Goal: Task Accomplishment & Management: Use online tool/utility

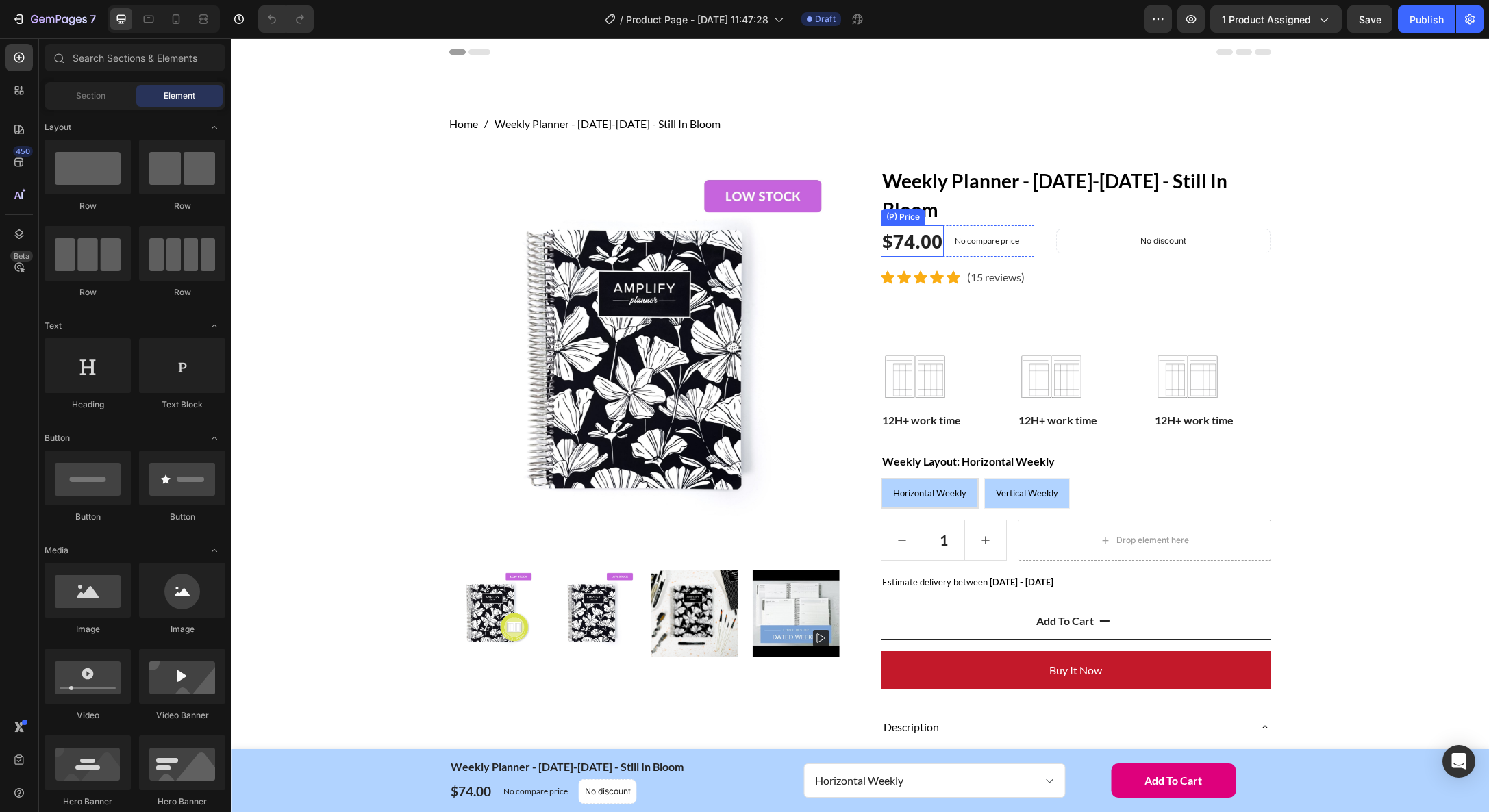
click at [901, 244] on div "$74.00" at bounding box center [912, 241] width 63 height 31
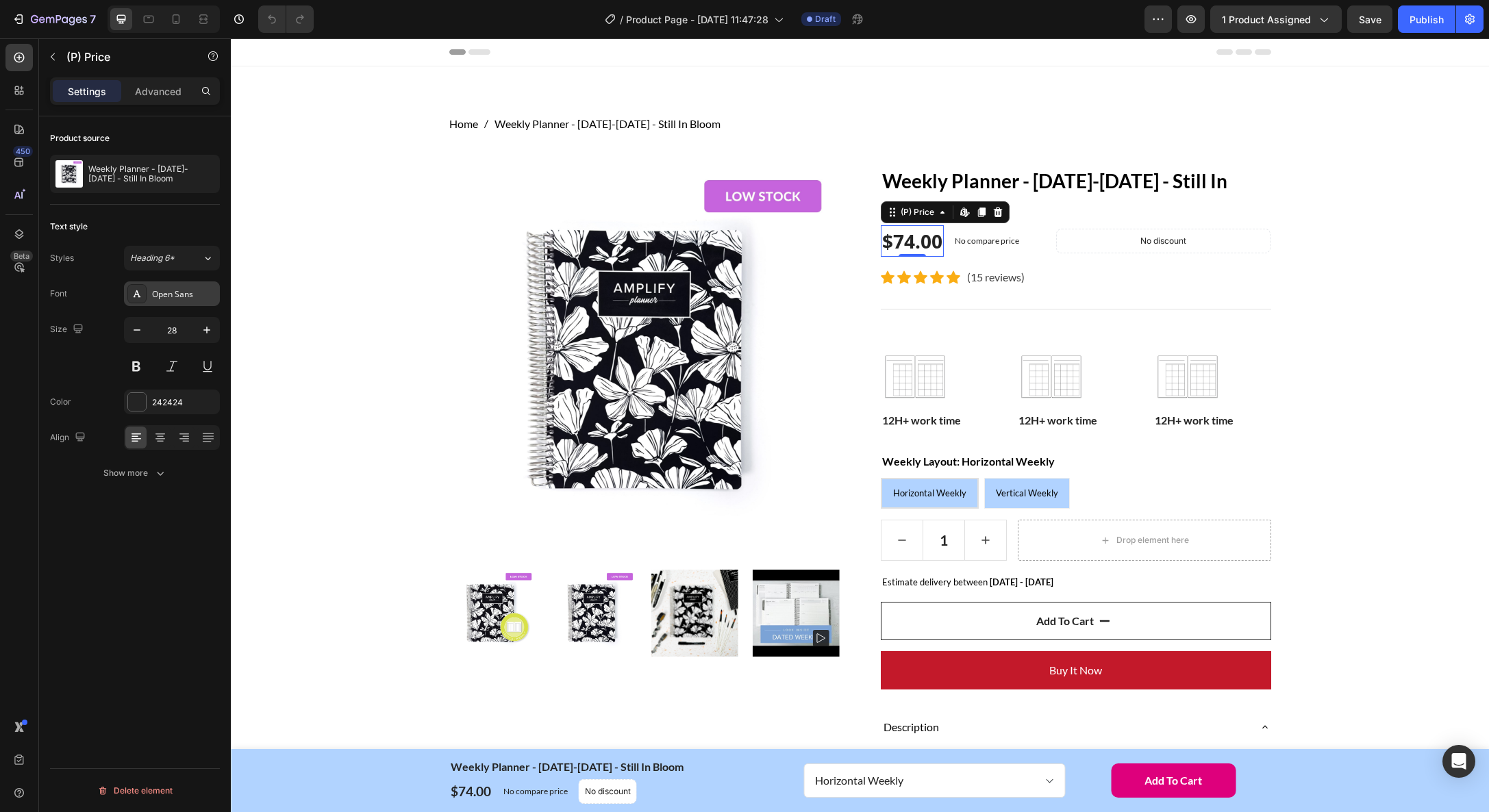
click at [167, 299] on div "Open Sans" at bounding box center [185, 294] width 64 height 12
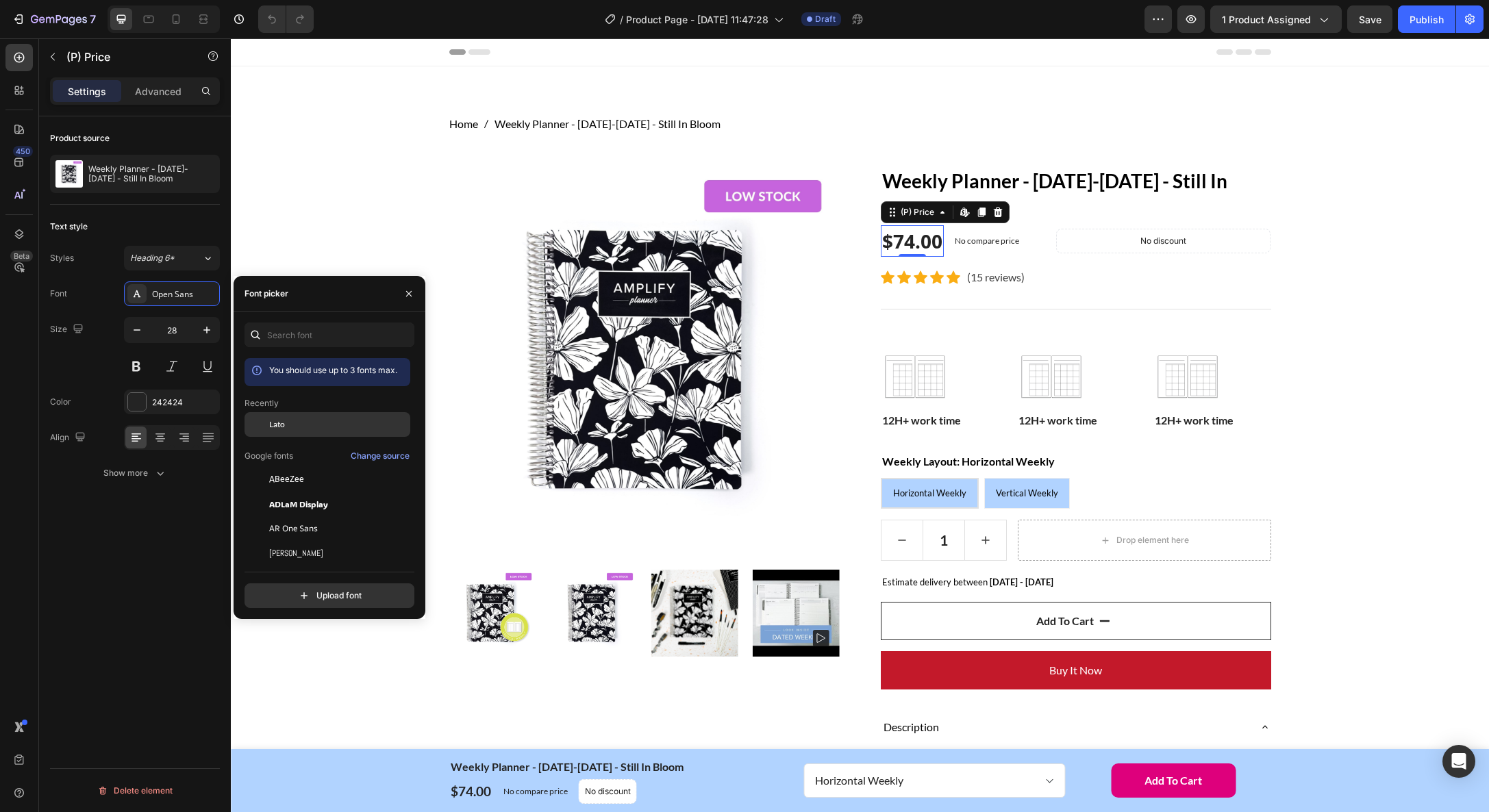
click at [283, 421] on span "Lato" at bounding box center [277, 425] width 16 height 12
click at [133, 363] on button at bounding box center [136, 366] width 24 height 24
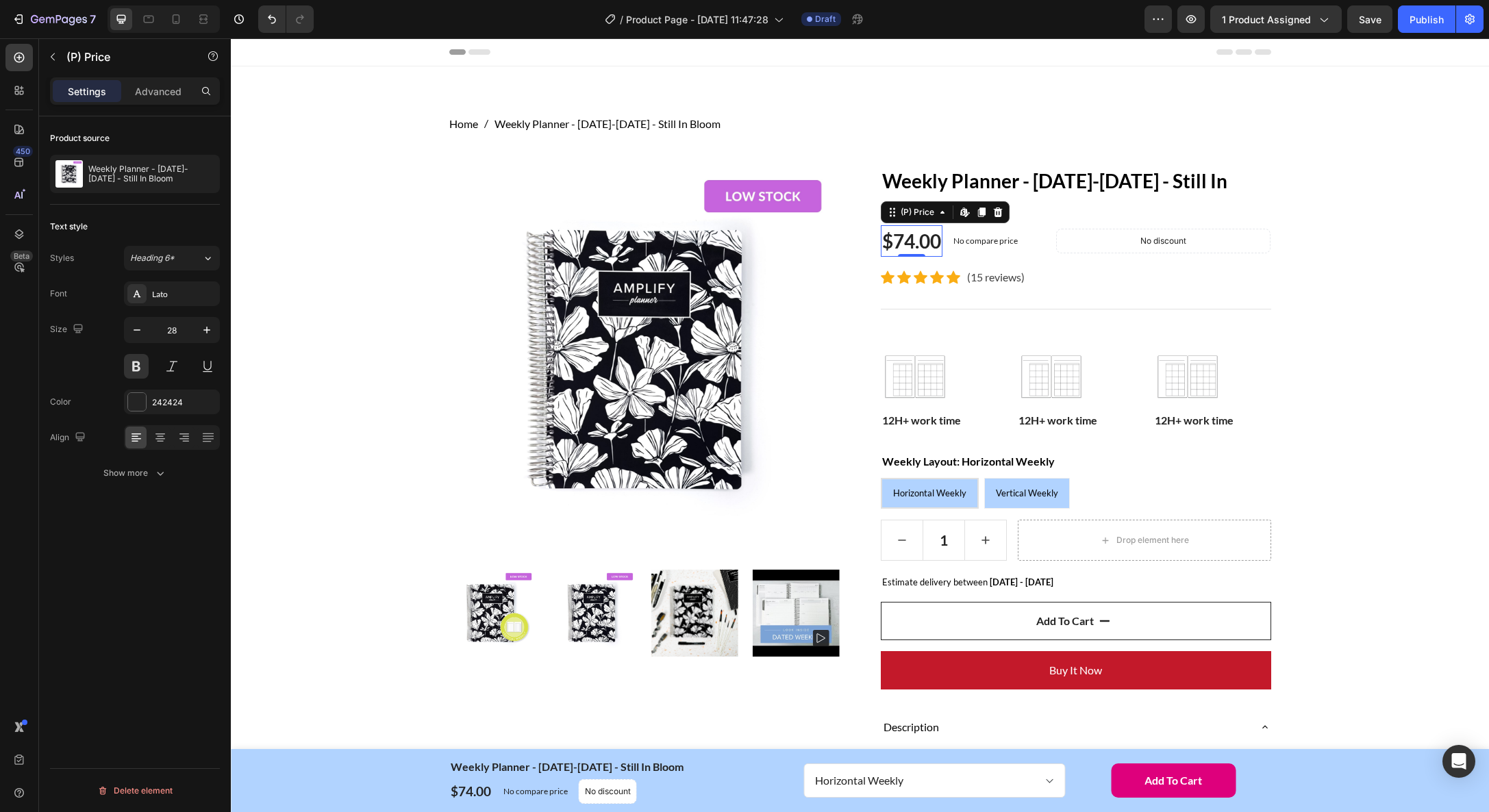
click at [913, 239] on div "$74.00" at bounding box center [911, 241] width 62 height 31
click at [166, 401] on div "242424" at bounding box center [172, 402] width 40 height 12
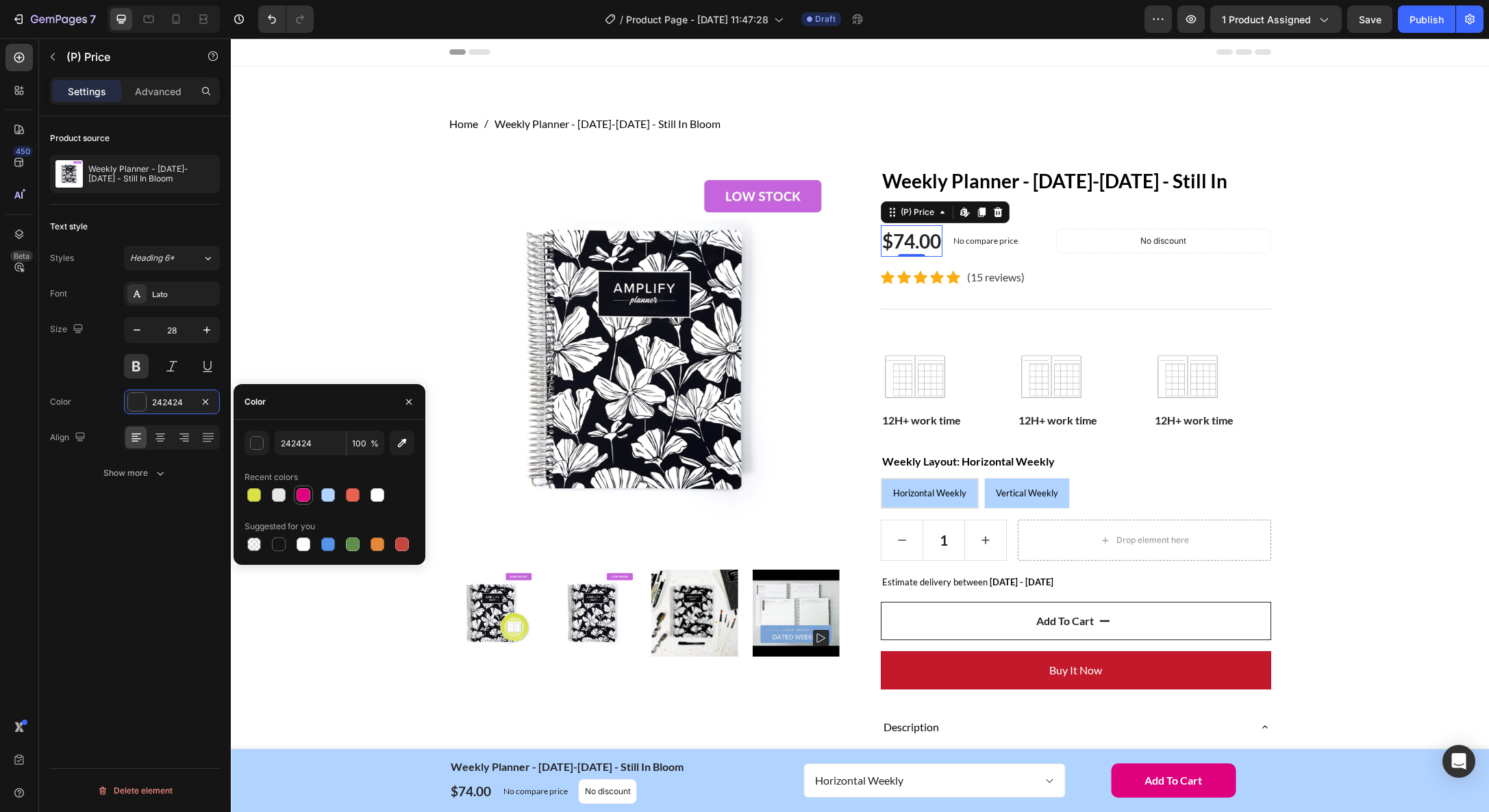
click at [300, 494] on div at bounding box center [304, 495] width 14 height 14
type input "DE007C"
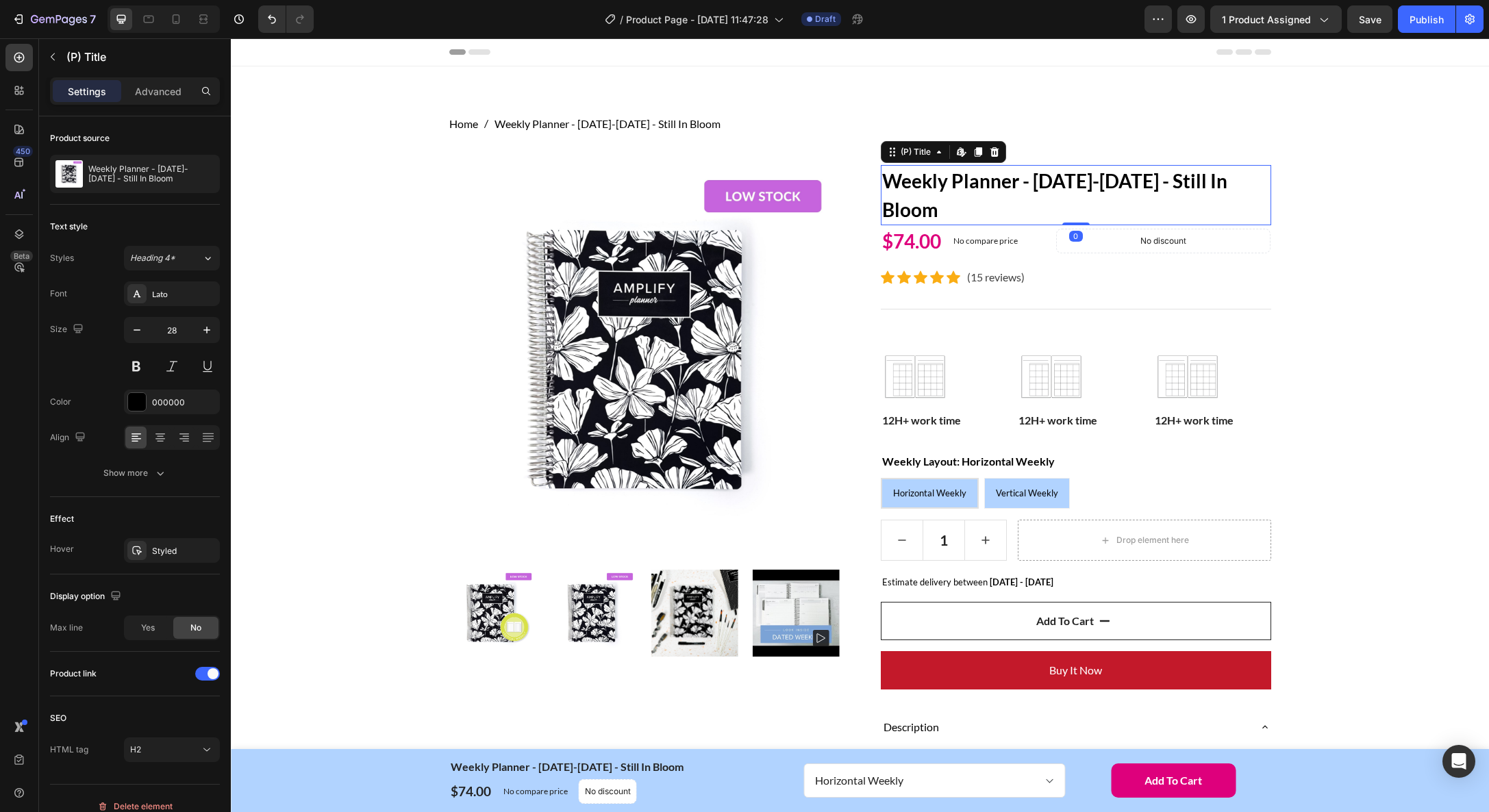
click at [923, 182] on h2 "Weekly Planner - [DATE]-[DATE] - Still In Bloom" at bounding box center [1075, 195] width 390 height 60
click at [933, 278] on div "Icon" at bounding box center [937, 278] width 14 height 14
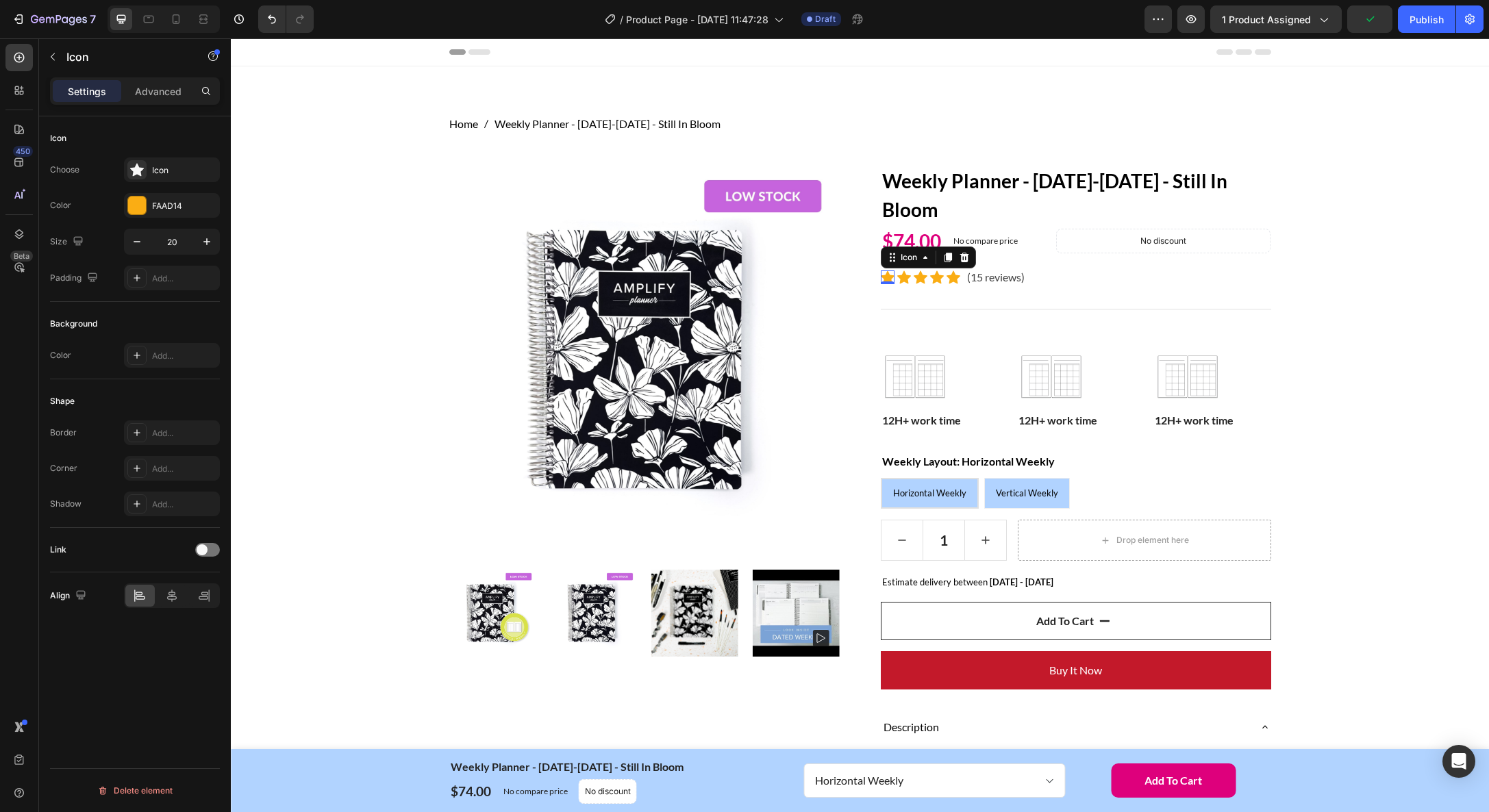
click at [886, 280] on div "Icon 0" at bounding box center [887, 278] width 14 height 14
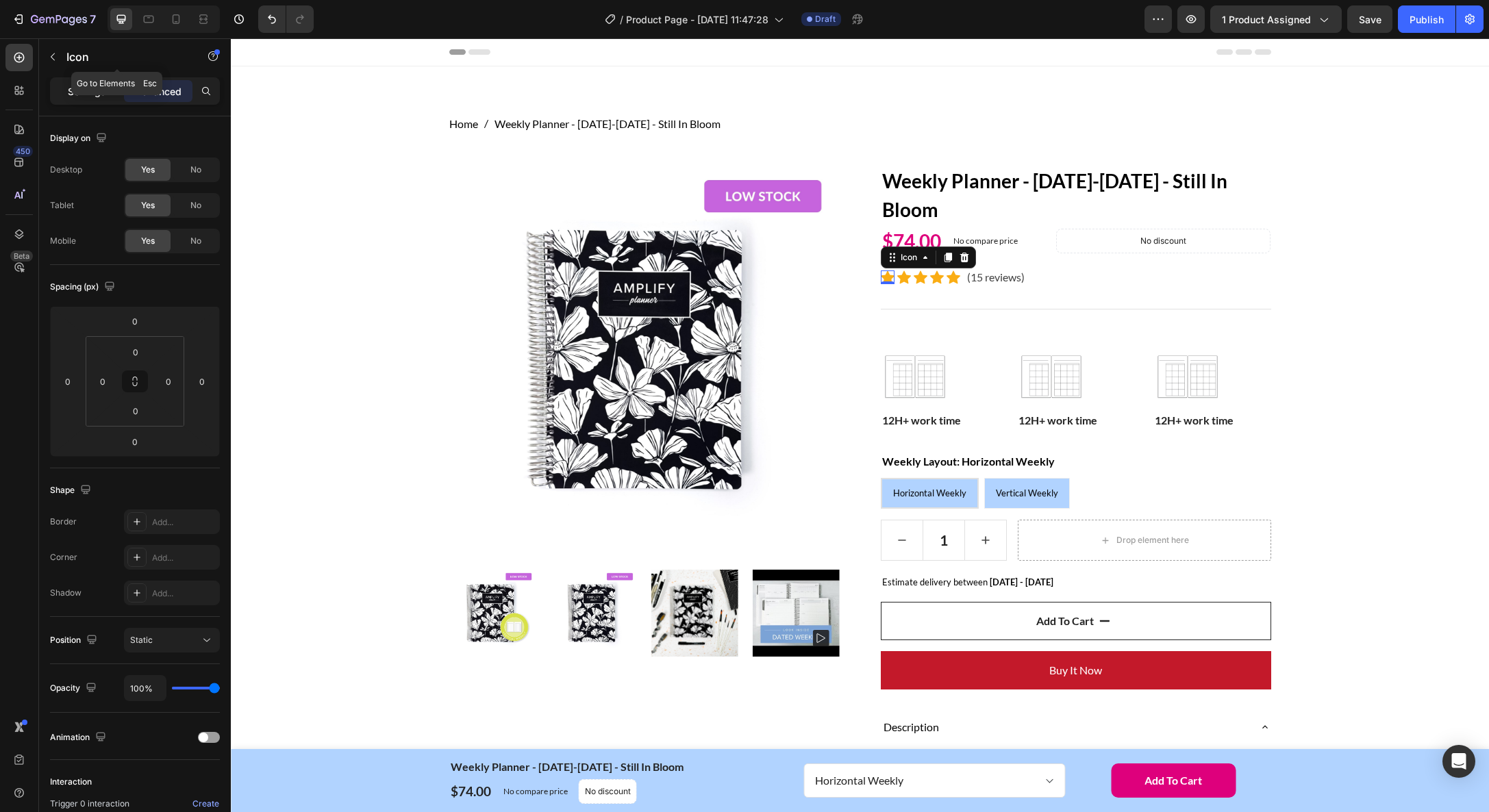
click at [91, 96] on p "Settings" at bounding box center [87, 91] width 38 height 15
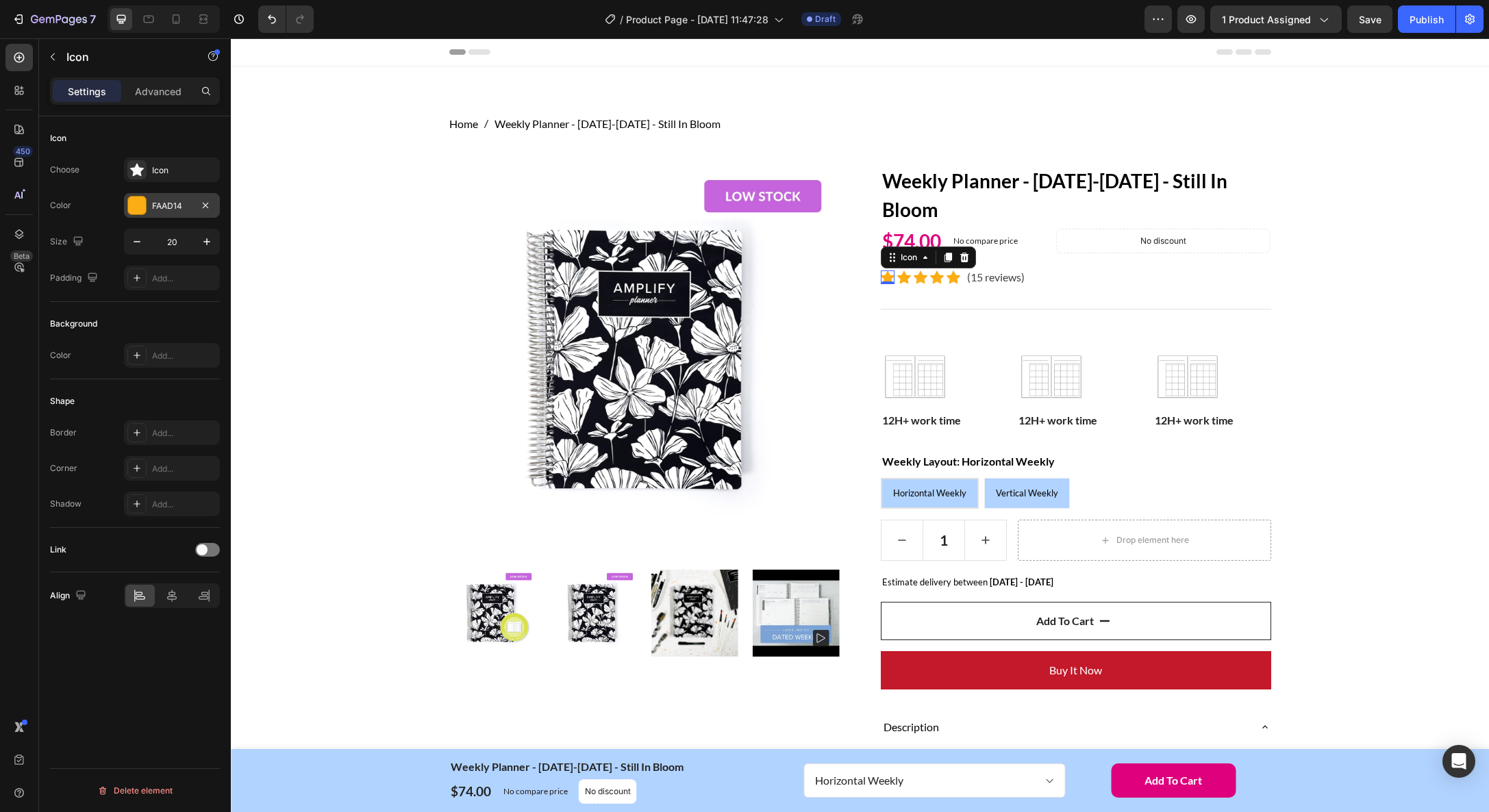
click at [179, 217] on div "FAAD14" at bounding box center [172, 205] width 96 height 24
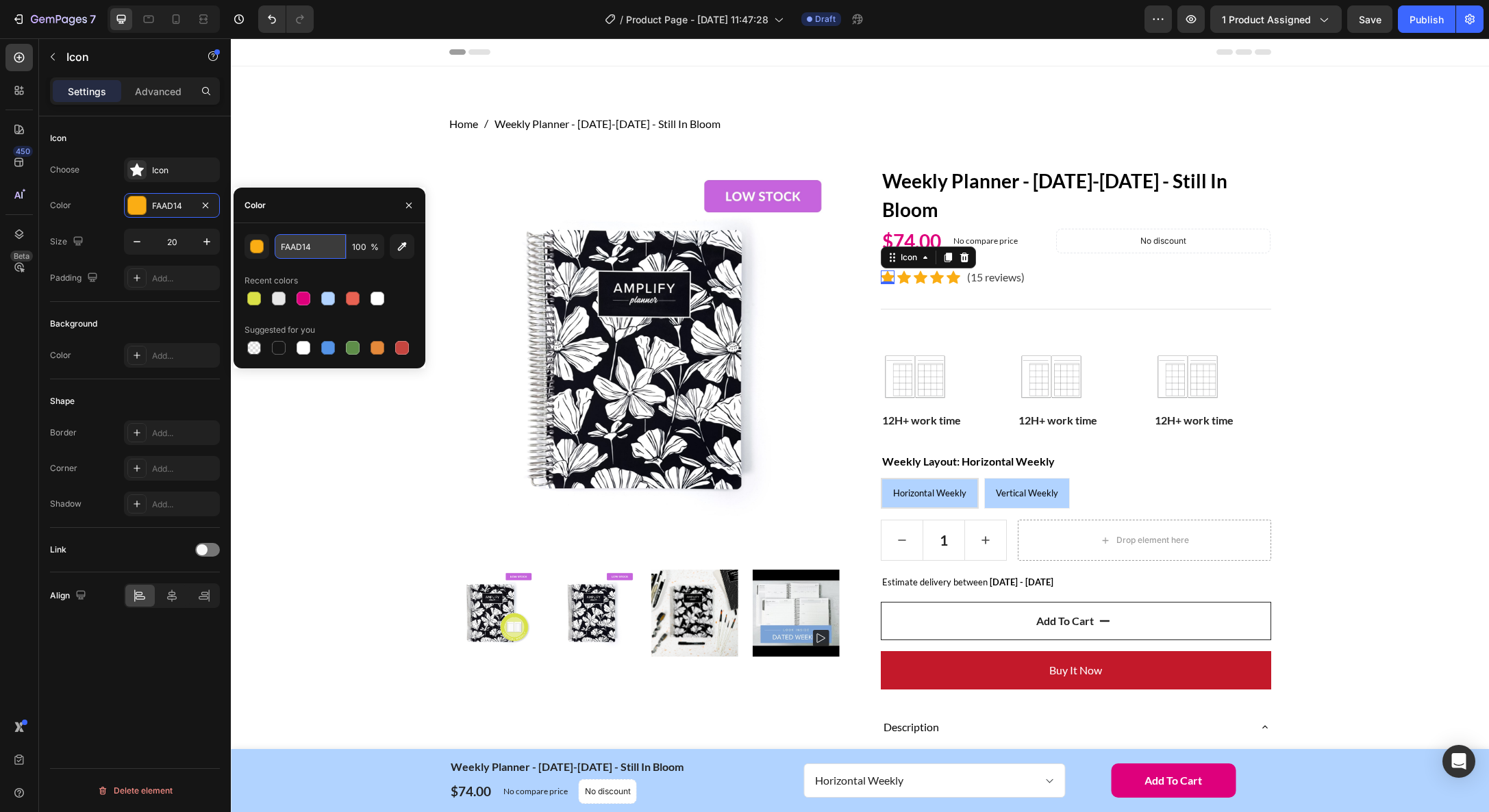
click at [318, 255] on input "FAAD14" at bounding box center [310, 246] width 71 height 24
type input "F09D89"
click at [907, 279] on div "Icon 0" at bounding box center [904, 278] width 14 height 14
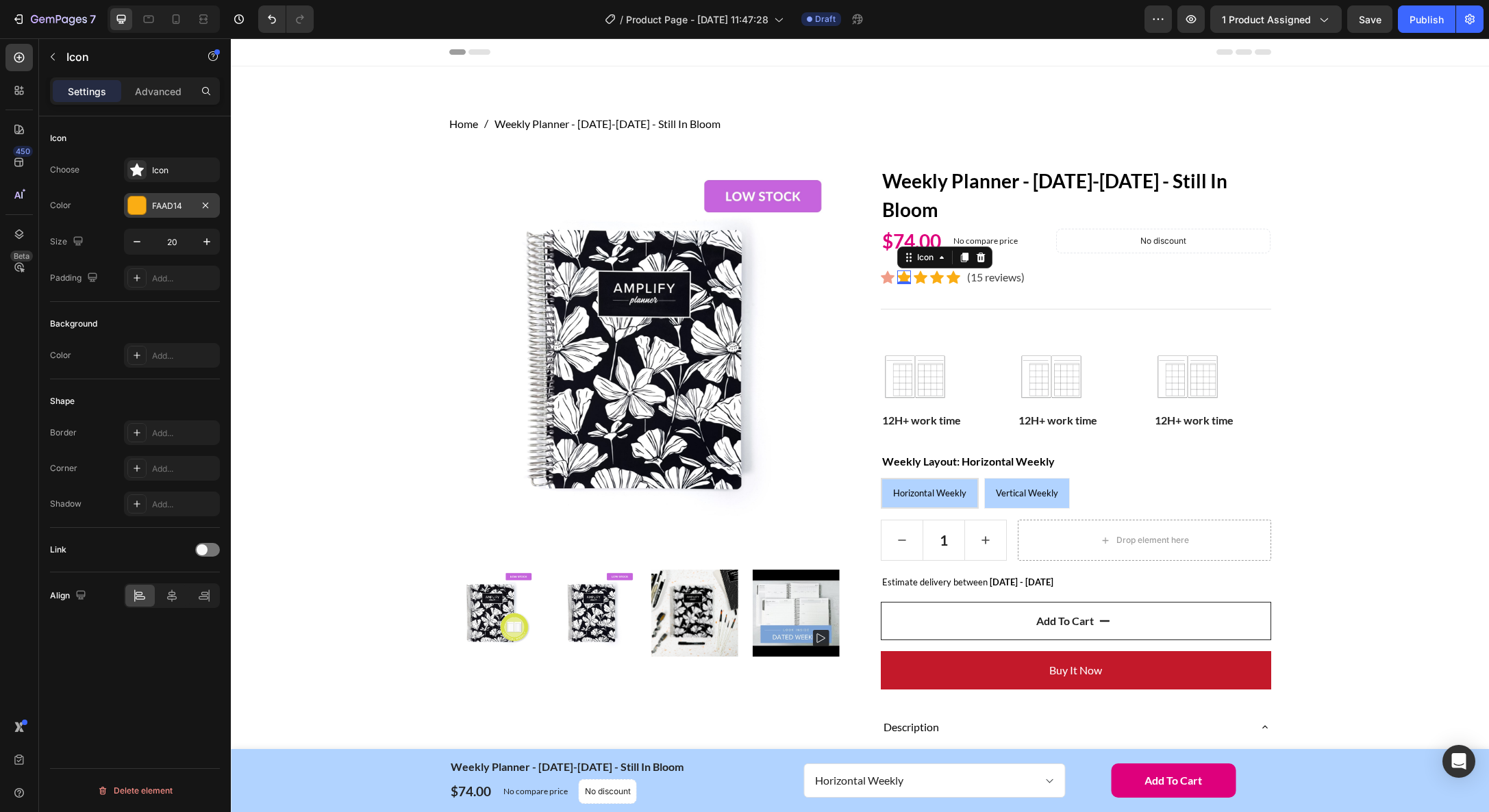
click at [175, 207] on div "FAAD14" at bounding box center [172, 206] width 40 height 12
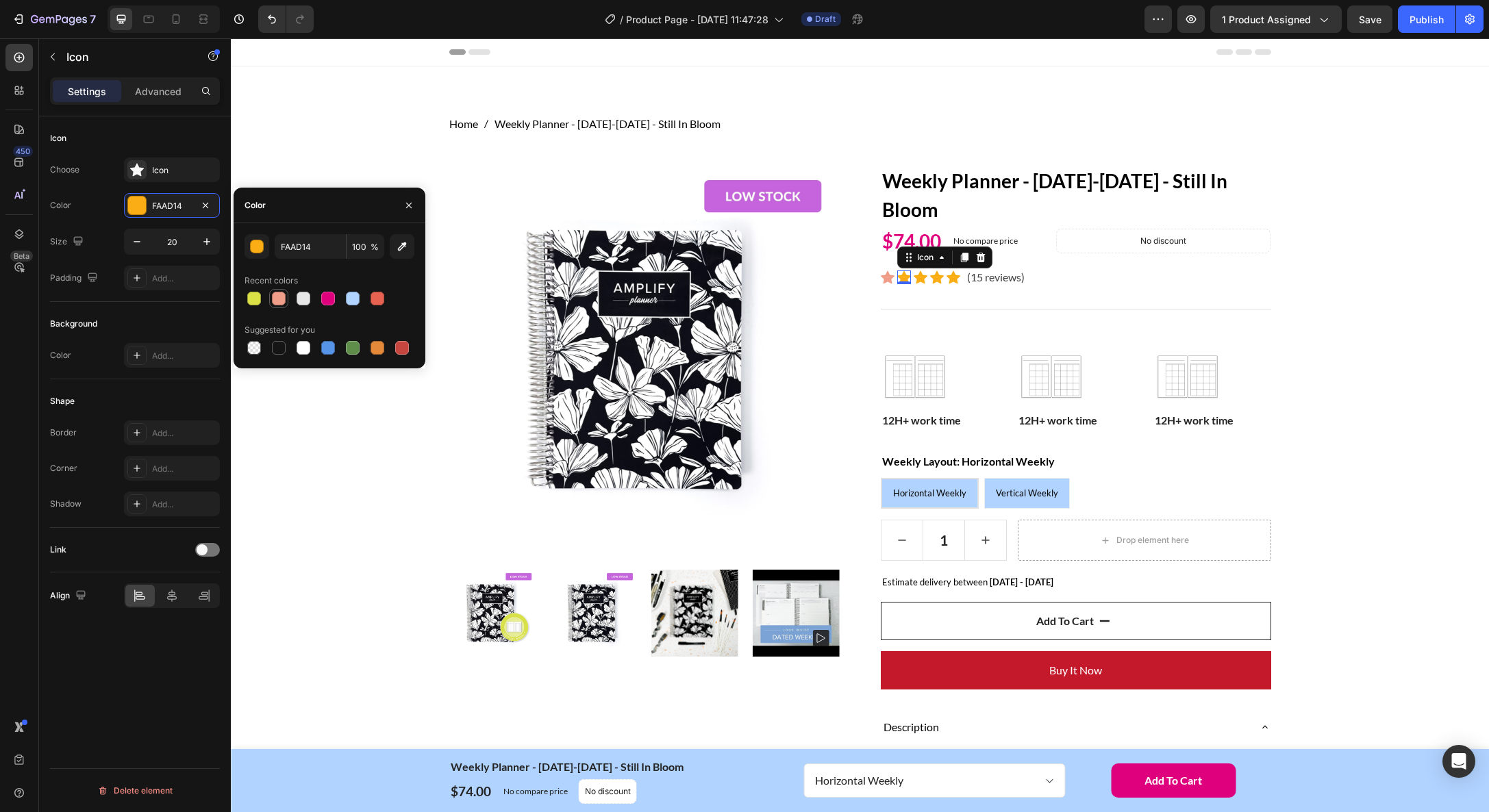
click at [281, 301] on div at bounding box center [279, 299] width 14 height 14
type input "F09D89"
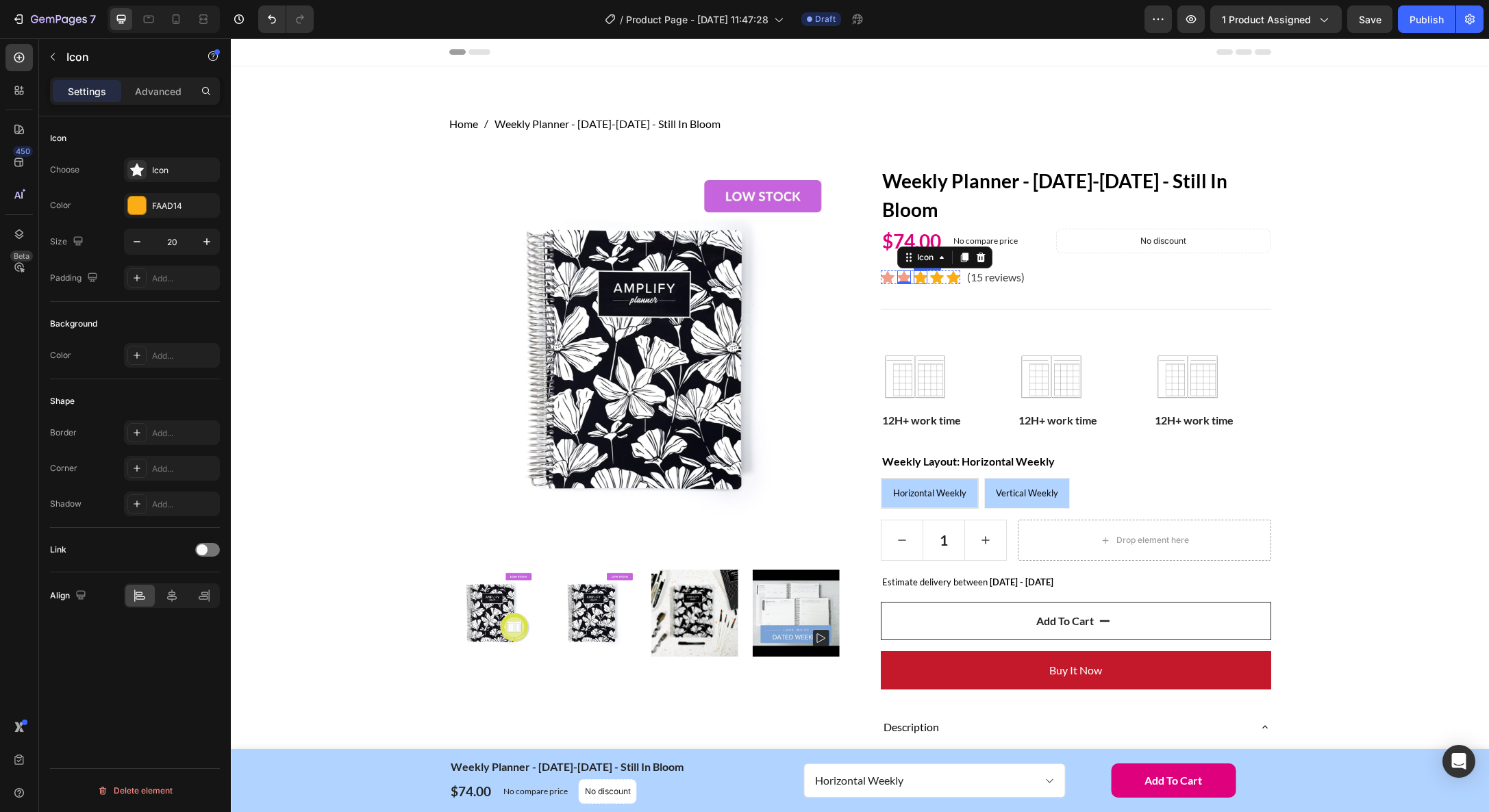
click at [923, 278] on div "Icon" at bounding box center [920, 278] width 14 height 14
click at [162, 207] on div "FAAD14" at bounding box center [172, 206] width 40 height 12
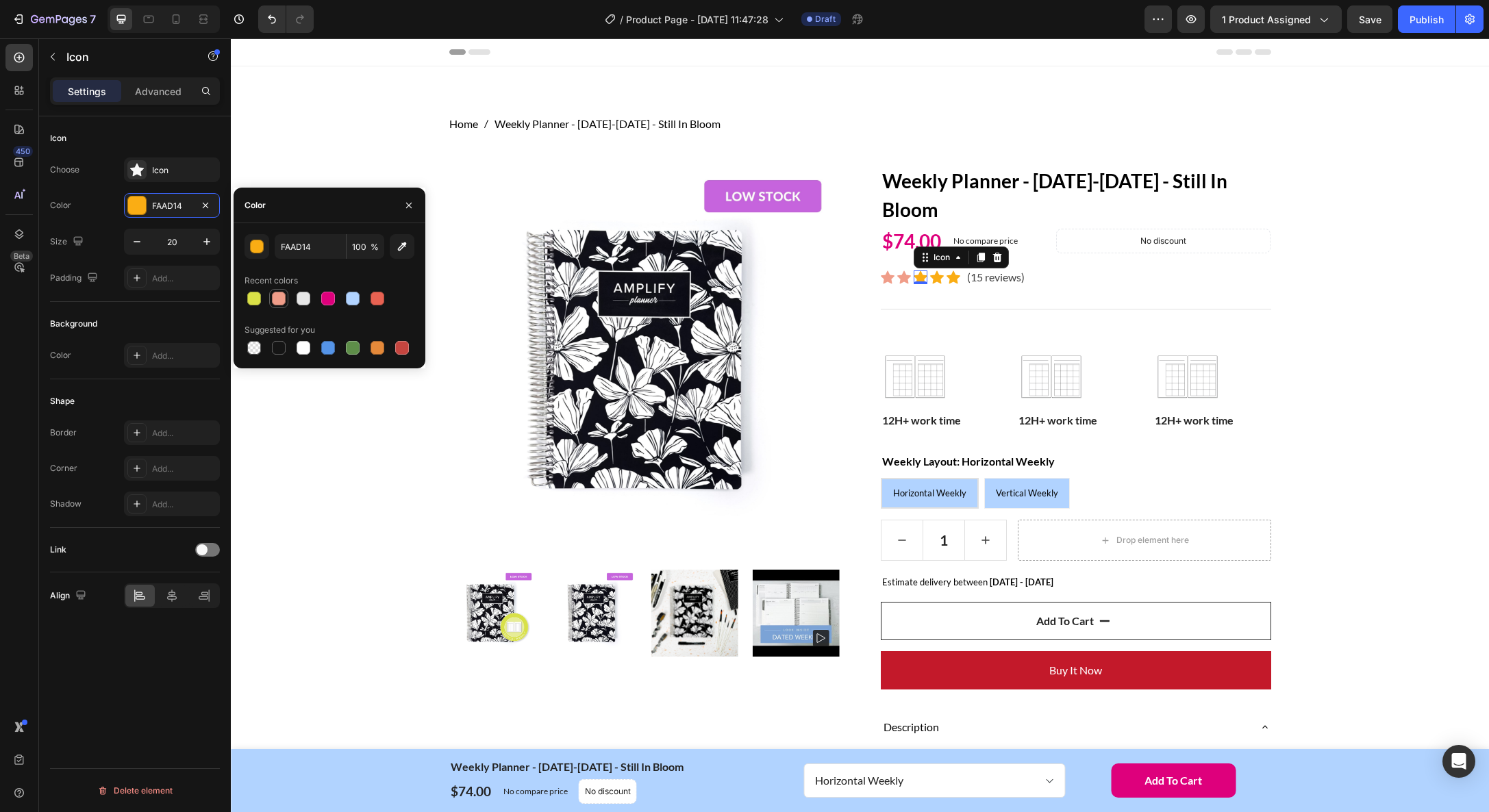
click at [282, 300] on div at bounding box center [279, 299] width 14 height 14
type input "F09D89"
click at [935, 280] on div "Icon" at bounding box center [937, 278] width 14 height 14
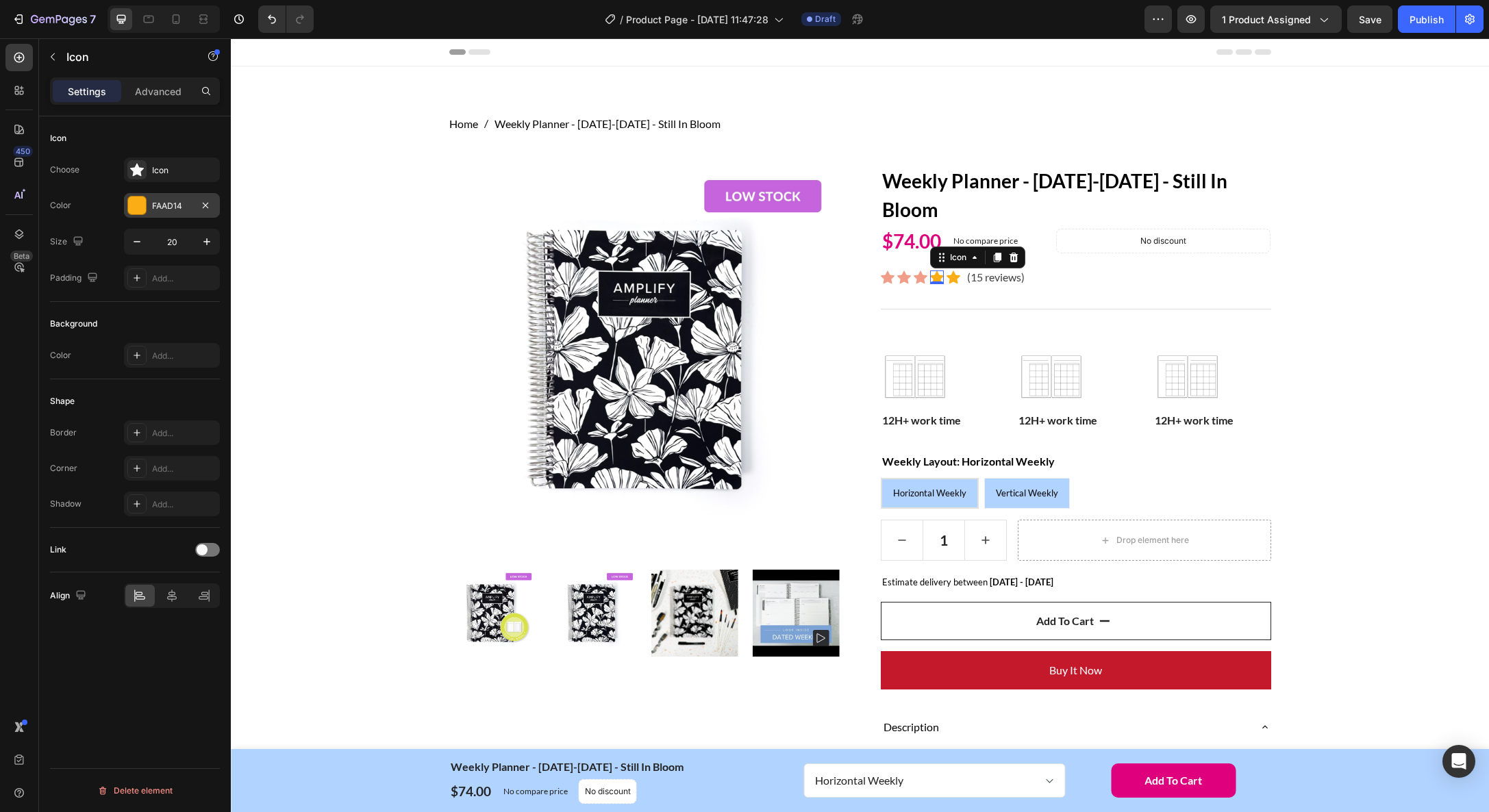
click at [154, 205] on div "FAAD14" at bounding box center [172, 206] width 40 height 12
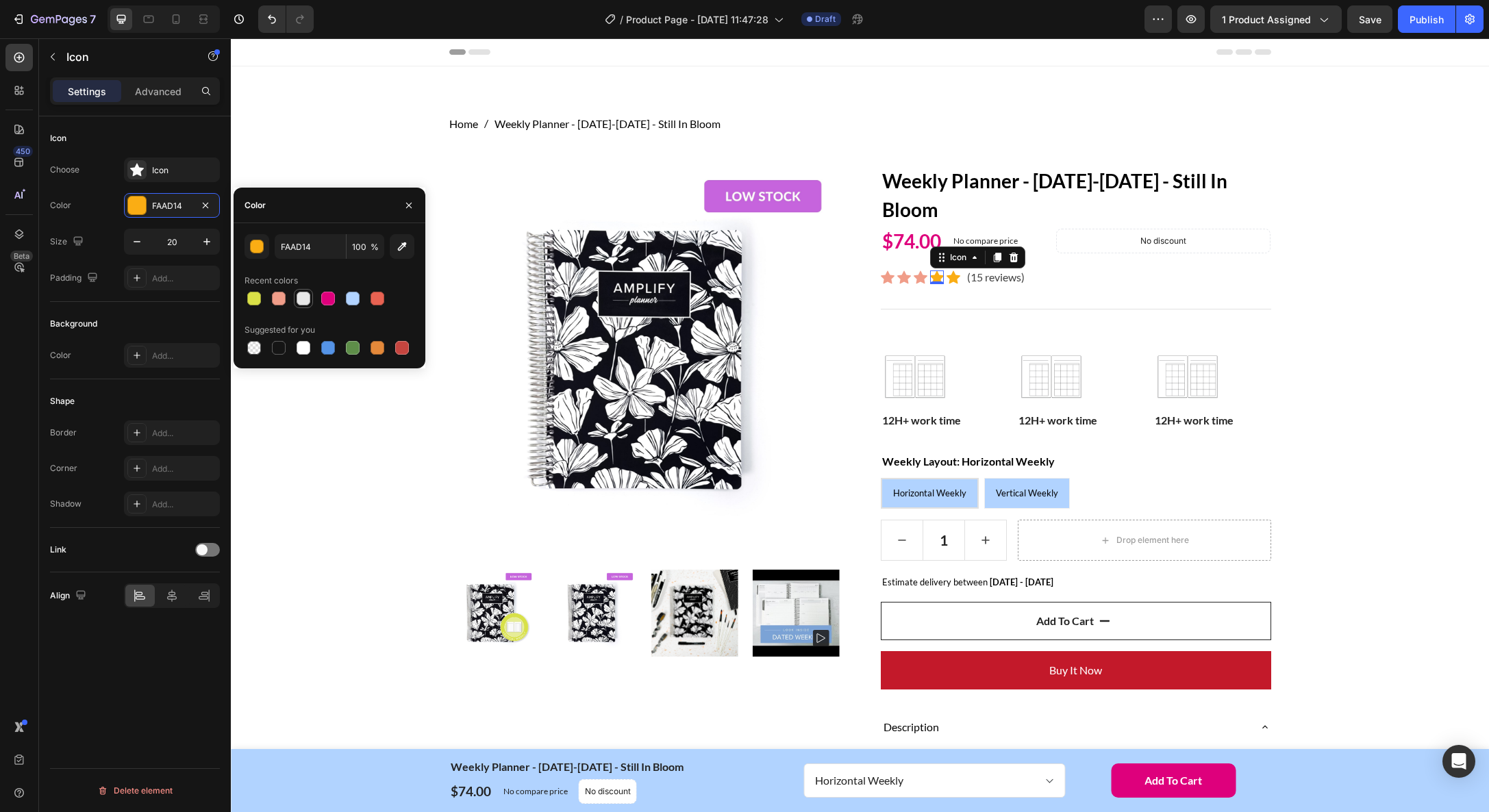
drag, startPoint x: 284, startPoint y: 299, endPoint x: 306, endPoint y: 297, distance: 22.1
click at [284, 299] on div at bounding box center [279, 299] width 14 height 14
type input "F09D89"
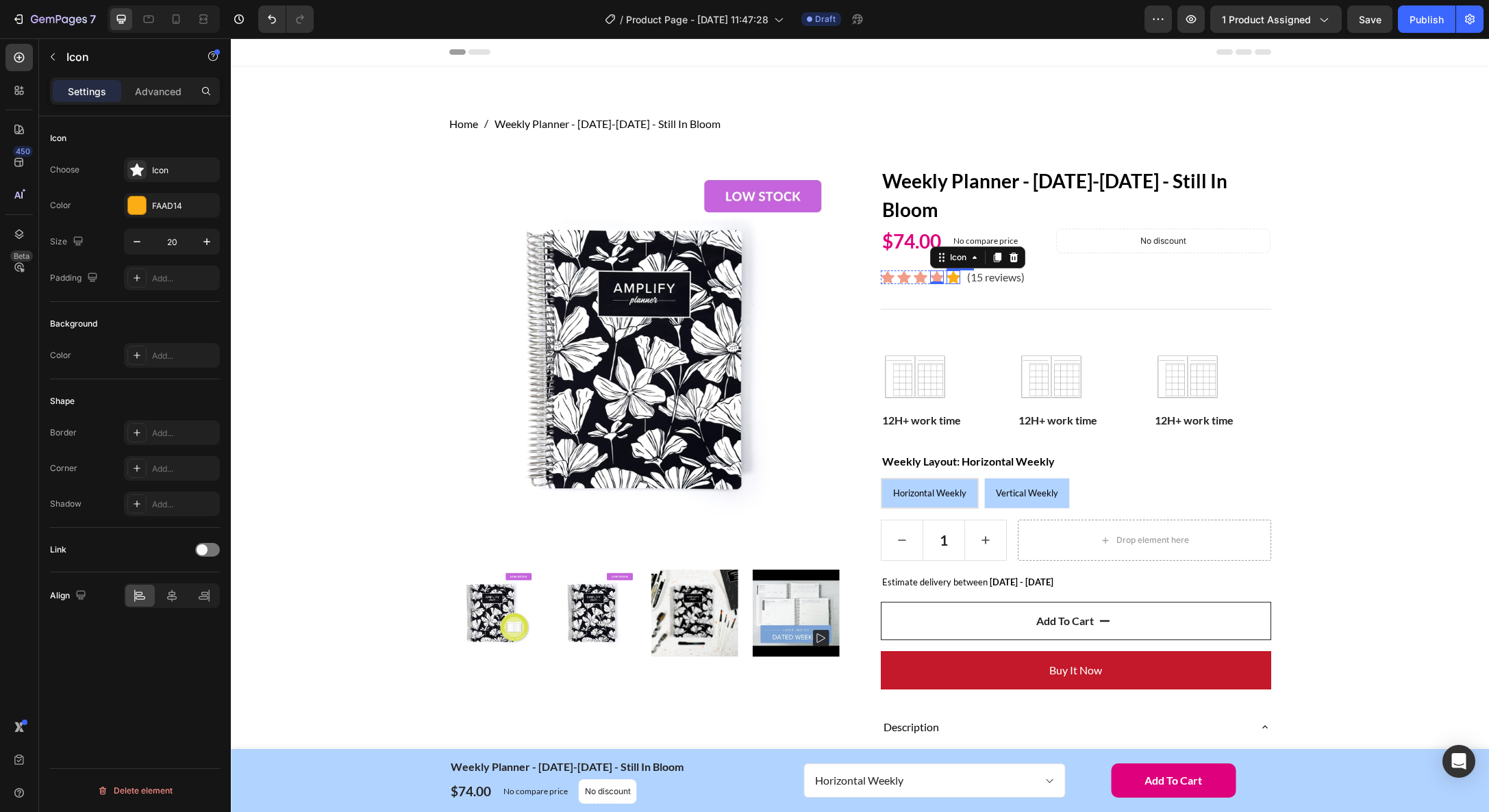
click at [953, 280] on div "Icon" at bounding box center [953, 278] width 14 height 14
click at [133, 201] on div at bounding box center [137, 205] width 17 height 17
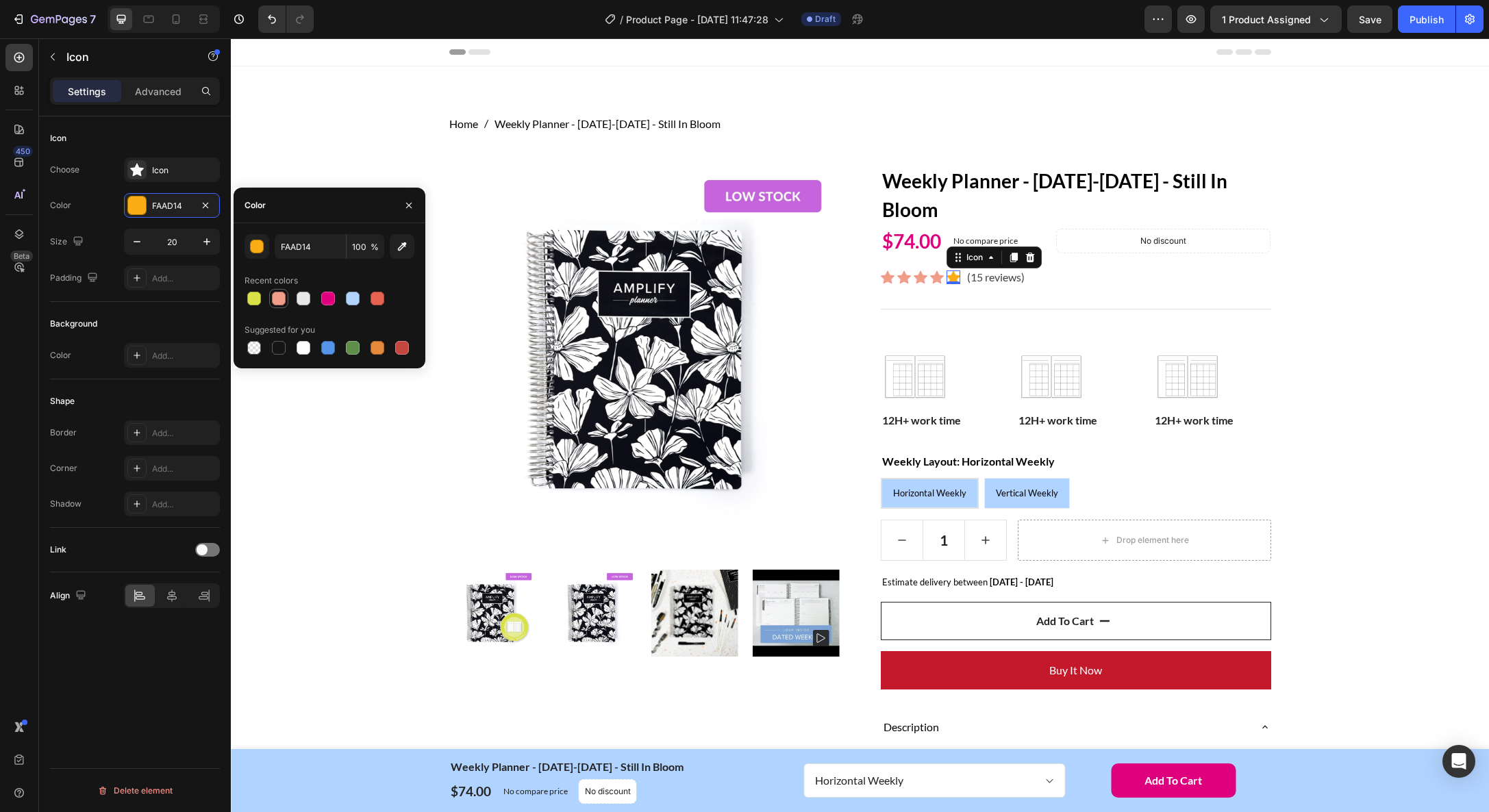
click at [282, 299] on div at bounding box center [279, 299] width 14 height 14
type input "F09D89"
click at [1381, 457] on div "Home Weekly Planner - [DATE]-[DATE] - Still In Bloom Breadcrumb Row Product Ima…" at bounding box center [859, 768] width 1237 height 1306
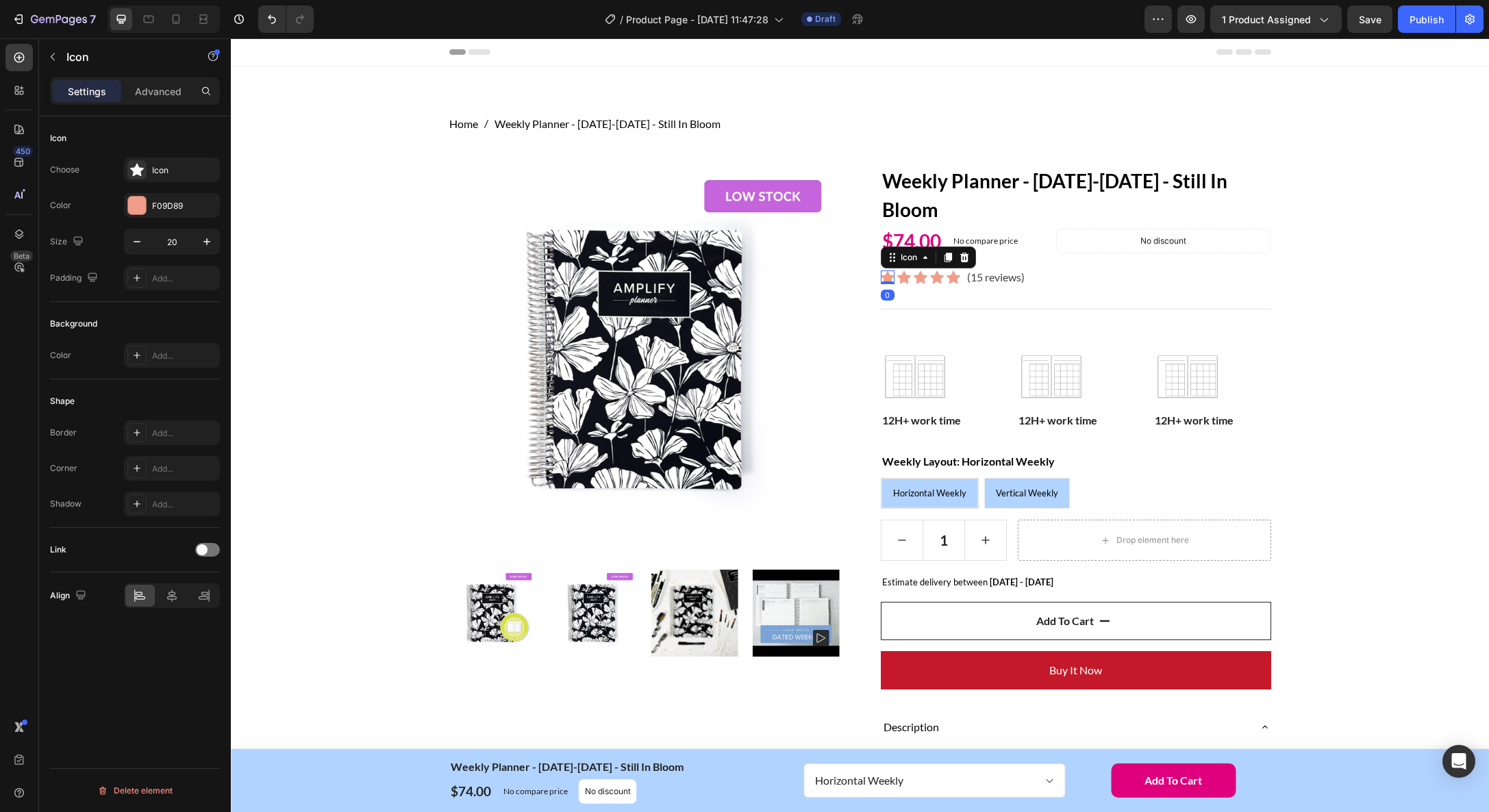
click at [889, 278] on icon at bounding box center [887, 277] width 14 height 13
click at [170, 210] on div "F09D89" at bounding box center [172, 206] width 40 height 12
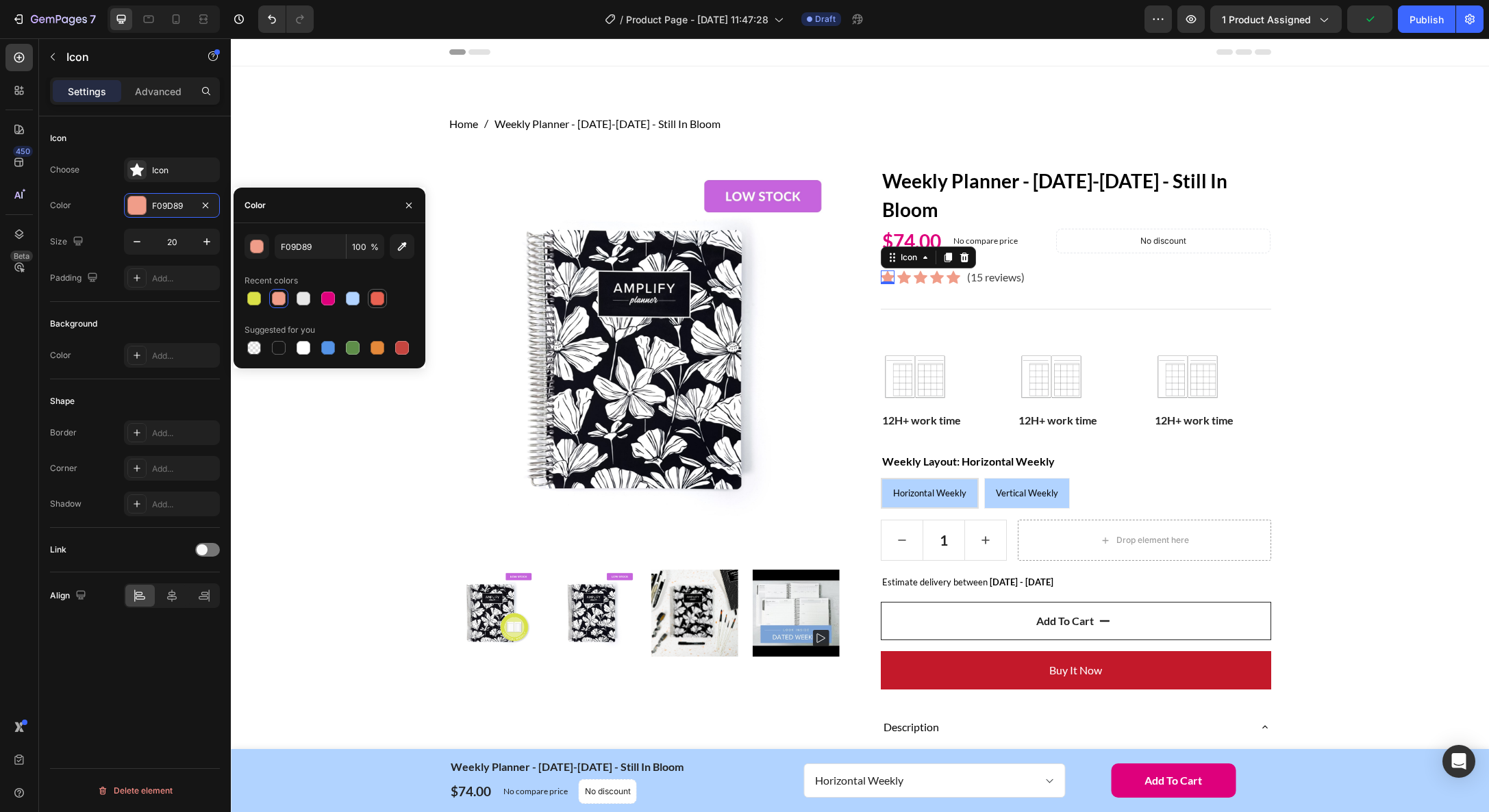
drag, startPoint x: 351, startPoint y: 301, endPoint x: 372, endPoint y: 299, distance: 21.1
click at [351, 301] on div at bounding box center [353, 299] width 14 height 14
type input "B1D3FF"
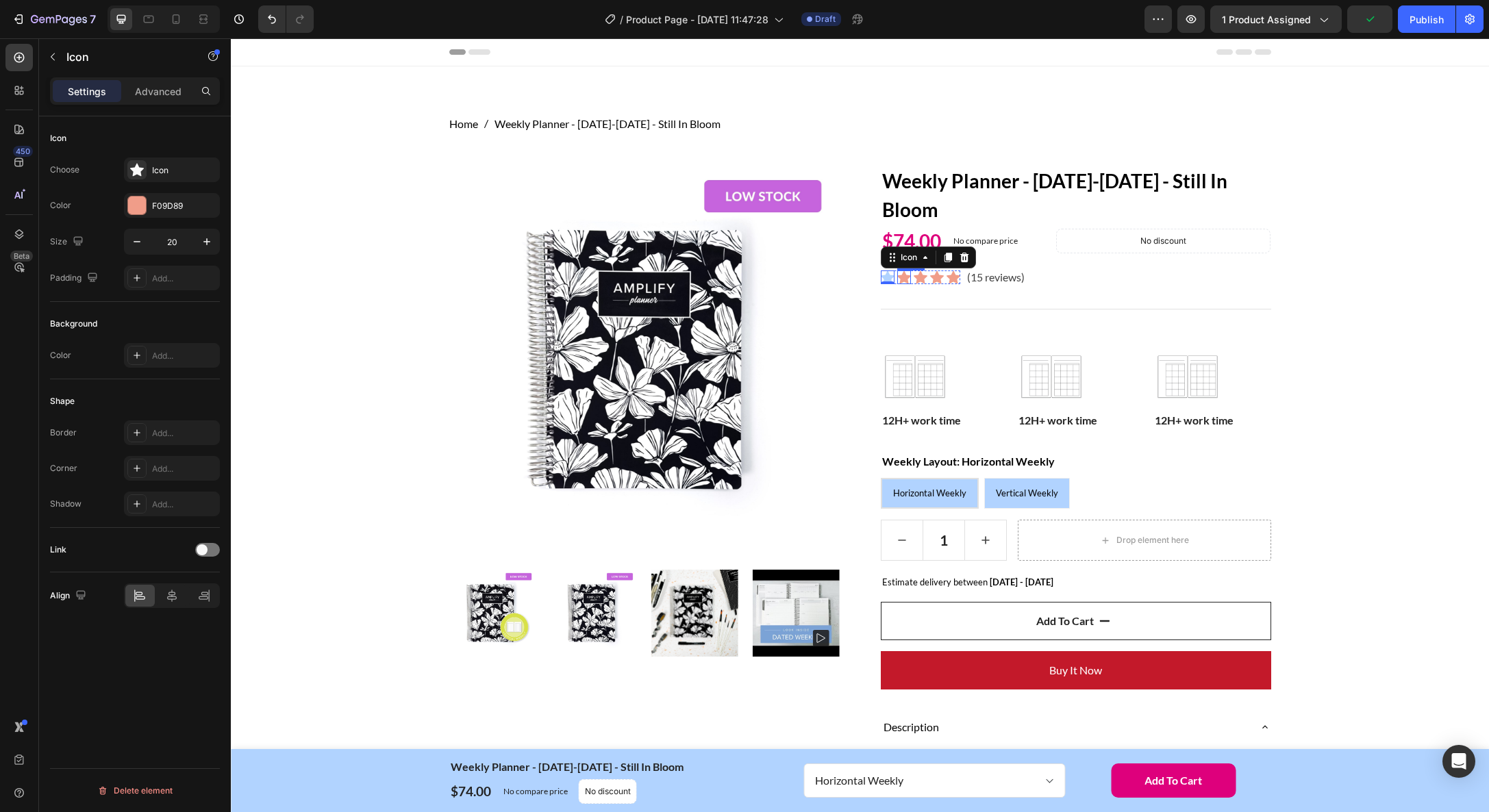
click at [903, 279] on div "Icon" at bounding box center [904, 278] width 14 height 14
click at [169, 205] on div "F09D89" at bounding box center [172, 206] width 40 height 12
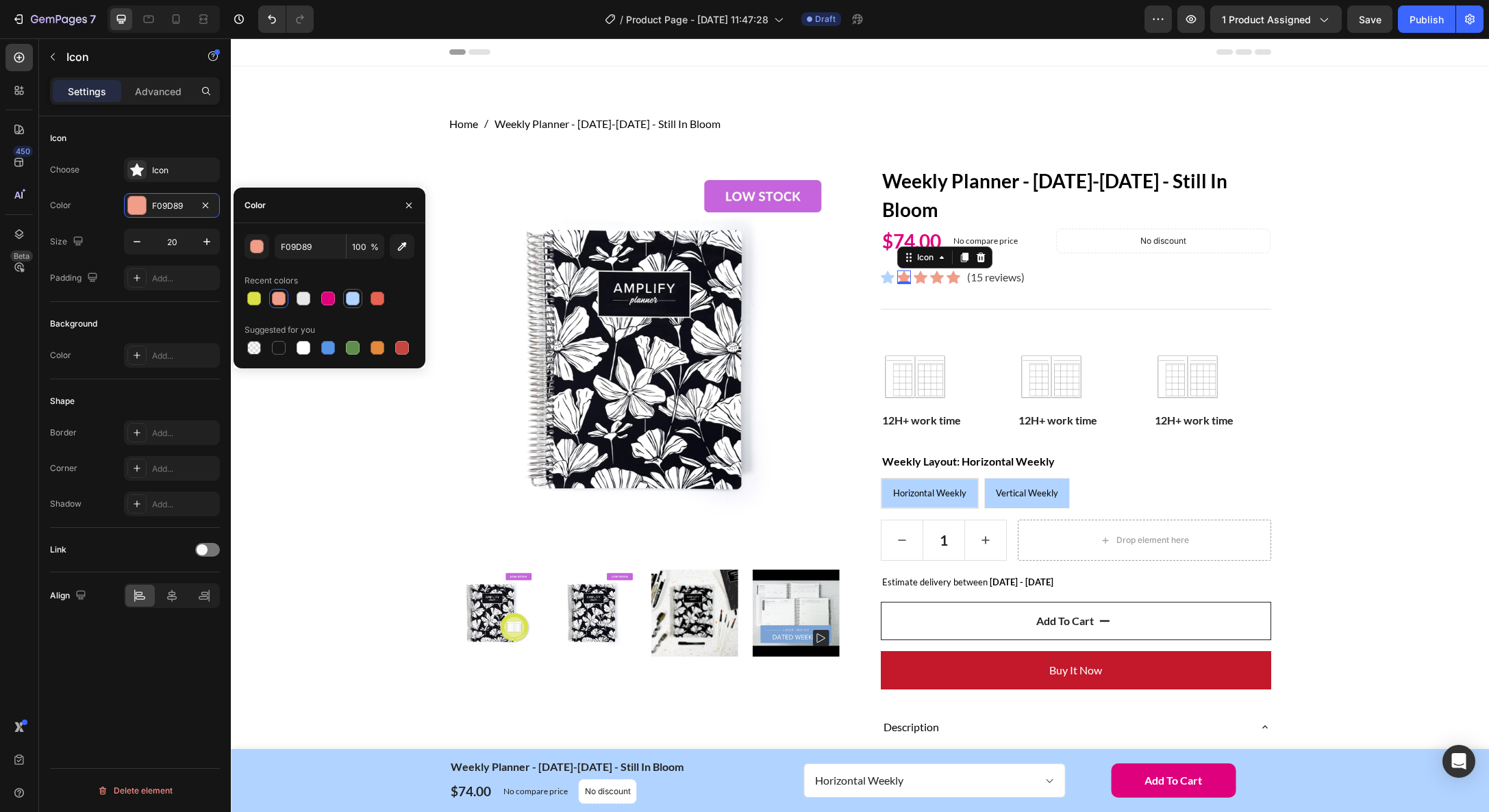
click at [356, 299] on div at bounding box center [353, 299] width 14 height 14
type input "B1D3FF"
click at [919, 280] on div "Icon 0" at bounding box center [920, 278] width 14 height 14
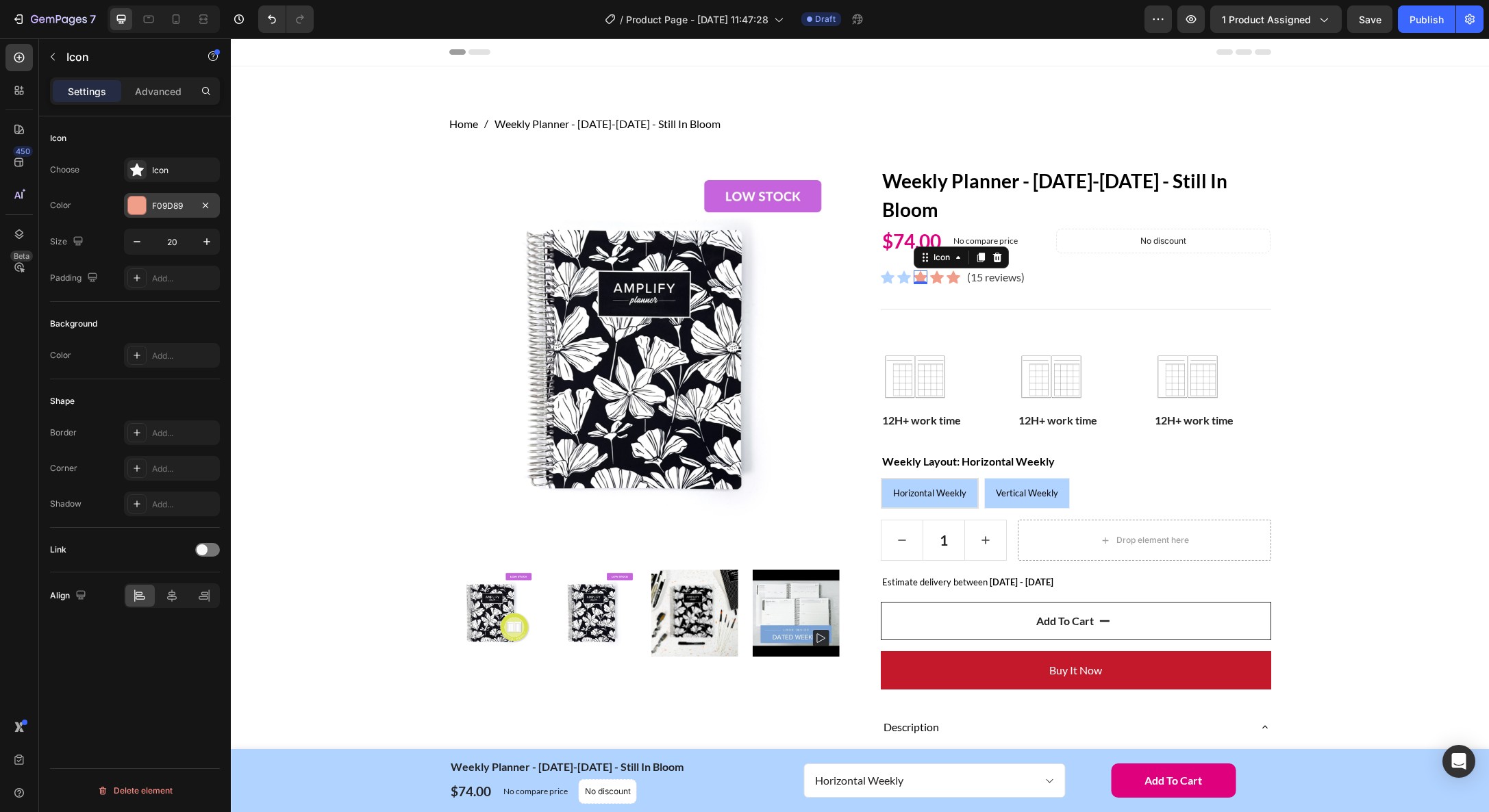
click at [162, 200] on div "F09D89" at bounding box center [172, 206] width 40 height 12
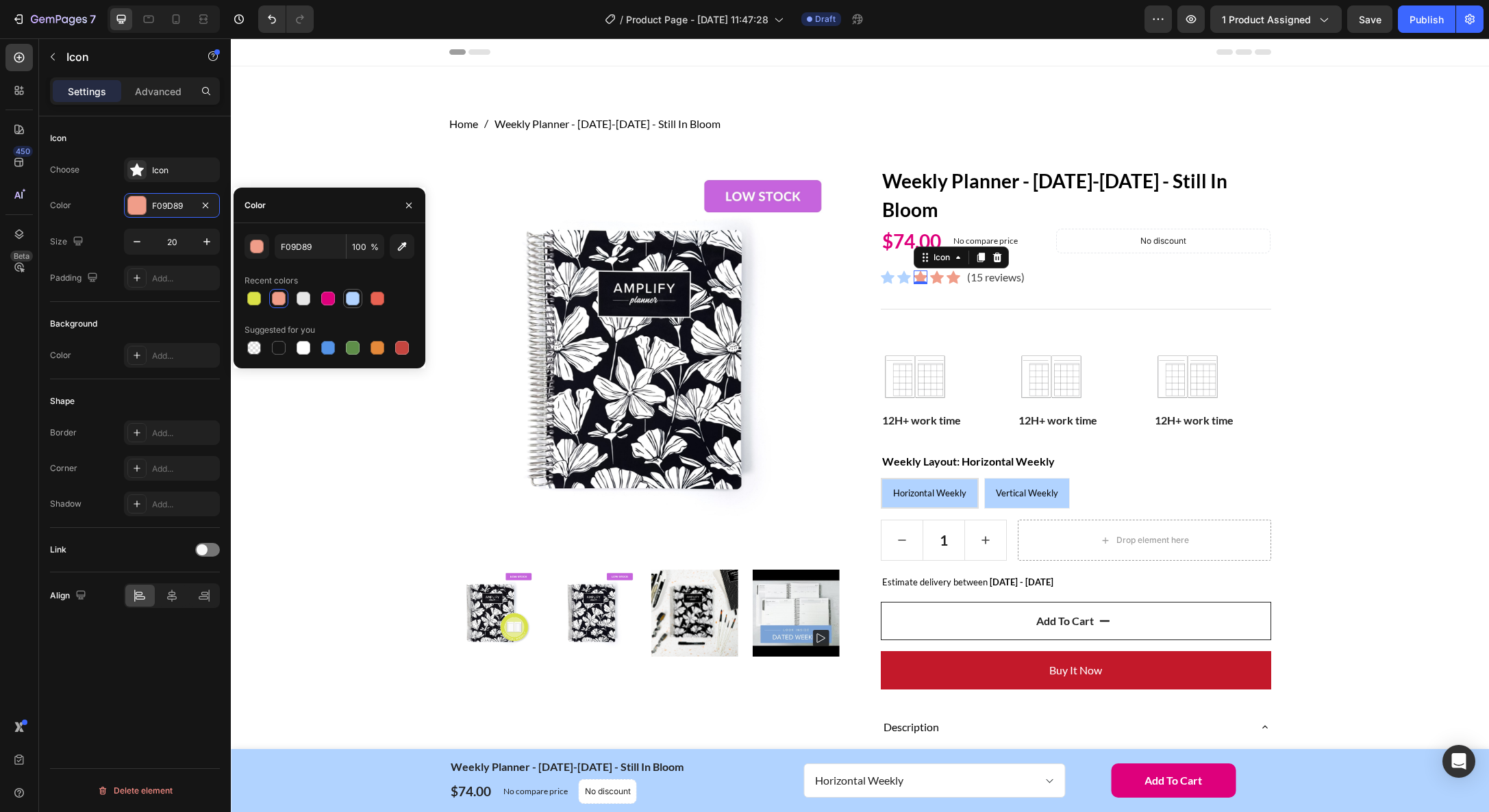
click at [352, 298] on div at bounding box center [353, 299] width 14 height 14
type input "B1D3FF"
click at [938, 279] on div "Icon" at bounding box center [937, 278] width 14 height 14
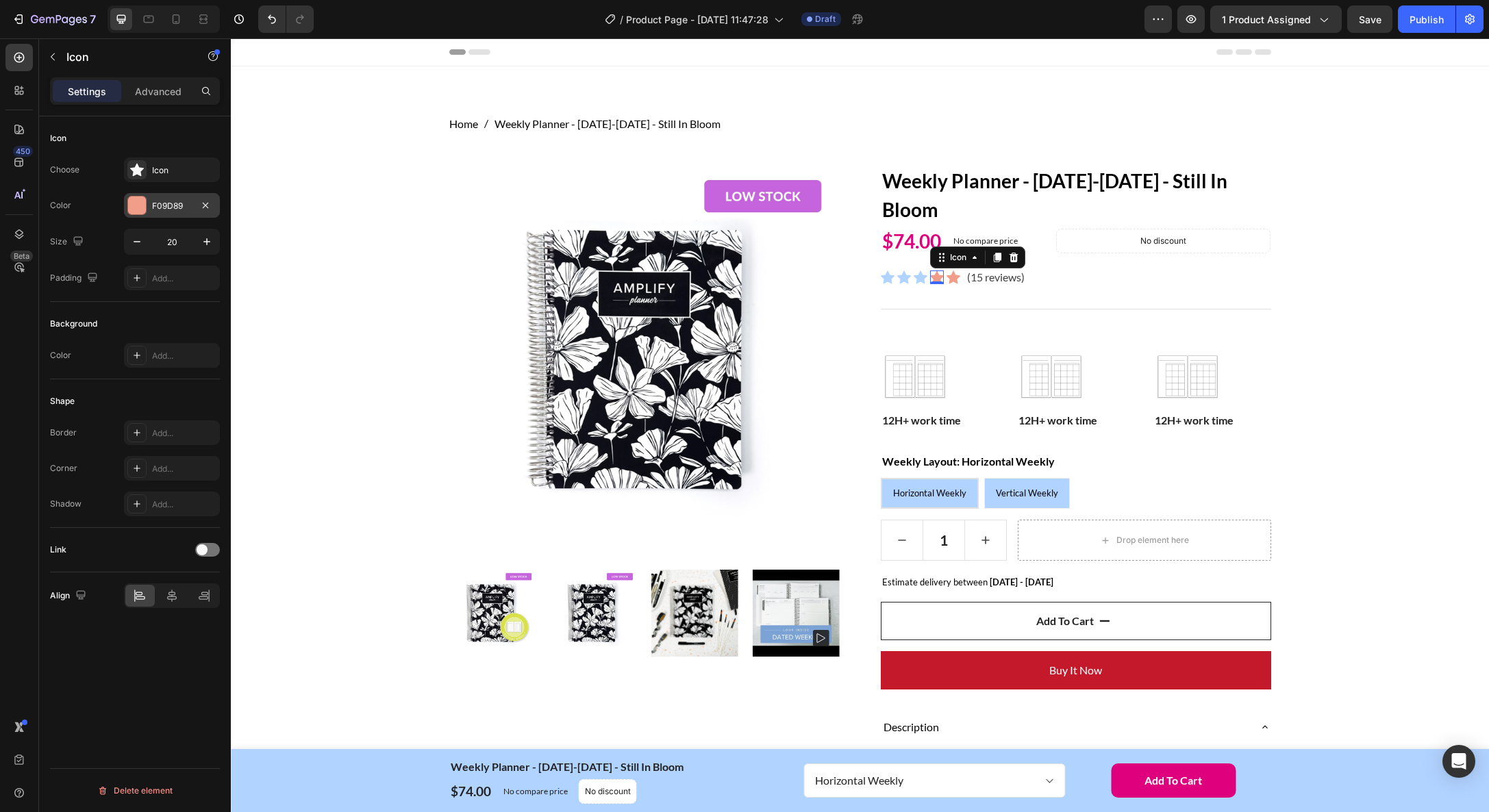
click at [178, 206] on div "F09D89" at bounding box center [172, 206] width 40 height 12
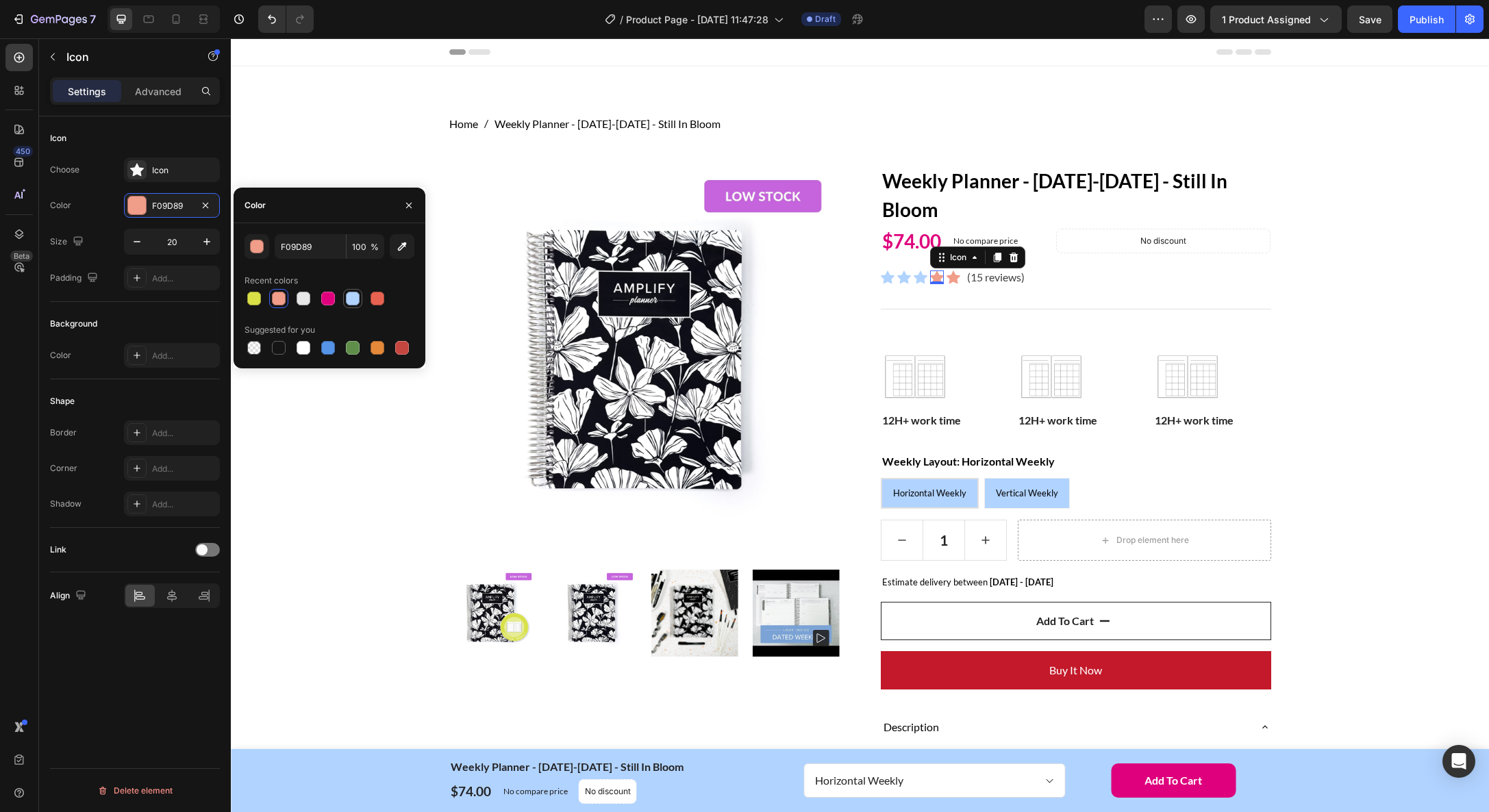
click at [354, 299] on div at bounding box center [353, 299] width 14 height 14
type input "B1D3FF"
click at [955, 278] on div "Icon" at bounding box center [953, 278] width 14 height 14
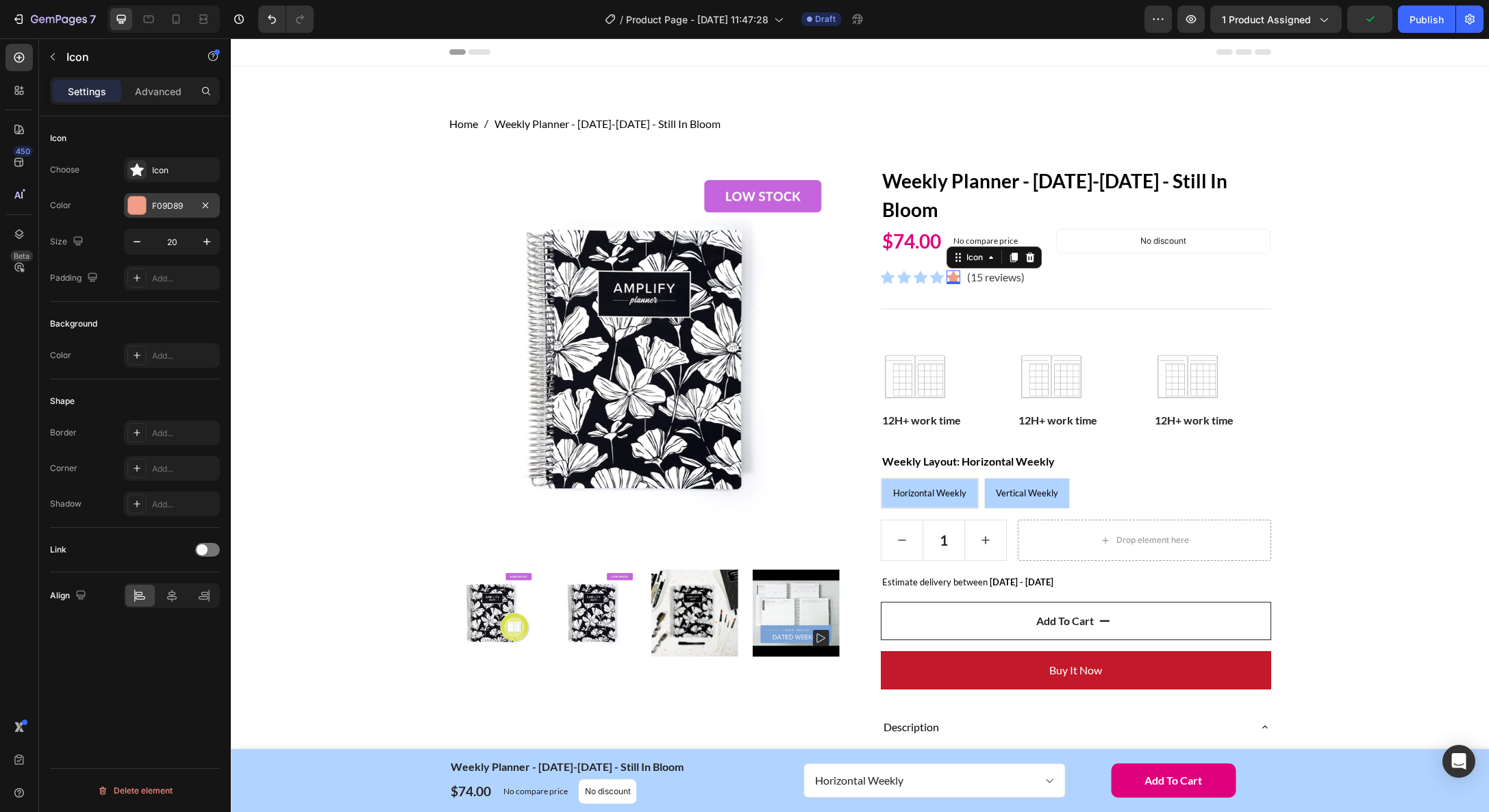
click at [161, 202] on div "F09D89" at bounding box center [172, 206] width 40 height 12
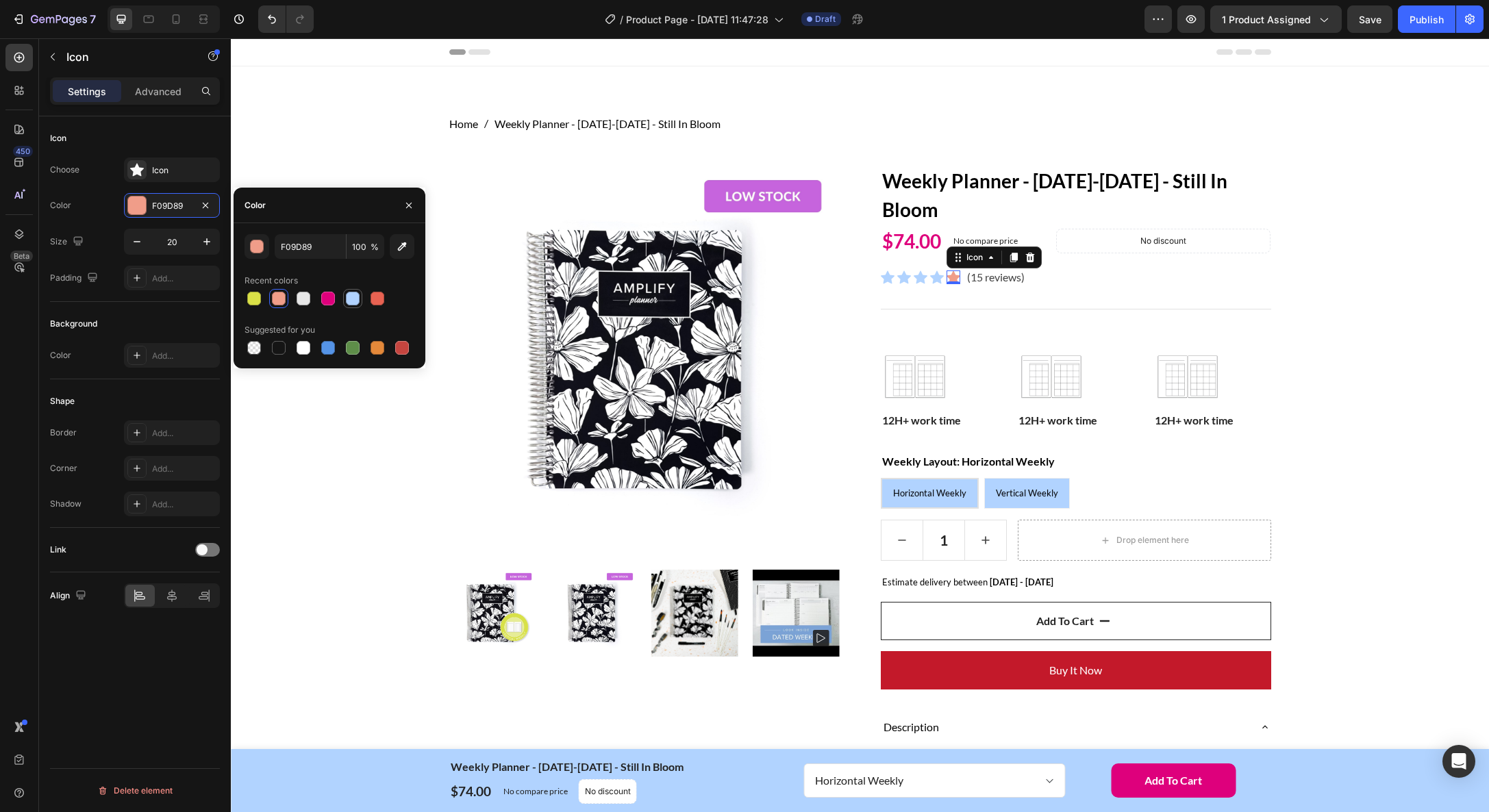
click at [354, 299] on div at bounding box center [353, 299] width 14 height 14
type input "B1D3FF"
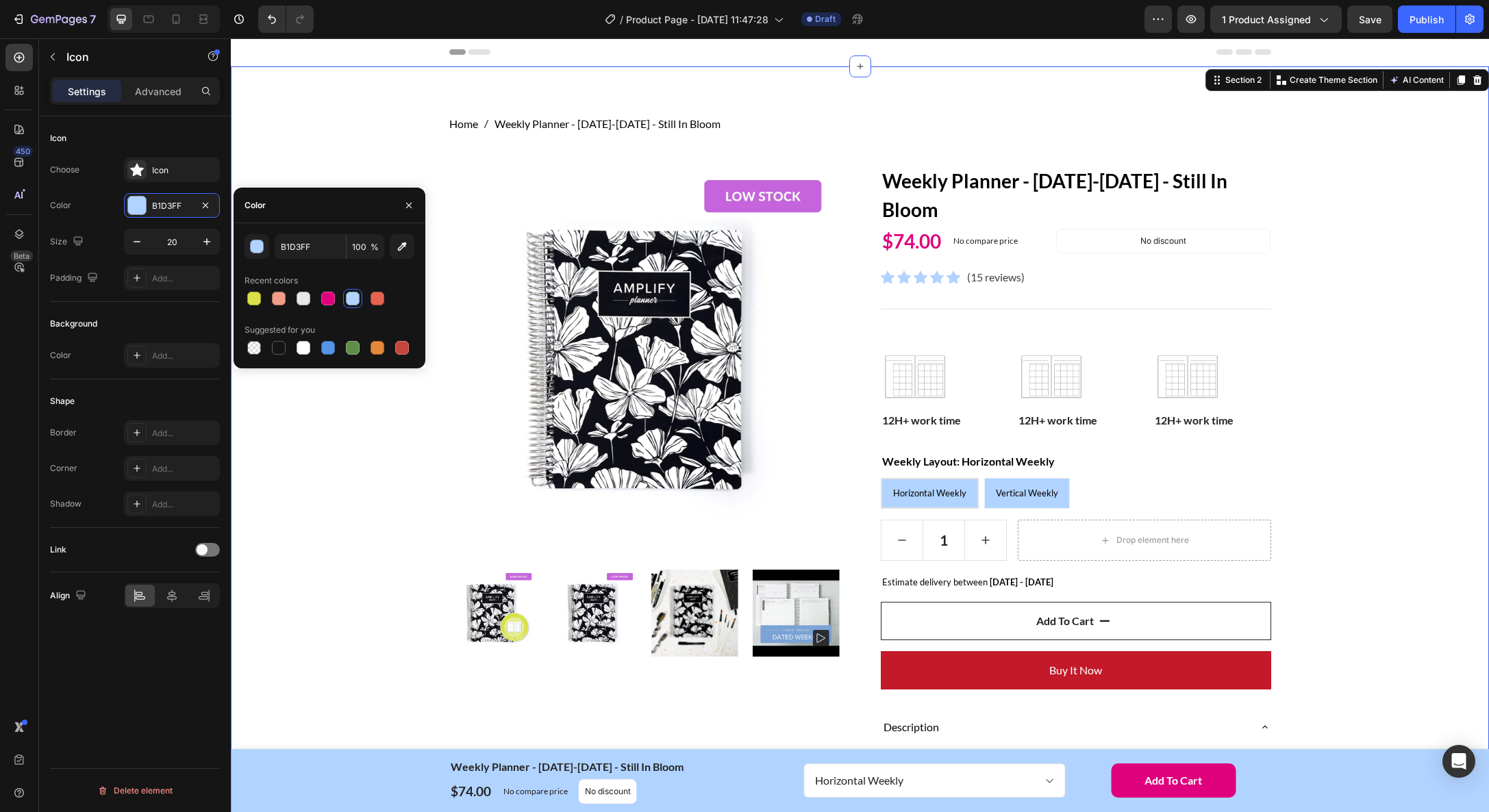
click at [1328, 366] on div "Home Weekly Planner - [DATE]-[DATE] - Still In Bloom Breadcrumb Row Product Ima…" at bounding box center [859, 768] width 1237 height 1306
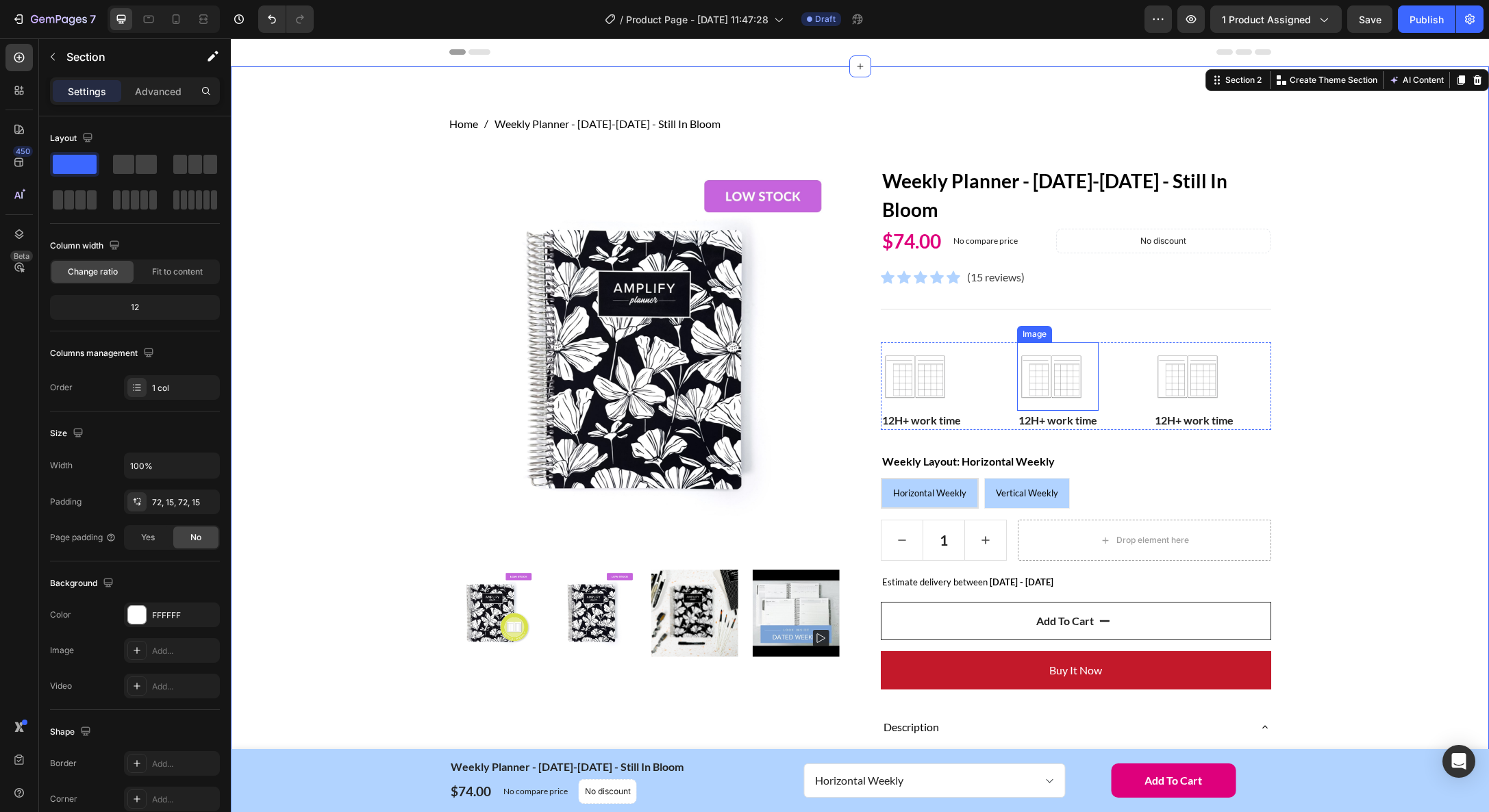
click at [1050, 385] on img at bounding box center [1051, 376] width 69 height 69
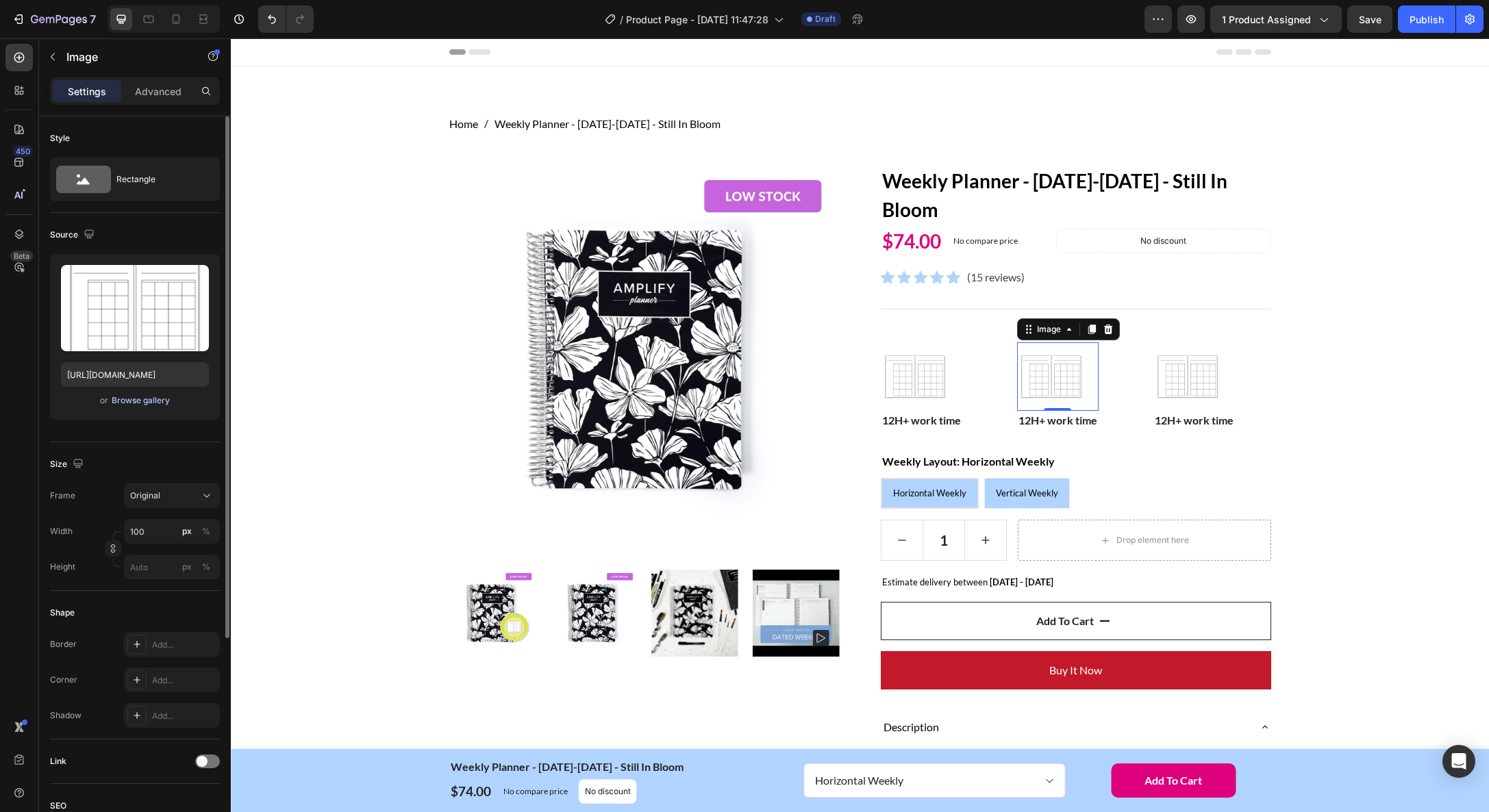
click at [132, 396] on div "Browse gallery" at bounding box center [140, 400] width 58 height 12
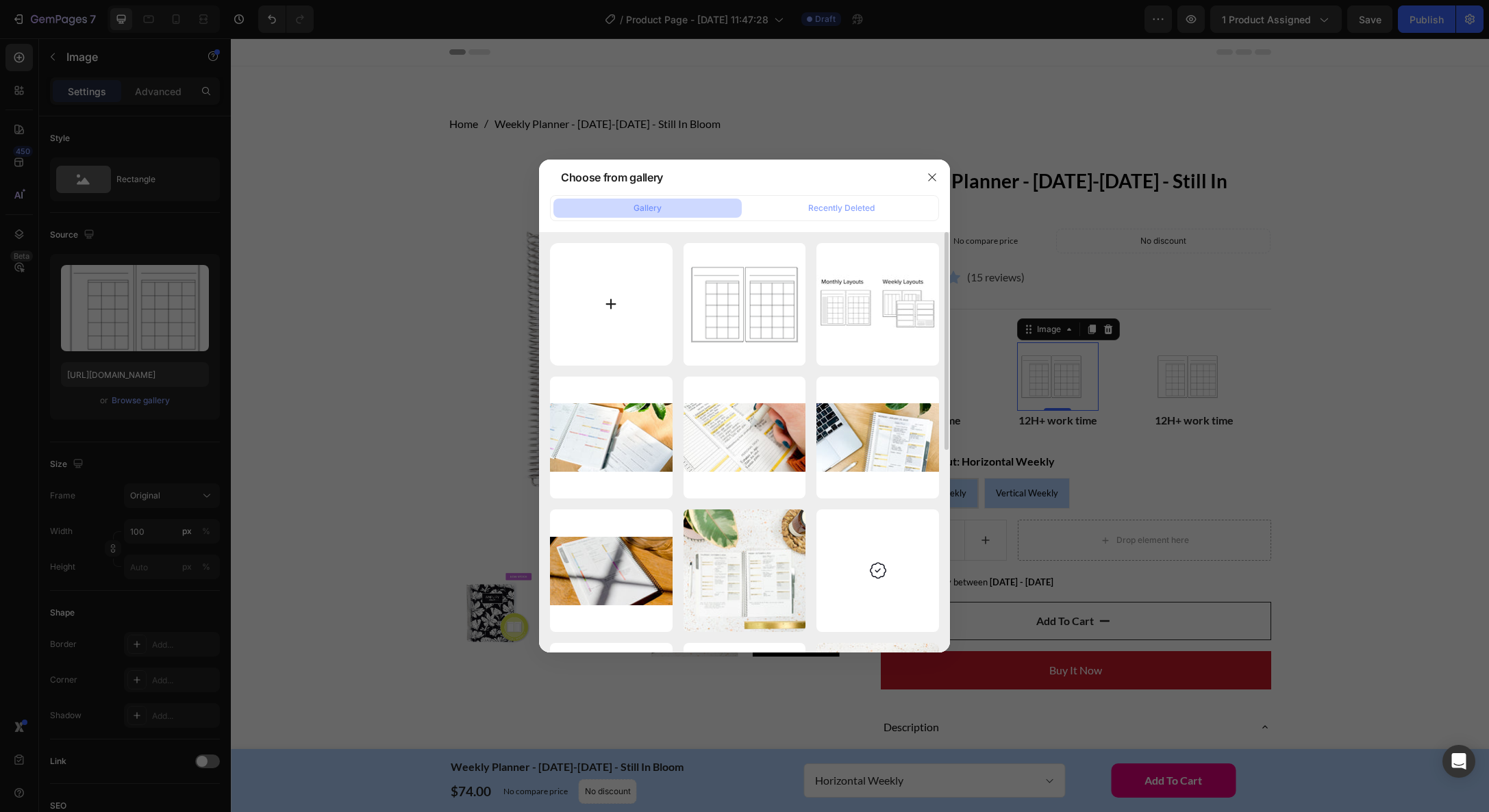
click at [611, 309] on input "file" at bounding box center [611, 304] width 123 height 123
type input "C:\fakepath\icon_test-05.png"
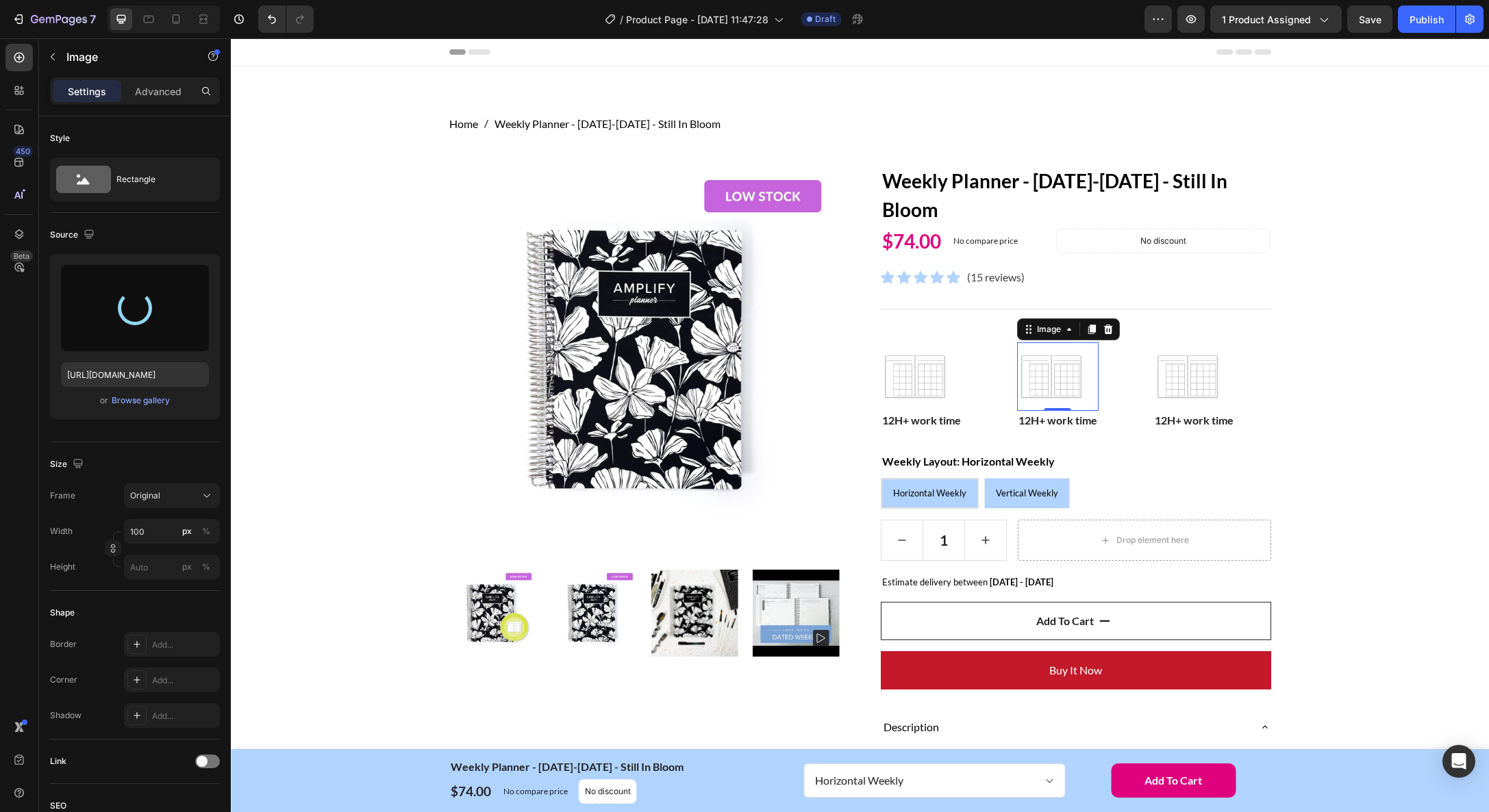
type input "[URL][DOMAIN_NAME]"
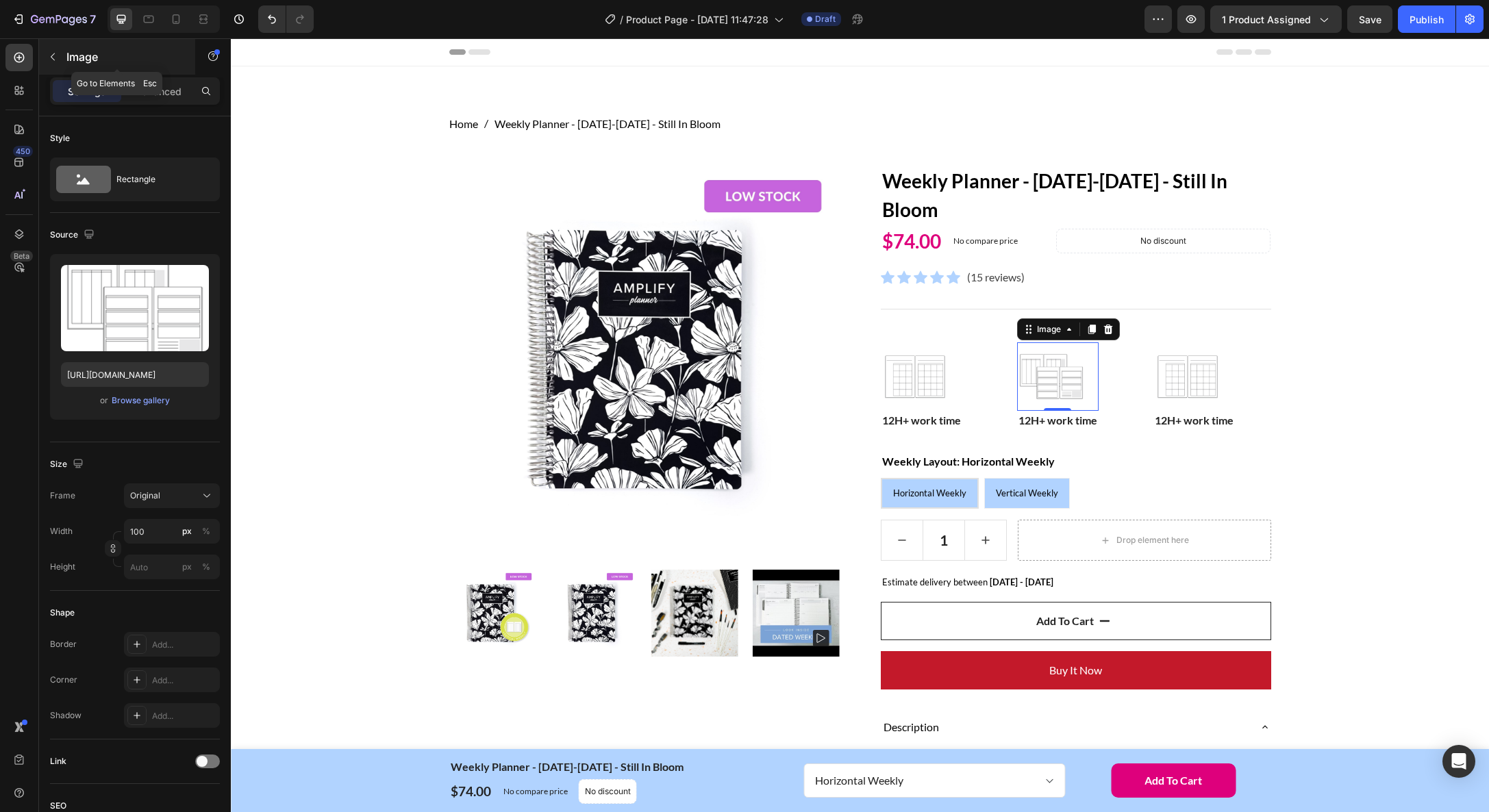
click at [62, 54] on button "button" at bounding box center [52, 57] width 22 height 22
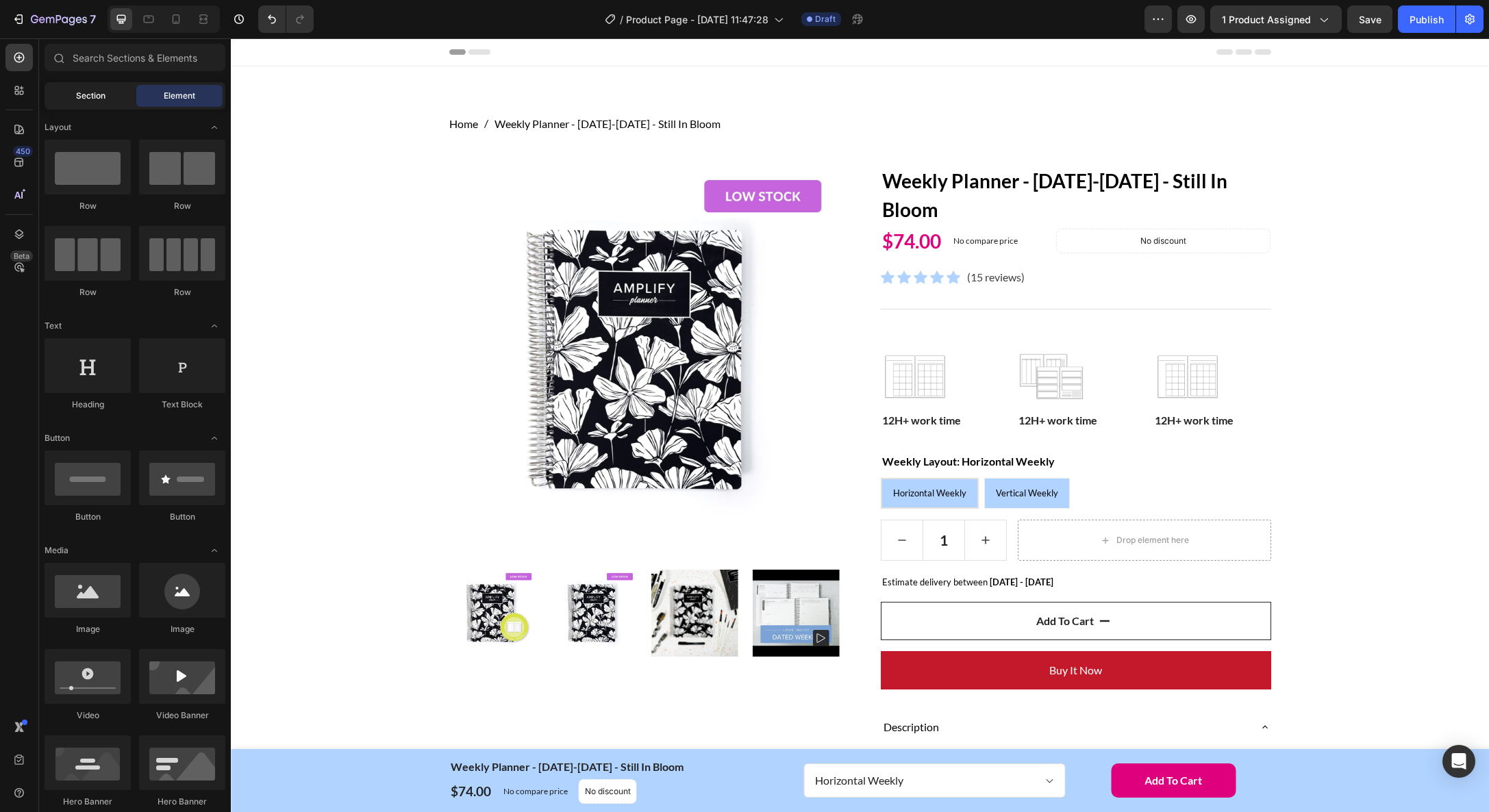
click at [95, 97] on span "Section" at bounding box center [91, 96] width 30 height 12
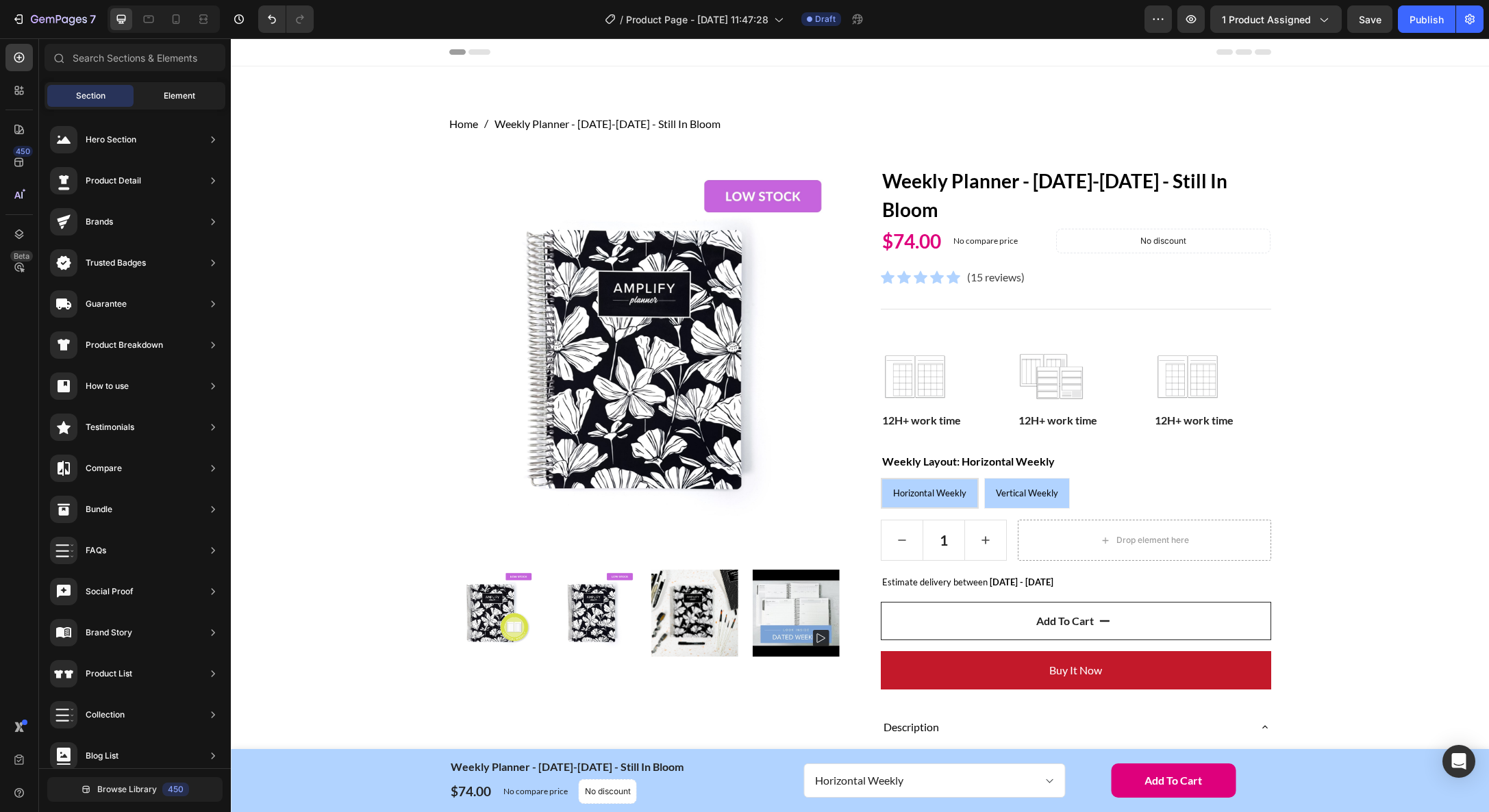
click at [185, 92] on span "Element" at bounding box center [179, 96] width 31 height 12
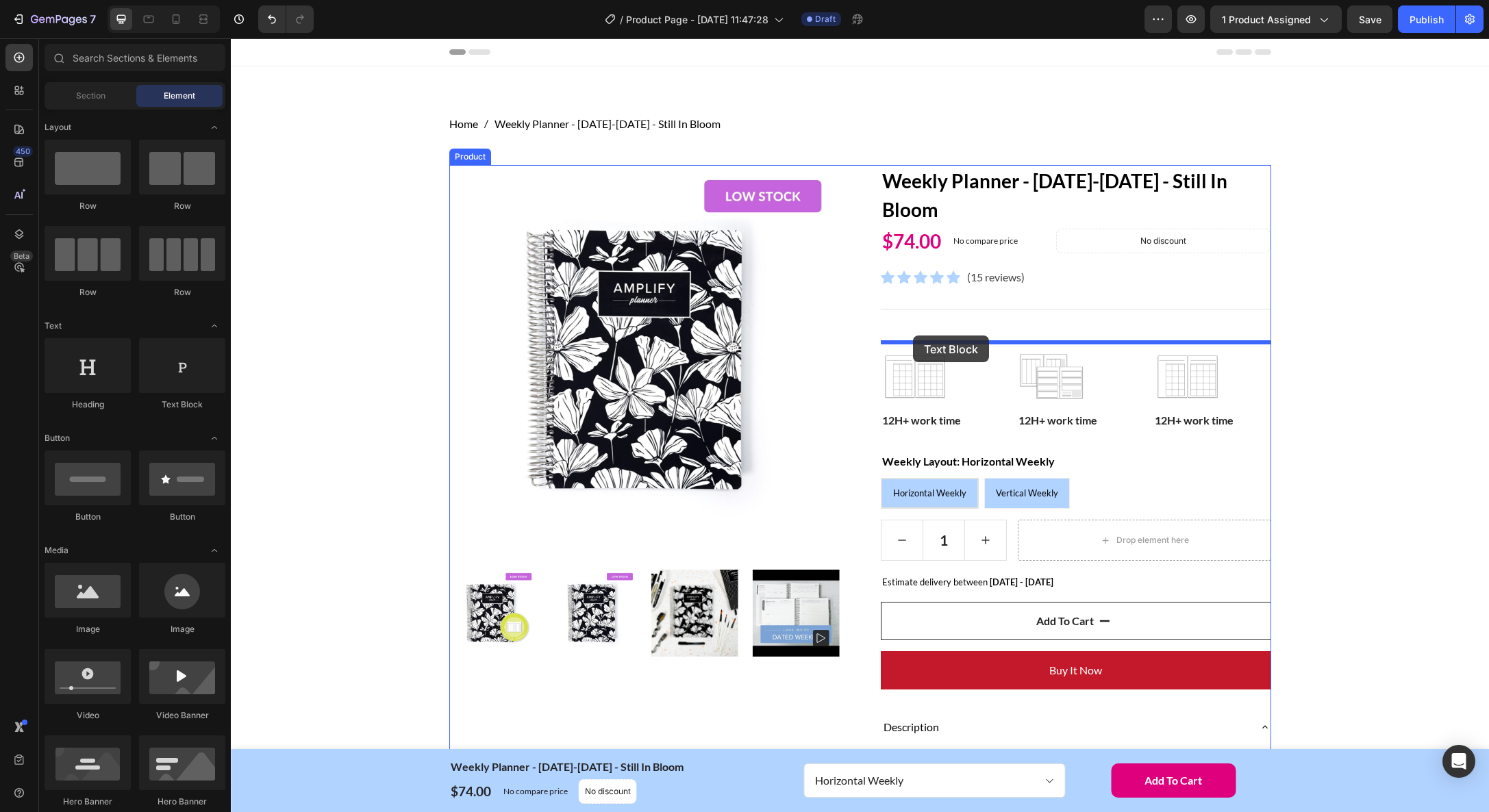
drag, startPoint x: 406, startPoint y: 407, endPoint x: 913, endPoint y: 335, distance: 512.1
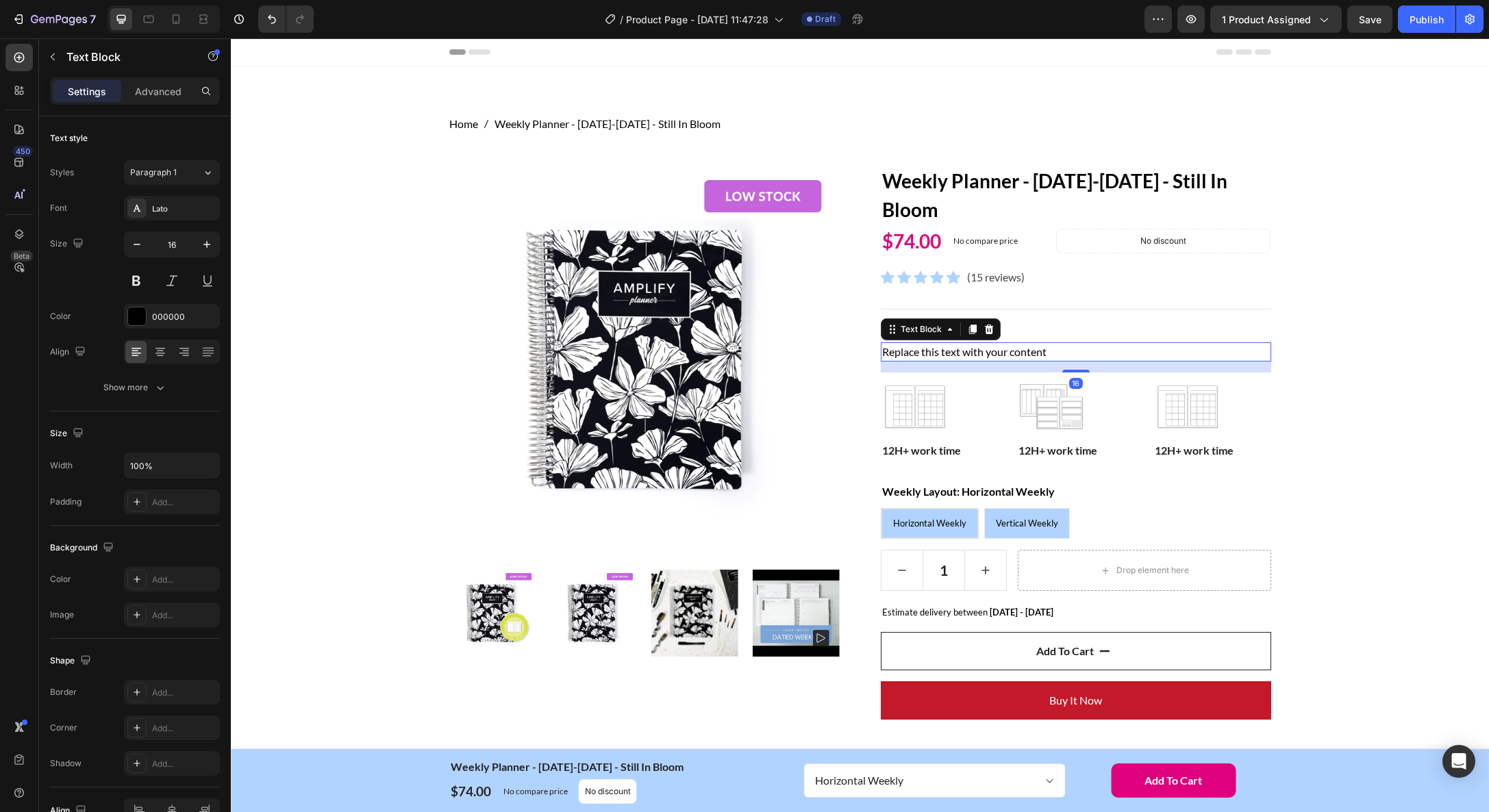
click at [998, 354] on div "Replace this text with your content" at bounding box center [1075, 352] width 390 height 19
click at [998, 354] on p "Replace this text with your content" at bounding box center [1075, 352] width 387 height 17
click at [909, 349] on p "Includes:" at bounding box center [1075, 352] width 387 height 17
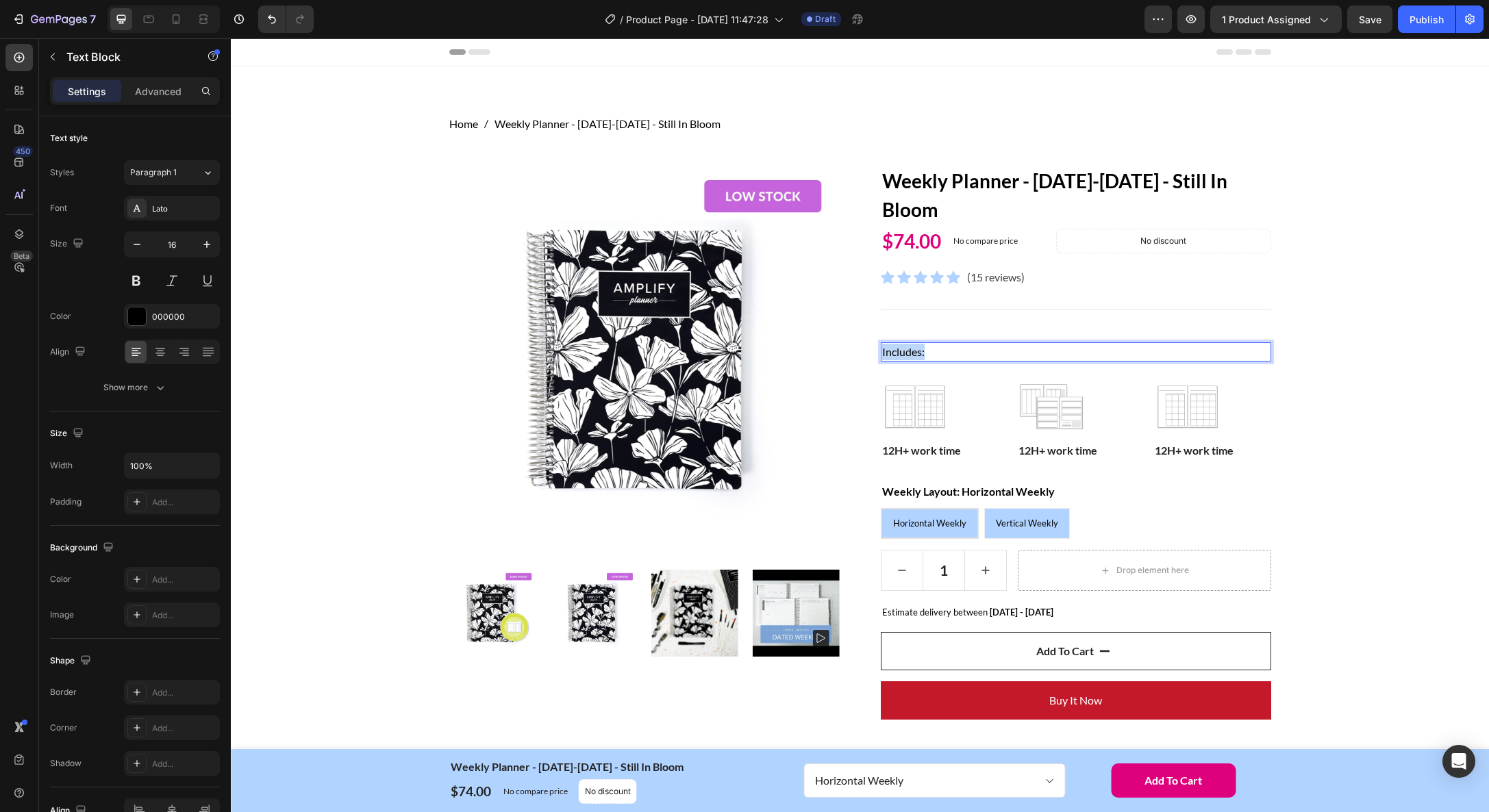
click at [909, 349] on p "Includes:" at bounding box center [1075, 352] width 387 height 17
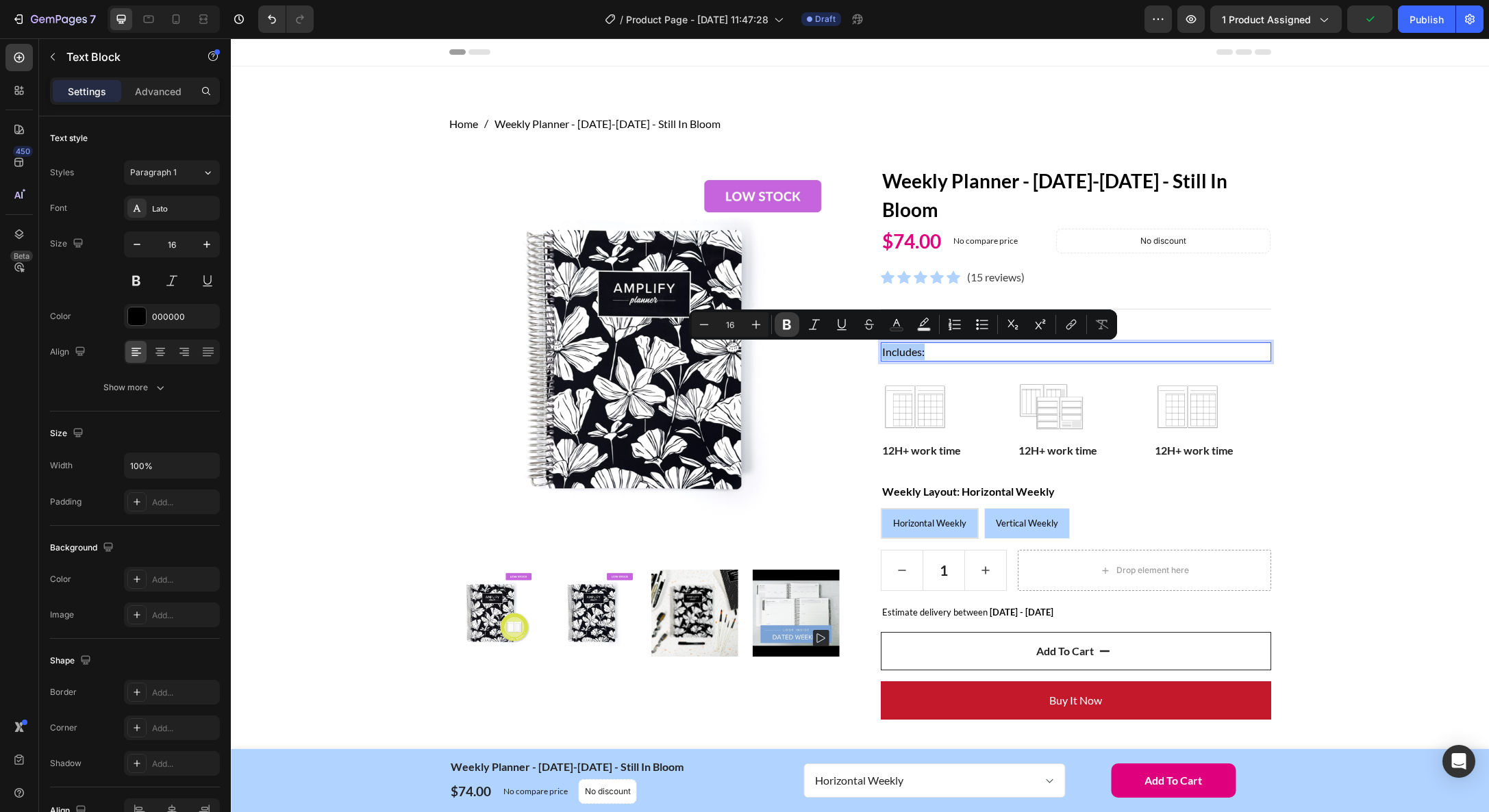
click at [783, 325] on icon "Editor contextual toolbar" at bounding box center [787, 325] width 14 height 14
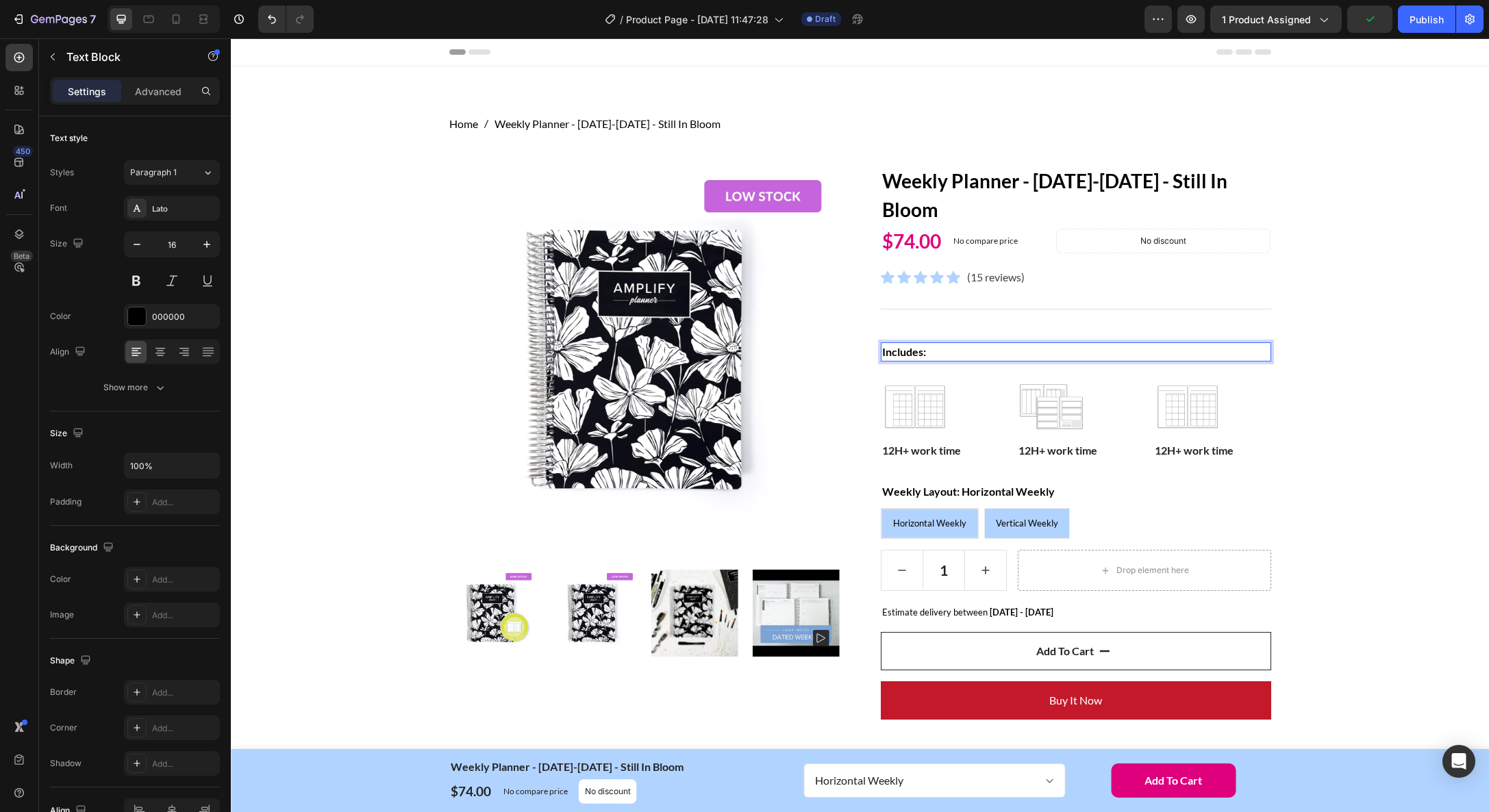
click at [940, 349] on p "Includes:" at bounding box center [1075, 352] width 387 height 17
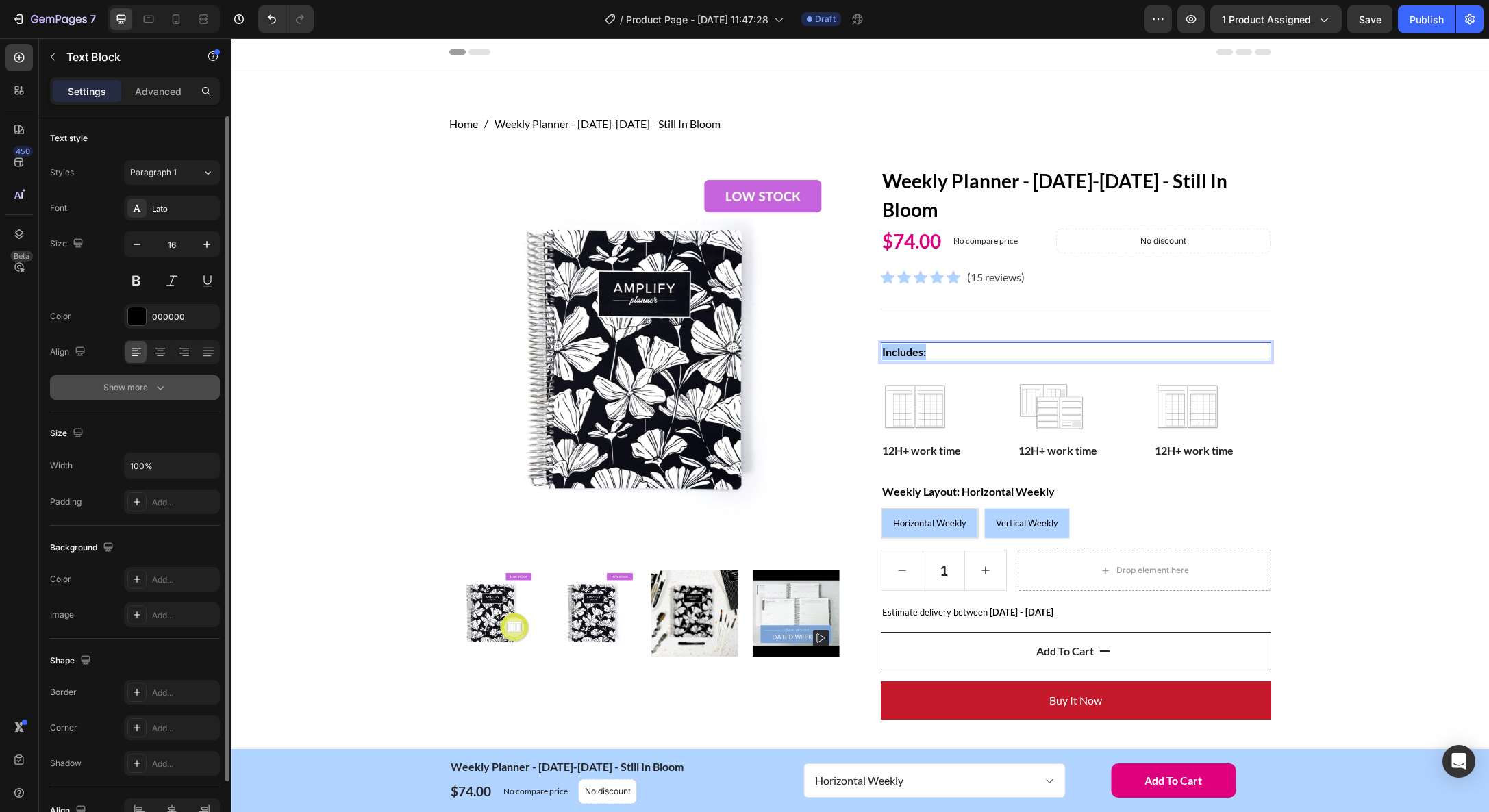
click at [129, 393] on div "Show more" at bounding box center [135, 387] width 64 height 14
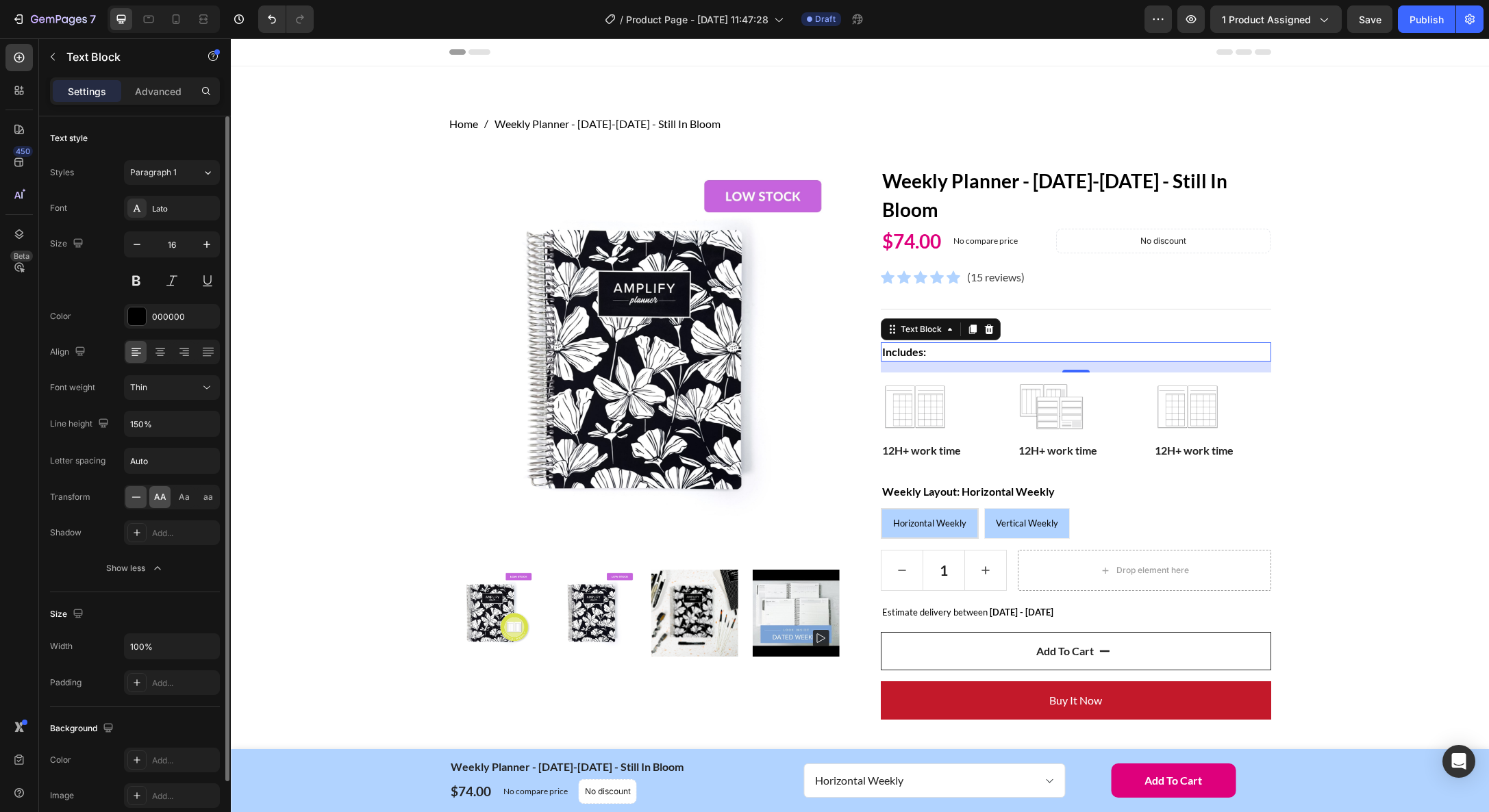
click at [165, 499] on div "AA" at bounding box center [159, 496] width 21 height 22
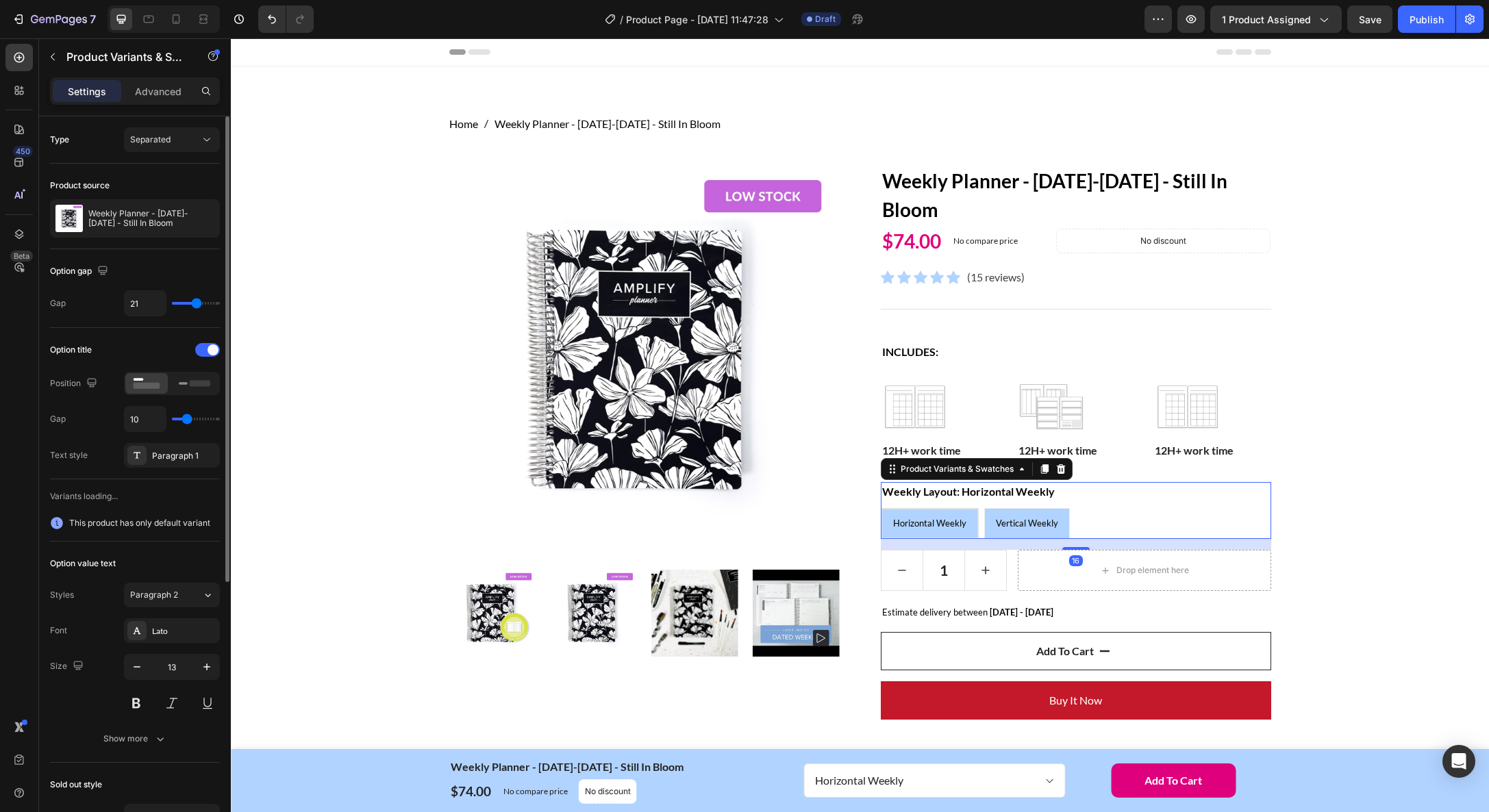
click at [912, 486] on legend "Weekly Layout: Horizontal Weekly" at bounding box center [967, 492] width 175 height 19
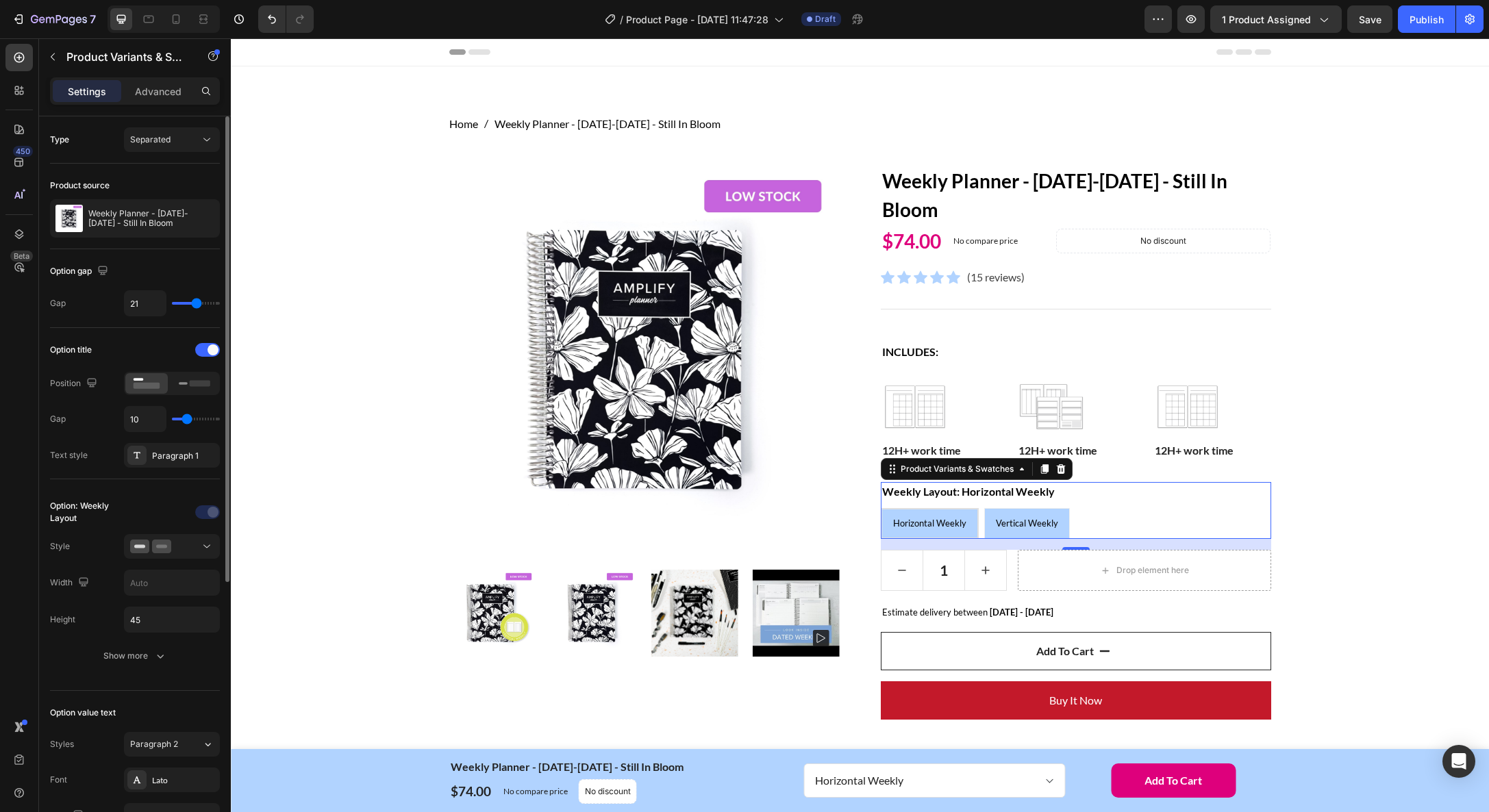
click at [912, 489] on legend "Weekly Layout: Horizontal Weekly" at bounding box center [967, 492] width 175 height 19
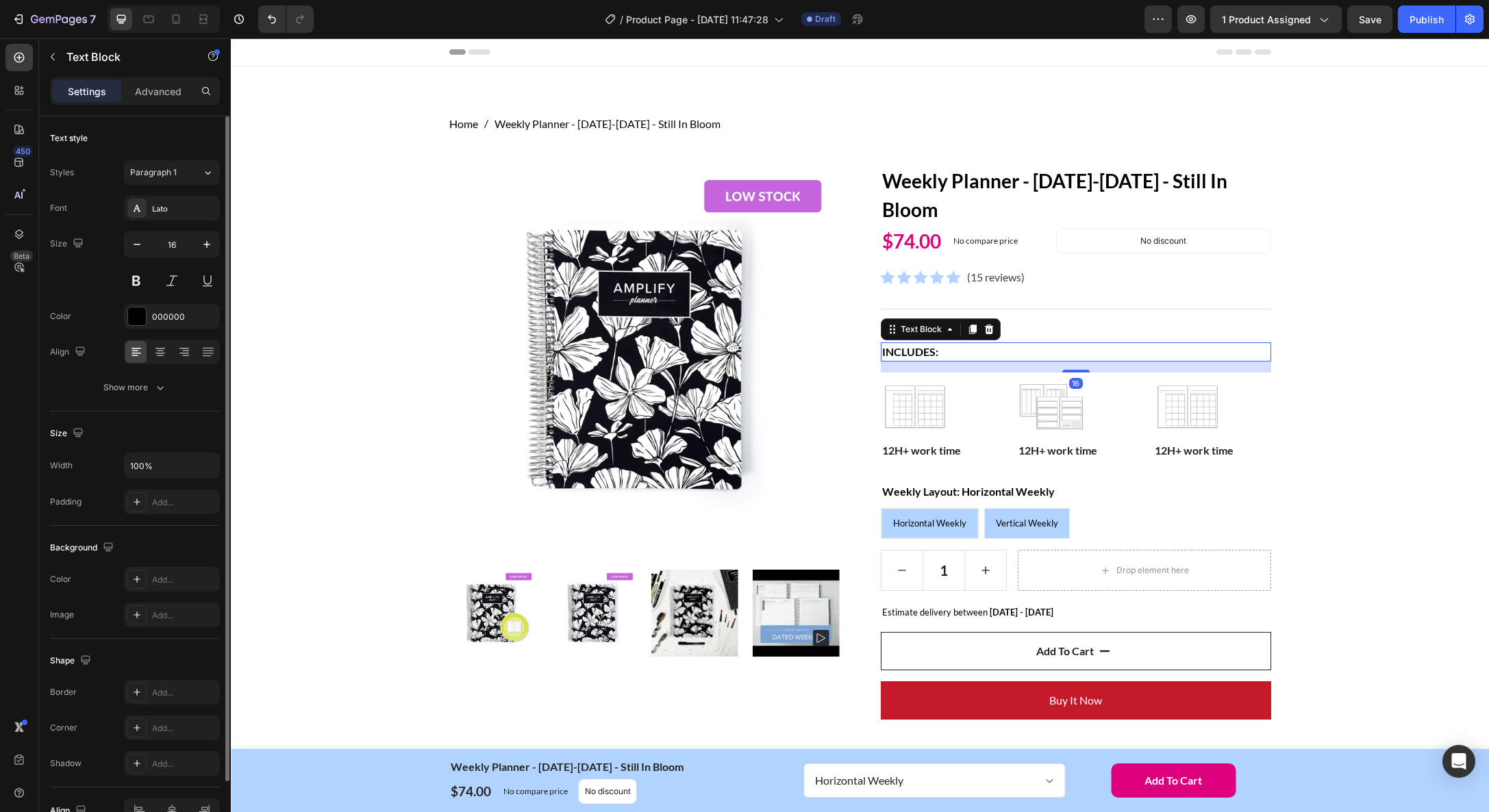
click at [926, 352] on strong "Includes:" at bounding box center [910, 351] width 56 height 13
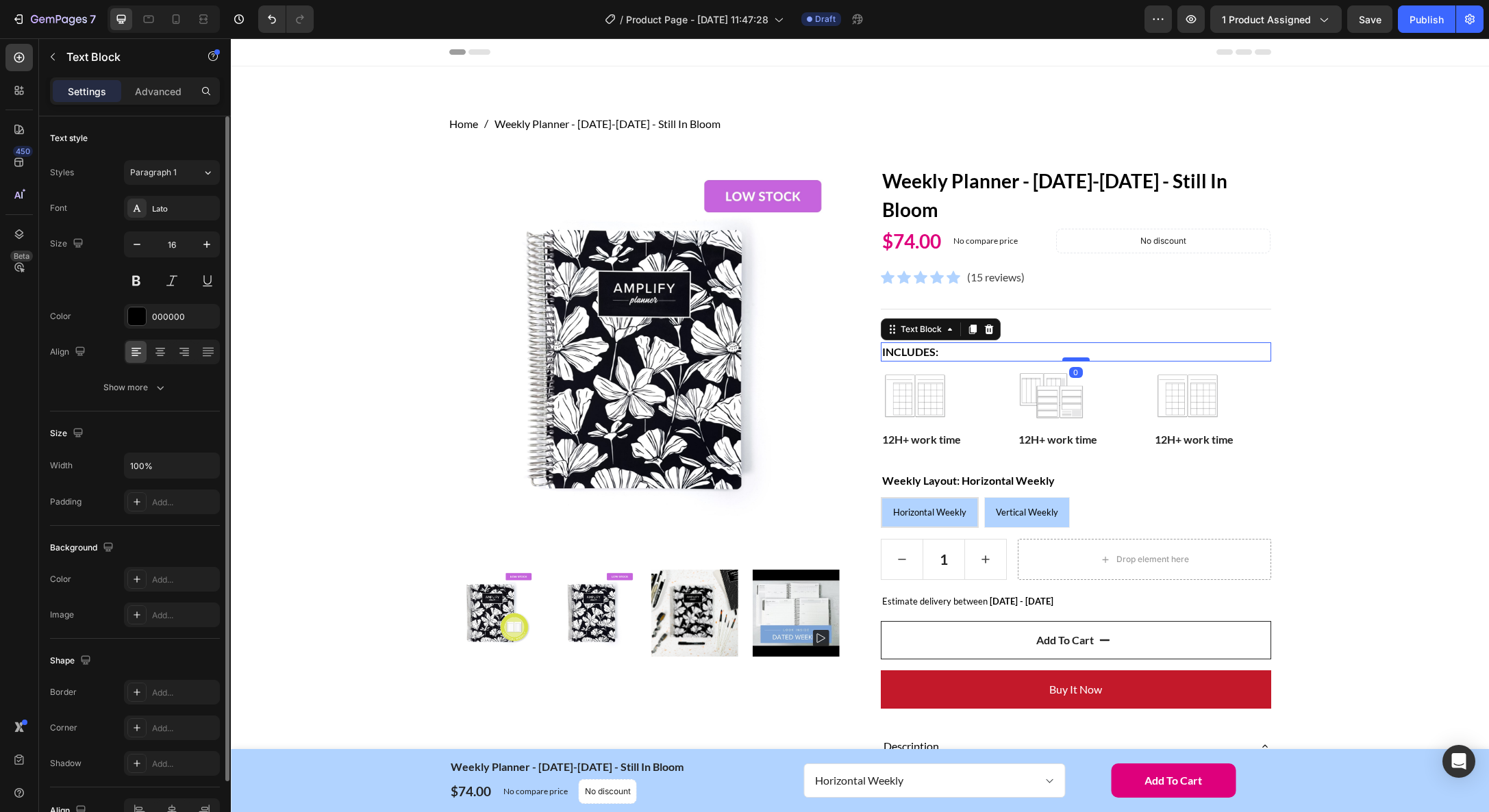
drag, startPoint x: 1076, startPoint y: 371, endPoint x: 1076, endPoint y: 359, distance: 12.0
click at [1076, 359] on div at bounding box center [1075, 359] width 27 height 4
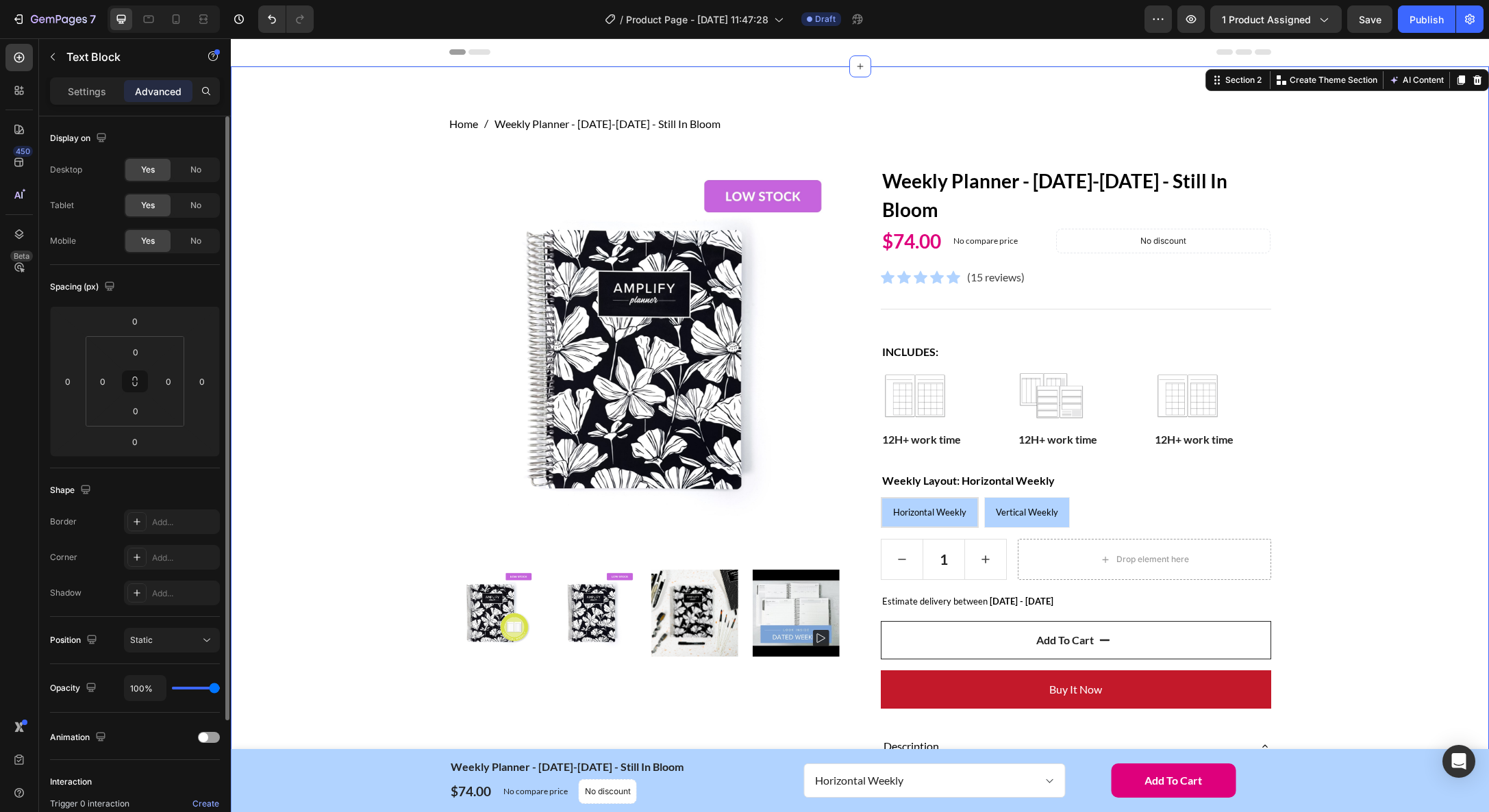
click at [1391, 370] on div "Home Weekly Planner - [DATE]-[DATE] - Still In Bloom Breadcrumb Row Product Ima…" at bounding box center [859, 778] width 1237 height 1325
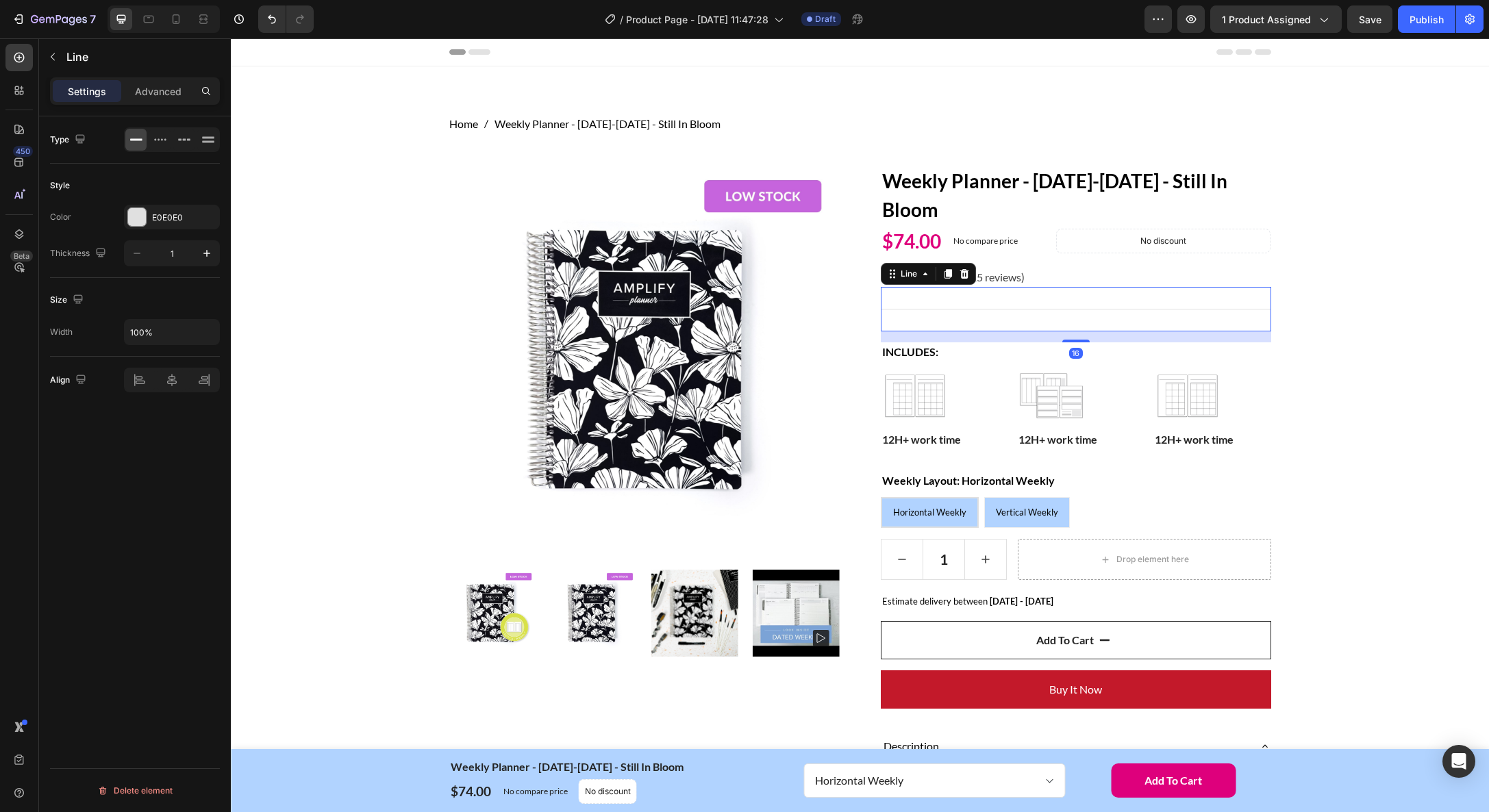
click at [1021, 325] on div "Title Line 16" at bounding box center [1075, 309] width 390 height 44
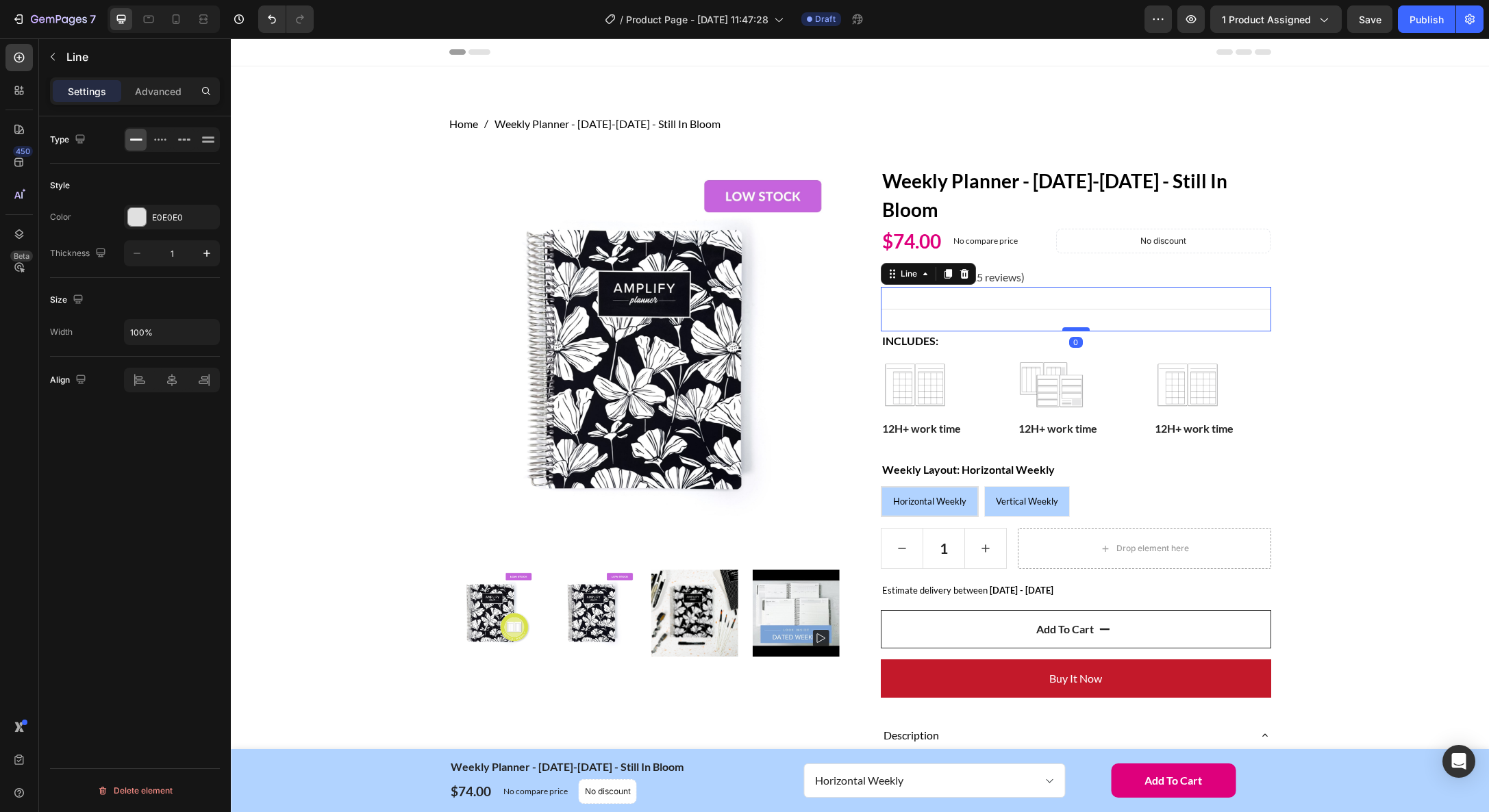
drag, startPoint x: 1075, startPoint y: 339, endPoint x: 1076, endPoint y: 327, distance: 12.0
click at [1076, 327] on div at bounding box center [1075, 329] width 27 height 4
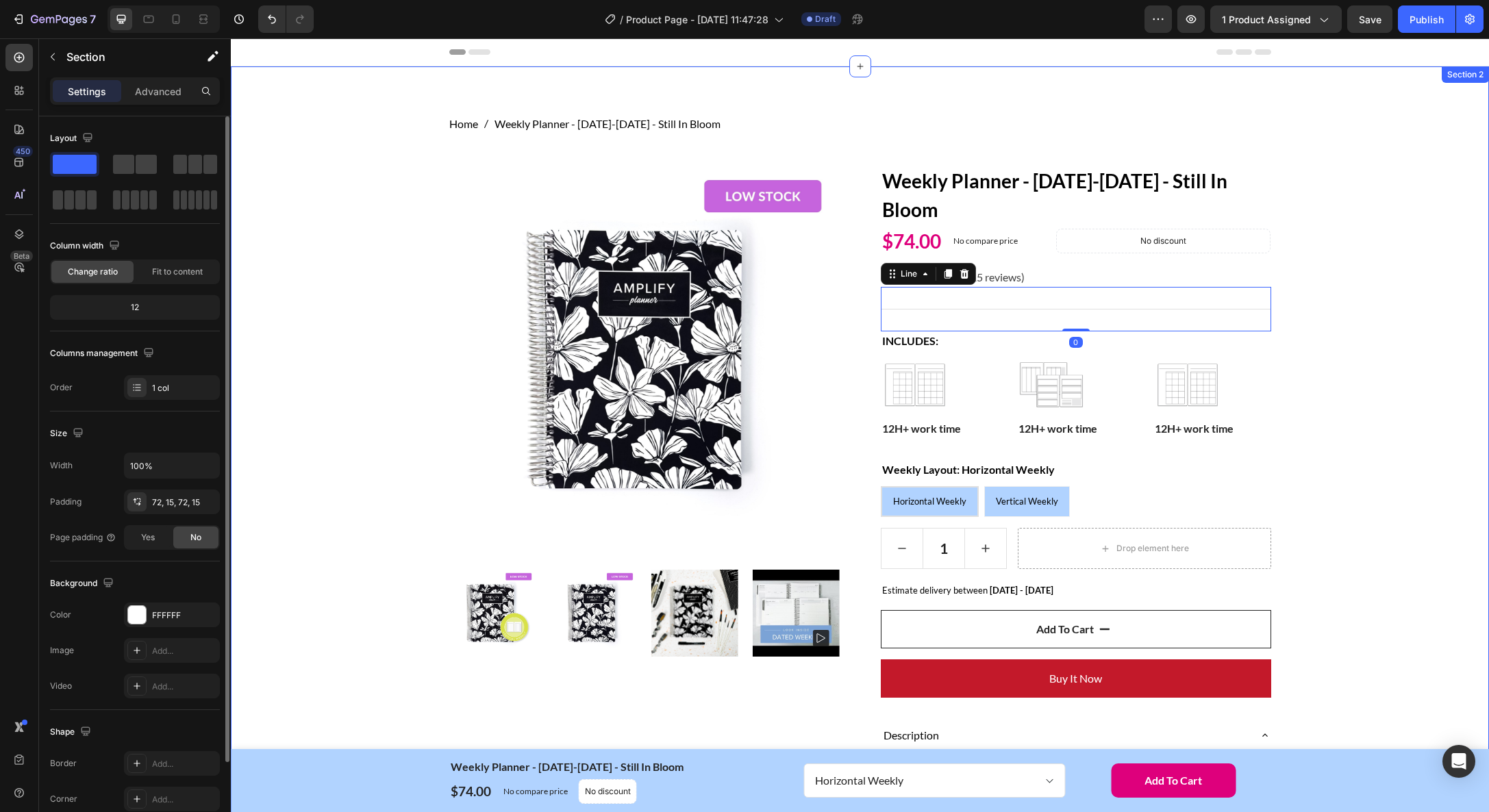
click at [1289, 318] on div "Home Weekly Planner - [DATE]-[DATE] - Still In Bloom Breadcrumb Row Product Ima…" at bounding box center [859, 773] width 1237 height 1314
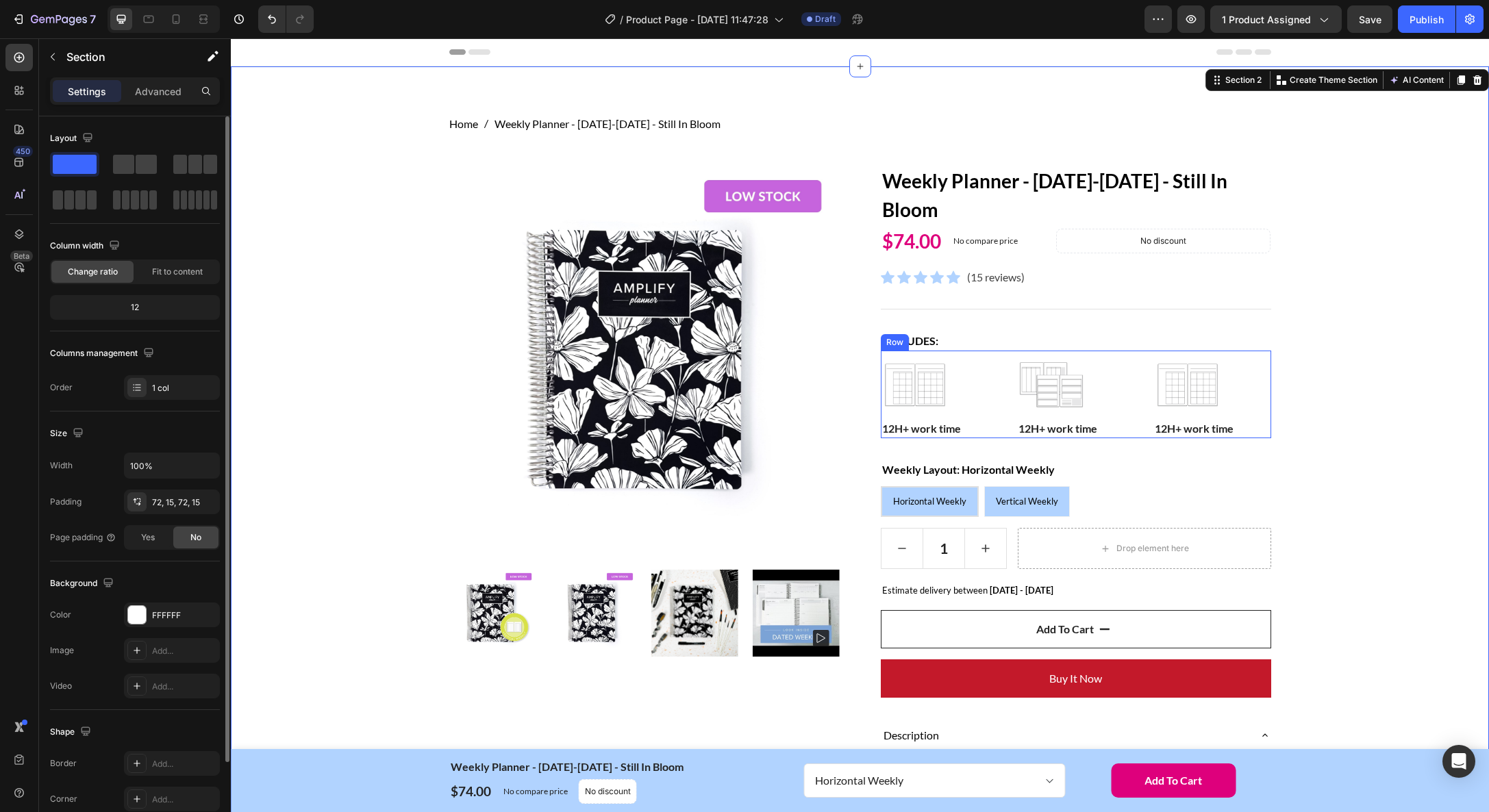
click at [980, 419] on div "Image 12H+ work time Text block Image 12H+ work time Text block Image 12H+ work…" at bounding box center [1075, 394] width 390 height 88
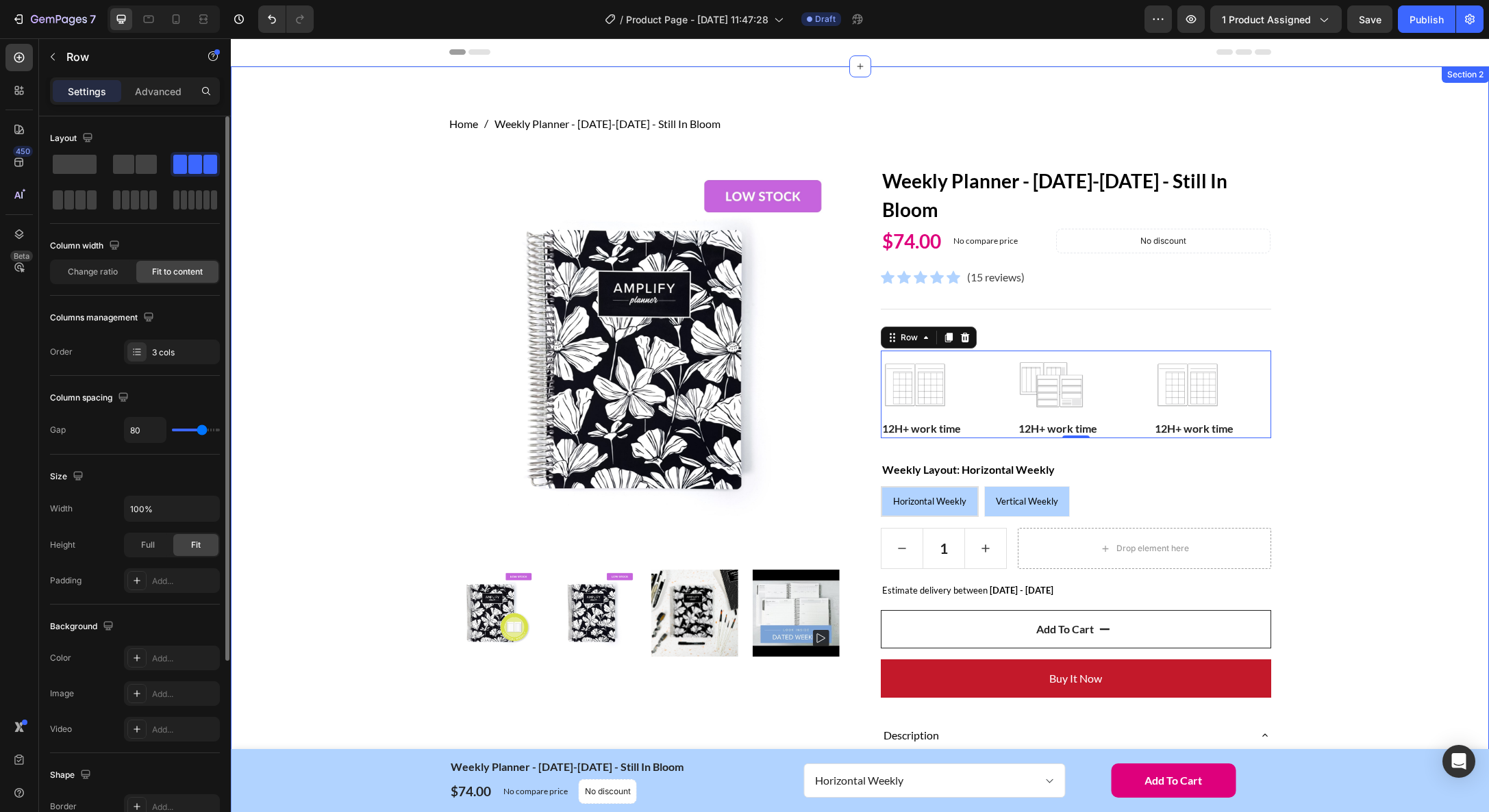
click at [1370, 335] on div "Home Weekly Planner - [DATE]-[DATE] - Still In Bloom Breadcrumb Row Product Ima…" at bounding box center [859, 773] width 1237 height 1314
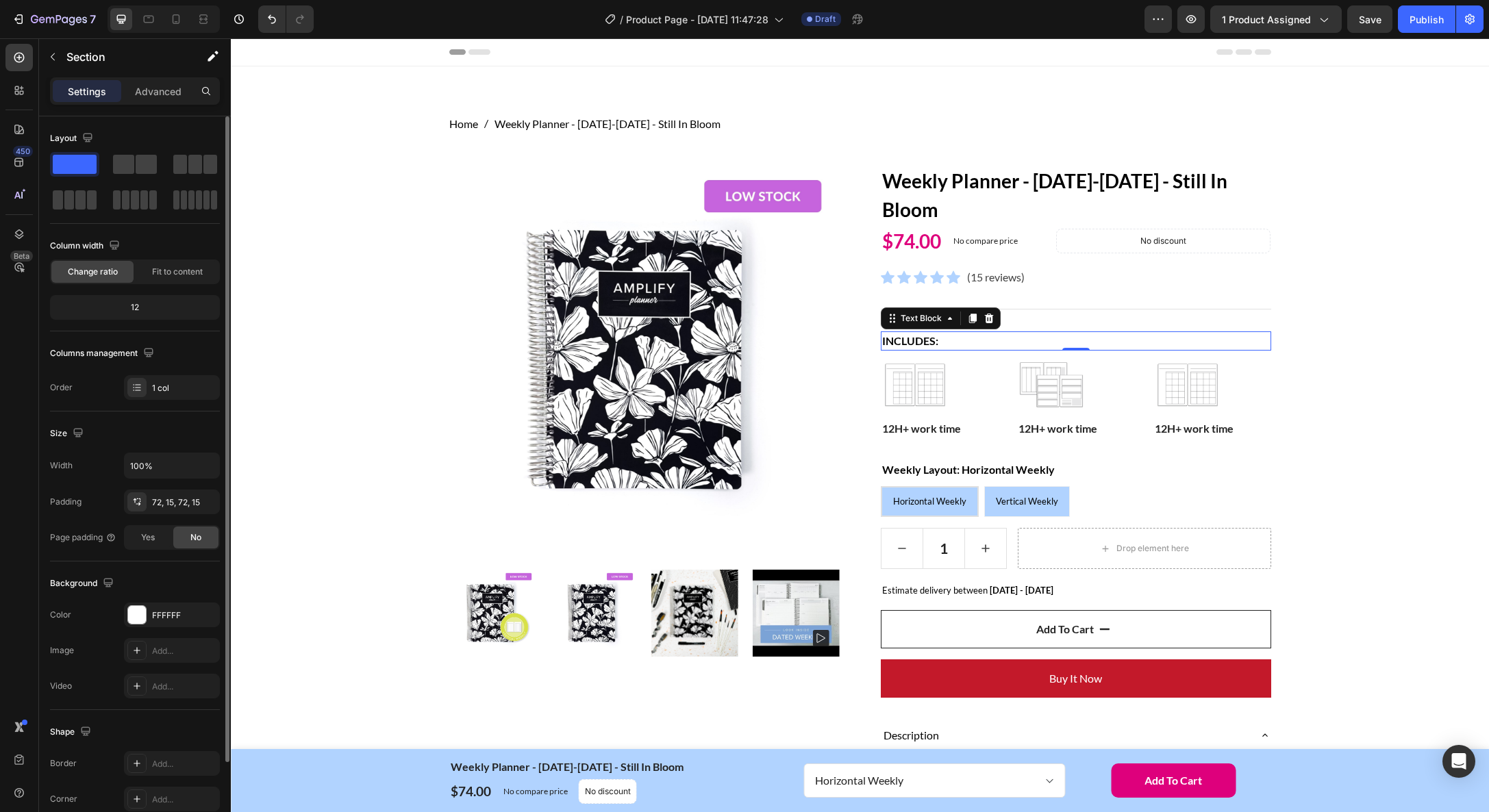
click at [934, 345] on strong "Includes:" at bounding box center [910, 340] width 56 height 13
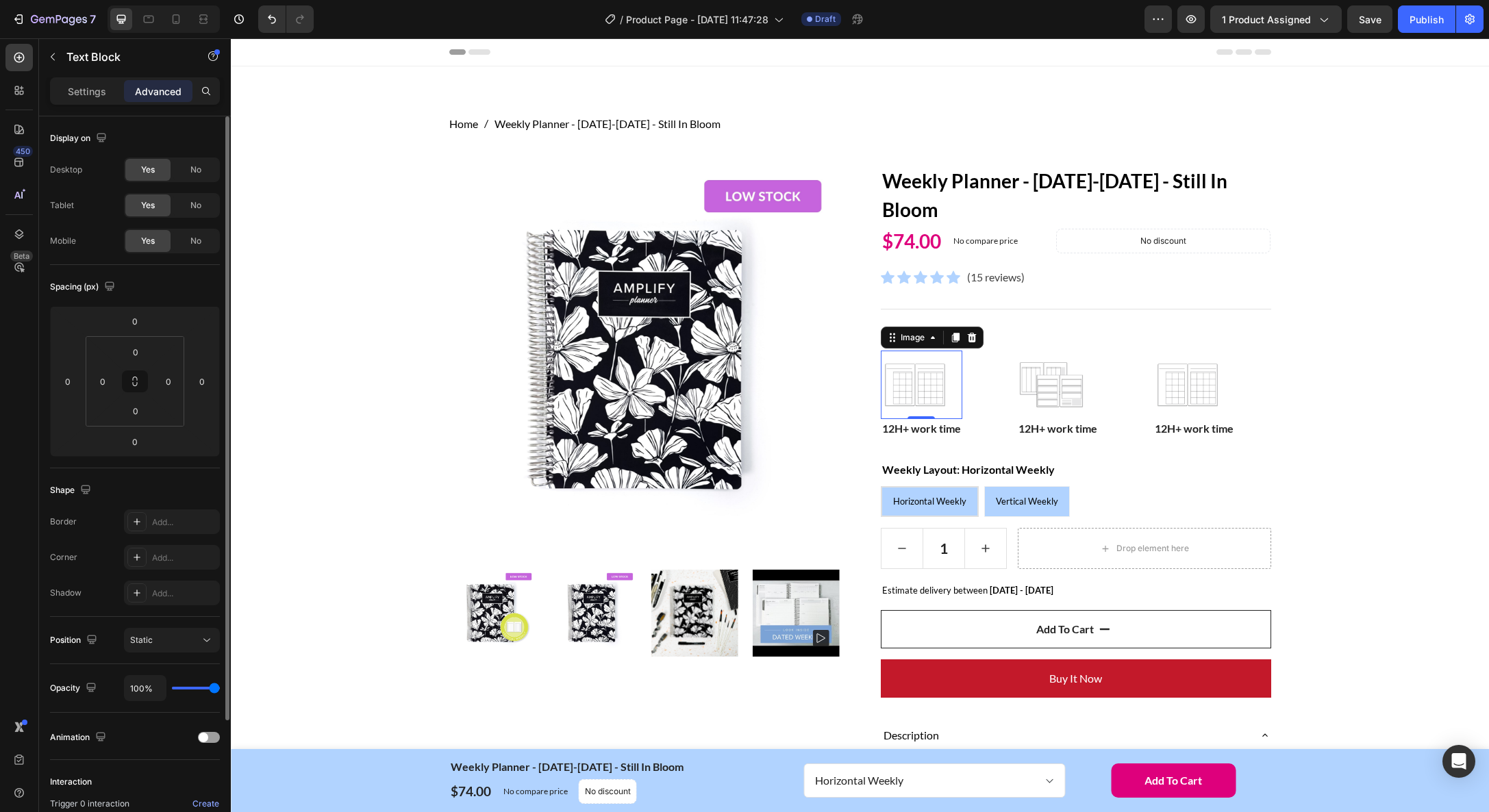
click at [933, 362] on img at bounding box center [914, 385] width 69 height 69
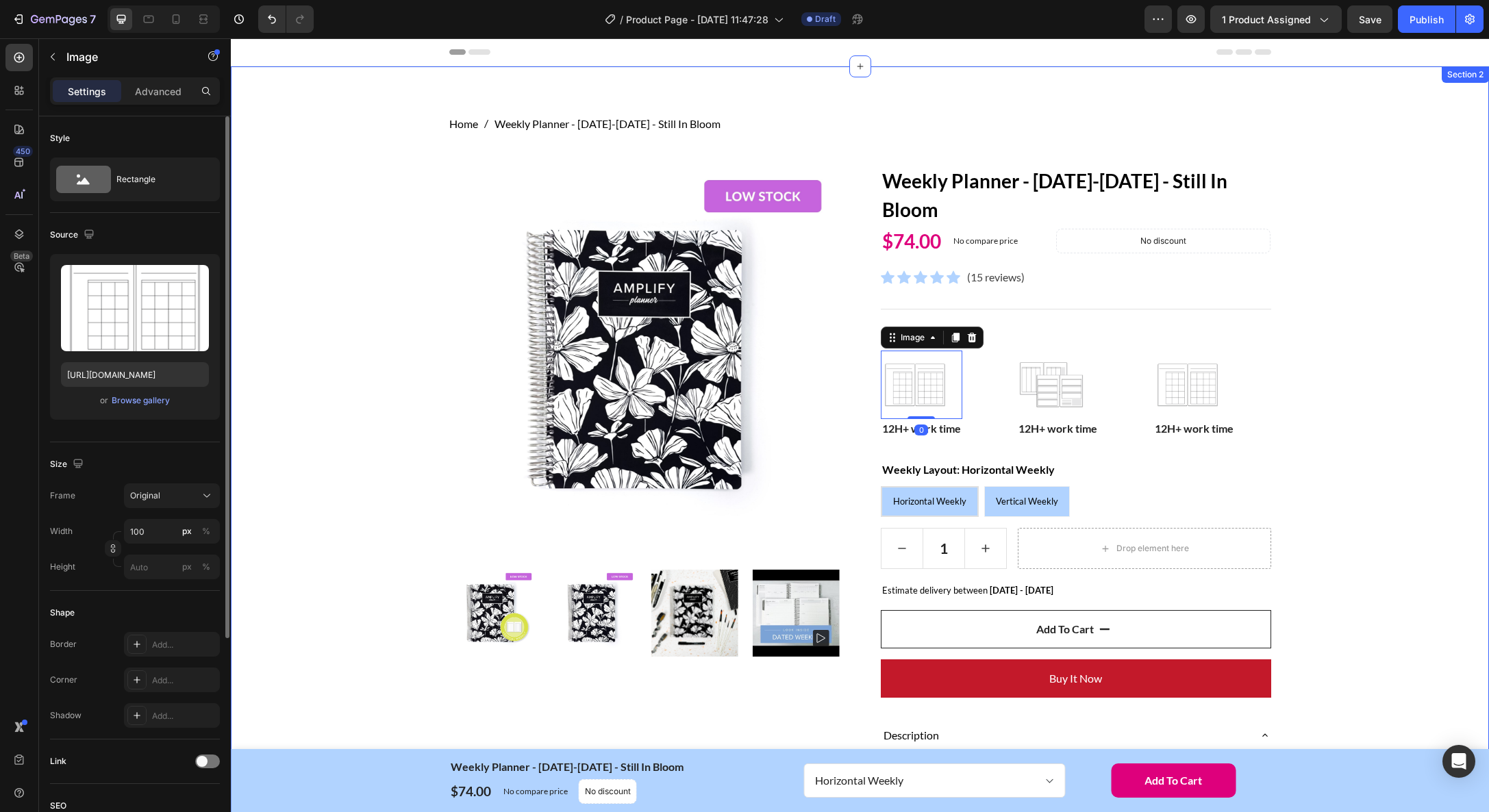
click at [1409, 359] on div "Home Weekly Planner - [DATE]-[DATE] - Still In Bloom Breadcrumb Row Product Ima…" at bounding box center [859, 773] width 1237 height 1314
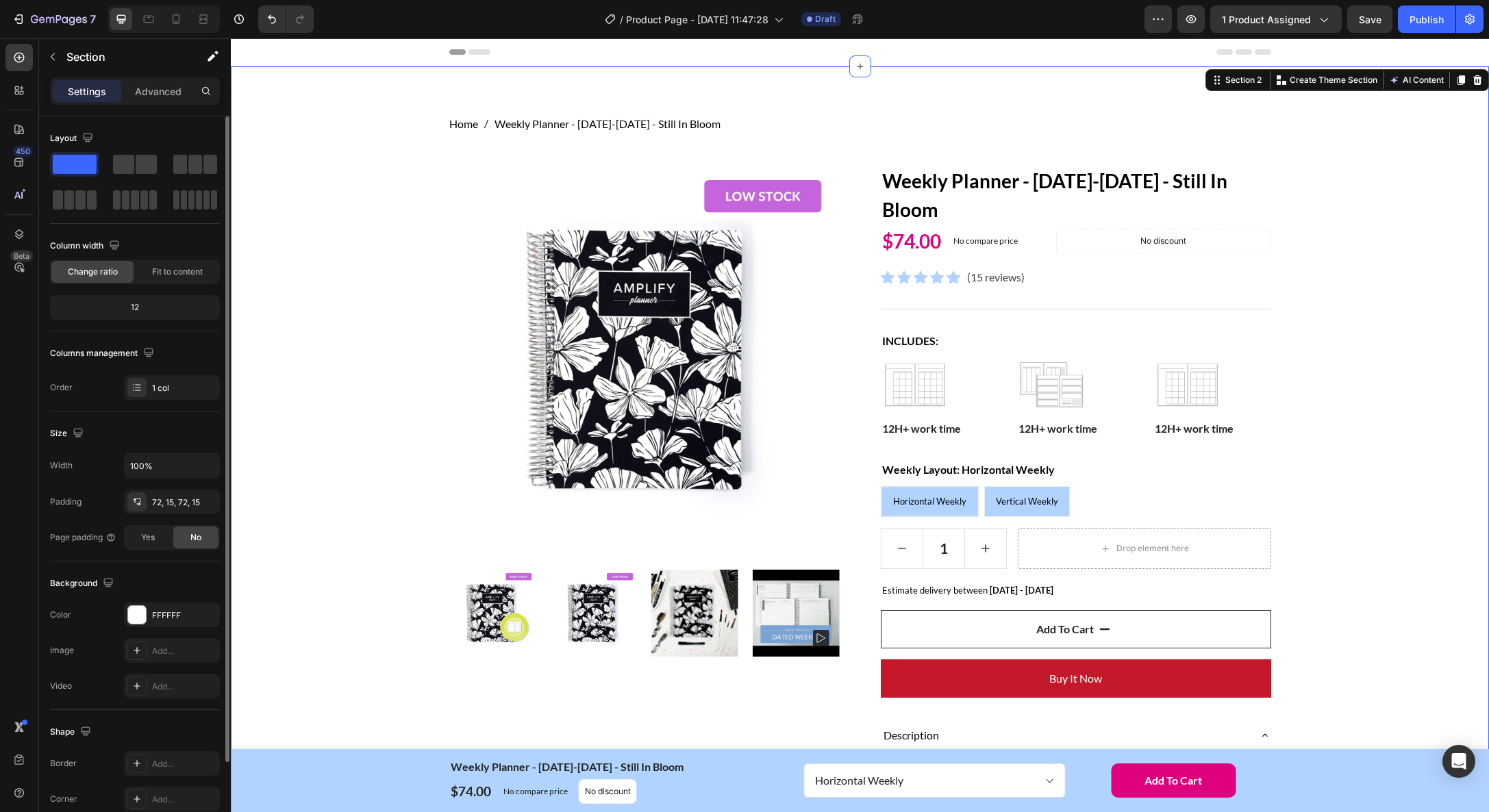
scroll to position [45, 0]
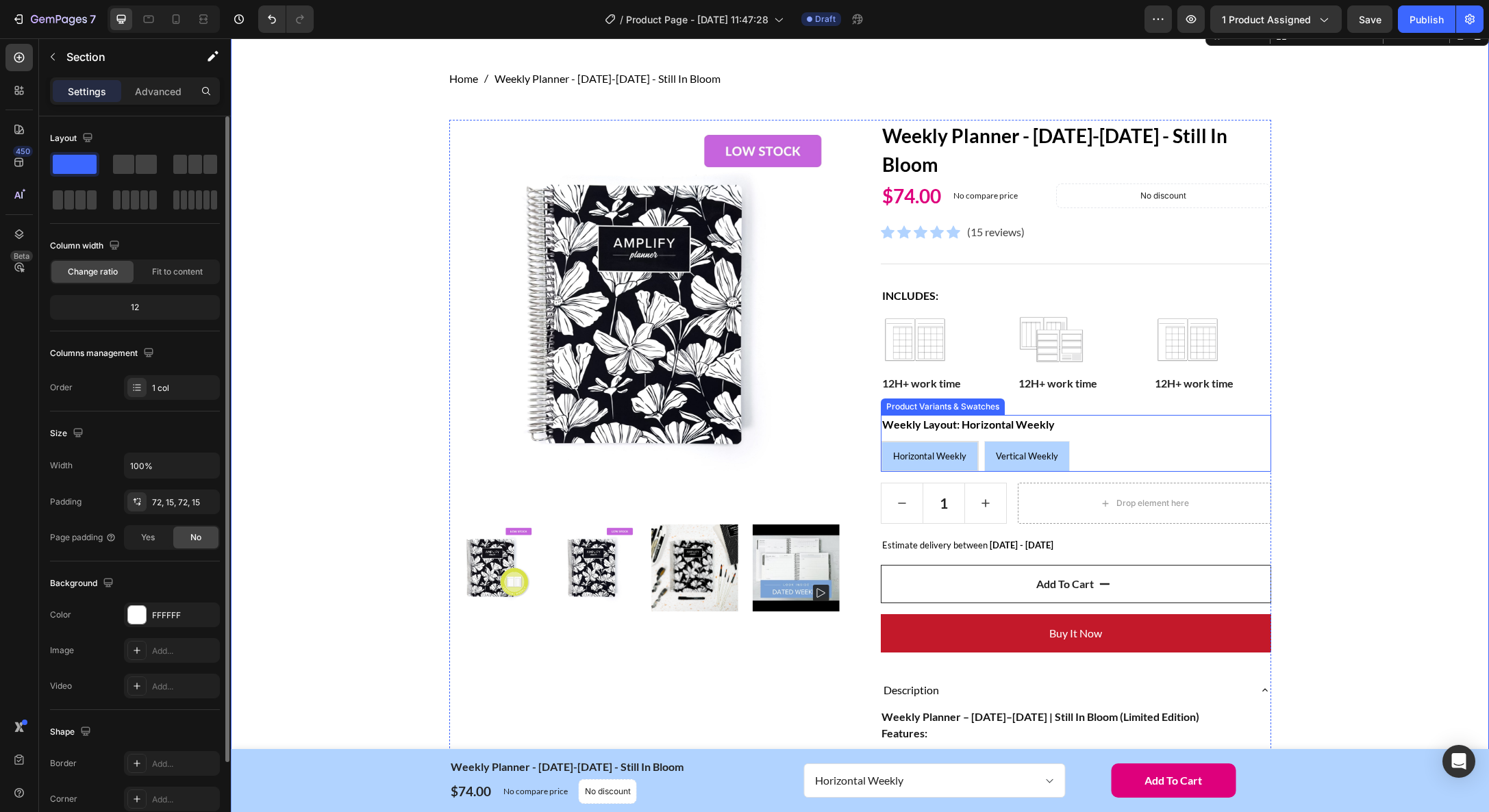
click at [1034, 428] on legend "Weekly Layout: Horizontal Weekly" at bounding box center [967, 425] width 175 height 19
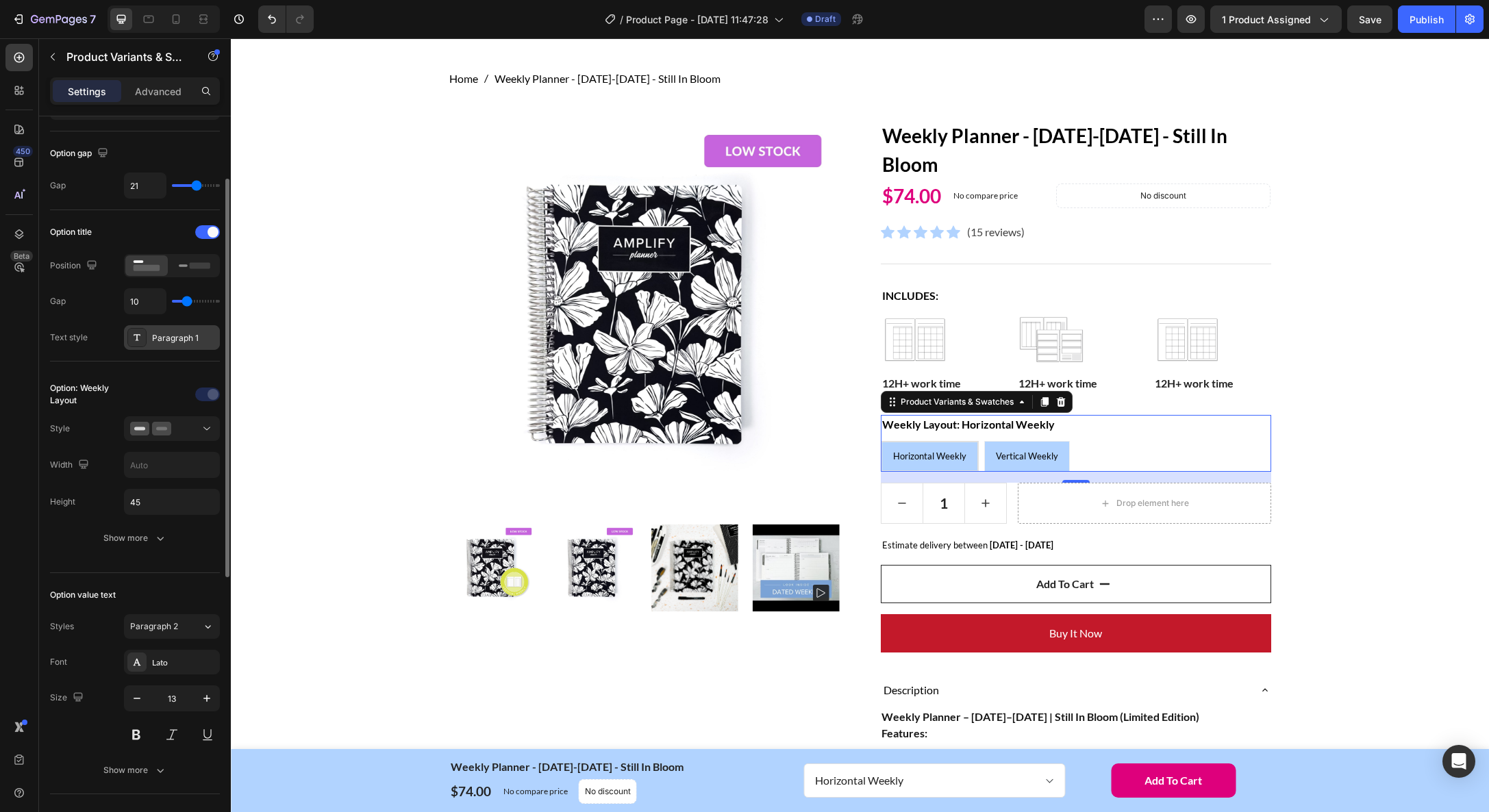
scroll to position [118, 0]
click at [198, 430] on div at bounding box center [172, 428] width 84 height 14
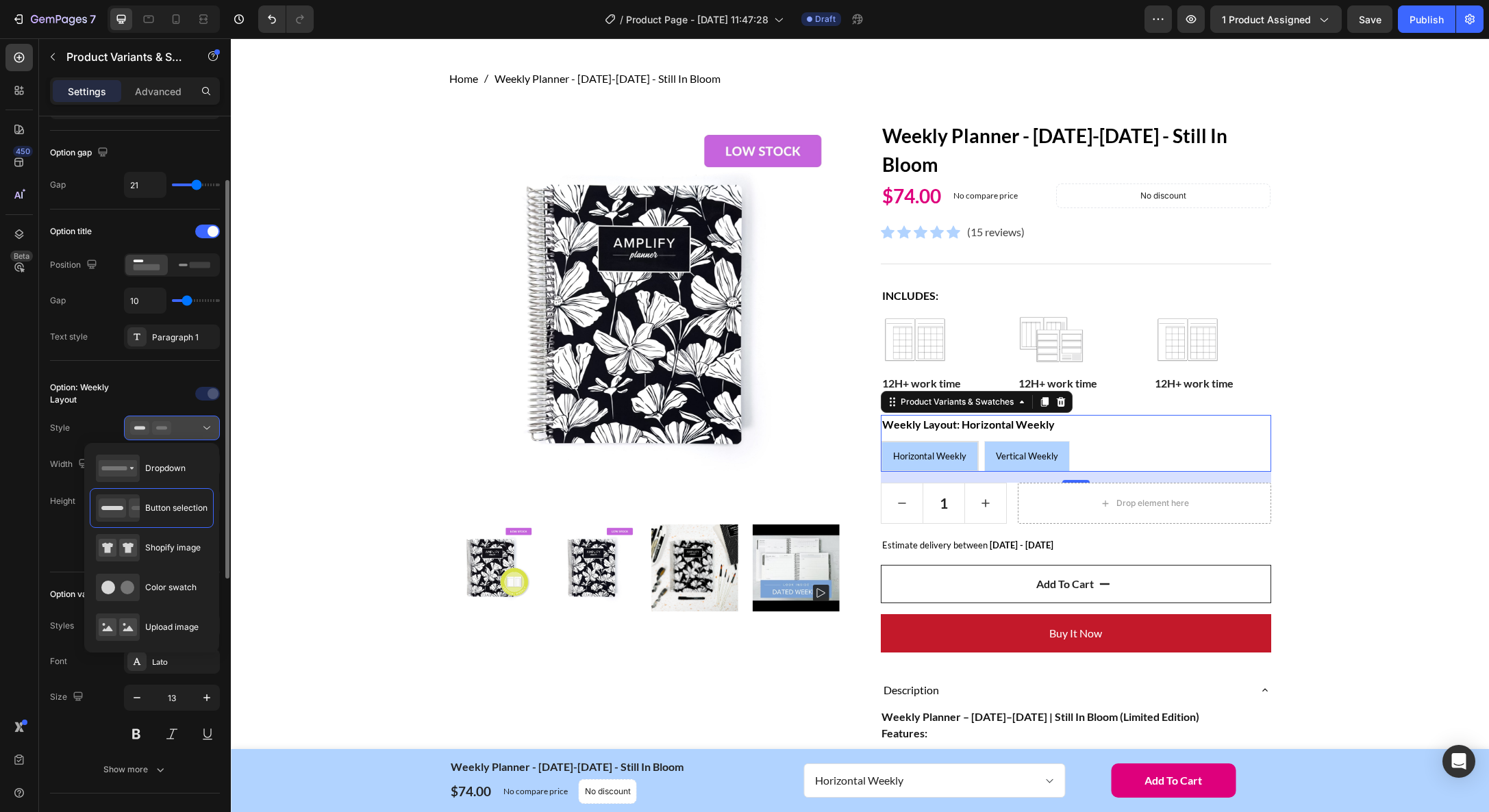
click at [198, 430] on div at bounding box center [172, 428] width 84 height 14
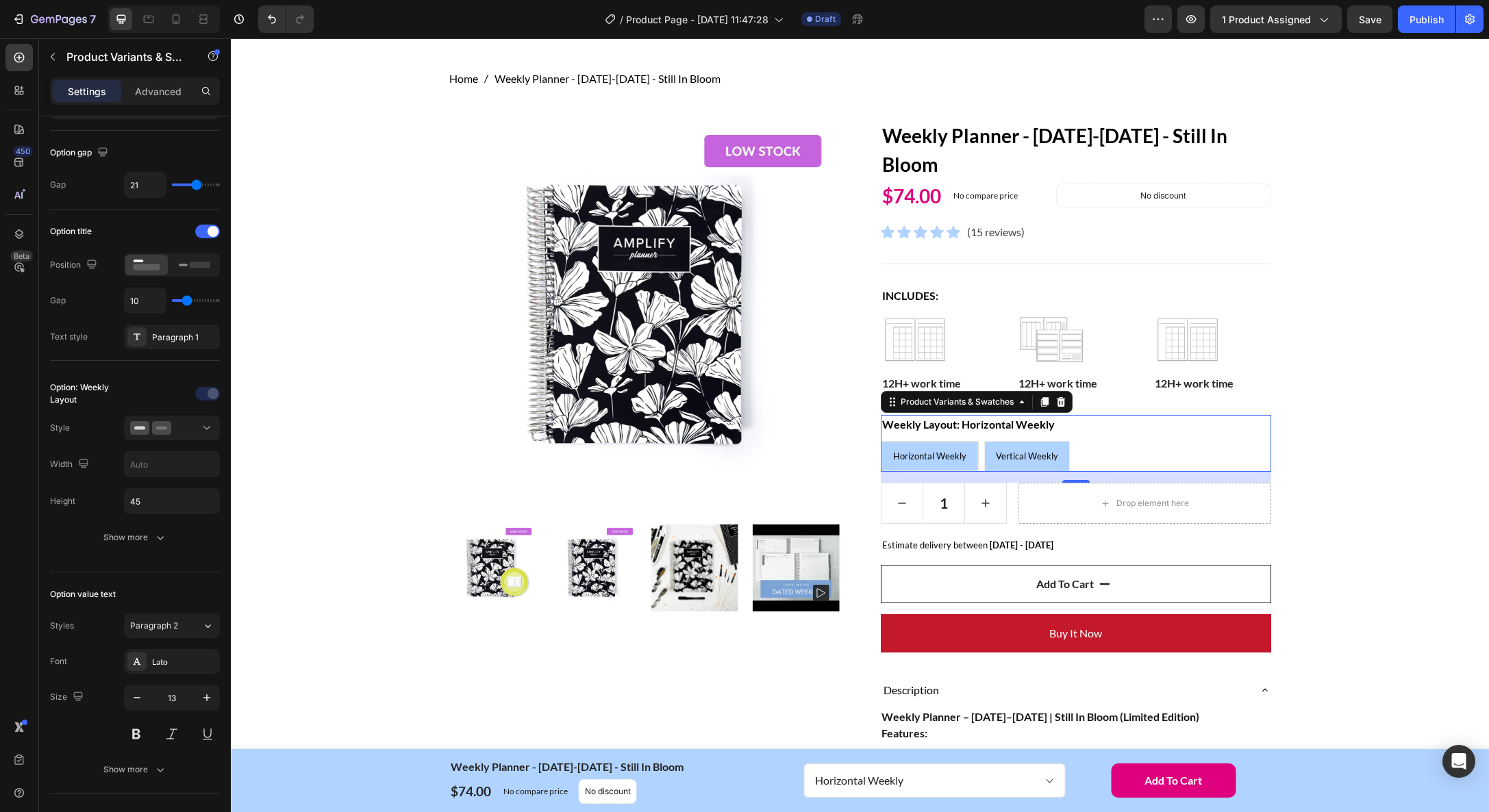
click at [1048, 431] on legend "Weekly Layout: Horizontal Weekly" at bounding box center [967, 425] width 175 height 19
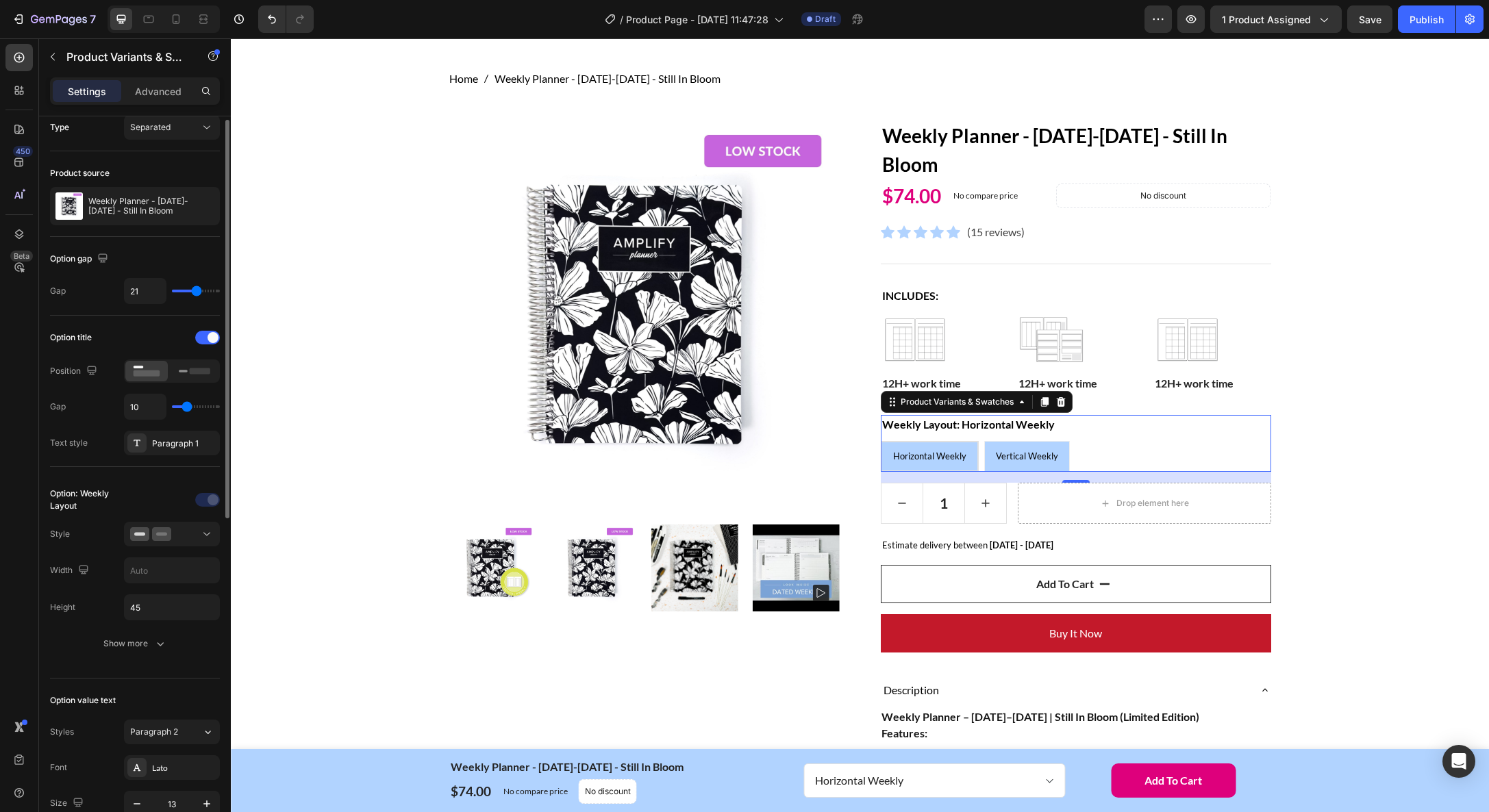
scroll to position [15, 0]
click at [207, 340] on div at bounding box center [207, 336] width 24 height 14
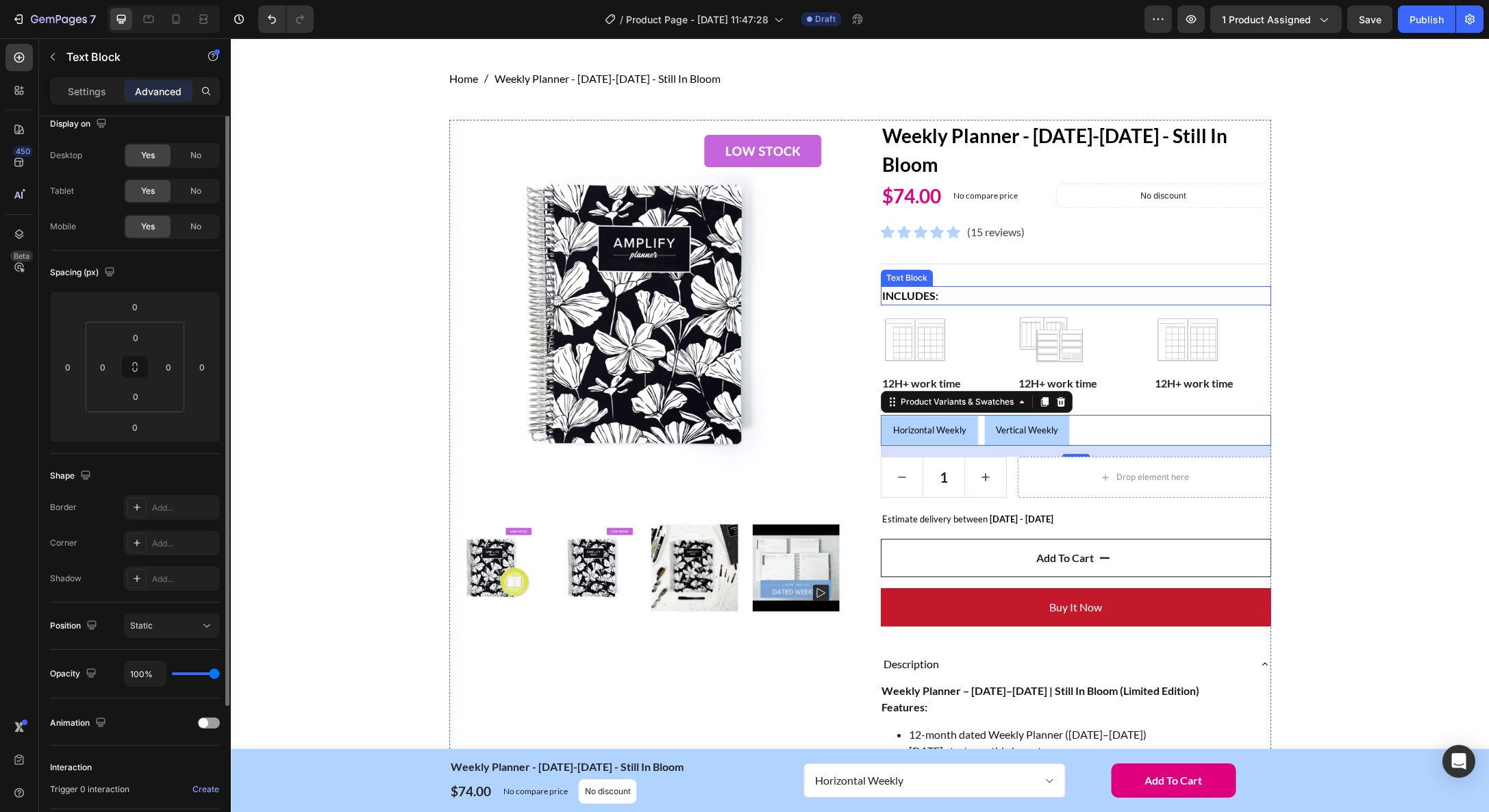
click at [917, 293] on strong "Includes:" at bounding box center [910, 295] width 56 height 13
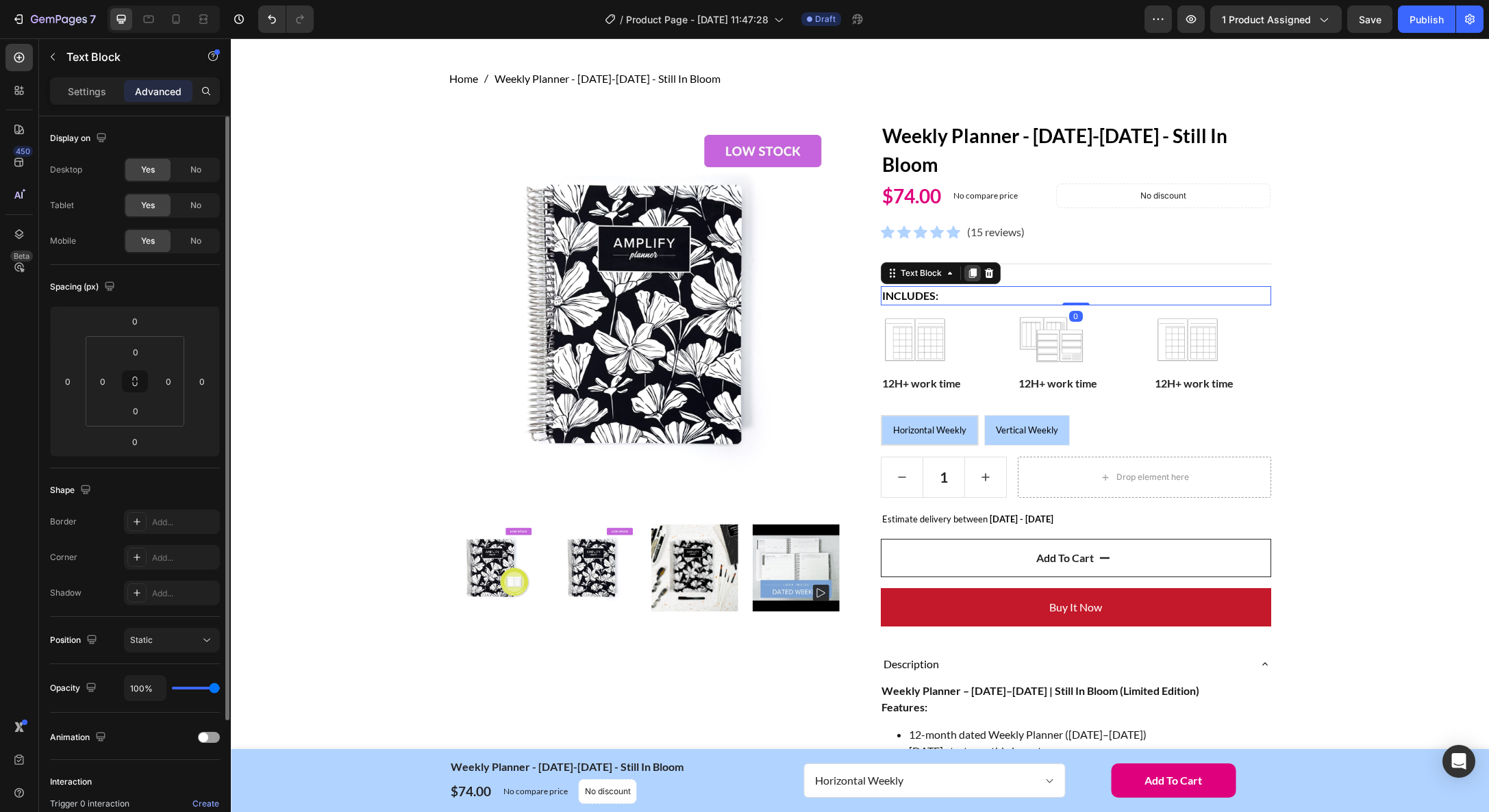
click at [967, 273] on icon at bounding box center [973, 273] width 11 height 11
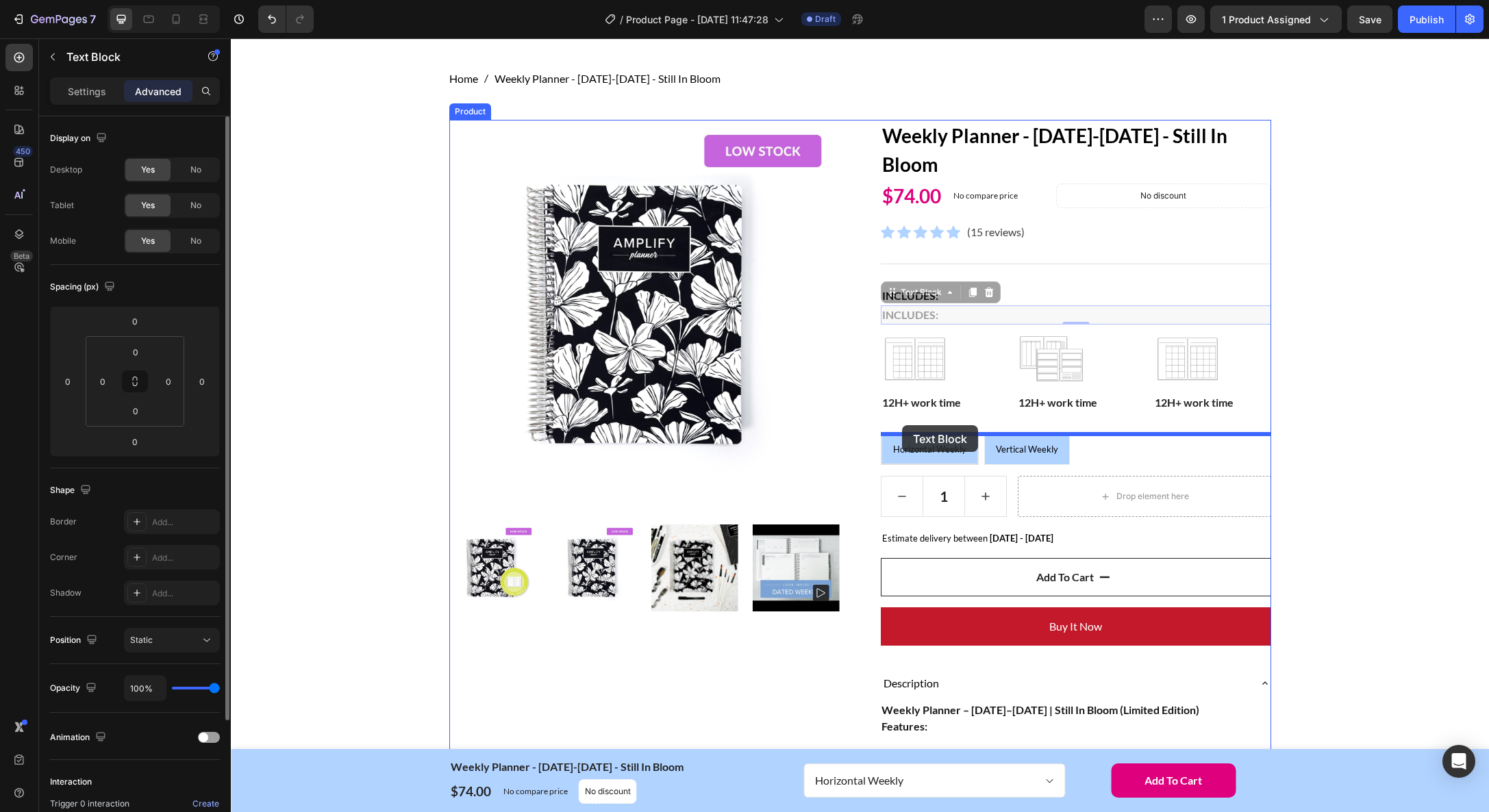
drag, startPoint x: 893, startPoint y: 294, endPoint x: 902, endPoint y: 425, distance: 131.3
type input "2"
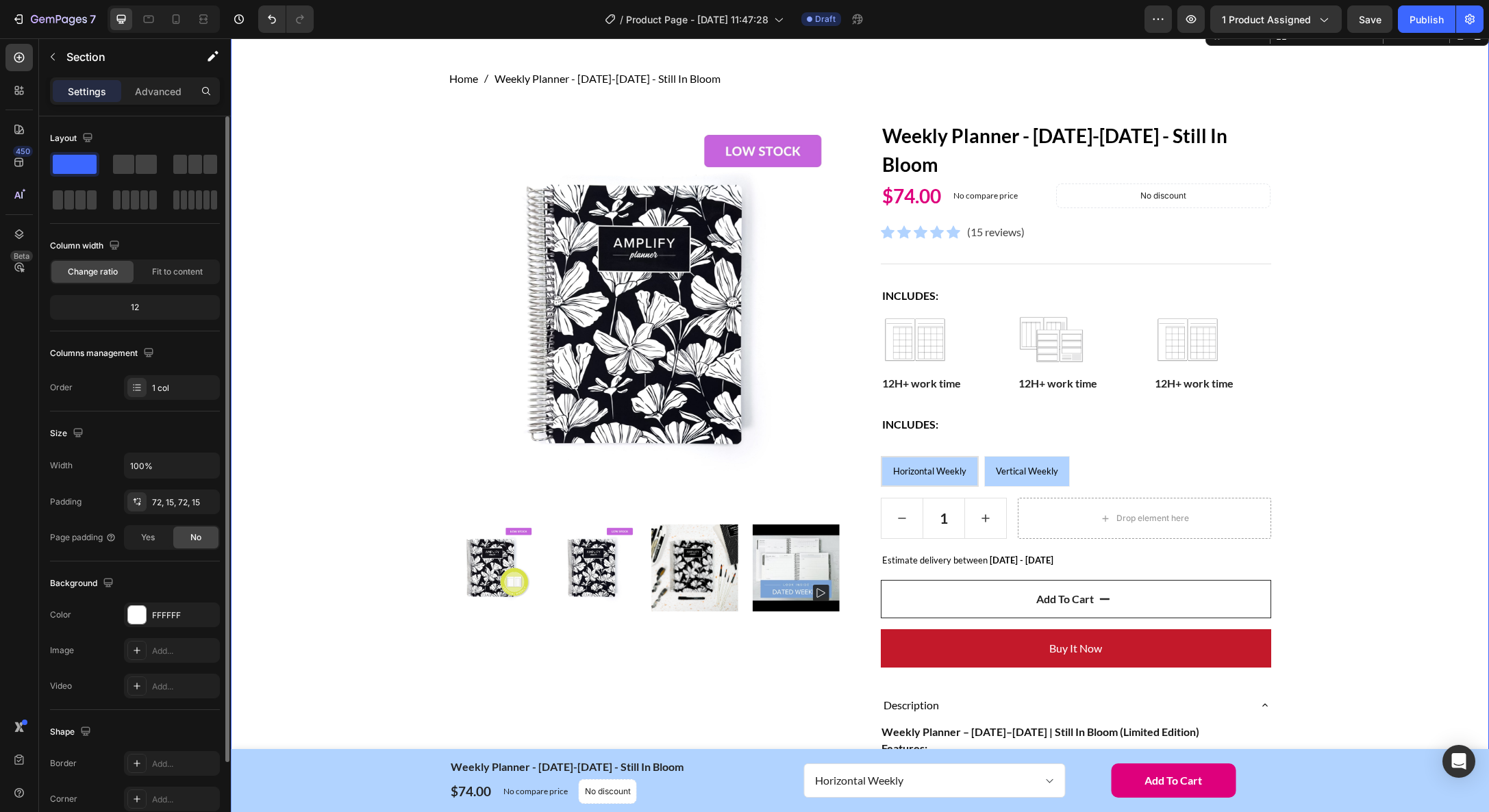
click at [1350, 431] on div "Home Weekly Planner - [DATE]-[DATE] - Still In Bloom Breadcrumb Row Product Ima…" at bounding box center [859, 735] width 1237 height 1329
click at [1074, 433] on div "Includes:" at bounding box center [1075, 425] width 390 height 19
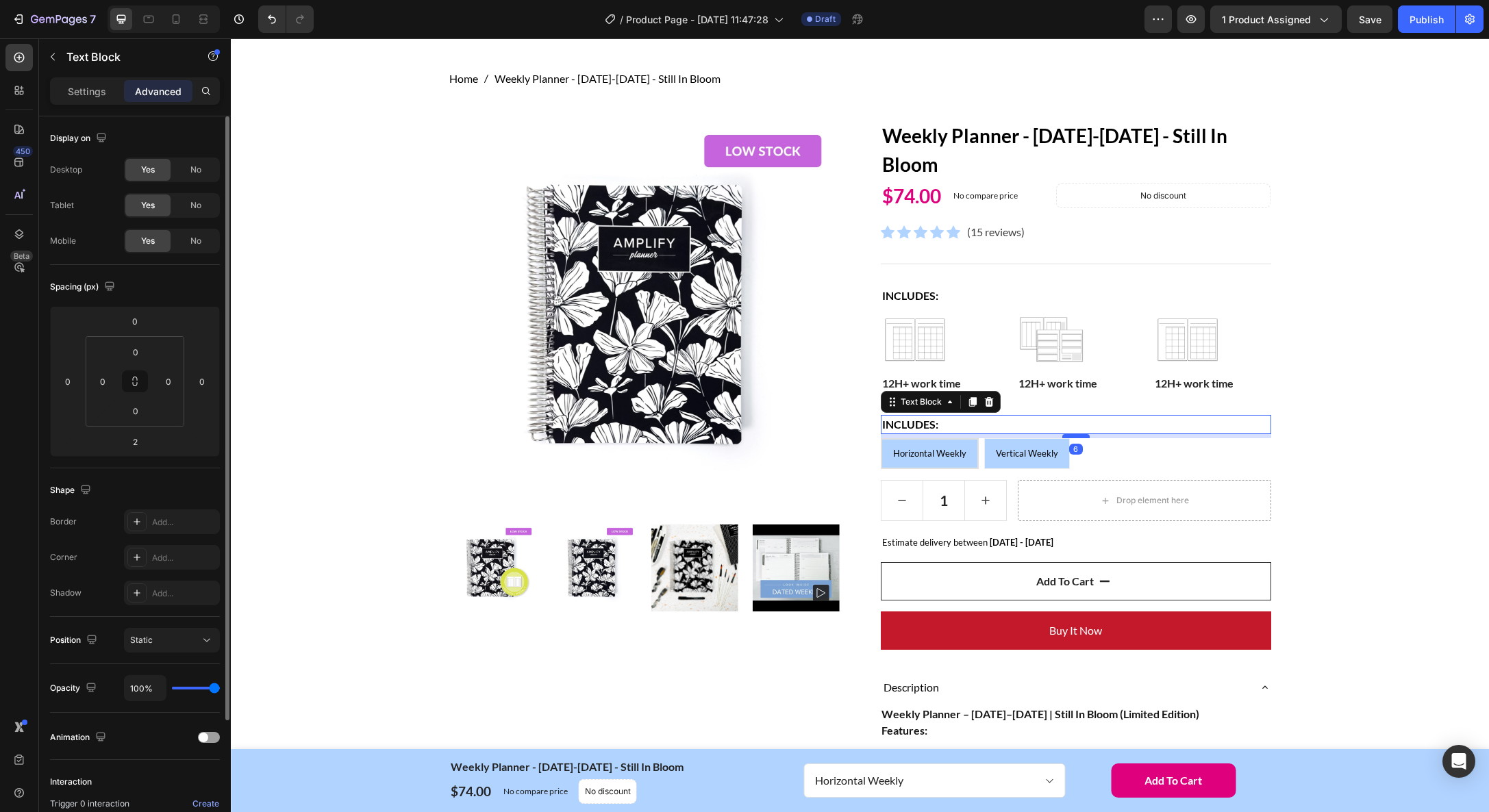
drag, startPoint x: 1079, startPoint y: 453, endPoint x: 1077, endPoint y: 436, distance: 17.1
click at [1077, 436] on div at bounding box center [1075, 436] width 27 height 4
type input "6"
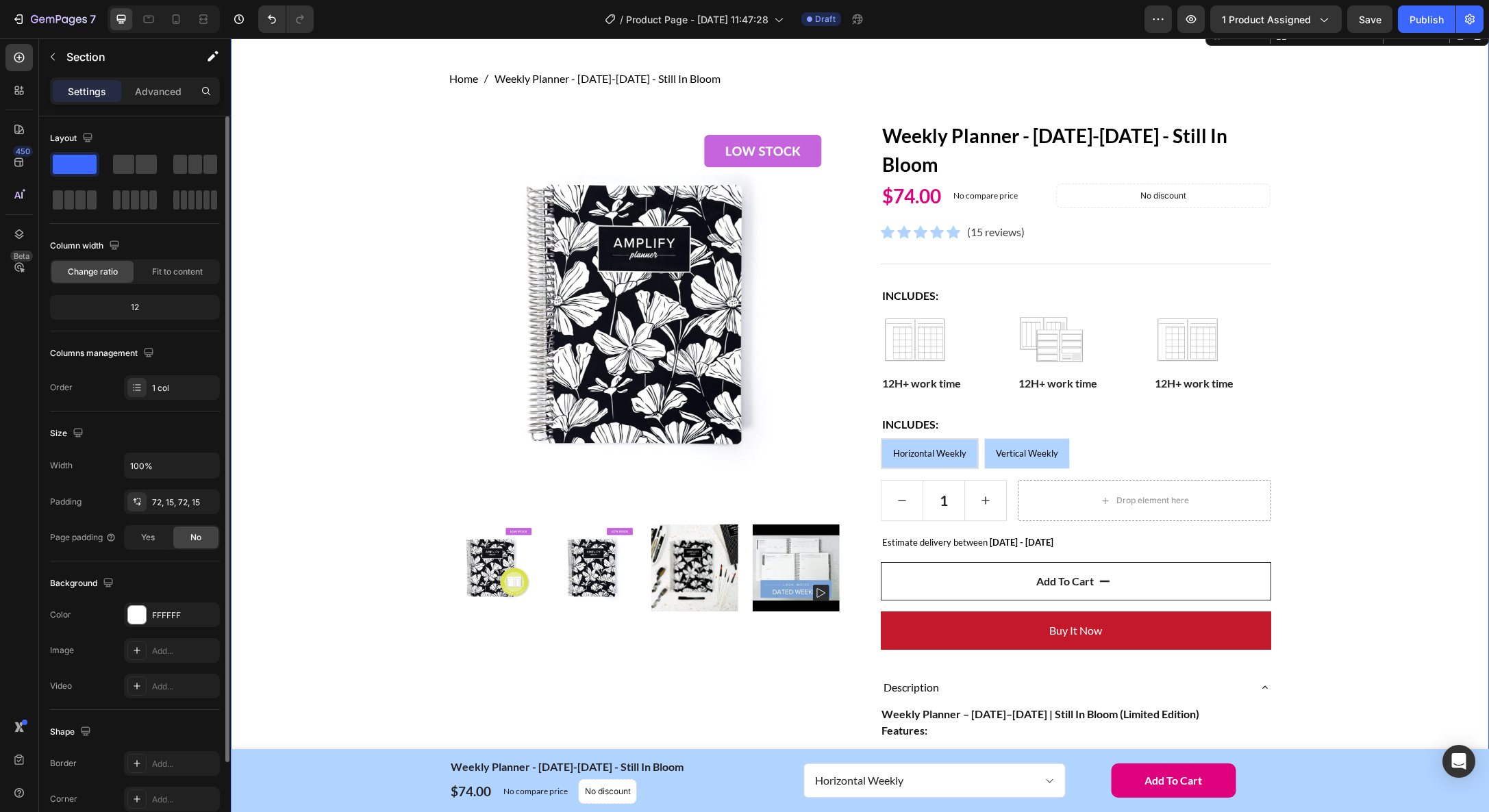
click at [1337, 444] on div "Home Weekly Planner - [DATE]-[DATE] - Still In Bloom Breadcrumb Row Product Ima…" at bounding box center [859, 726] width 1237 height 1312
click at [924, 297] on strong "Includes:" at bounding box center [910, 295] width 56 height 13
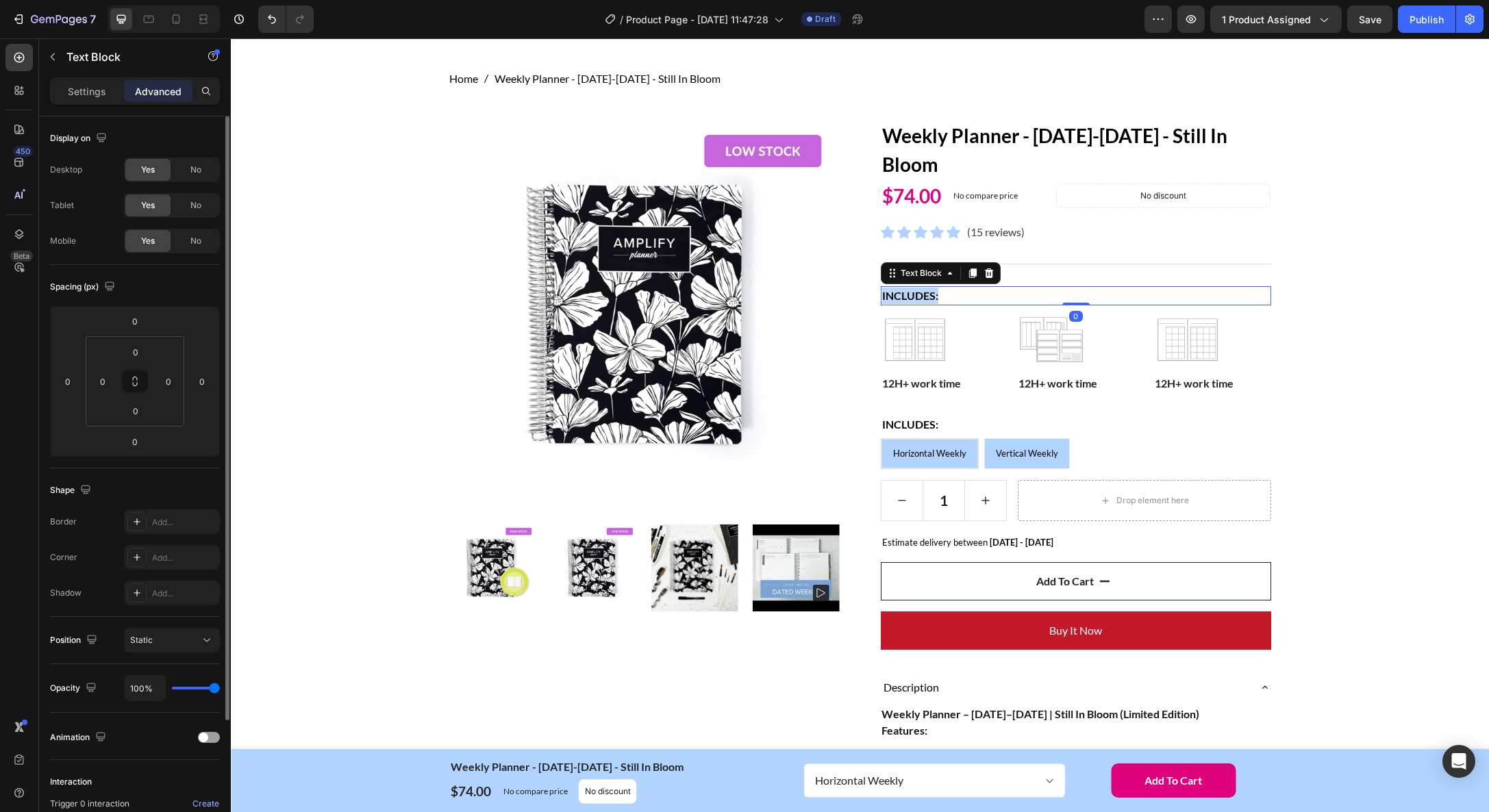
drag, startPoint x: 924, startPoint y: 297, endPoint x: 894, endPoint y: 298, distance: 30.0
click at [924, 297] on strong "Includes:" at bounding box center [910, 295] width 56 height 13
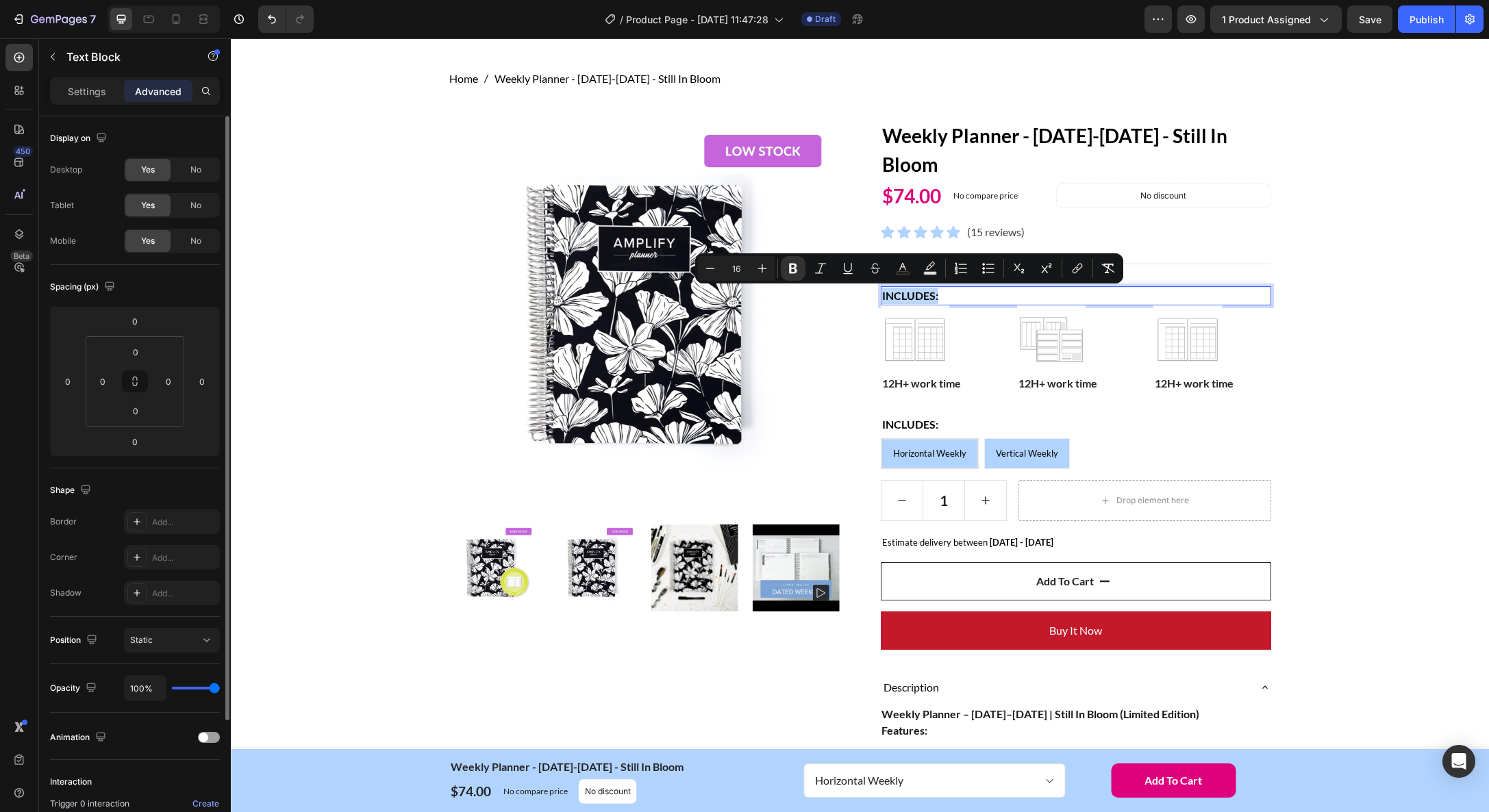
click at [890, 298] on strong "Includes:" at bounding box center [910, 295] width 56 height 13
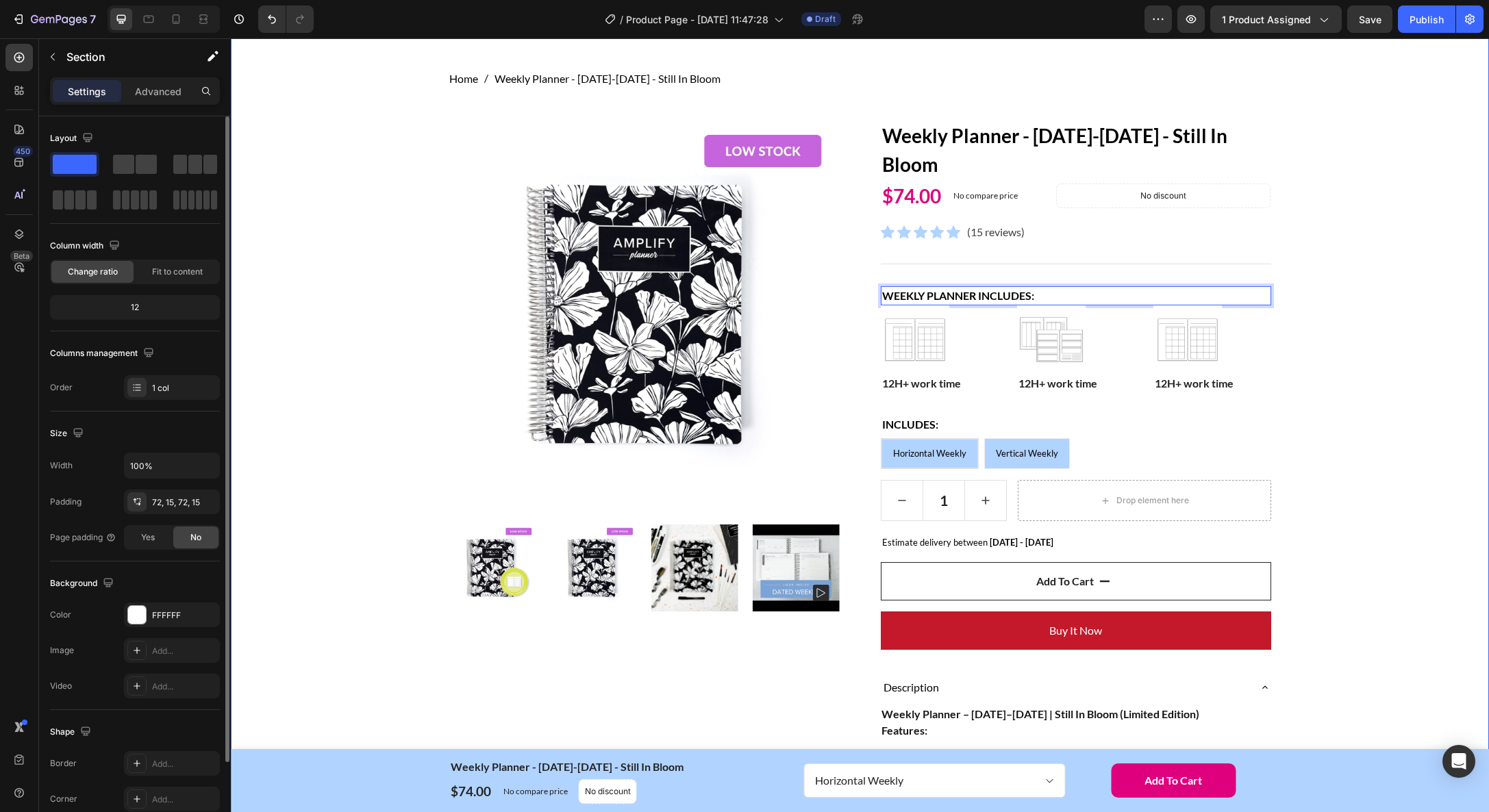
click at [1346, 340] on div "Home Weekly Planner - [DATE]-[DATE] - Still In Bloom Breadcrumb Row Product Ima…" at bounding box center [859, 726] width 1237 height 1312
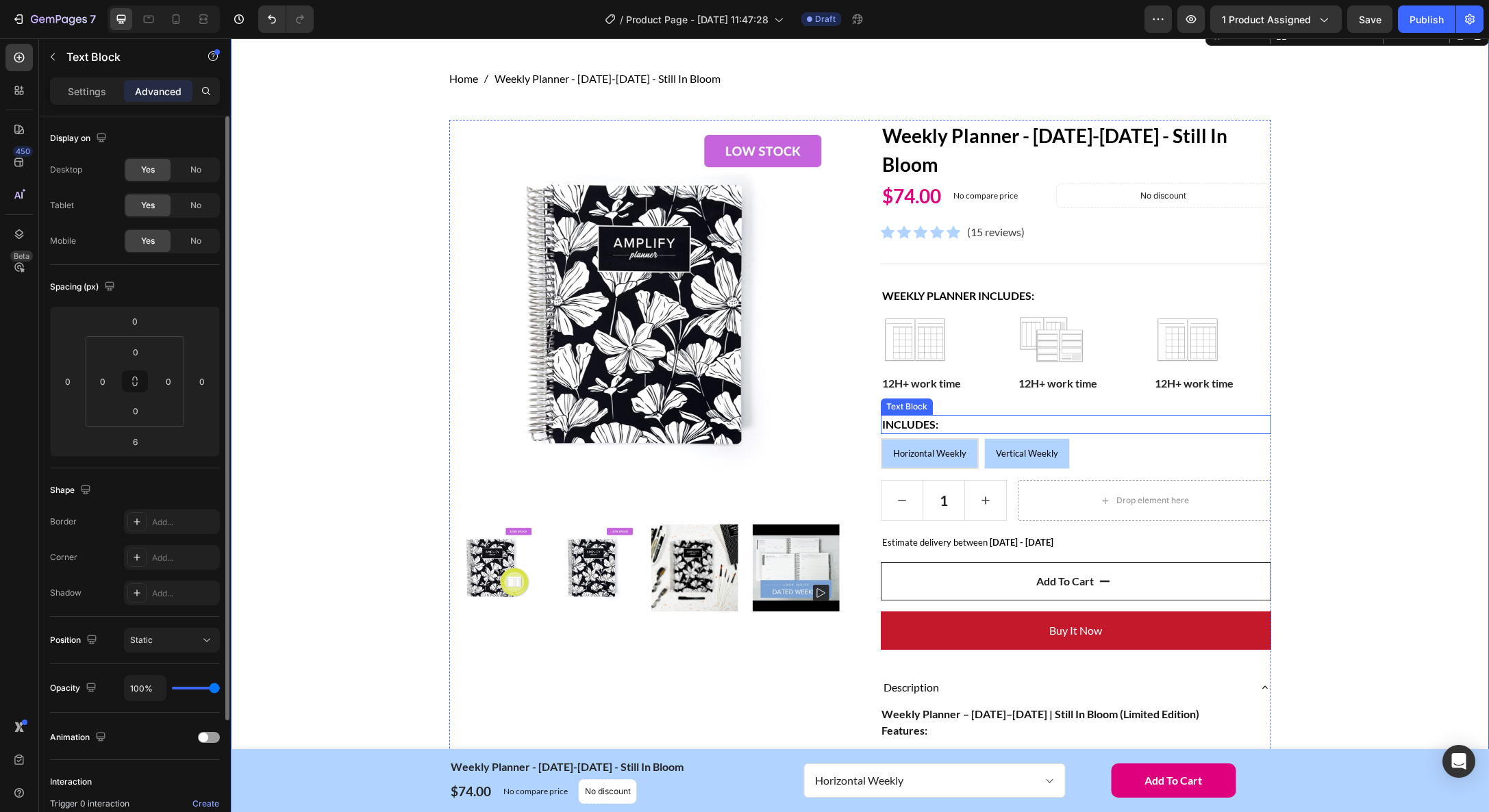
click at [927, 428] on strong "Includes:" at bounding box center [910, 424] width 56 height 13
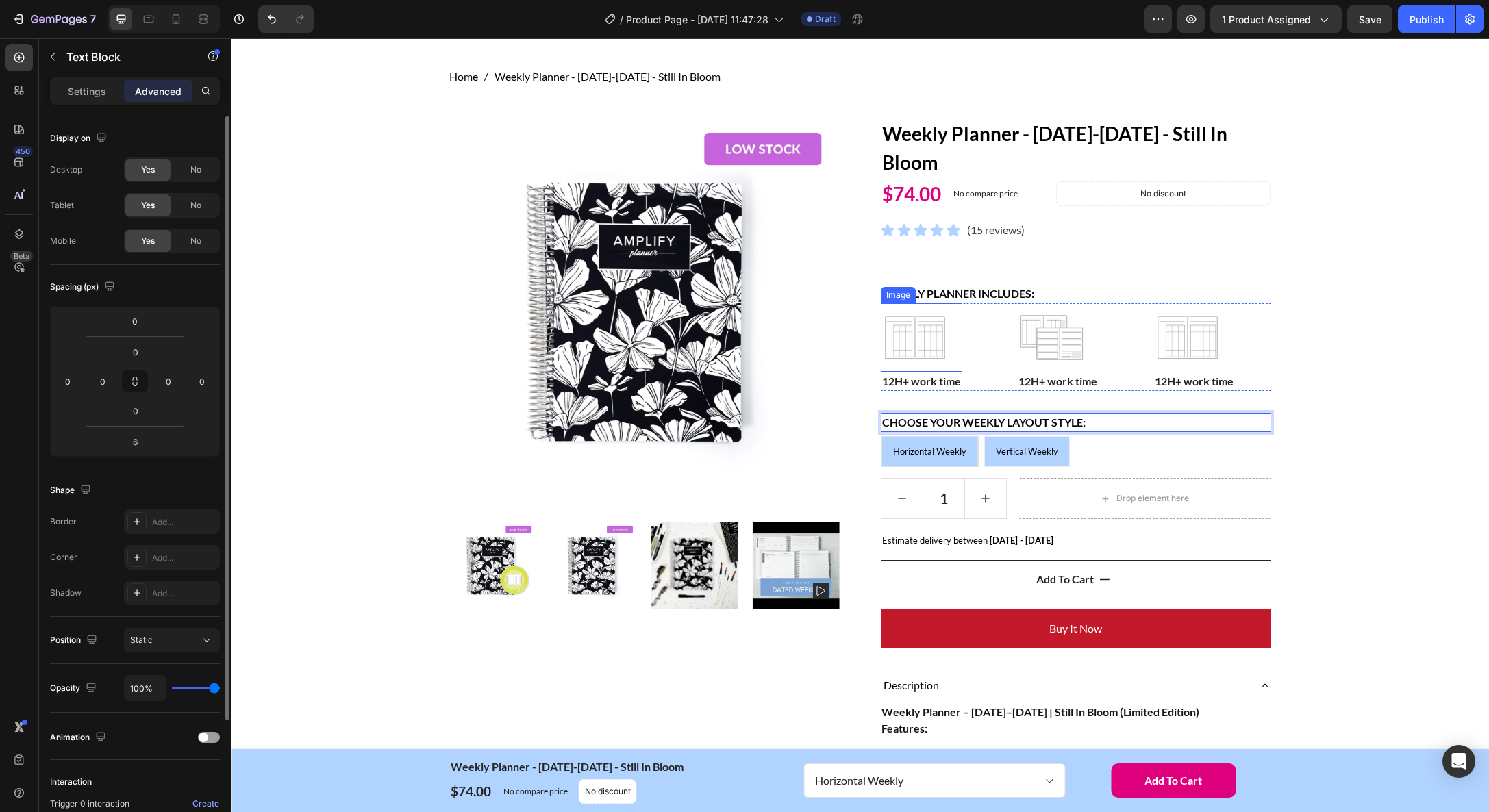
scroll to position [44, 0]
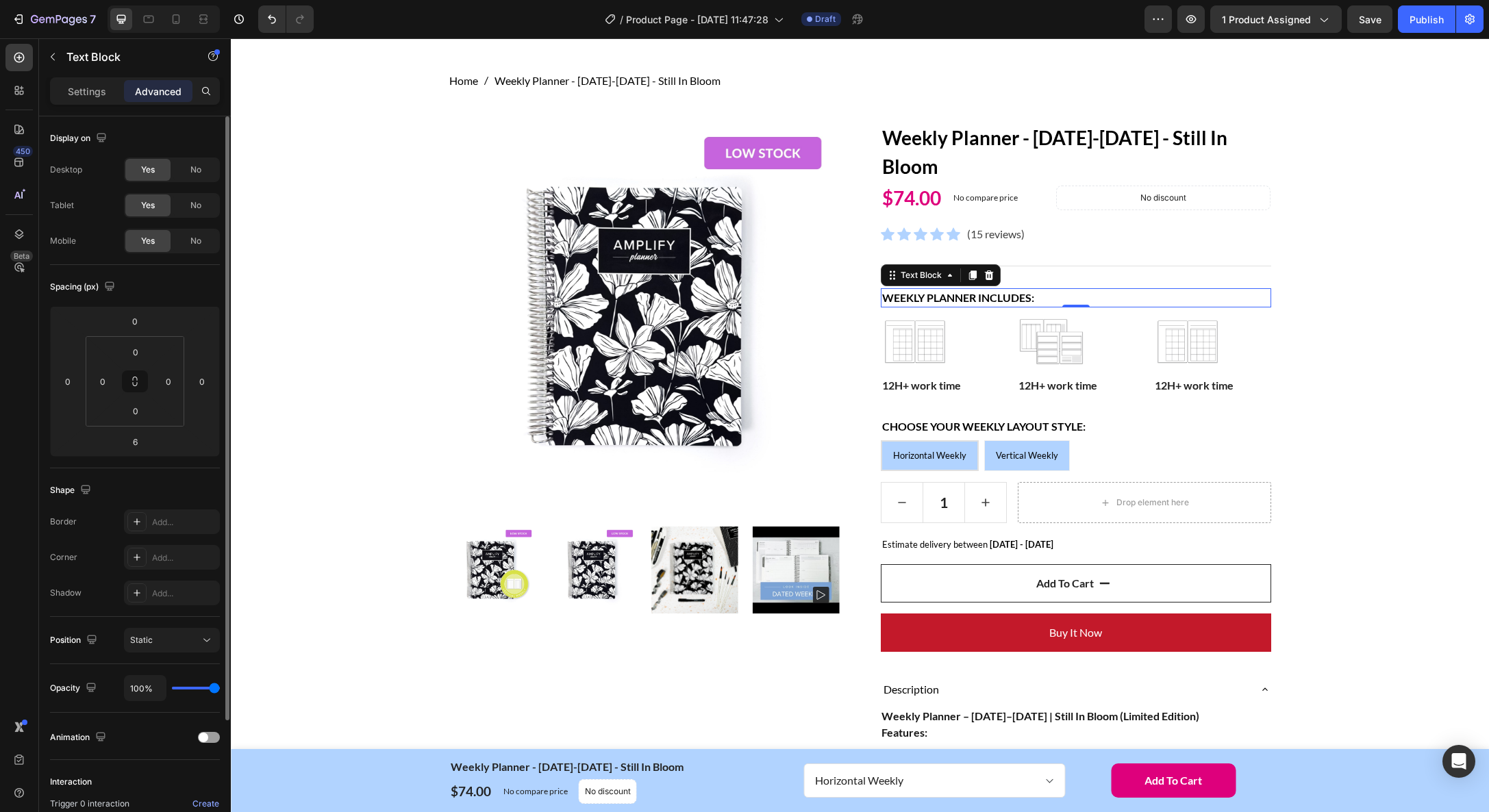
click at [967, 297] on strong "Weekly planner Includes:" at bounding box center [958, 297] width 152 height 13
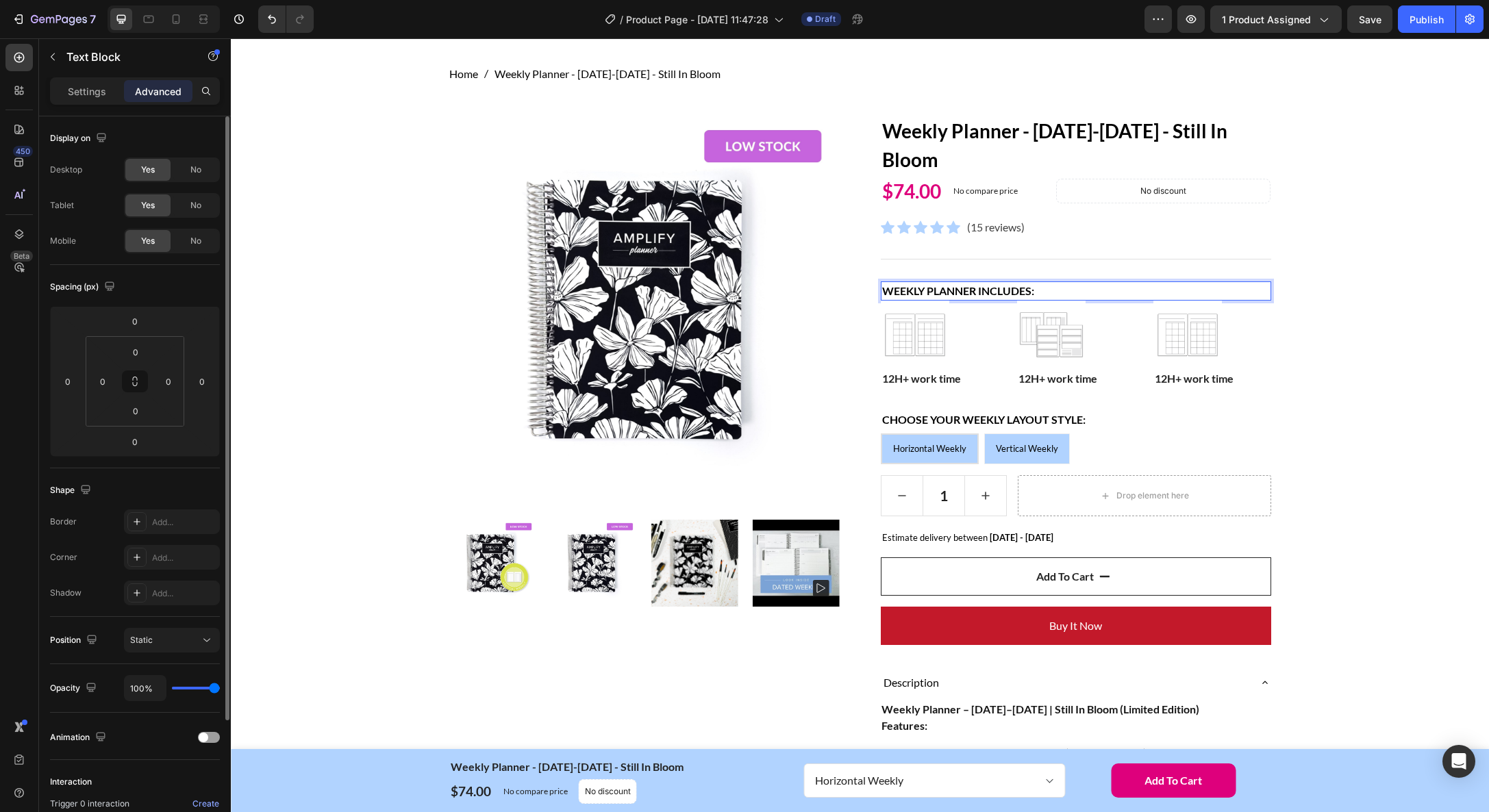
scroll to position [51, 0]
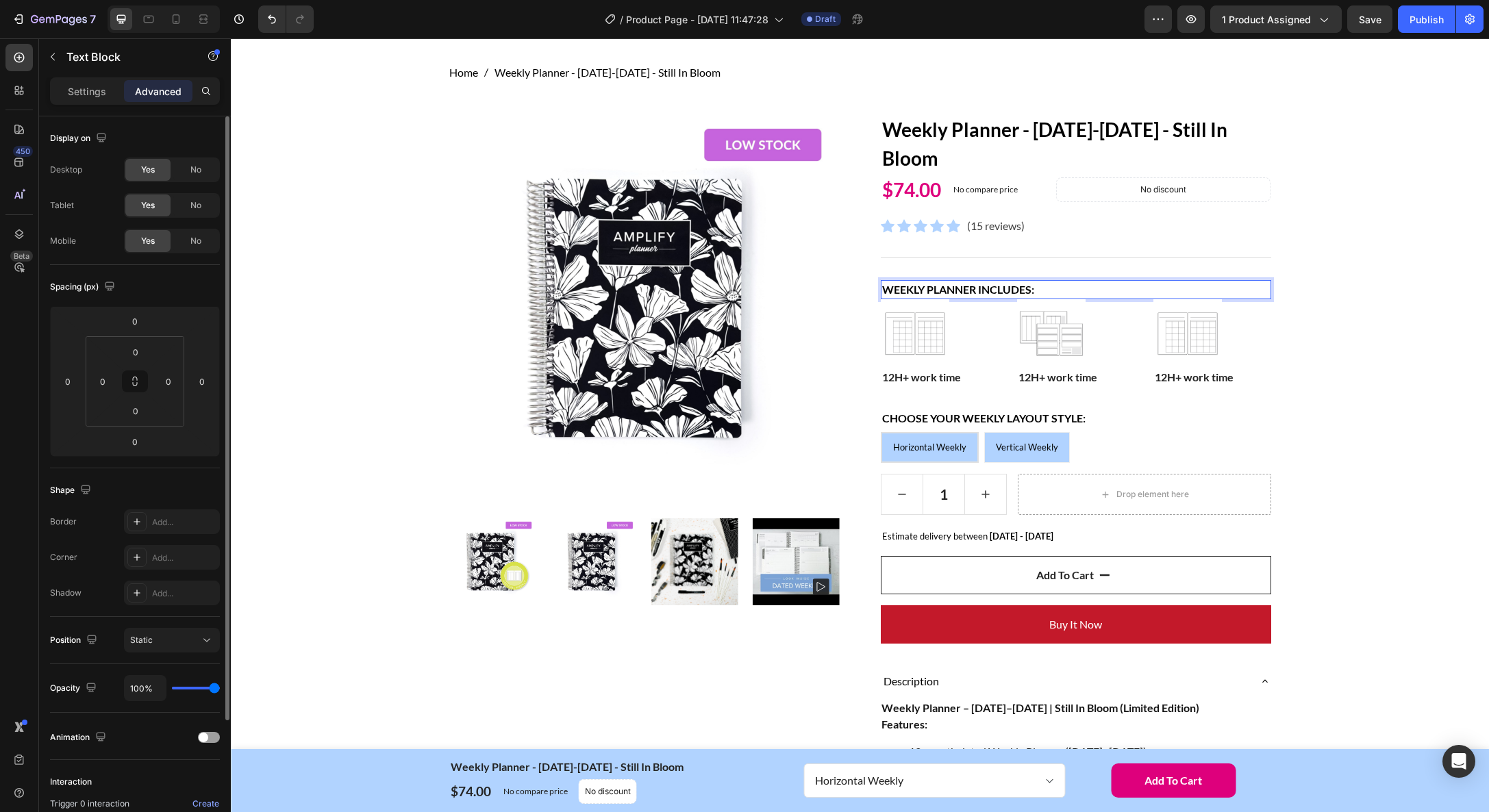
click at [976, 292] on strong "Weekly planner Includes:" at bounding box center [958, 289] width 152 height 13
click at [1036, 291] on strong "Weekly planners Includes:" at bounding box center [961, 289] width 158 height 13
click at [1423, 354] on div "Home Weekly Planner - [DATE]-[DATE] - Still In Bloom Breadcrumb Row Product Ima…" at bounding box center [859, 720] width 1237 height 1312
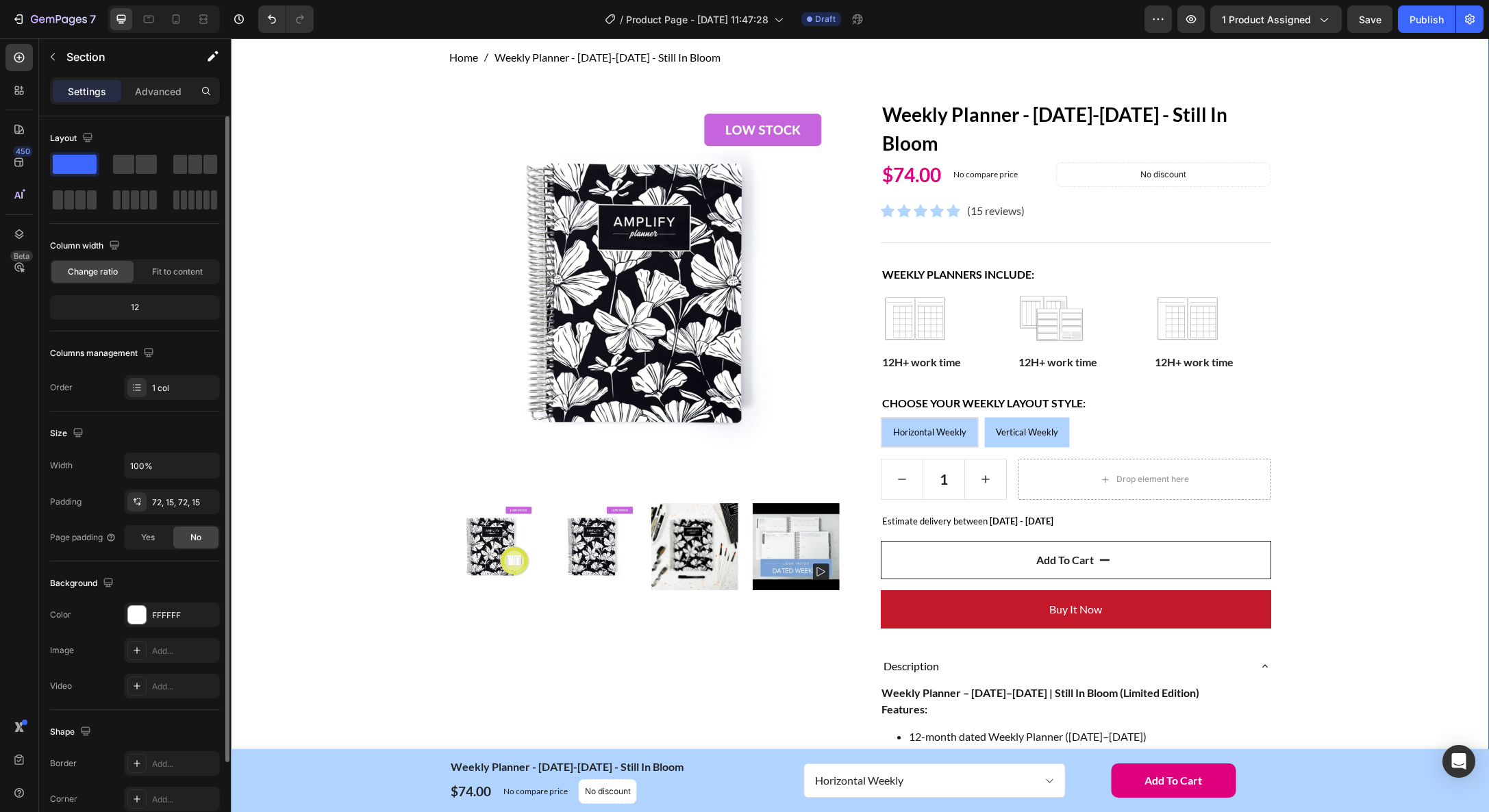
scroll to position [68, 0]
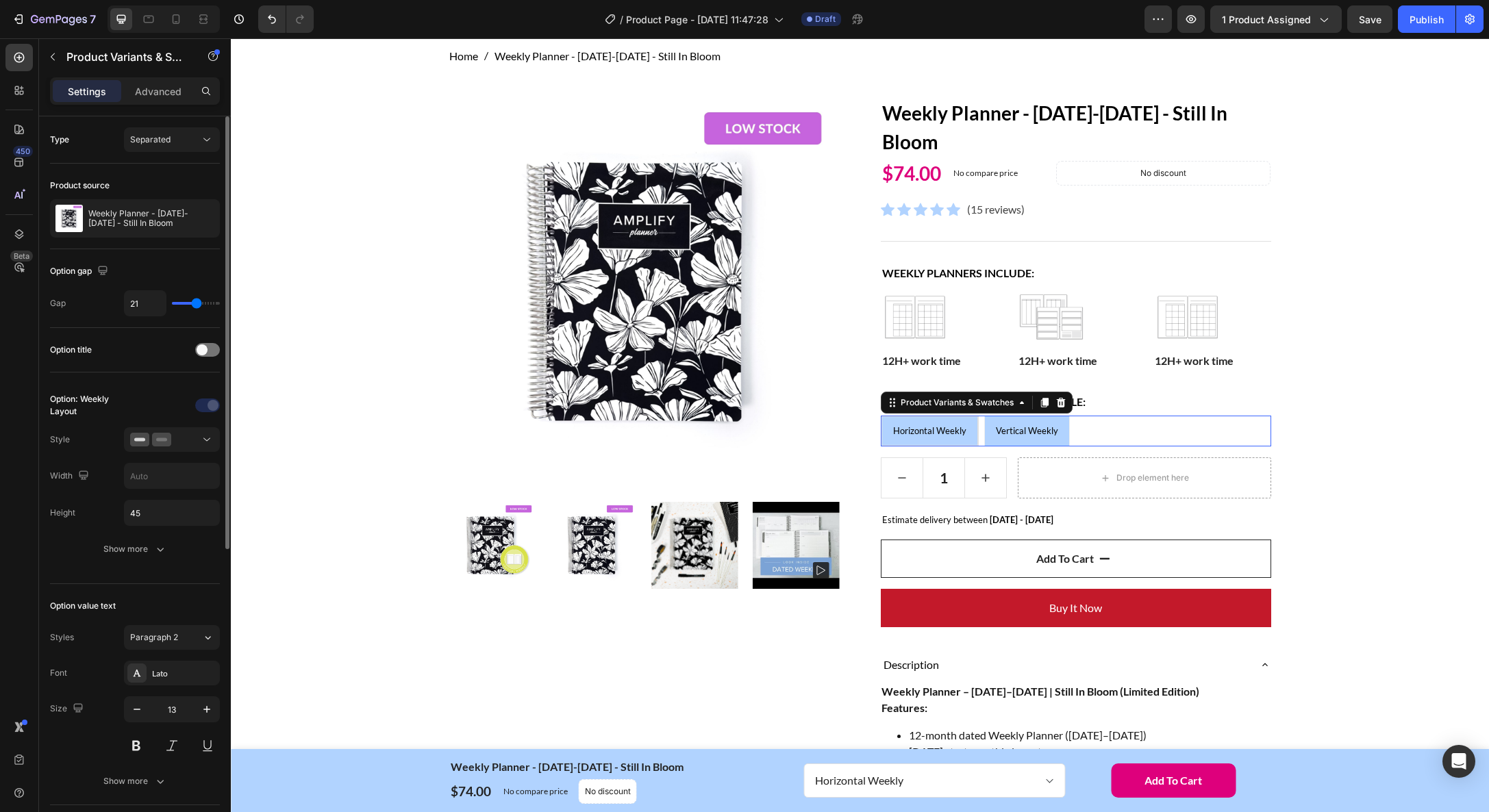
click at [945, 434] on span "Horizontal Weekly" at bounding box center [930, 430] width 73 height 11
click at [880, 415] on input "Horizontal Weekly Horizontal Weekly Horizontal Weekly" at bounding box center [880, 415] width 1 height 1
click at [1448, 355] on div "Home Weekly Planner - [DATE]-[DATE] - Still In Bloom Breadcrumb Row Product Ima…" at bounding box center [859, 703] width 1237 height 1312
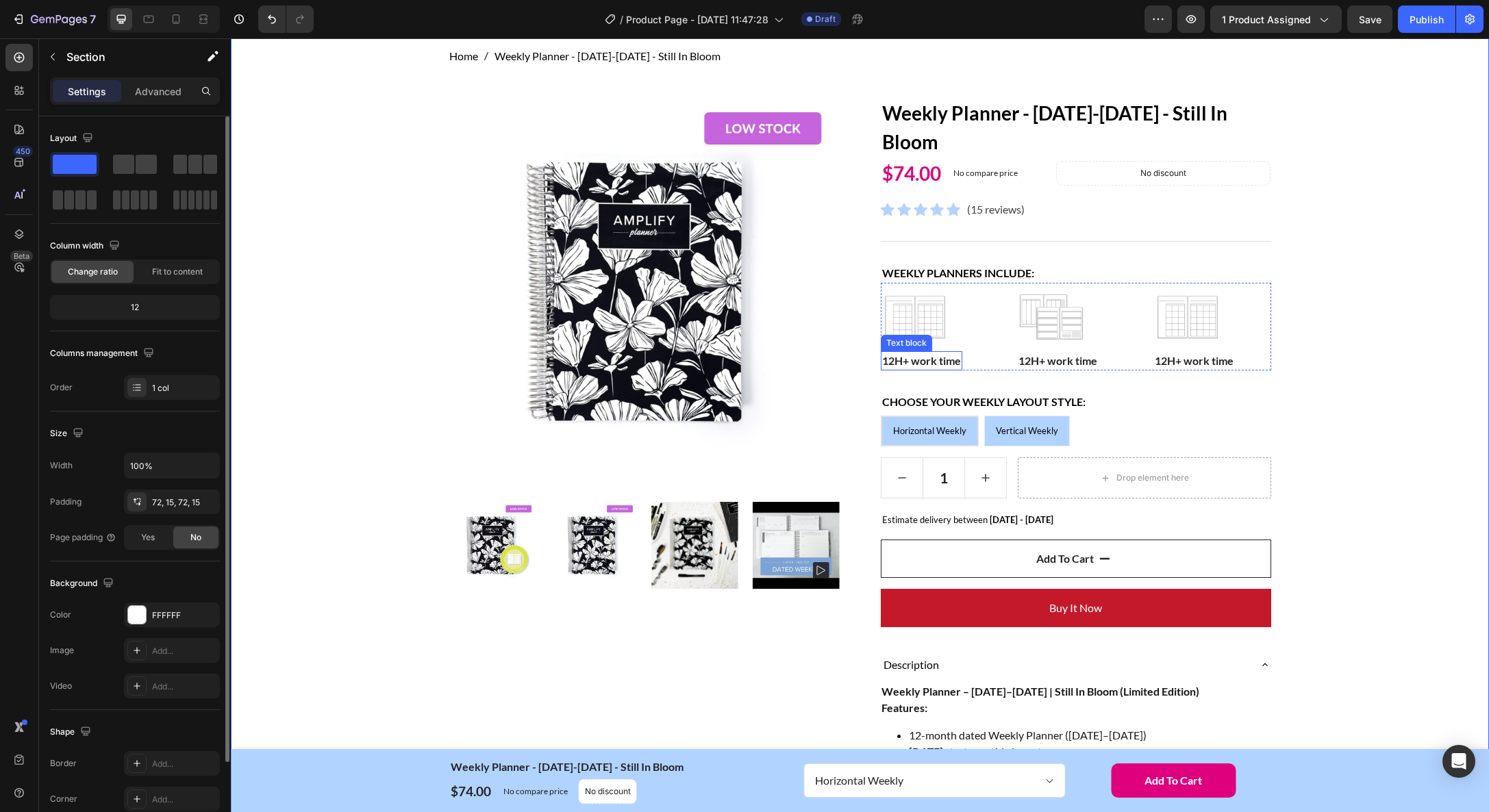
click at [913, 361] on p "12H+ work time" at bounding box center [921, 360] width 78 height 17
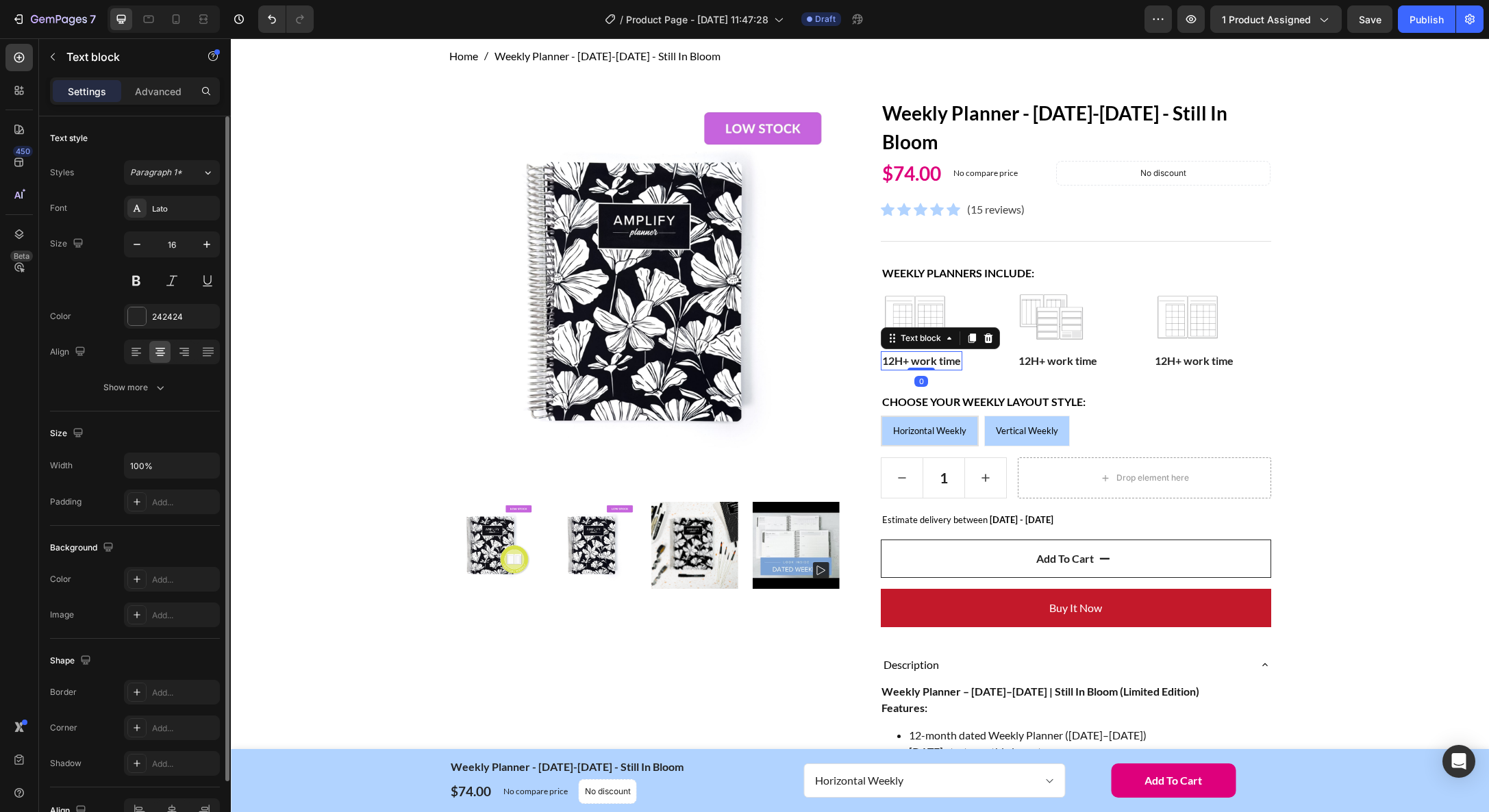
click at [913, 361] on p "12H+ work time" at bounding box center [921, 360] width 78 height 17
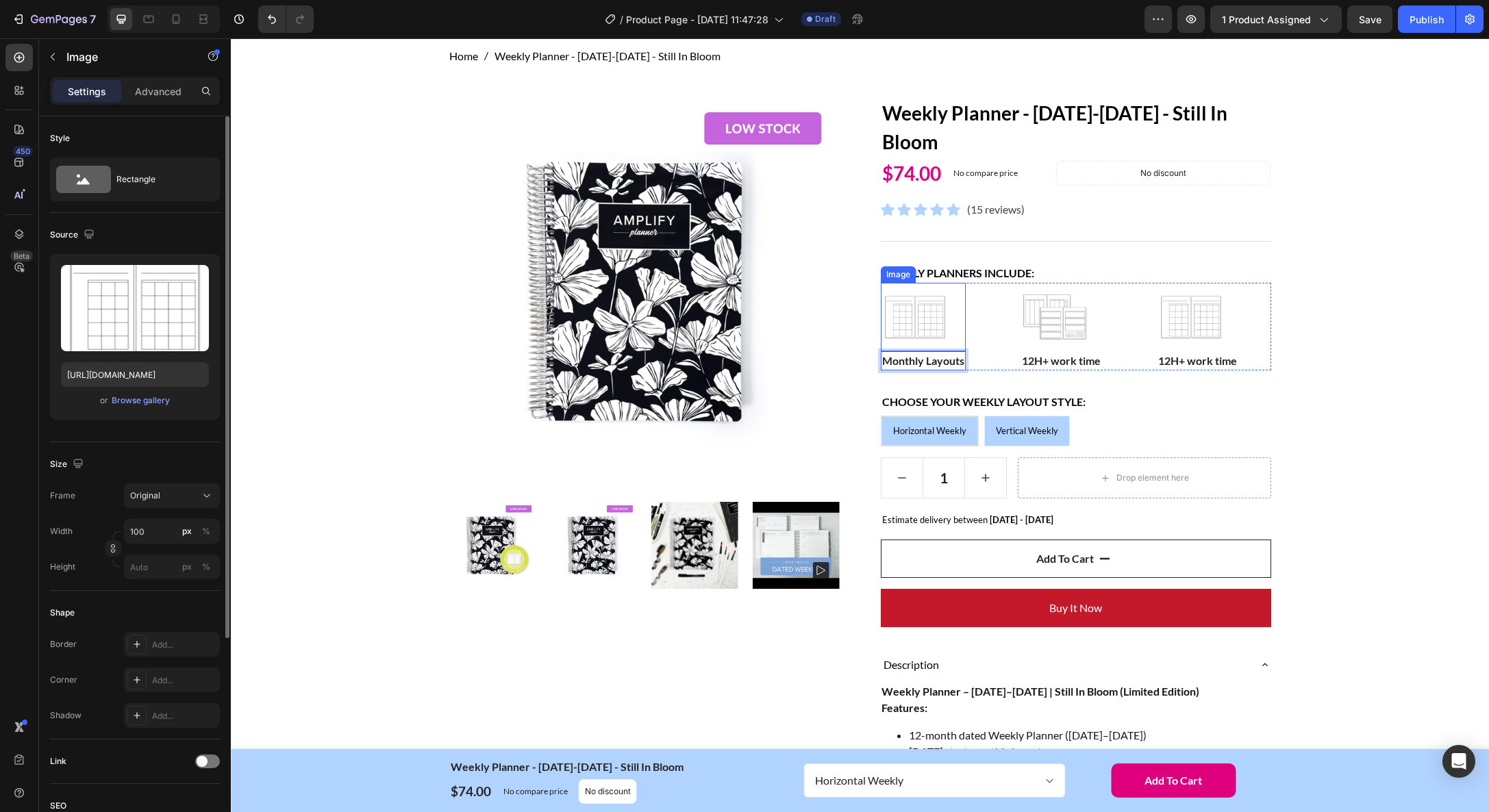
click at [926, 332] on img at bounding box center [914, 317] width 69 height 69
click at [947, 361] on p "Monthly Layouts" at bounding box center [923, 360] width 82 height 17
click at [930, 306] on img at bounding box center [914, 317] width 69 height 69
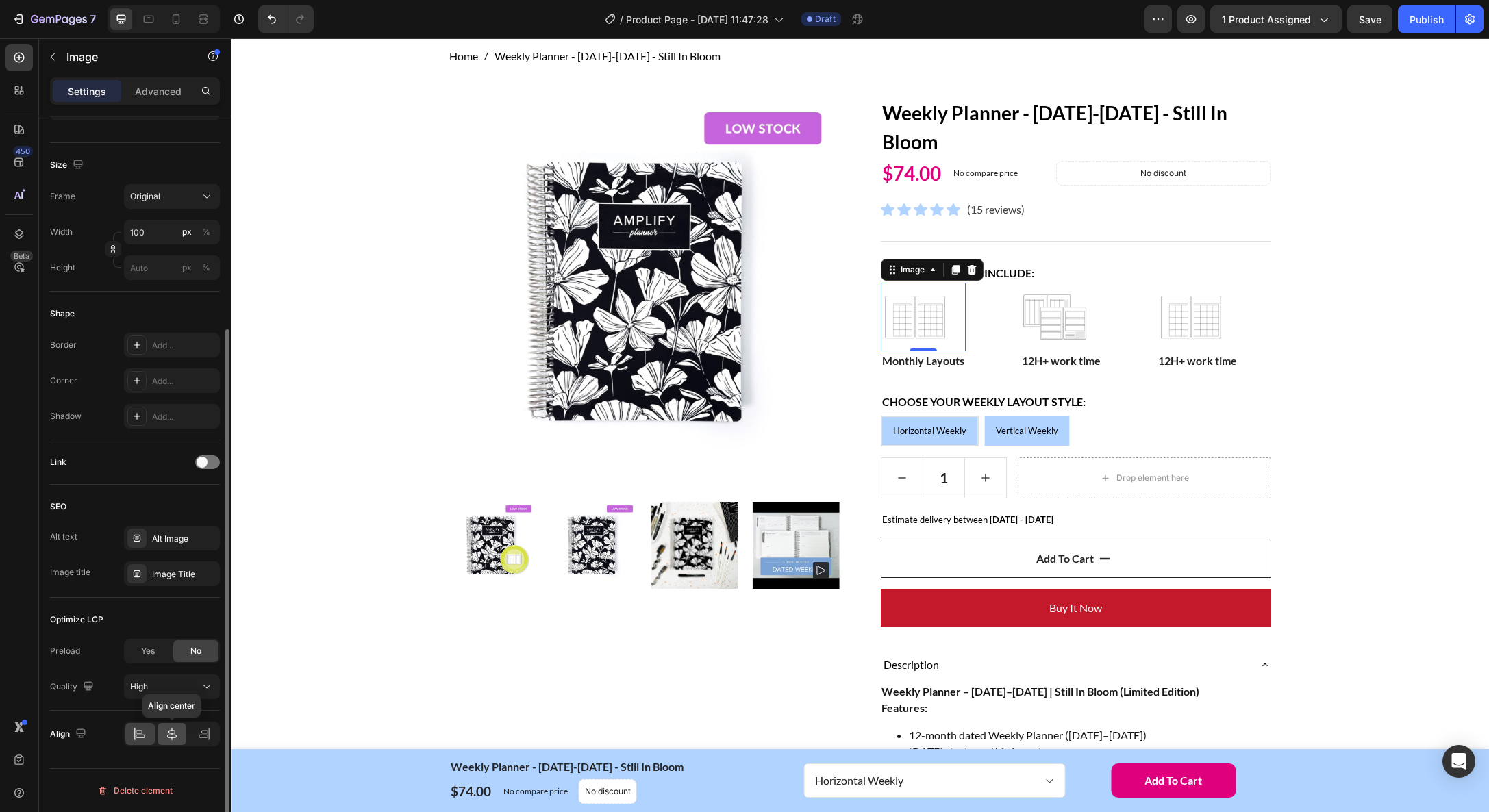
click at [171, 728] on icon at bounding box center [172, 734] width 14 height 14
click at [1057, 363] on p "12H+ work time" at bounding box center [1061, 360] width 78 height 17
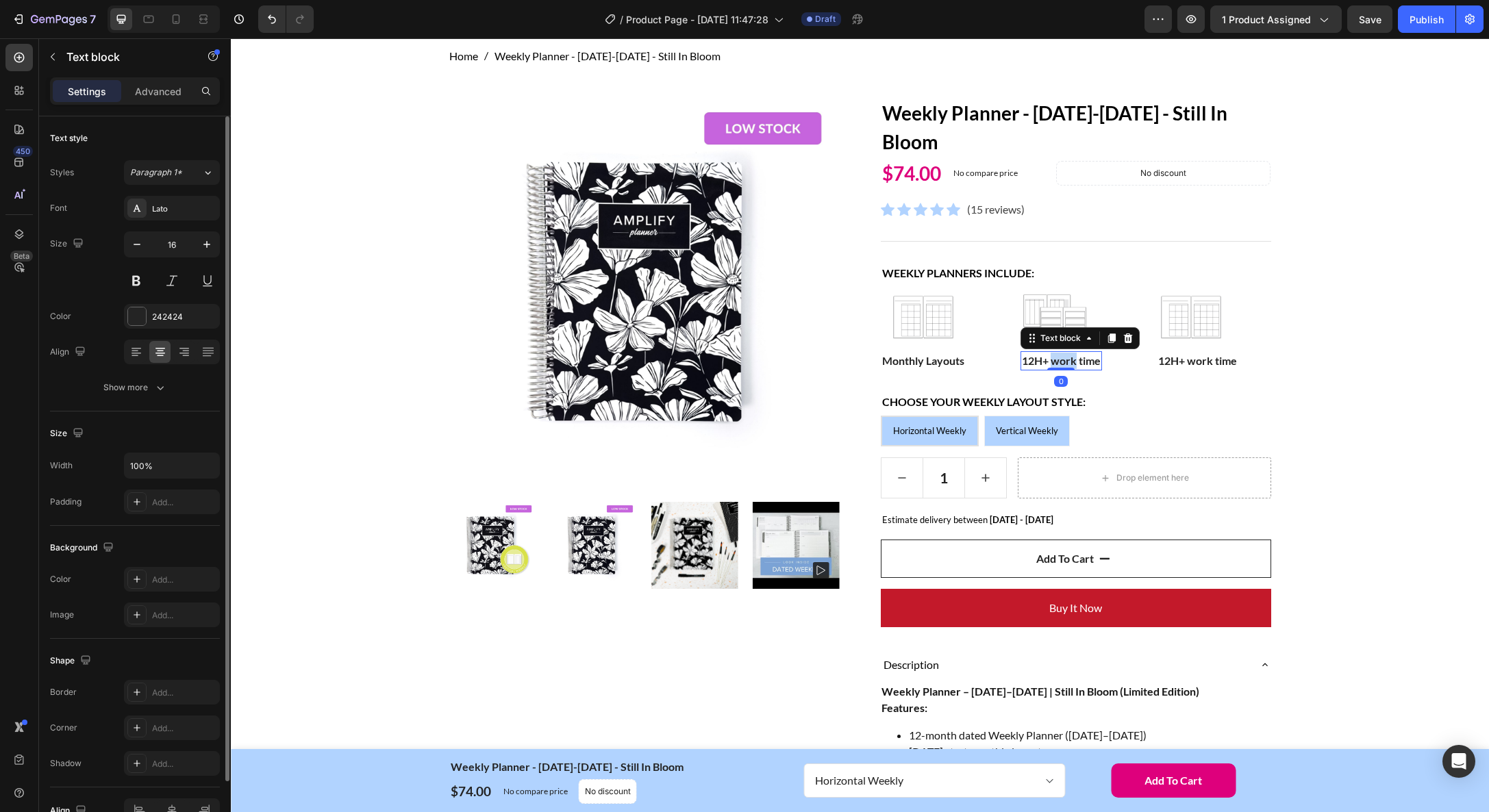
click at [1057, 363] on p "12H+ work time" at bounding box center [1061, 360] width 78 height 17
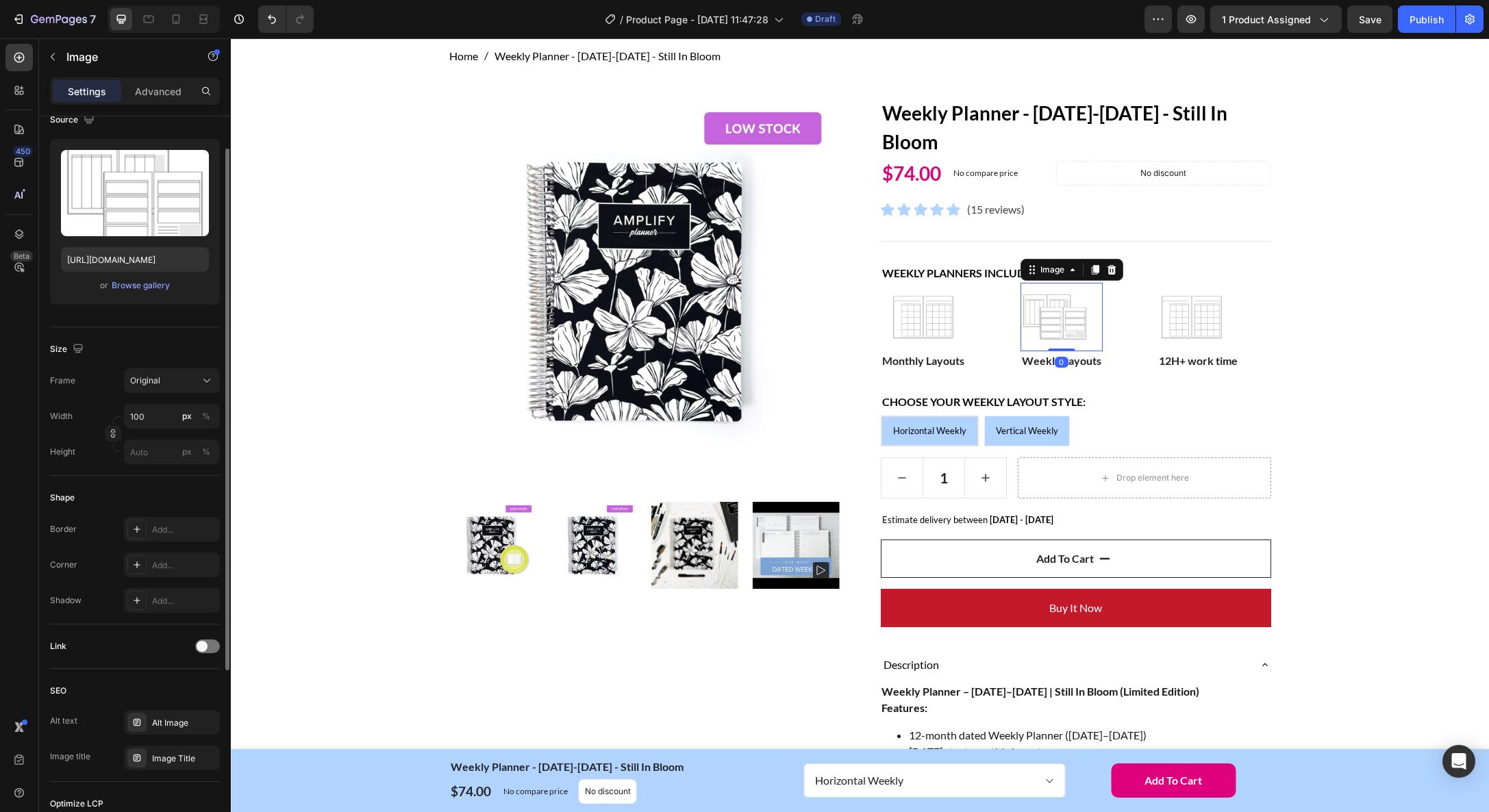
scroll to position [299, 0]
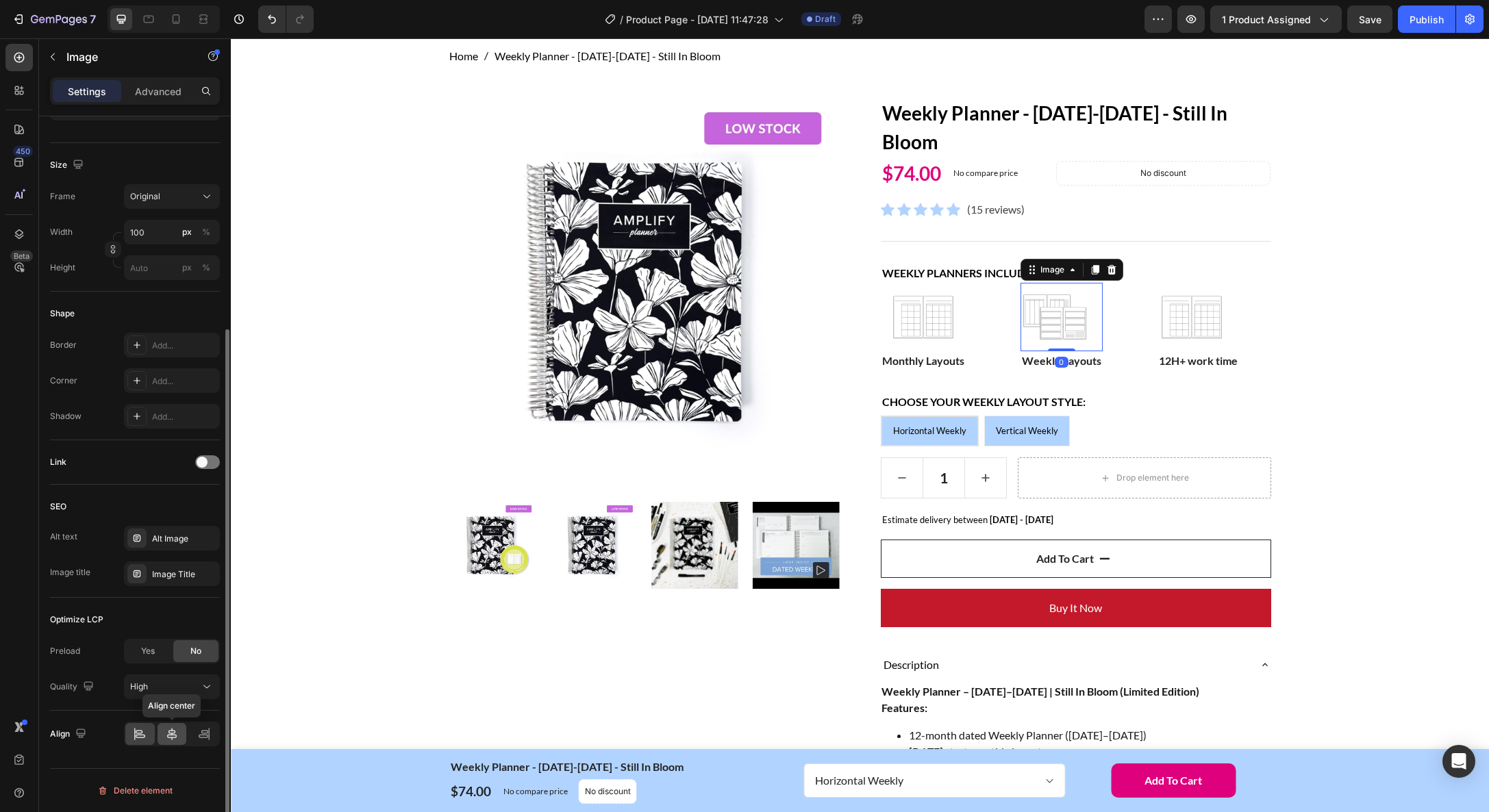
click at [170, 733] on icon at bounding box center [172, 734] width 14 height 14
click at [1184, 360] on p "12H+ work time" at bounding box center [1198, 360] width 78 height 17
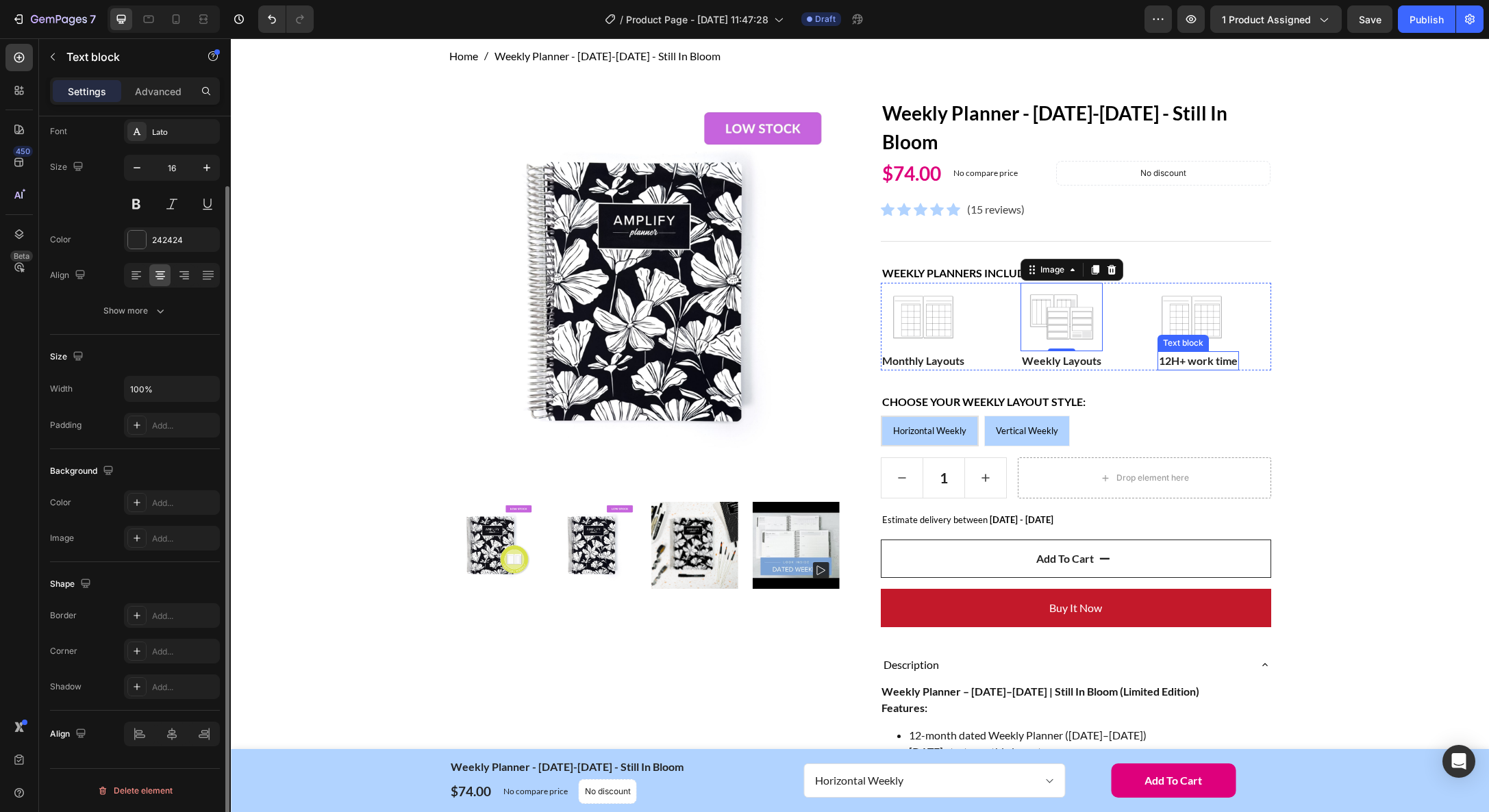
scroll to position [0, 0]
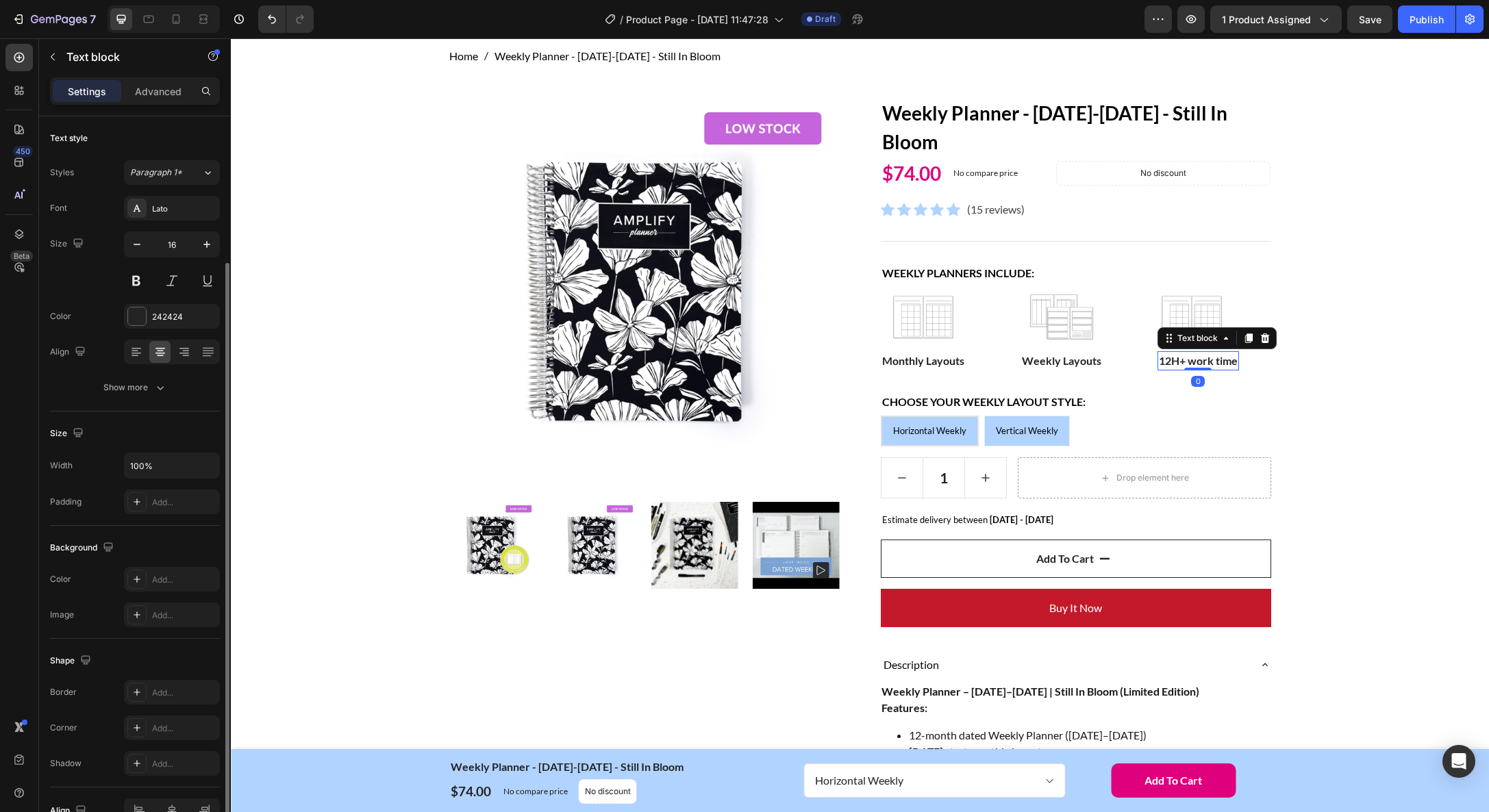
click at [1184, 360] on p "12H+ work time" at bounding box center [1198, 360] width 78 height 17
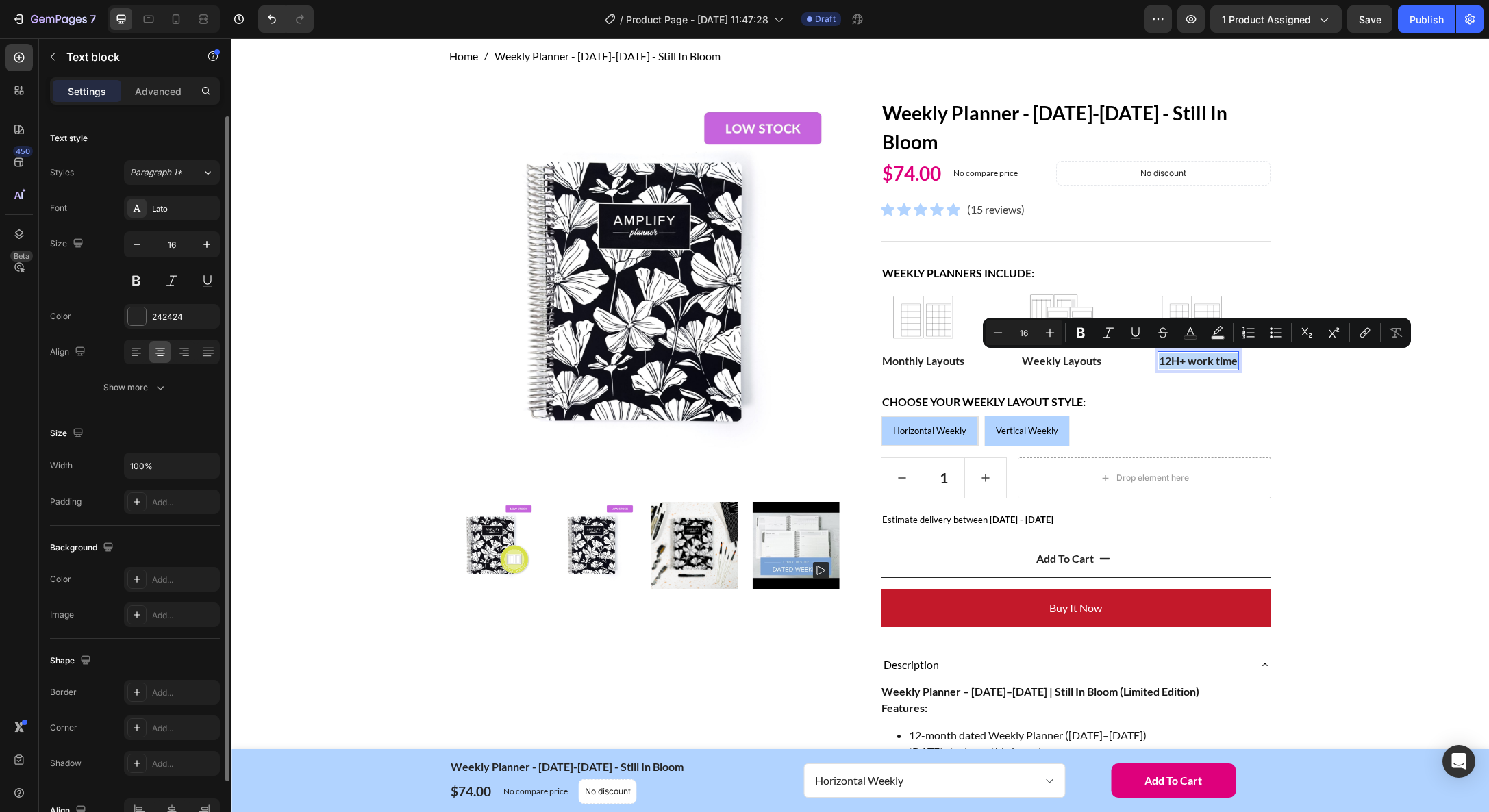
scroll to position [69, 0]
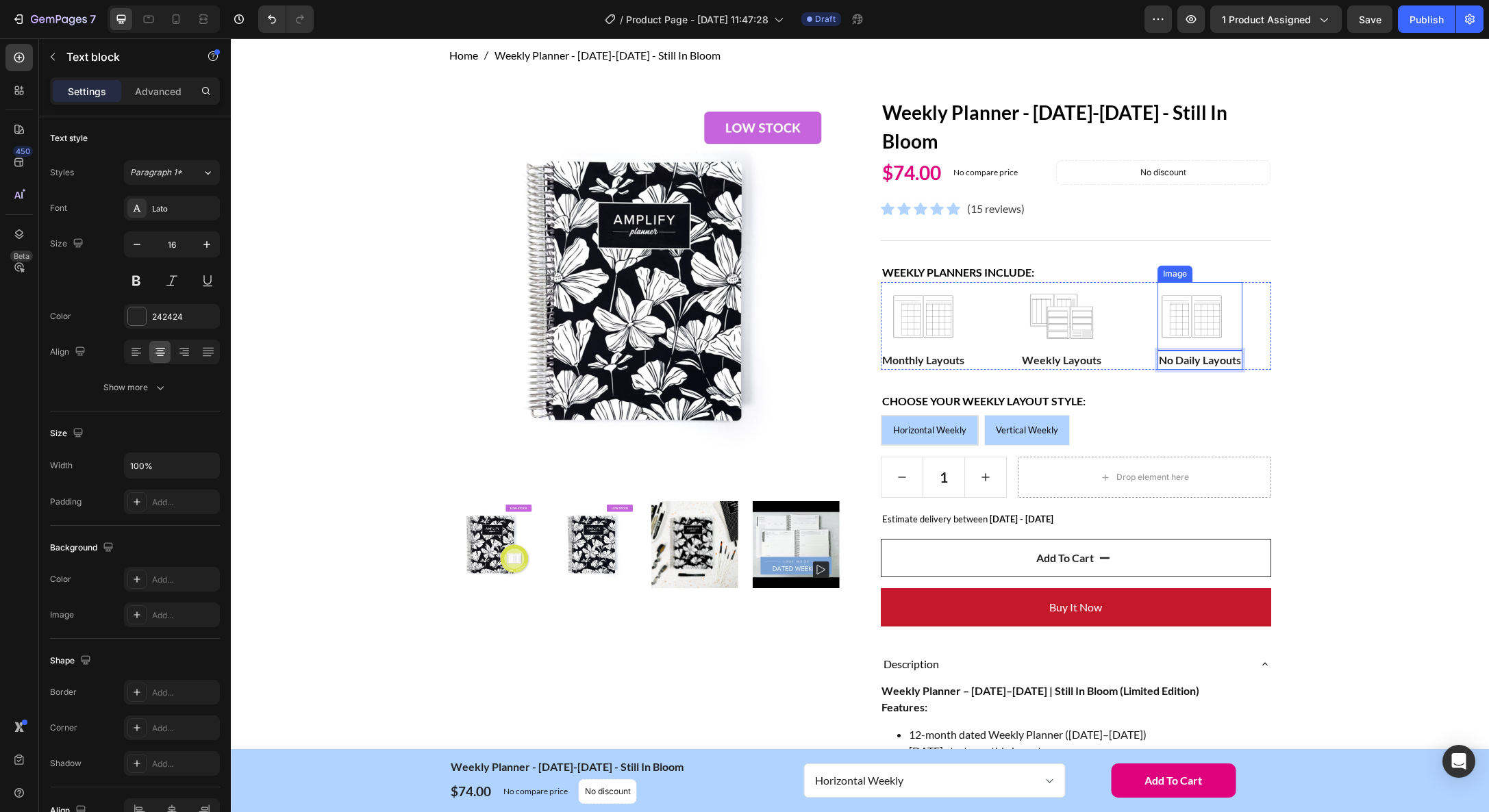
click at [1208, 326] on img at bounding box center [1191, 316] width 69 height 69
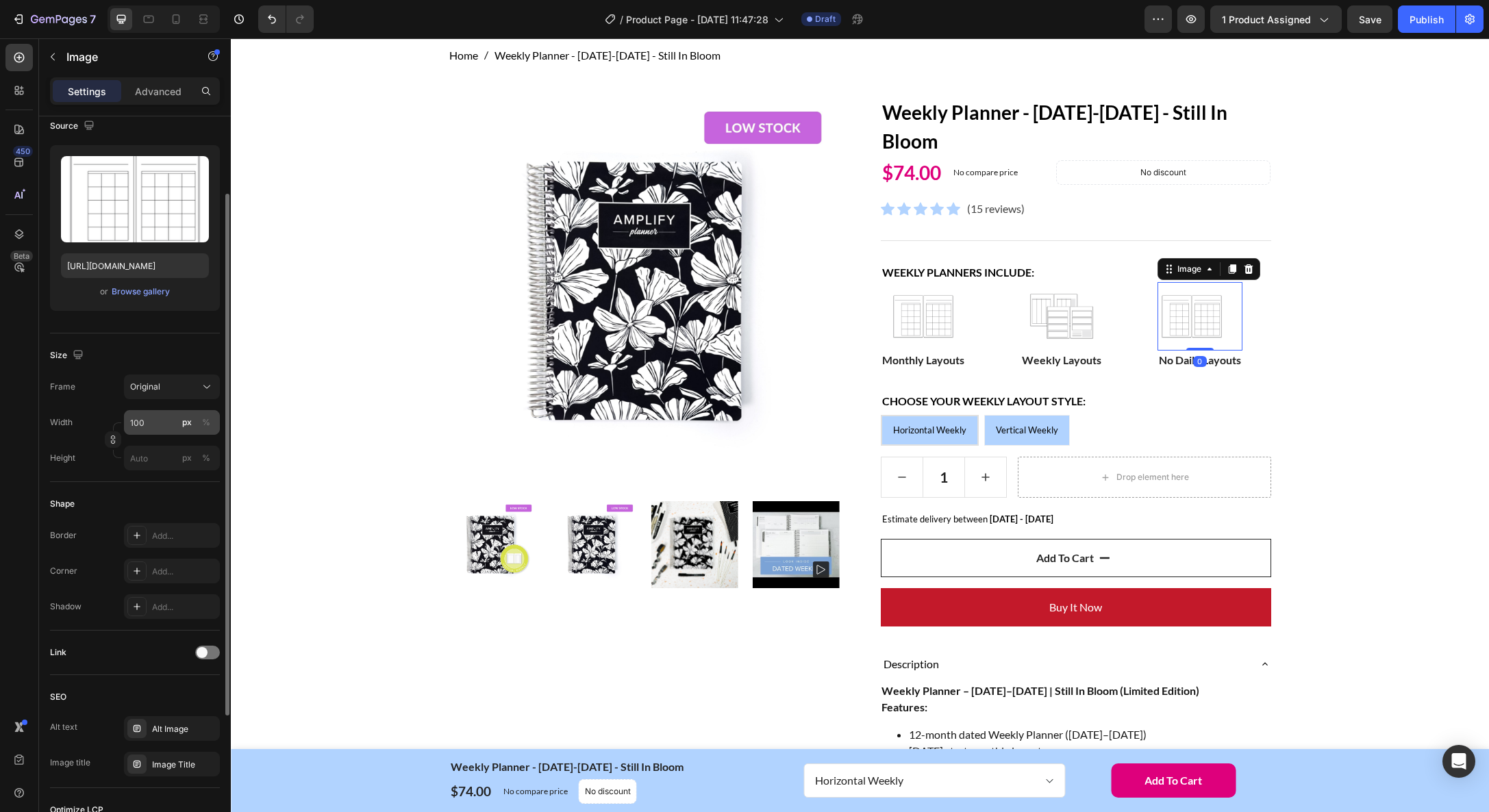
scroll to position [299, 0]
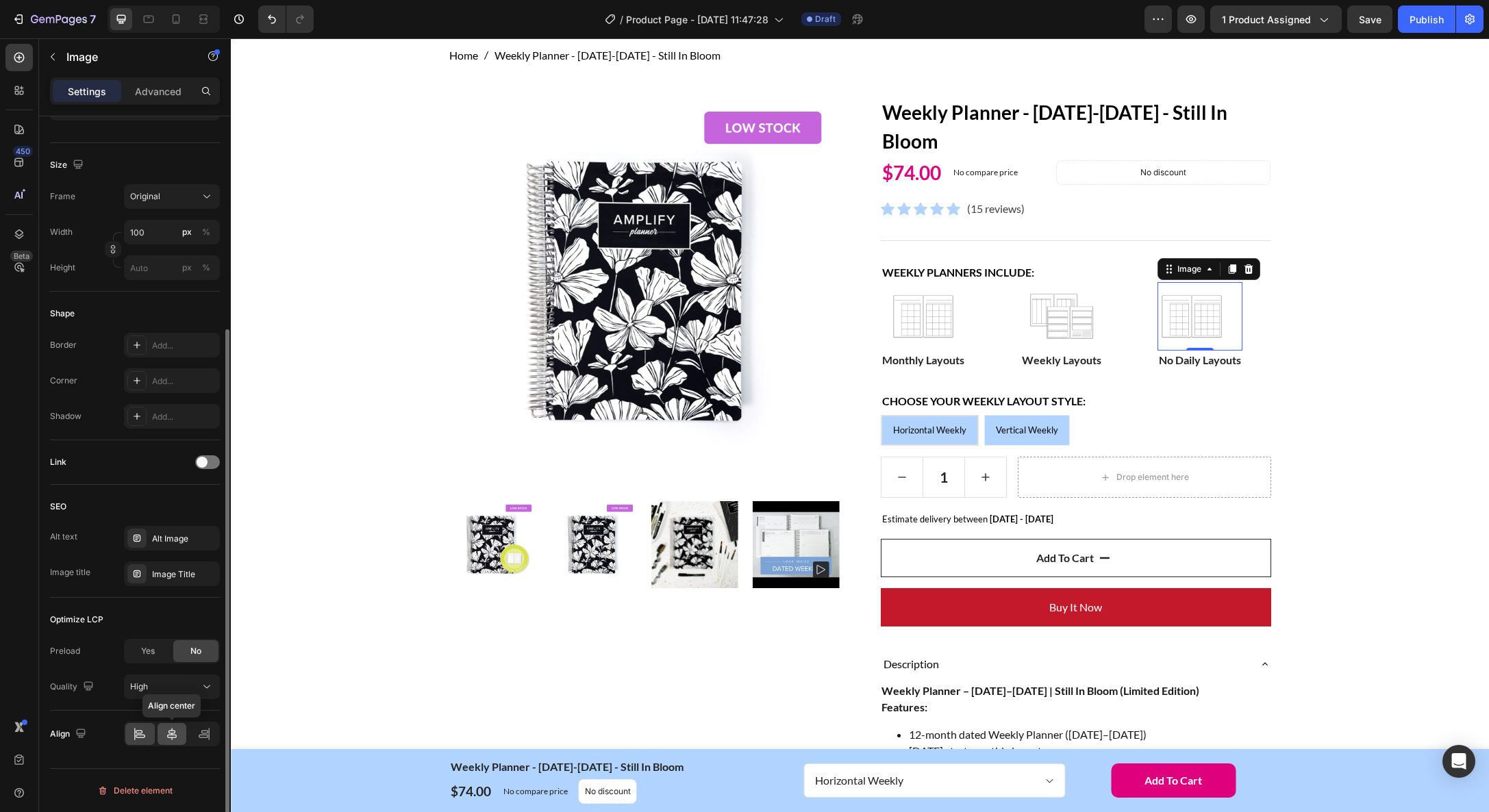
click at [173, 730] on icon at bounding box center [172, 734] width 10 height 12
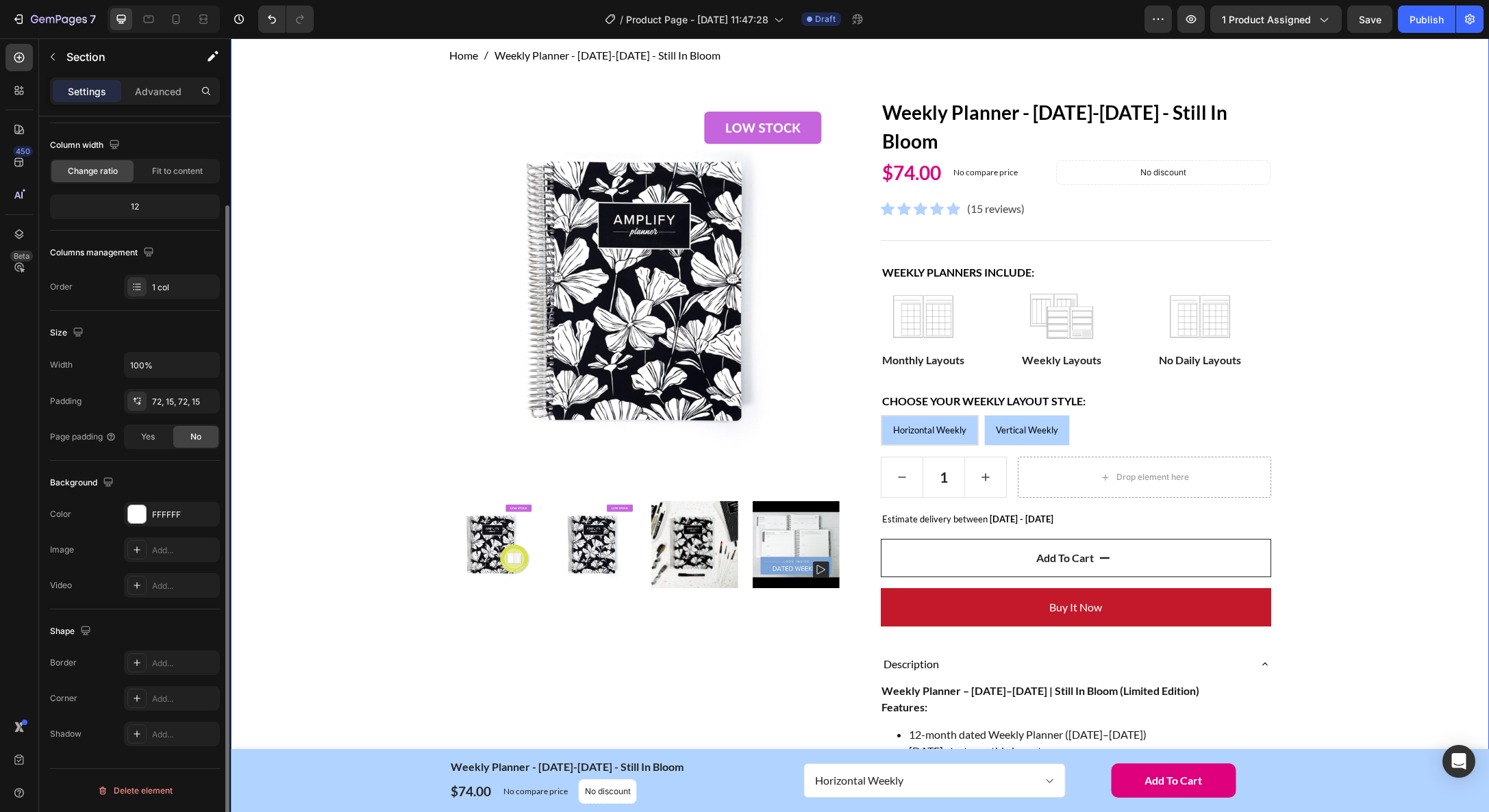
click at [1392, 437] on div "Home Weekly Planner - [DATE]-[DATE] - Still In Bloom Breadcrumb Row Product Ima…" at bounding box center [859, 702] width 1237 height 1312
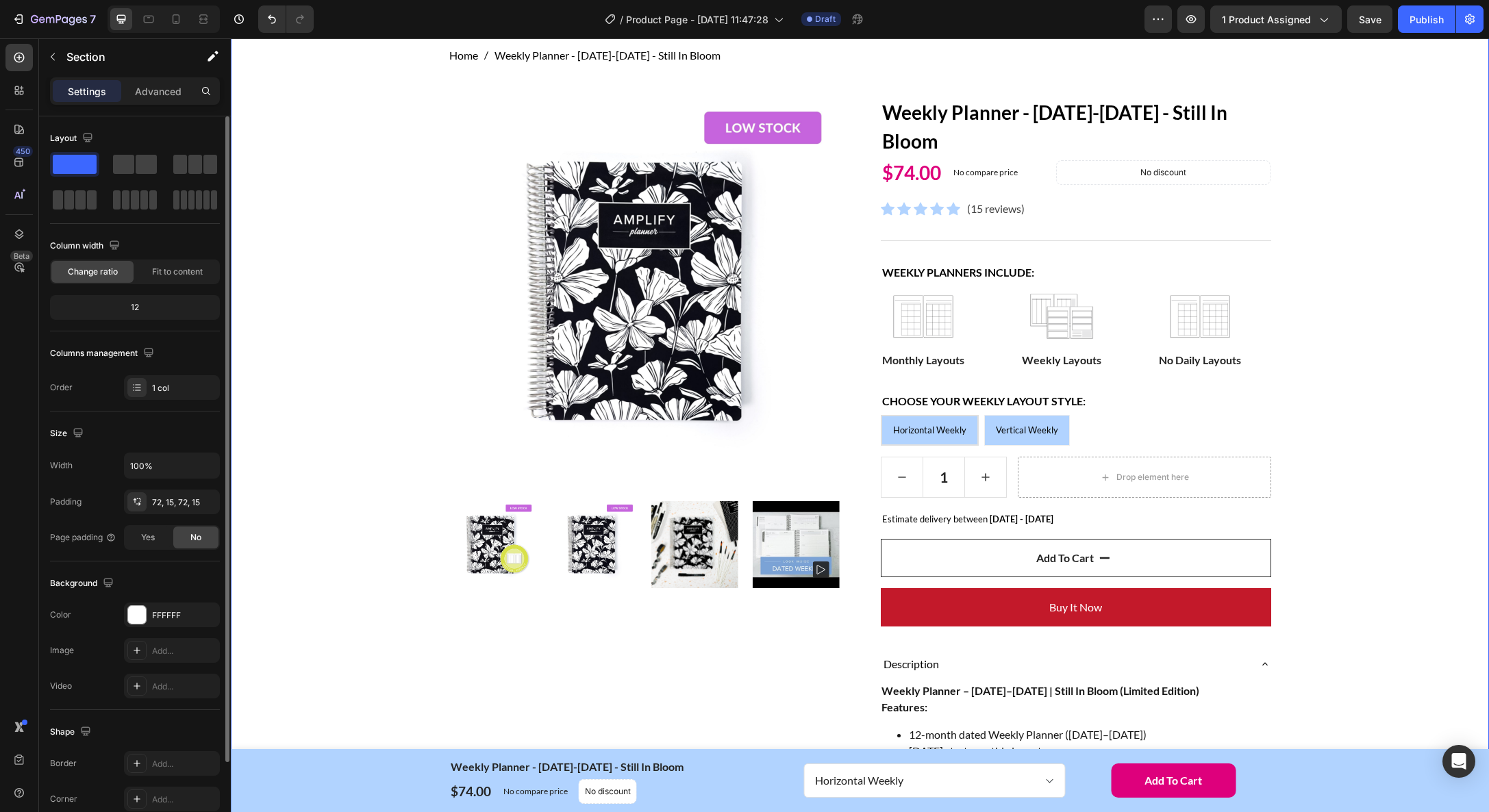
scroll to position [0, 0]
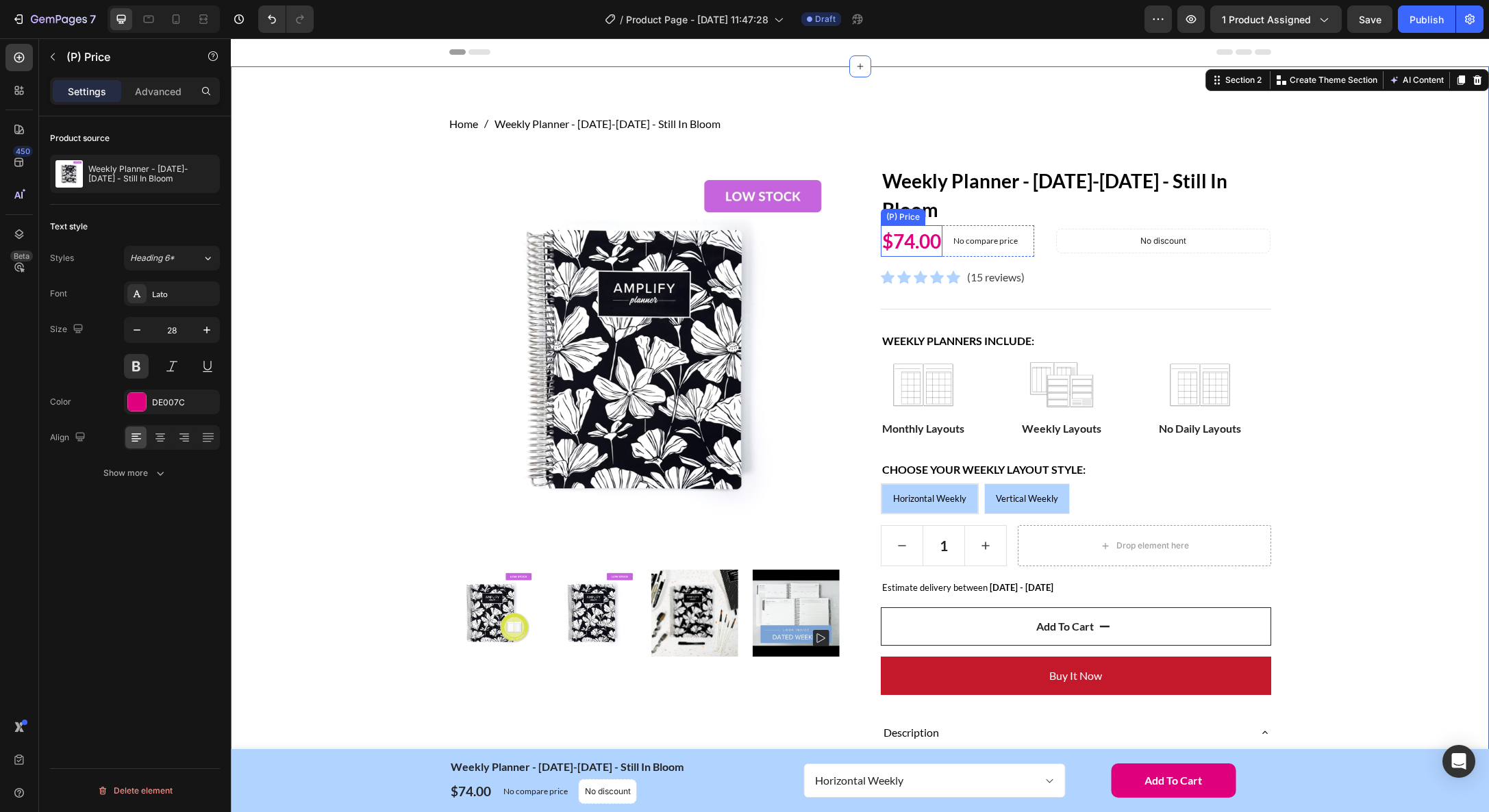
click at [905, 237] on div "$74.00" at bounding box center [911, 241] width 62 height 31
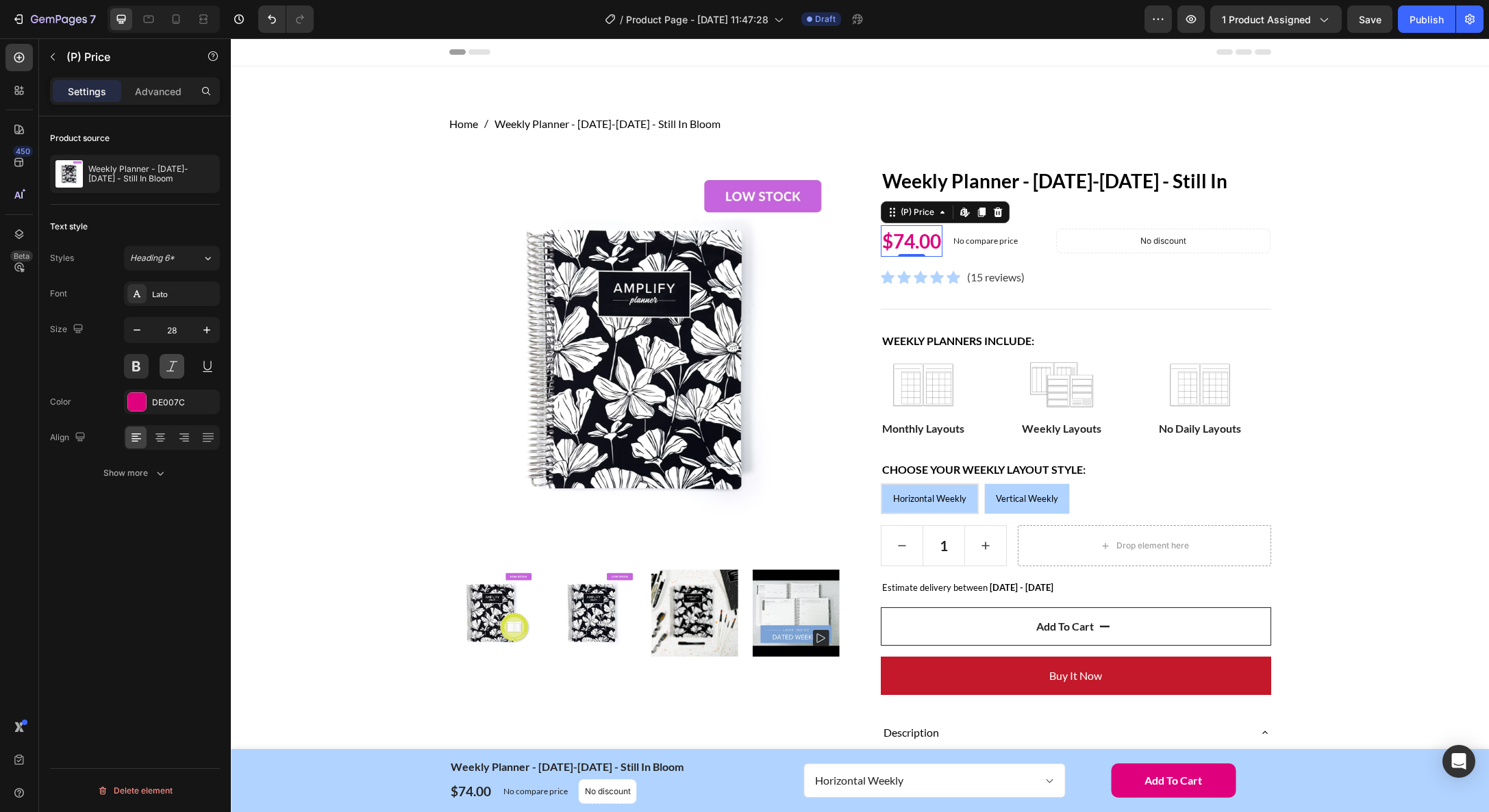
click at [178, 360] on button at bounding box center [172, 366] width 24 height 24
click at [165, 367] on button at bounding box center [172, 366] width 24 height 24
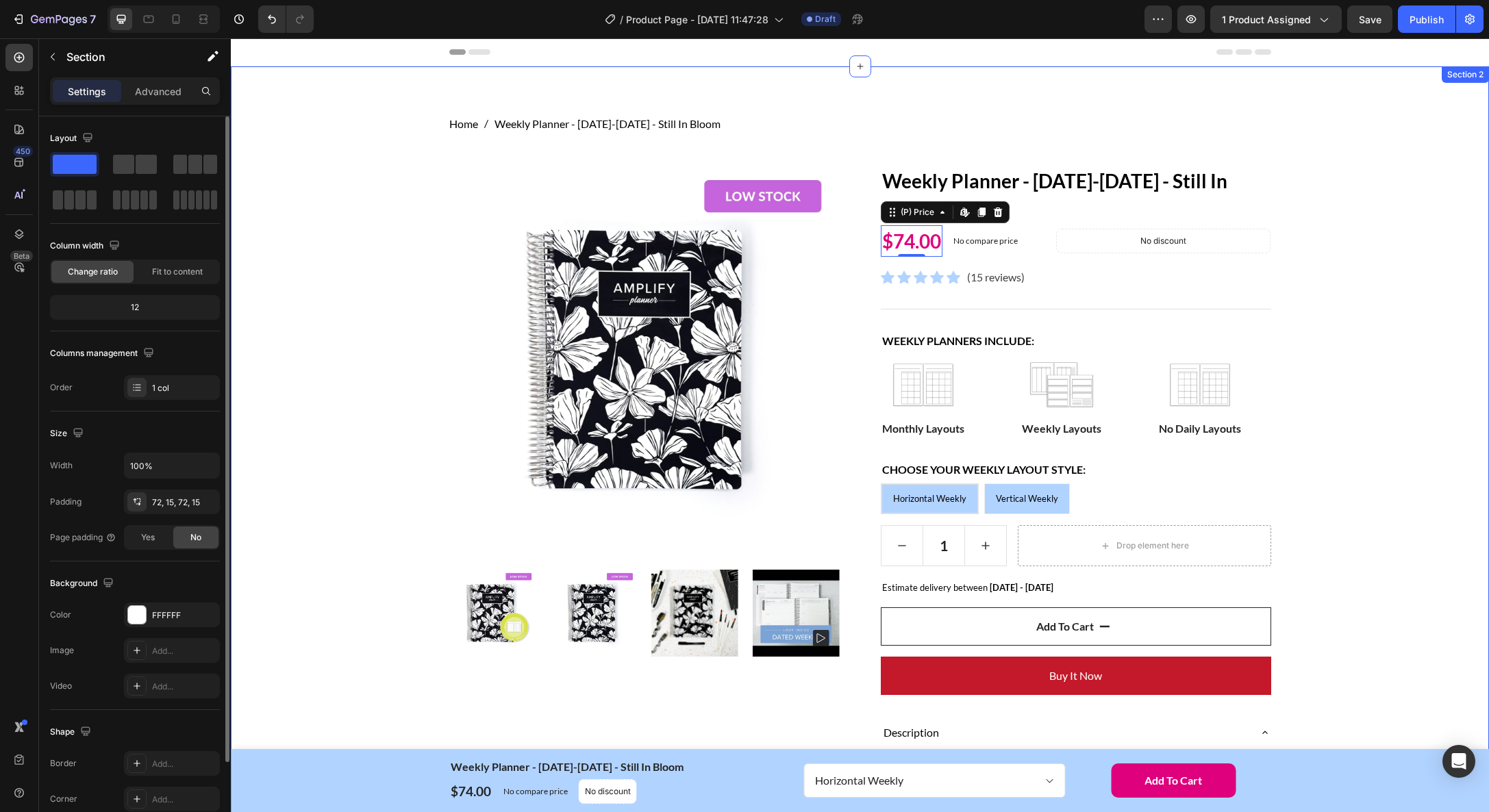
click at [1418, 419] on div "Home Weekly Planner - [DATE]-[DATE] - Still In Bloom Breadcrumb Row Product Ima…" at bounding box center [859, 771] width 1237 height 1312
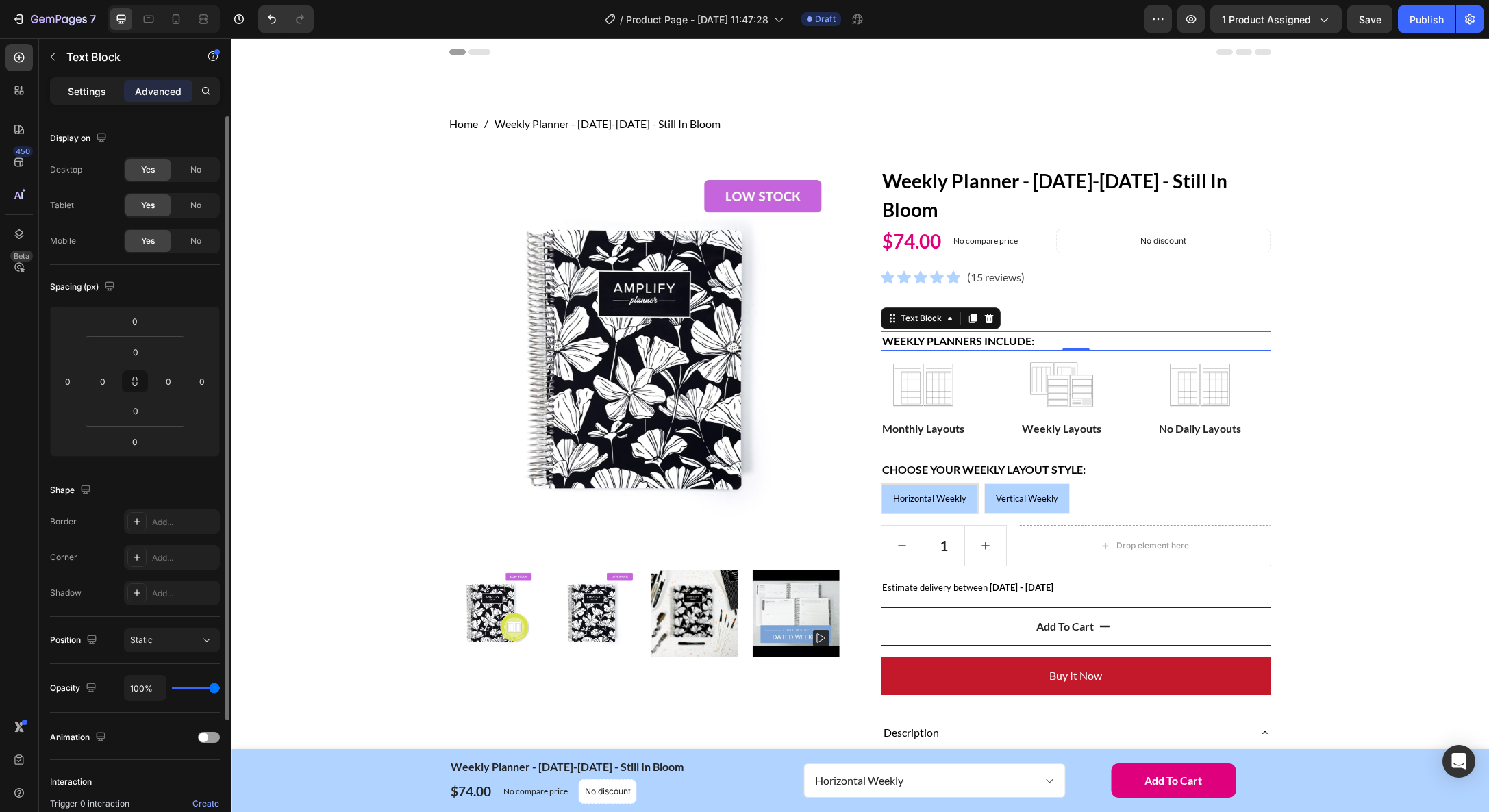
click at [80, 86] on p "Settings" at bounding box center [87, 91] width 38 height 15
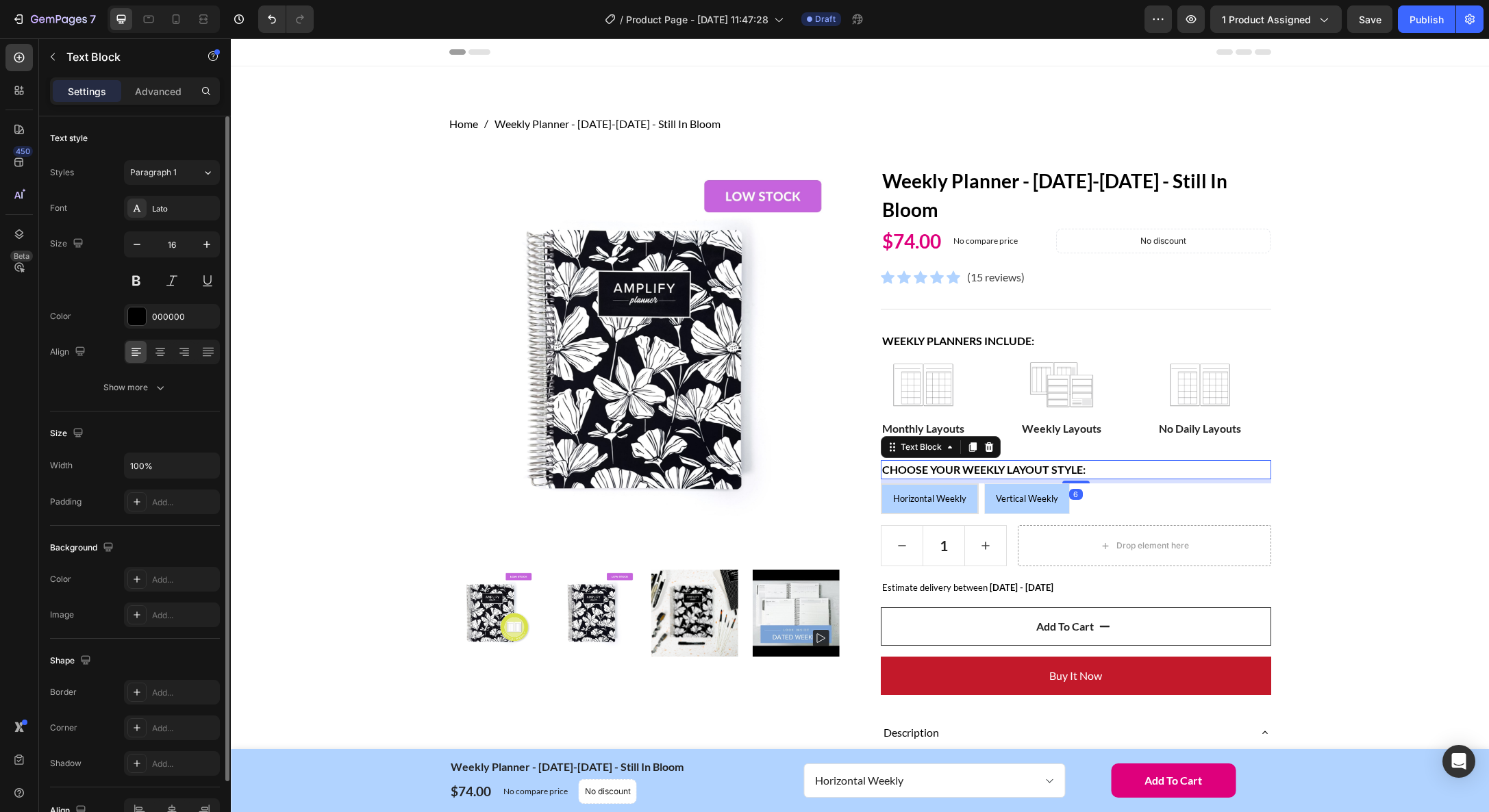
click at [948, 470] on strong "Choose your weekly layout style:" at bounding box center [984, 469] width 204 height 13
click at [1487, 508] on div "Home Weekly Planner - [DATE]-[DATE] - Still In Bloom Breadcrumb Row Product Ima…" at bounding box center [859, 771] width 1258 height 1410
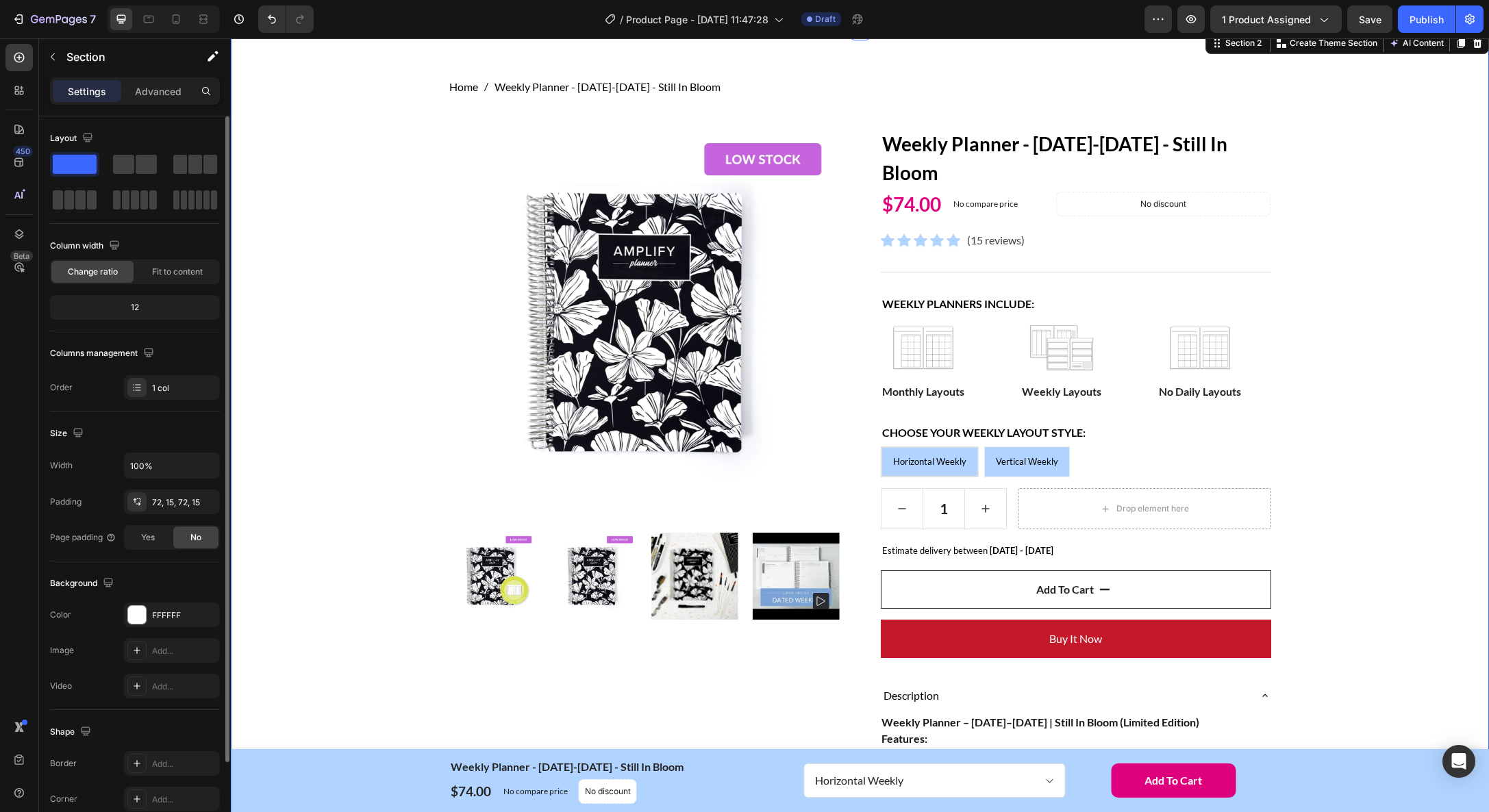
scroll to position [39, 0]
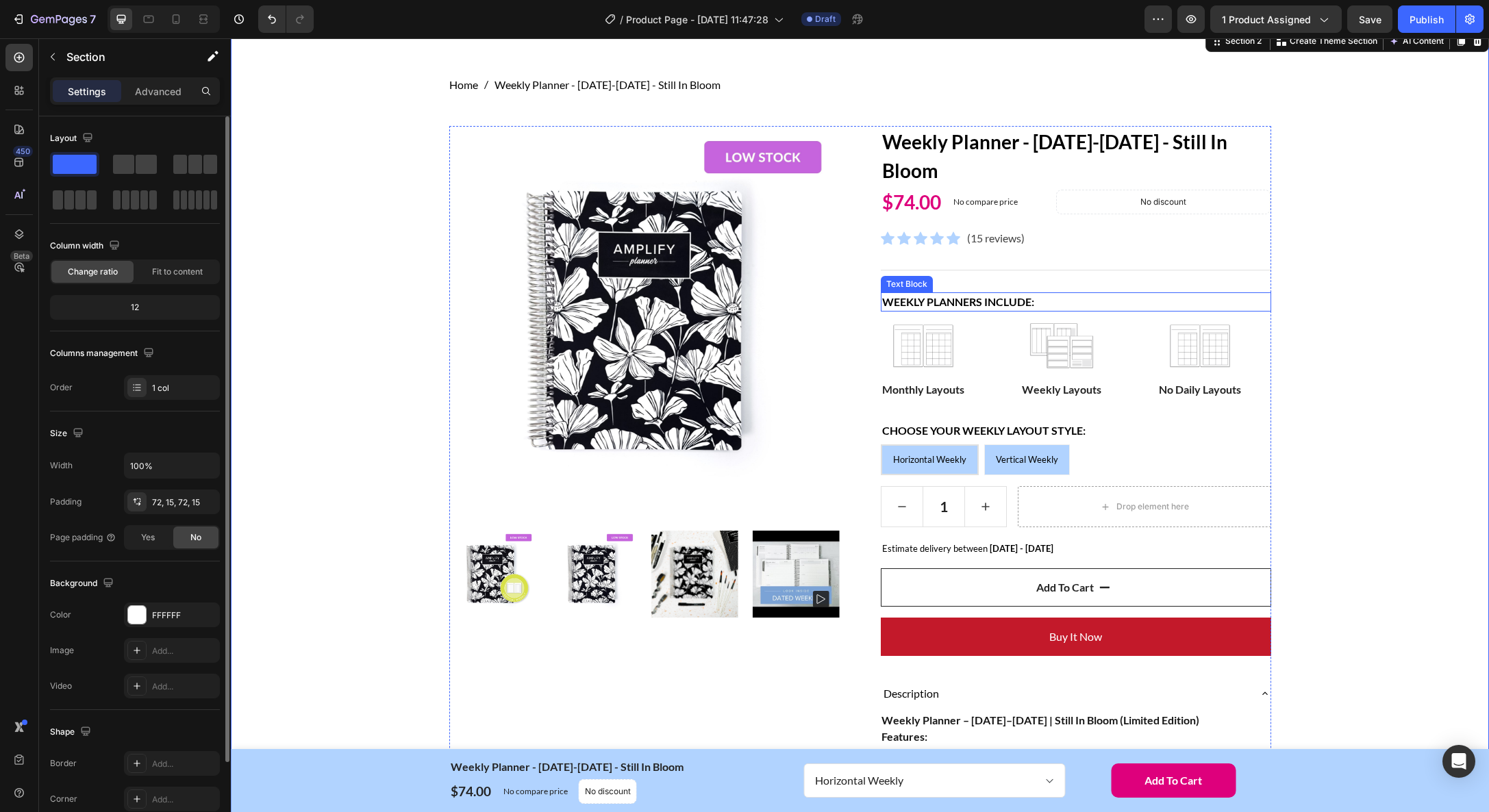
click at [922, 299] on strong "Weekly planners Include:" at bounding box center [958, 301] width 152 height 13
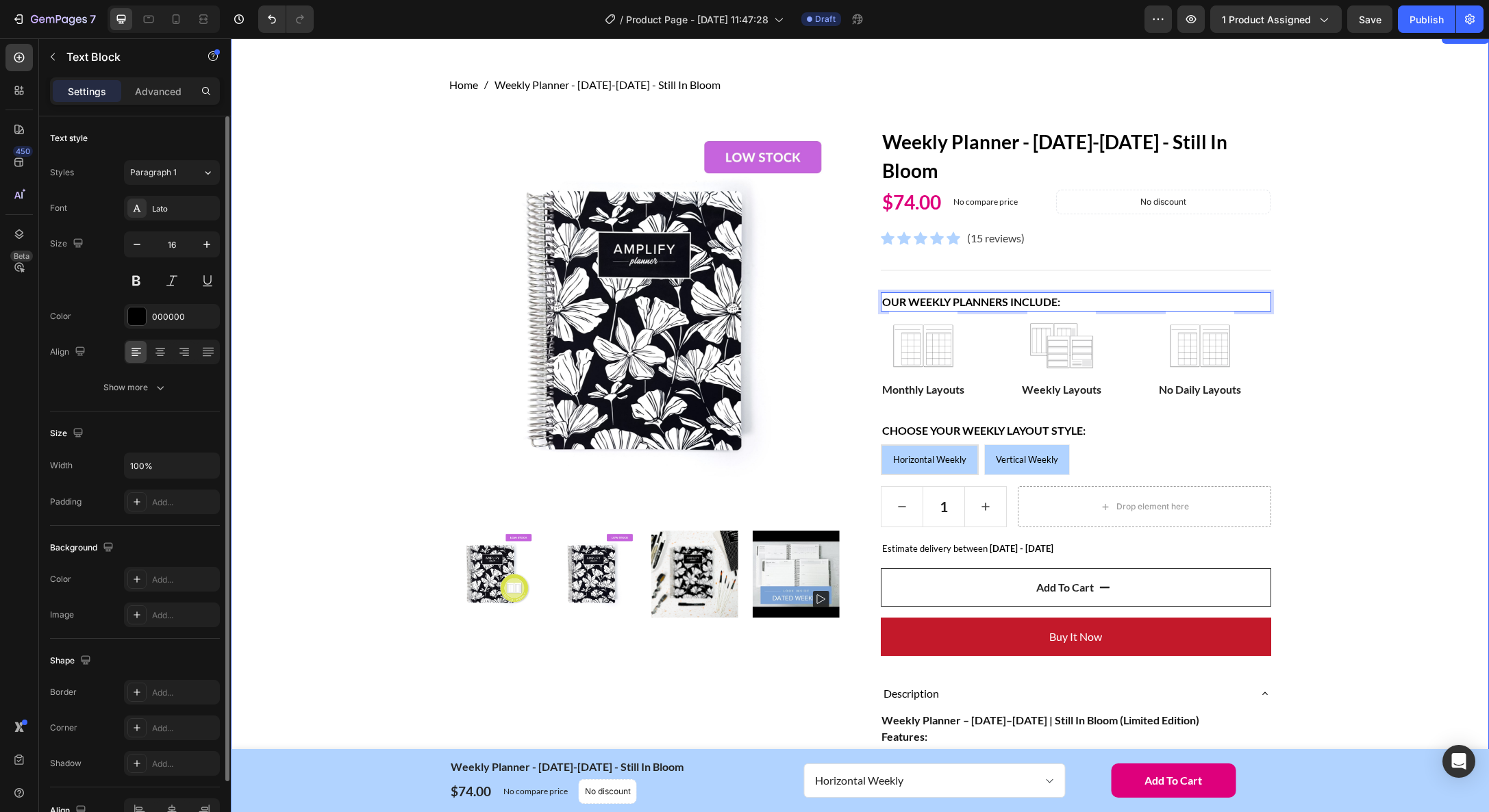
click at [1369, 360] on div "Home Weekly Planner - [DATE]-[DATE] - Still In Bloom Breadcrumb Row Product Ima…" at bounding box center [859, 732] width 1237 height 1312
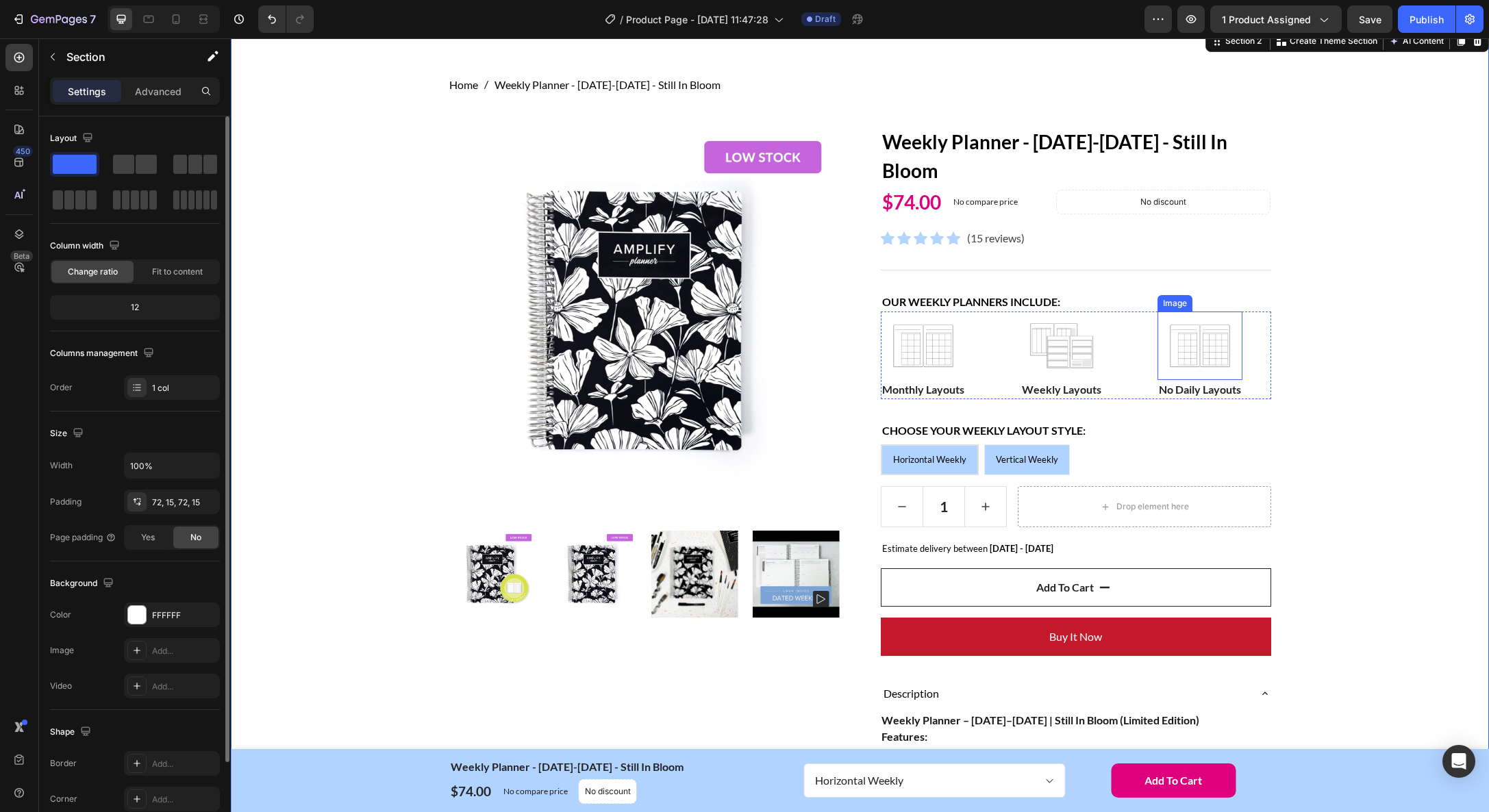
click at [1209, 346] on img at bounding box center [1200, 346] width 69 height 69
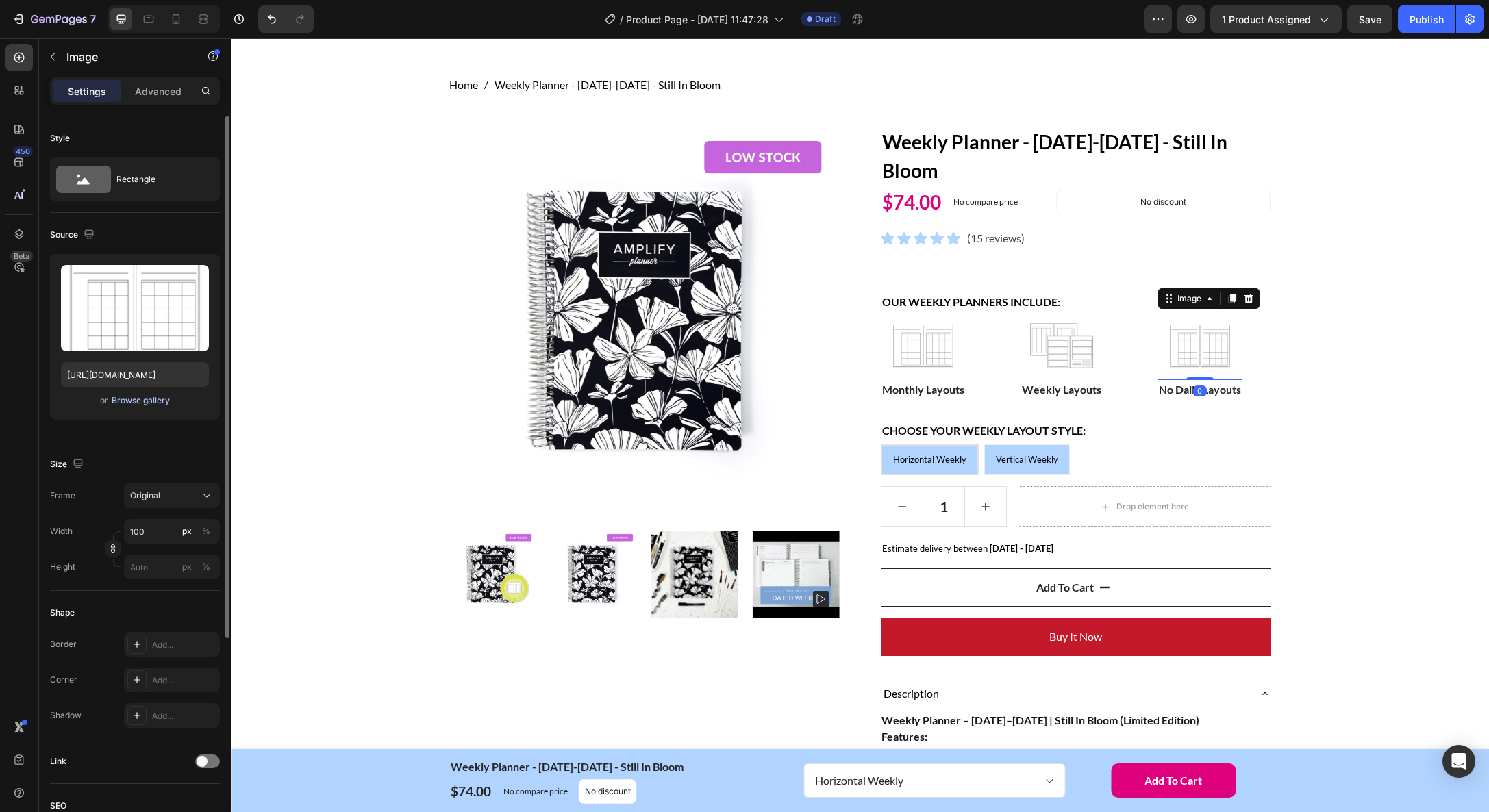
click at [140, 404] on div "Browse gallery" at bounding box center [140, 400] width 58 height 12
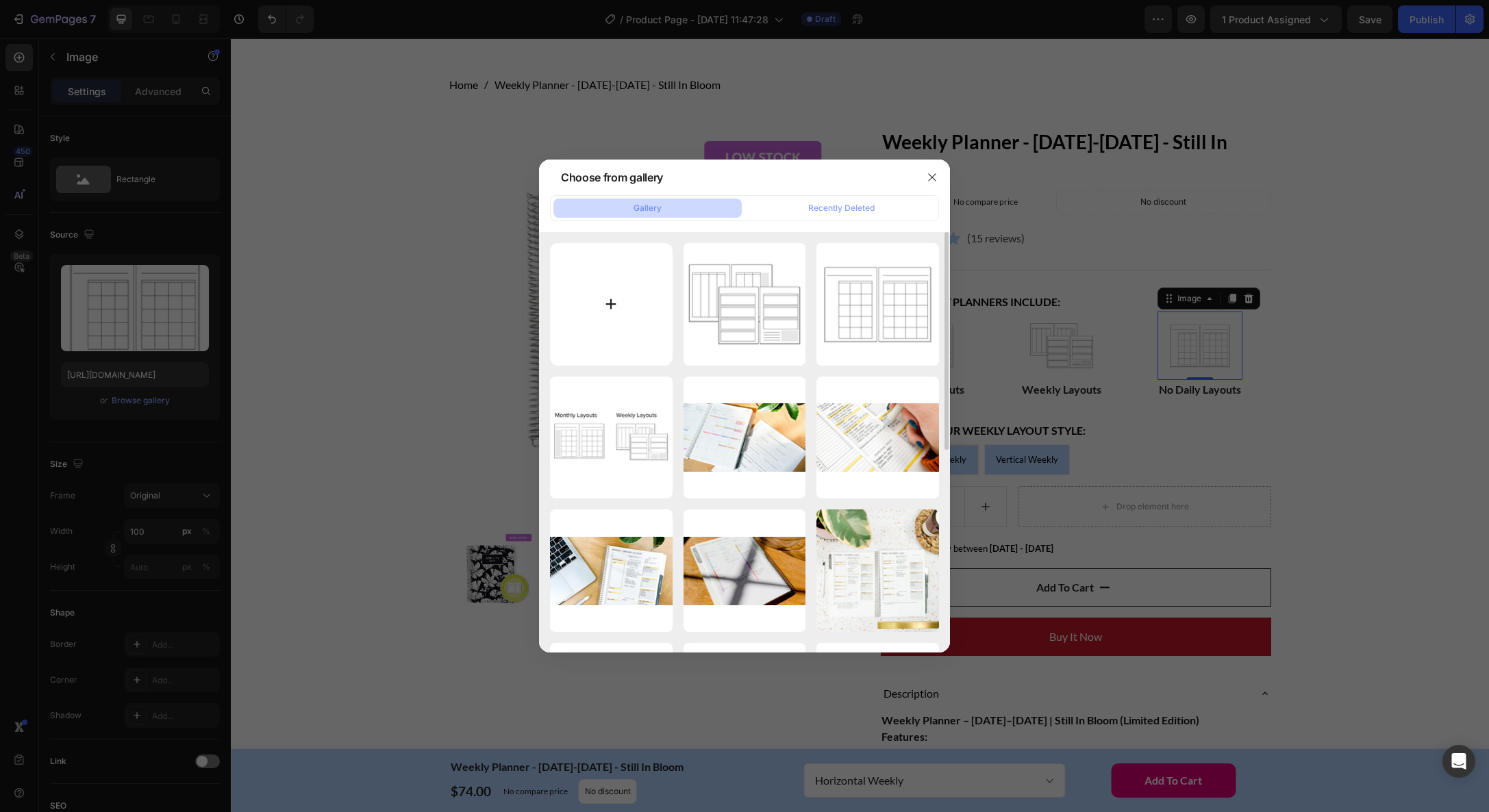
click at [614, 320] on input "file" at bounding box center [611, 304] width 123 height 123
type input "C:\fakepath\Untitled design.png"
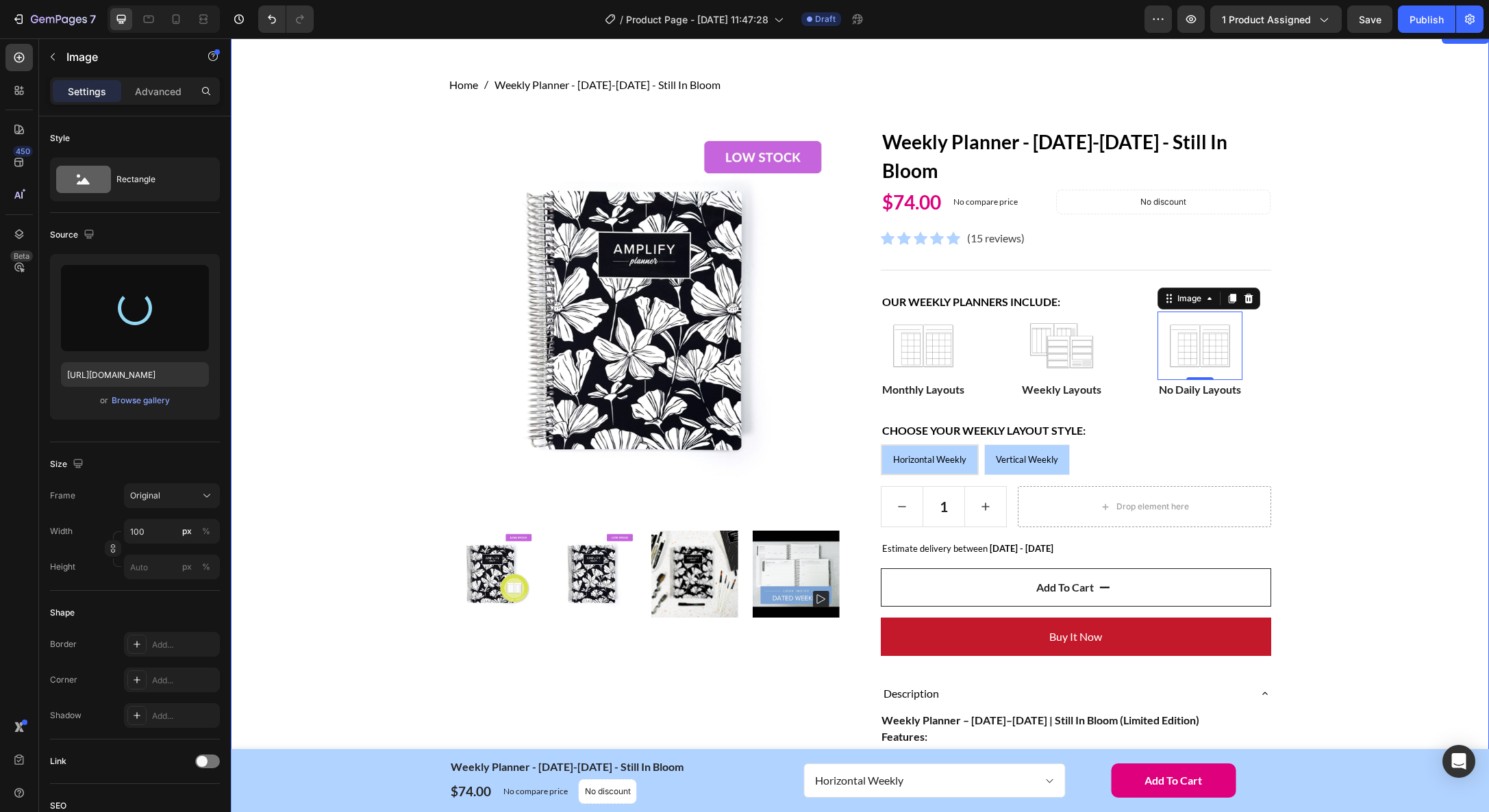
type input "[URL][DOMAIN_NAME]"
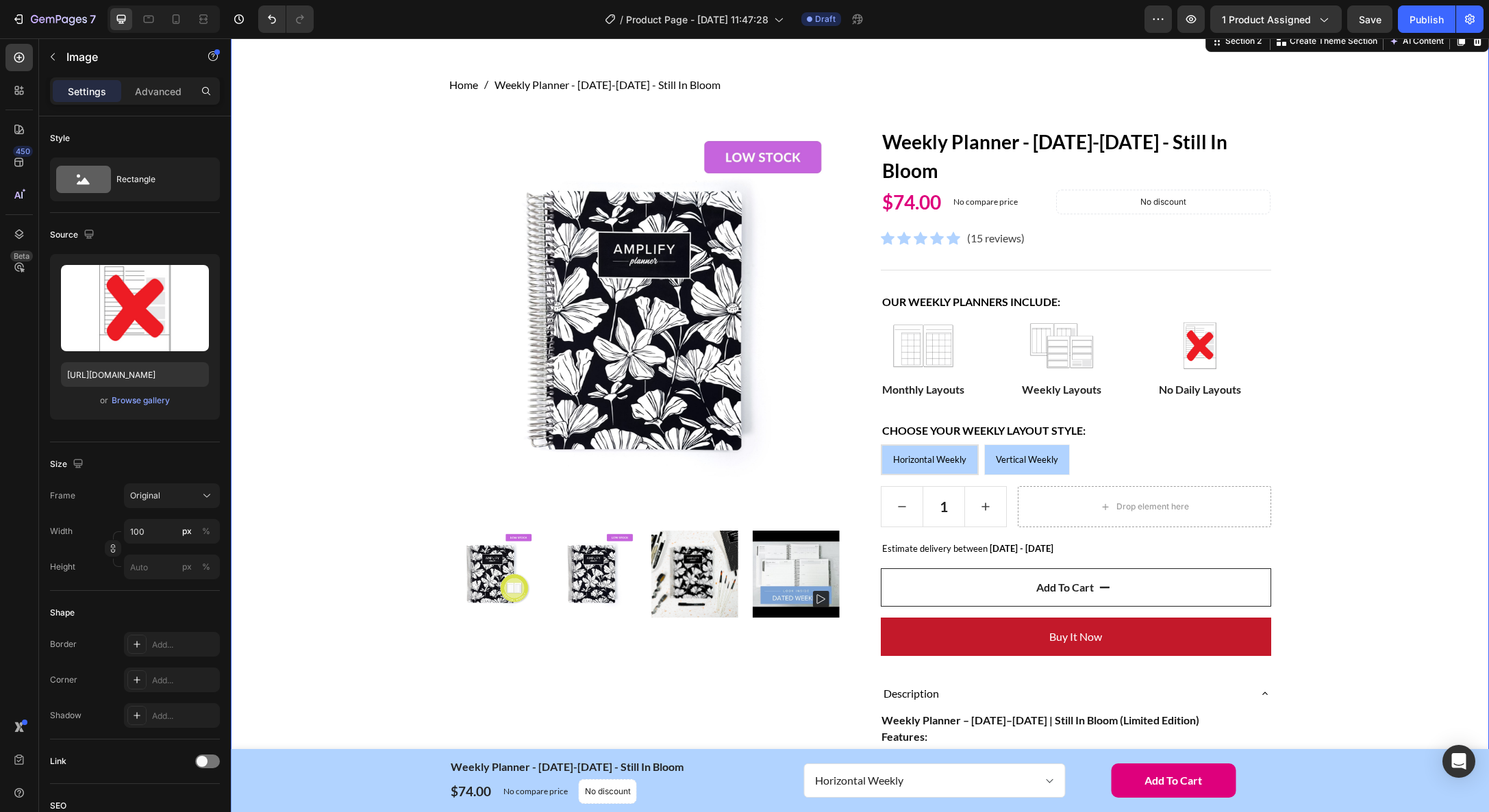
click at [1349, 461] on div "Home Weekly Planner - [DATE]-[DATE] - Still In Bloom Breadcrumb Row Product Ima…" at bounding box center [859, 732] width 1237 height 1312
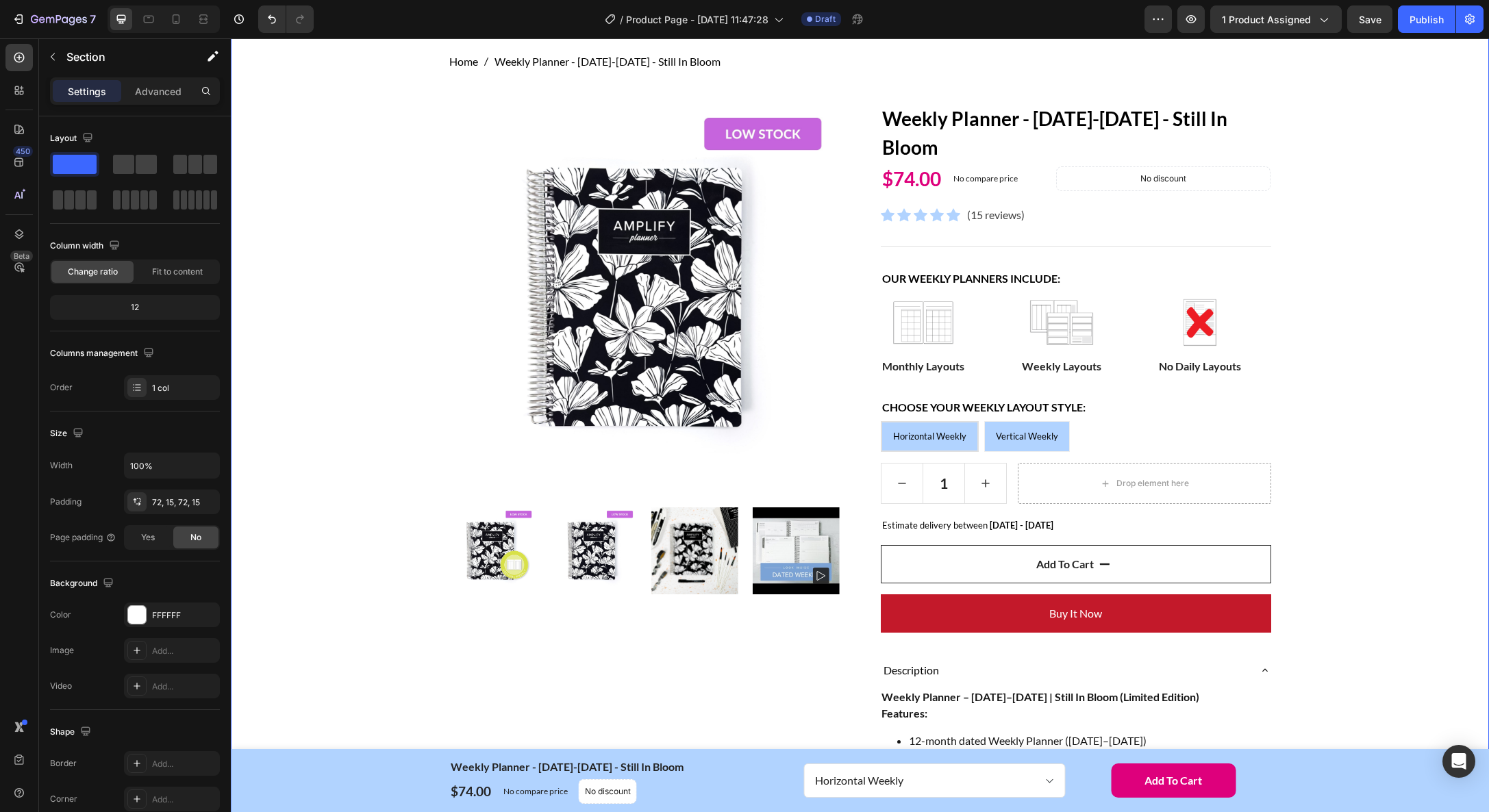
scroll to position [84, 0]
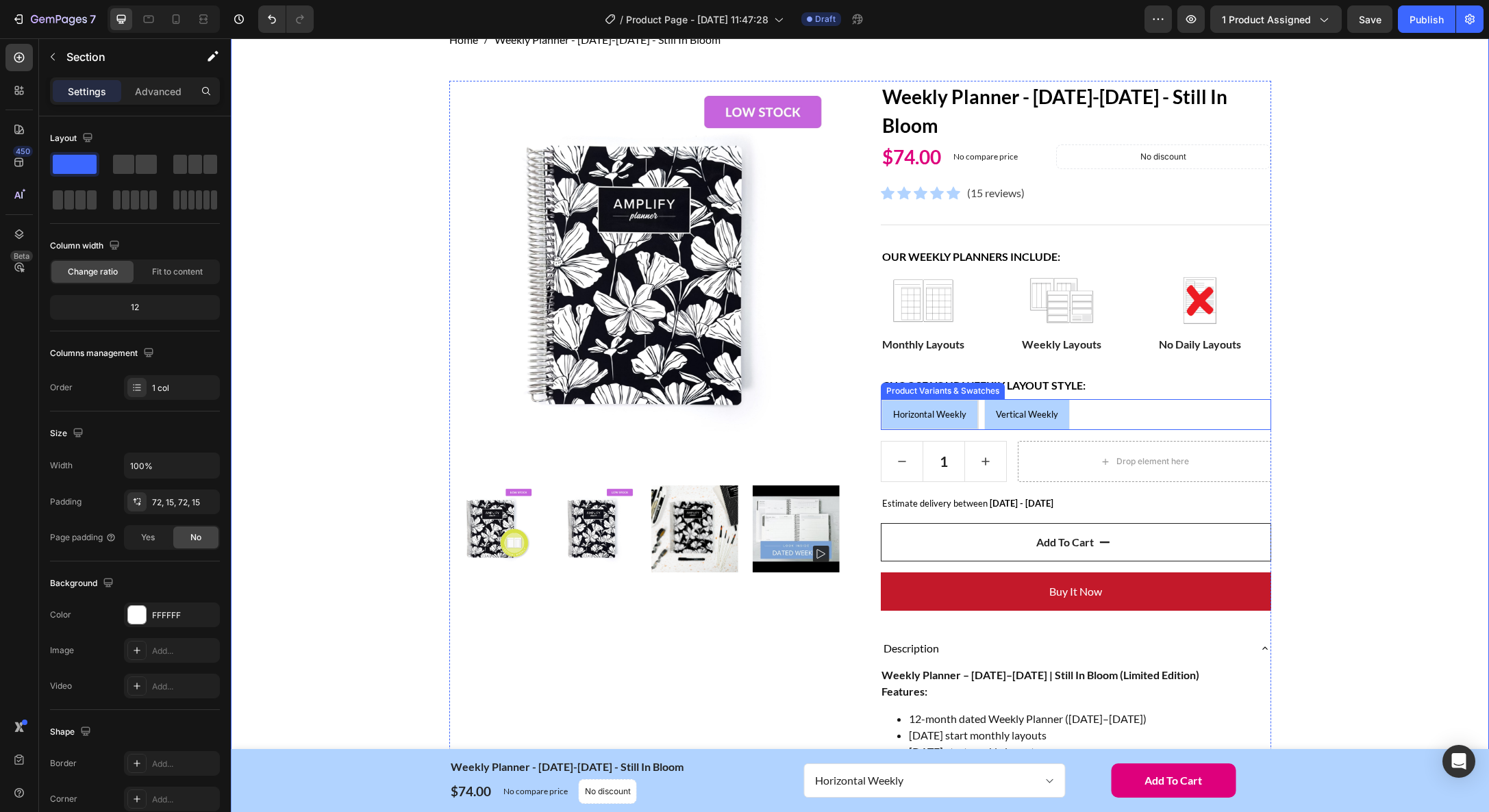
click at [916, 413] on span "Horizontal Weekly" at bounding box center [930, 414] width 73 height 11
click at [880, 399] on input "Horizontal Weekly Horizontal Weekly Horizontal Weekly" at bounding box center [880, 399] width 1 height 1
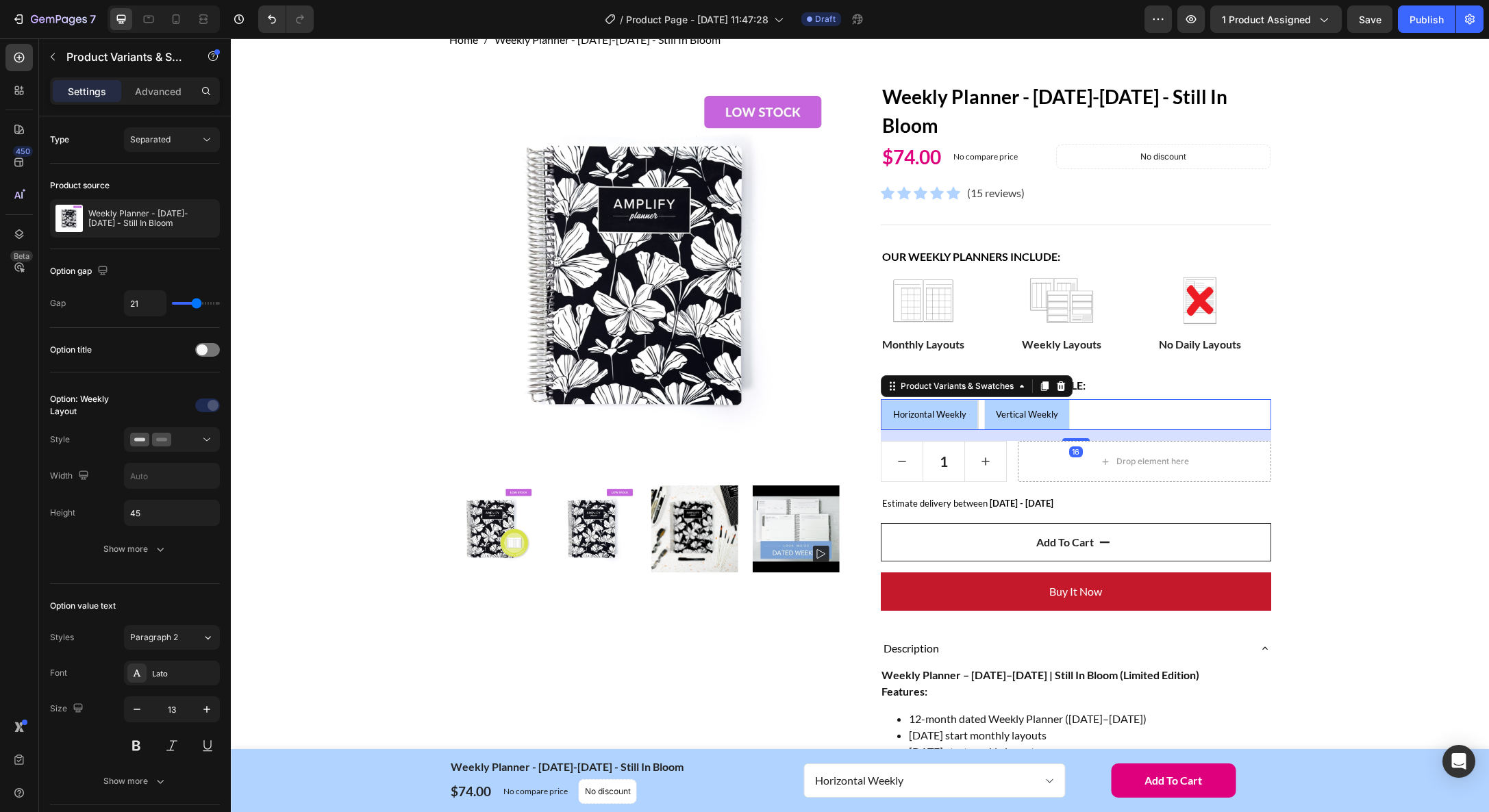
scroll to position [87, 0]
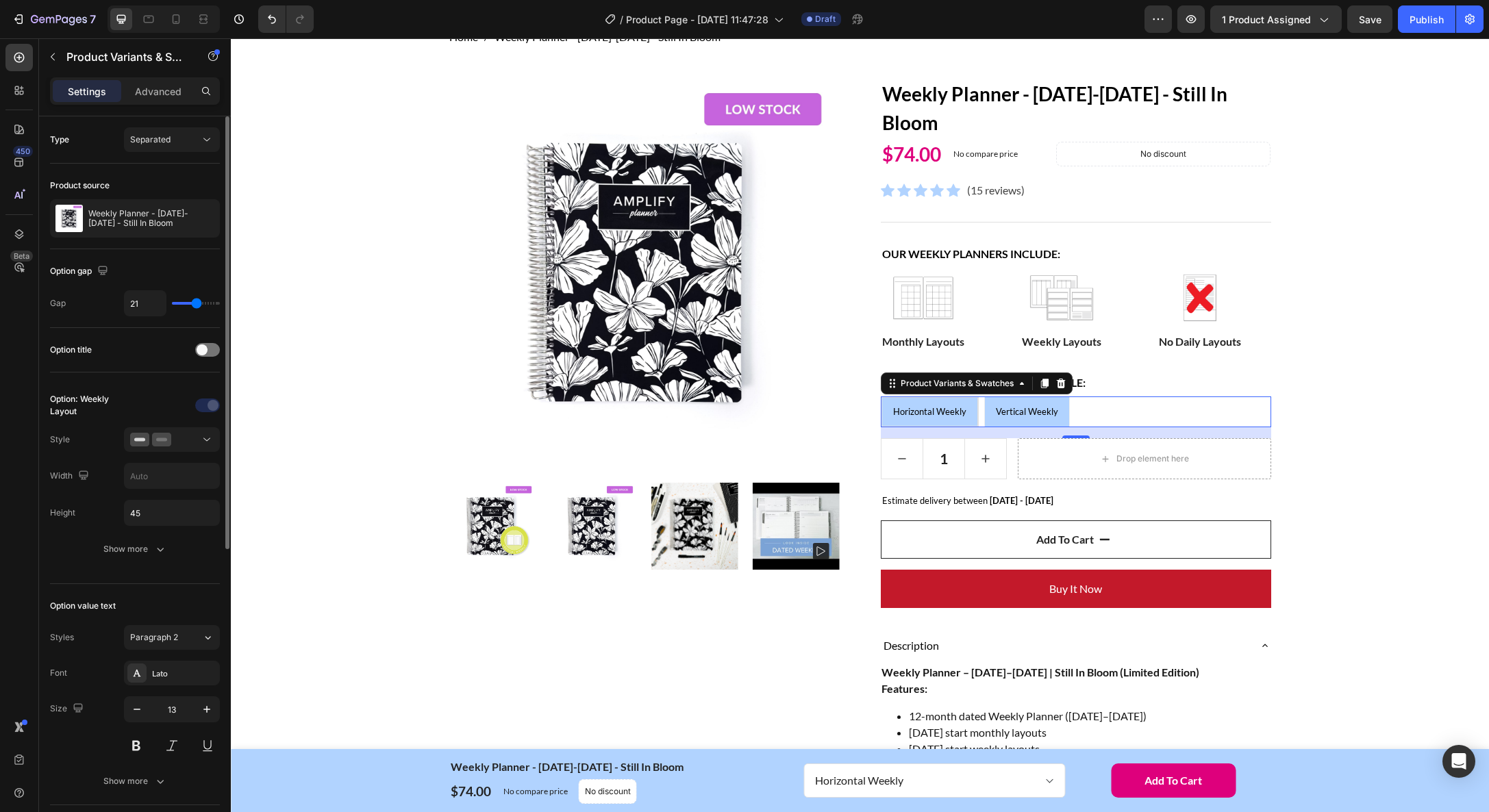
type input "24"
type input "26"
type input "28"
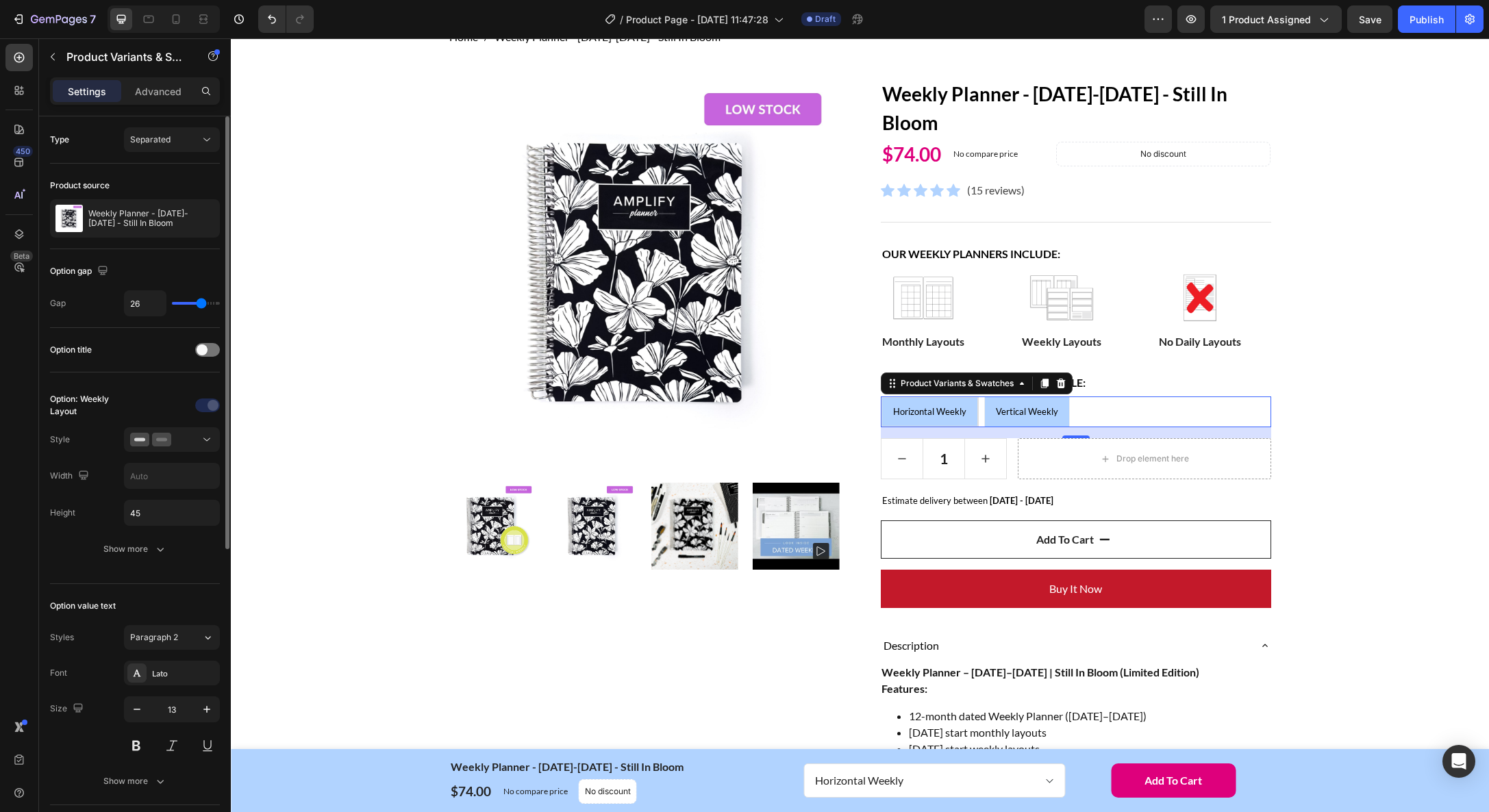
type input "28"
type input "30"
type input "31"
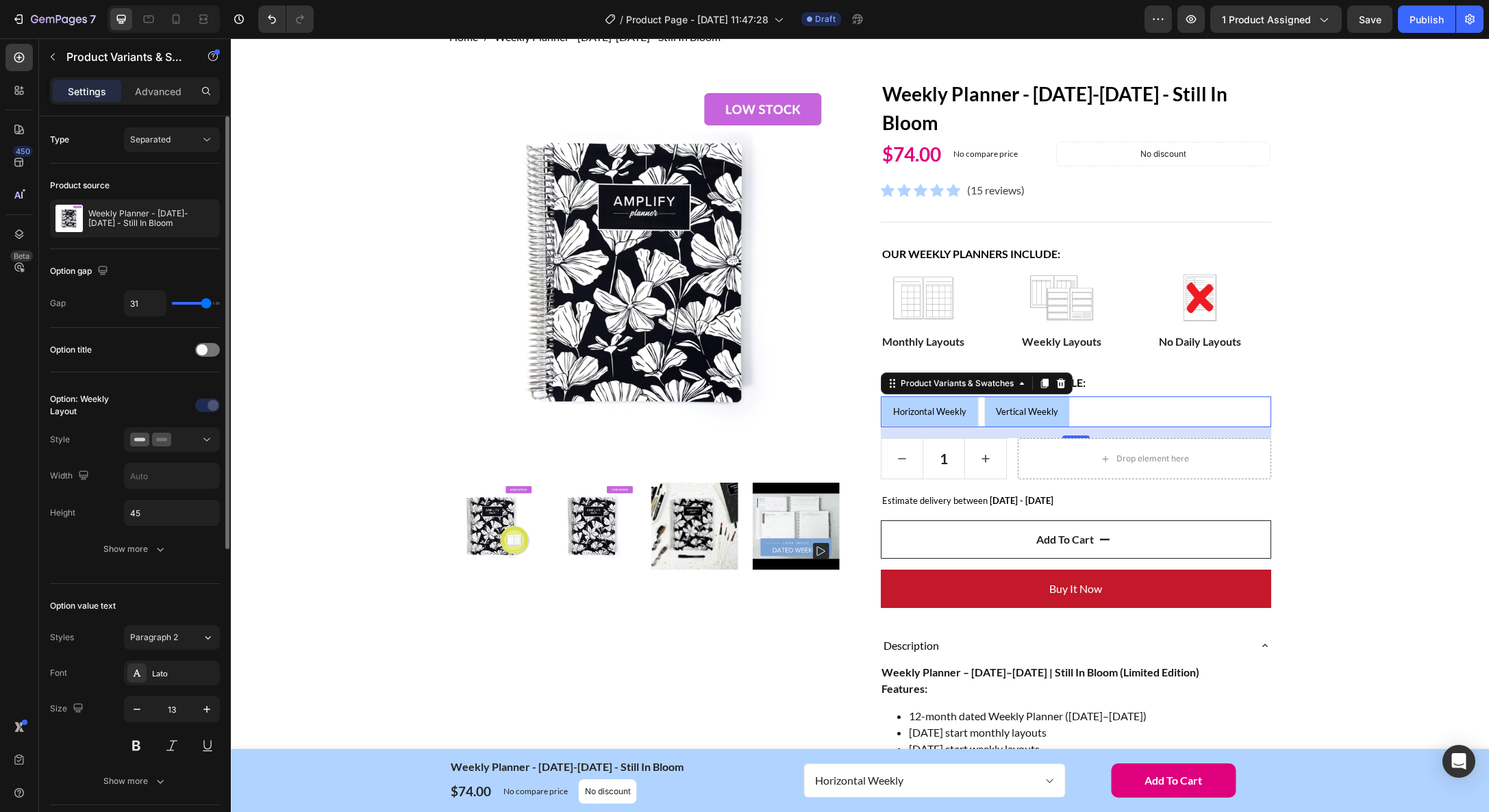
type input "32"
type input "33"
type input "35"
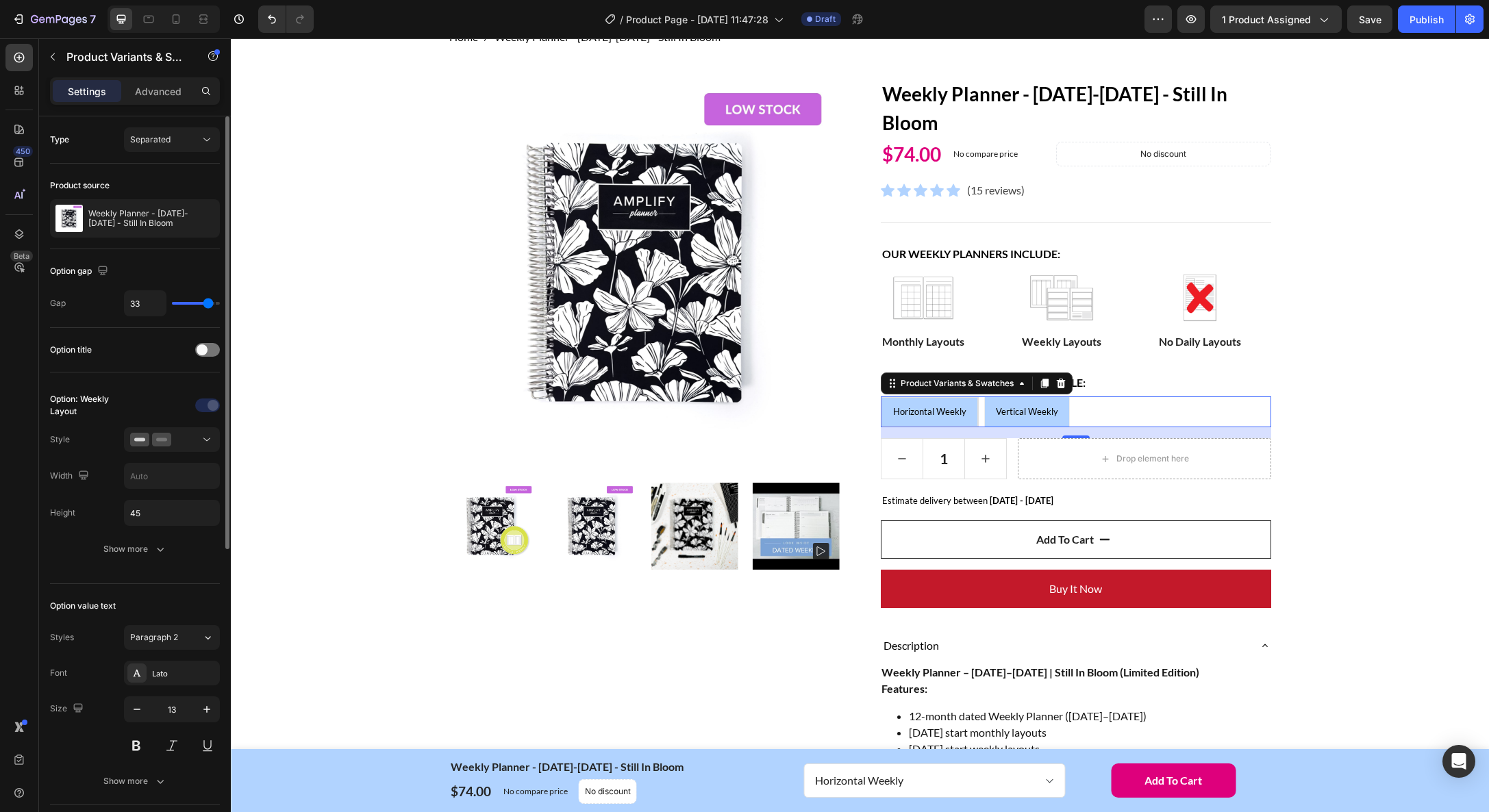
type input "35"
type input "38"
type input "39"
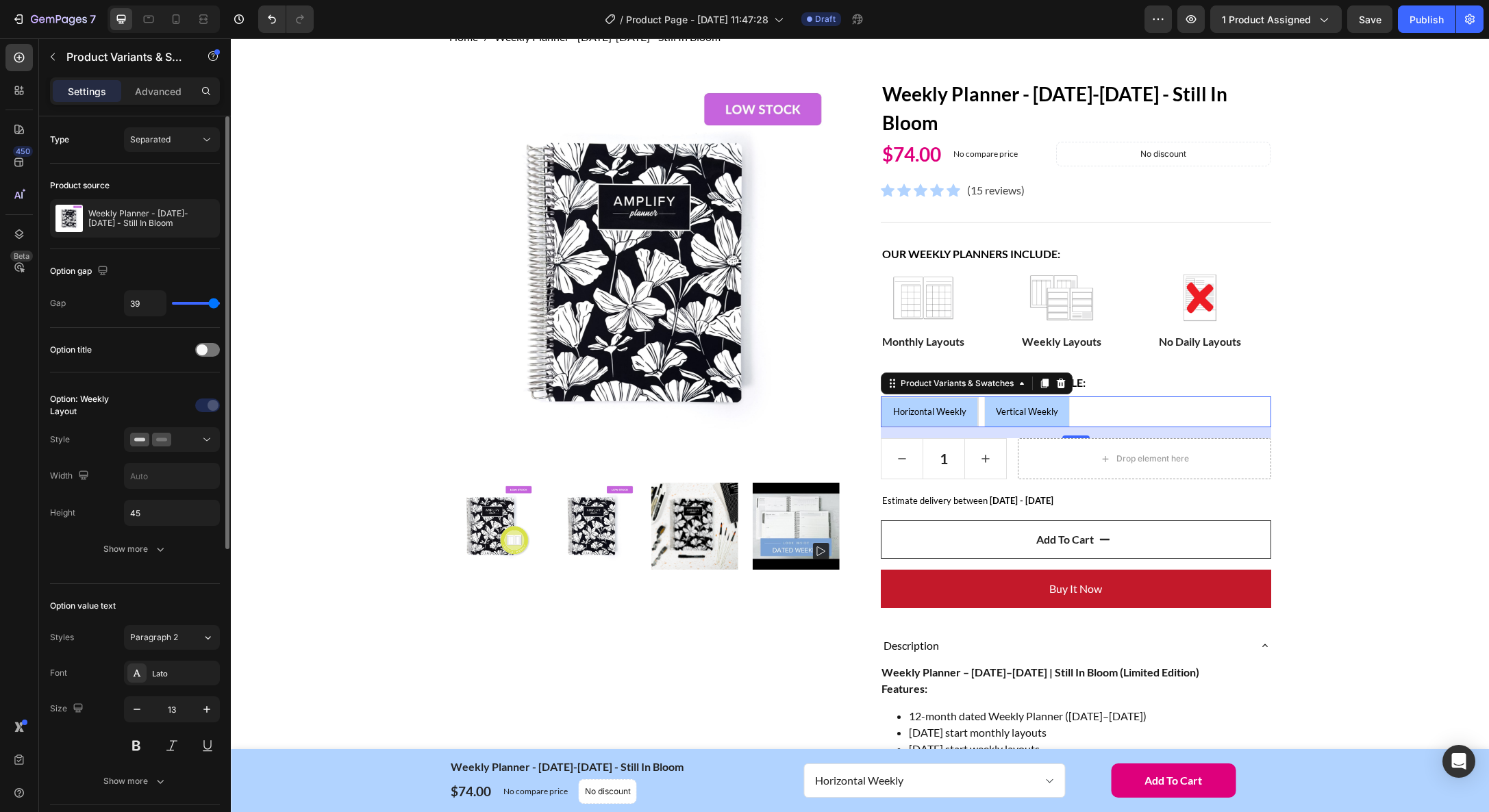
type input "40"
drag, startPoint x: 198, startPoint y: 304, endPoint x: 214, endPoint y: 305, distance: 16.0
type input "40"
click at [215, 305] on input "range" at bounding box center [195, 303] width 48 height 3
type input "5"
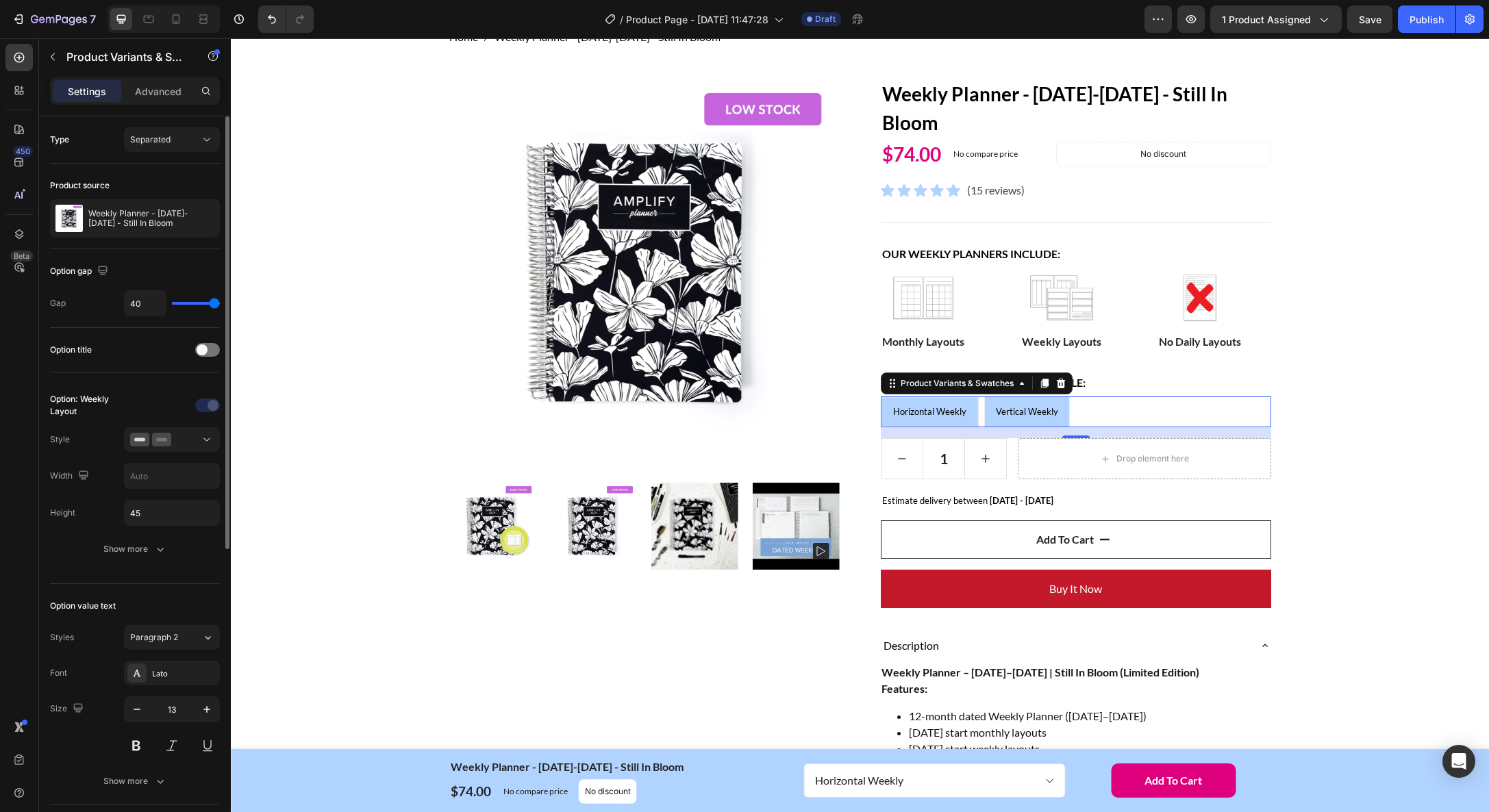
type input "5"
type input "6"
type input "14"
drag, startPoint x: 210, startPoint y: 305, endPoint x: 191, endPoint y: 304, distance: 19.0
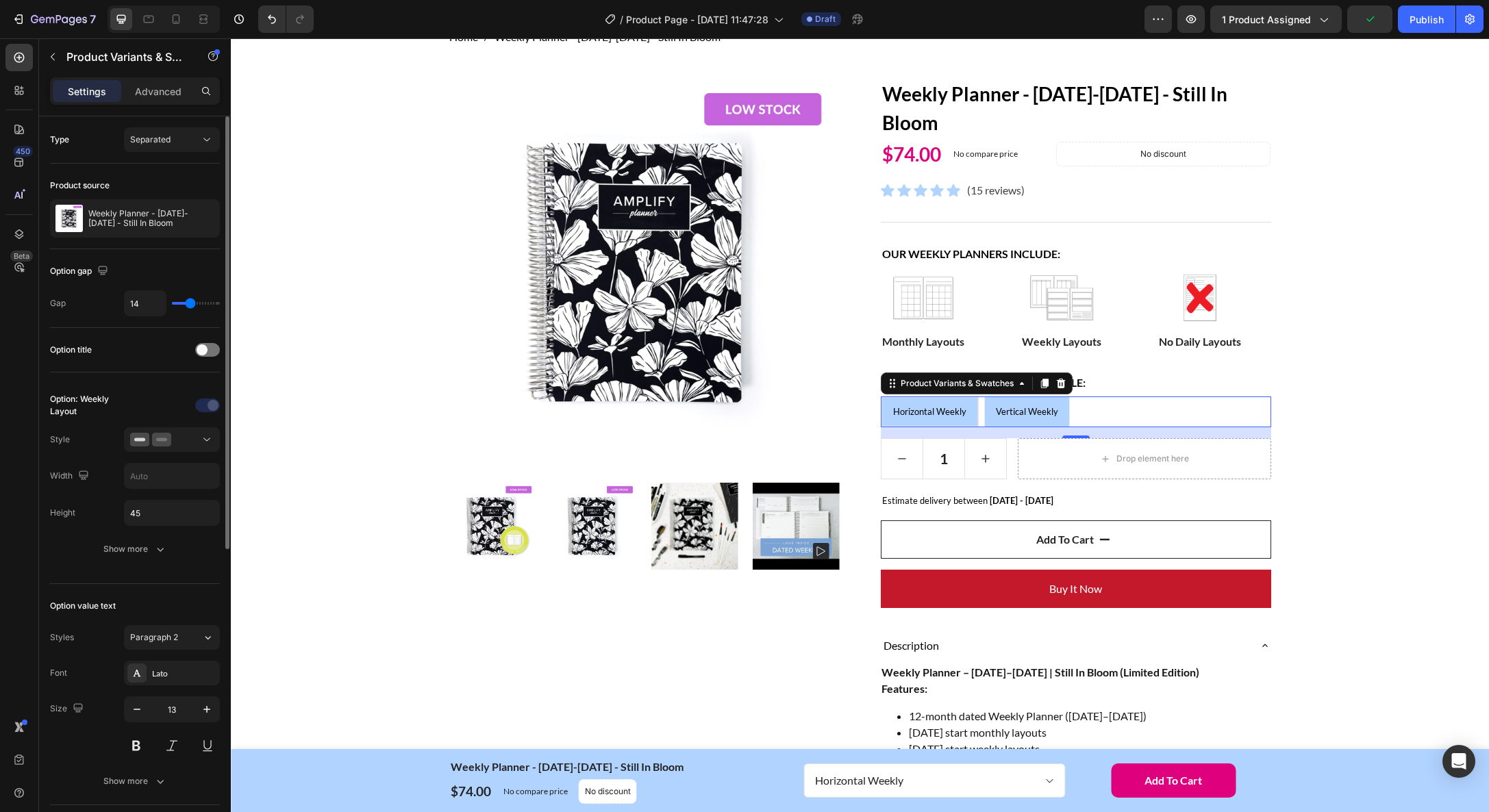
type input "14"
click at [191, 304] on input "range" at bounding box center [195, 303] width 48 height 3
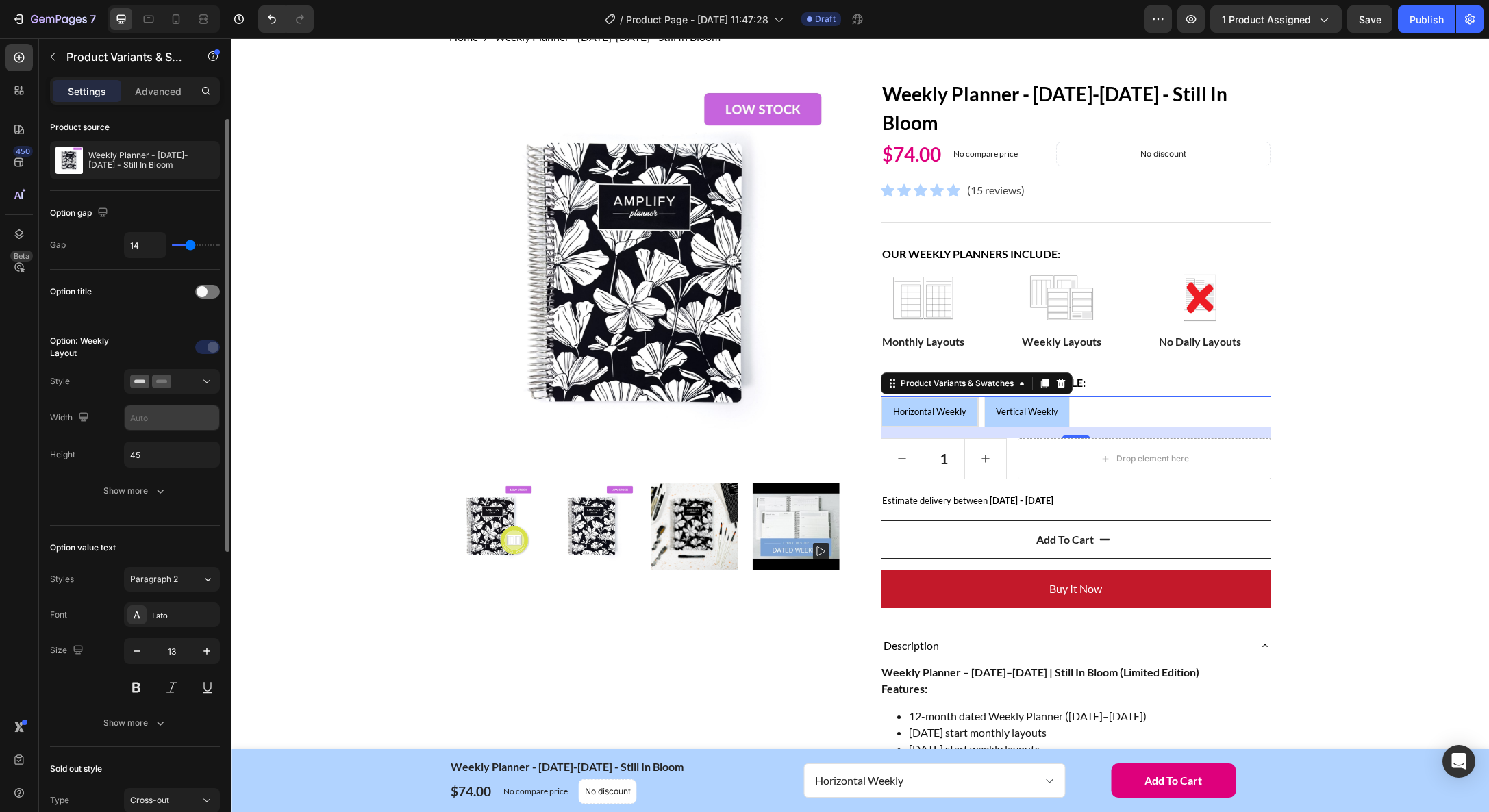
scroll to position [64, 0]
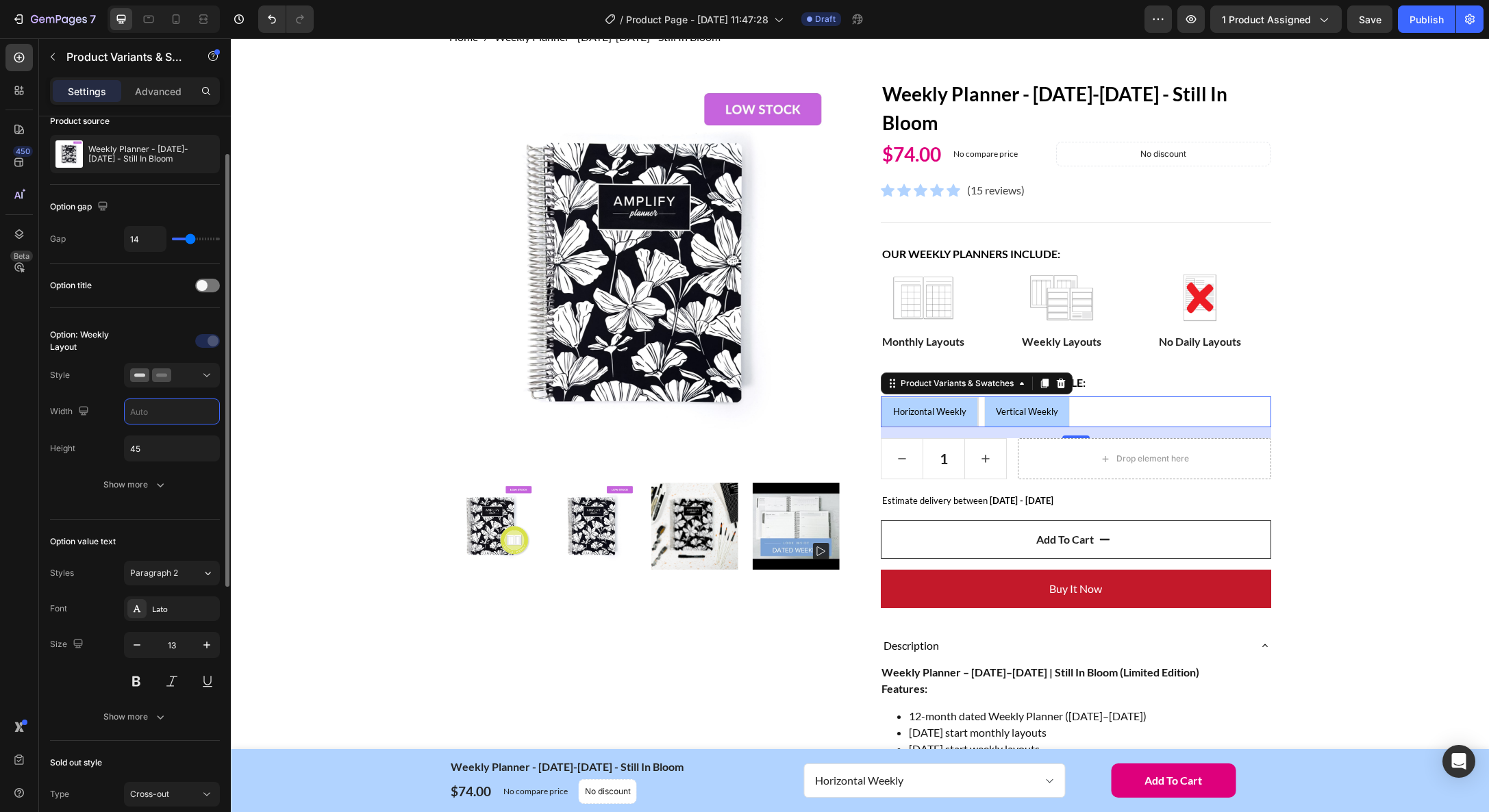
click at [165, 412] on input "text" at bounding box center [172, 412] width 95 height 24
type input "150"
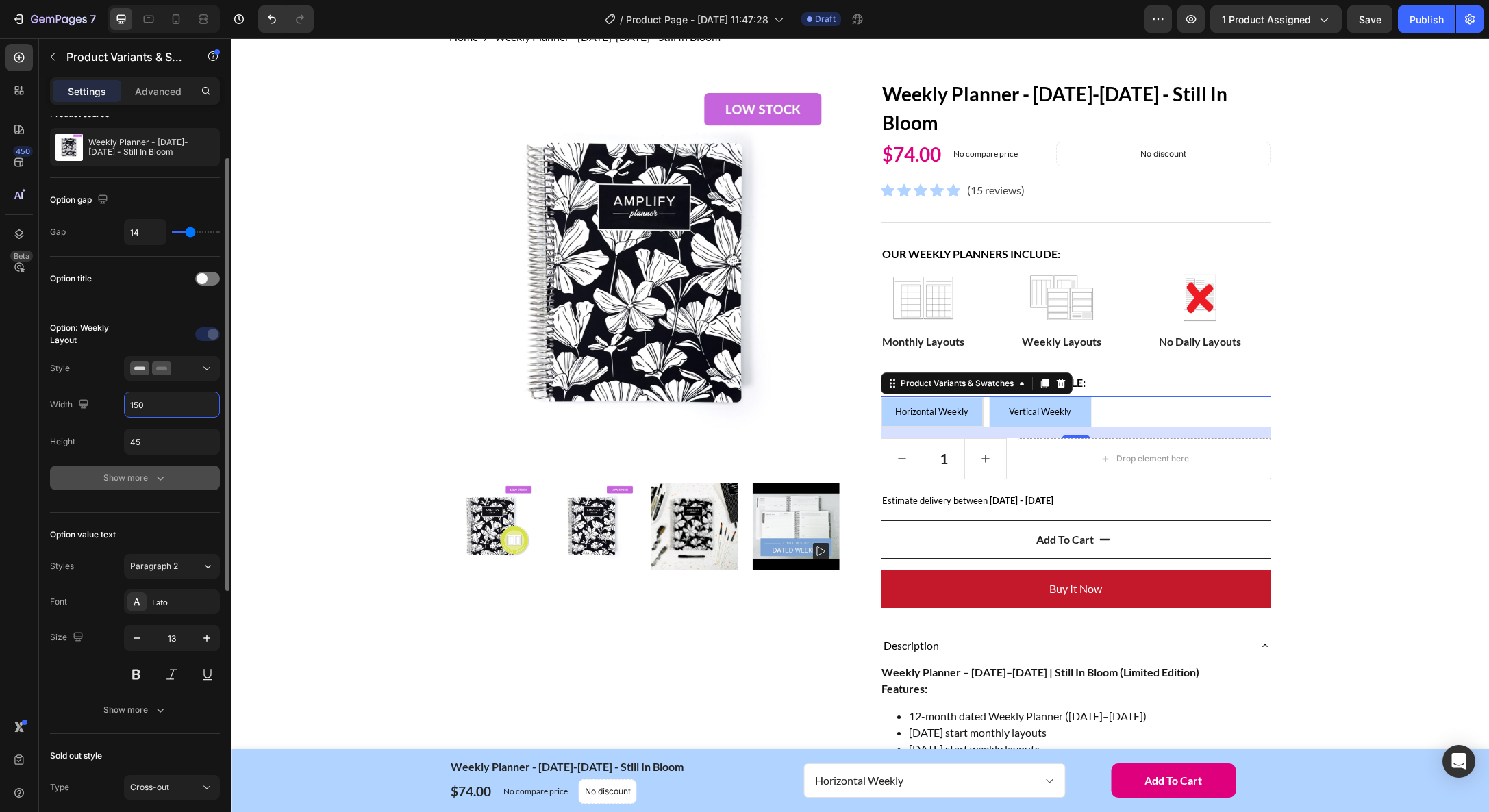
click at [126, 481] on div "Show more" at bounding box center [135, 478] width 64 height 14
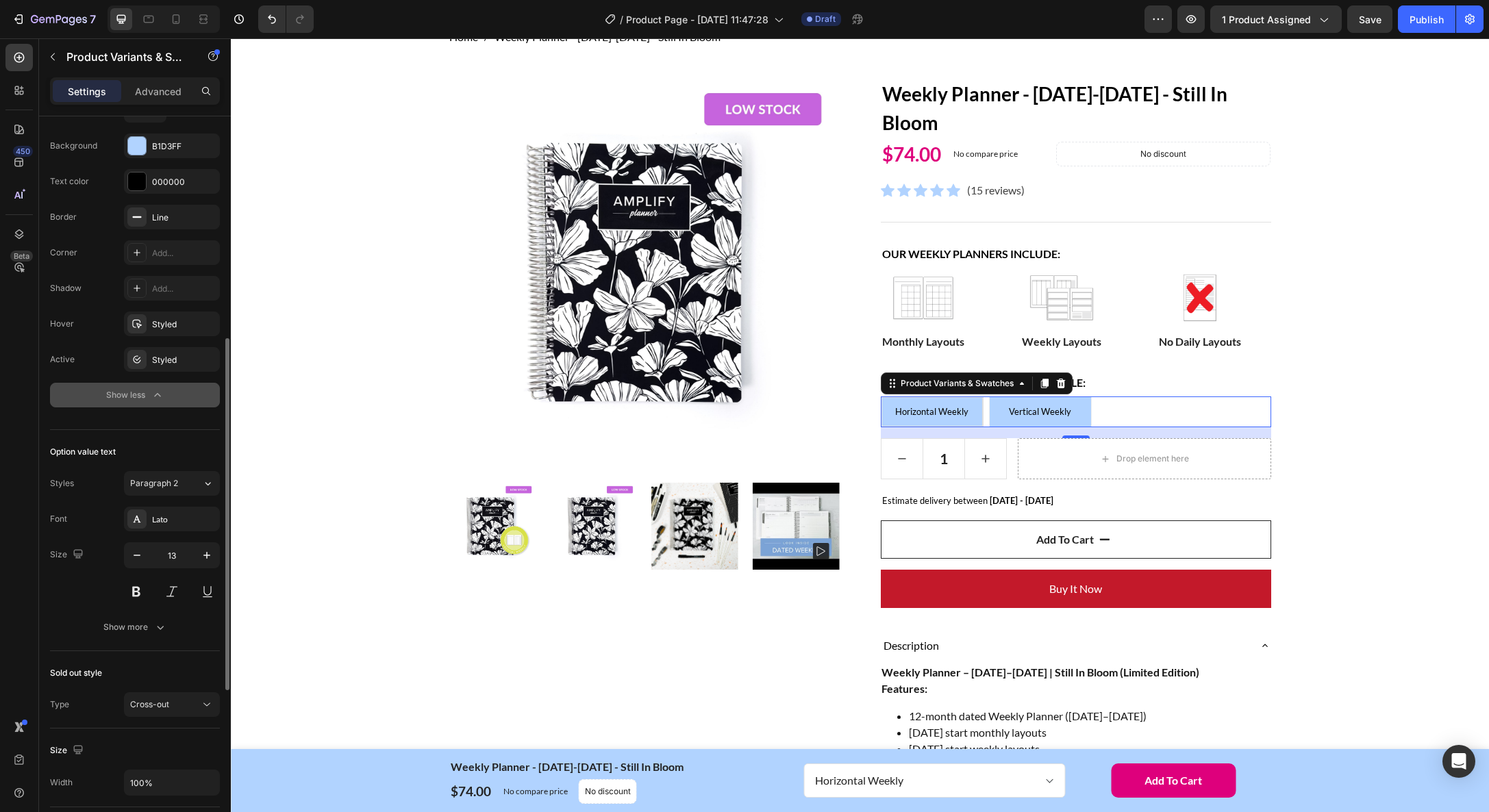
scroll to position [447, 0]
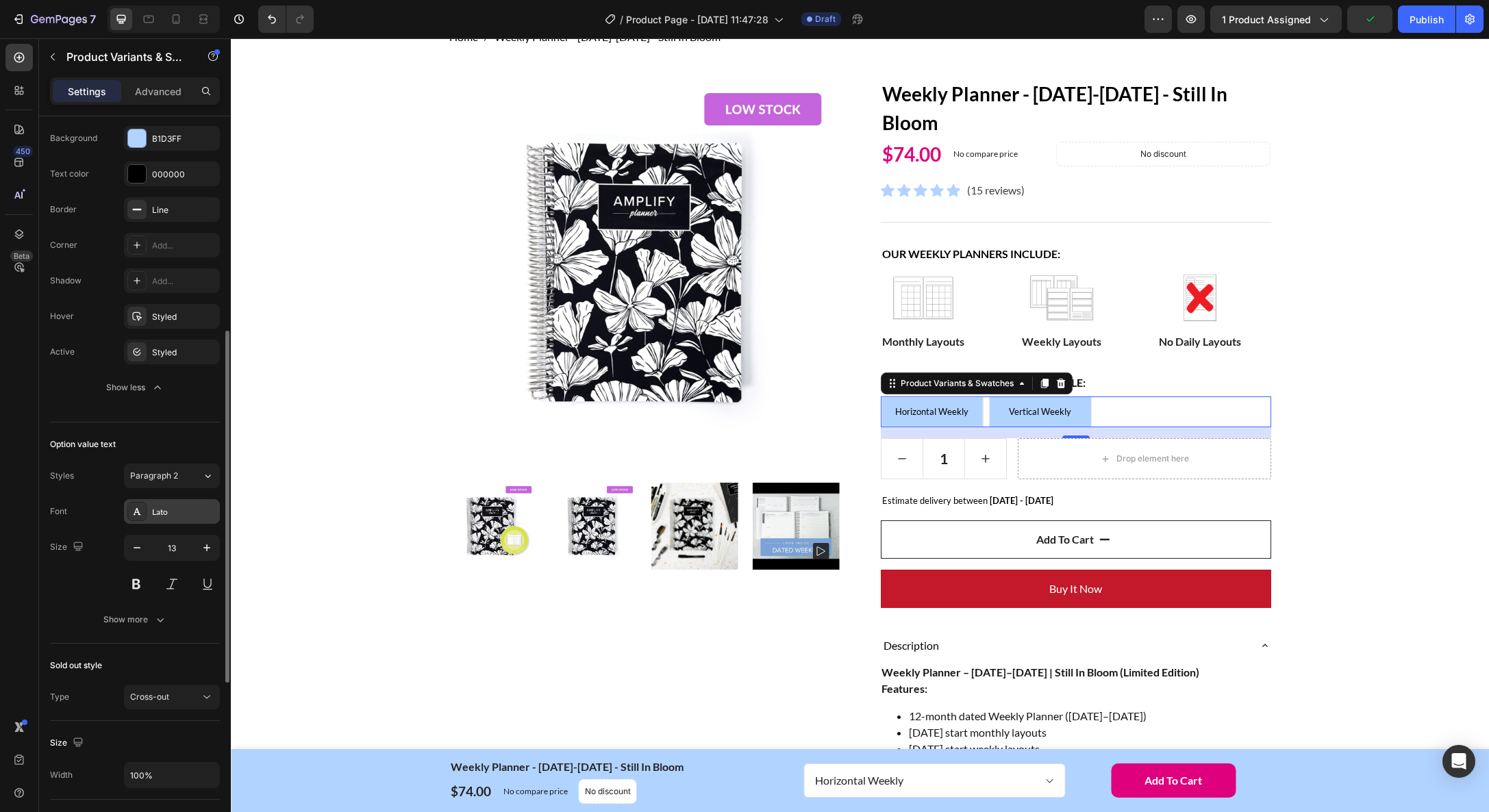
click at [178, 514] on div "Lato" at bounding box center [185, 512] width 64 height 12
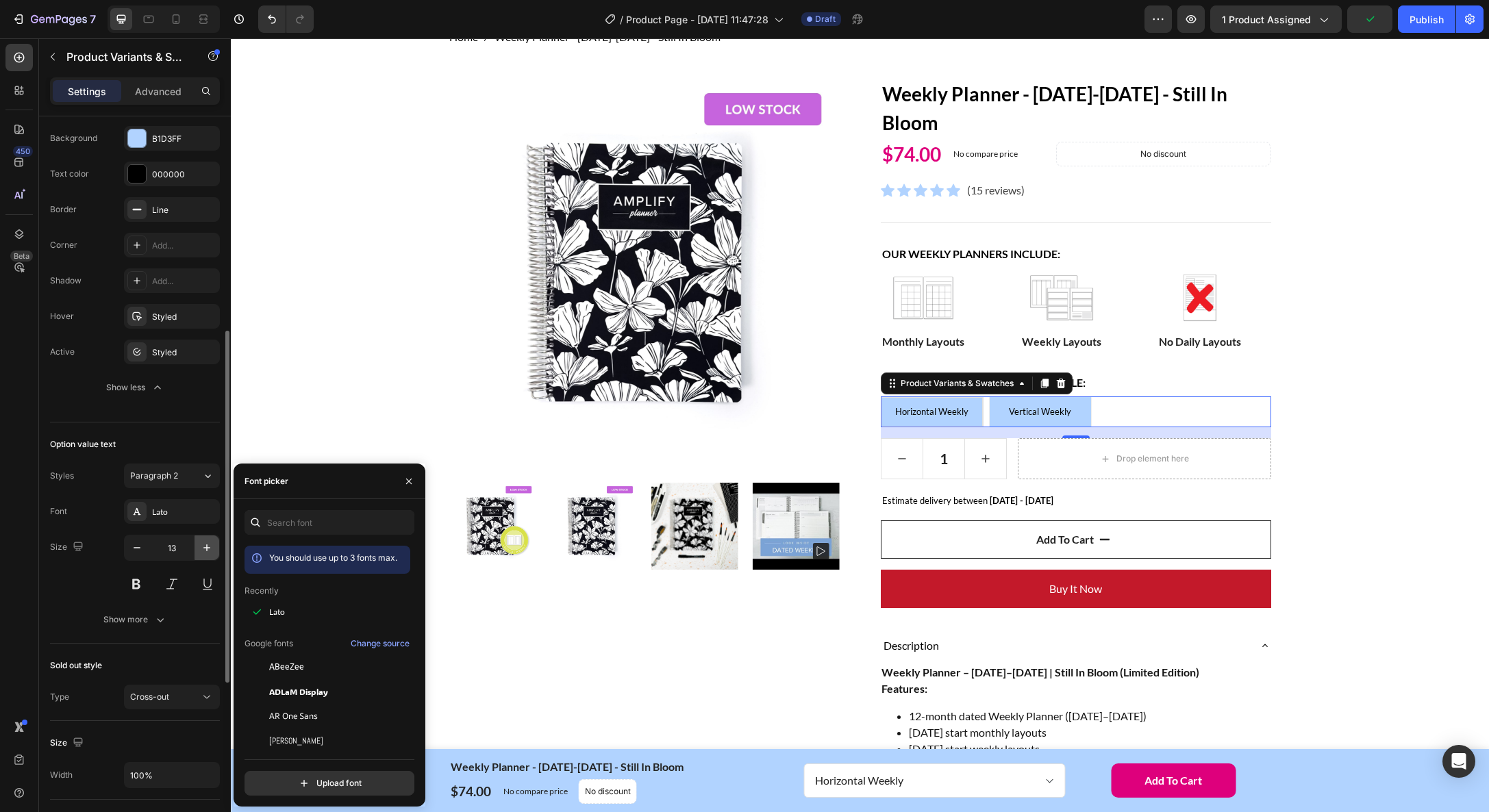
click at [211, 546] on icon "button" at bounding box center [207, 547] width 14 height 14
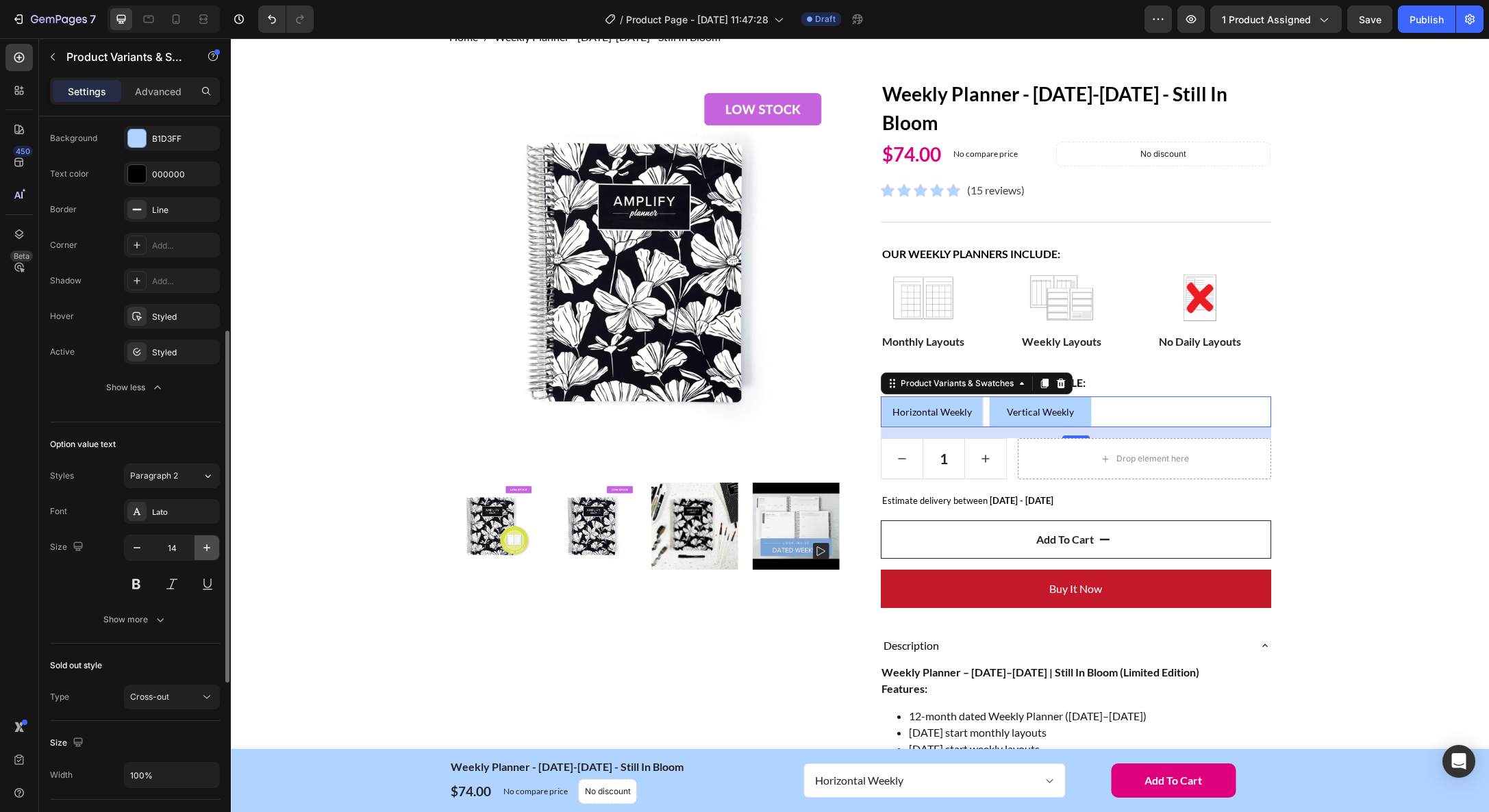
click at [206, 547] on icon "button" at bounding box center [207, 547] width 7 height 7
click at [200, 547] on icon "button" at bounding box center [207, 547] width 14 height 14
type input "17"
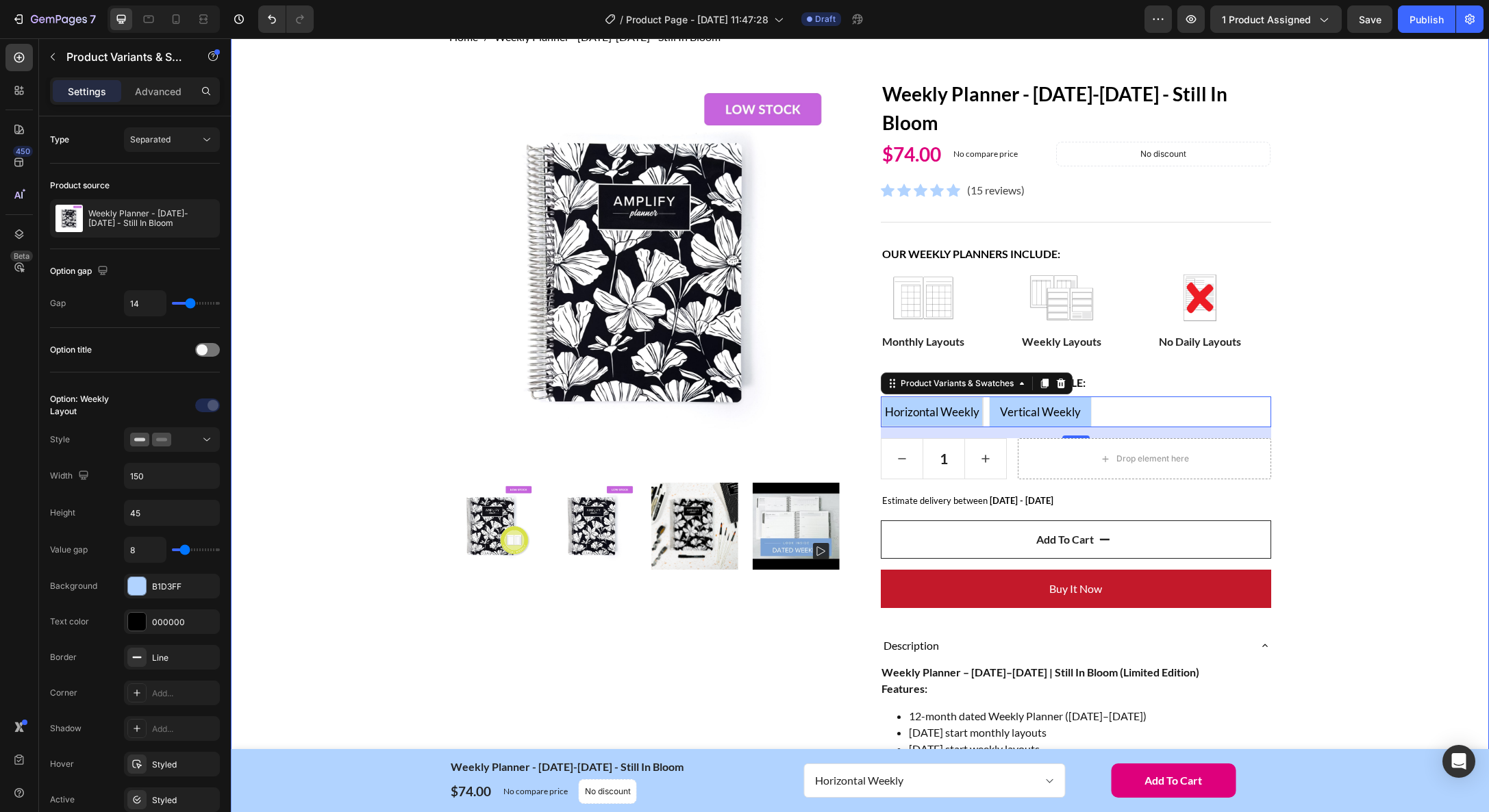
click at [326, 547] on div "Home Weekly Planner - [DATE]-[DATE] - Still In Bloom Breadcrumb Row Product Ima…" at bounding box center [859, 684] width 1237 height 1312
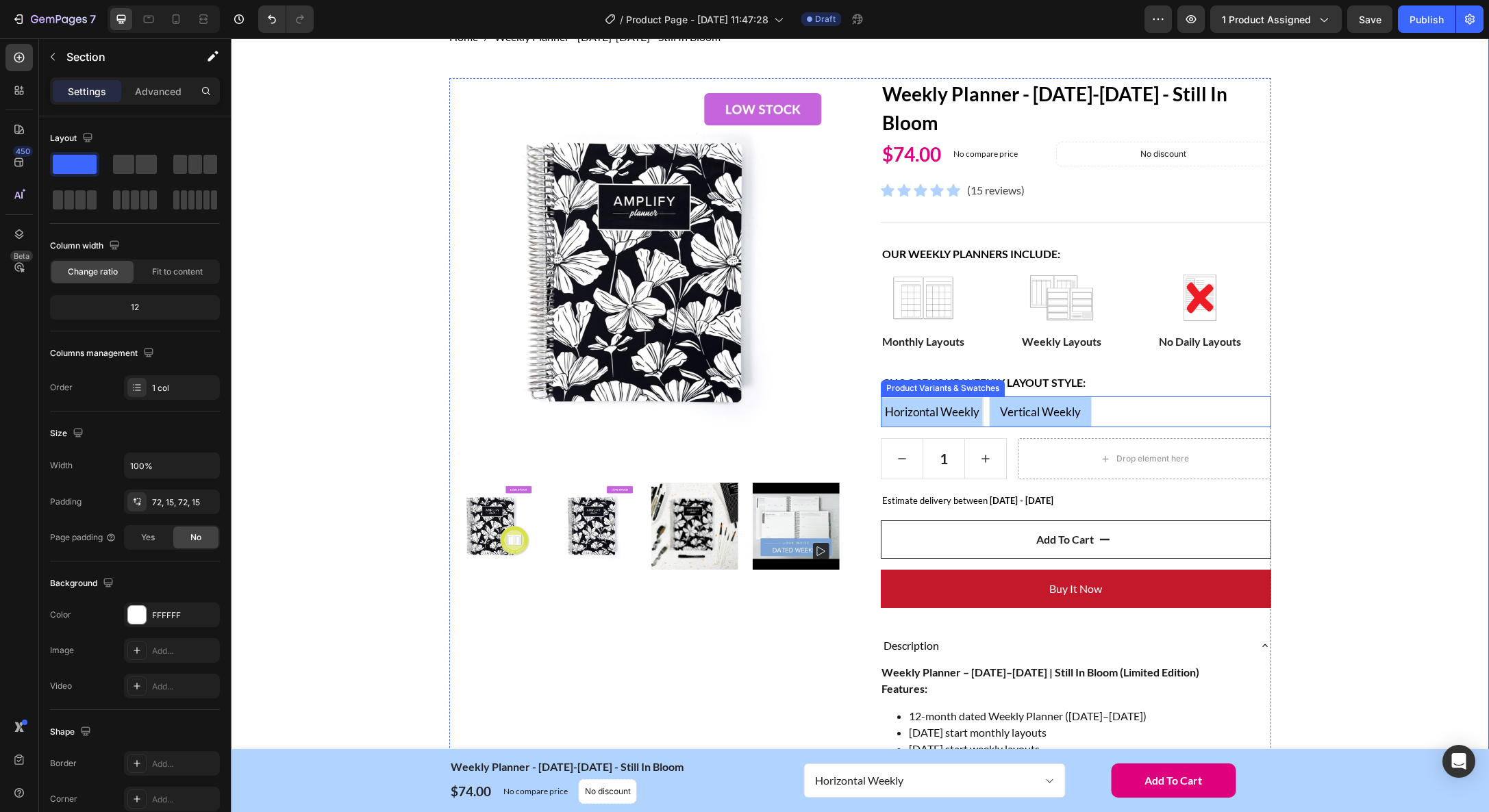
click at [938, 413] on span "Horizontal Weekly" at bounding box center [932, 412] width 95 height 15
click at [880, 396] on input "Horizontal Weekly Horizontal Weekly Horizontal Weekly" at bounding box center [880, 396] width 1 height 1
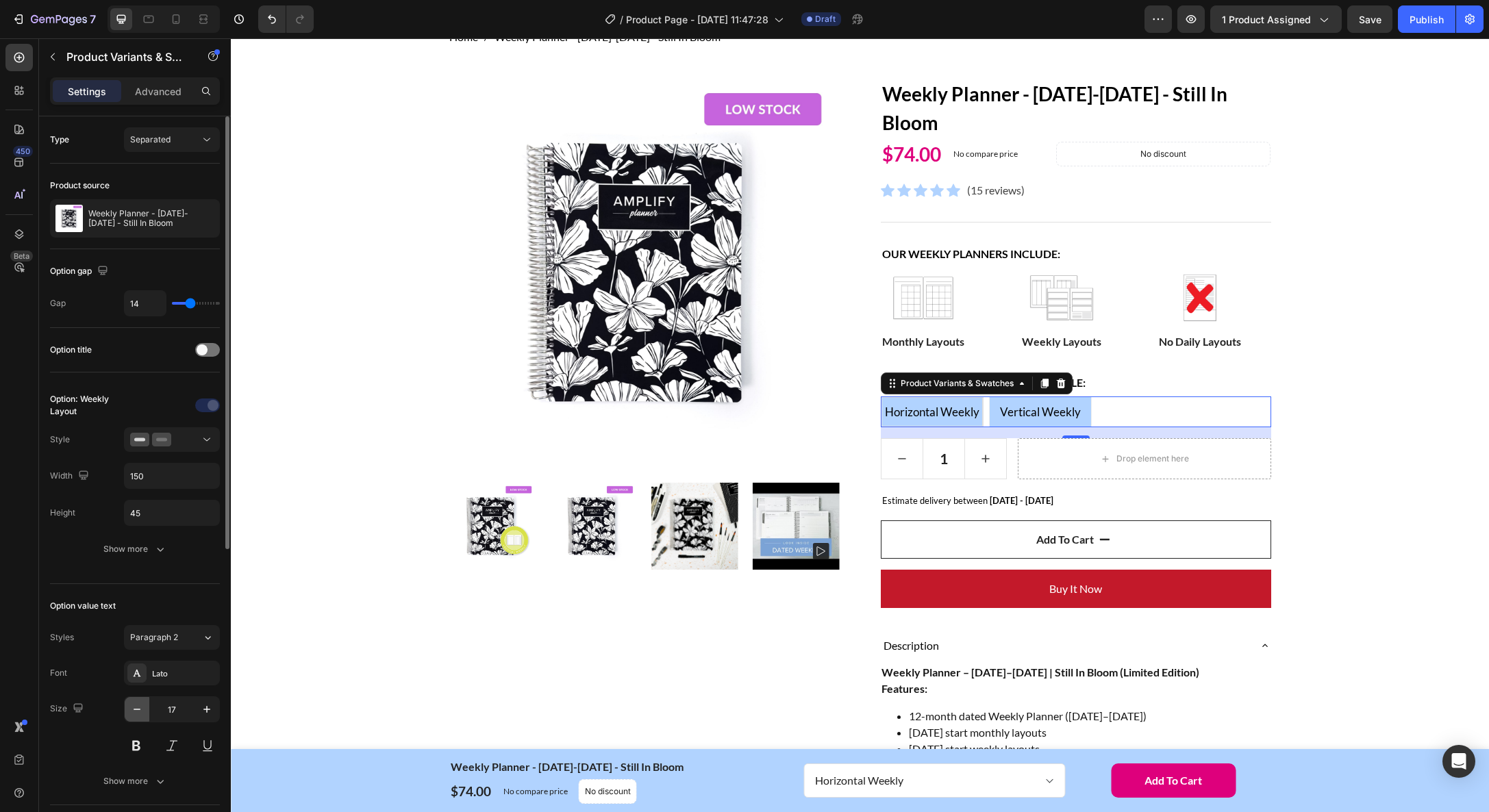
click at [134, 708] on icon "button" at bounding box center [137, 709] width 7 height 2
click at [134, 708] on icon "button" at bounding box center [137, 709] width 14 height 14
type input "14"
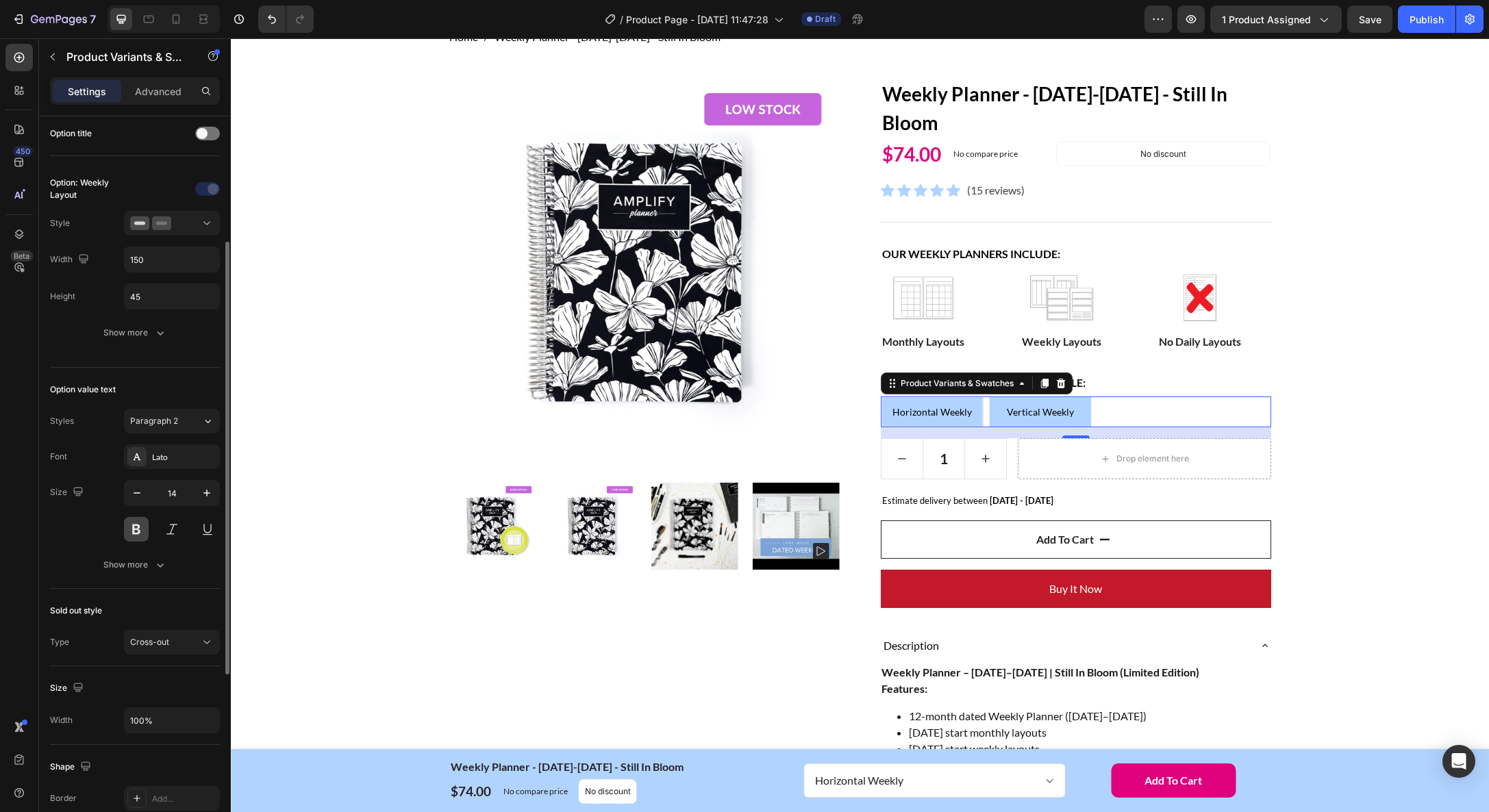
click at [136, 527] on button at bounding box center [136, 529] width 24 height 24
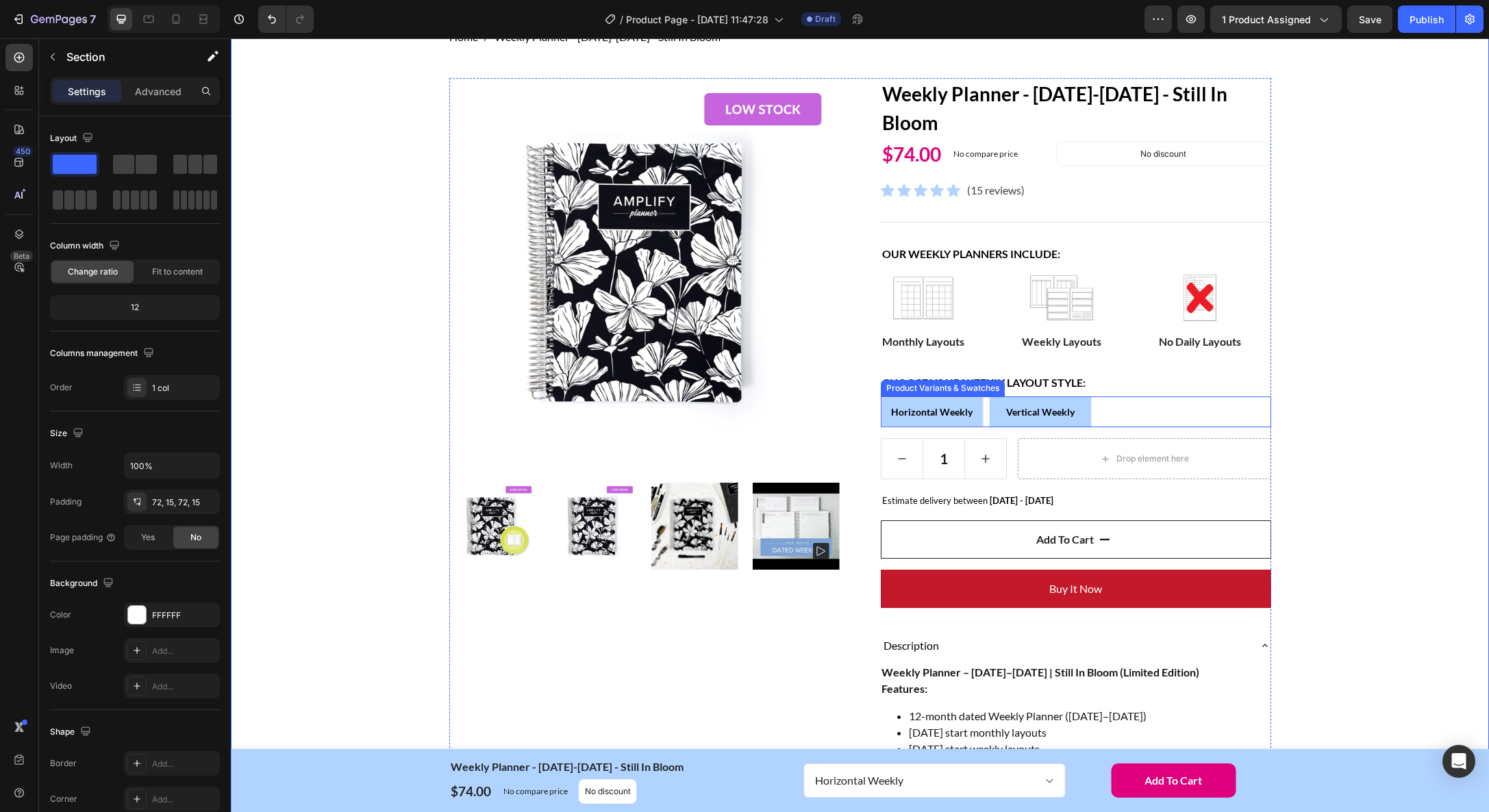
click at [915, 415] on span "Horizontal Weekly" at bounding box center [932, 411] width 82 height 11
click at [880, 396] on input "Horizontal Weekly Horizontal Weekly Horizontal Weekly" at bounding box center [880, 396] width 1 height 1
radio input "true"
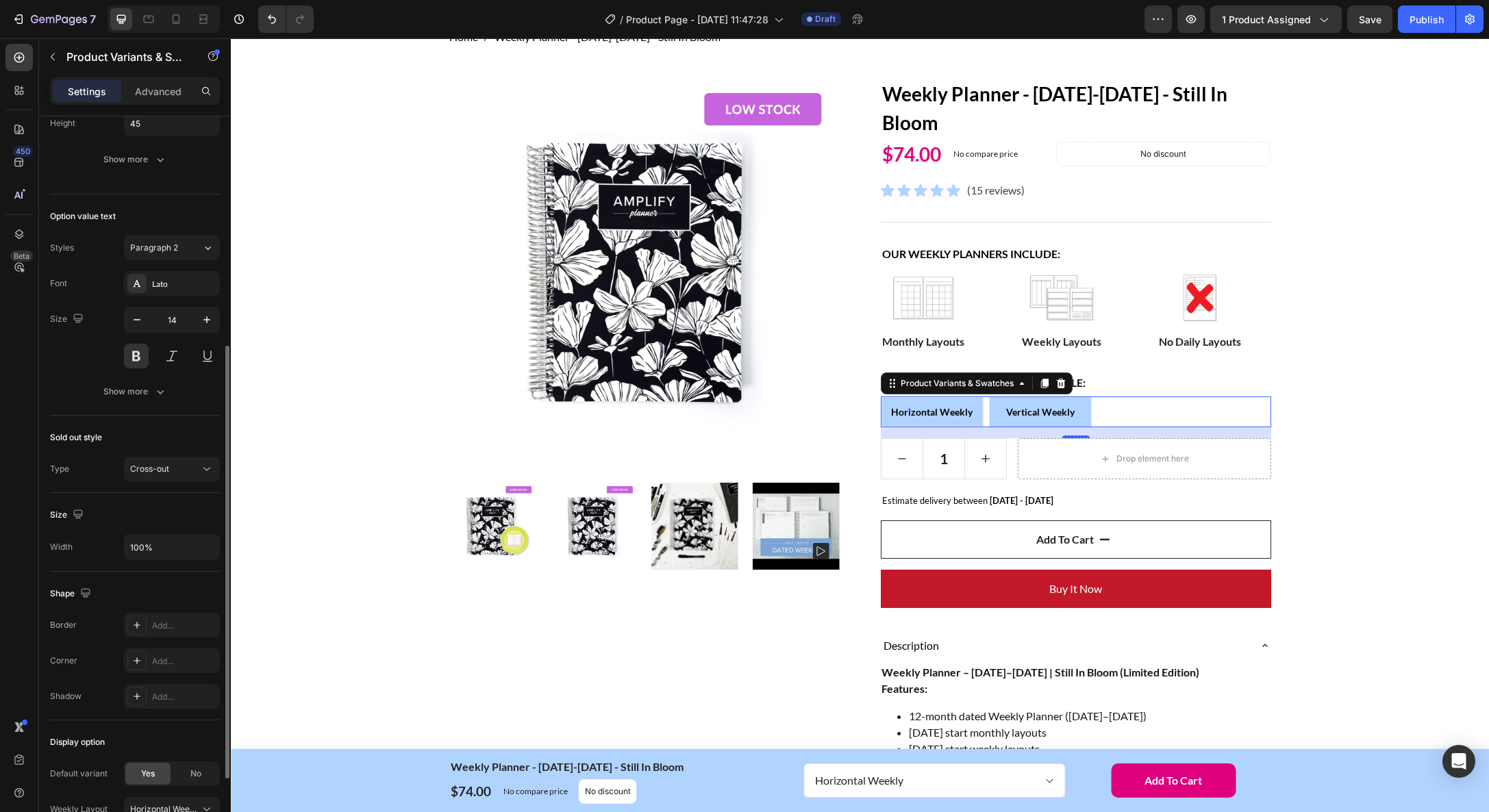
scroll to position [446, 0]
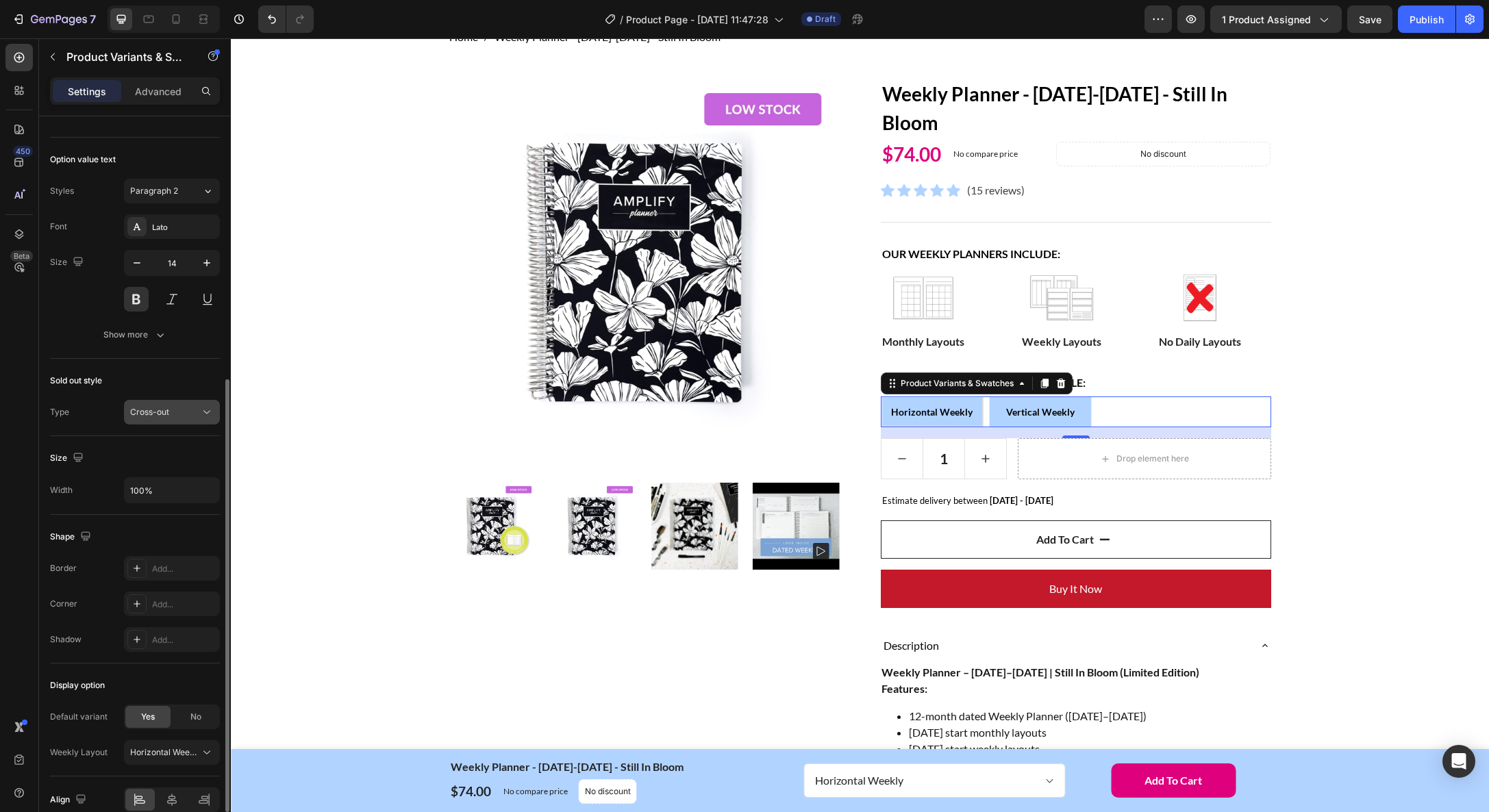
click at [161, 412] on span "Cross-out" at bounding box center [149, 412] width 39 height 10
click at [125, 335] on div "Show more" at bounding box center [135, 335] width 64 height 14
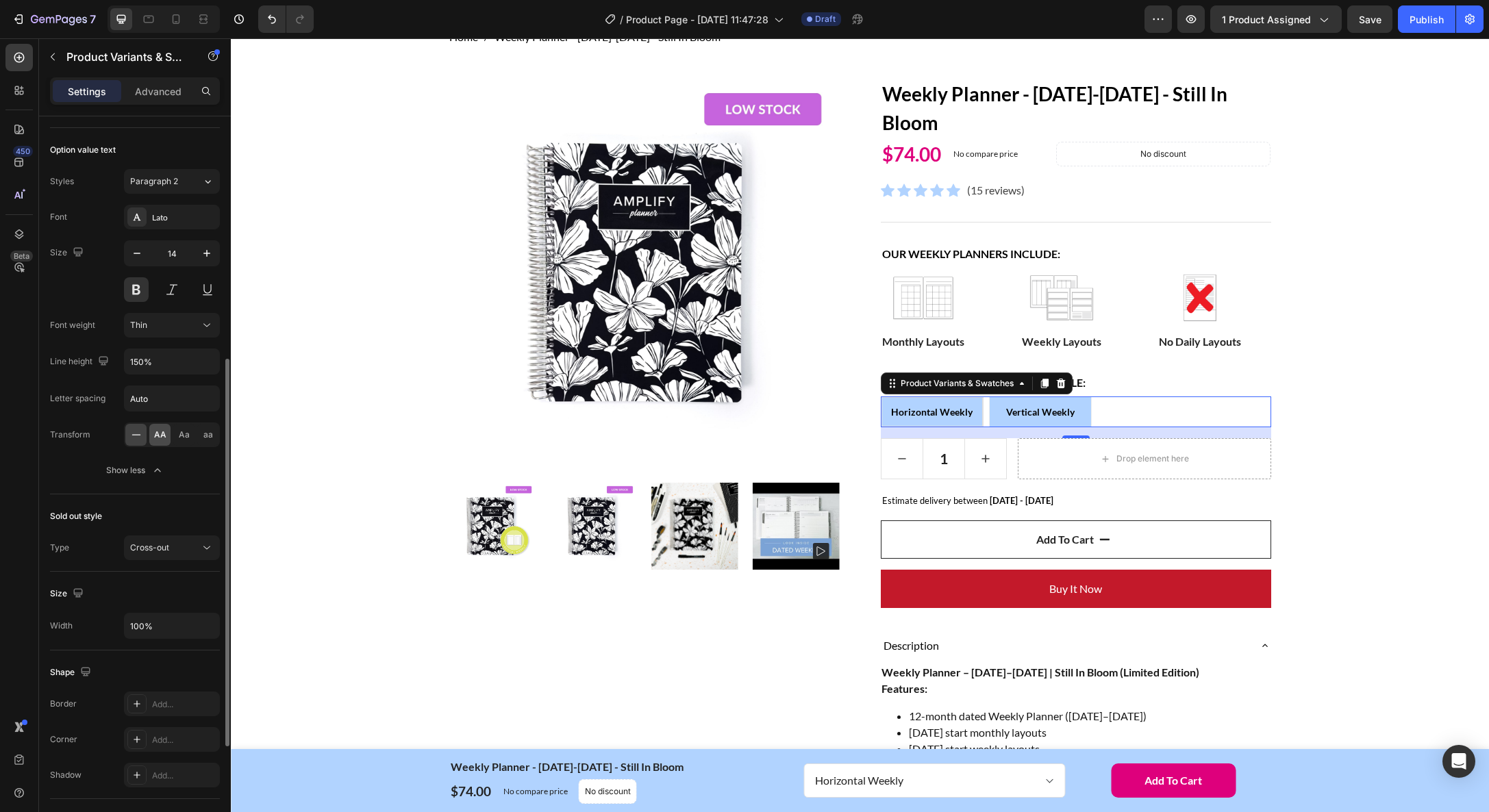
scroll to position [457, 0]
click at [187, 324] on div "Thin" at bounding box center [165, 324] width 70 height 12
click at [168, 410] on p "Normal" at bounding box center [169, 409] width 78 height 12
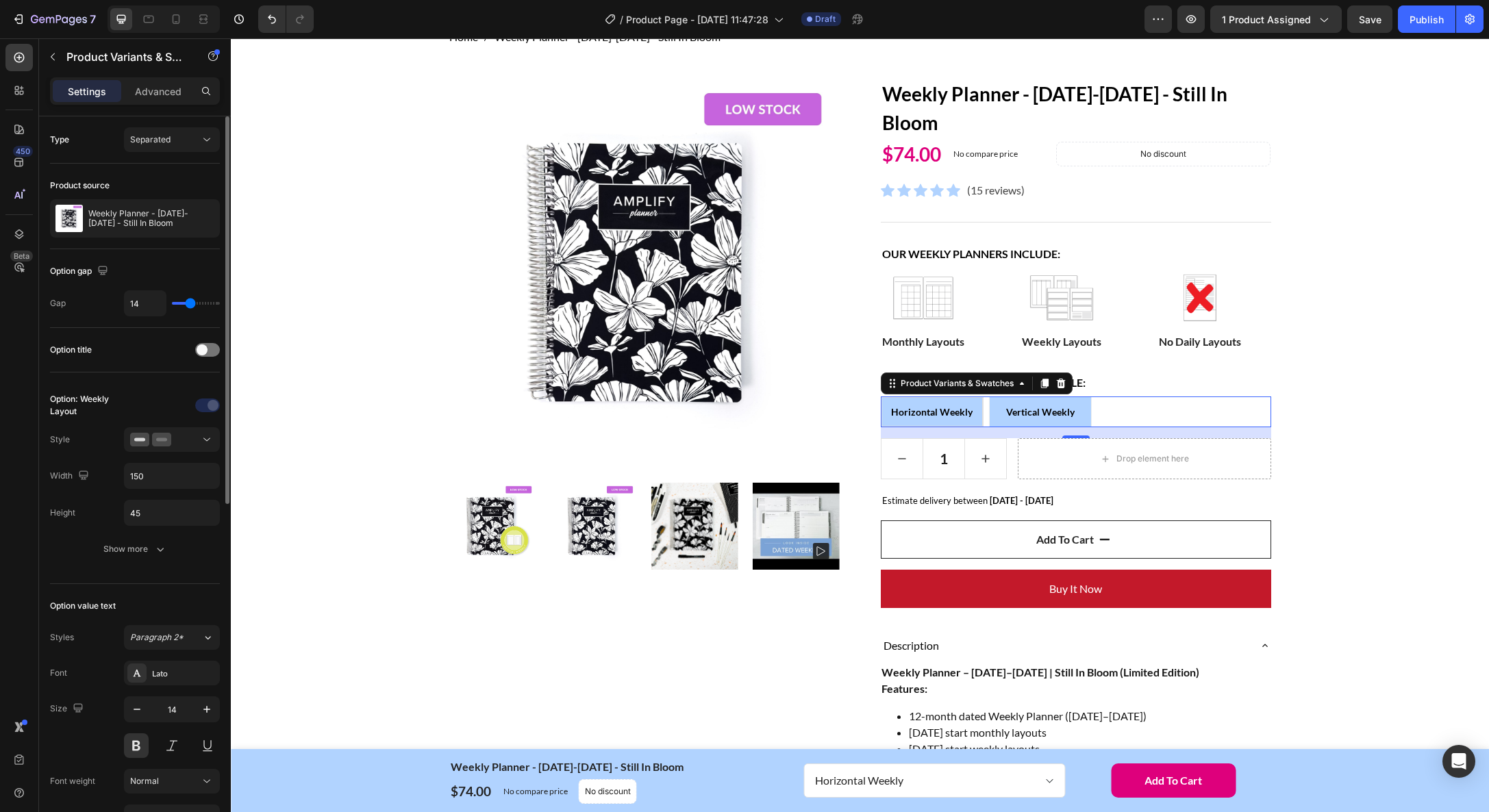
scroll to position [0, 0]
click at [926, 406] on span "Horizontal Weekly" at bounding box center [932, 411] width 82 height 11
click at [880, 396] on input "Horizontal Weekly Horizontal Weekly Horizontal Weekly" at bounding box center [880, 396] width 1 height 1
click at [1025, 411] on span "Vertical Weekly" at bounding box center [1040, 411] width 69 height 11
click at [989, 396] on input "Vertical Weekly Vertical Weekly Vertical Weekly" at bounding box center [988, 396] width 1 height 1
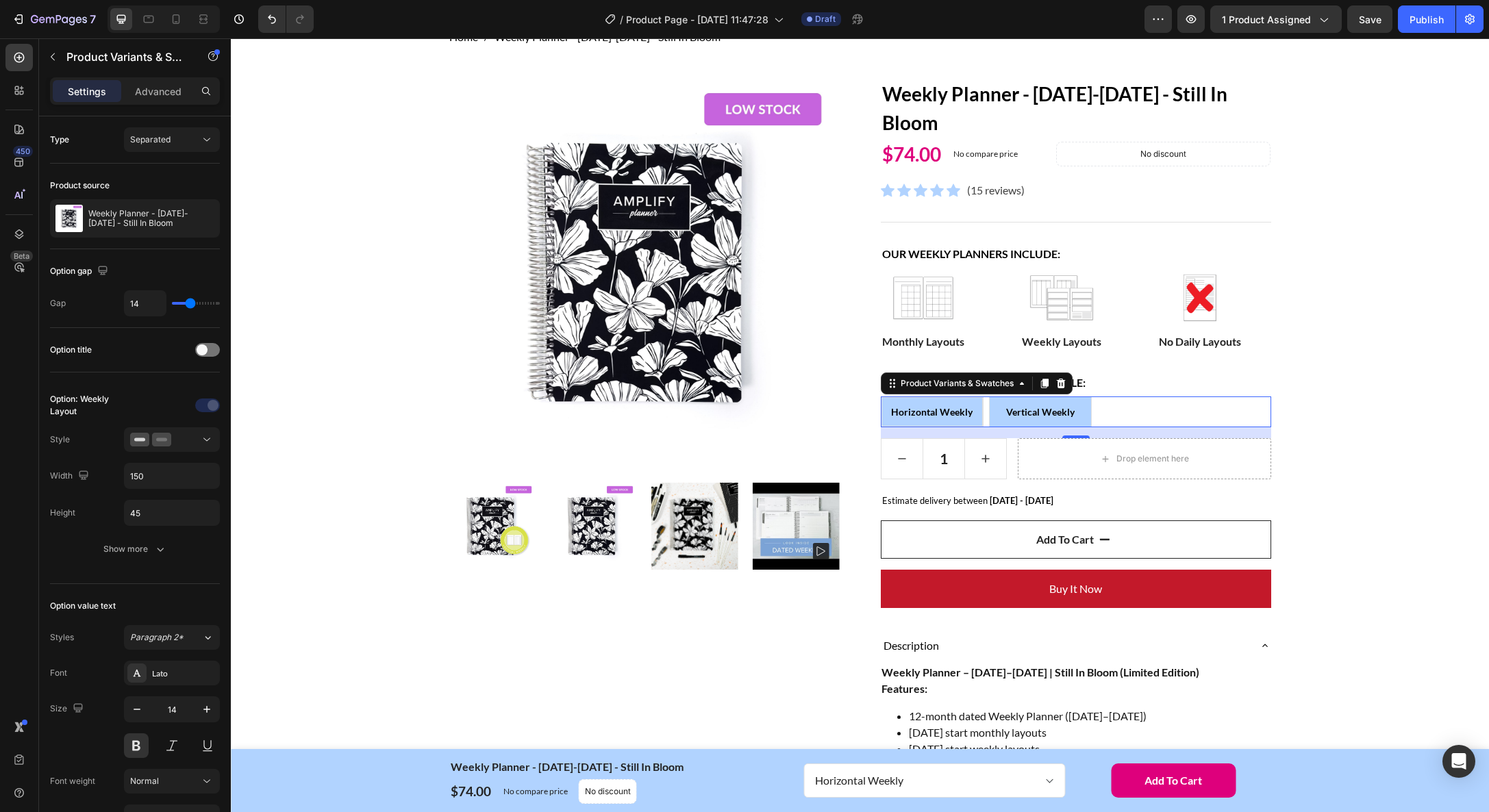
radio input "true"
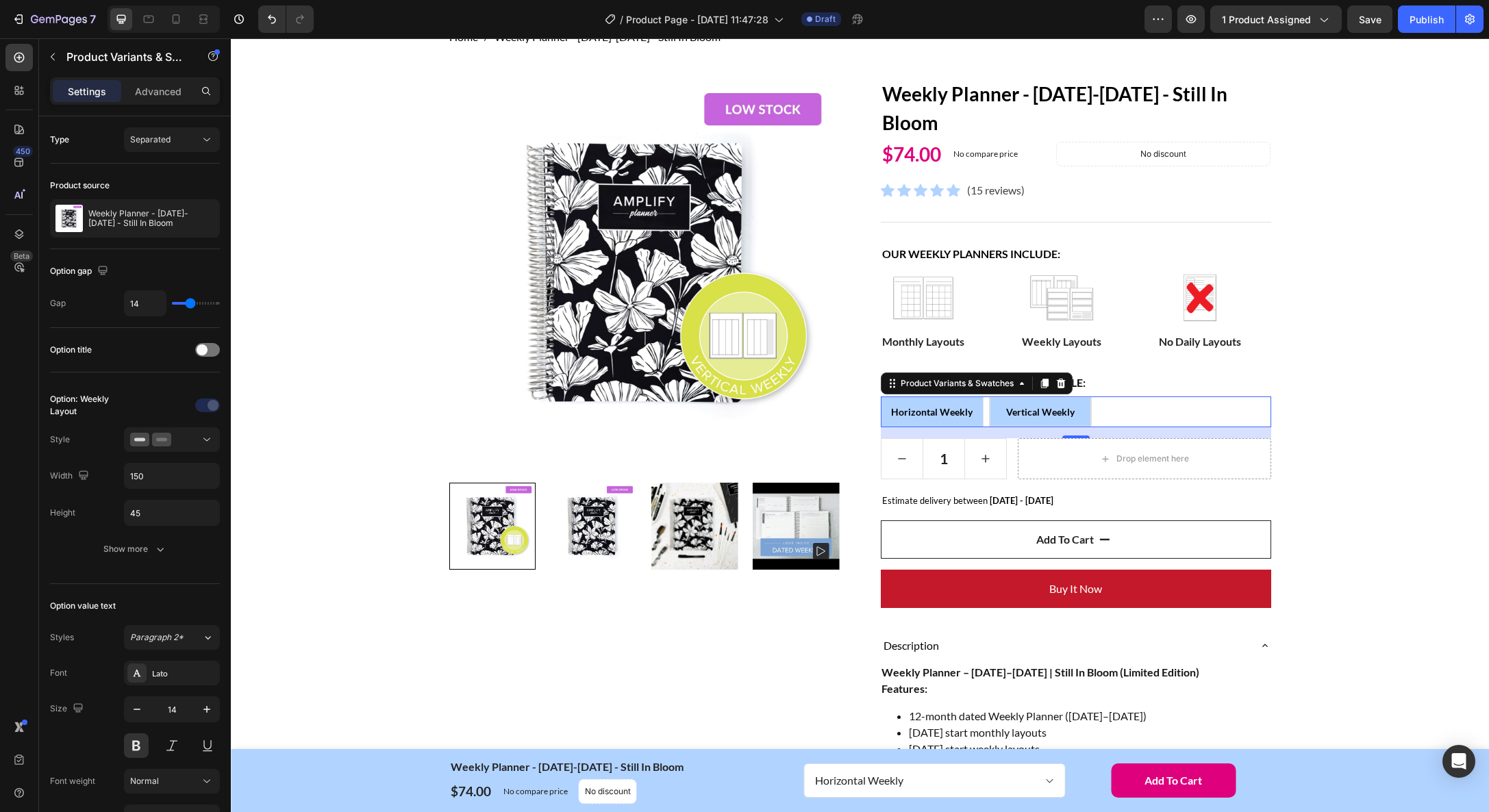
click at [939, 408] on span "Horizontal Weekly" at bounding box center [932, 411] width 82 height 11
click at [880, 396] on input "Horizontal Weekly Horizontal Weekly Horizontal Weekly" at bounding box center [880, 396] width 1 height 1
radio input "true"
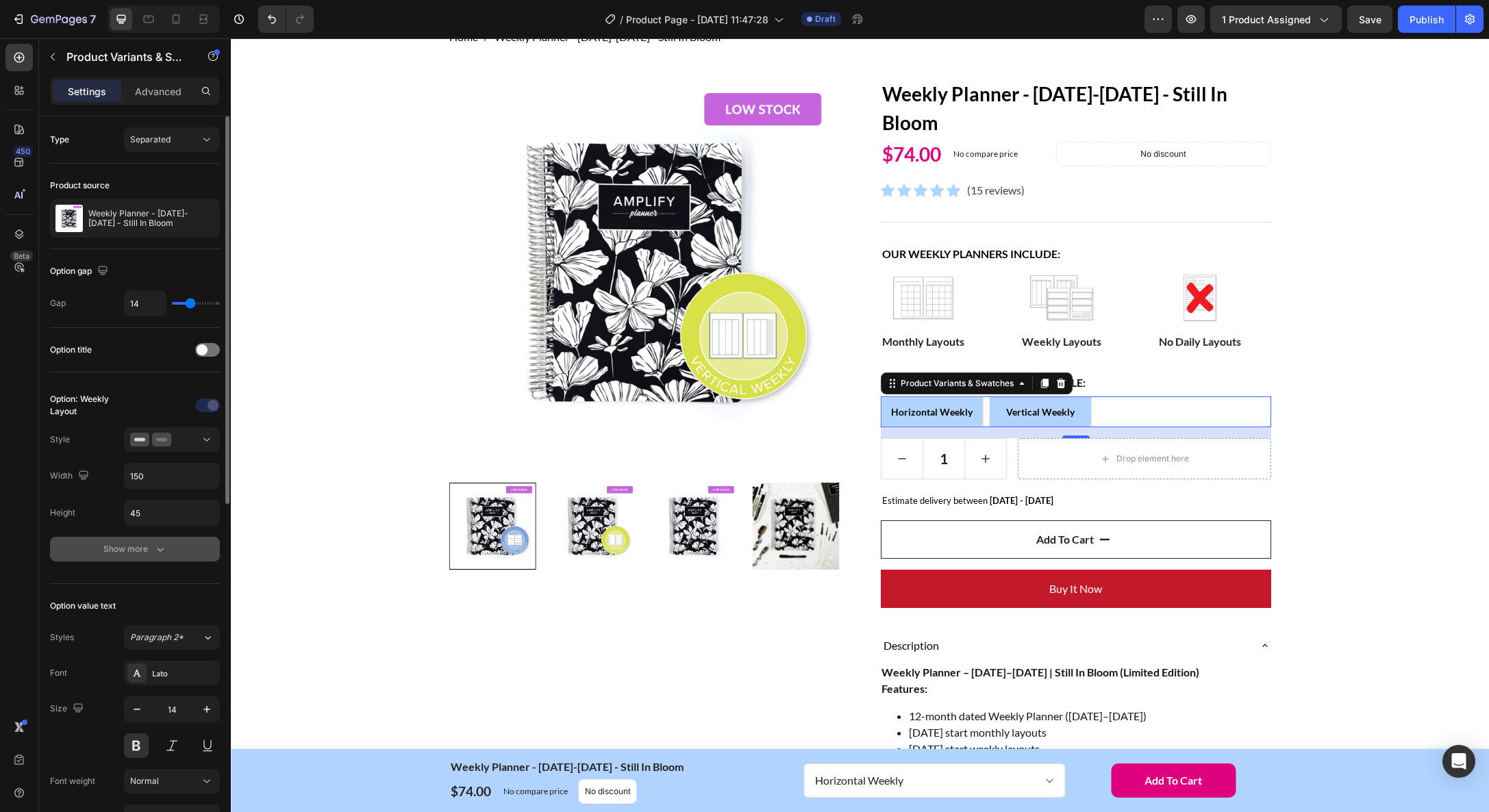
click at [139, 553] on div "Show more" at bounding box center [135, 549] width 64 height 14
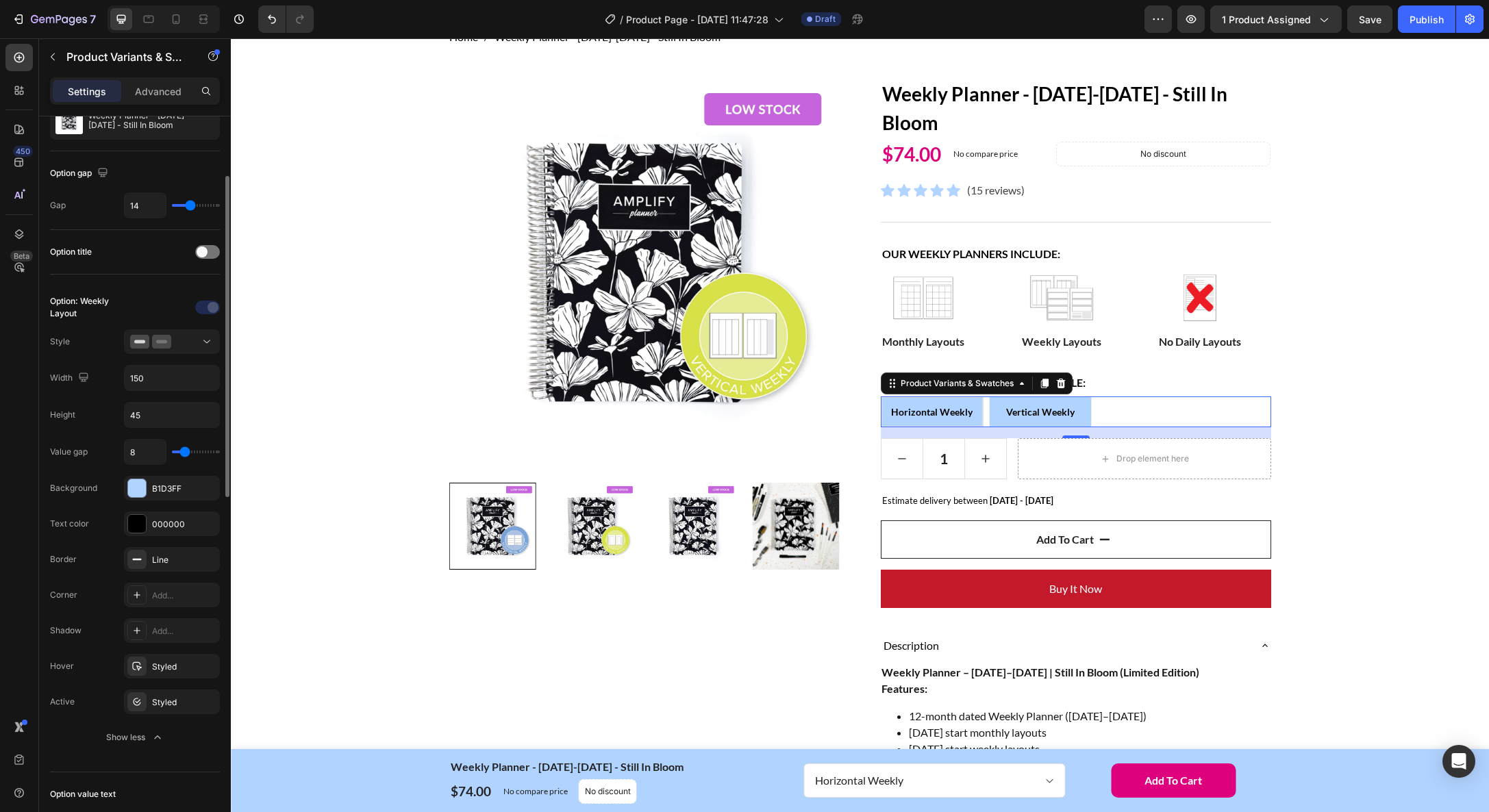
scroll to position [110, 0]
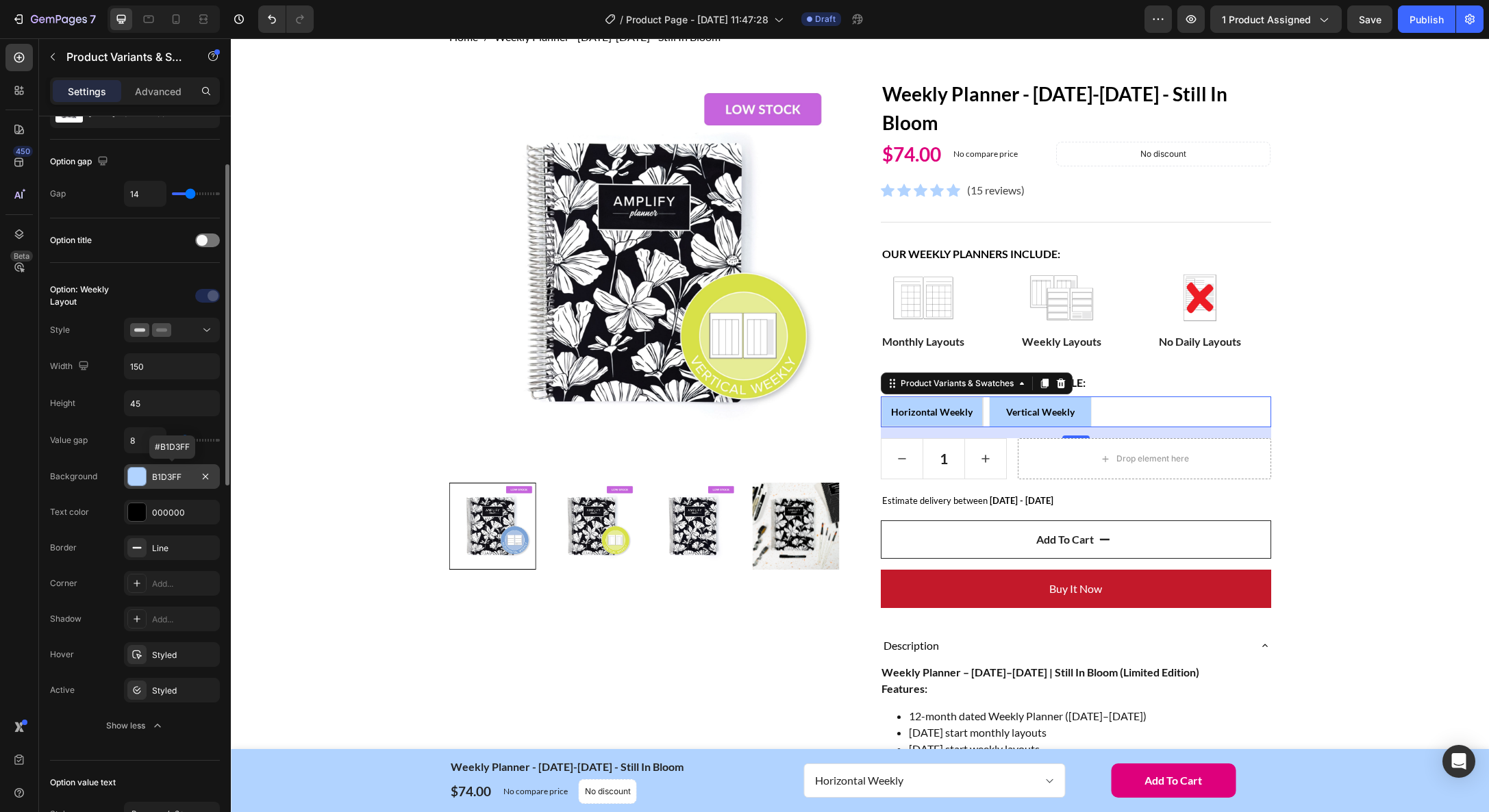
click at [185, 473] on div "B1D3FF" at bounding box center [172, 477] width 40 height 12
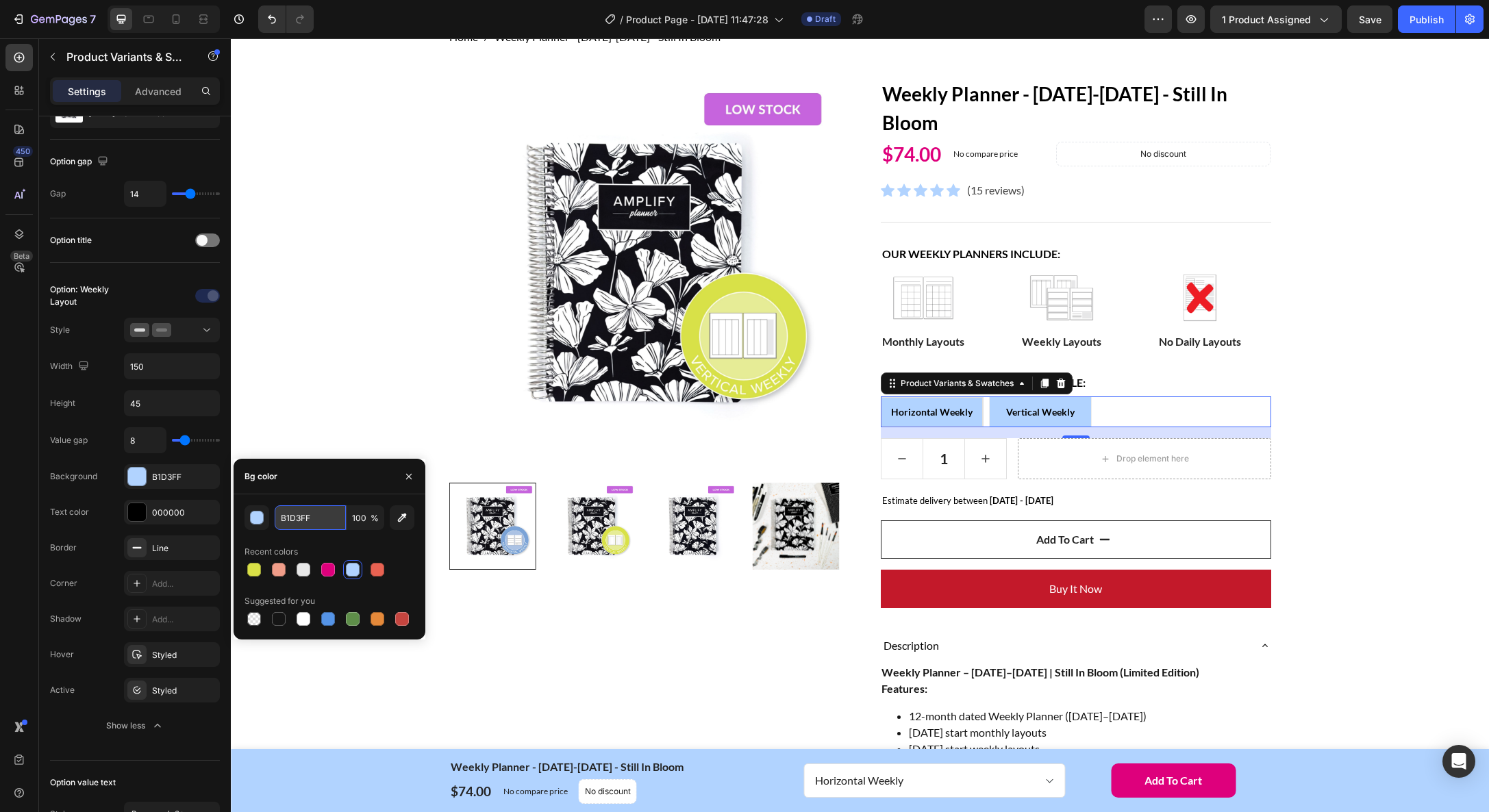
click at [308, 514] on input "B1D3FF" at bounding box center [310, 517] width 71 height 24
type input "D4C6B3"
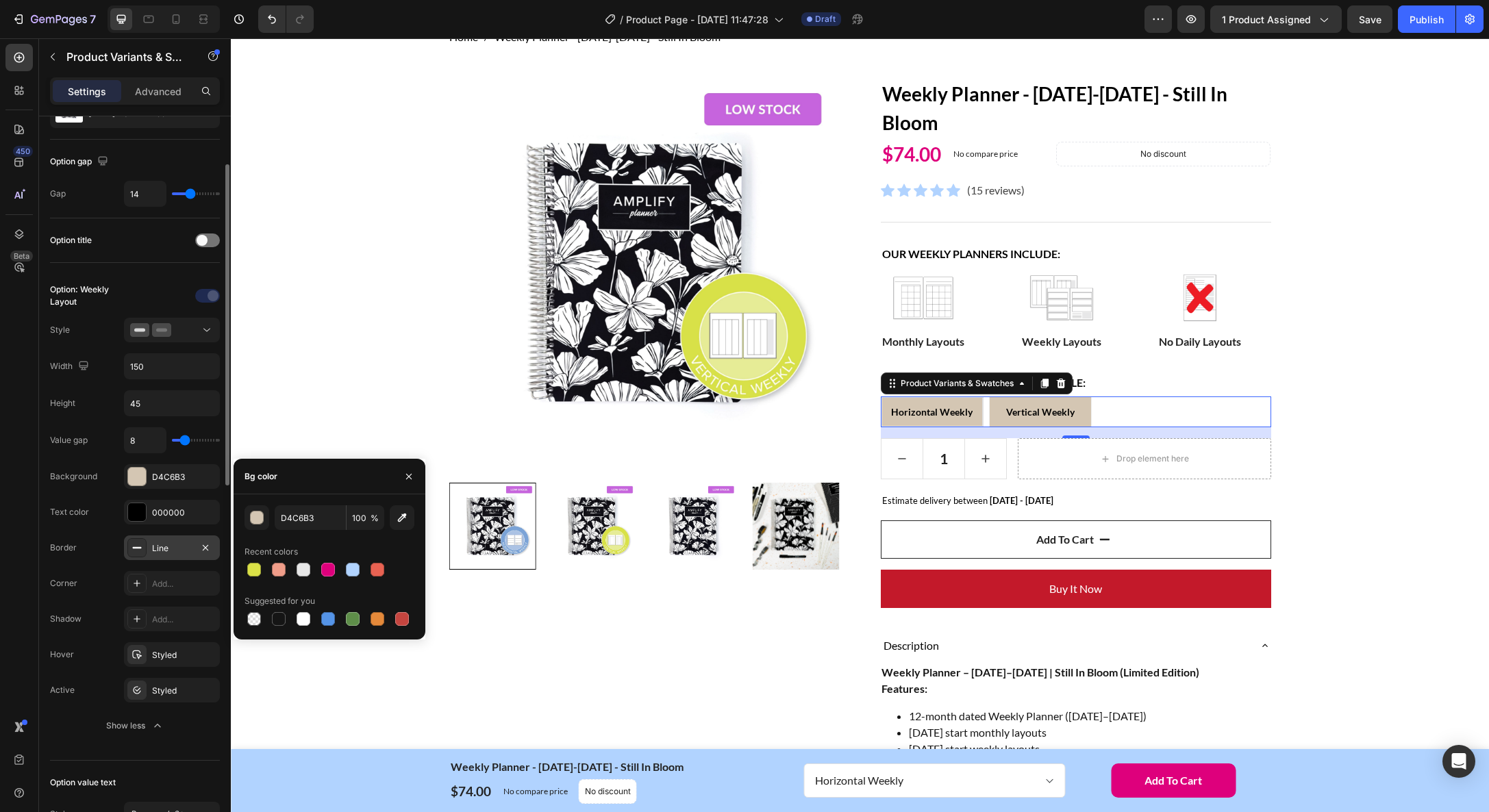
click at [178, 547] on div "Line" at bounding box center [172, 548] width 40 height 12
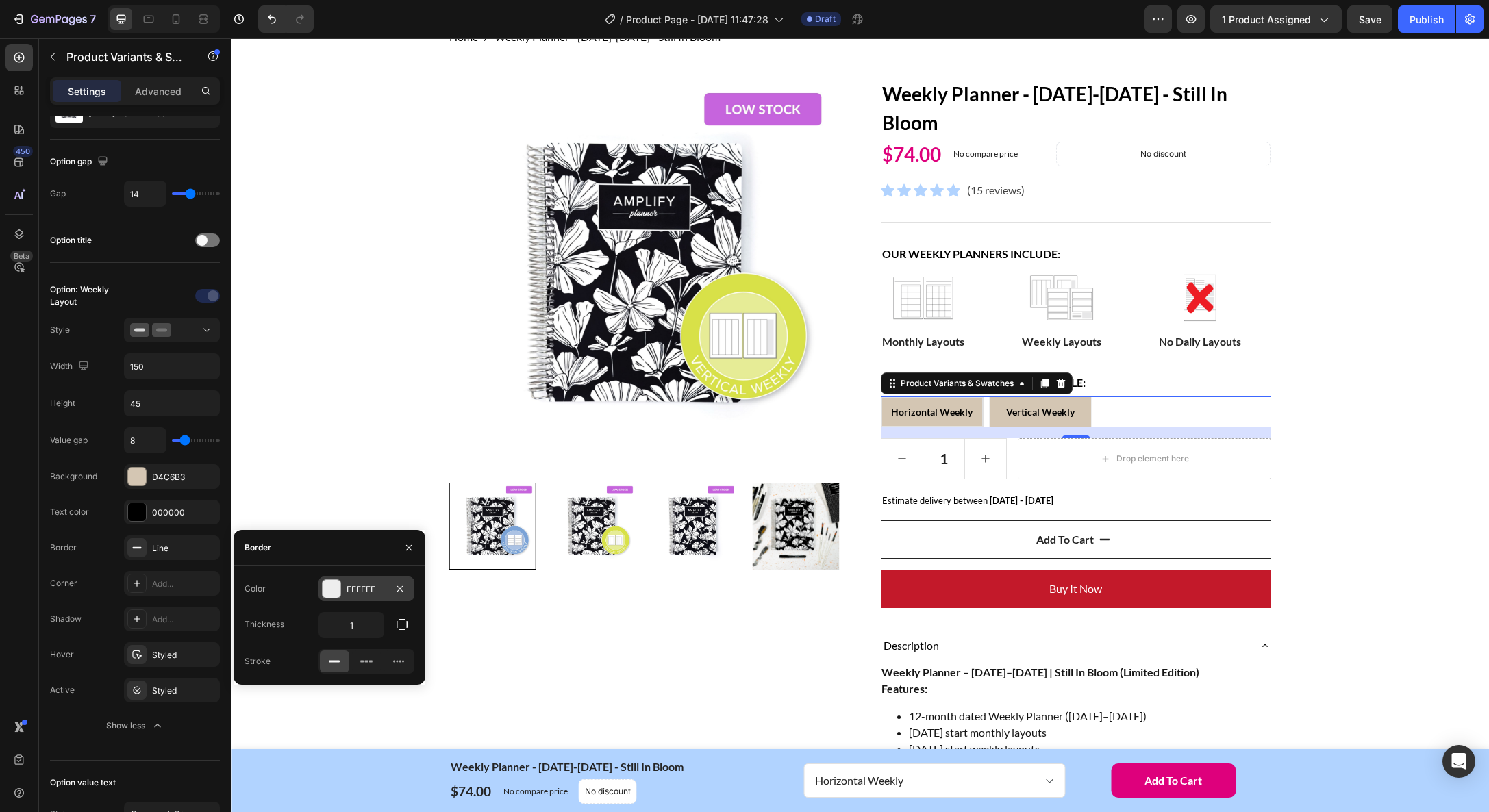
click at [374, 587] on div "EEEEEE" at bounding box center [367, 589] width 40 height 12
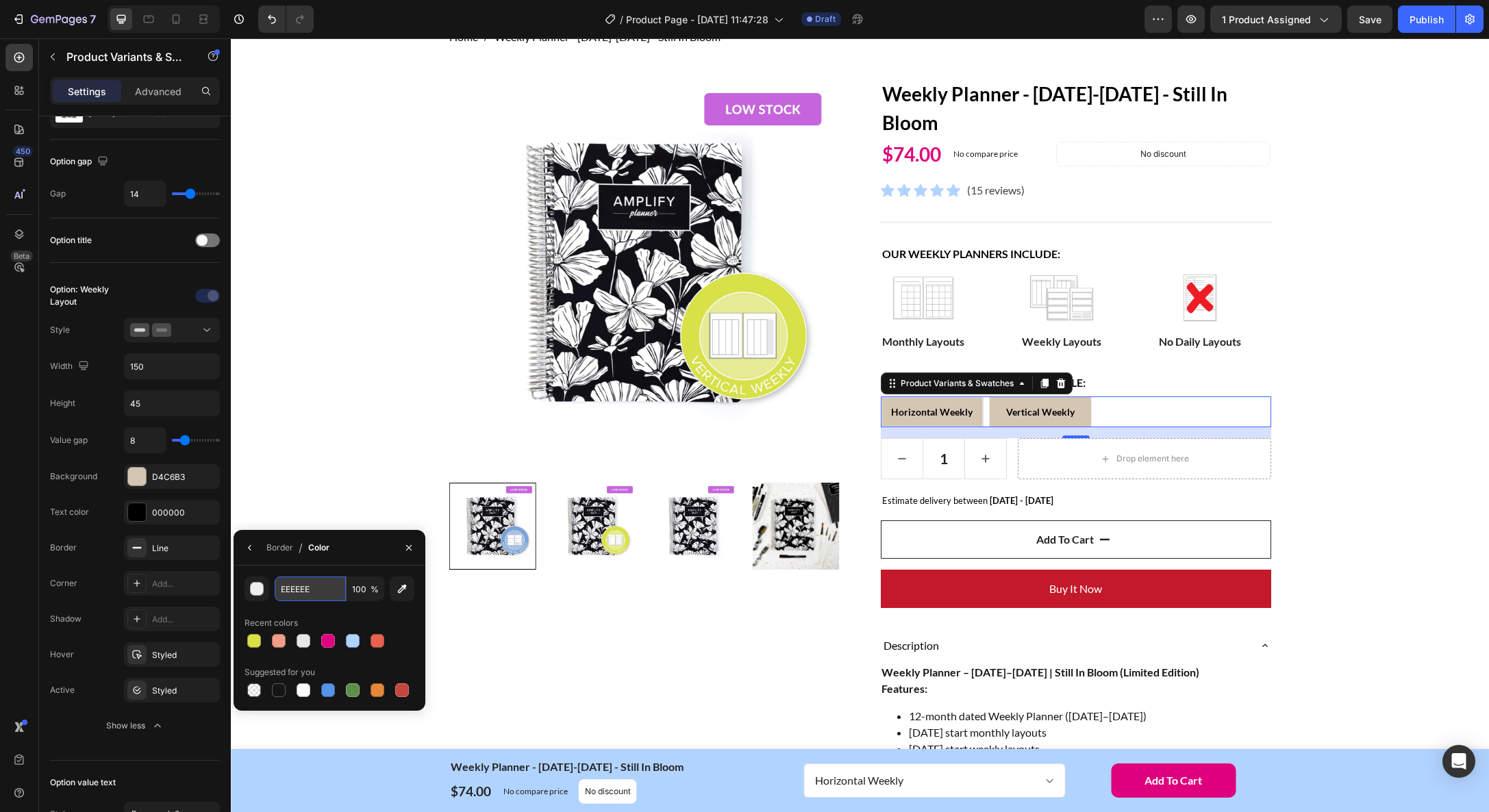
click at [0, 0] on input "EEEEEE" at bounding box center [0, 0] width 0 height 0
click at [331, 642] on div at bounding box center [328, 641] width 14 height 14
type input "DE007C"
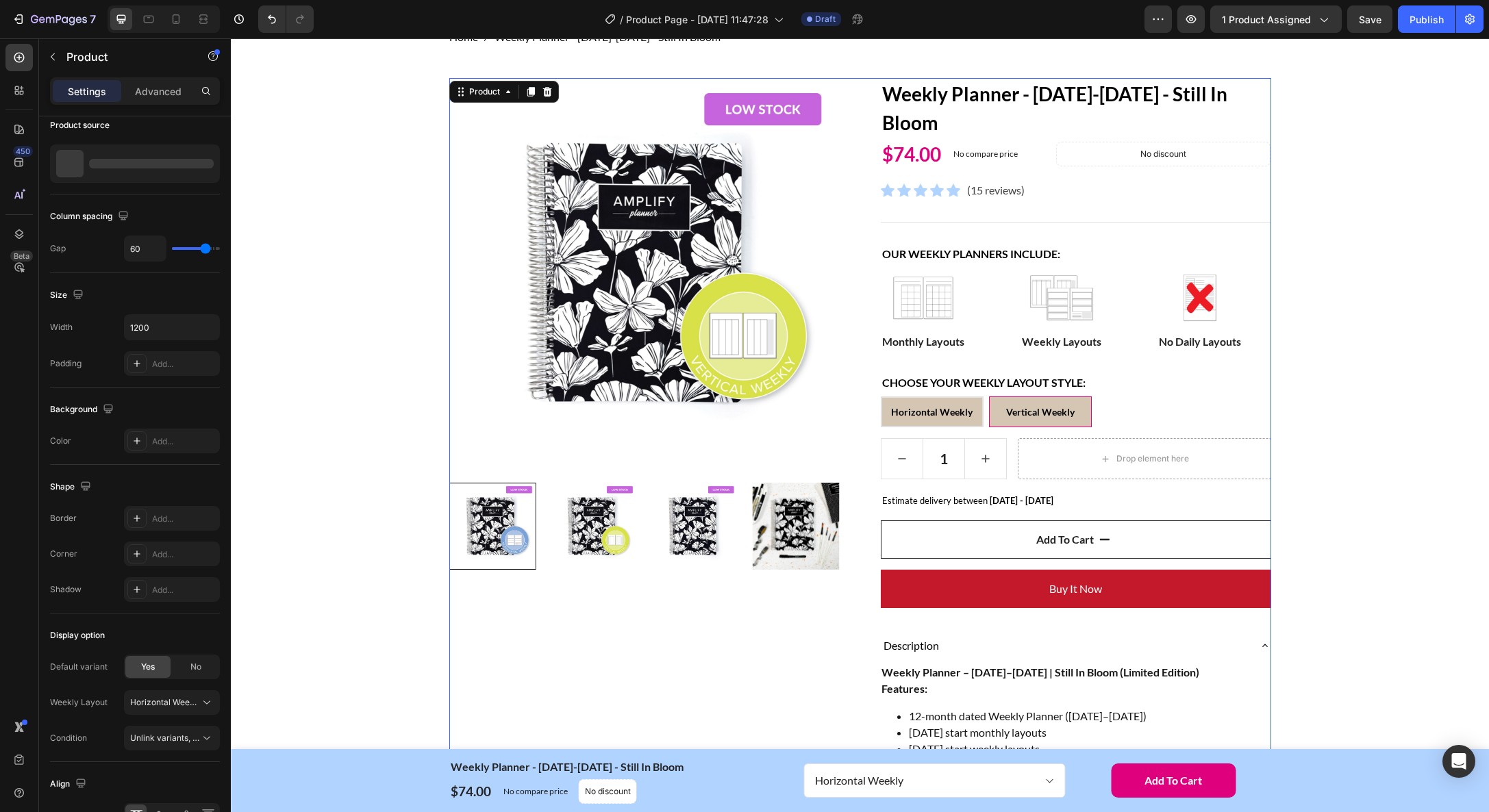
click at [571, 648] on div "Product Images" at bounding box center [644, 709] width 390 height 1262
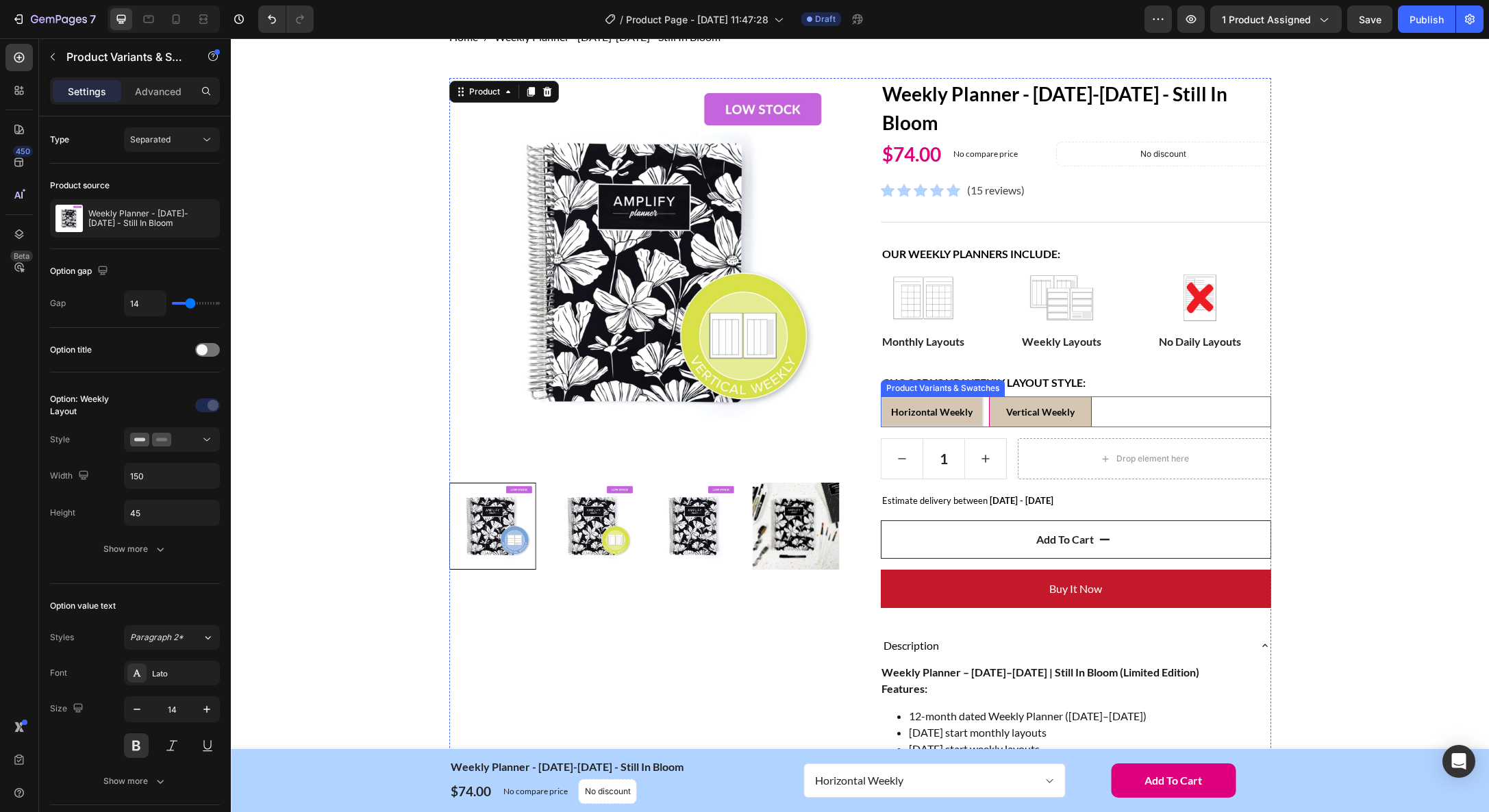
click at [925, 413] on span "Horizontal Weekly" at bounding box center [932, 411] width 82 height 11
click at [880, 396] on input "Horizontal Weekly Horizontal Weekly Horizontal Weekly" at bounding box center [880, 396] width 1 height 1
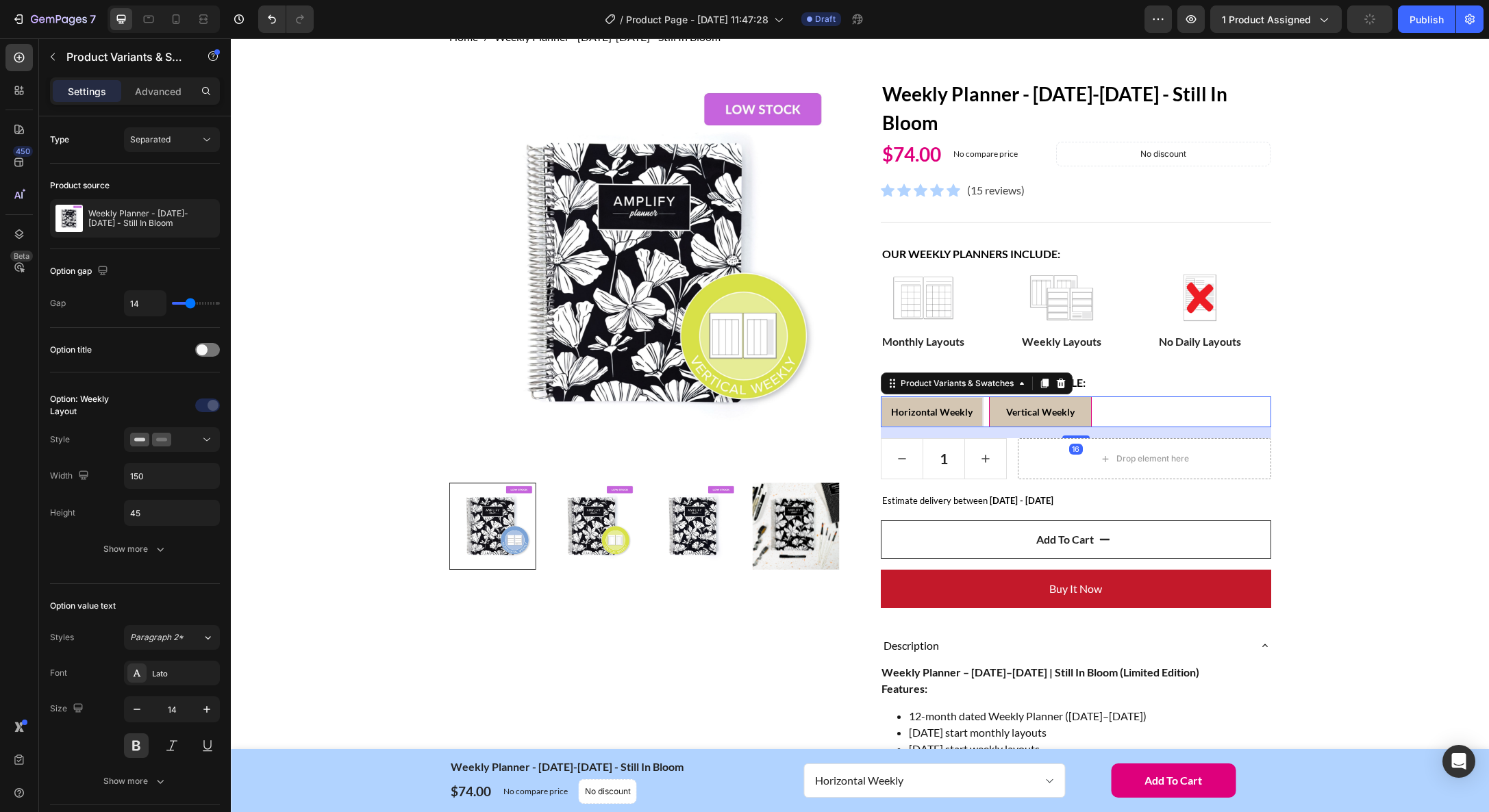
click at [945, 409] on span "Horizontal Weekly" at bounding box center [932, 411] width 82 height 11
click at [880, 396] on input "Horizontal Weekly Horizontal Weekly Horizontal Weekly" at bounding box center [880, 396] width 1 height 1
click at [1392, 449] on div "Home Weekly Planner - [DATE]-[DATE] - Still In Bloom Breadcrumb Row Product Ima…" at bounding box center [859, 684] width 1237 height 1312
click at [1034, 404] on div "Vertical Weekly" at bounding box center [1040, 412] width 69 height 25
click at [989, 396] on input "Vertical Weekly Vertical Weekly Vertical Weekly" at bounding box center [988, 396] width 1 height 1
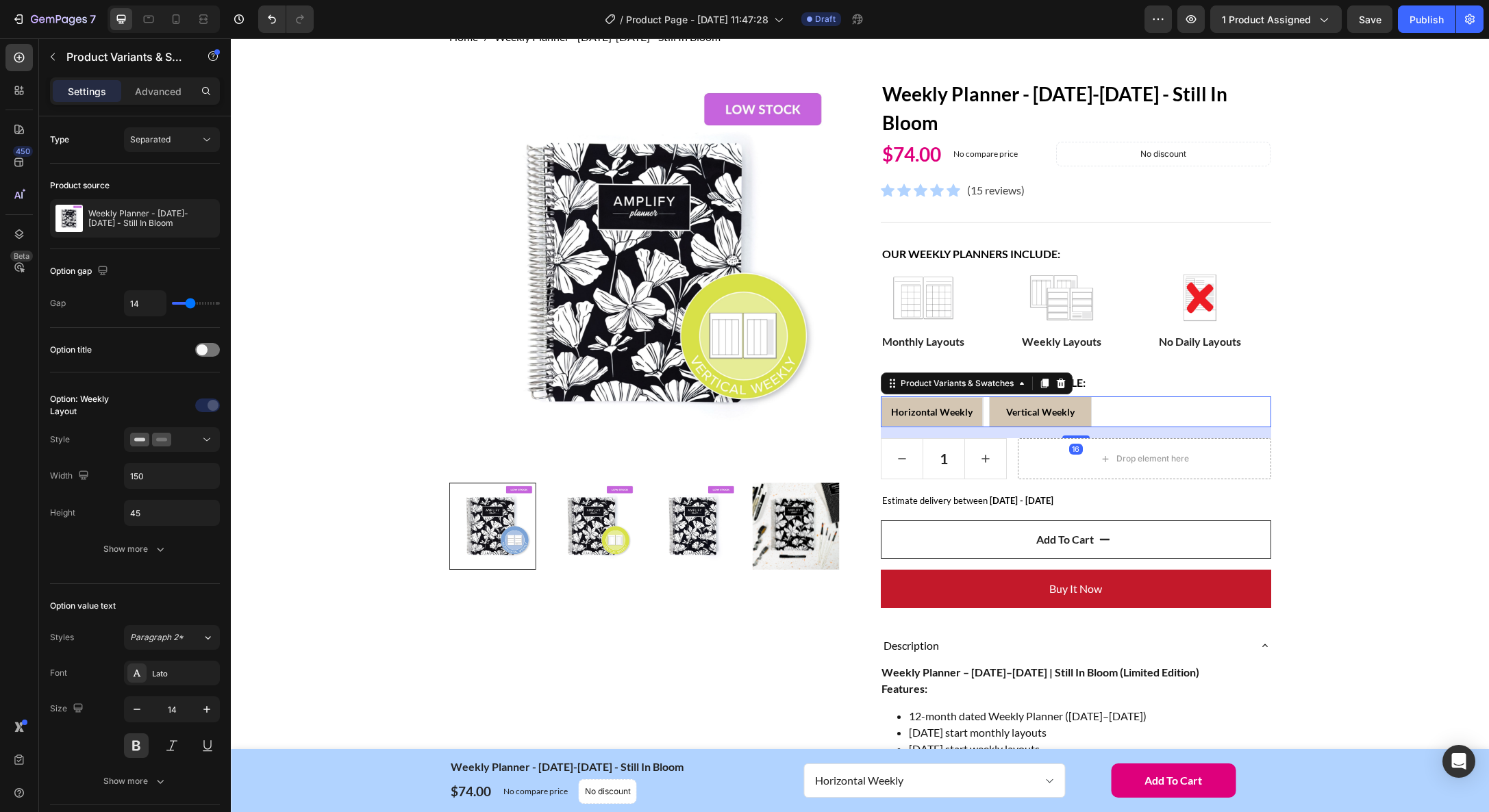
radio input "true"
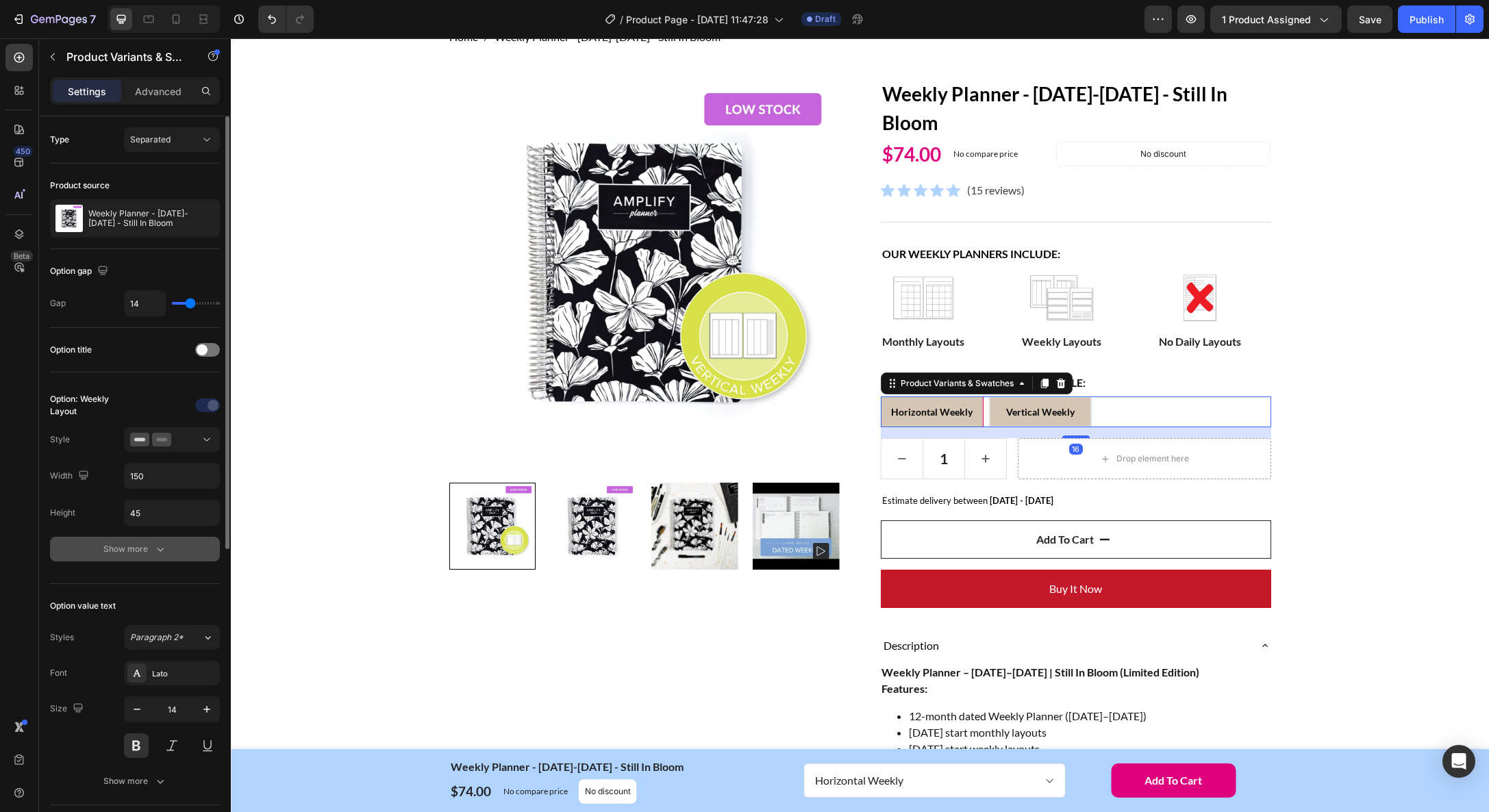
click at [124, 550] on div "Show more" at bounding box center [135, 549] width 64 height 14
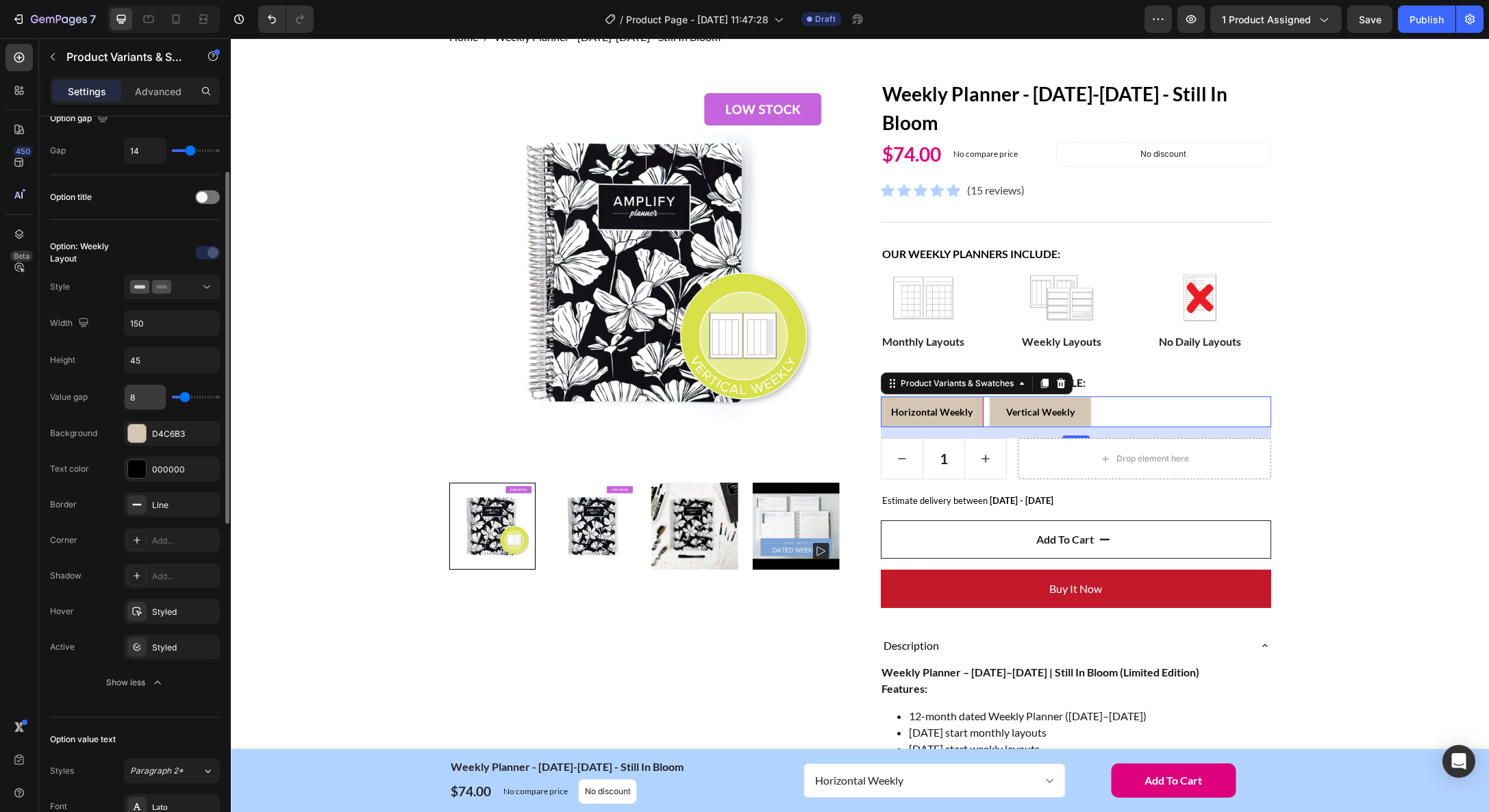
scroll to position [163, 0]
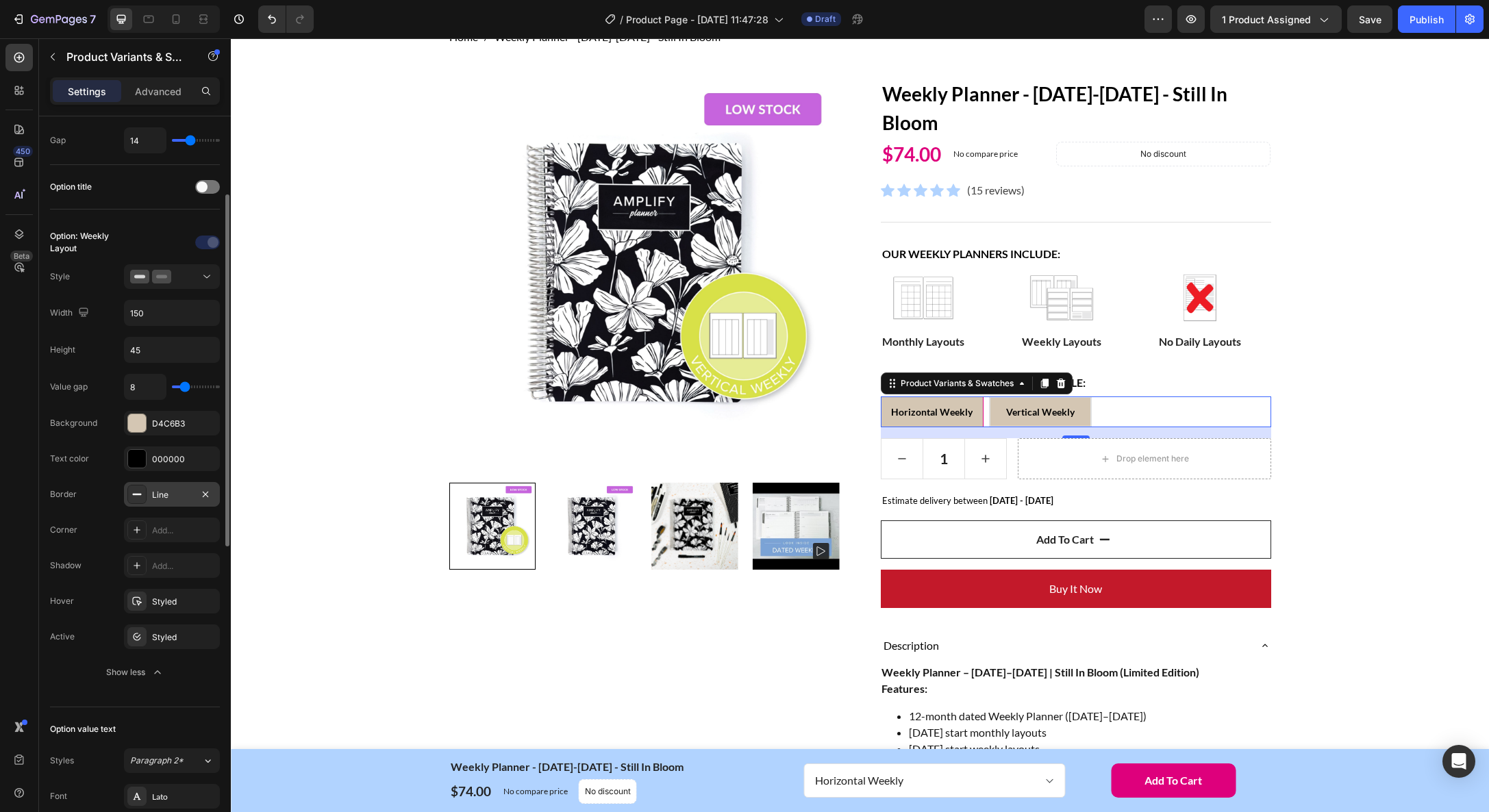
click at [174, 490] on div "Line" at bounding box center [172, 495] width 40 height 12
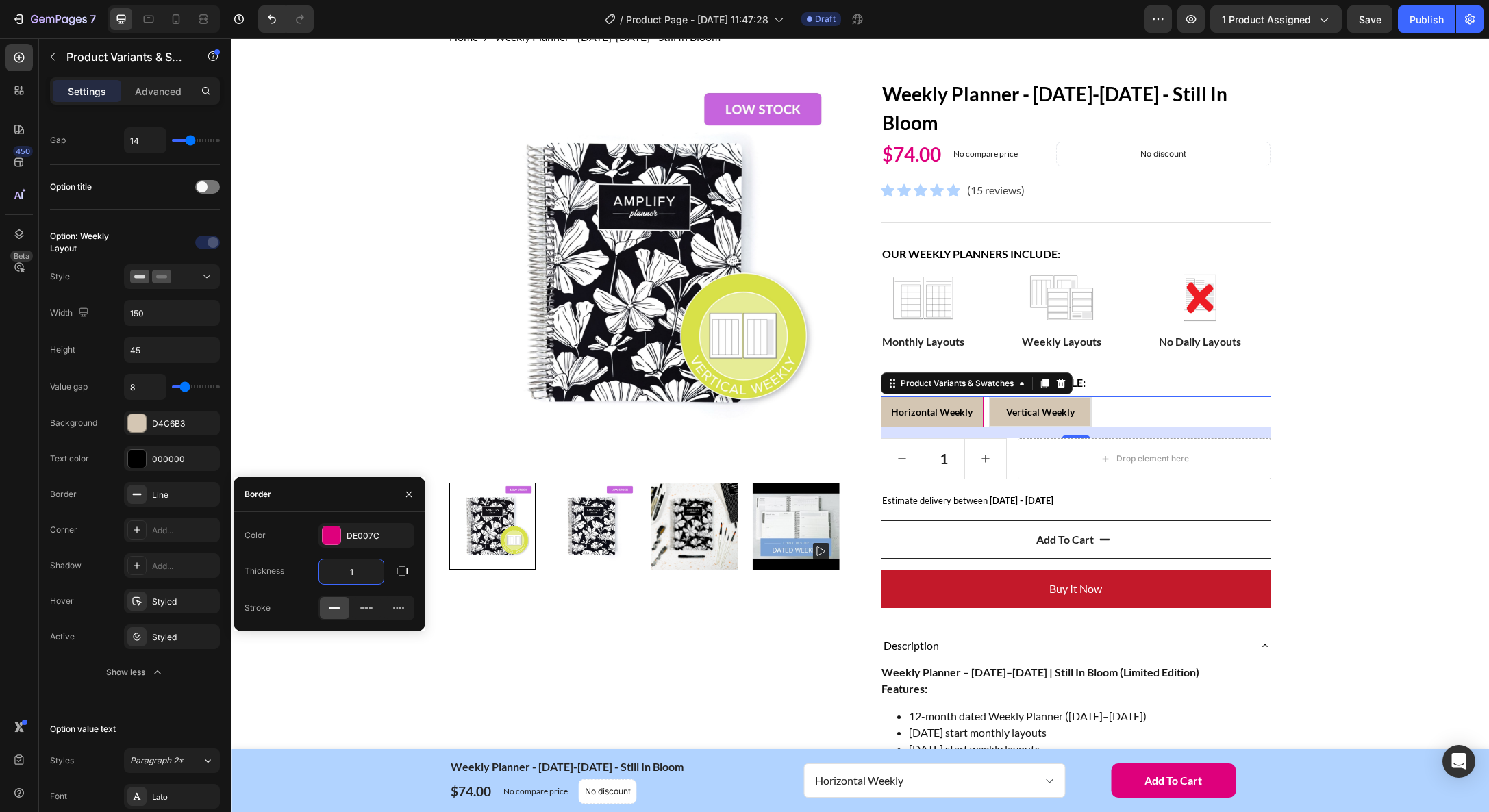
click at [354, 574] on input "1" at bounding box center [352, 572] width 64 height 24
click at [366, 607] on icon at bounding box center [367, 608] width 3 height 2
click at [332, 607] on rect at bounding box center [334, 608] width 11 height 2
click at [354, 570] on input "10" at bounding box center [352, 572] width 64 height 24
type input "3"
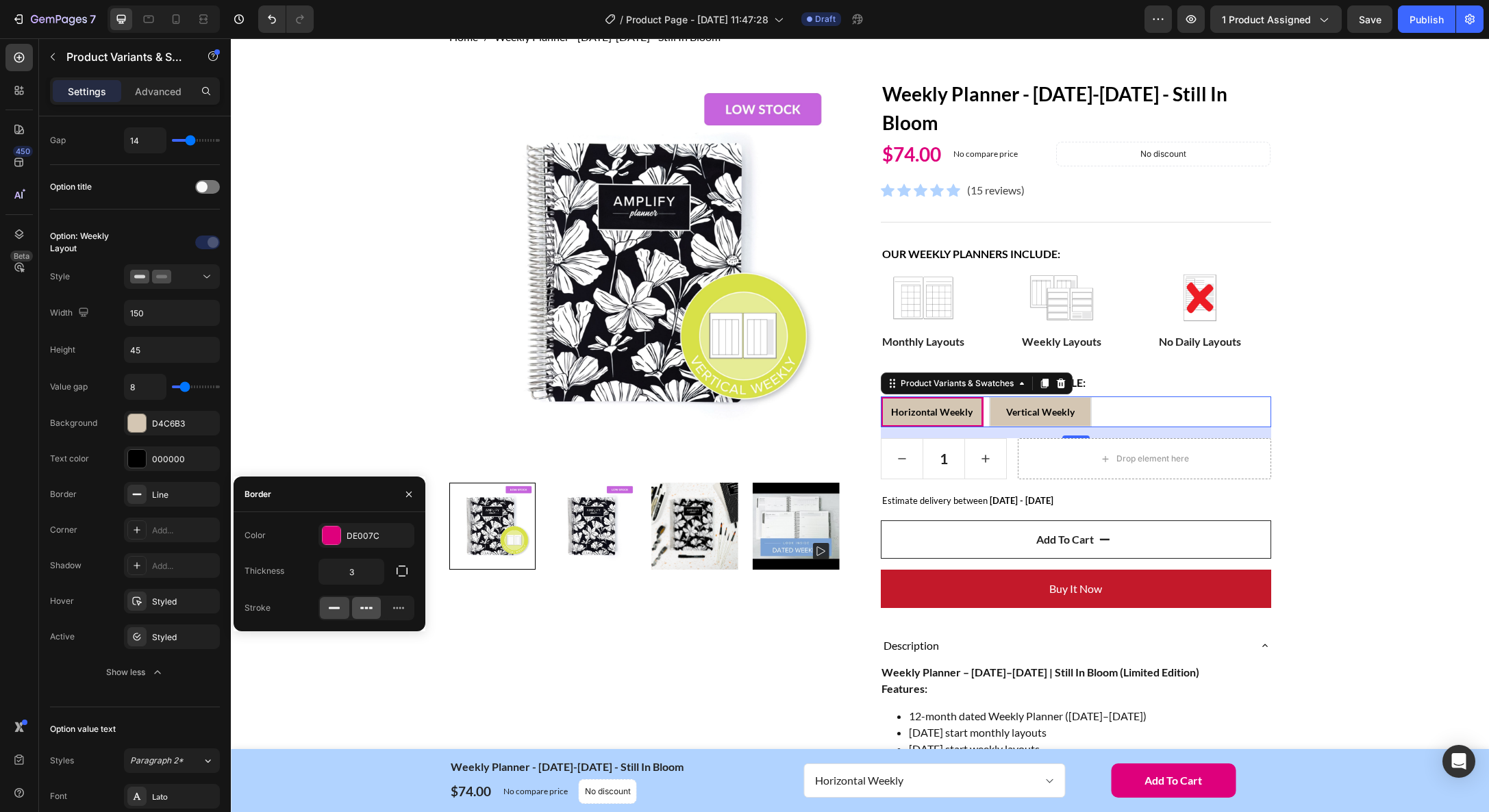
click at [363, 606] on icon at bounding box center [367, 608] width 14 height 14
click at [338, 608] on icon at bounding box center [334, 608] width 14 height 14
click at [356, 537] on div "DE007C" at bounding box center [367, 536] width 40 height 12
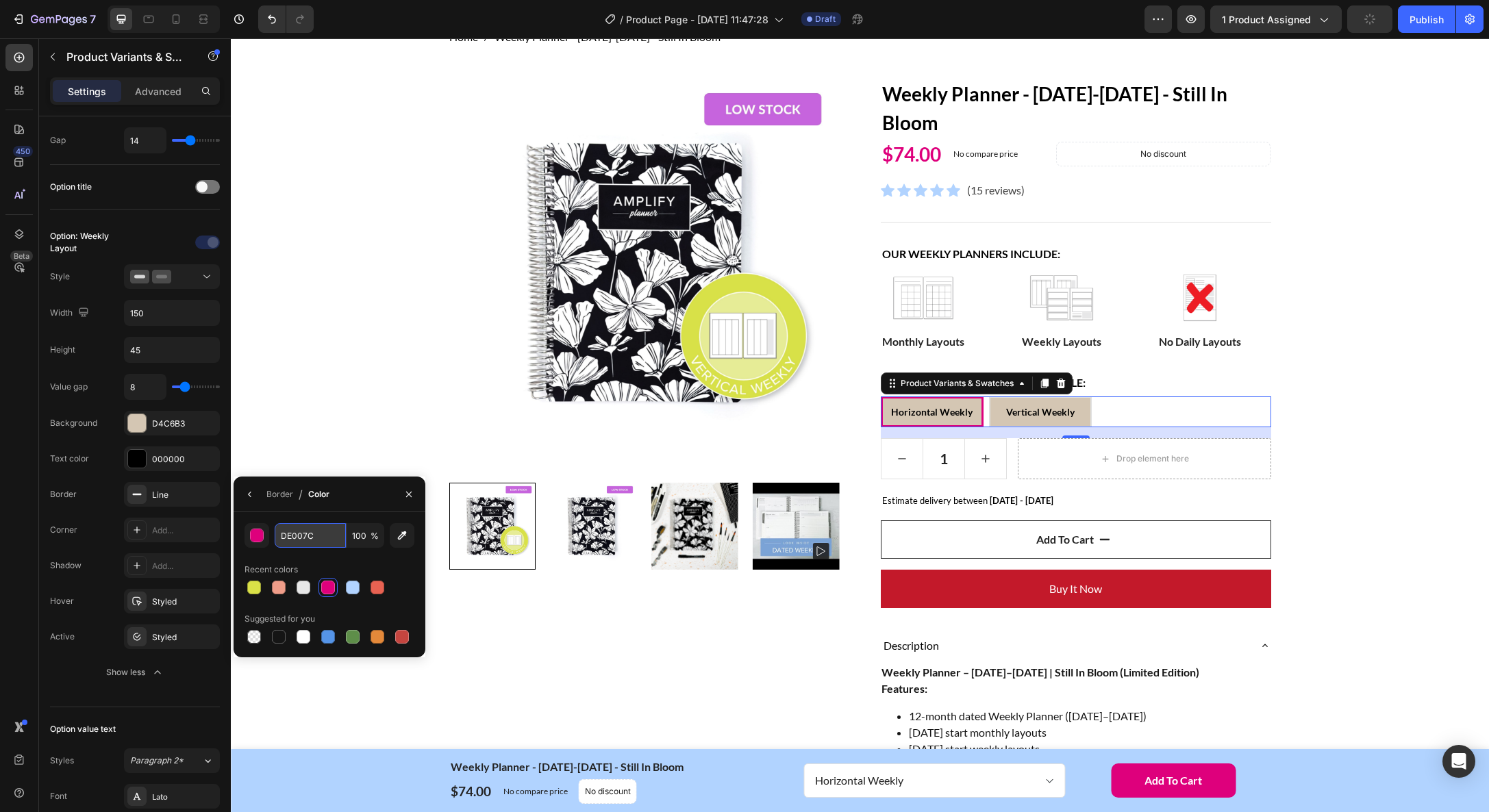
click at [293, 534] on input "DE007C" at bounding box center [310, 535] width 71 height 24
type input "A"
type input "AEA79C"
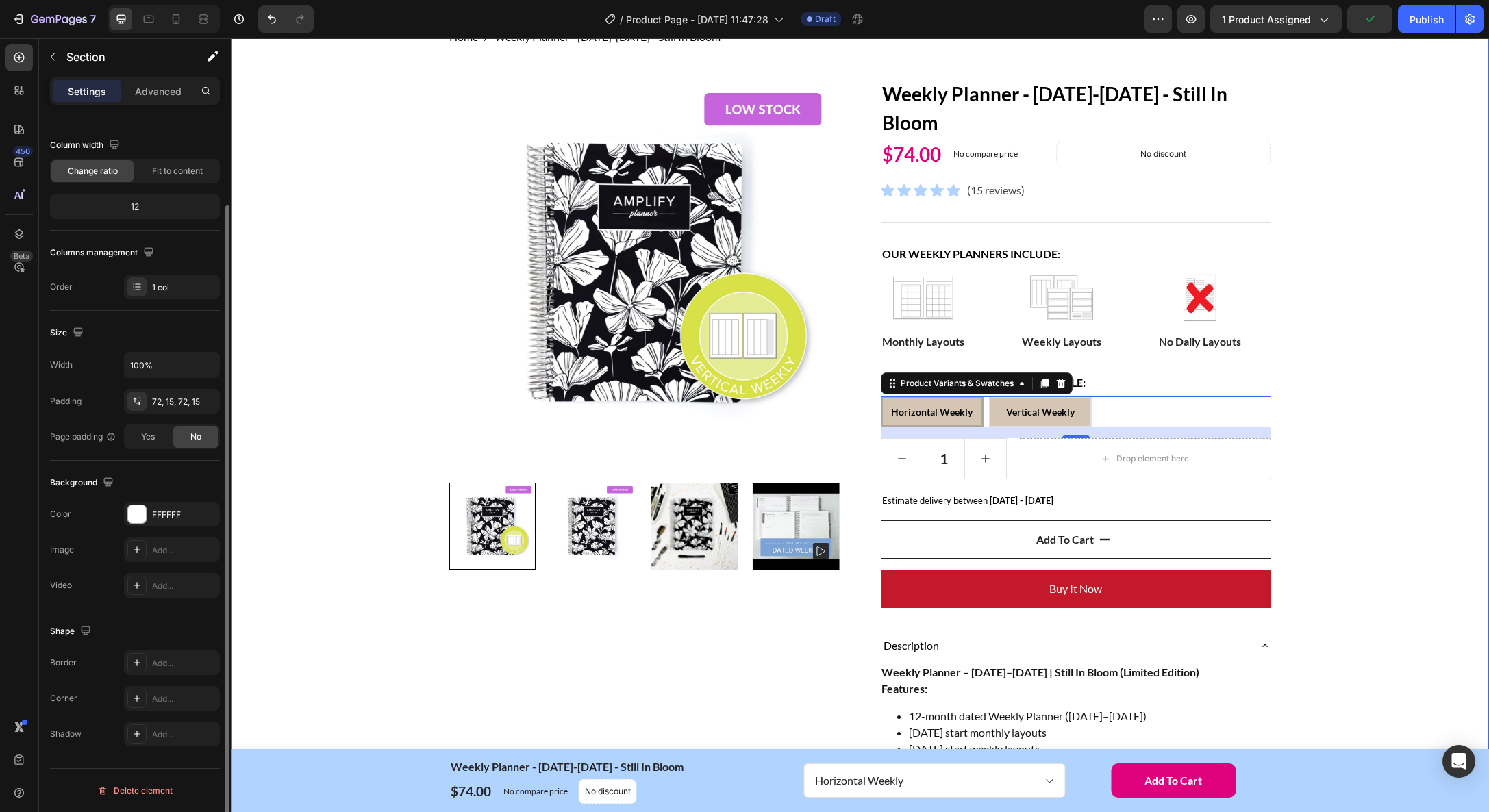
click at [368, 678] on div "Home Weekly Planner - [DATE]-[DATE] - Still In Bloom Breadcrumb Row Product Ima…" at bounding box center [859, 684] width 1237 height 1312
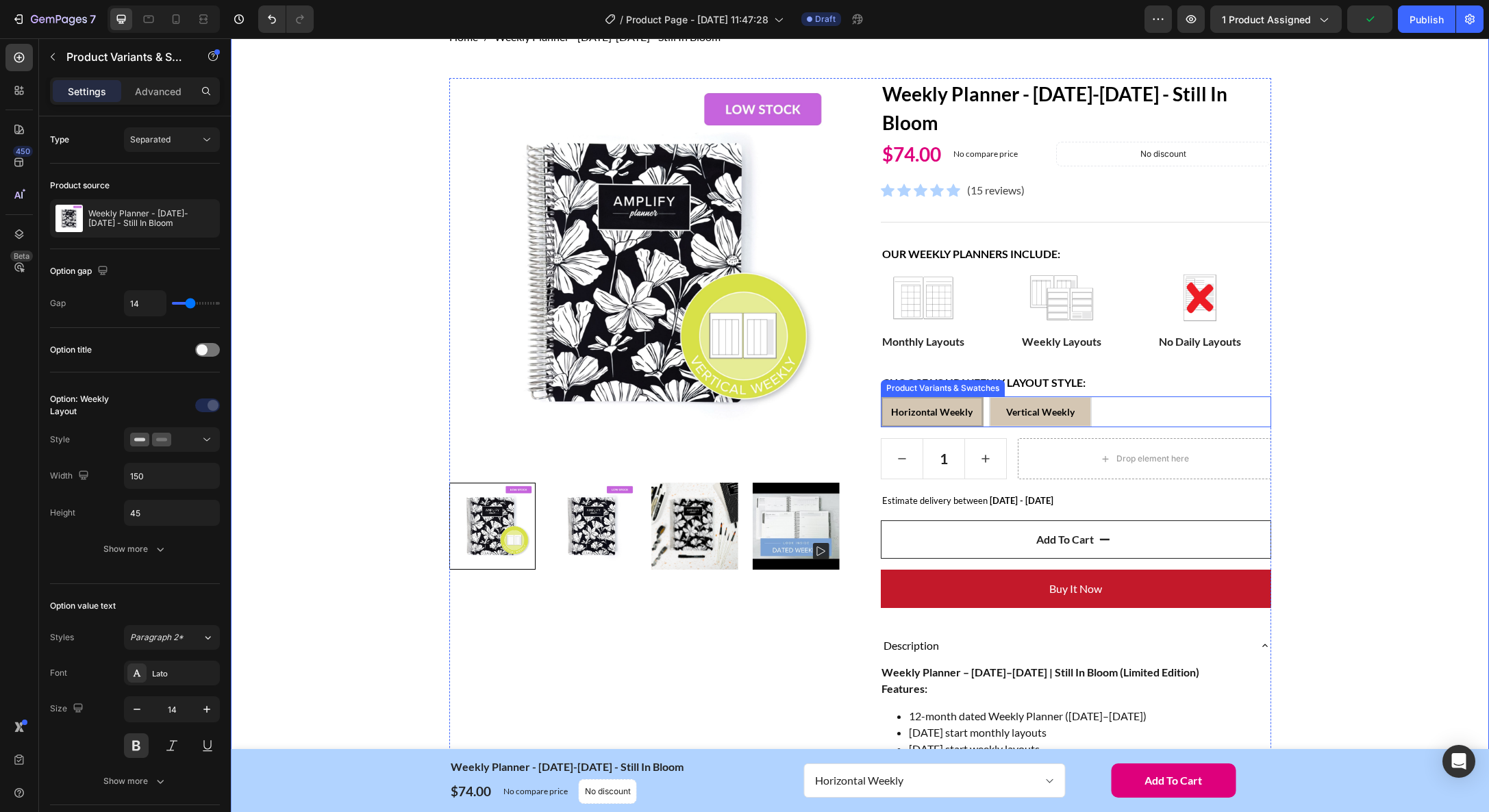
click at [1040, 419] on div "Vertical Weekly" at bounding box center [1040, 412] width 69 height 25
click at [989, 396] on input "Vertical Weekly Vertical Weekly Vertical Weekly" at bounding box center [988, 396] width 1 height 1
click at [926, 414] on span "Horizontal Weekly" at bounding box center [932, 411] width 82 height 11
click at [880, 396] on input "Horizontal Weekly Horizontal Weekly Horizontal Weekly" at bounding box center [880, 396] width 1 height 1
radio input "true"
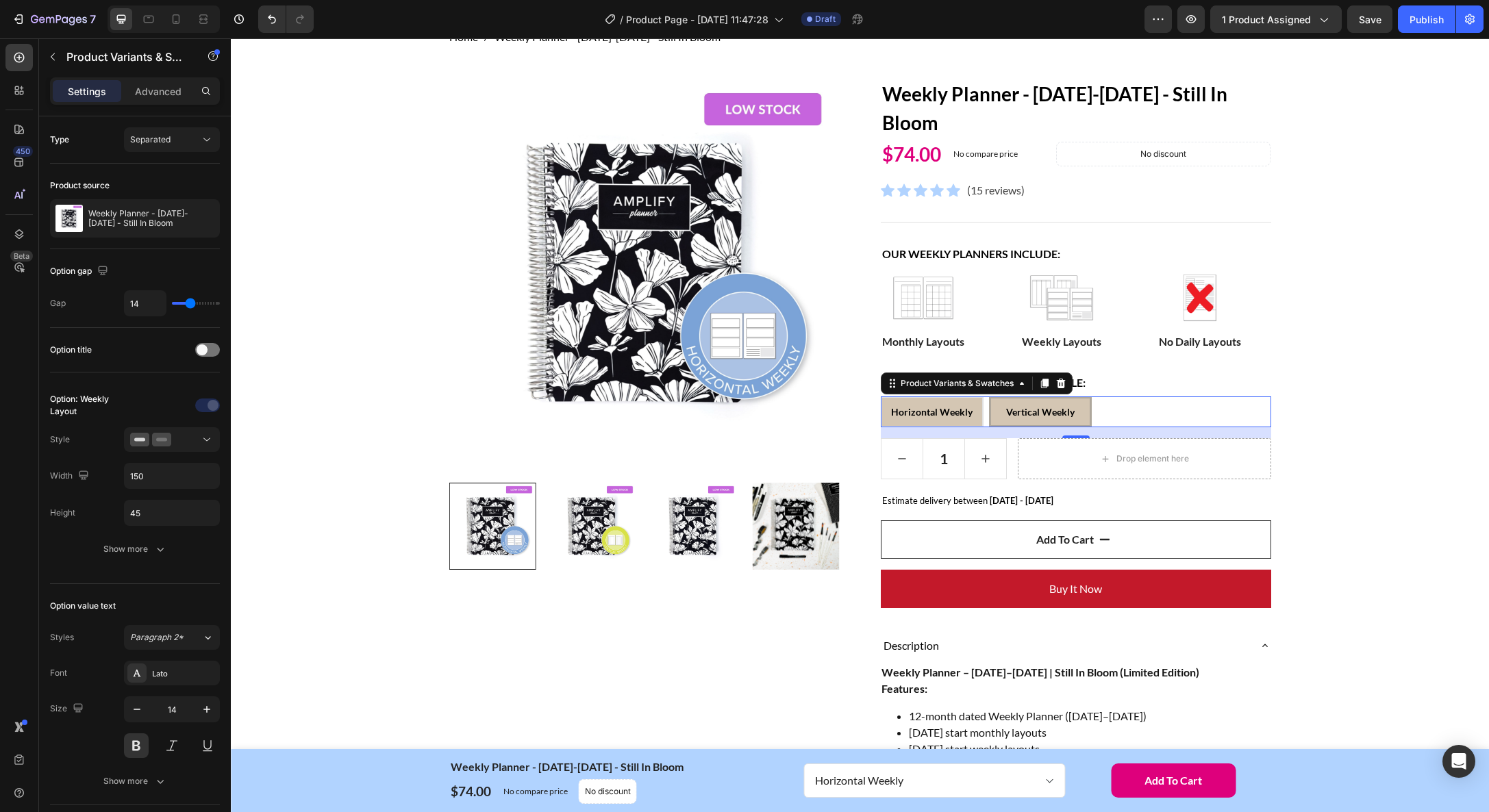
click at [945, 410] on span "Horizontal Weekly" at bounding box center [932, 411] width 82 height 11
click at [880, 396] on input "Horizontal Weekly Horizontal Weekly Horizontal Weekly" at bounding box center [880, 396] width 1 height 1
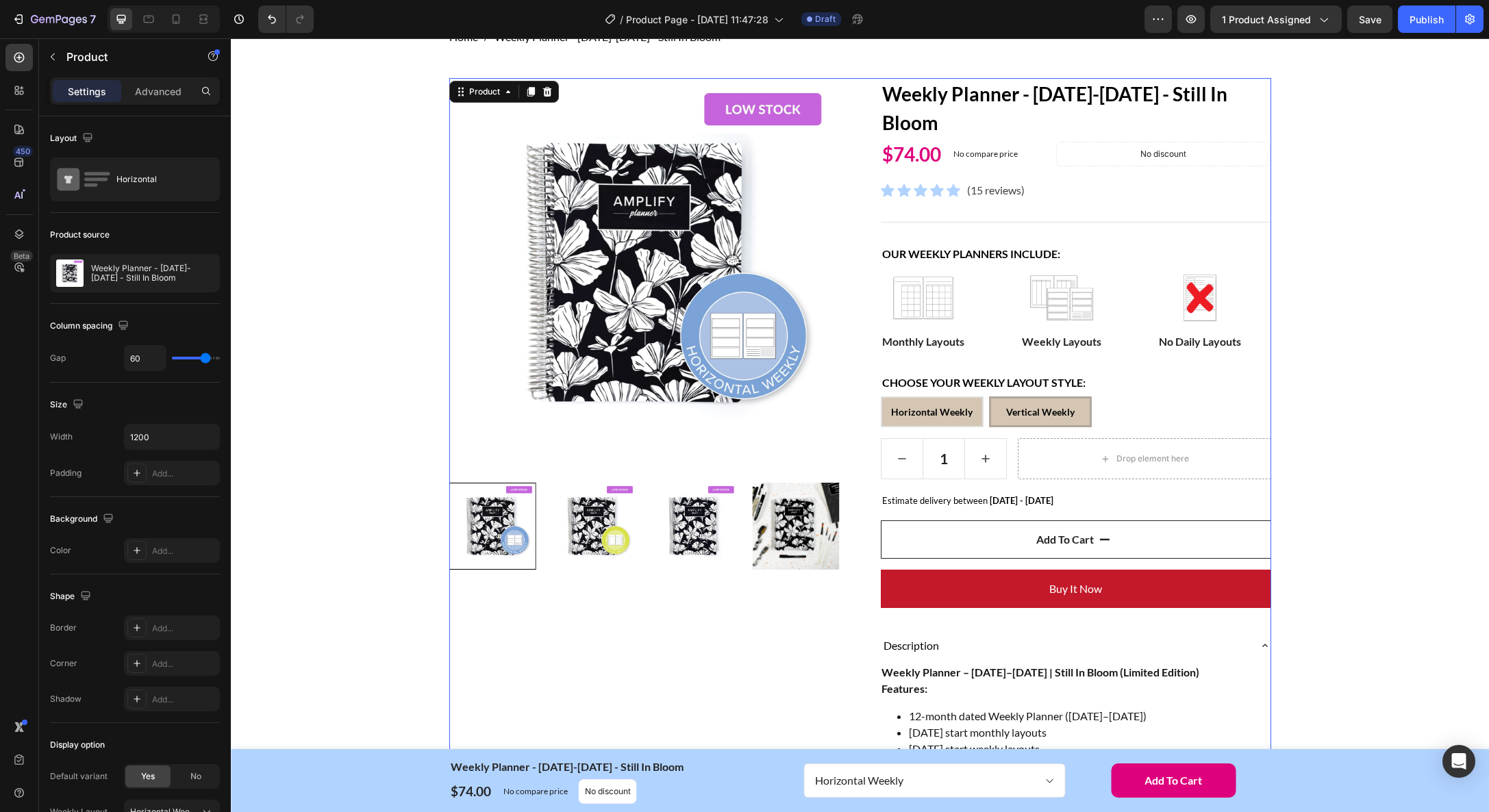
click at [648, 646] on div "Product Images" at bounding box center [644, 709] width 390 height 1262
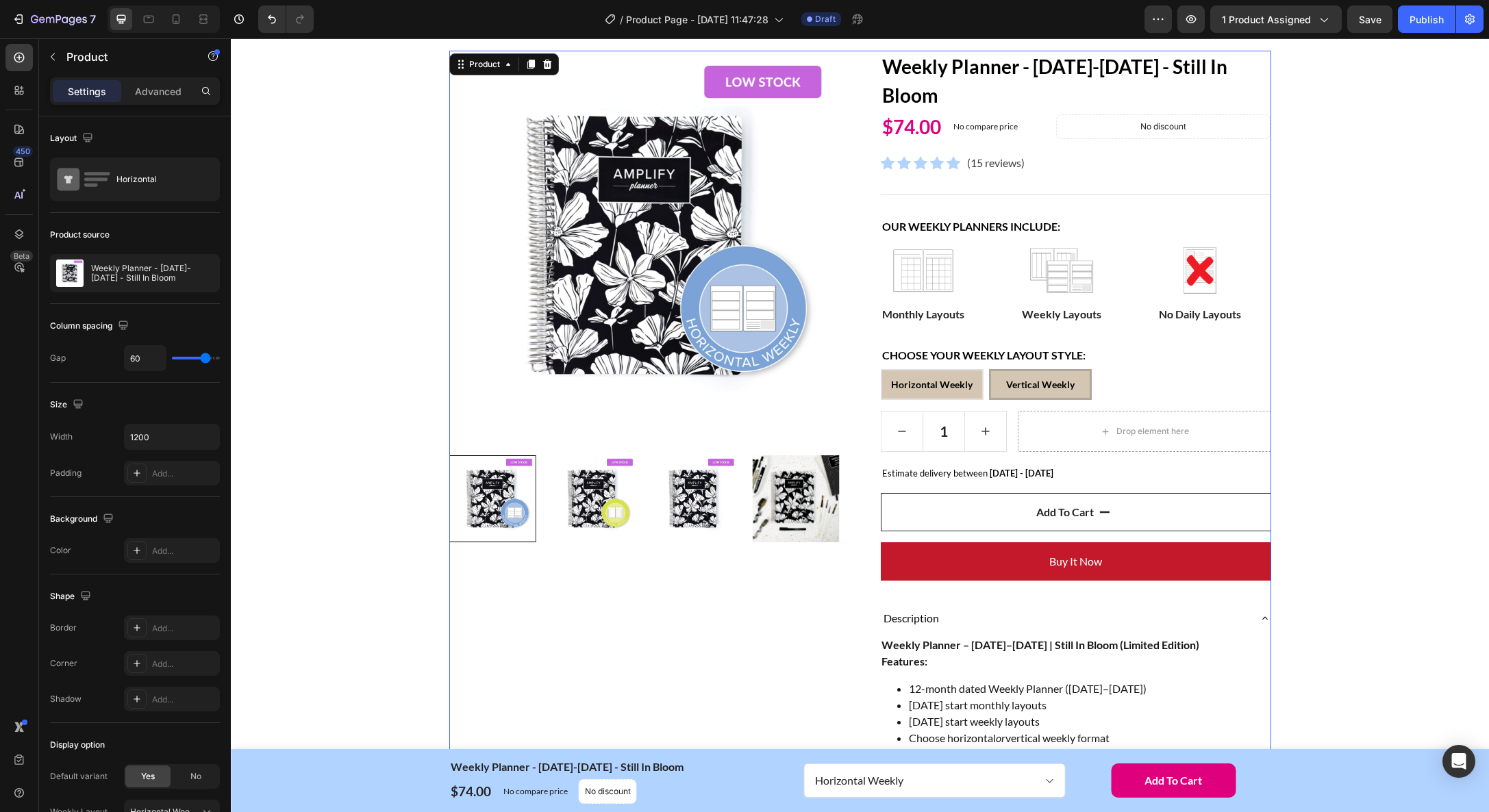
scroll to position [115, 0]
click at [948, 435] on input "1" at bounding box center [944, 431] width 44 height 40
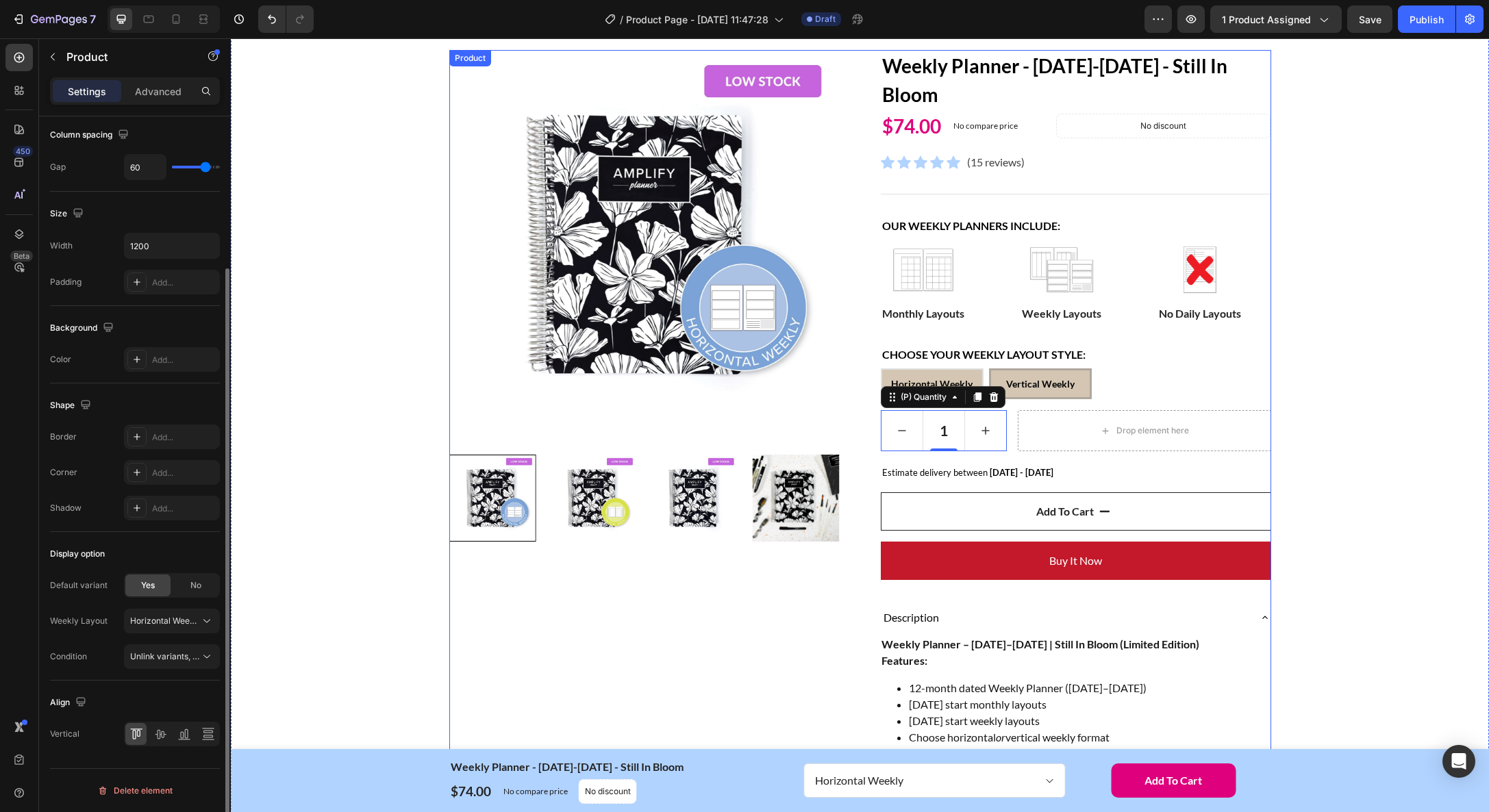
scroll to position [0, 0]
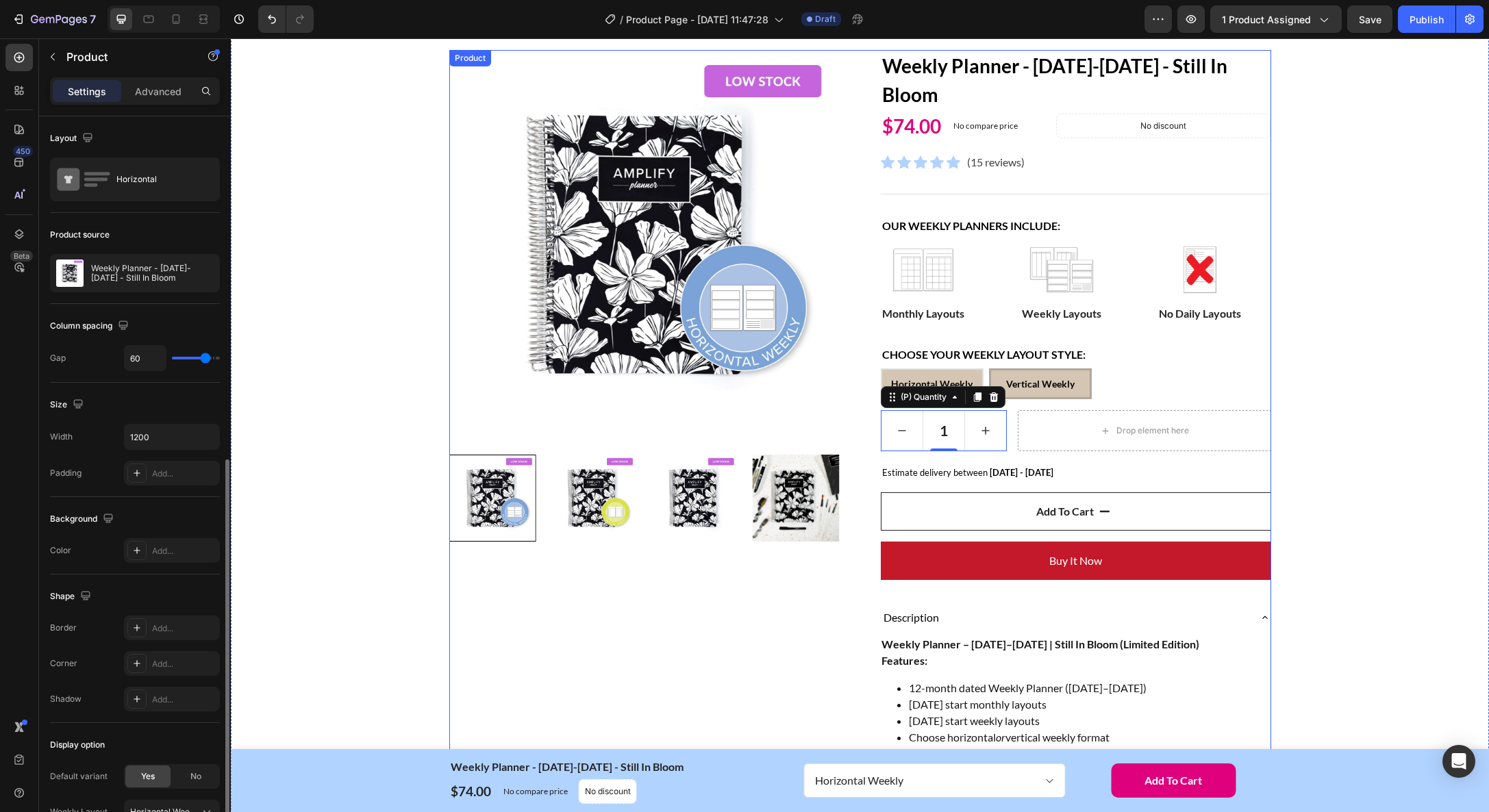
click at [620, 634] on div "Product Images" at bounding box center [644, 681] width 390 height 1262
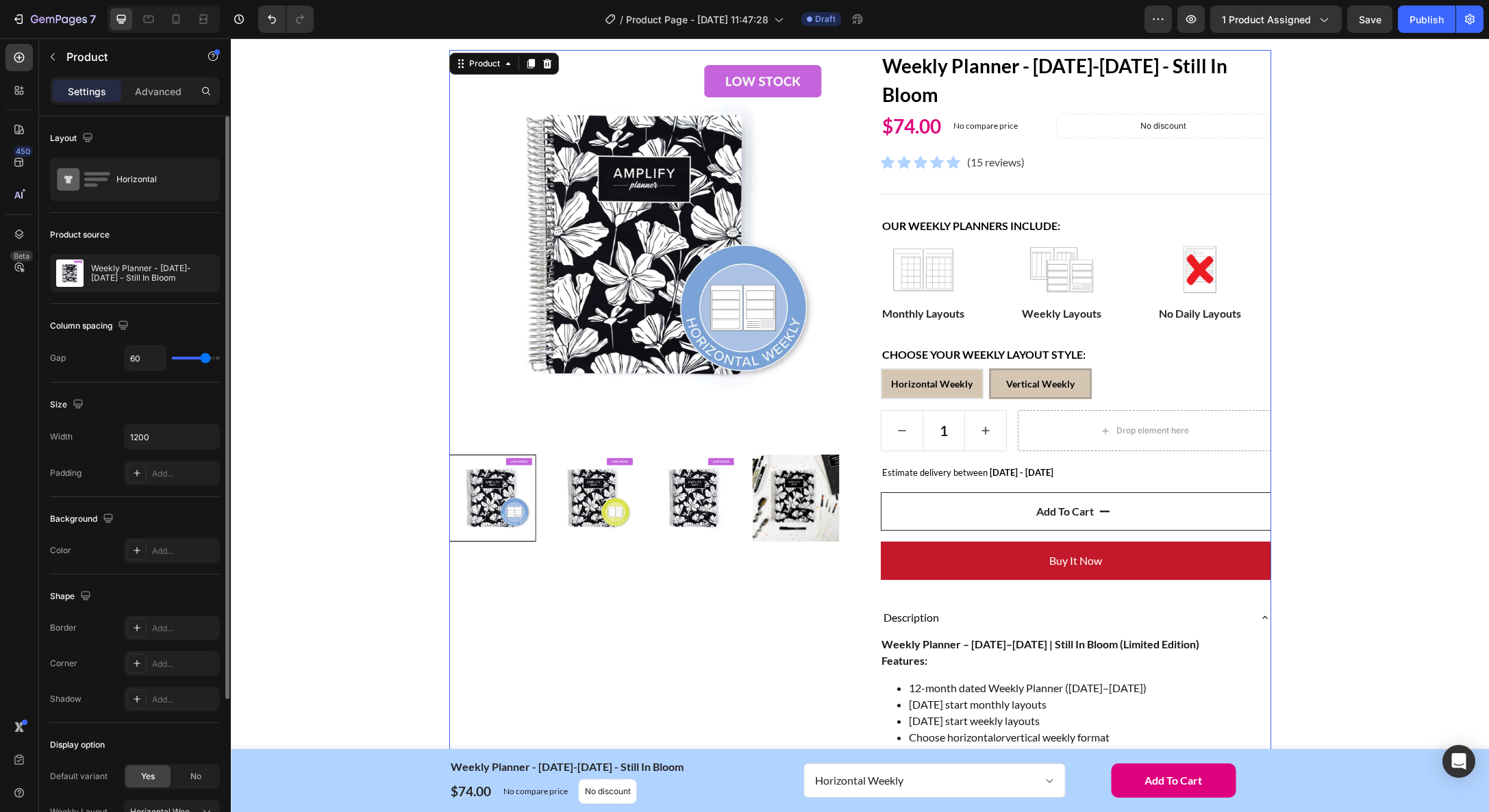
scroll to position [130, 0]
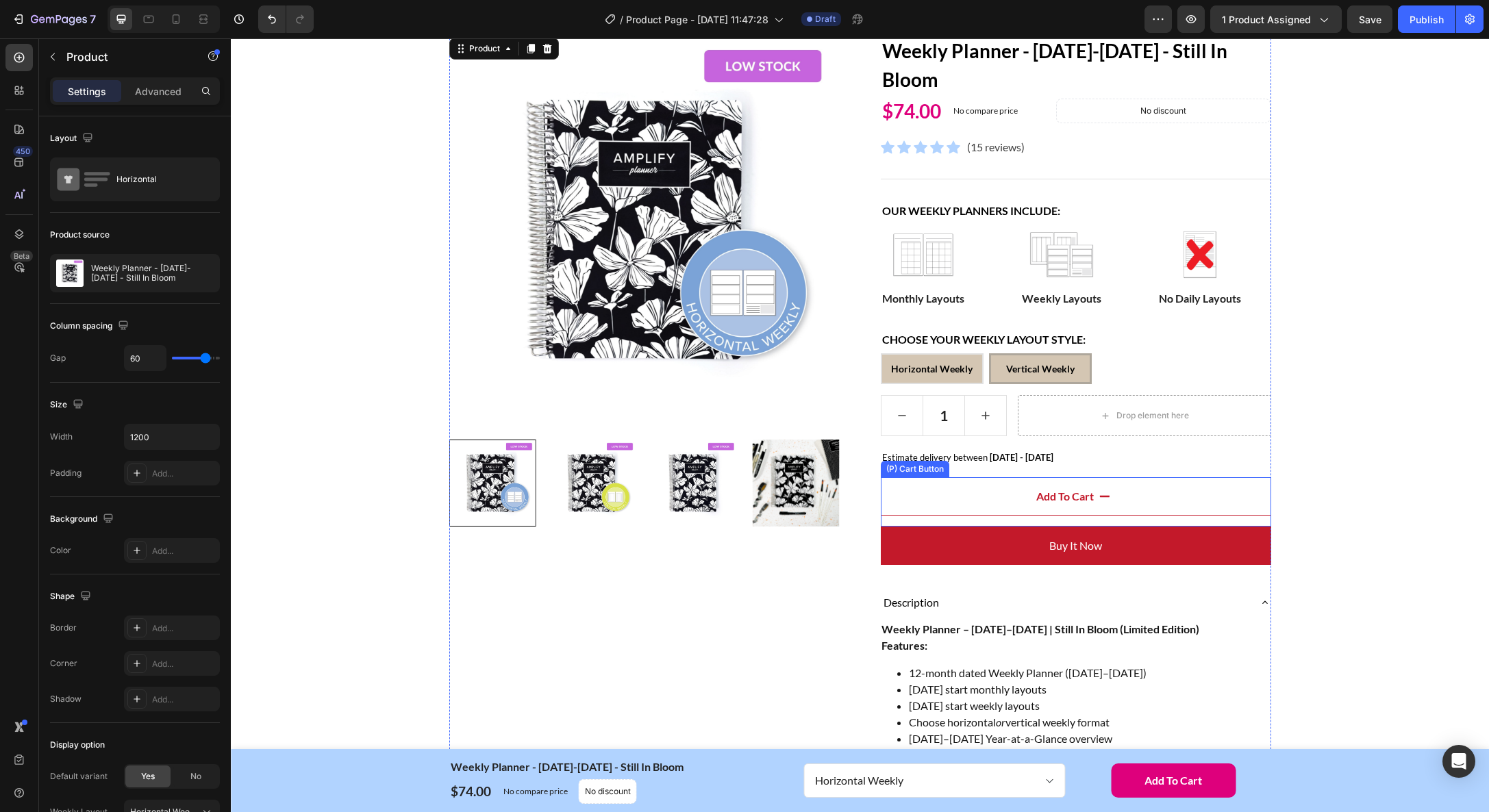
click at [951, 501] on button "Add to cart" at bounding box center [1075, 496] width 390 height 38
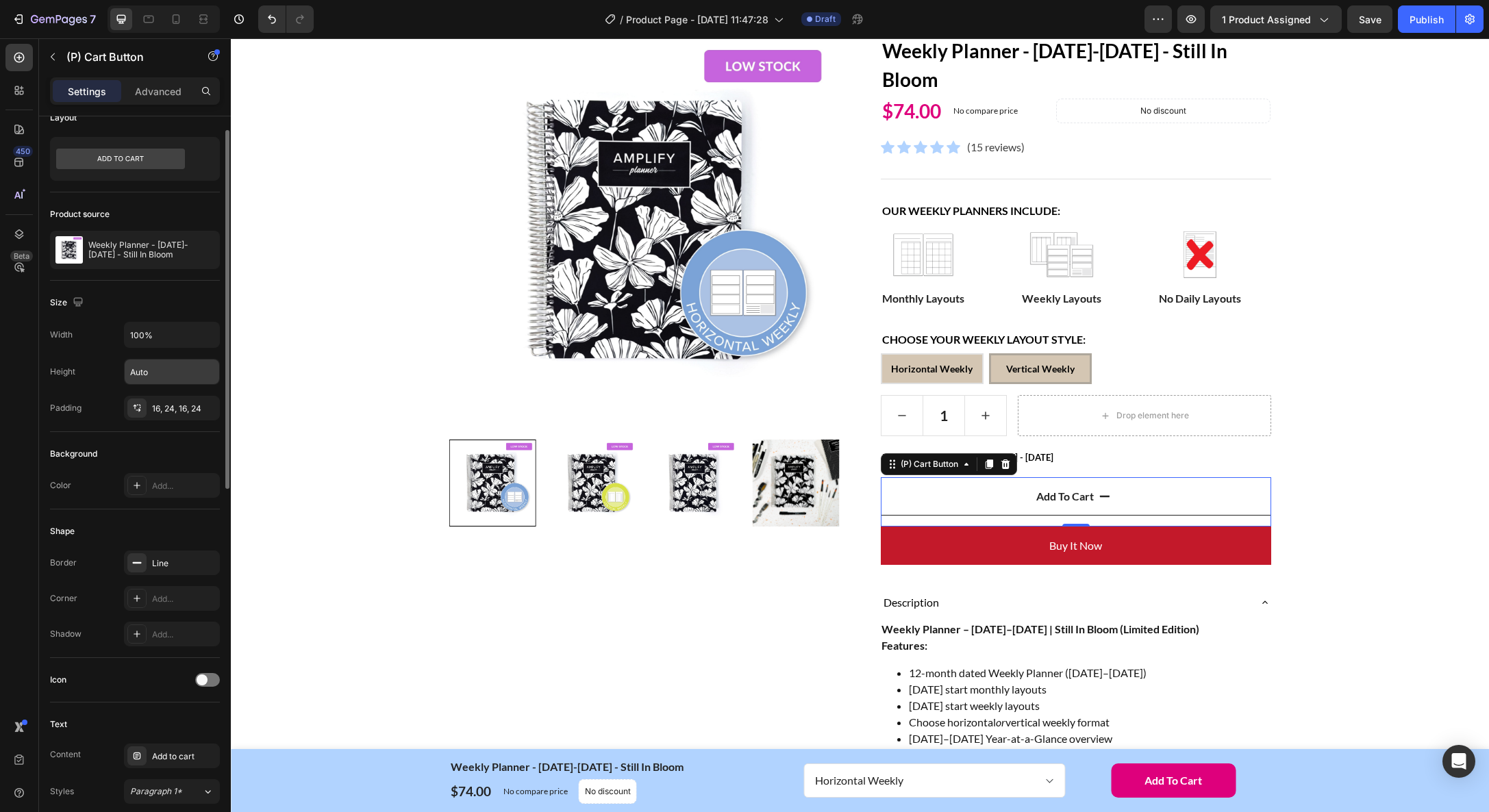
scroll to position [24, 0]
click at [178, 480] on div "Add..." at bounding box center [185, 482] width 64 height 12
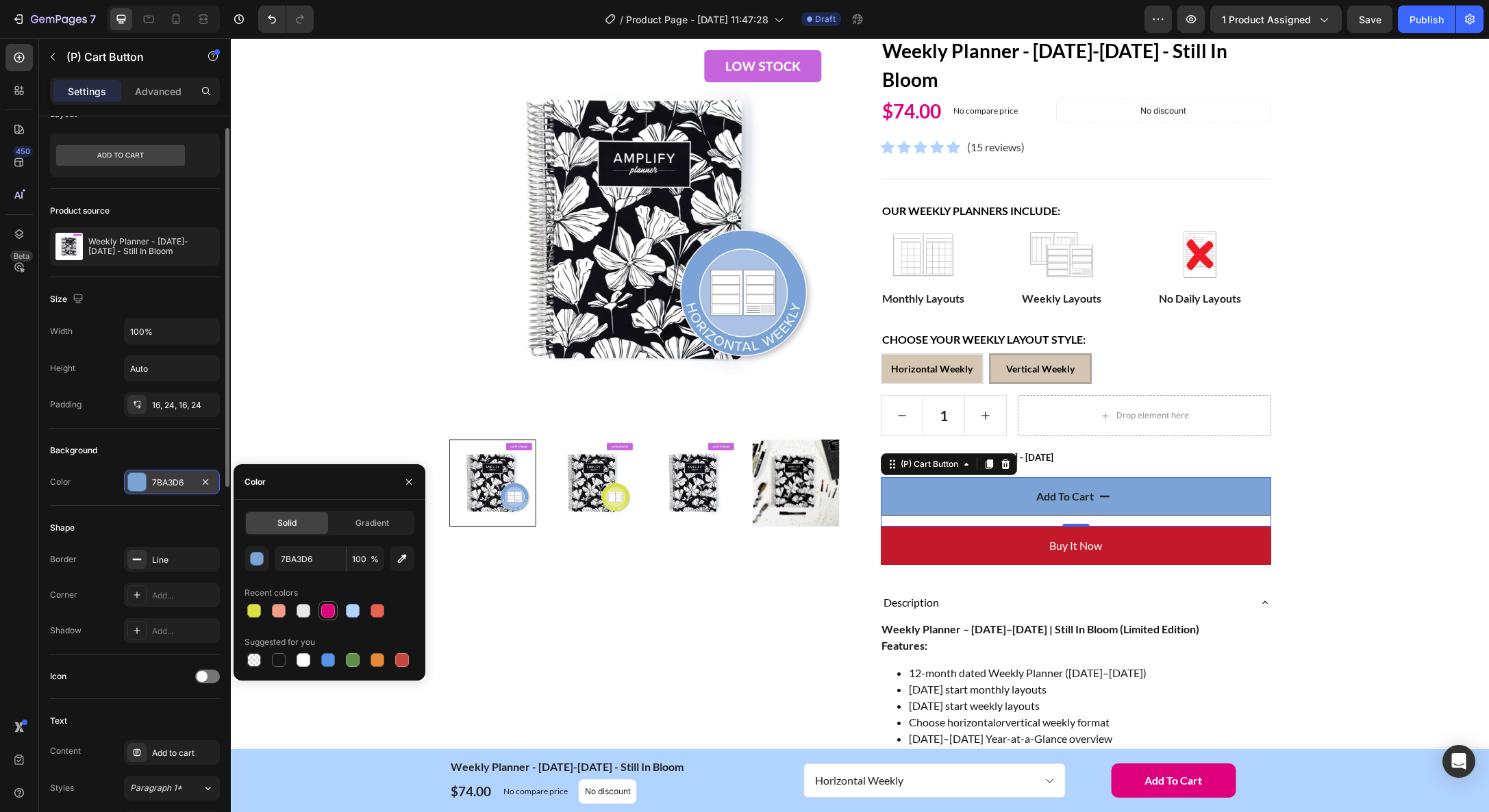
click at [323, 612] on div at bounding box center [328, 611] width 14 height 14
type input "DE007C"
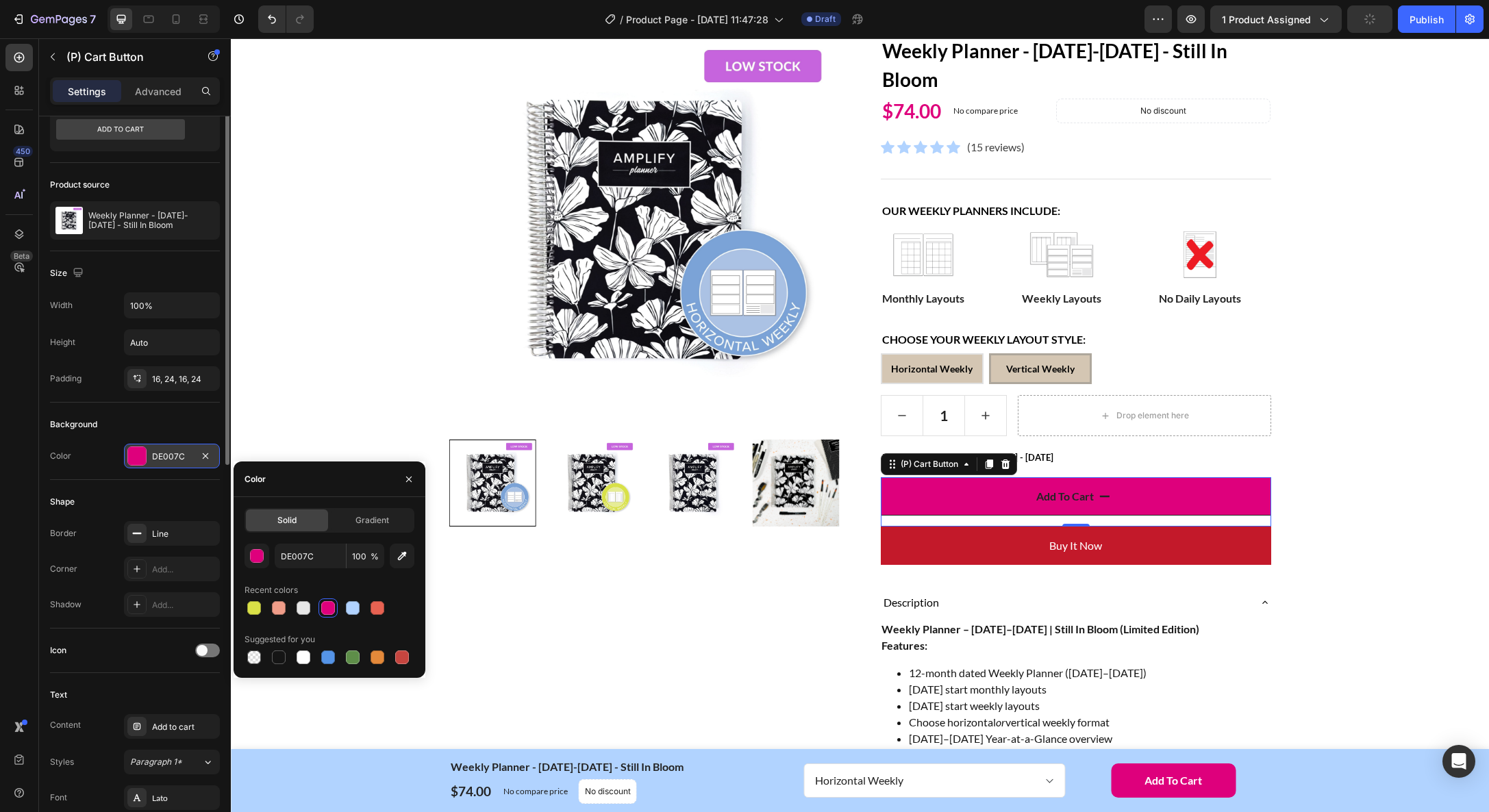
scroll to position [27, 0]
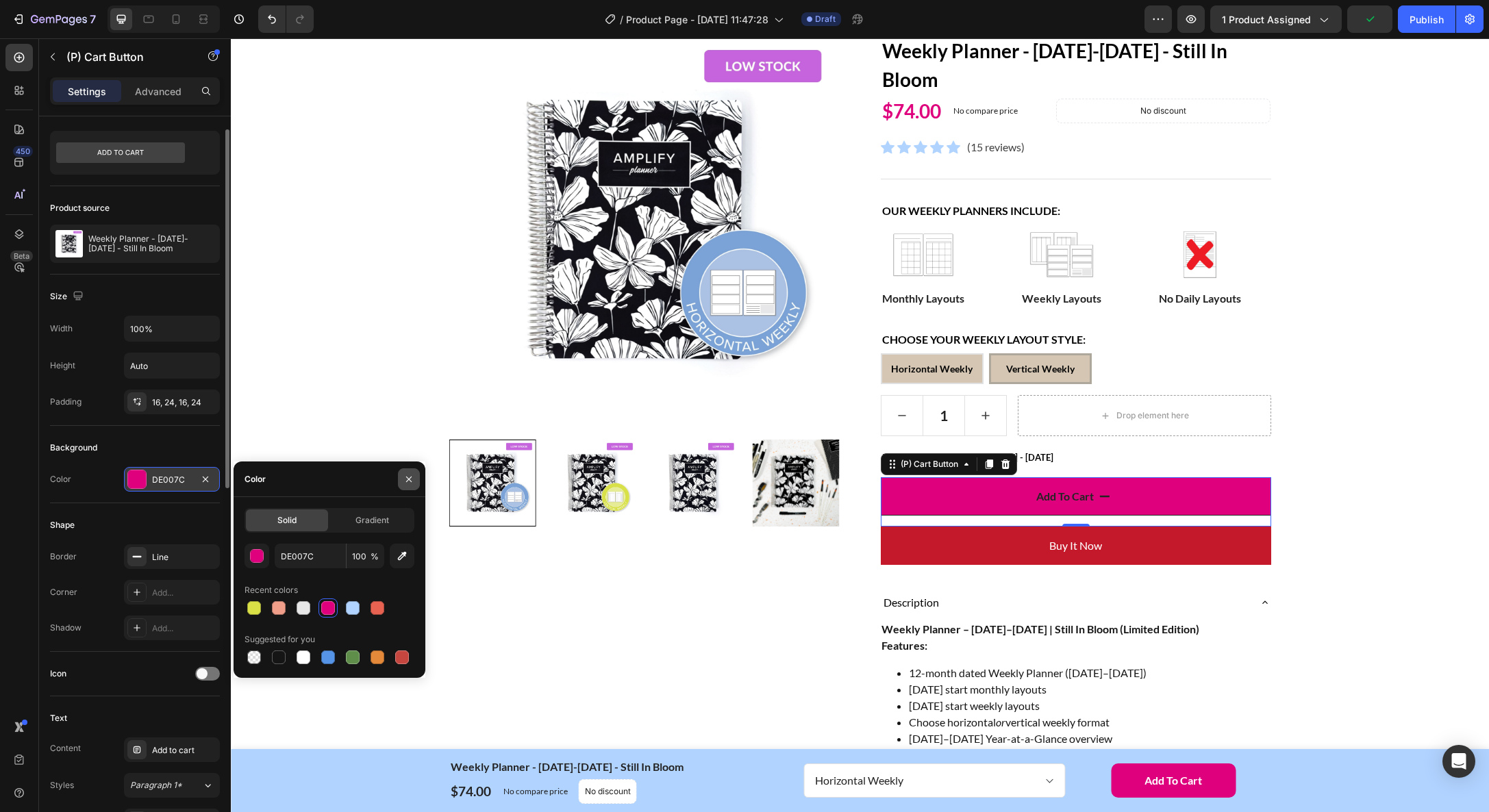
click at [413, 476] on icon "button" at bounding box center [408, 479] width 11 height 11
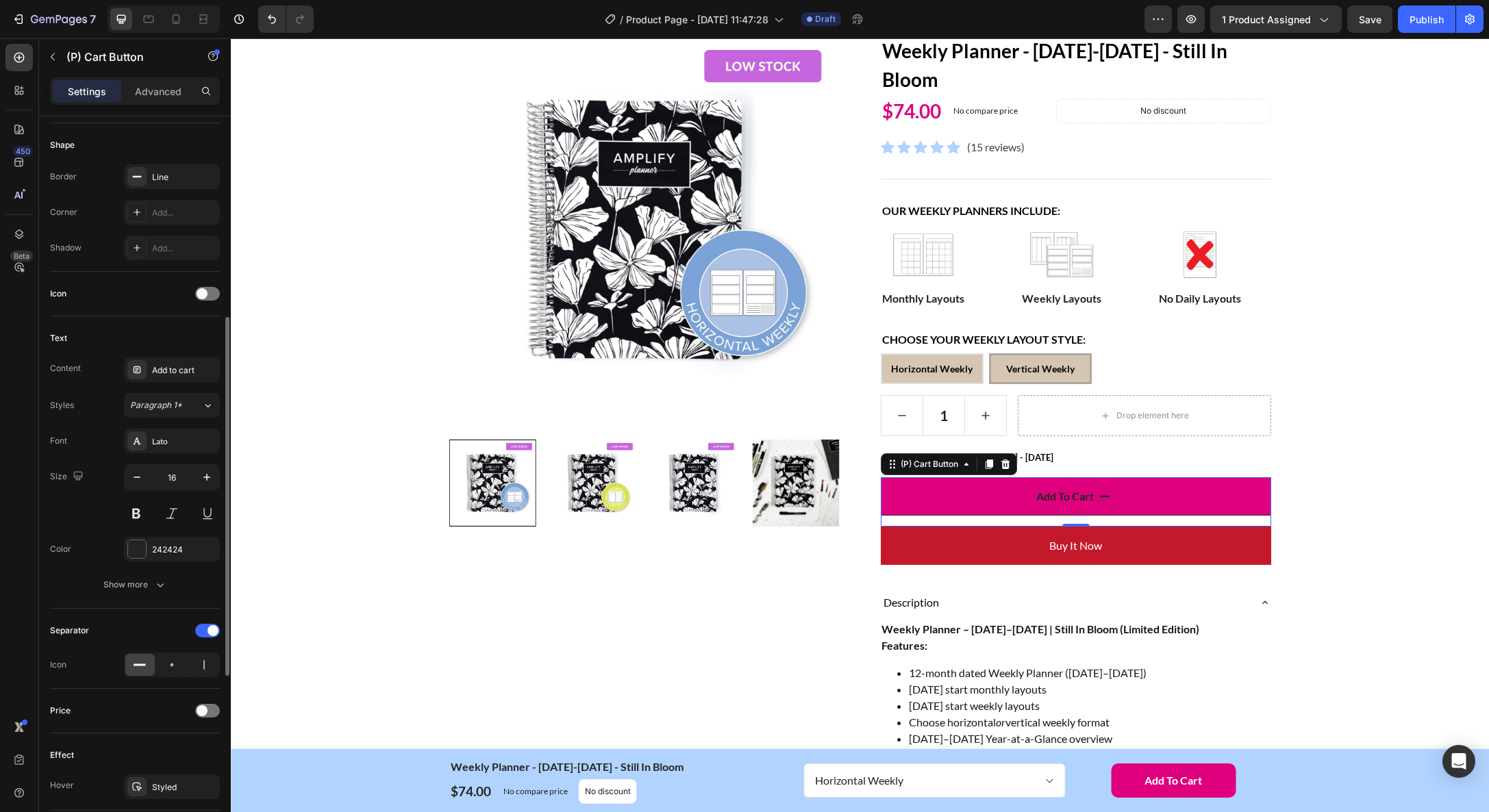
scroll to position [409, 0]
click at [171, 661] on icon at bounding box center [172, 662] width 14 height 14
click at [209, 632] on div at bounding box center [207, 628] width 24 height 14
click at [208, 628] on div at bounding box center [207, 628] width 24 height 14
click at [208, 701] on div at bounding box center [207, 708] width 24 height 14
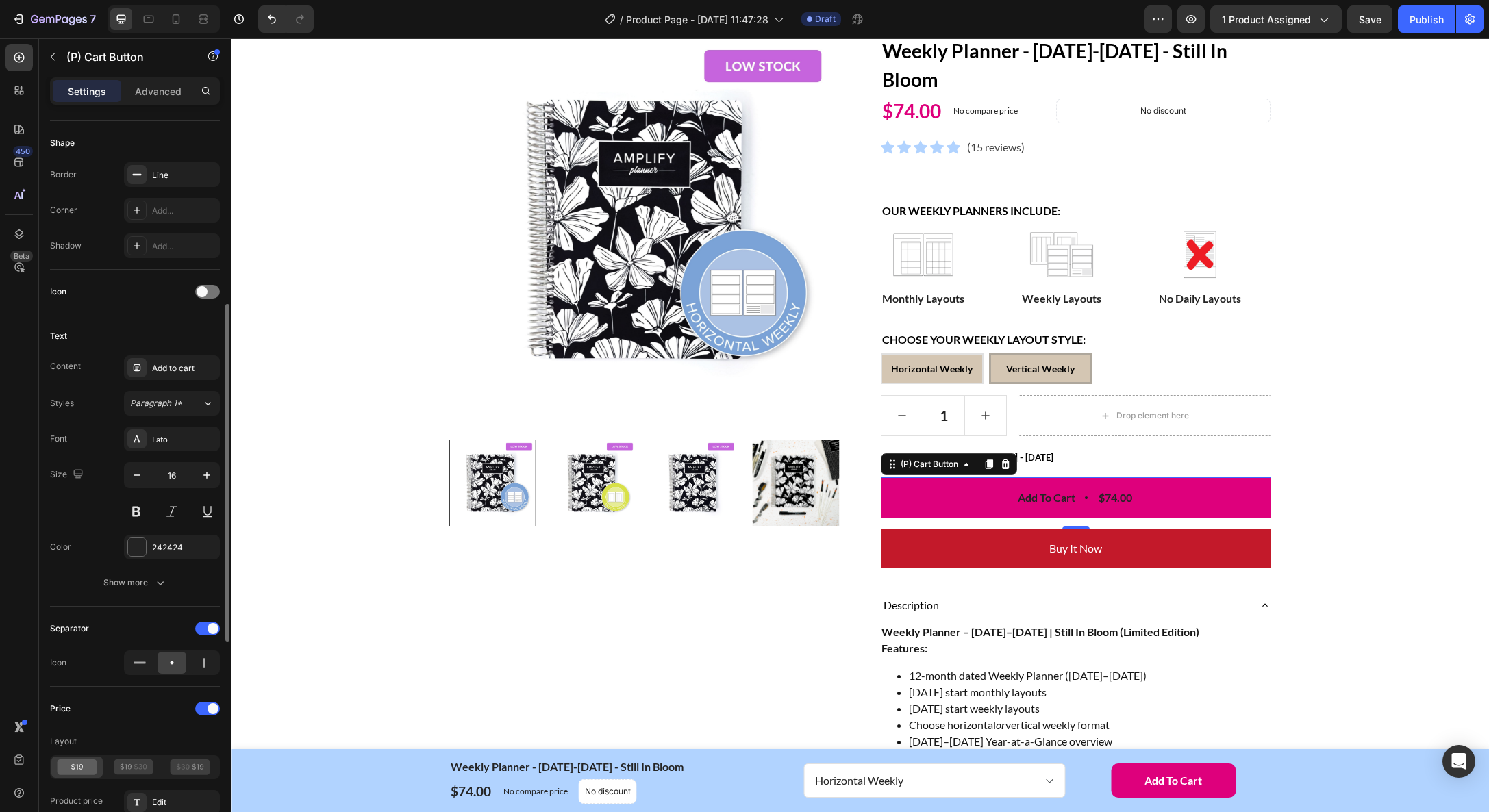
click at [208, 701] on div "Price" at bounding box center [134, 708] width 170 height 22
click at [209, 707] on span at bounding box center [212, 708] width 11 height 11
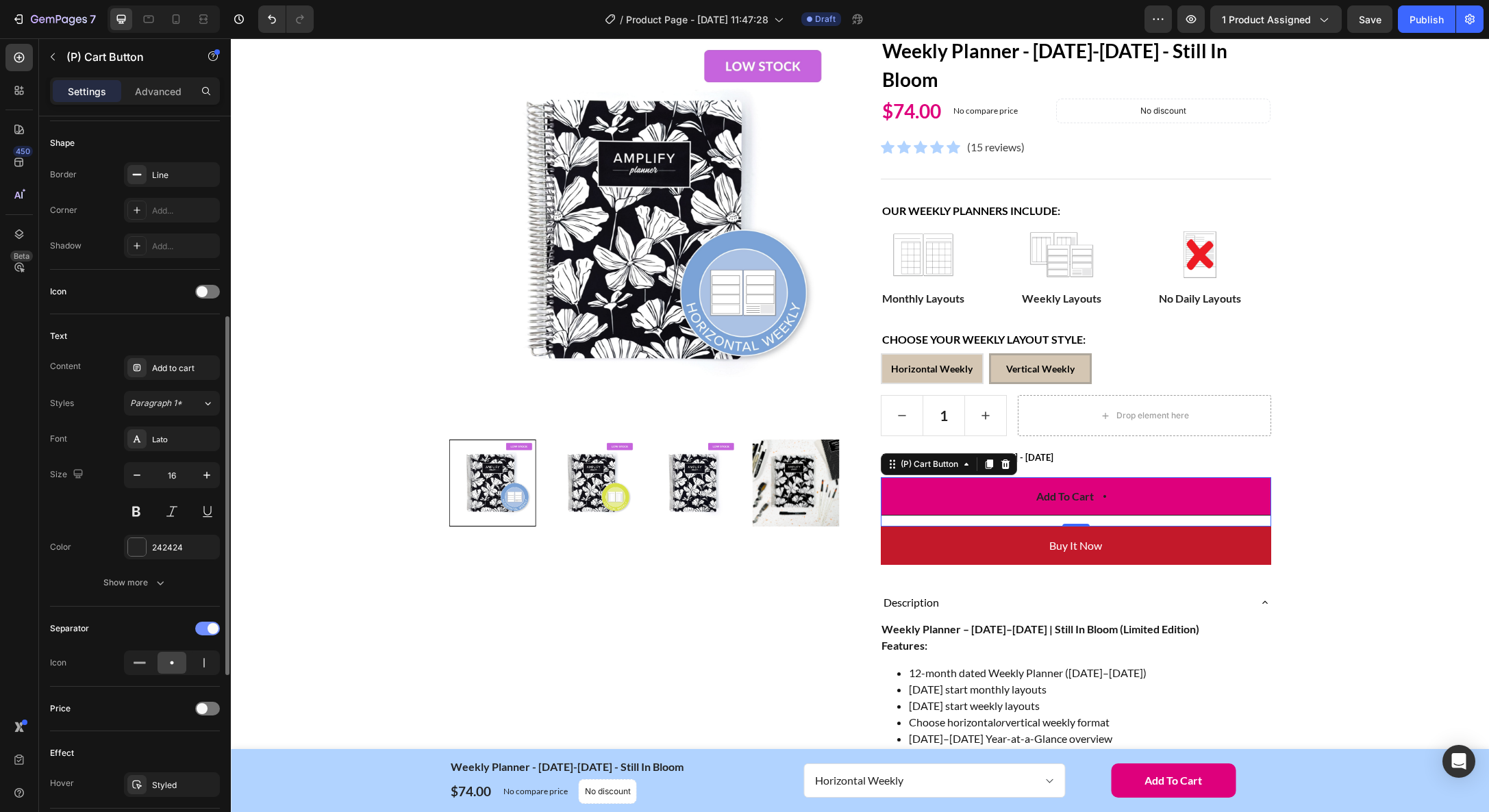
click at [208, 631] on span at bounding box center [212, 628] width 11 height 11
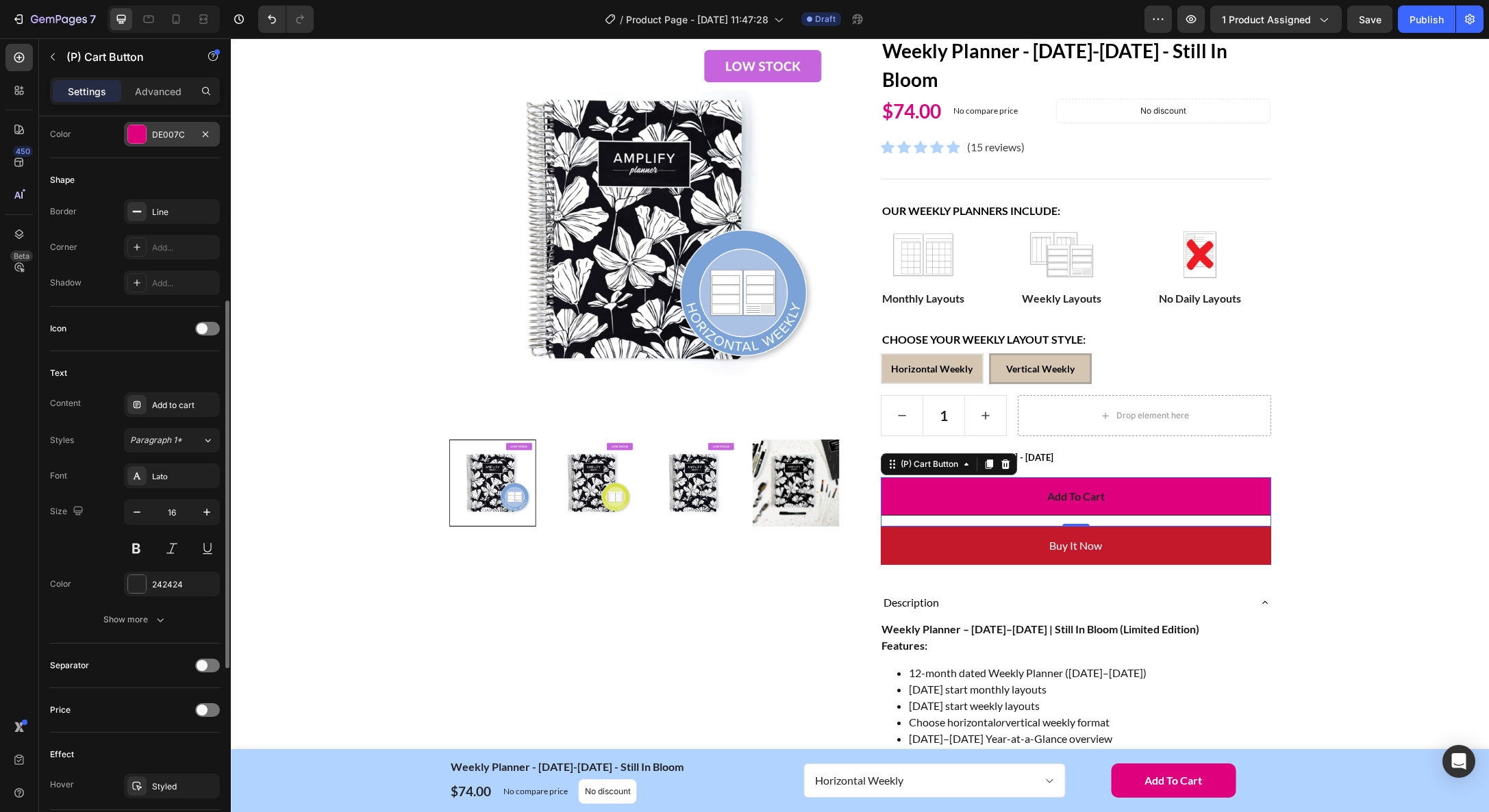
scroll to position [370, 0]
click at [165, 585] on div "242424" at bounding box center [172, 586] width 40 height 12
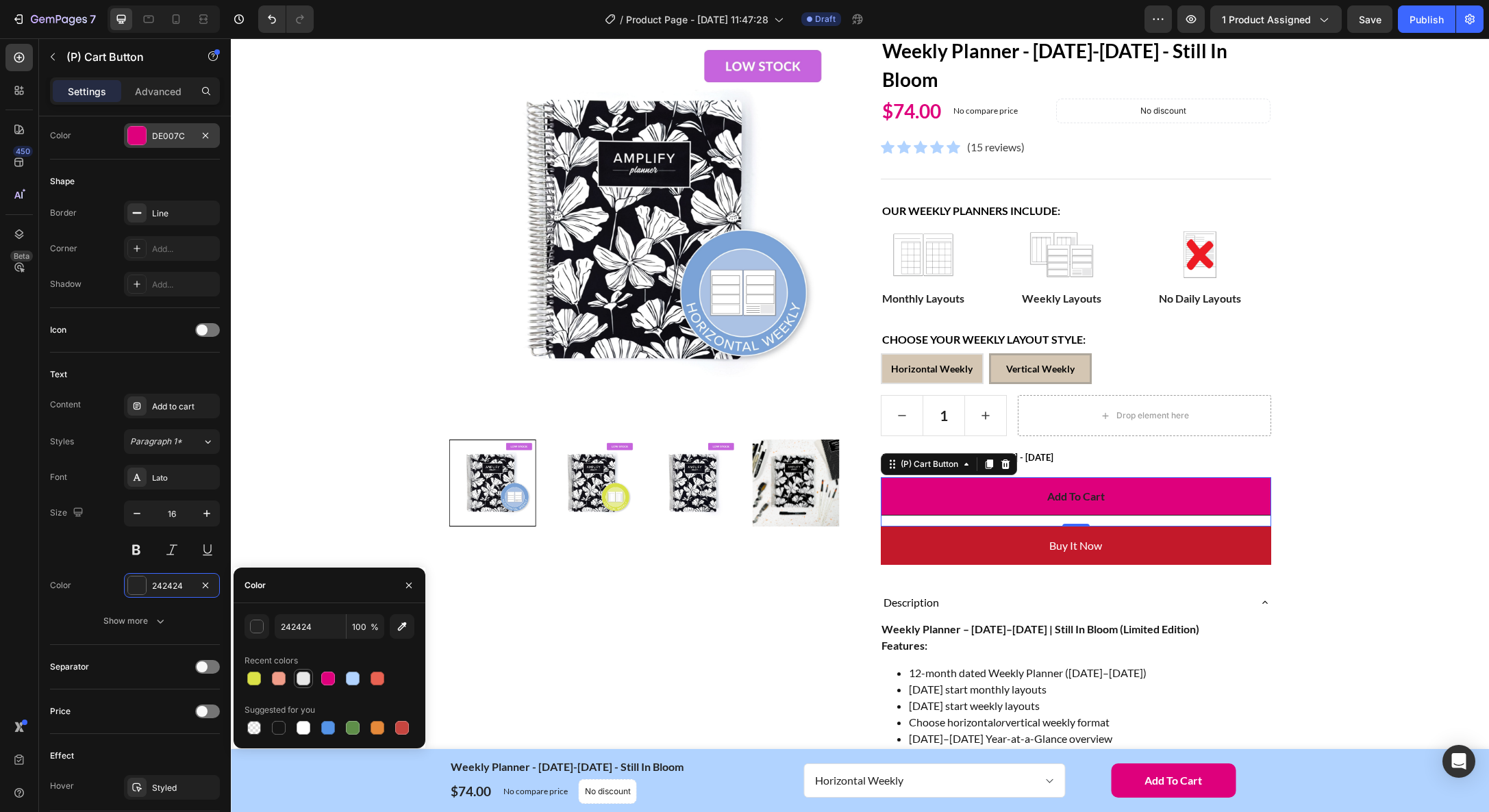
click at [303, 678] on div at bounding box center [304, 679] width 14 height 14
click at [305, 723] on div at bounding box center [304, 728] width 14 height 14
type input "FFFFFF"
click at [211, 516] on icon "button" at bounding box center [207, 513] width 14 height 14
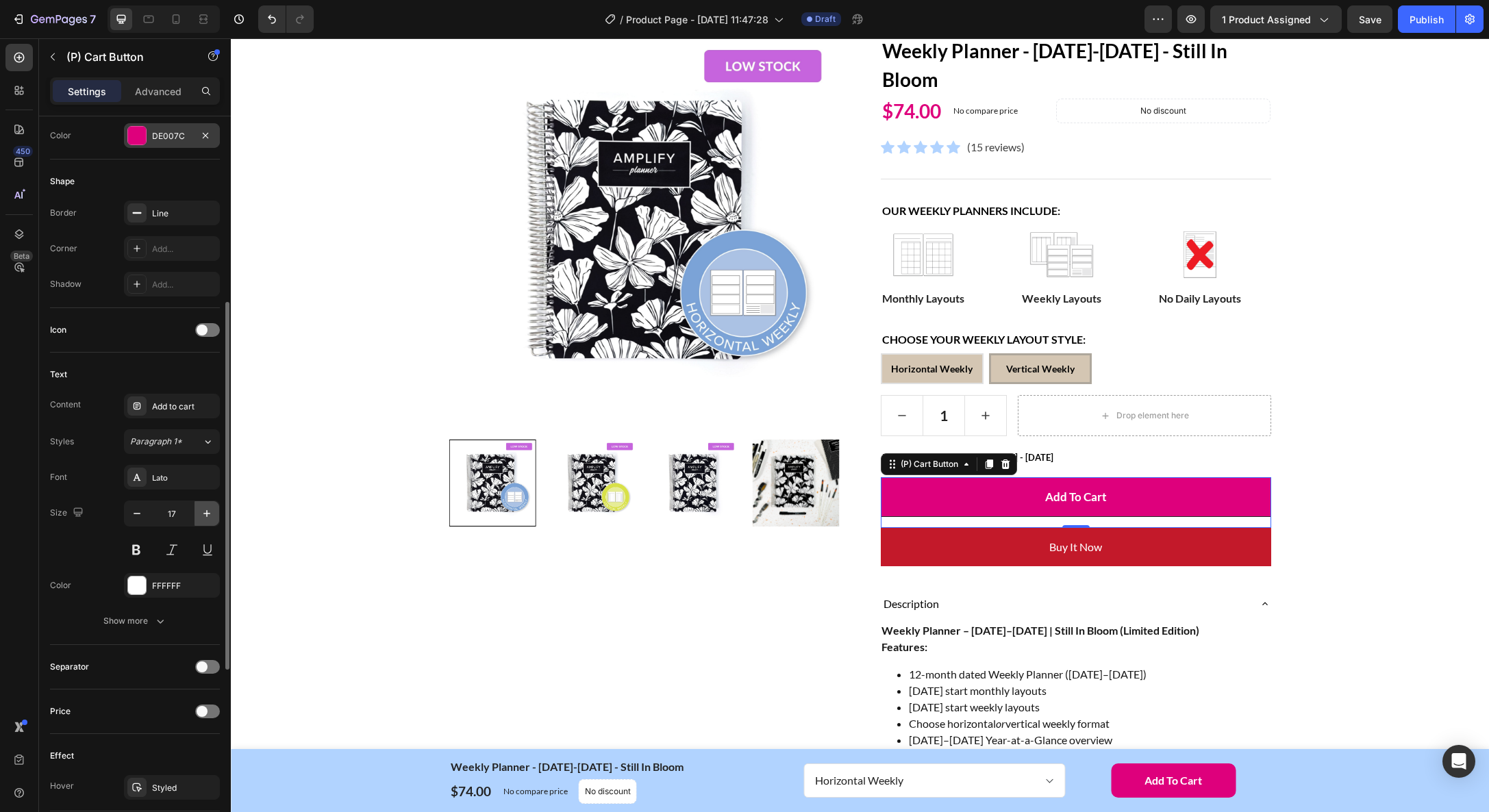
click at [211, 516] on icon "button" at bounding box center [207, 513] width 14 height 14
type input "18"
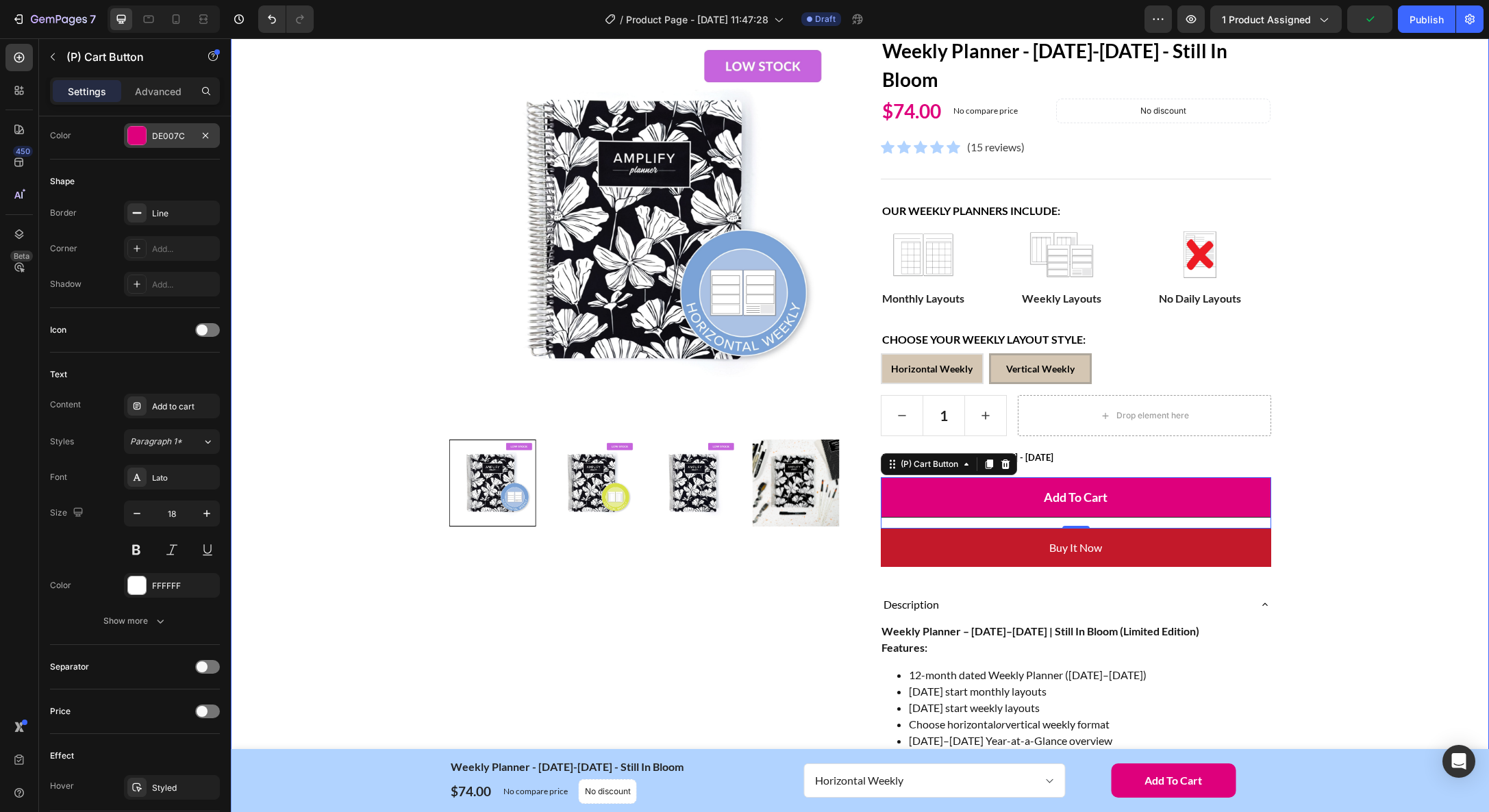
click at [1357, 498] on div "Home Weekly Planner - [DATE]-[DATE] - Still In Bloom Breadcrumb Row Product Ima…" at bounding box center [859, 641] width 1237 height 1313
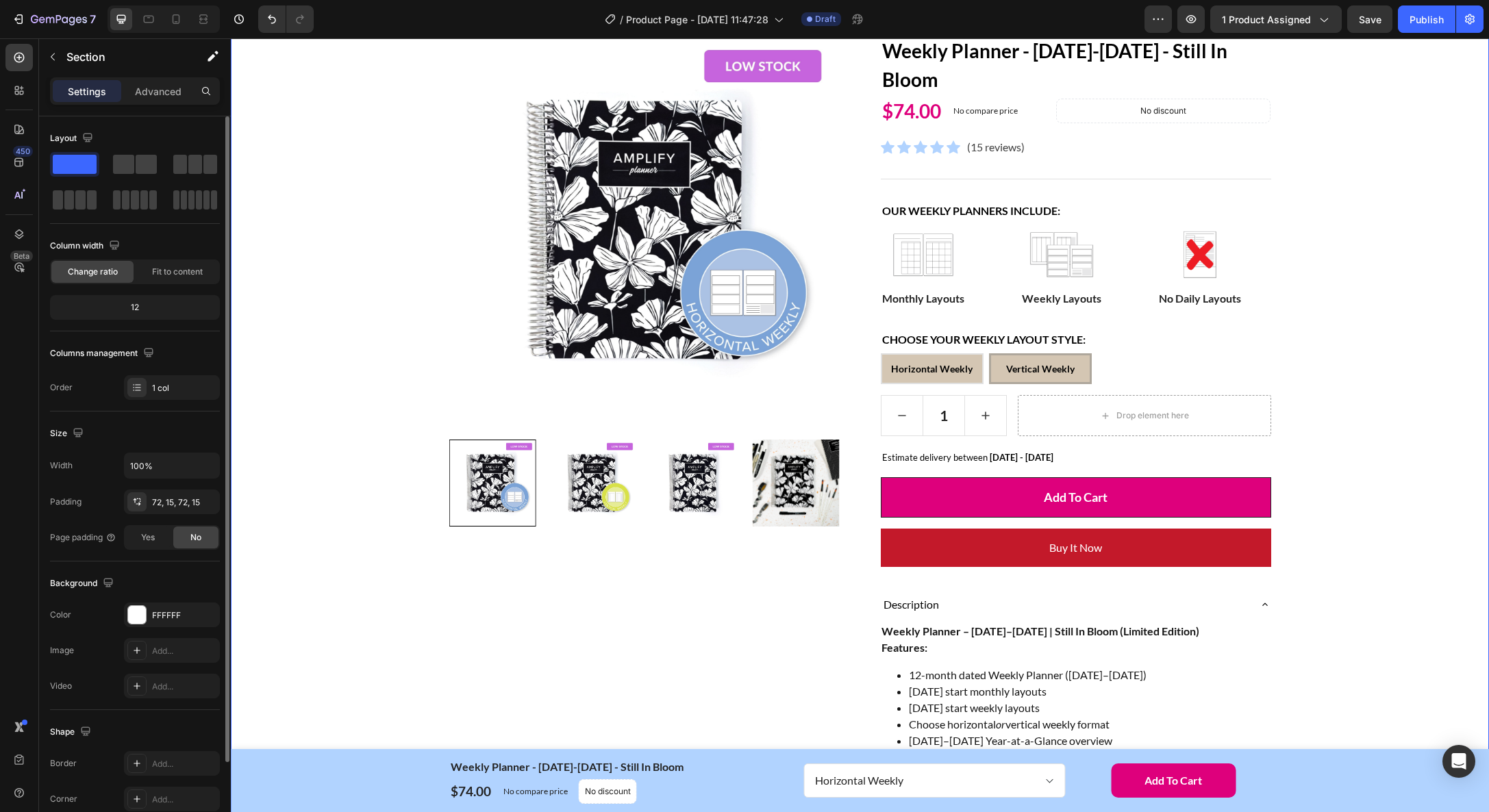
click at [1357, 498] on div "Home Weekly Planner - [DATE]-[DATE] - Still In Bloom Breadcrumb Row Product Ima…" at bounding box center [859, 641] width 1237 height 1313
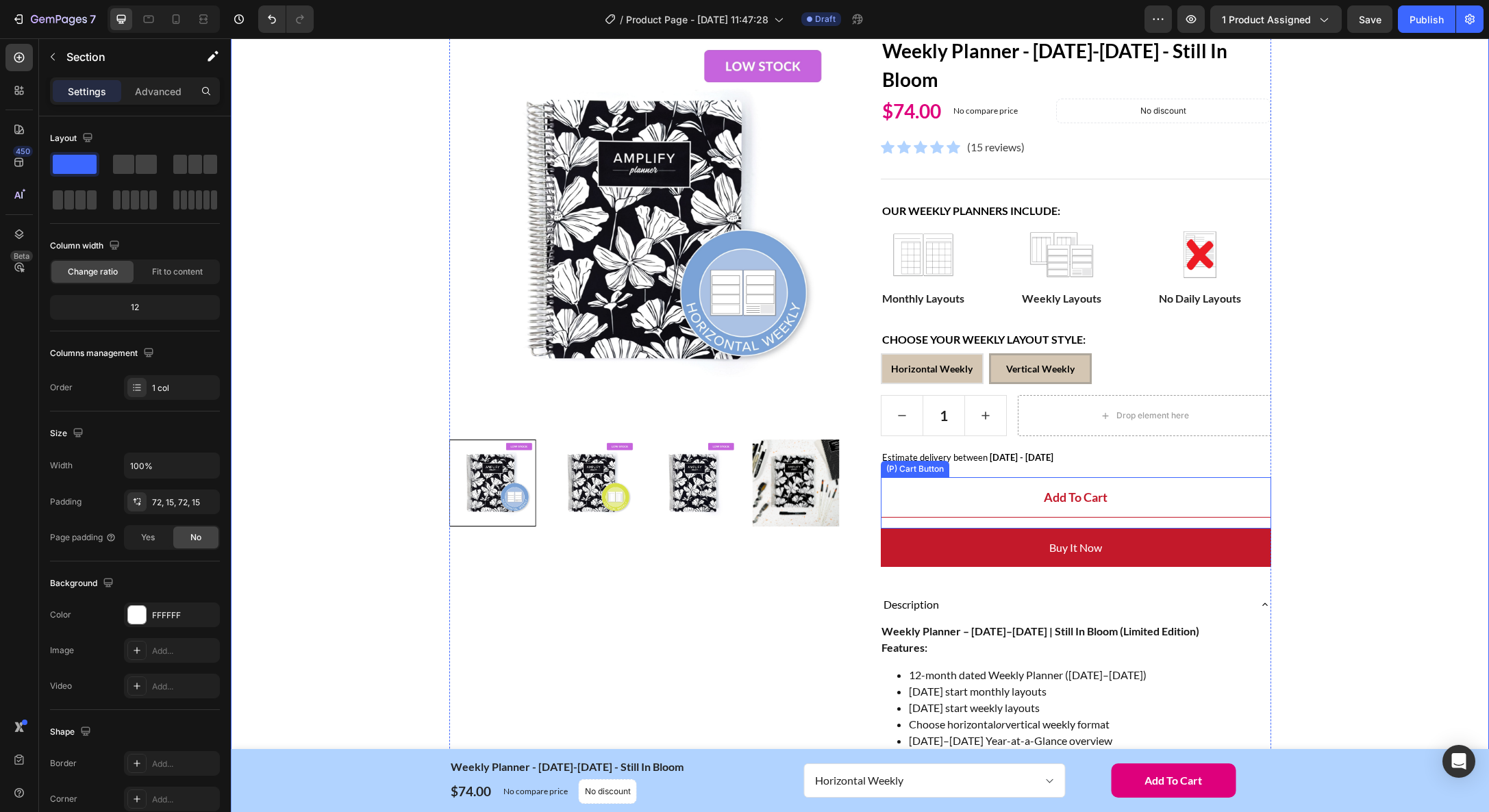
click at [1143, 495] on button "Add to cart" at bounding box center [1075, 497] width 390 height 40
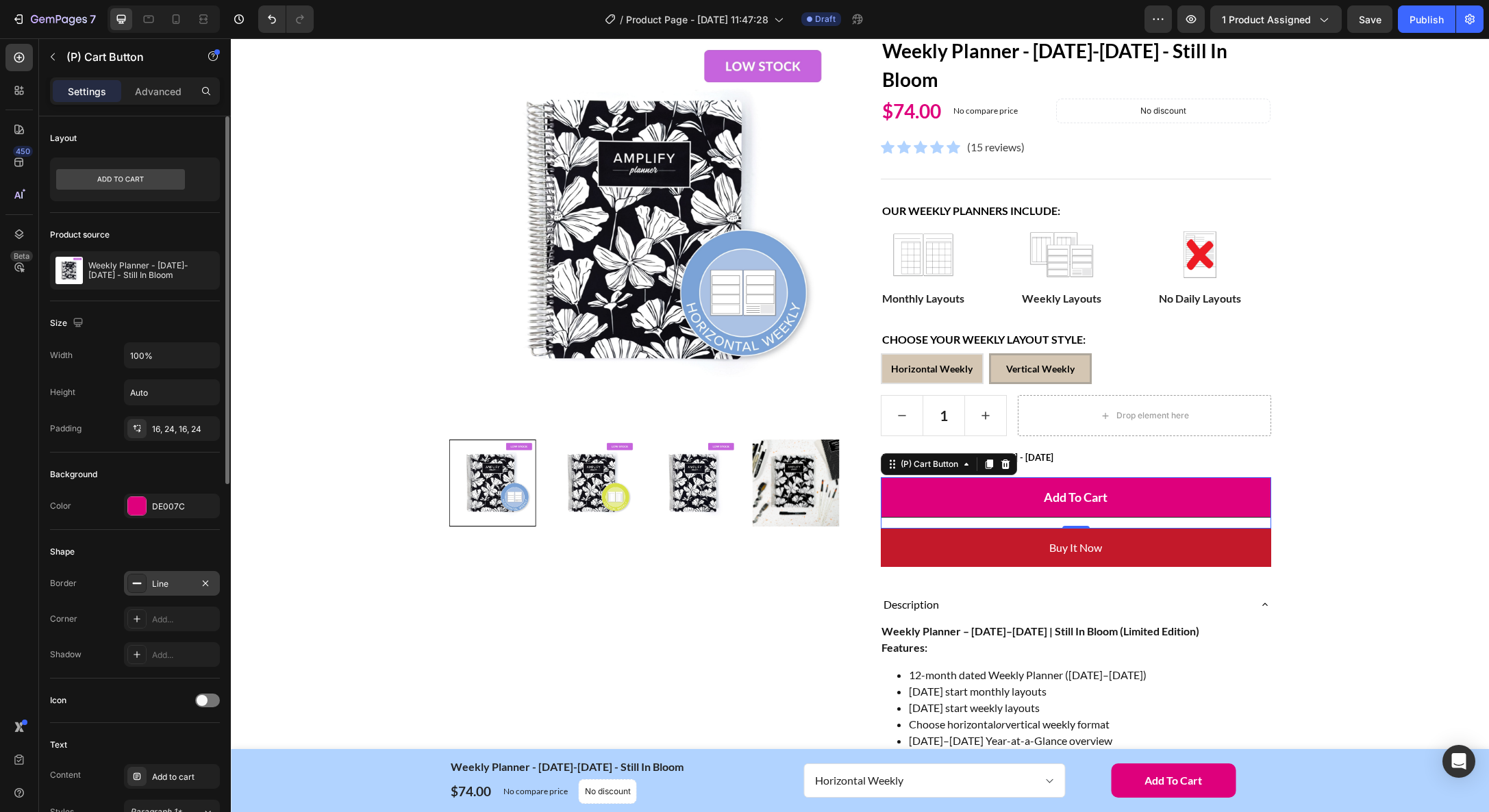
click at [133, 584] on icon at bounding box center [137, 583] width 11 height 11
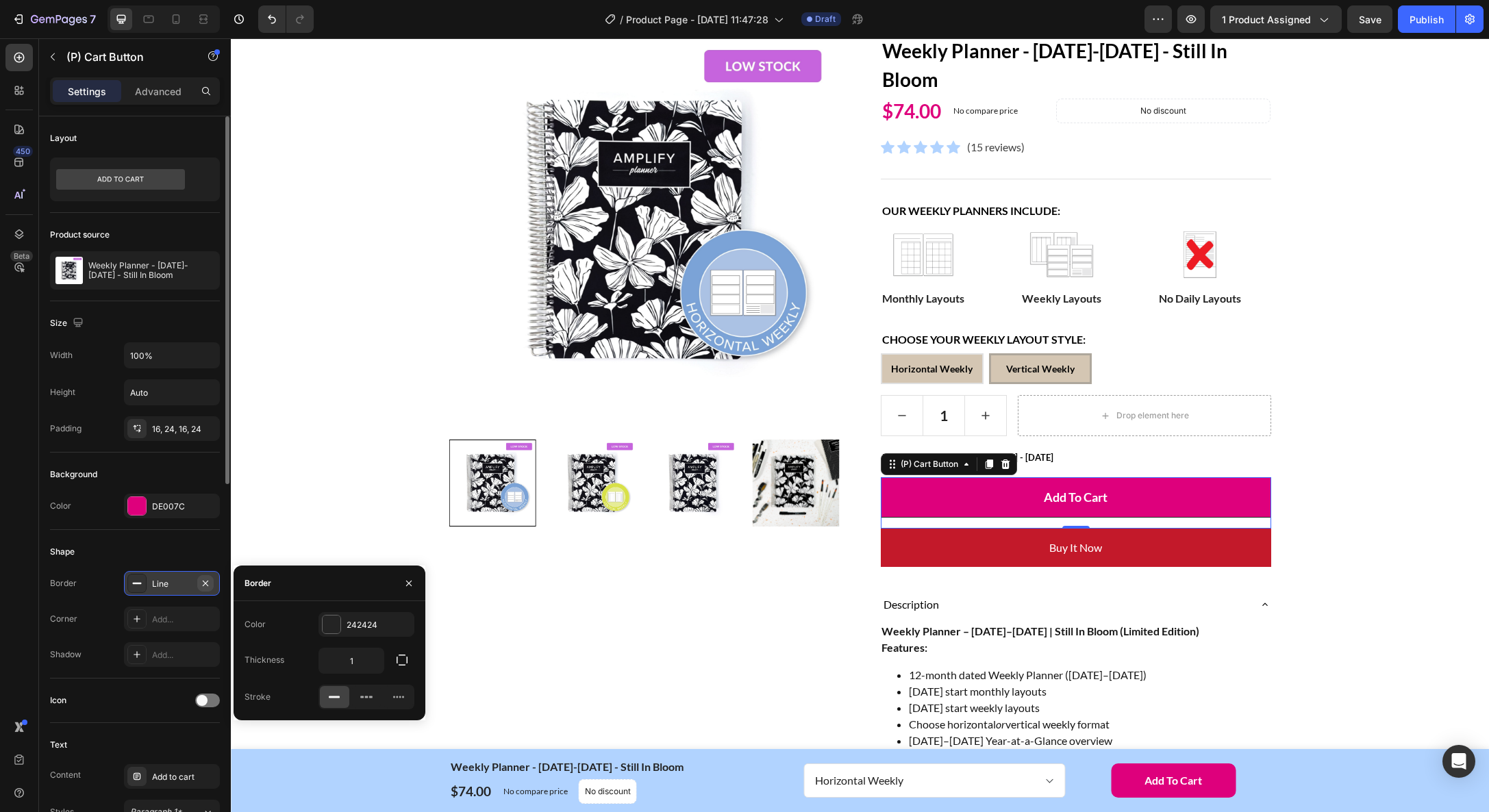
click at [205, 582] on icon "button" at bounding box center [205, 582] width 5 height 5
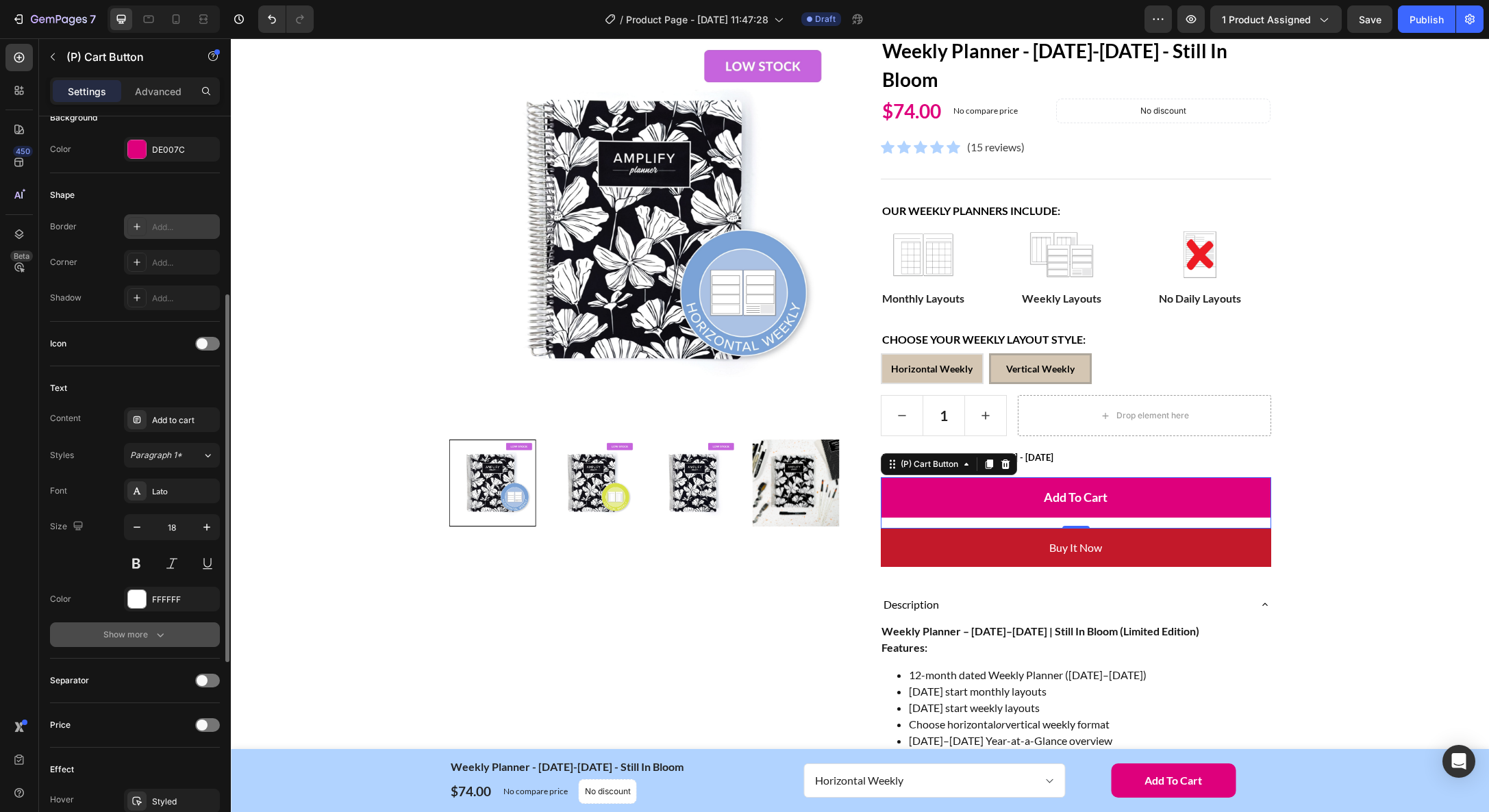
click at [139, 637] on div "Show more" at bounding box center [135, 634] width 64 height 14
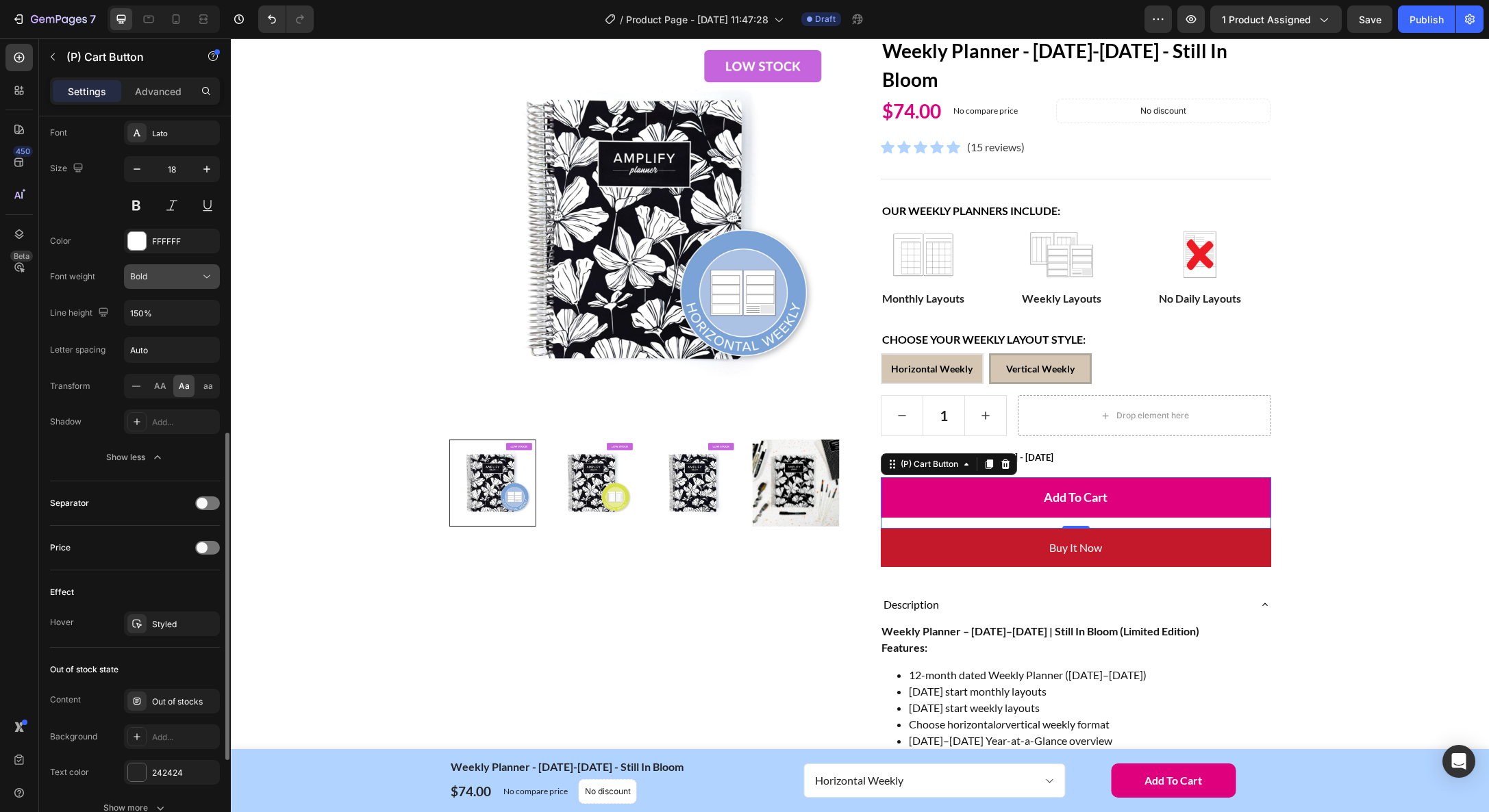
scroll to position [723, 0]
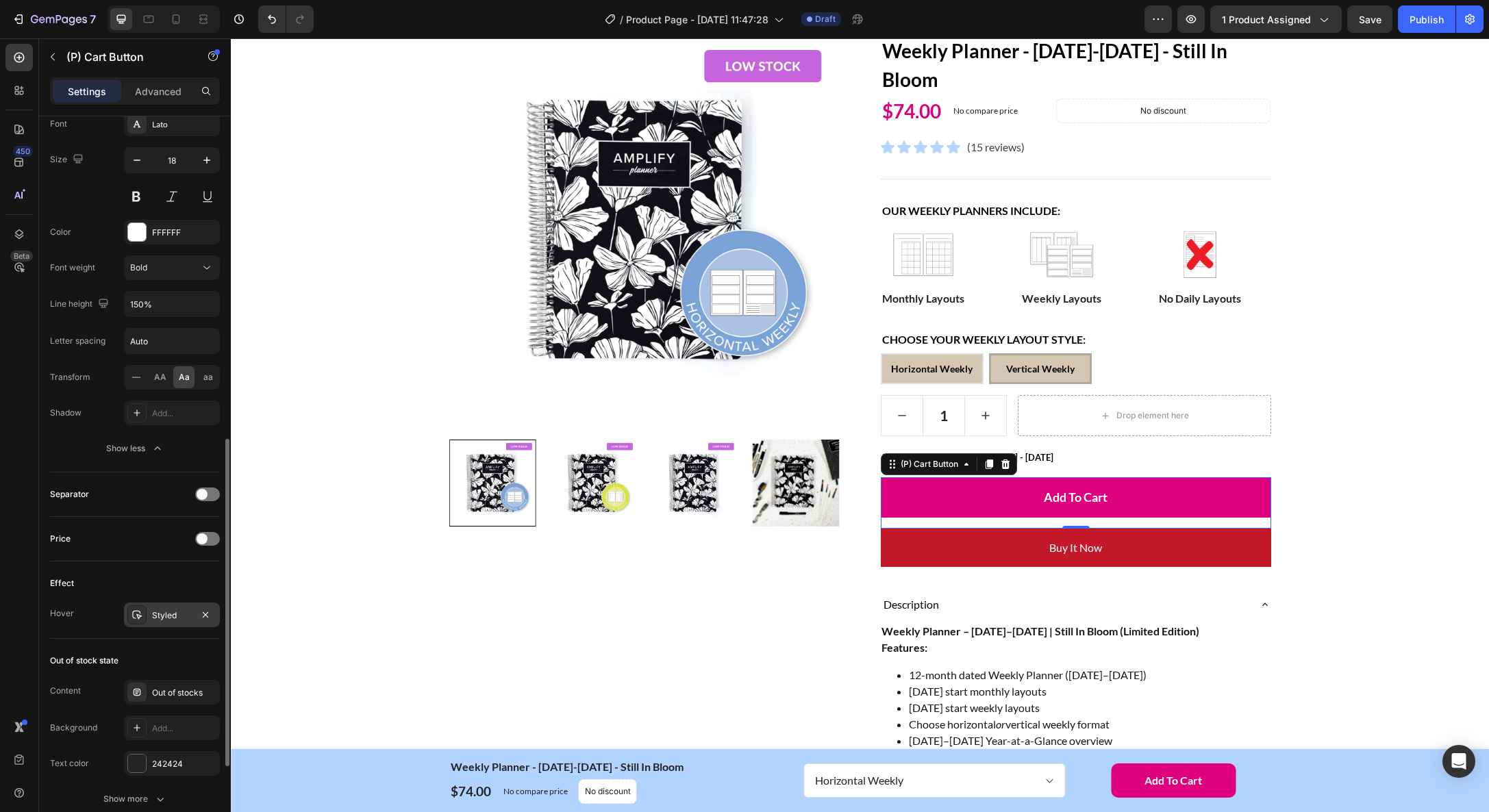
click at [172, 614] on div "Styled" at bounding box center [172, 615] width 40 height 12
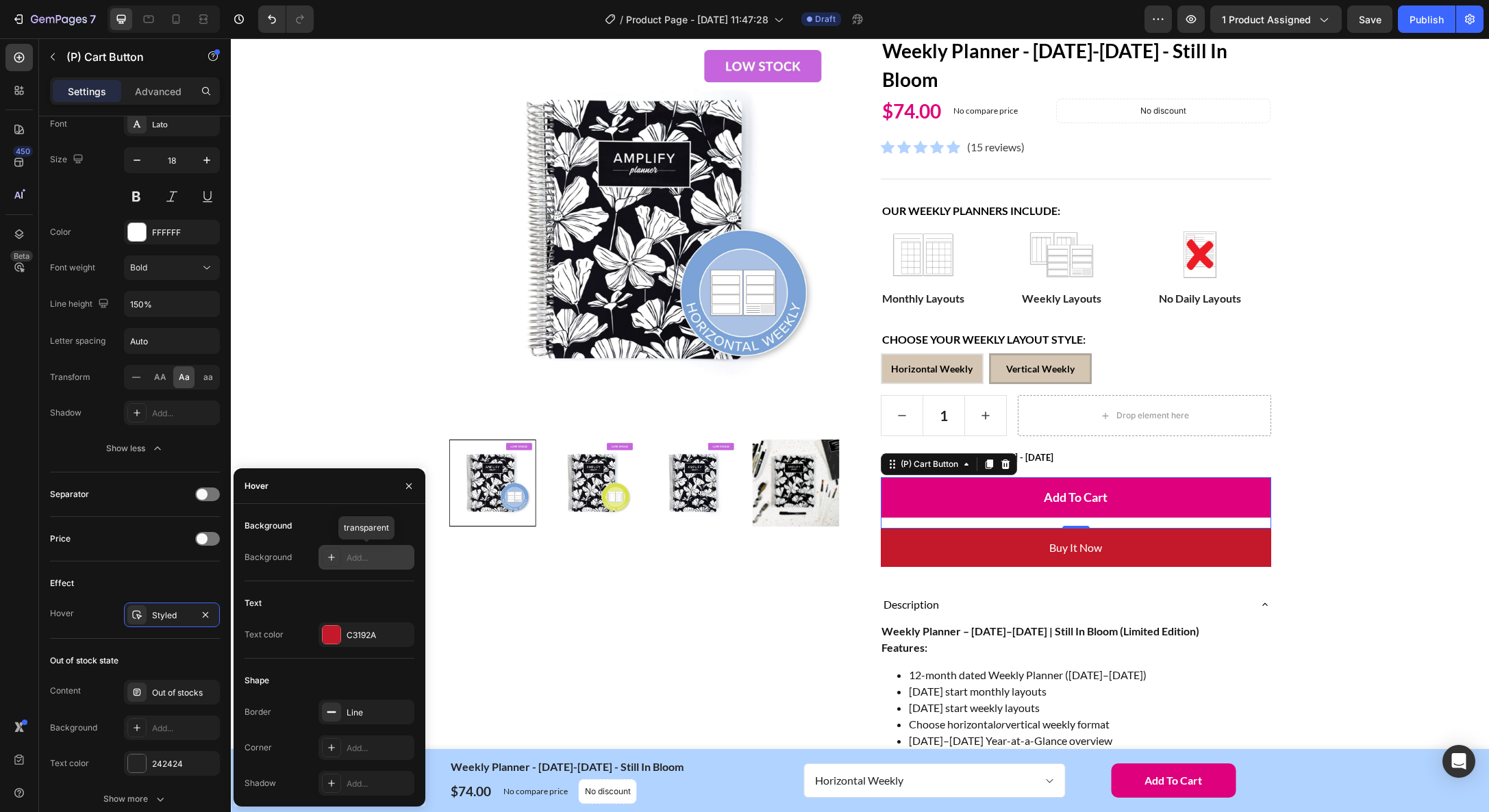
click at [368, 557] on div "Add..." at bounding box center [379, 558] width 64 height 12
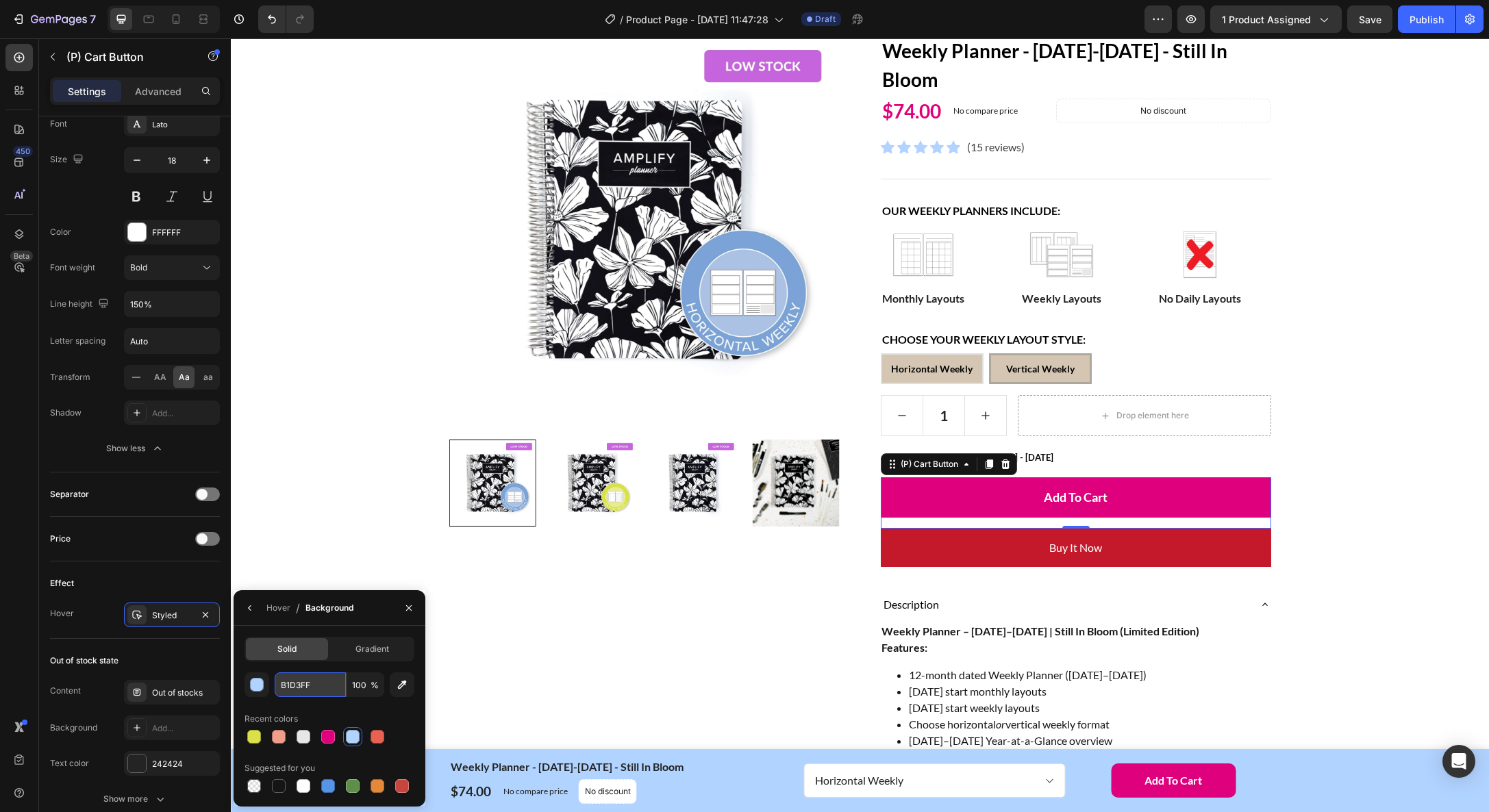
click at [313, 688] on input "B1D3FF" at bounding box center [310, 684] width 71 height 24
type input "E884A9"
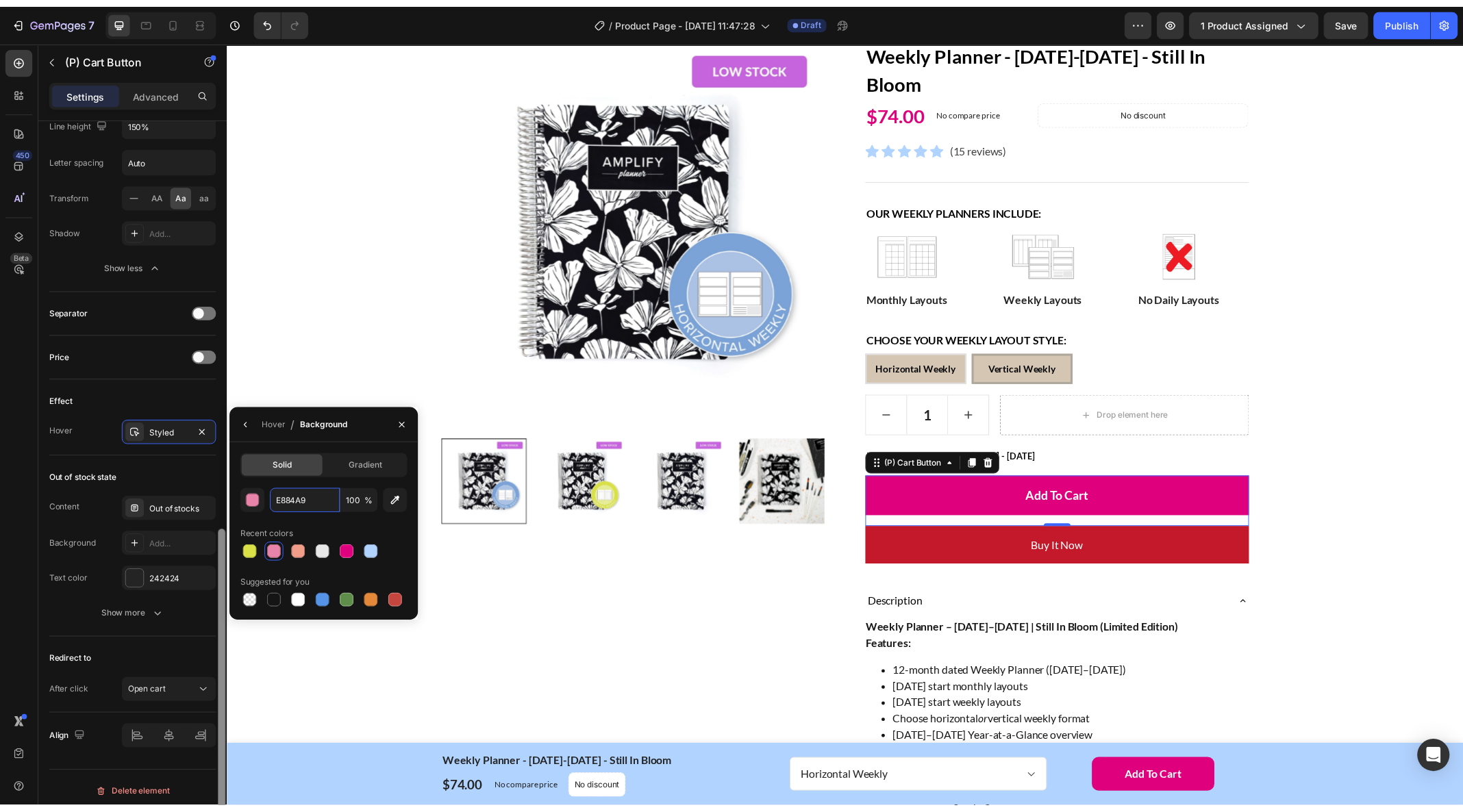
scroll to position [913, 0]
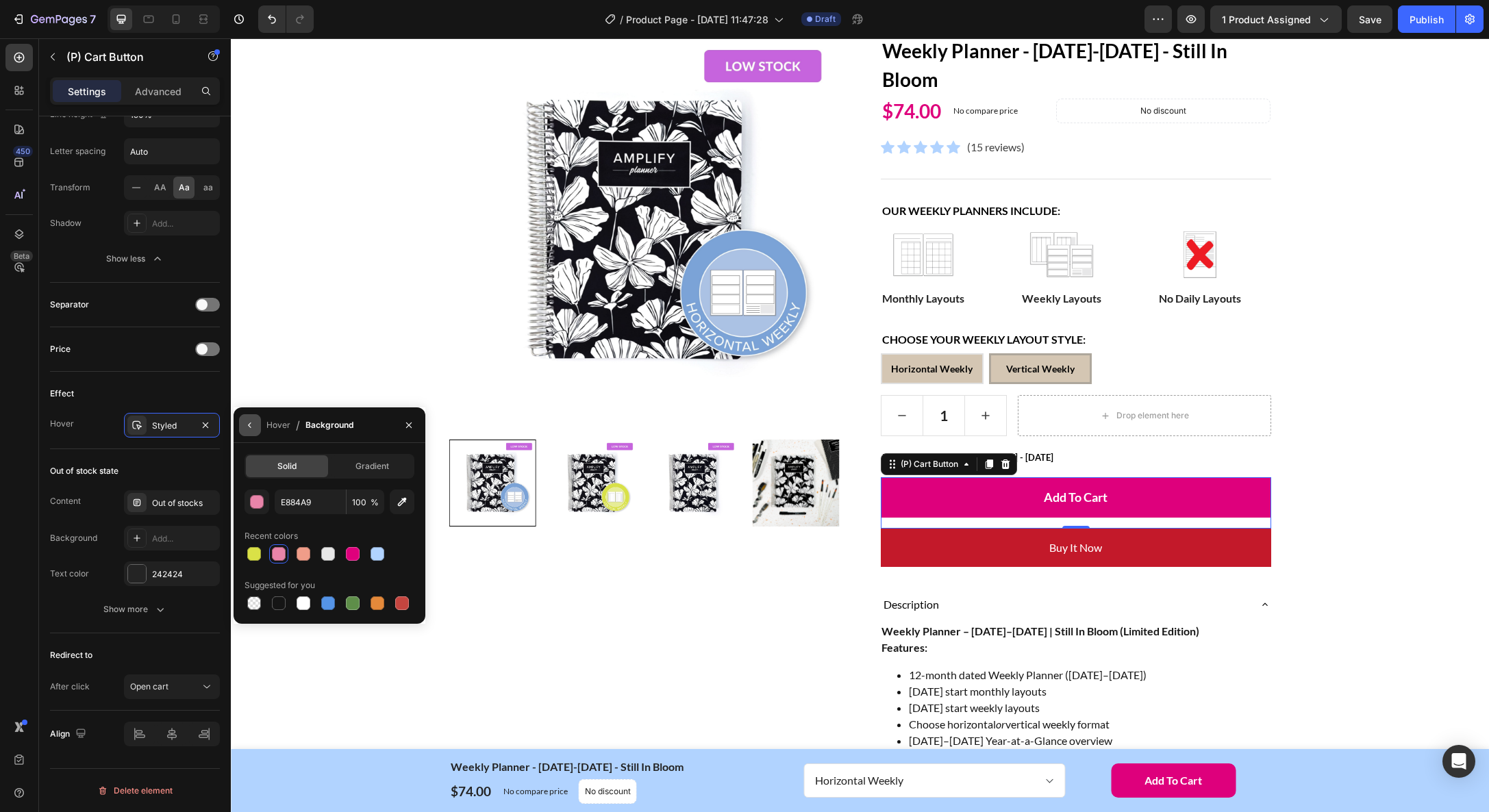
click at [253, 426] on icon "button" at bounding box center [250, 425] width 11 height 11
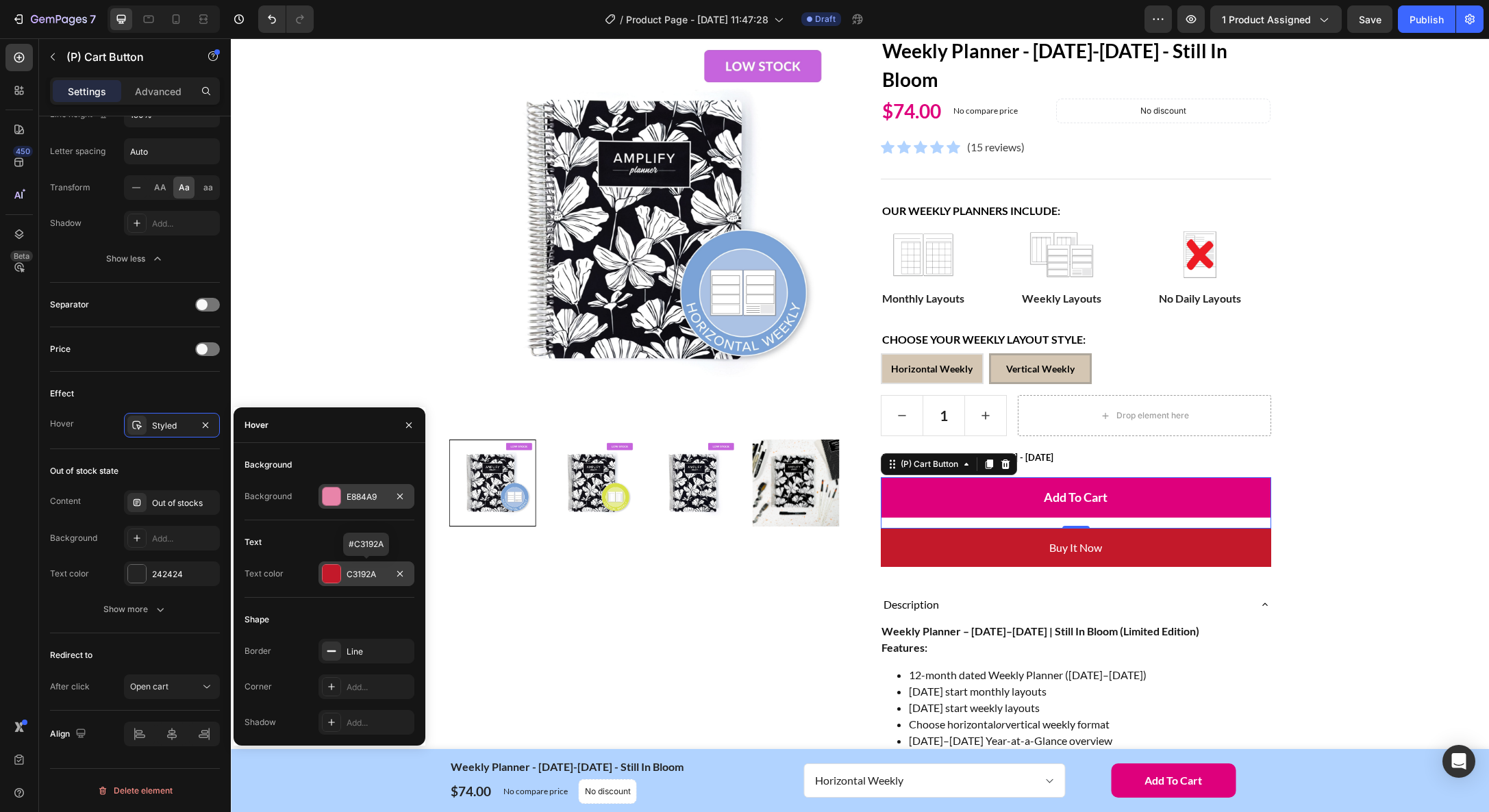
click at [368, 575] on div "C3192A" at bounding box center [367, 574] width 40 height 12
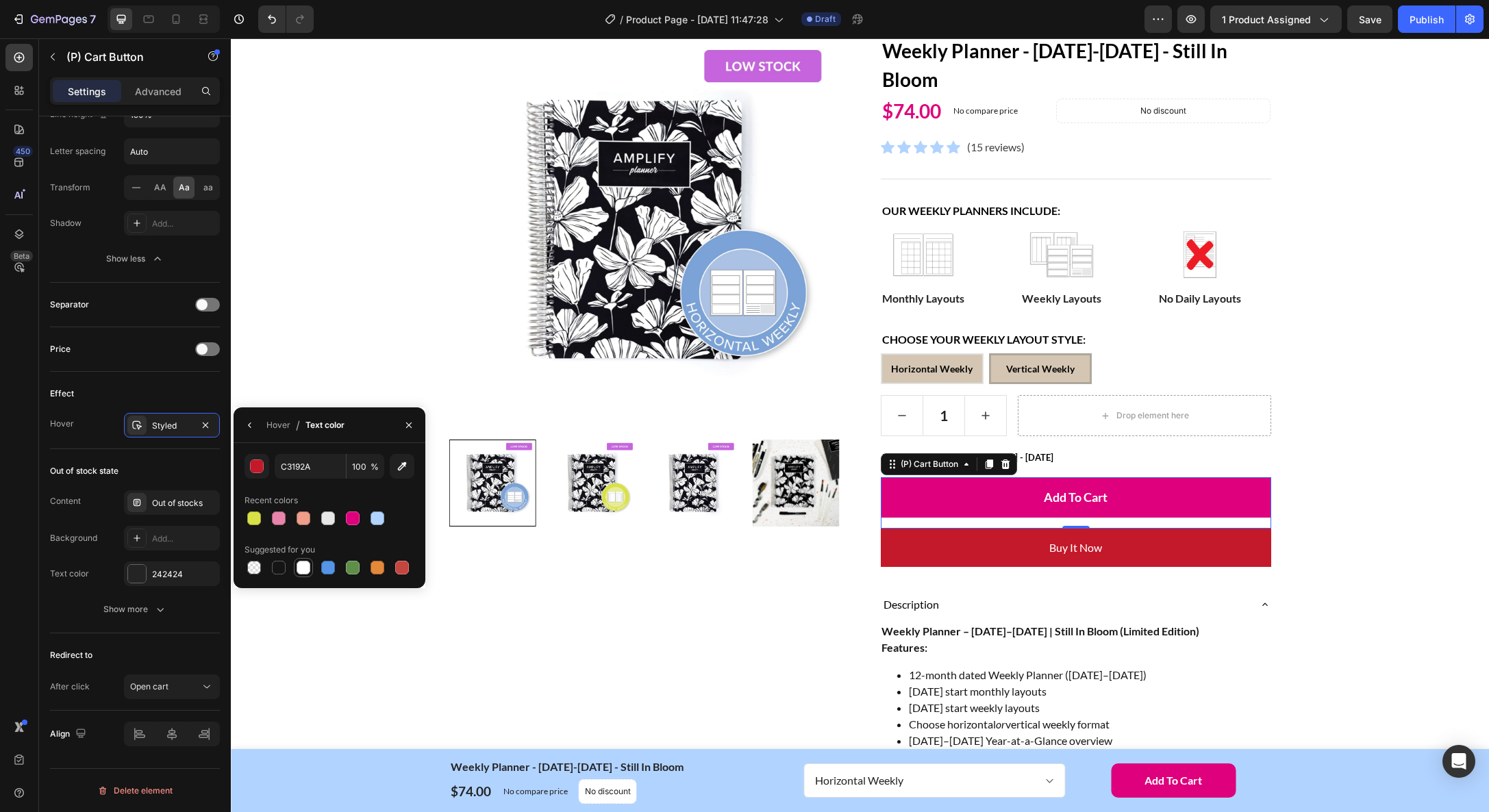
click at [305, 569] on div at bounding box center [304, 567] width 14 height 14
type input "FFFFFF"
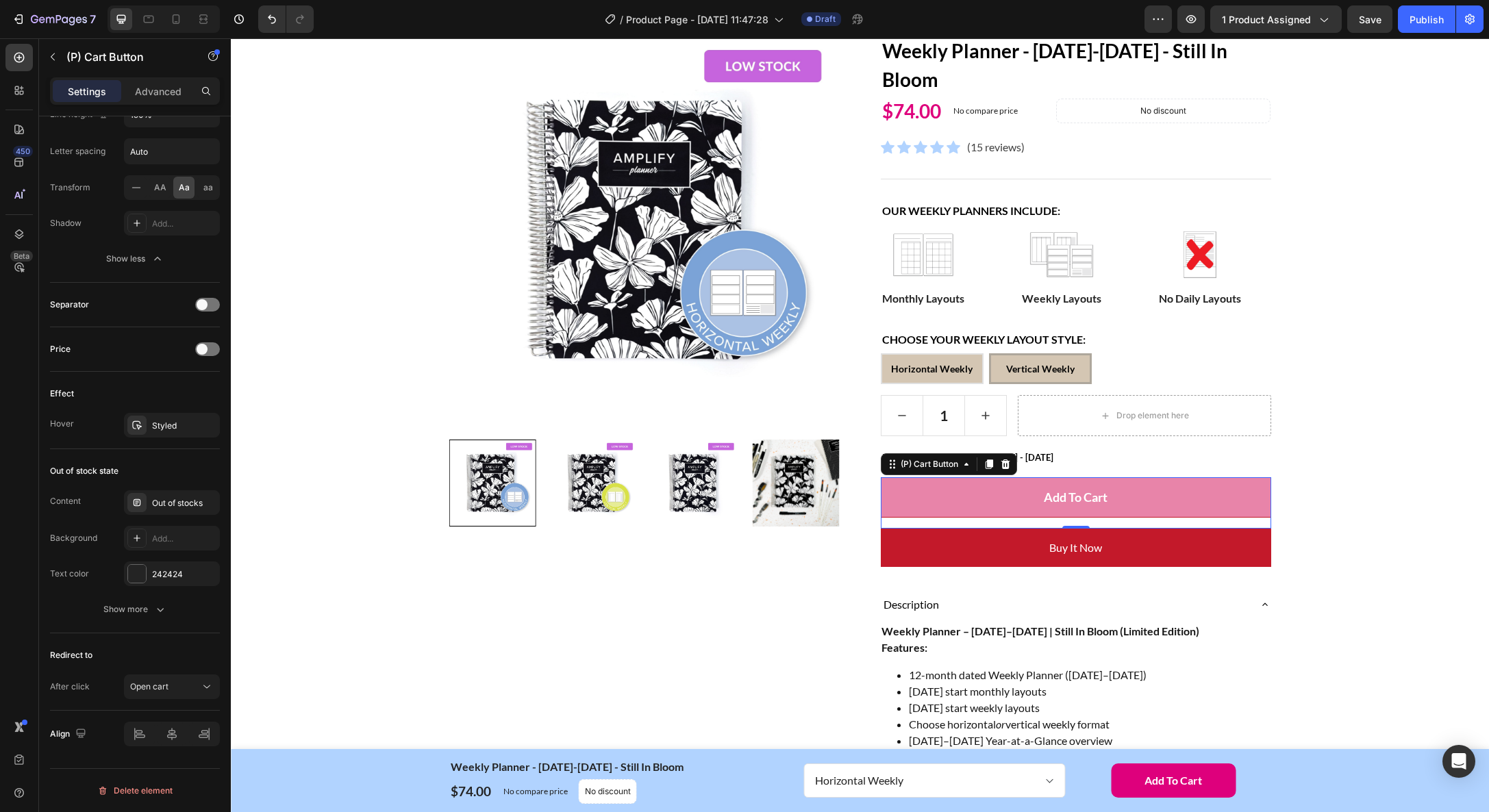
click at [1021, 501] on button "Add to cart" at bounding box center [1075, 497] width 390 height 40
click at [961, 495] on button "Add to cart" at bounding box center [1075, 497] width 390 height 40
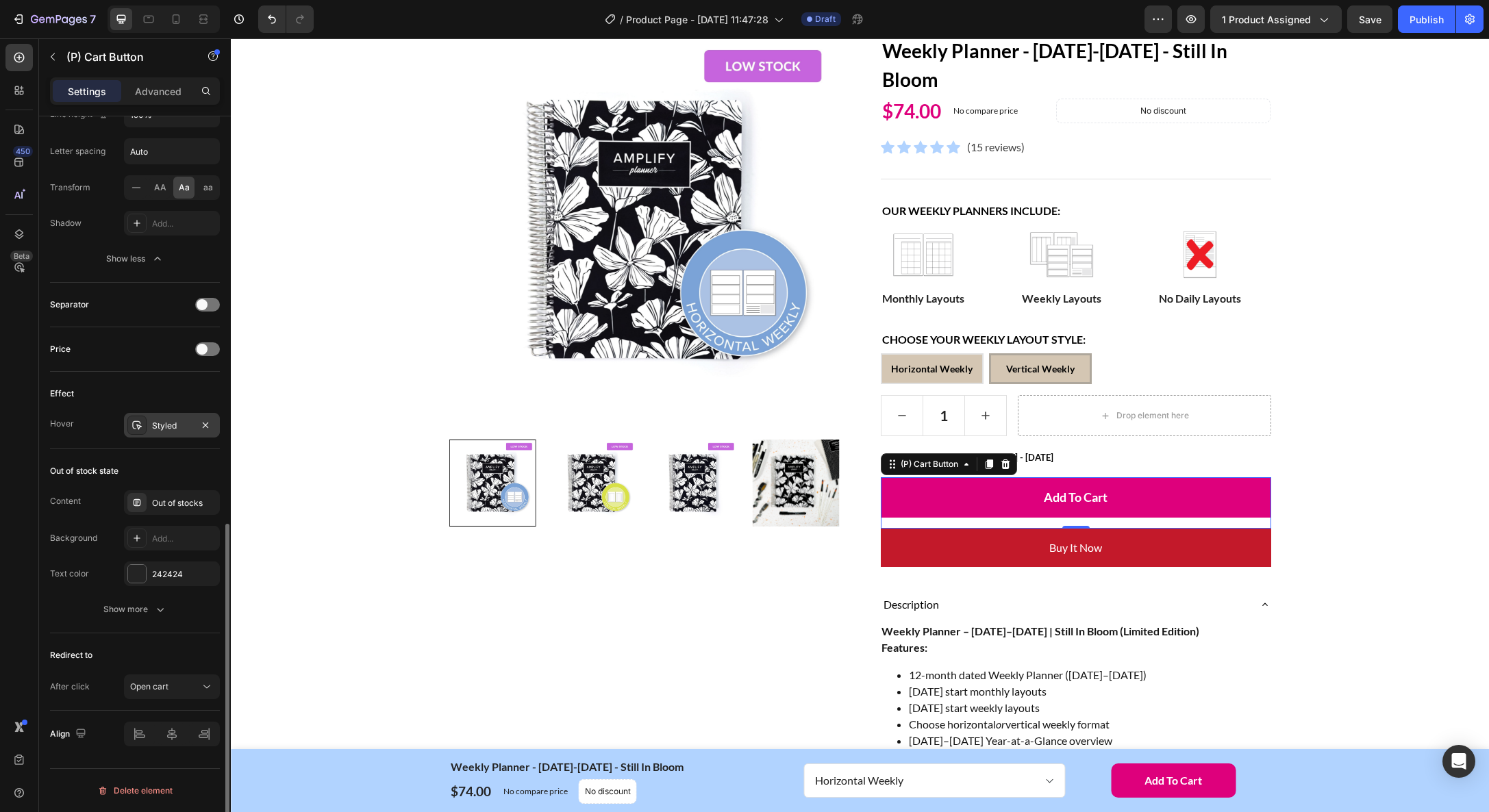
click at [189, 428] on div "Styled" at bounding box center [172, 426] width 40 height 12
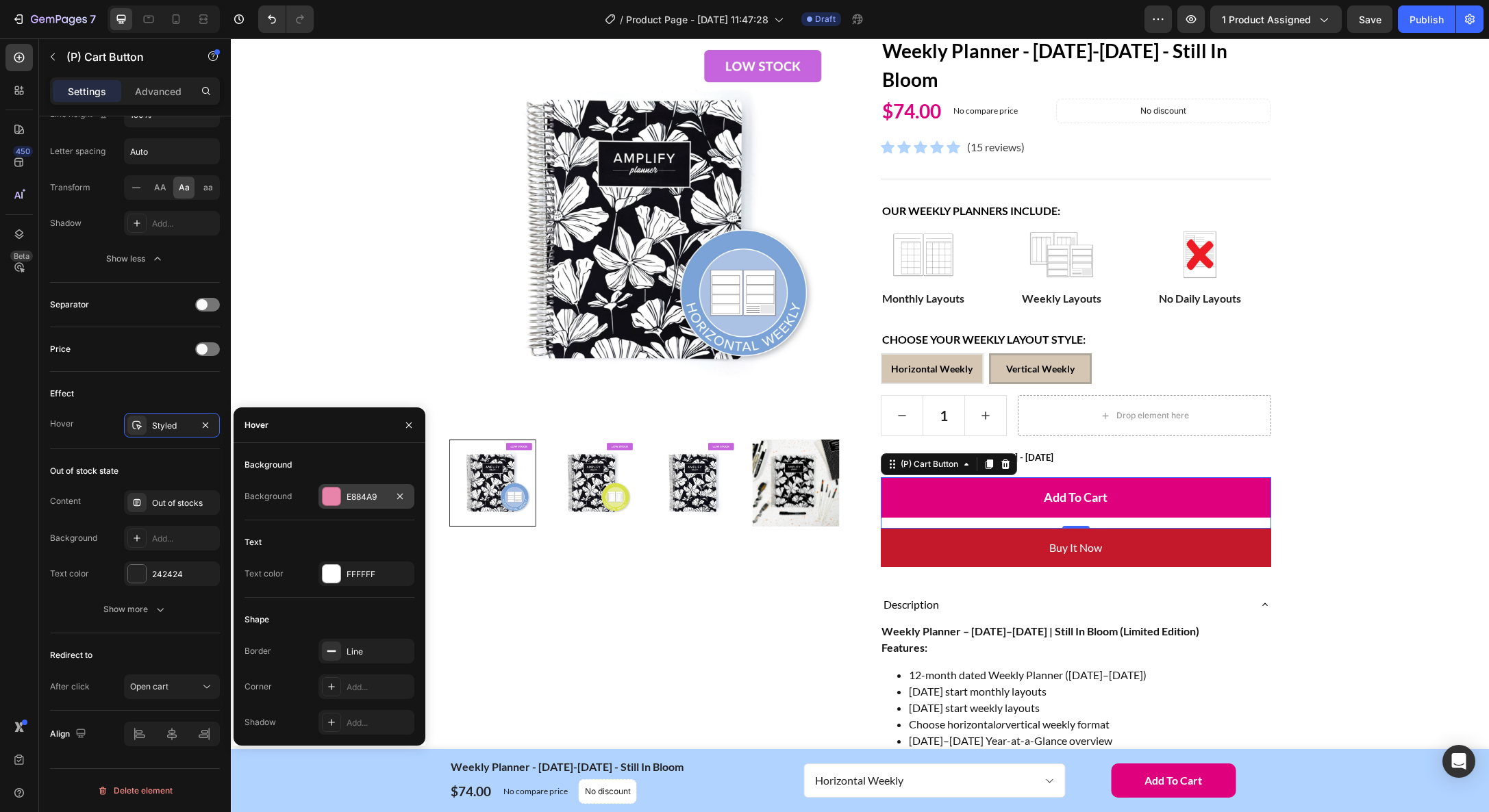
click at [347, 493] on div "E884A9" at bounding box center [367, 497] width 40 height 12
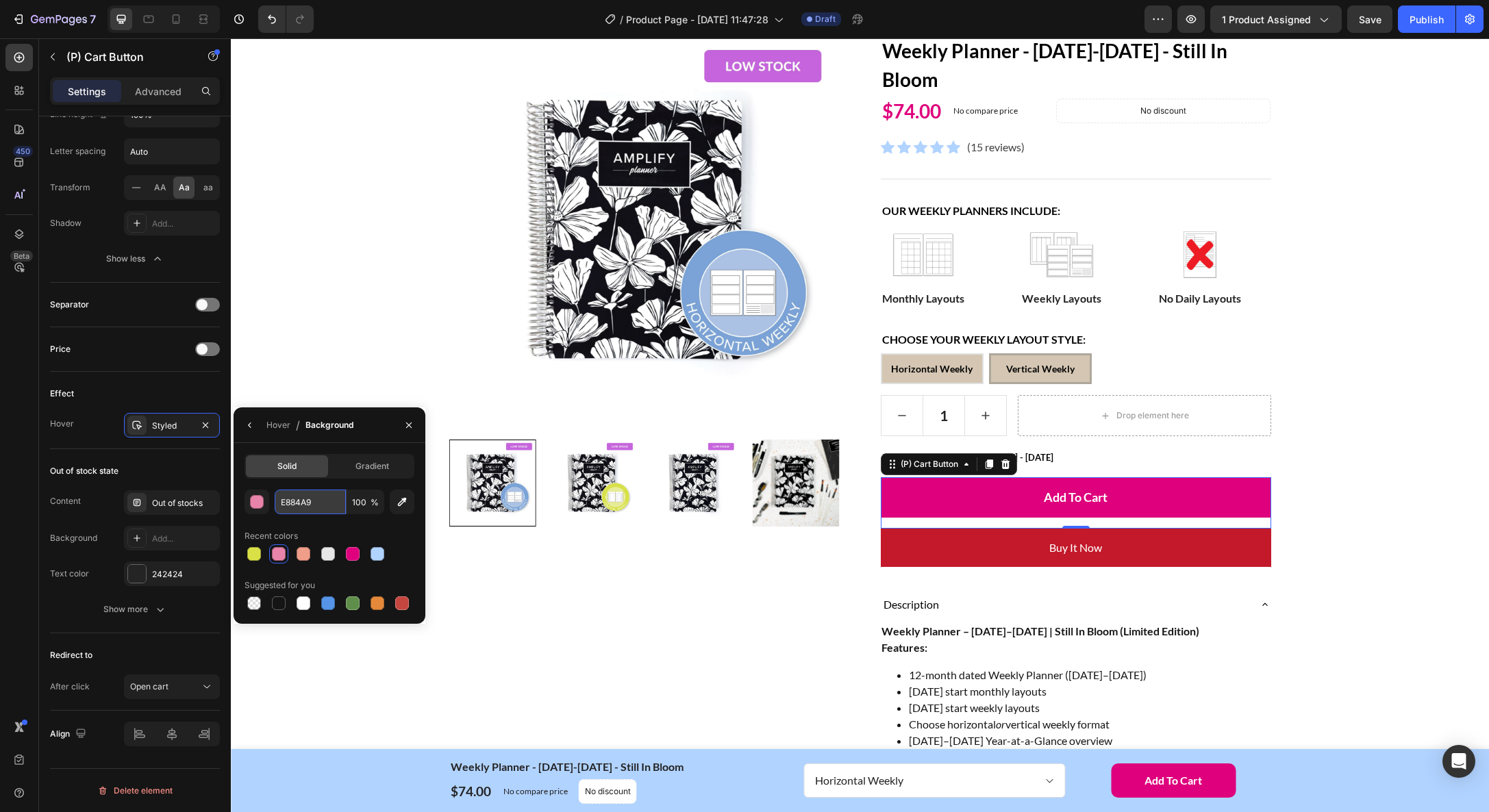
click at [289, 499] on input "E884A9" at bounding box center [310, 501] width 71 height 24
click at [375, 556] on div at bounding box center [377, 554] width 14 height 14
type input "DE007C"
click at [406, 505] on icon "button" at bounding box center [402, 502] width 14 height 14
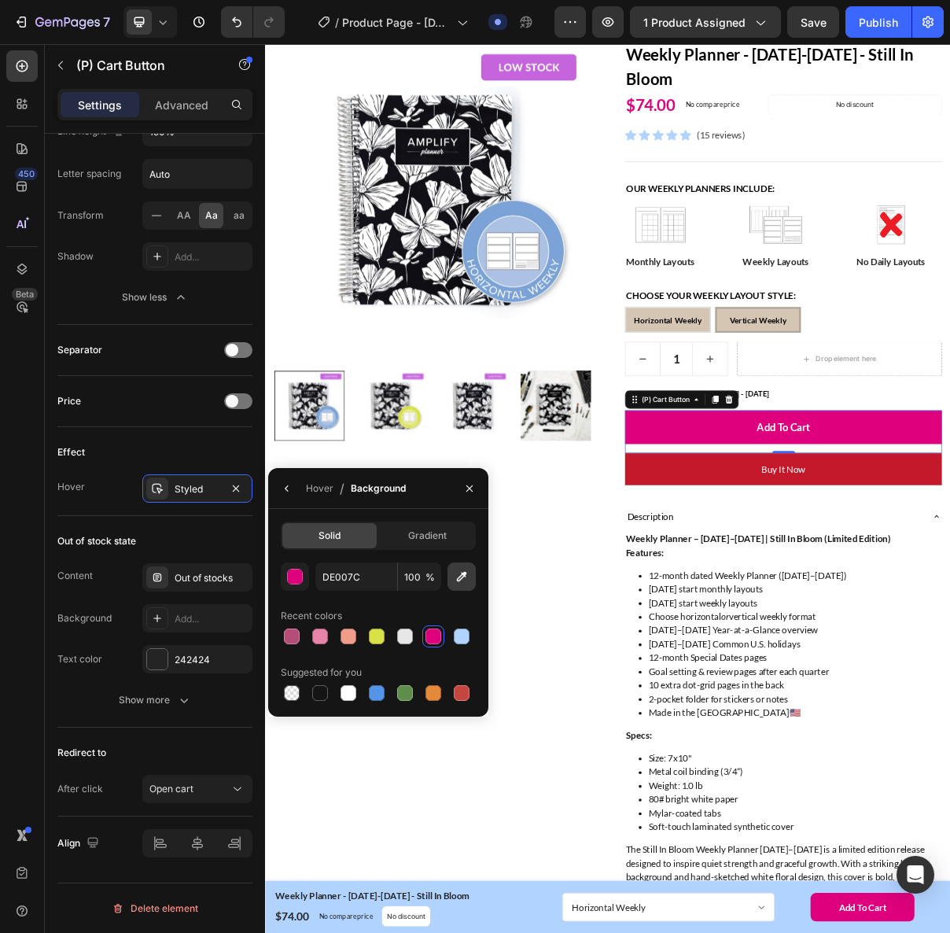
click at [459, 577] on icon "button" at bounding box center [462, 577] width 16 height 16
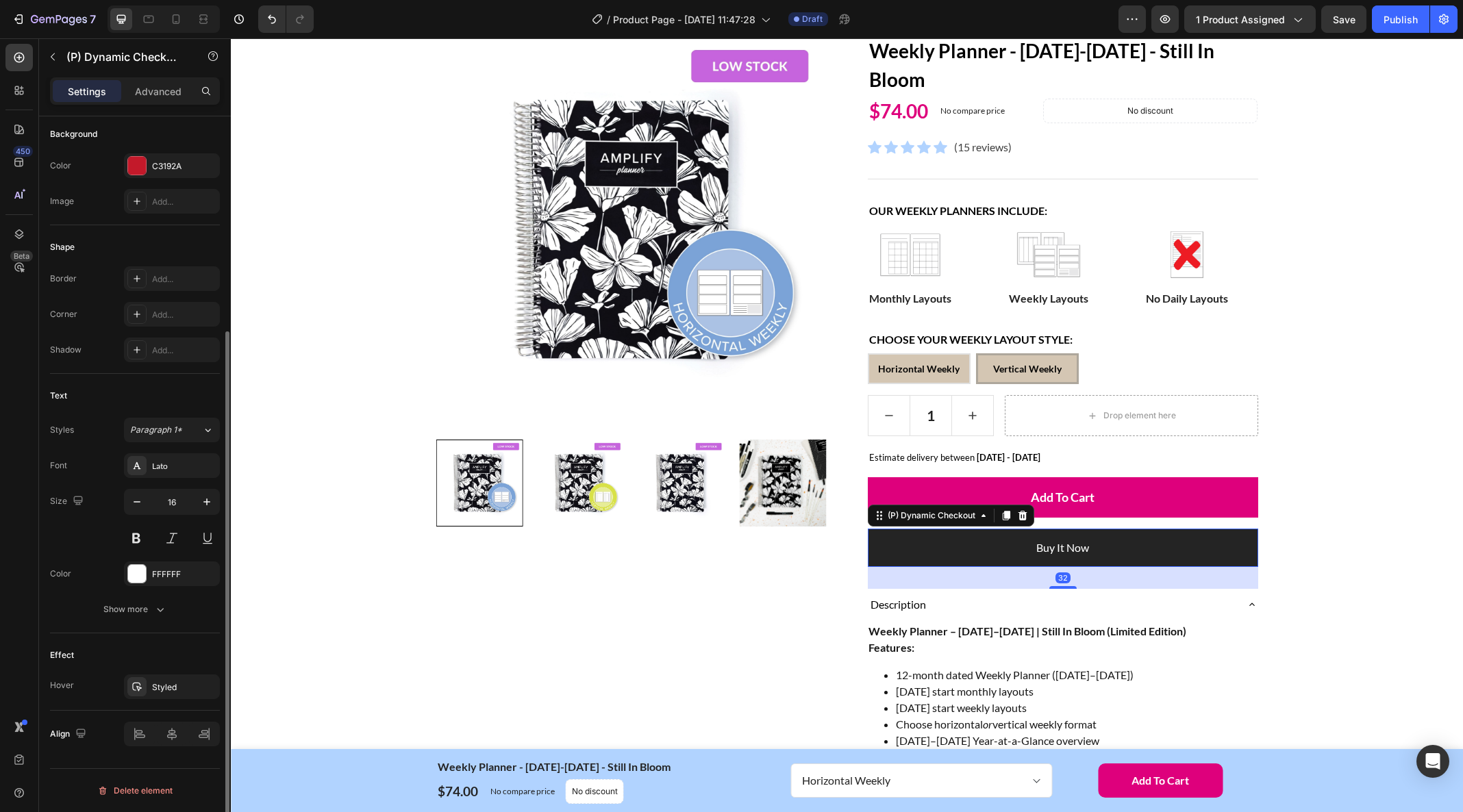
scroll to position [0, 0]
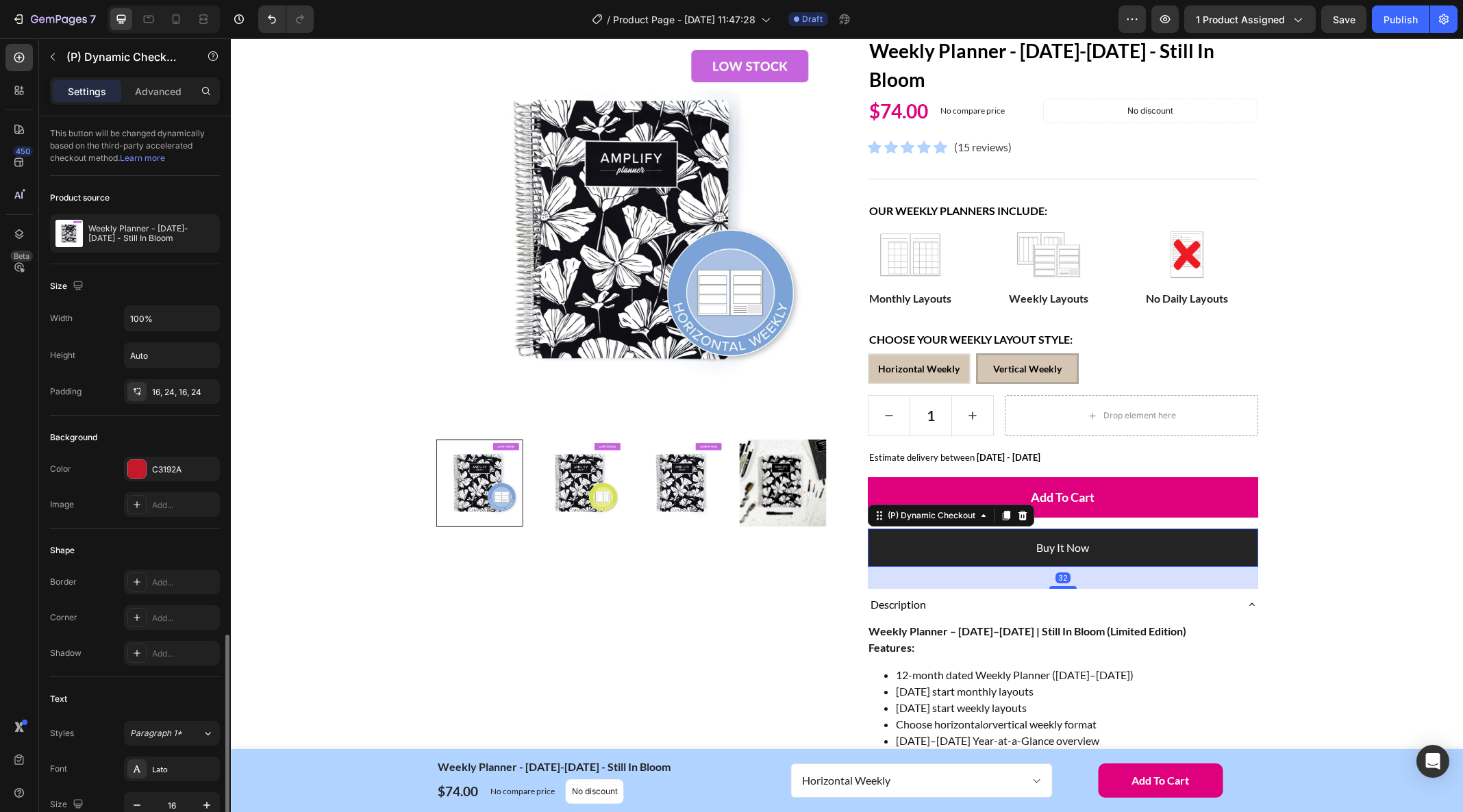
click at [1136, 551] on button "Buy it now" at bounding box center [1062, 547] width 390 height 38
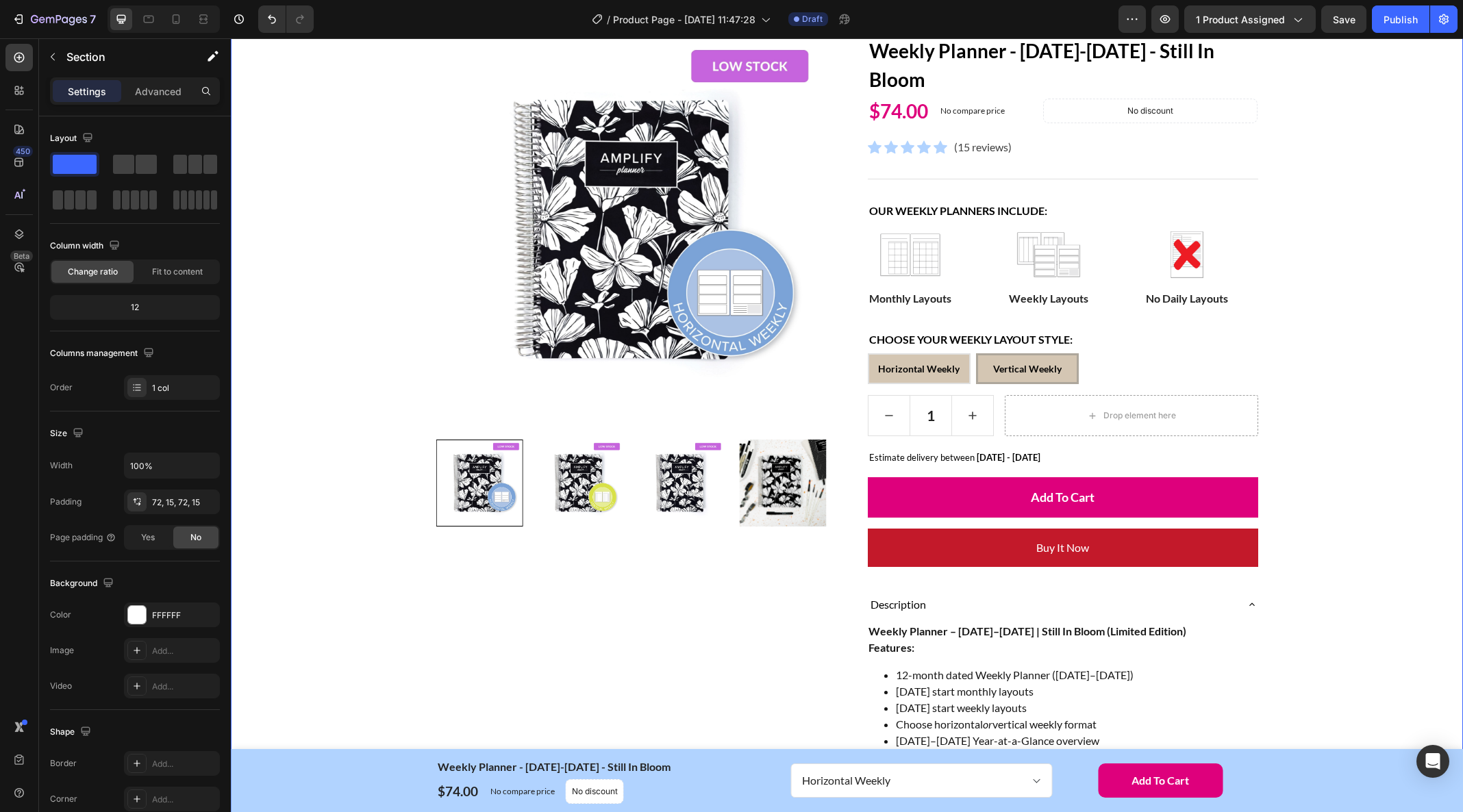
click at [1365, 540] on div "Home Weekly Planner - [DATE]-[DATE] - Still In Bloom Breadcrumb Row Product Ima…" at bounding box center [846, 641] width 1211 height 1313
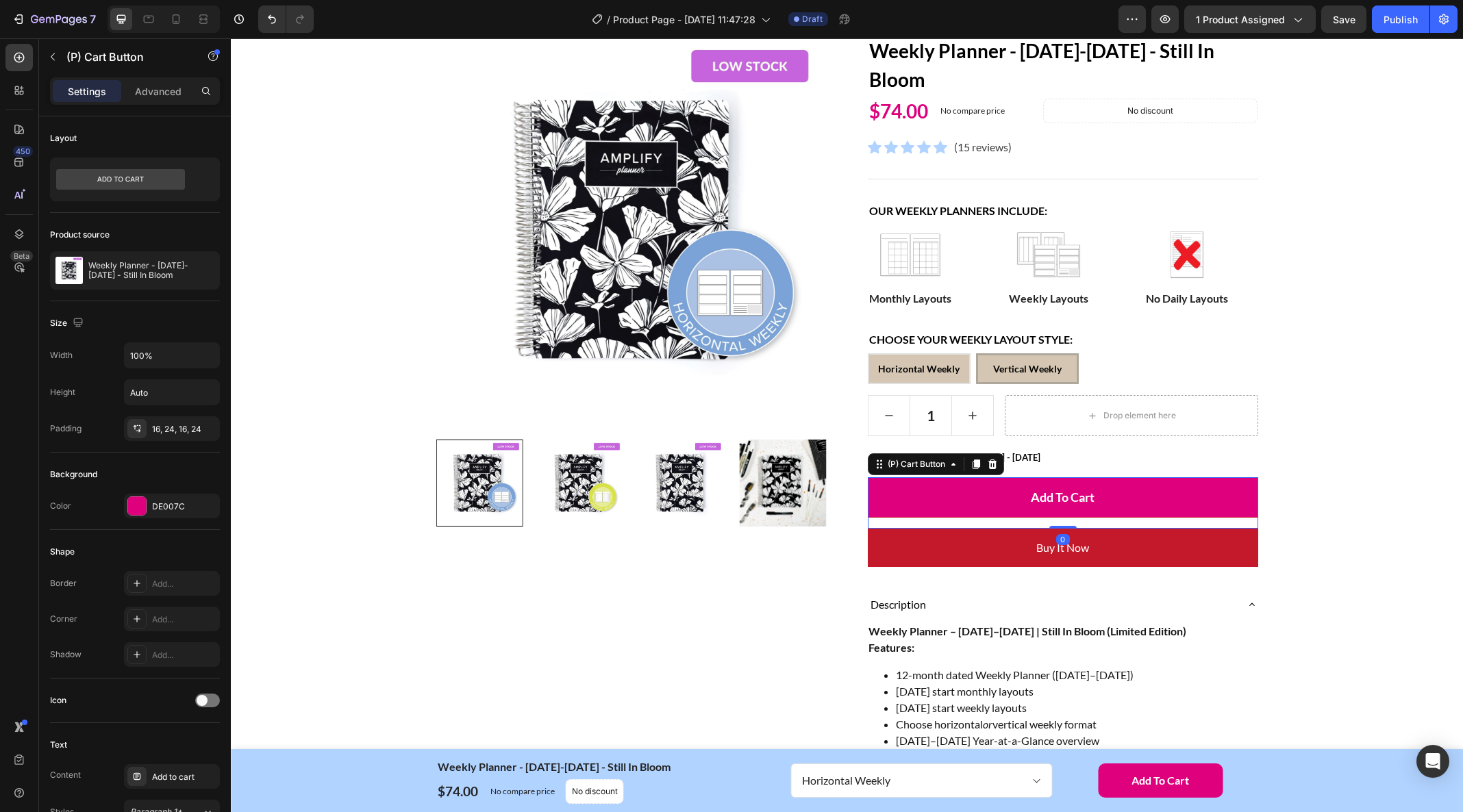
click at [1186, 492] on button "Add to cart" at bounding box center [1062, 497] width 390 height 40
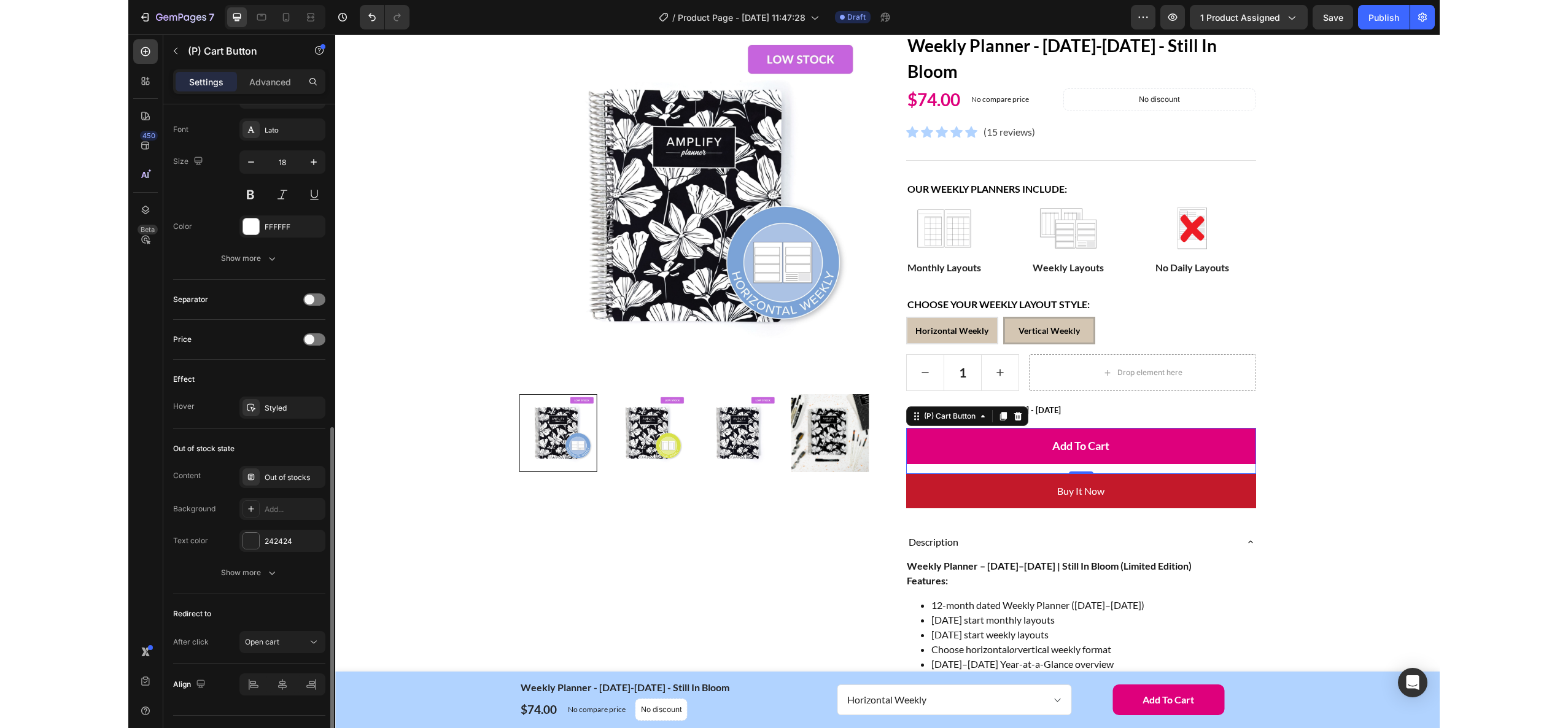
scroll to position [642, 0]
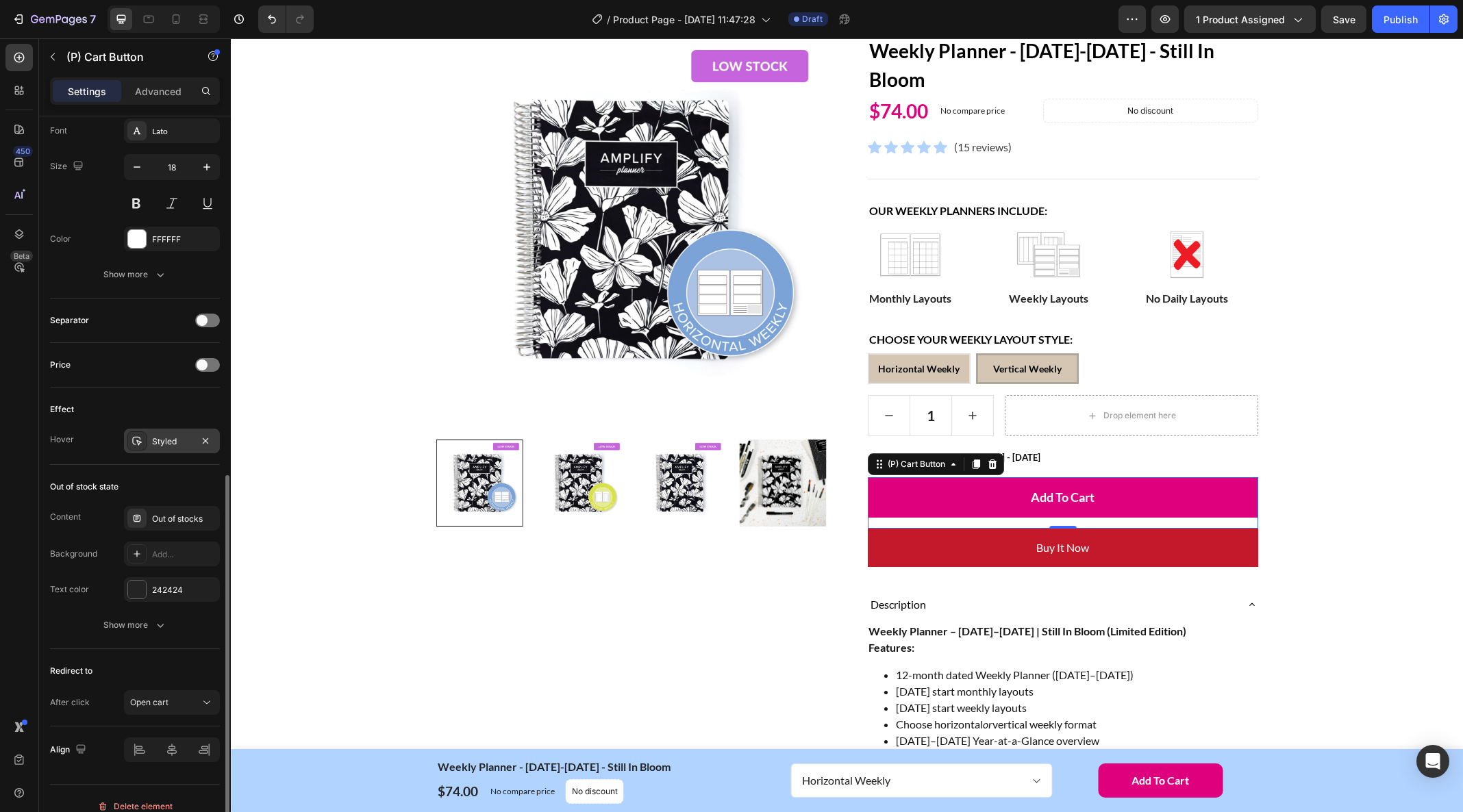
click at [186, 442] on div "Styled" at bounding box center [172, 441] width 40 height 12
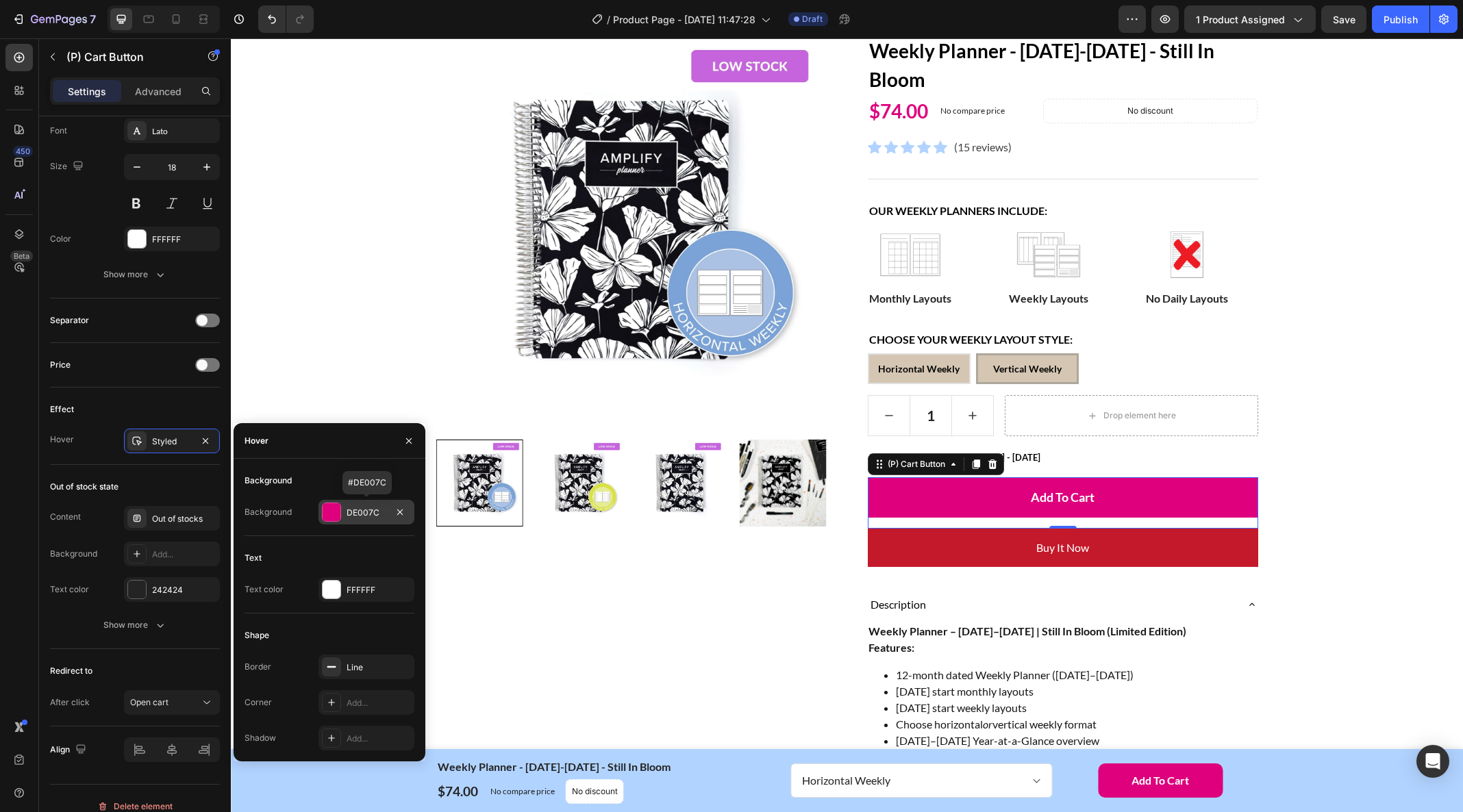
click at [365, 510] on div "DE007C" at bounding box center [367, 513] width 40 height 12
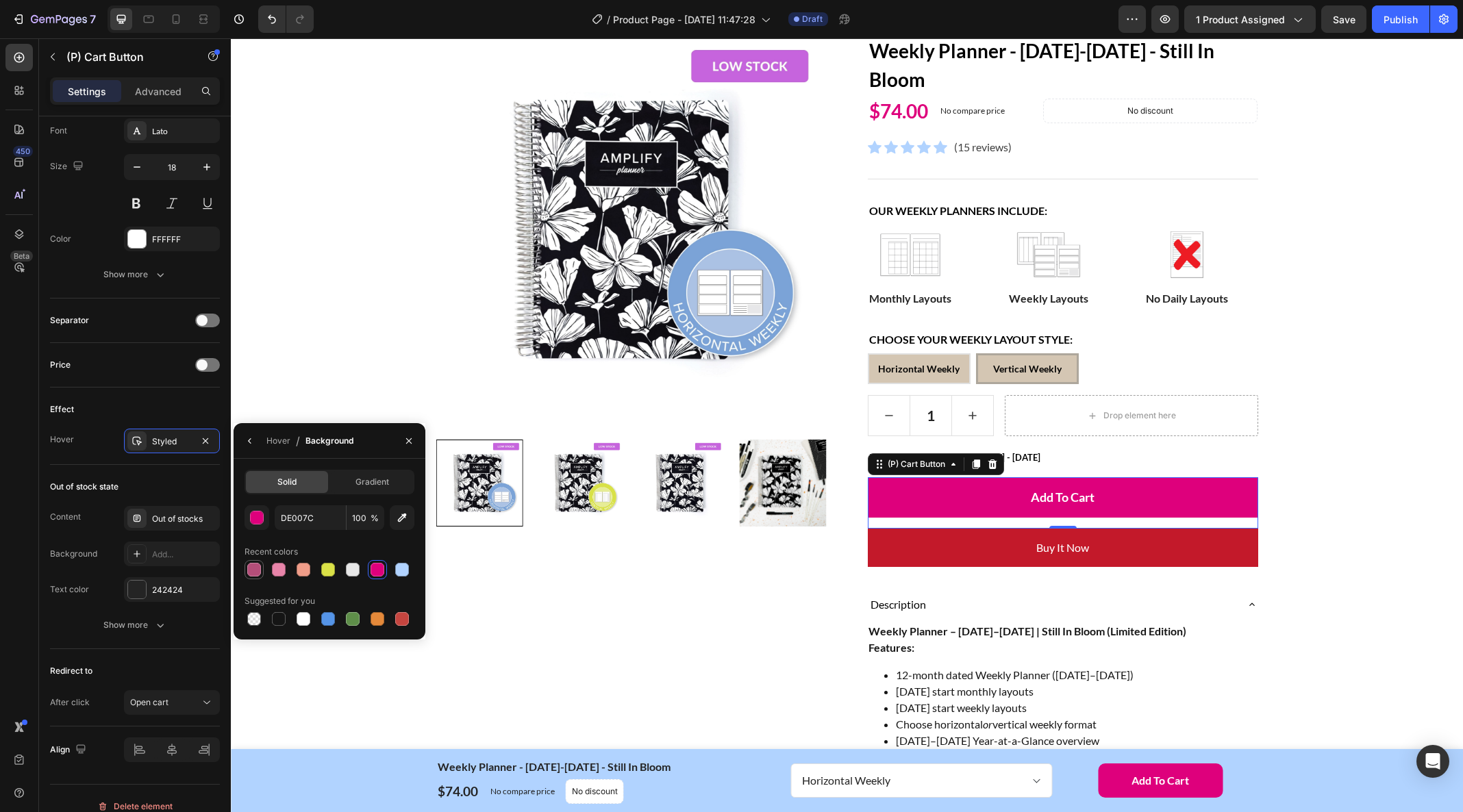
click at [260, 567] on div at bounding box center [254, 569] width 14 height 14
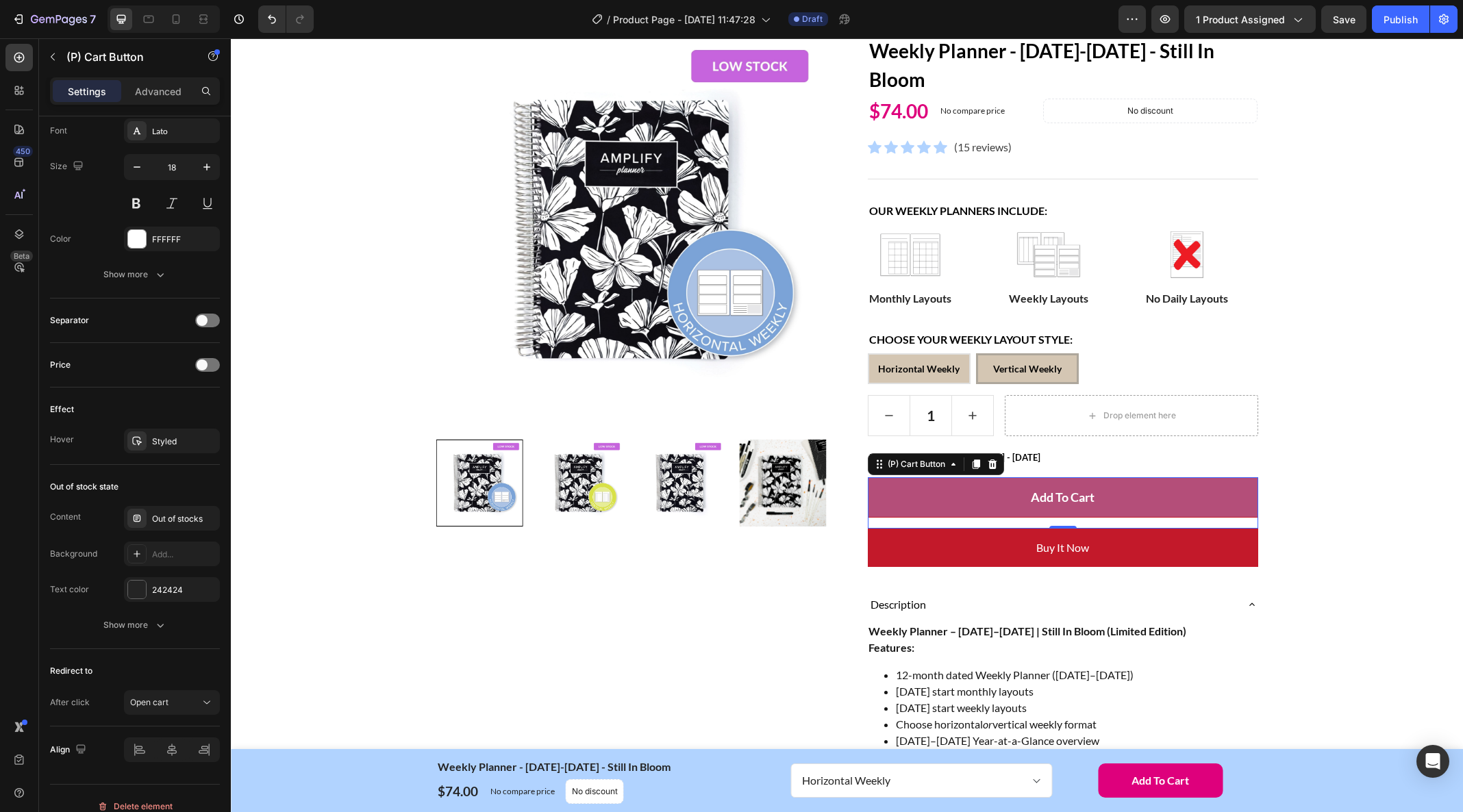
click at [946, 496] on button "Add to cart" at bounding box center [1062, 497] width 390 height 40
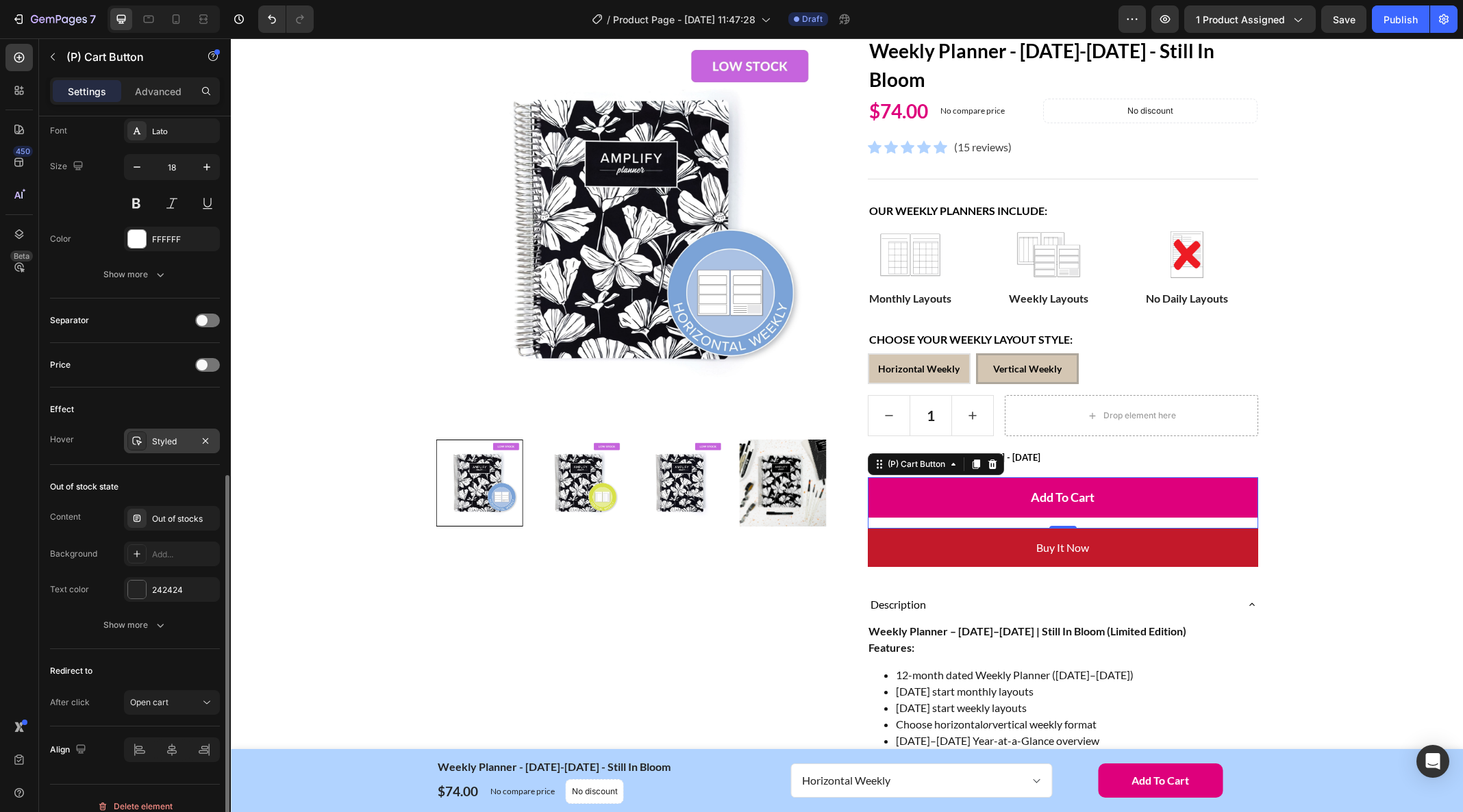
click at [181, 440] on div "Styled" at bounding box center [172, 441] width 40 height 12
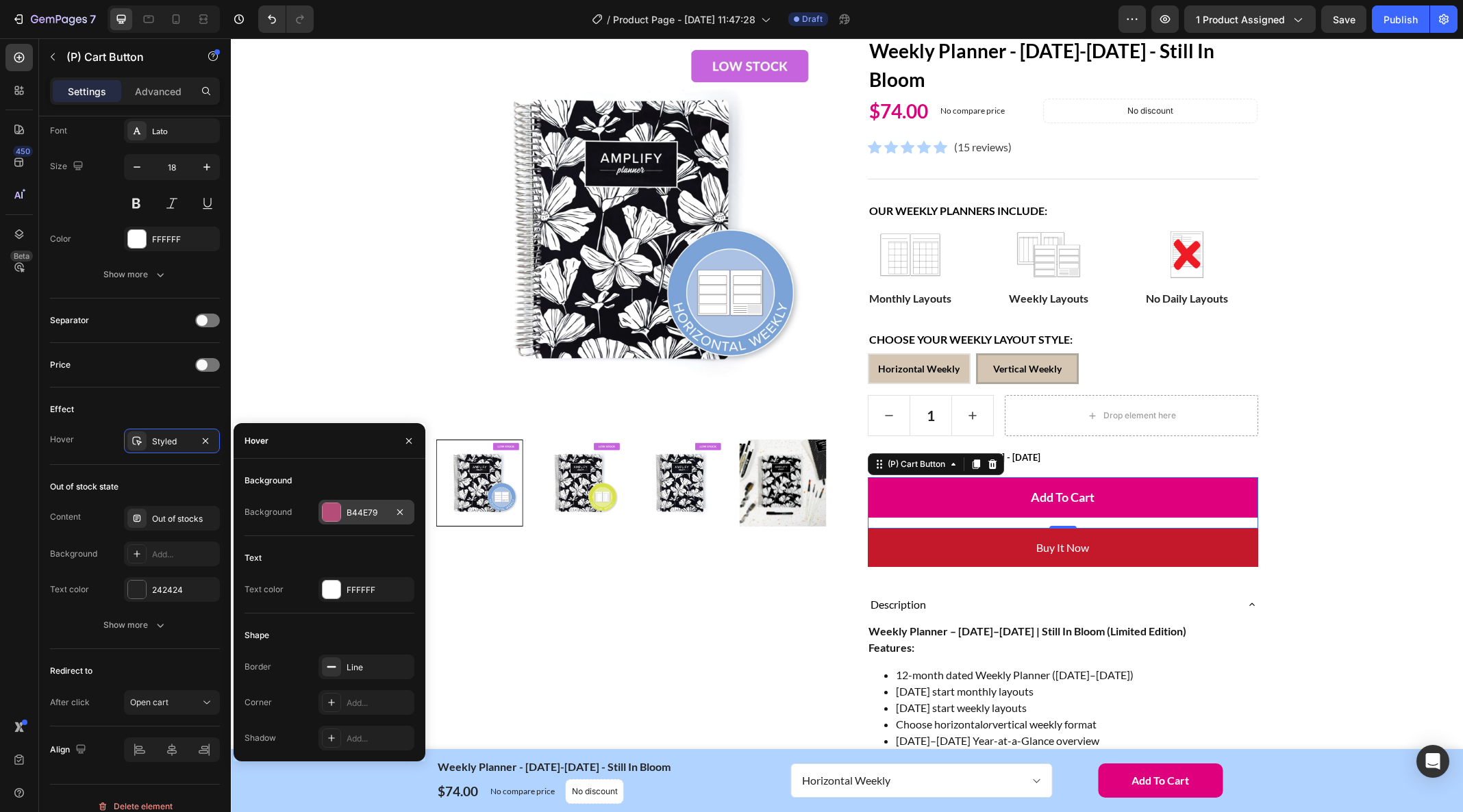
click at [367, 514] on div "B44E79" at bounding box center [367, 513] width 40 height 12
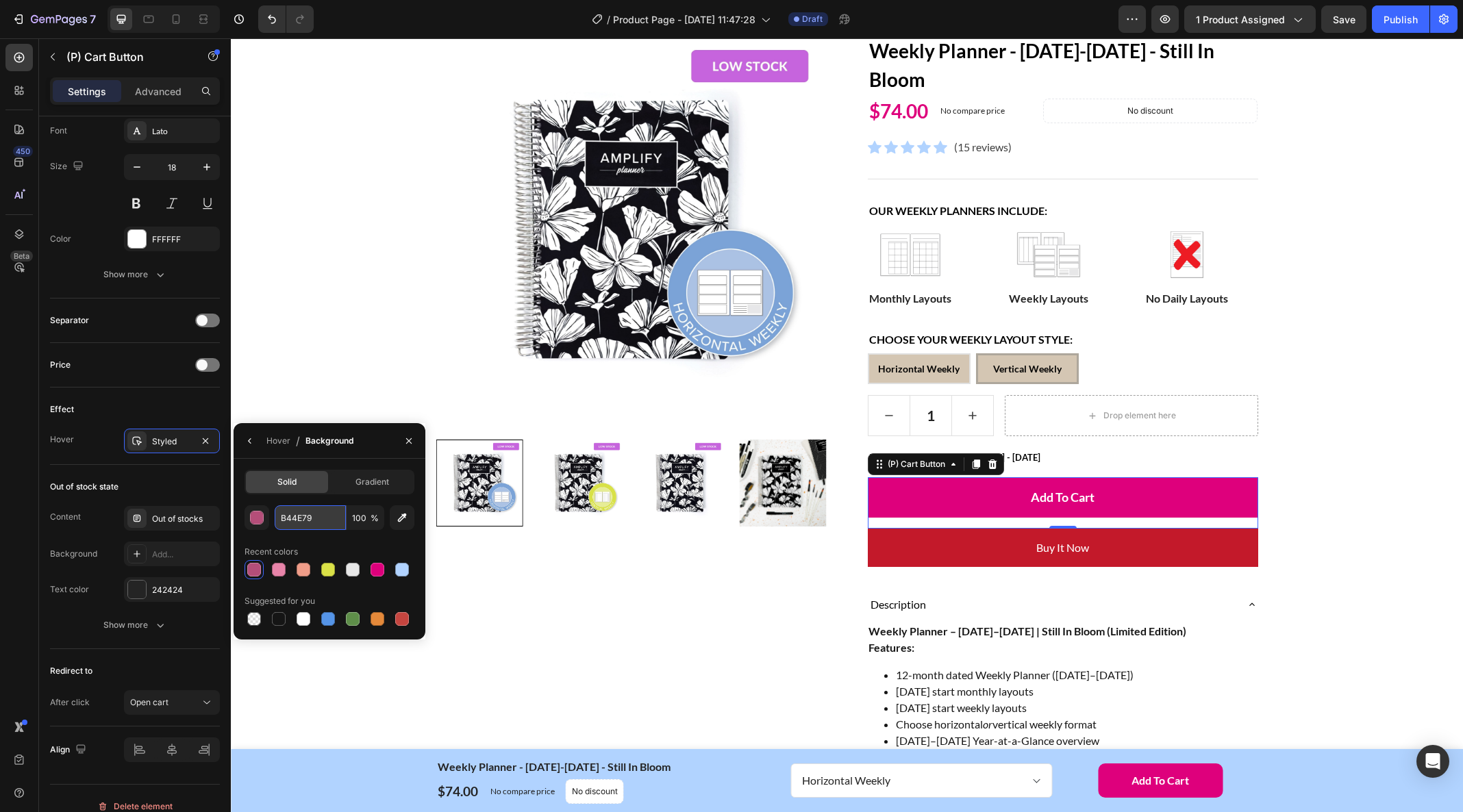
click at [313, 520] on input "B44E79" at bounding box center [310, 517] width 71 height 24
type input "B0005B"
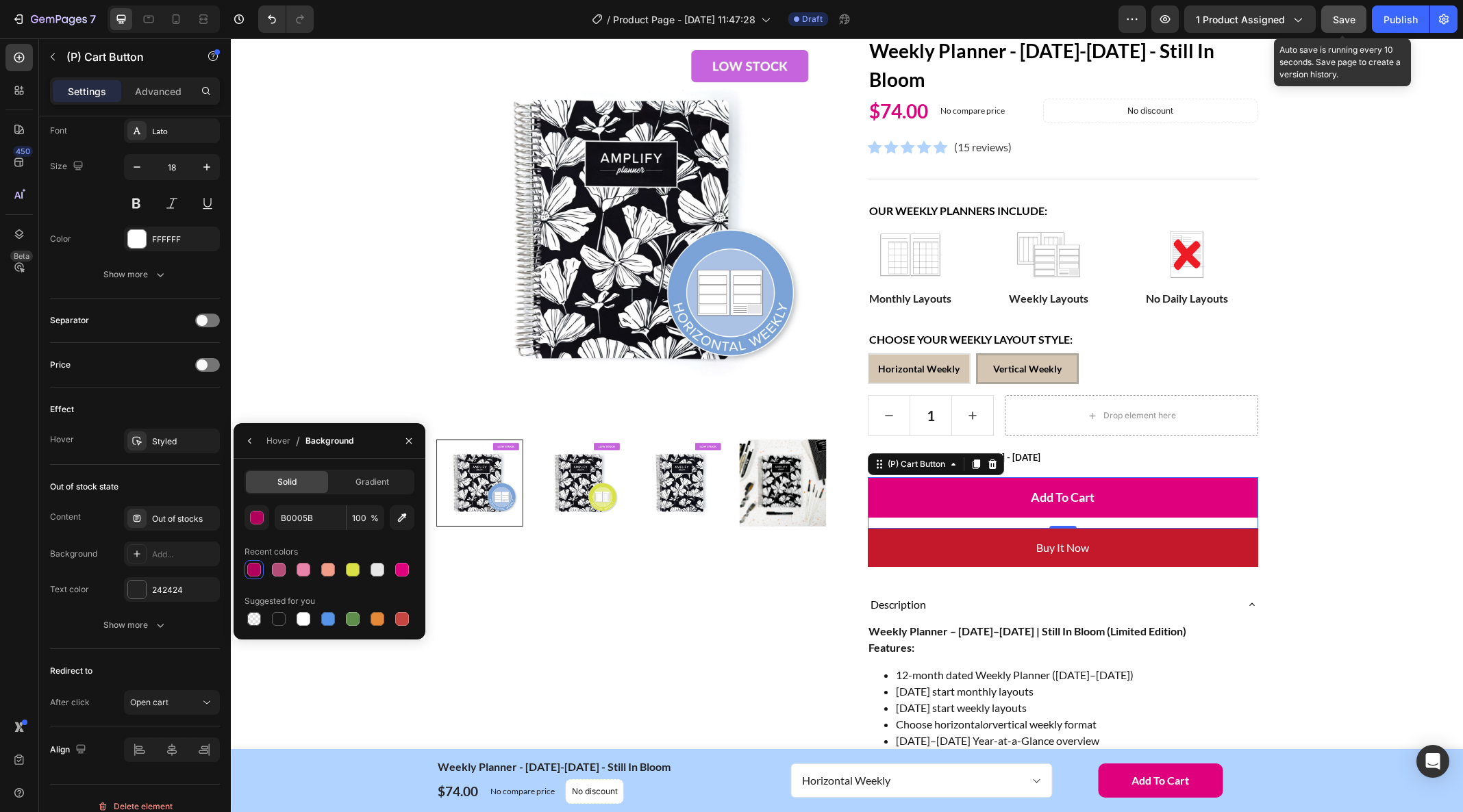
click at [1346, 17] on span "Save" at bounding box center [1345, 19] width 23 height 11
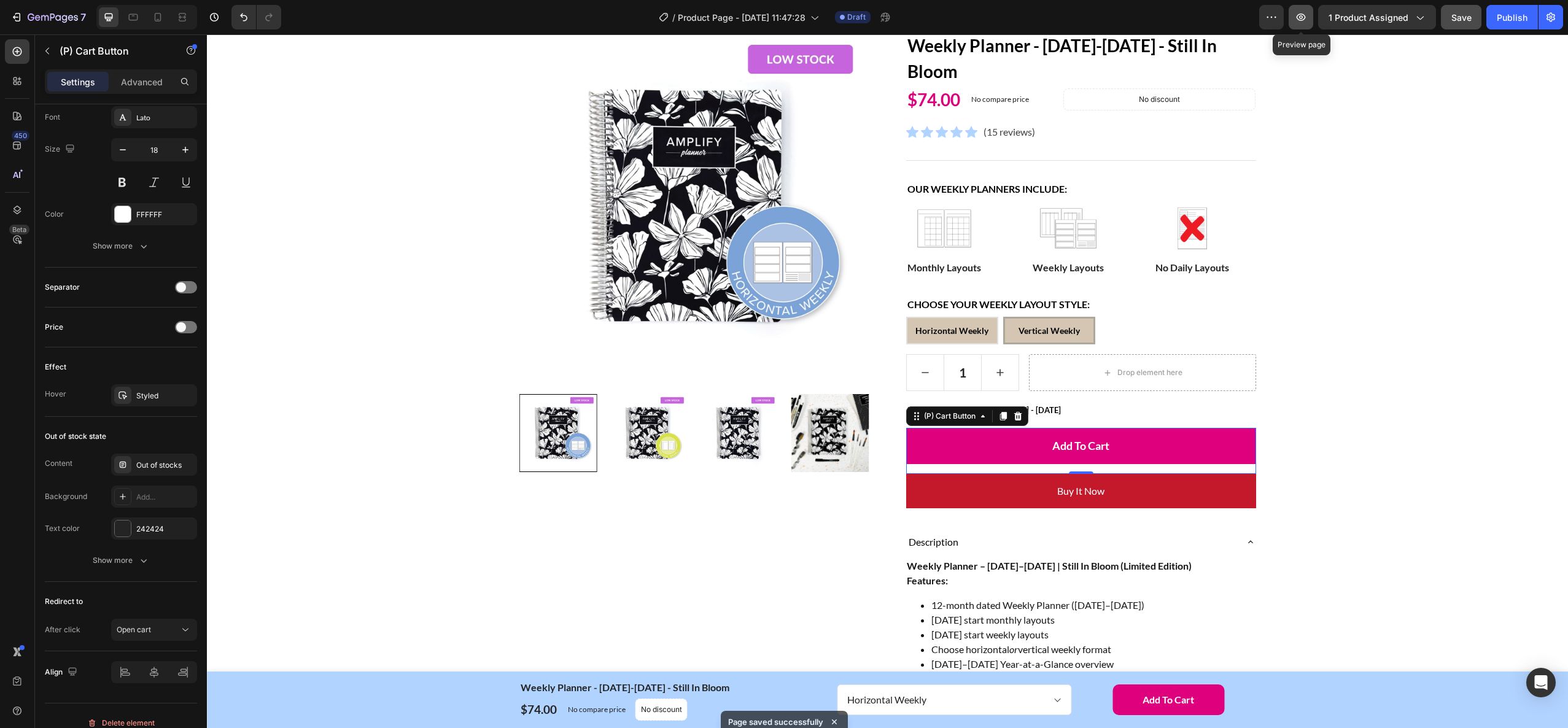
click at [1300, 19] on icon "button" at bounding box center [1301, 17] width 12 height 12
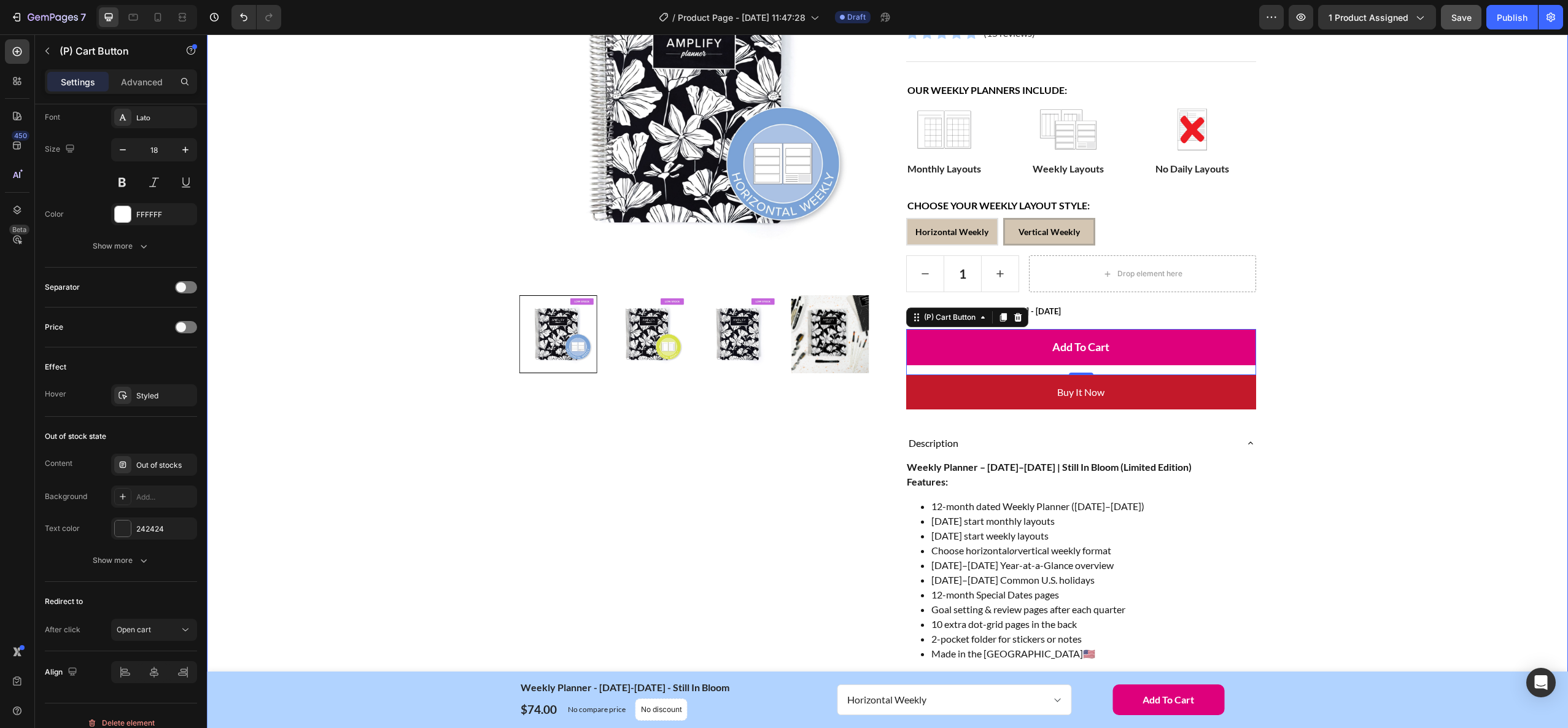
scroll to position [222, 0]
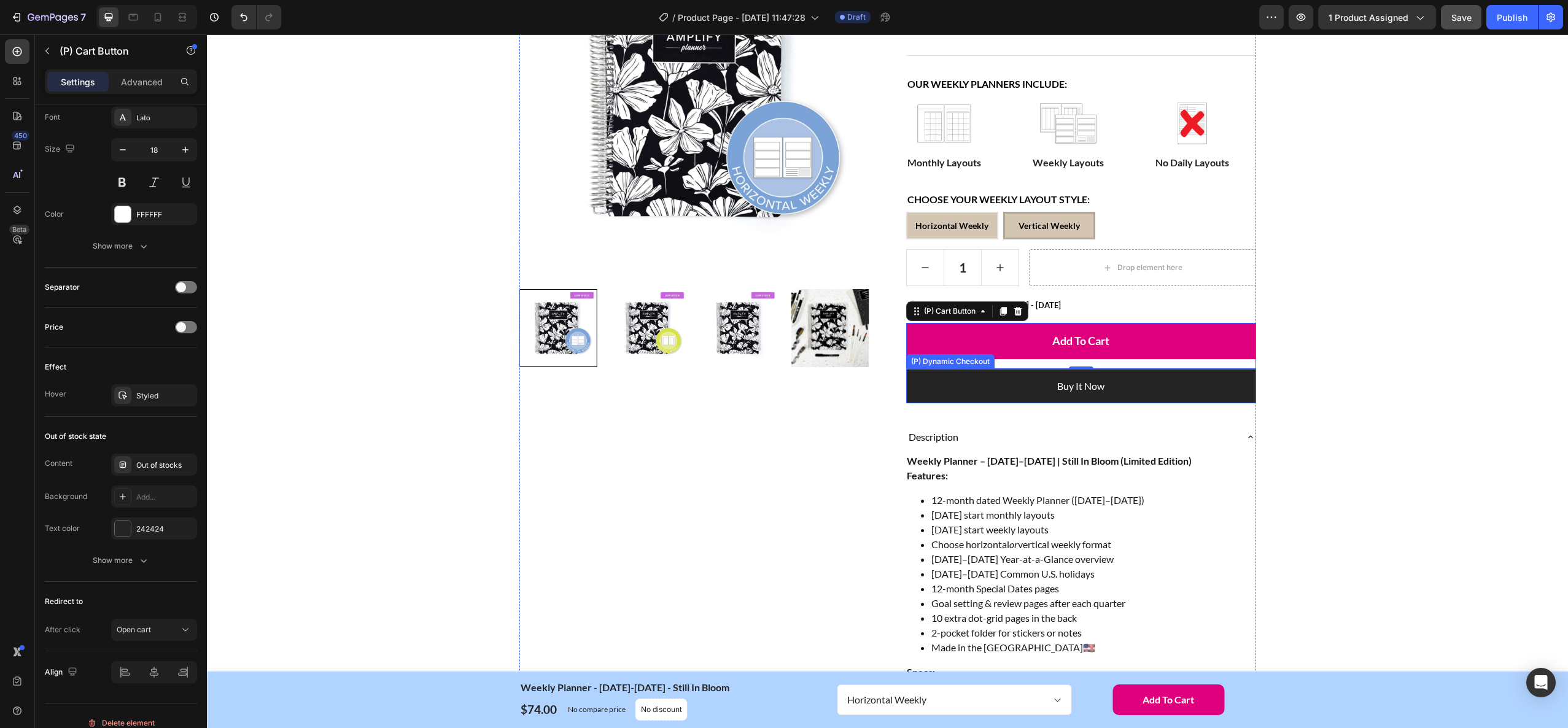
click at [1160, 396] on button "Buy it now" at bounding box center [1081, 386] width 350 height 34
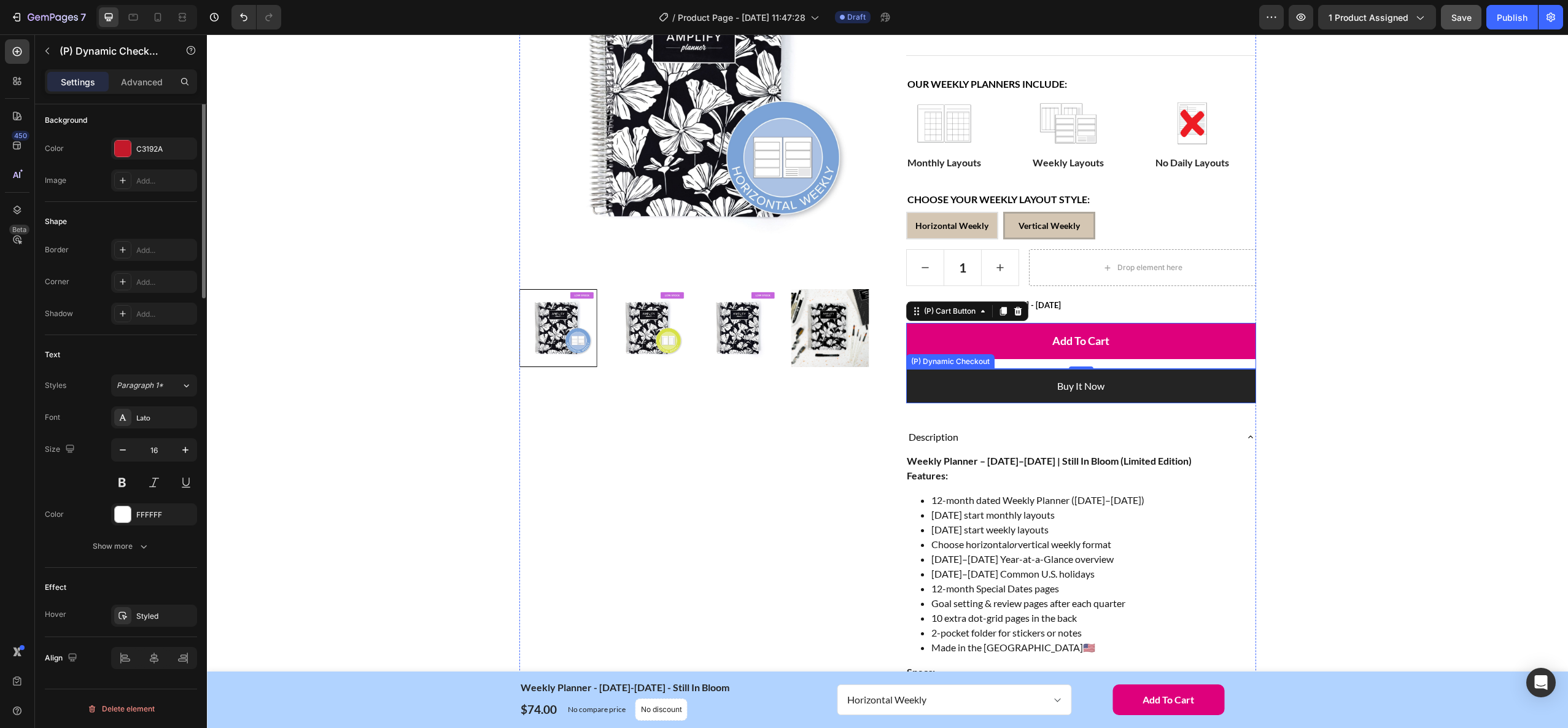
scroll to position [0, 0]
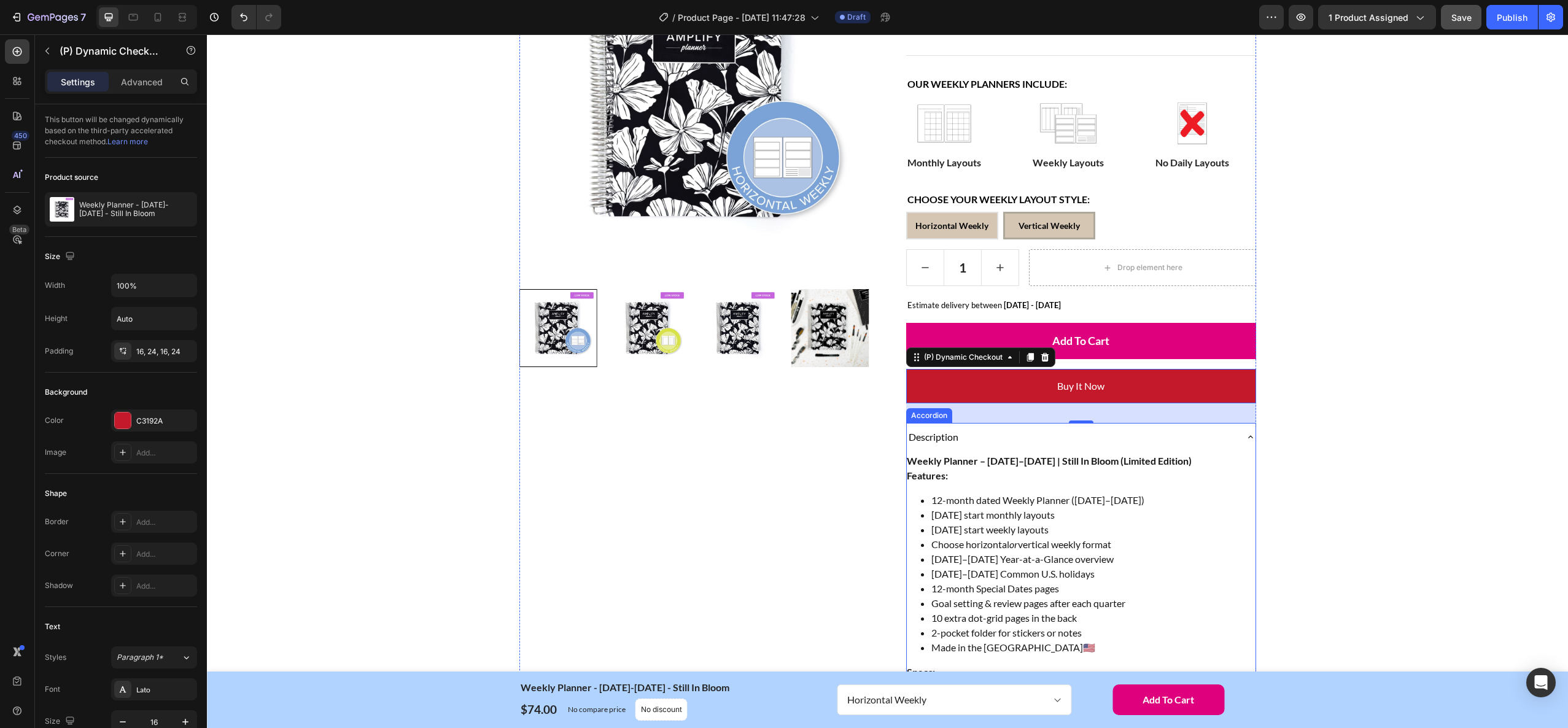
click at [1250, 438] on icon at bounding box center [1250, 437] width 10 height 10
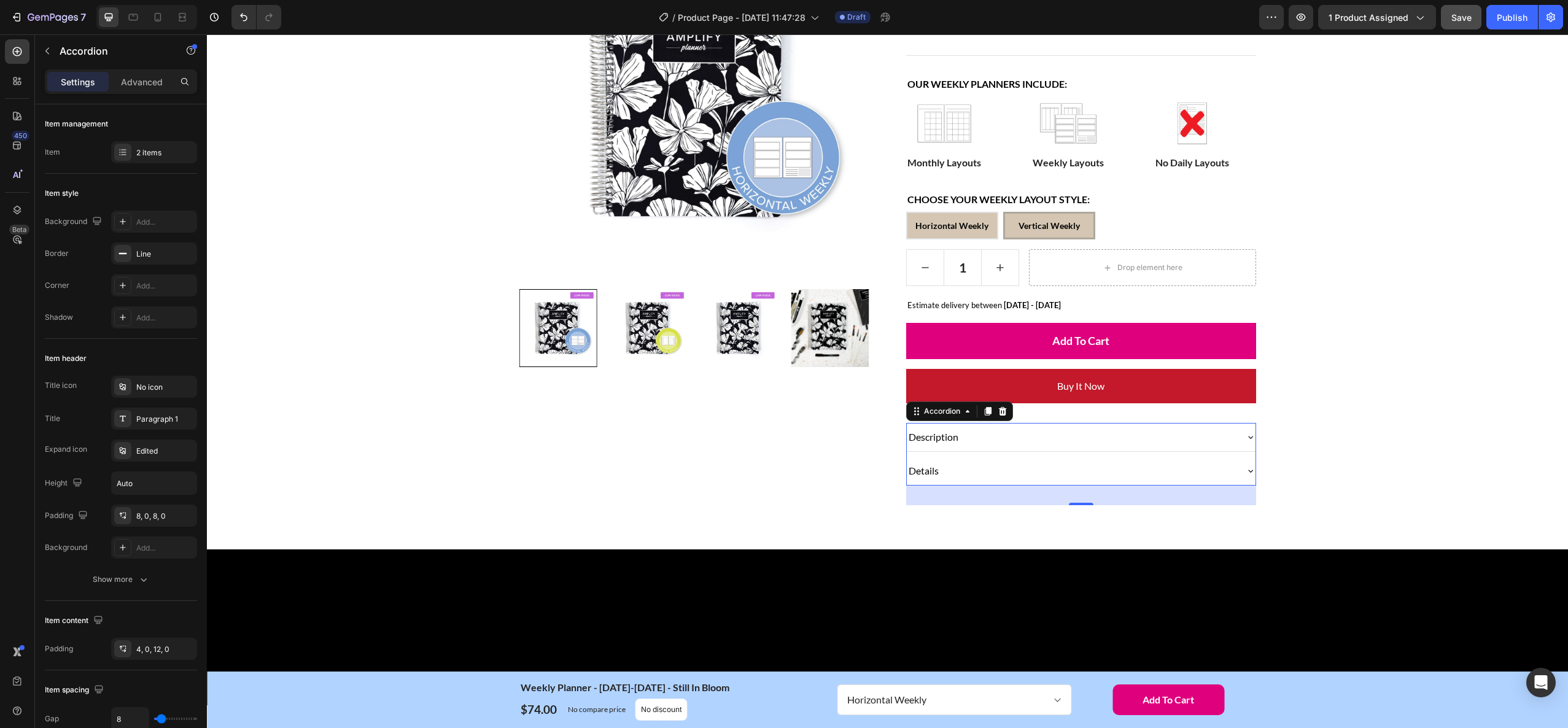
click at [978, 471] on div "Details" at bounding box center [1072, 471] width 329 height 19
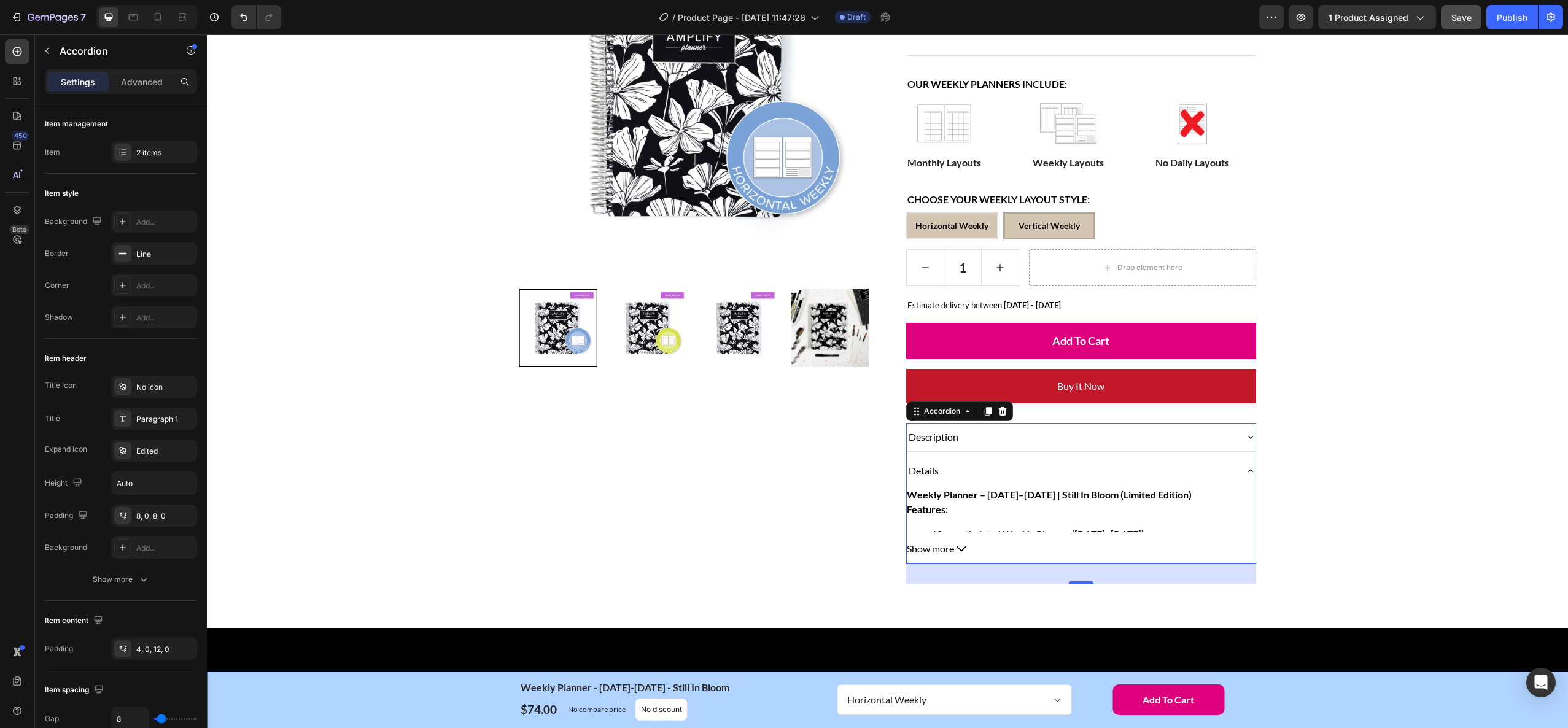
click at [978, 471] on div "Details" at bounding box center [1072, 471] width 329 height 19
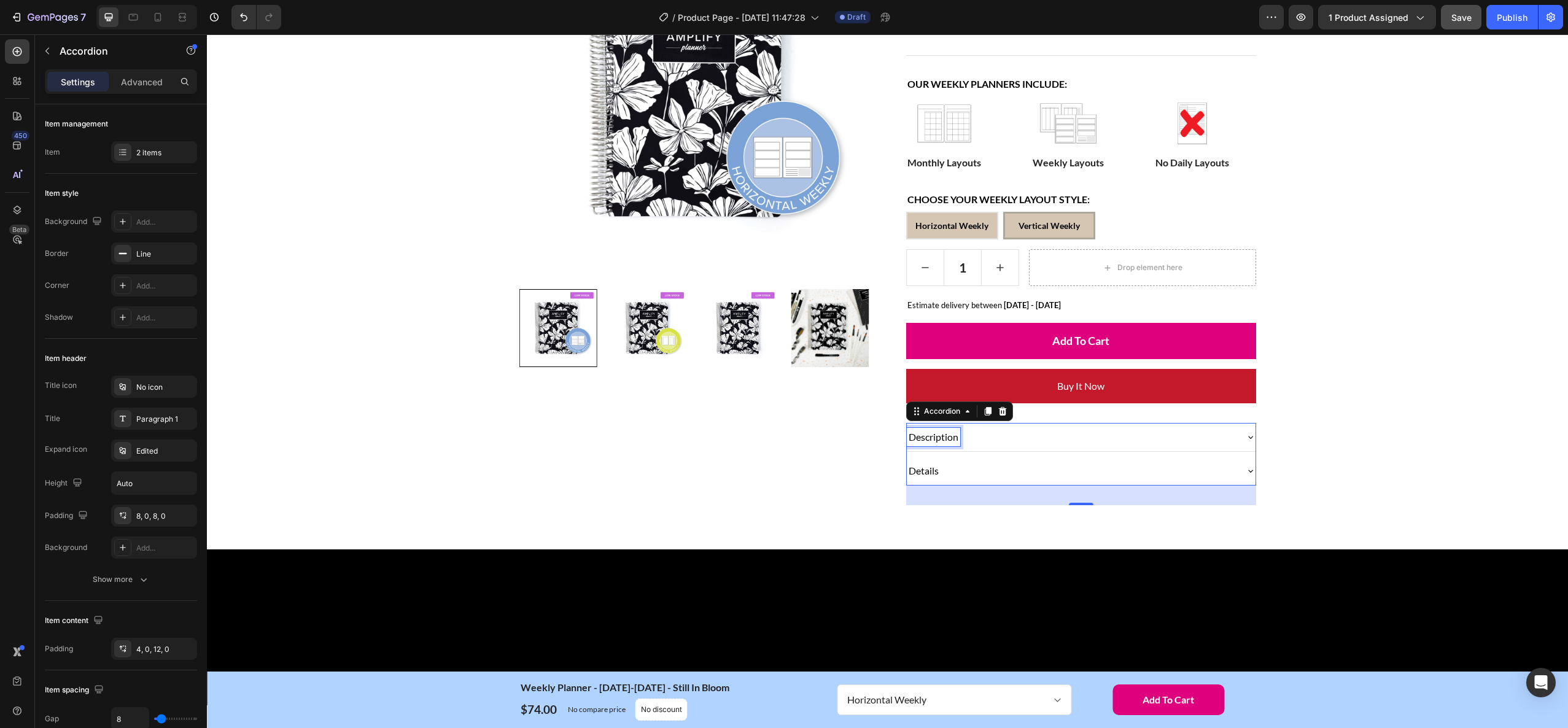
click at [953, 438] on p "Description" at bounding box center [933, 437] width 50 height 15
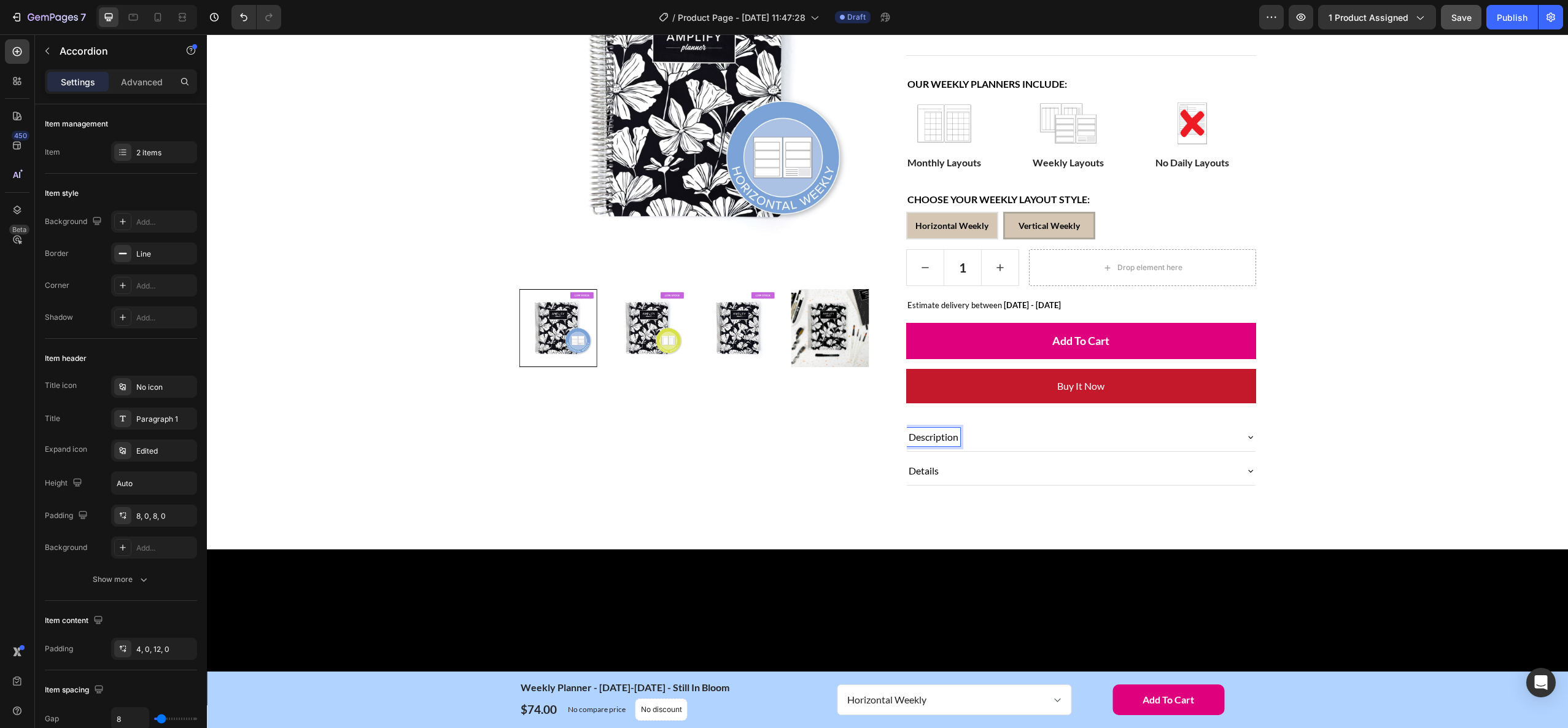
click at [935, 438] on p "Description" at bounding box center [933, 437] width 50 height 15
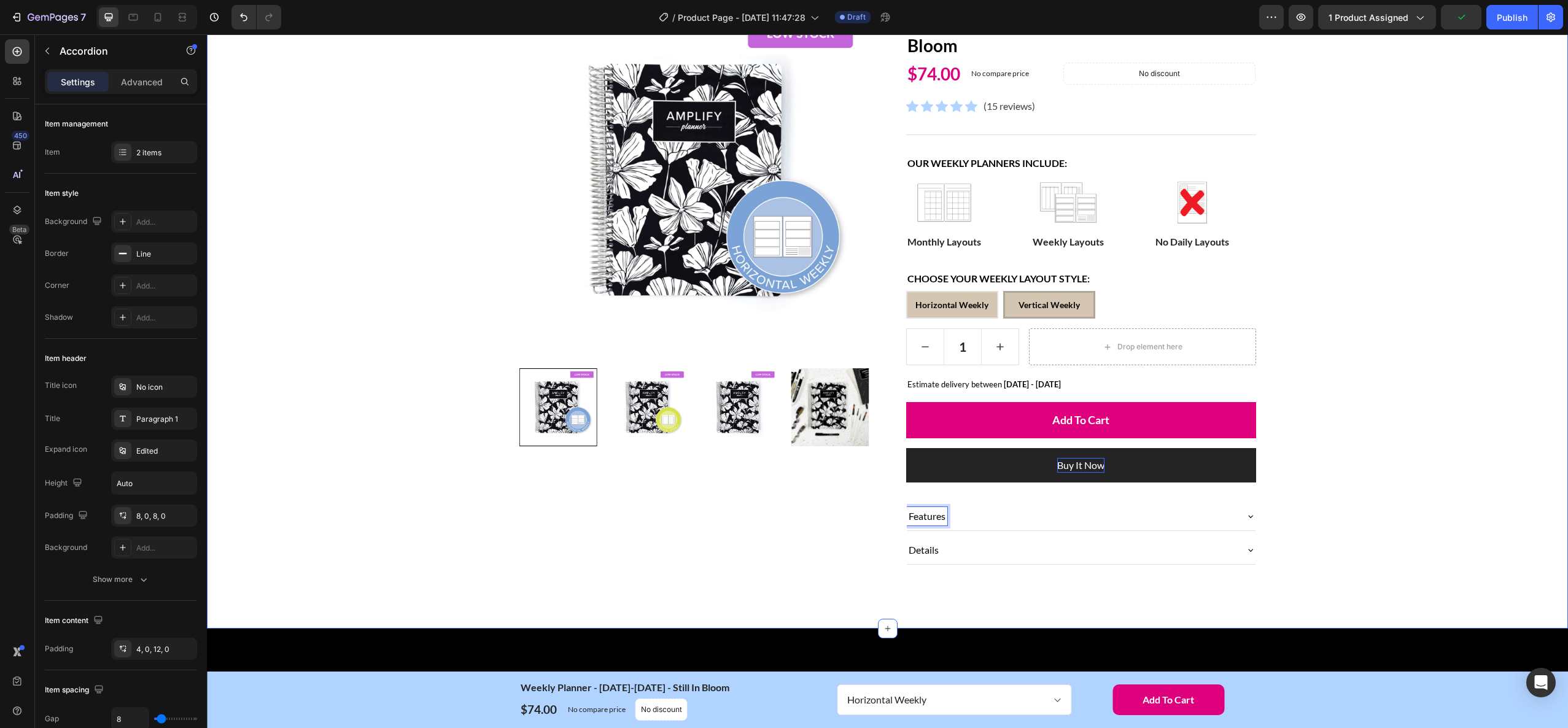
scroll to position [131, 0]
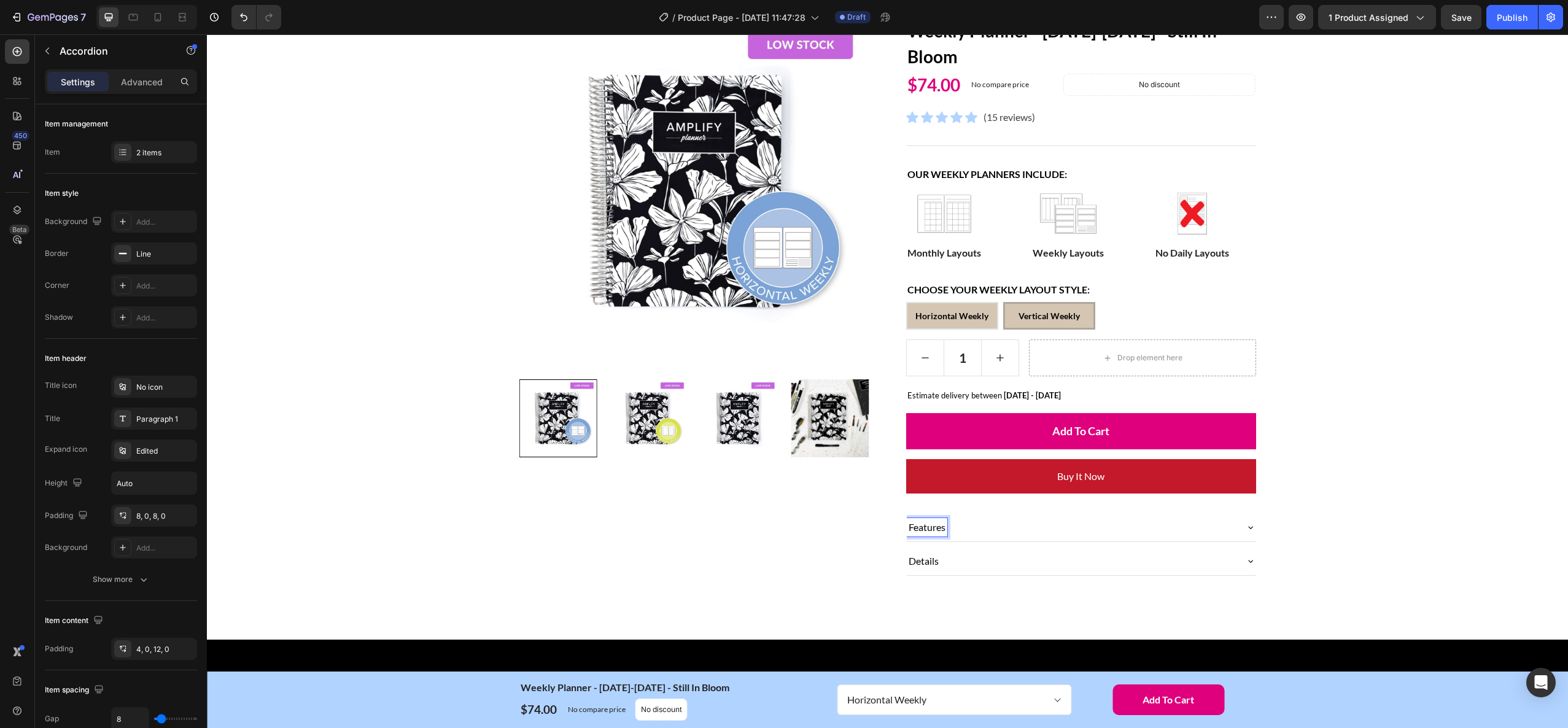
click at [928, 523] on p "Features" at bounding box center [926, 527] width 37 height 15
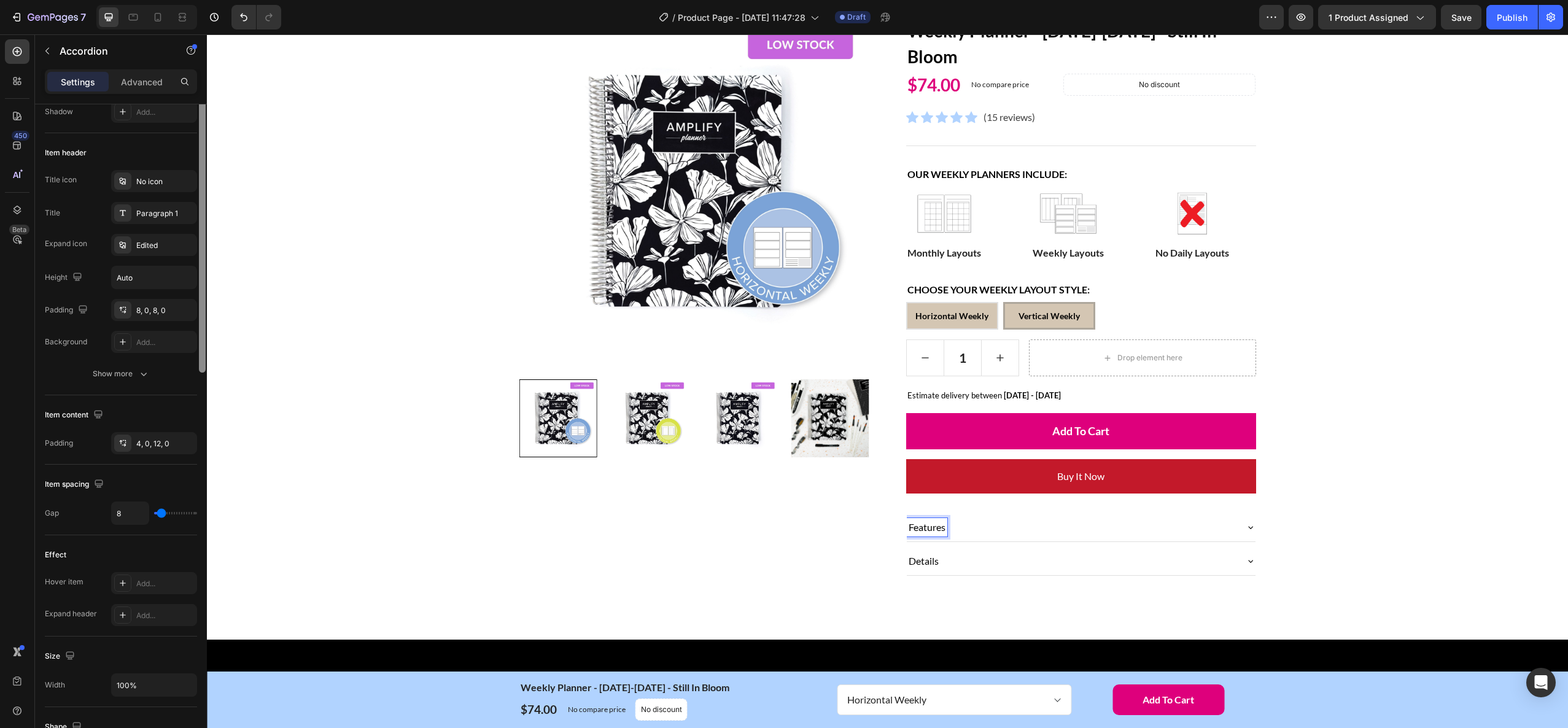
scroll to position [34, 0]
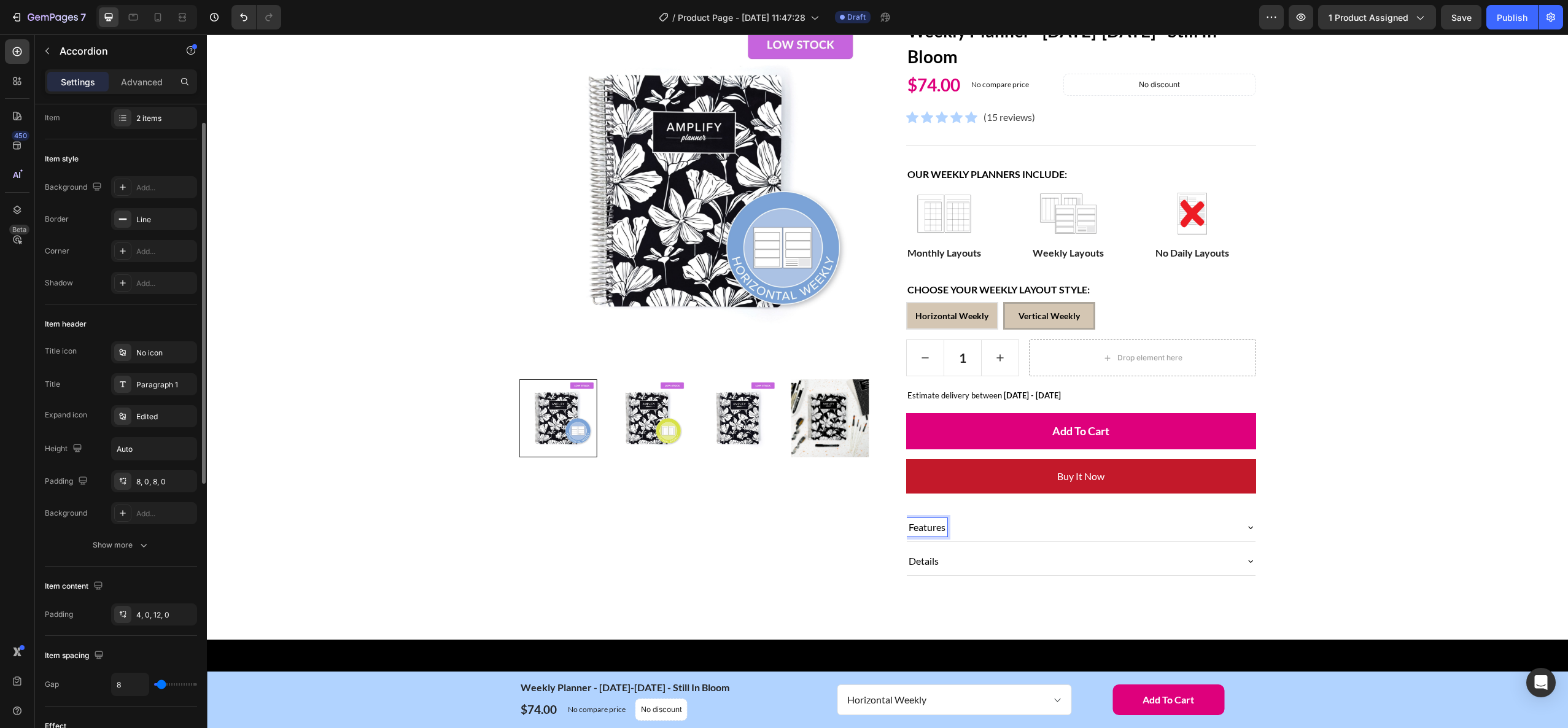
click at [931, 524] on p "Features" at bounding box center [926, 527] width 37 height 15
click at [931, 524] on p "Features" at bounding box center [926, 526] width 37 height 15
click at [931, 524] on p "Features" at bounding box center [926, 527] width 37 height 15
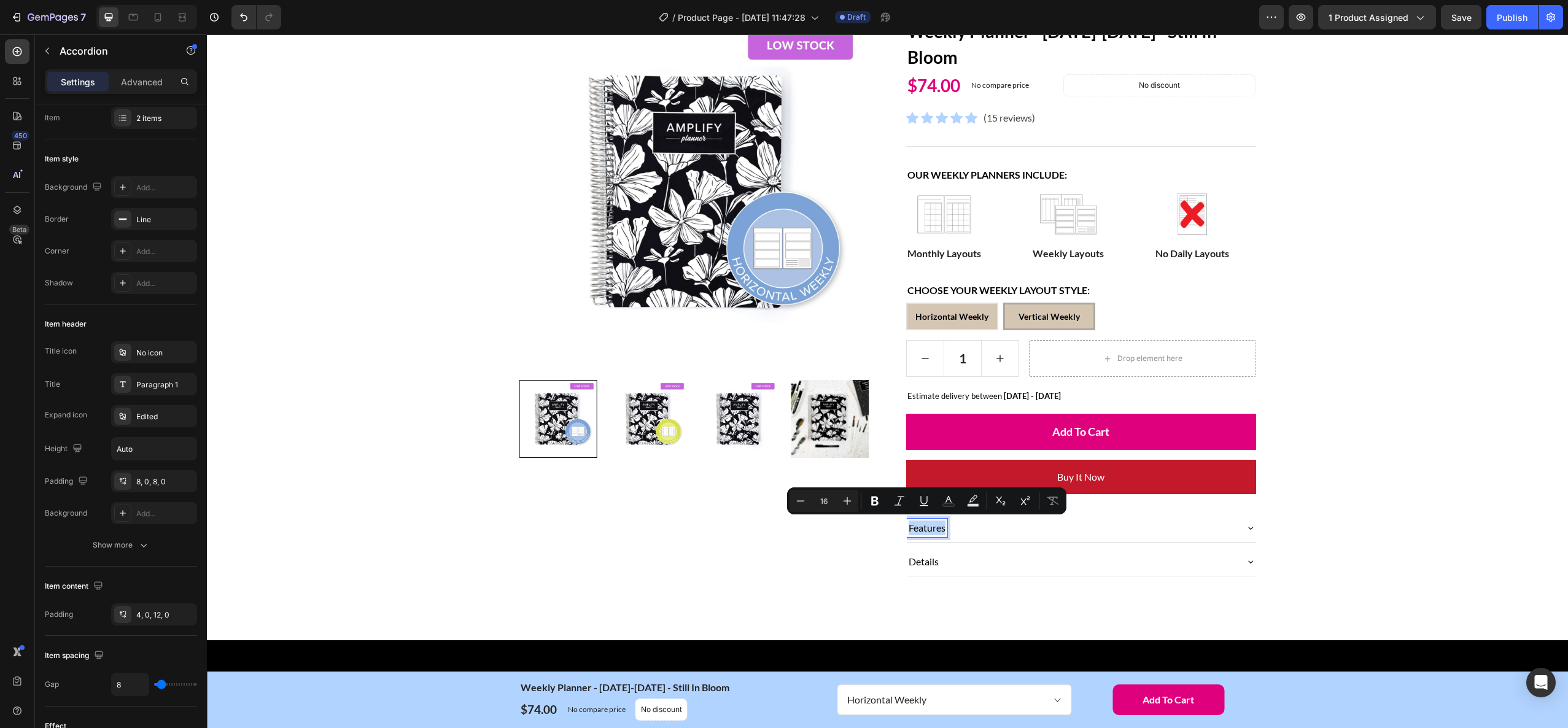
scroll to position [133, 0]
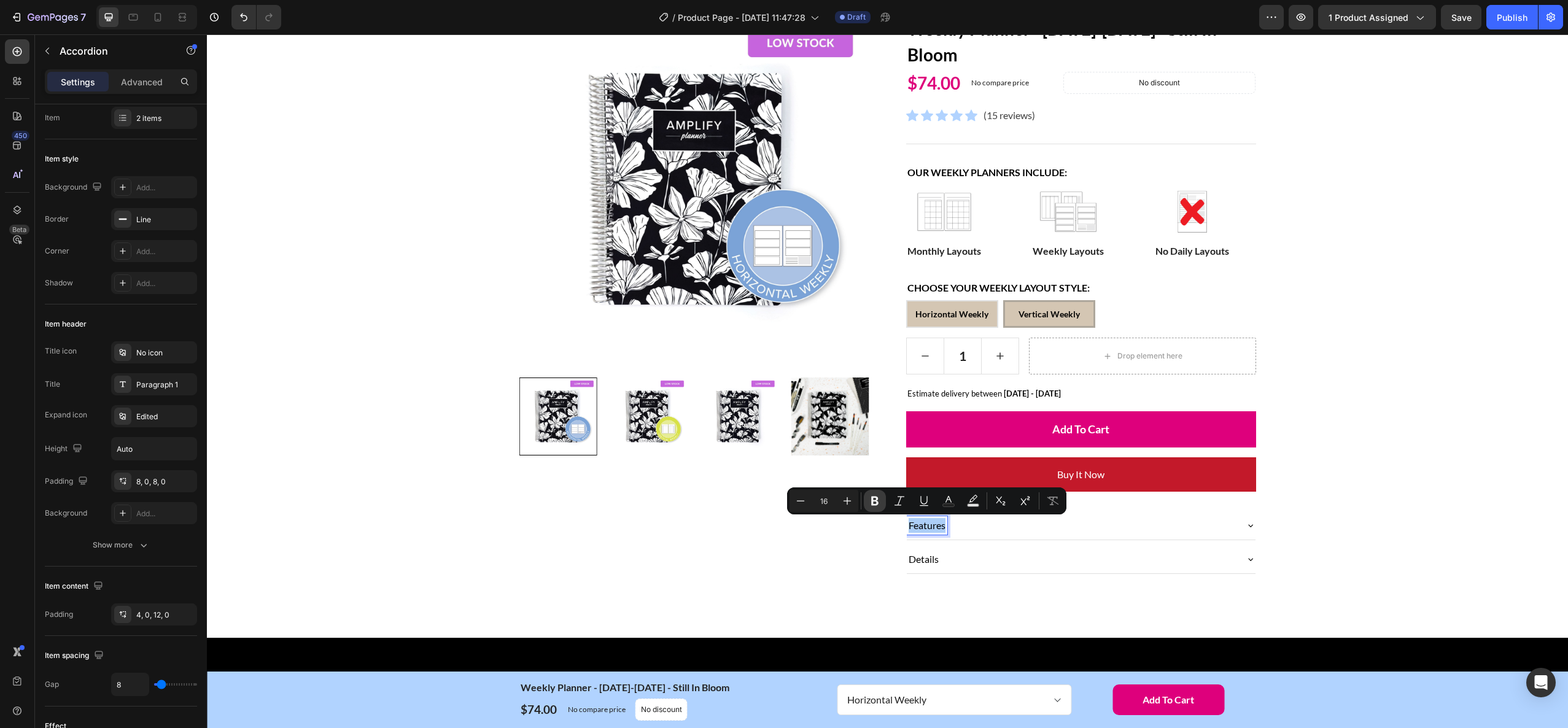
click at [872, 502] on icon "Editor contextual toolbar" at bounding box center [874, 501] width 7 height 9
click at [1336, 583] on div "Home Weekly Planner - [DATE]-[DATE] - Still In Bloom Breadcrumb Row Product Ima…" at bounding box center [887, 282] width 1342 height 623
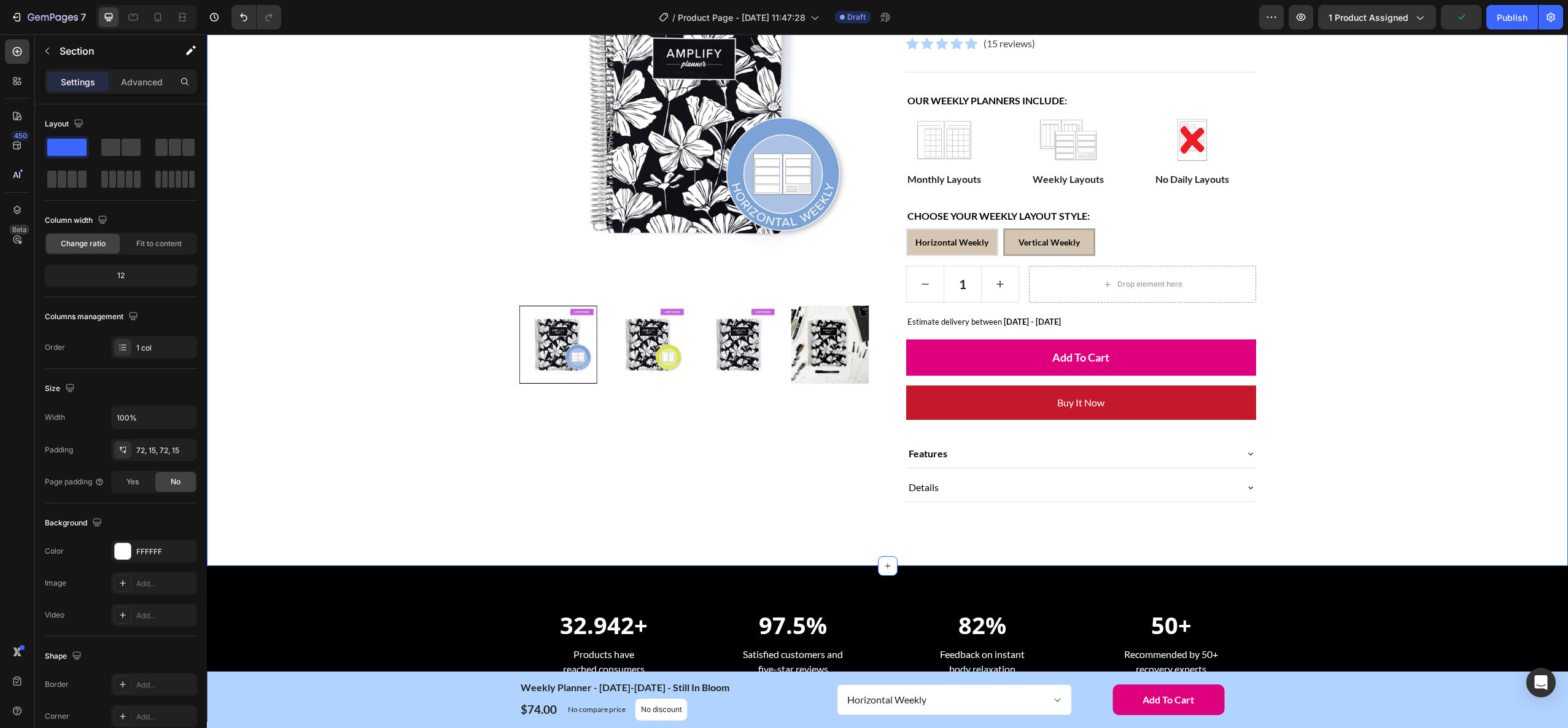
scroll to position [207, 0]
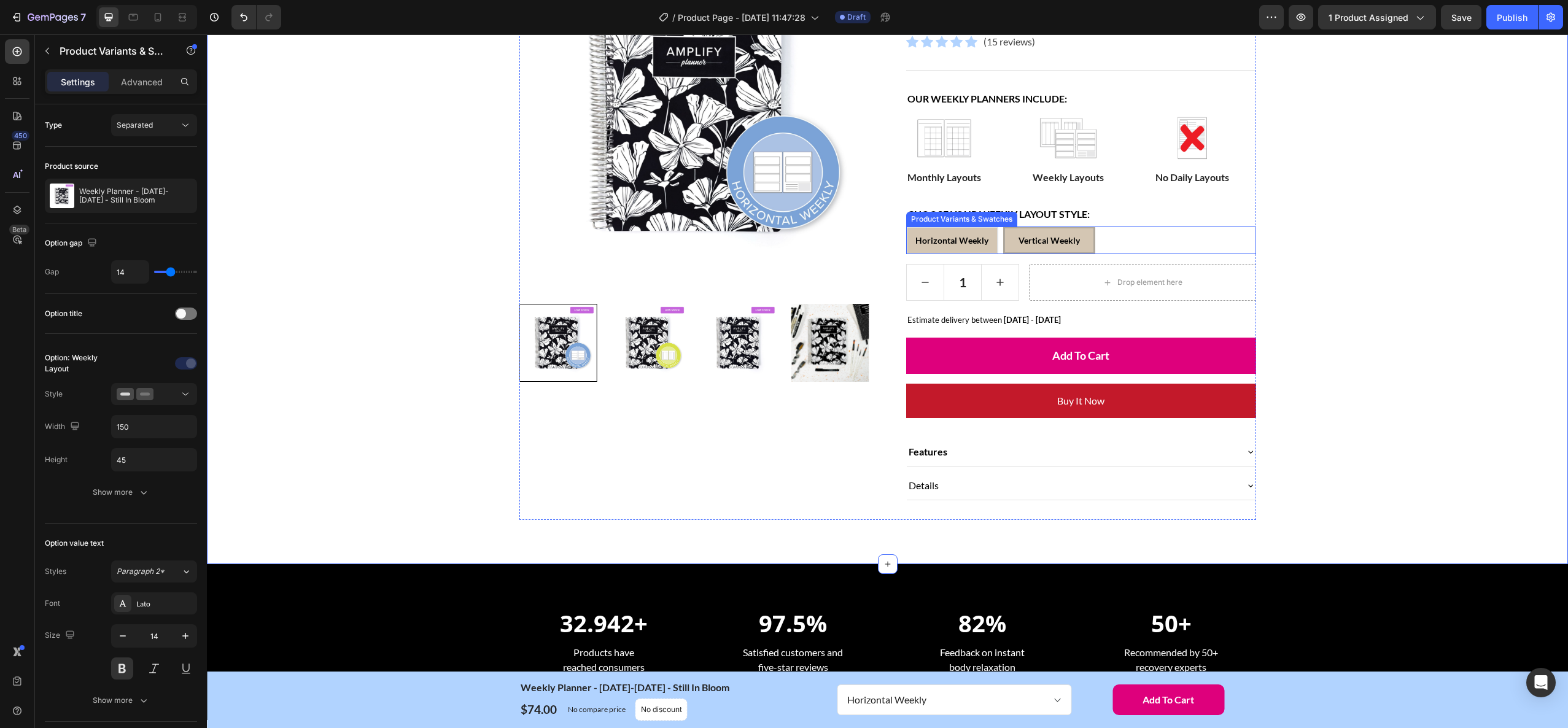
click at [1102, 247] on div "Horizontal Weekly Horizontal Weekly Horizontal Weekly Vertical Weekly Vertical …" at bounding box center [1081, 240] width 350 height 27
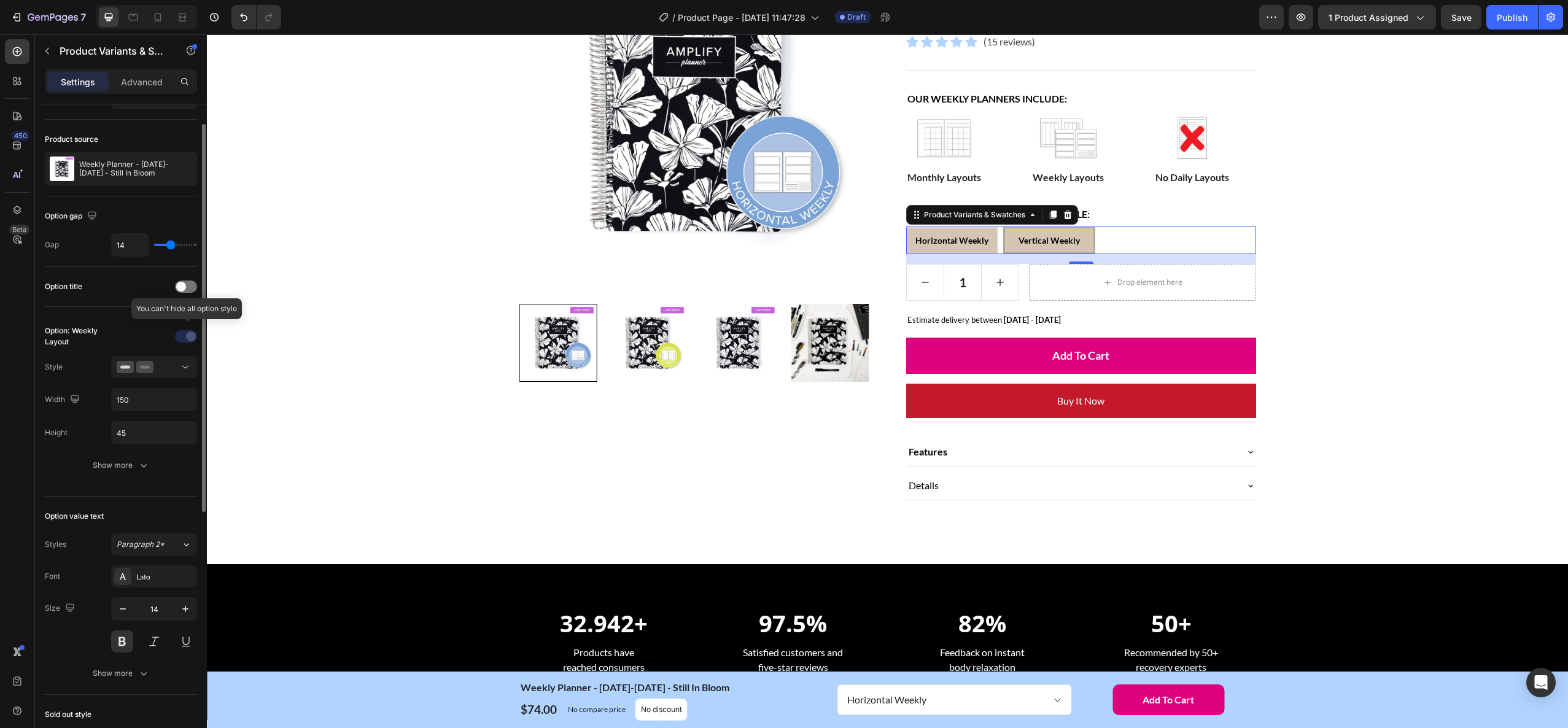
scroll to position [30, 0]
click at [137, 399] on input "150" at bounding box center [154, 397] width 85 height 22
type input "175"
click at [1393, 418] on div "Home Weekly Planner - [DATE]-[DATE] - Still In Bloom Breadcrumb Row Product Ima…" at bounding box center [887, 208] width 1342 height 623
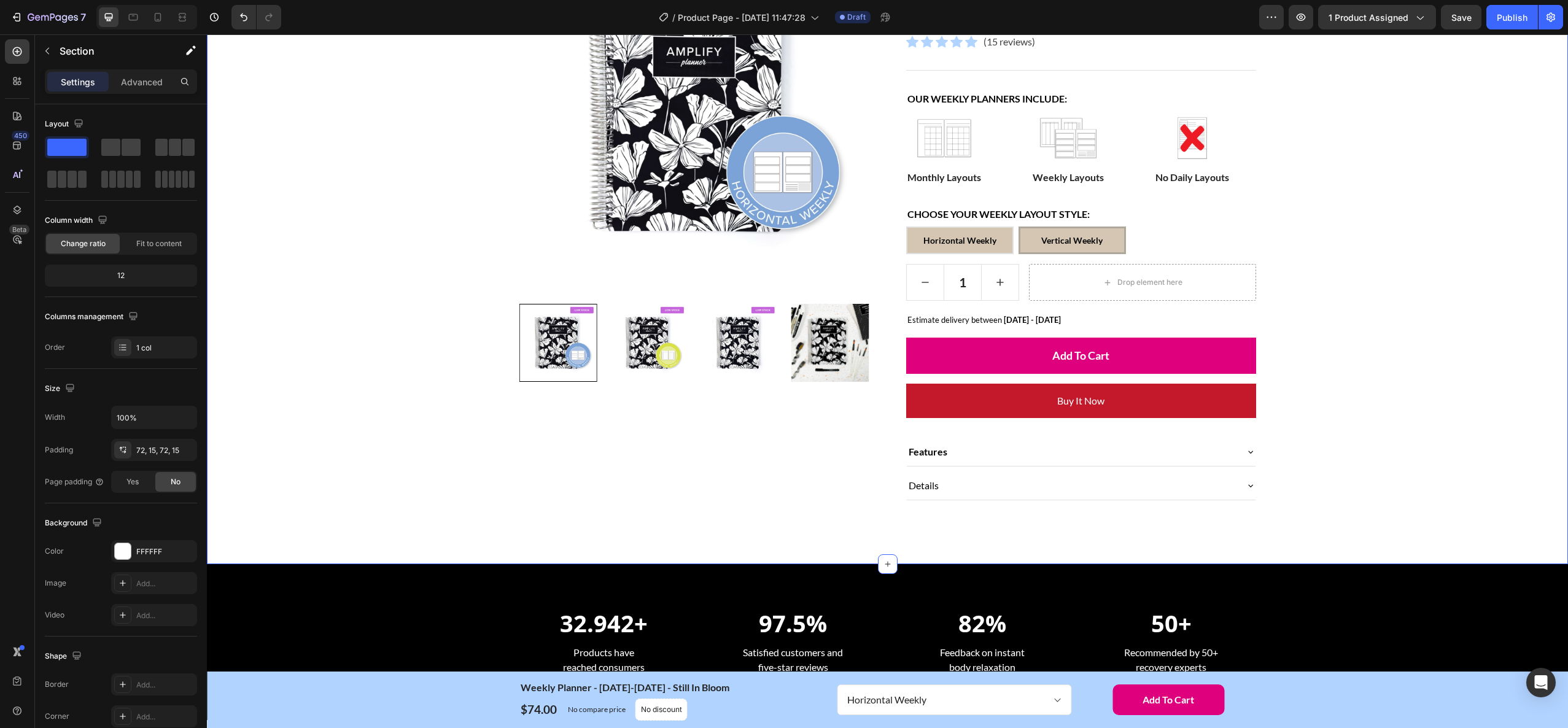
scroll to position [211, 0]
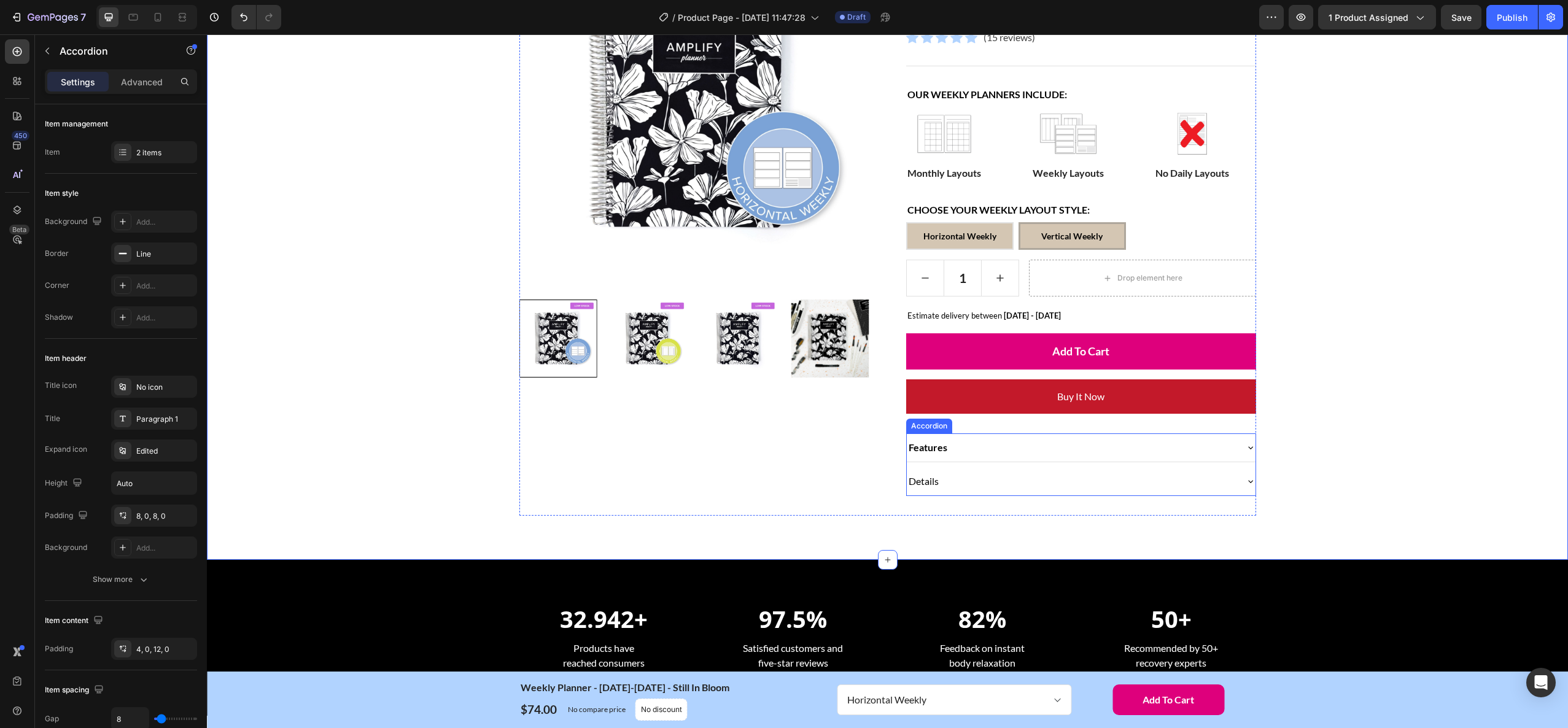
click at [1141, 452] on div "Features" at bounding box center [1072, 448] width 329 height 19
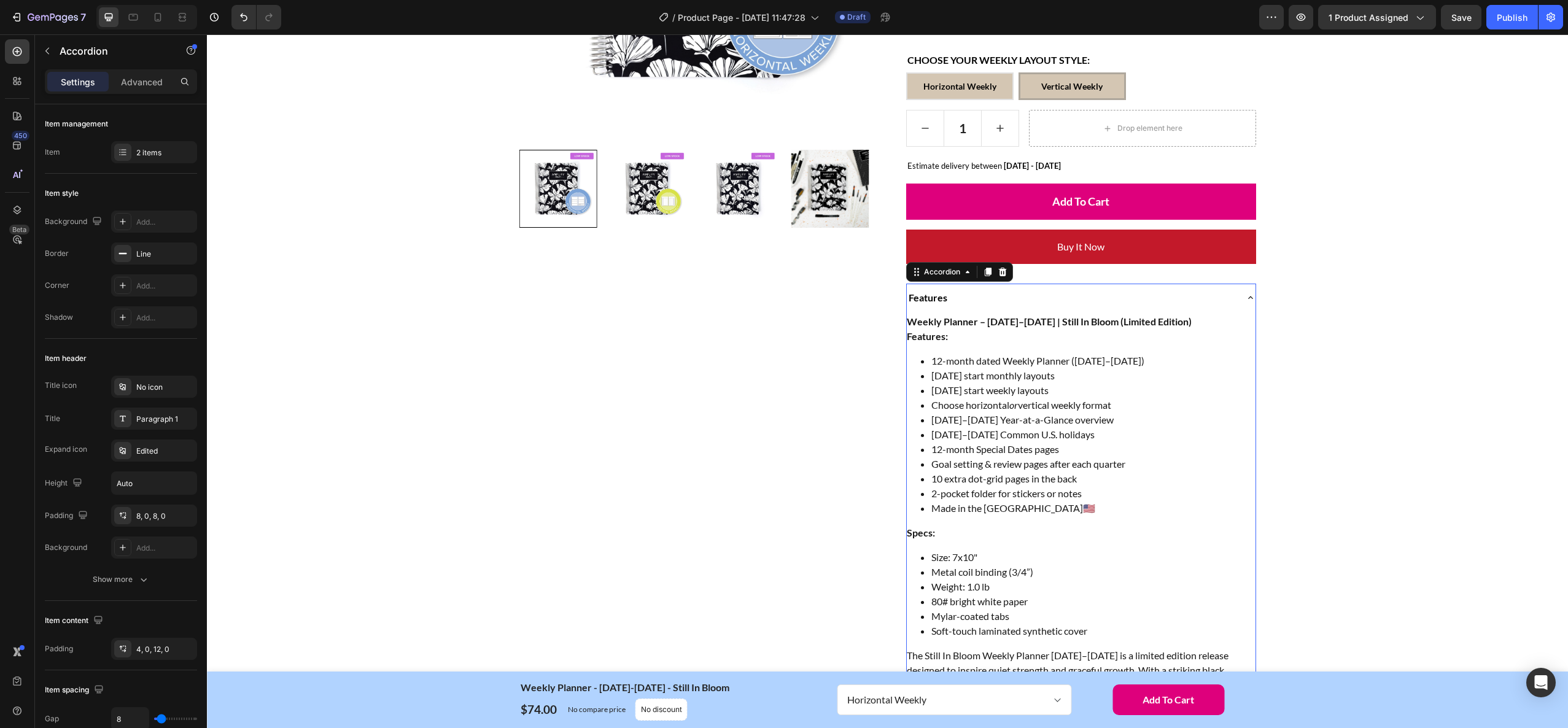
scroll to position [318, 0]
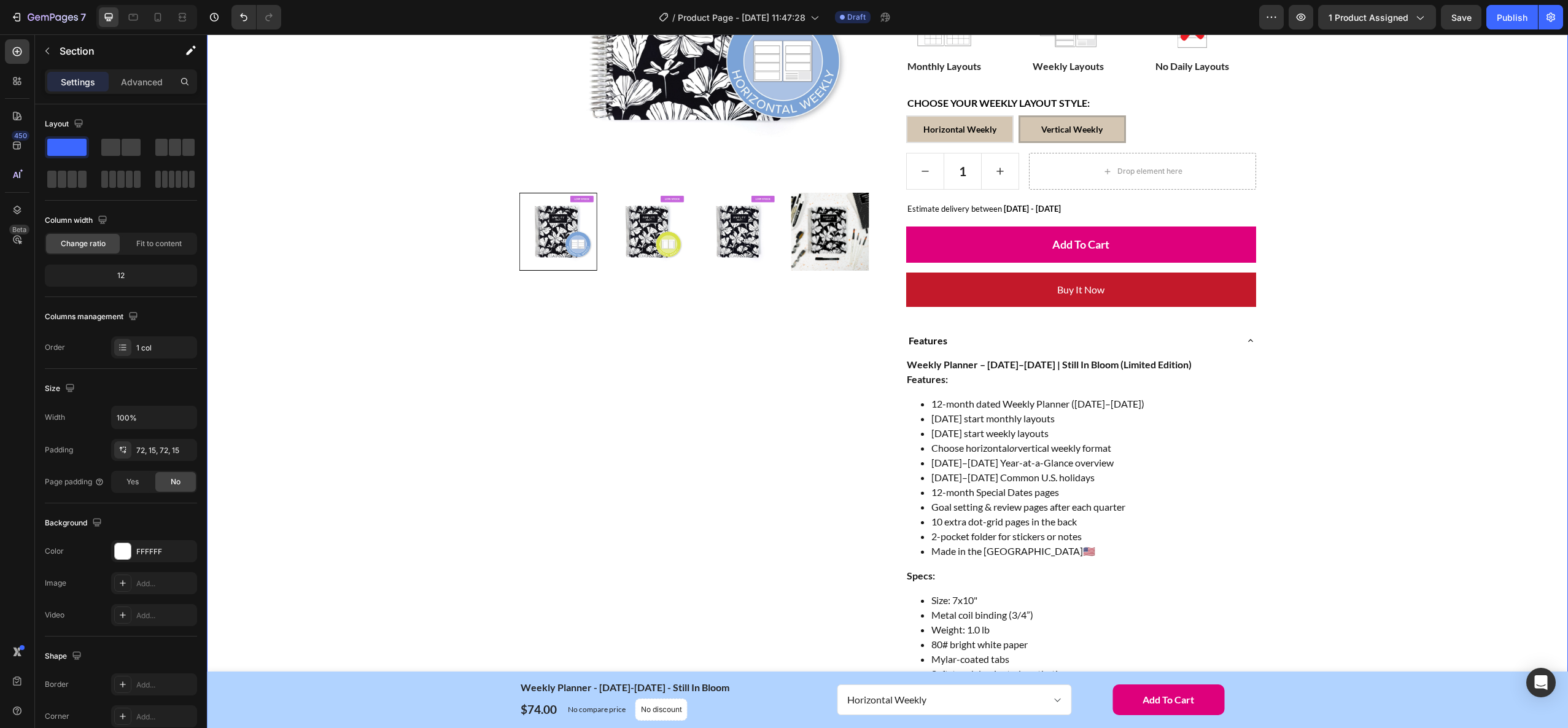
click at [1373, 436] on div "Home Weekly Planner - [DATE]-[DATE] - Still In Bloom Breadcrumb Row Product Ima…" at bounding box center [887, 375] width 1342 height 1177
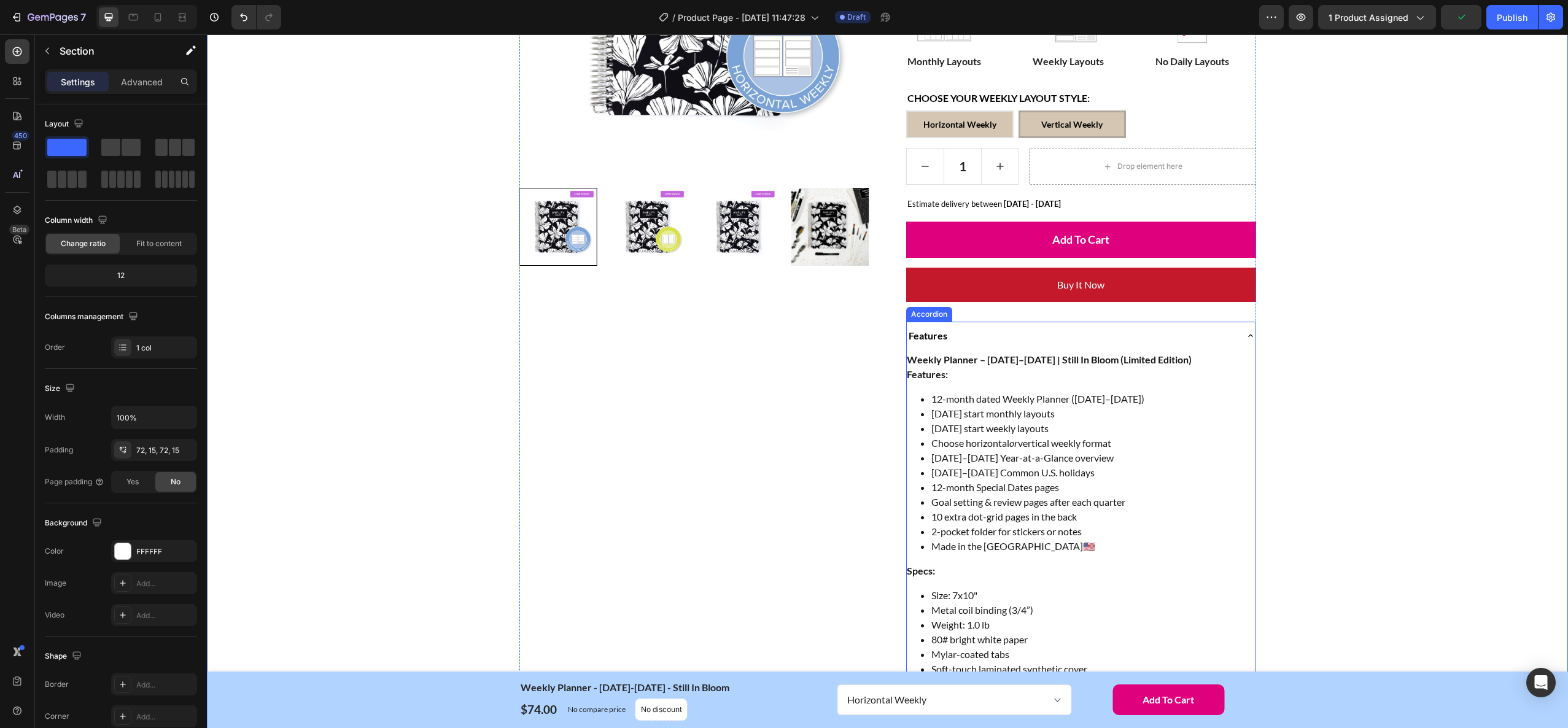
click at [1246, 334] on icon at bounding box center [1250, 336] width 10 height 10
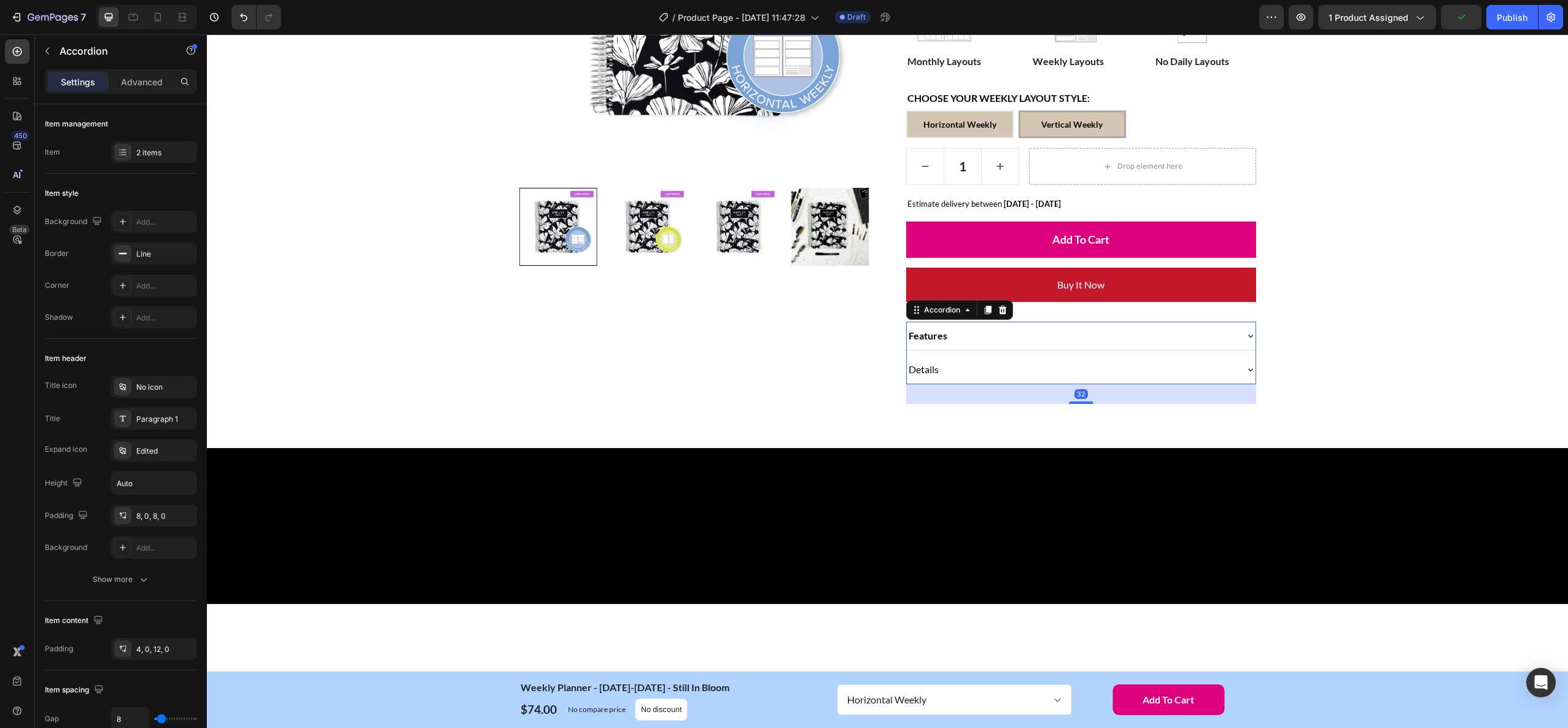
click at [1246, 337] on icon at bounding box center [1250, 336] width 10 height 10
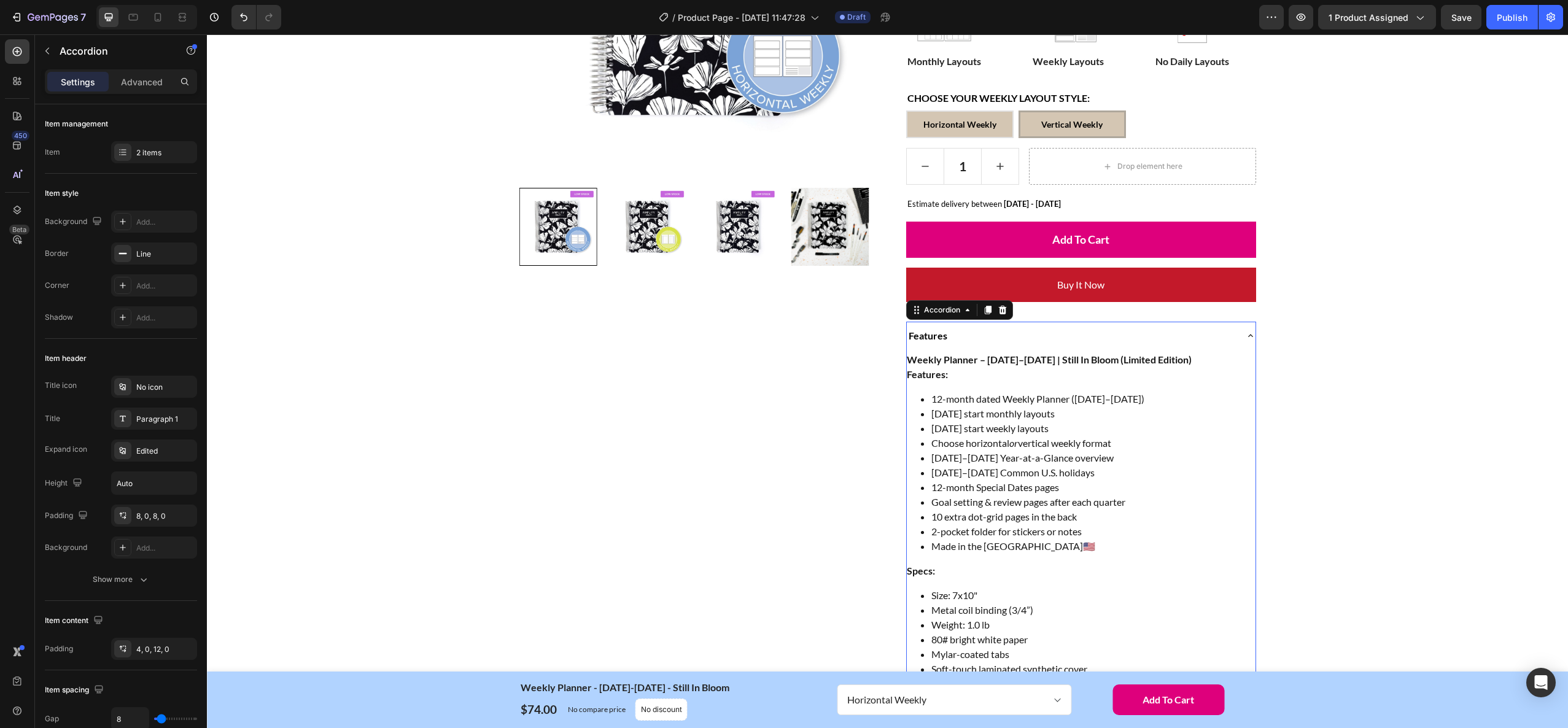
click at [1246, 337] on icon at bounding box center [1250, 336] width 10 height 10
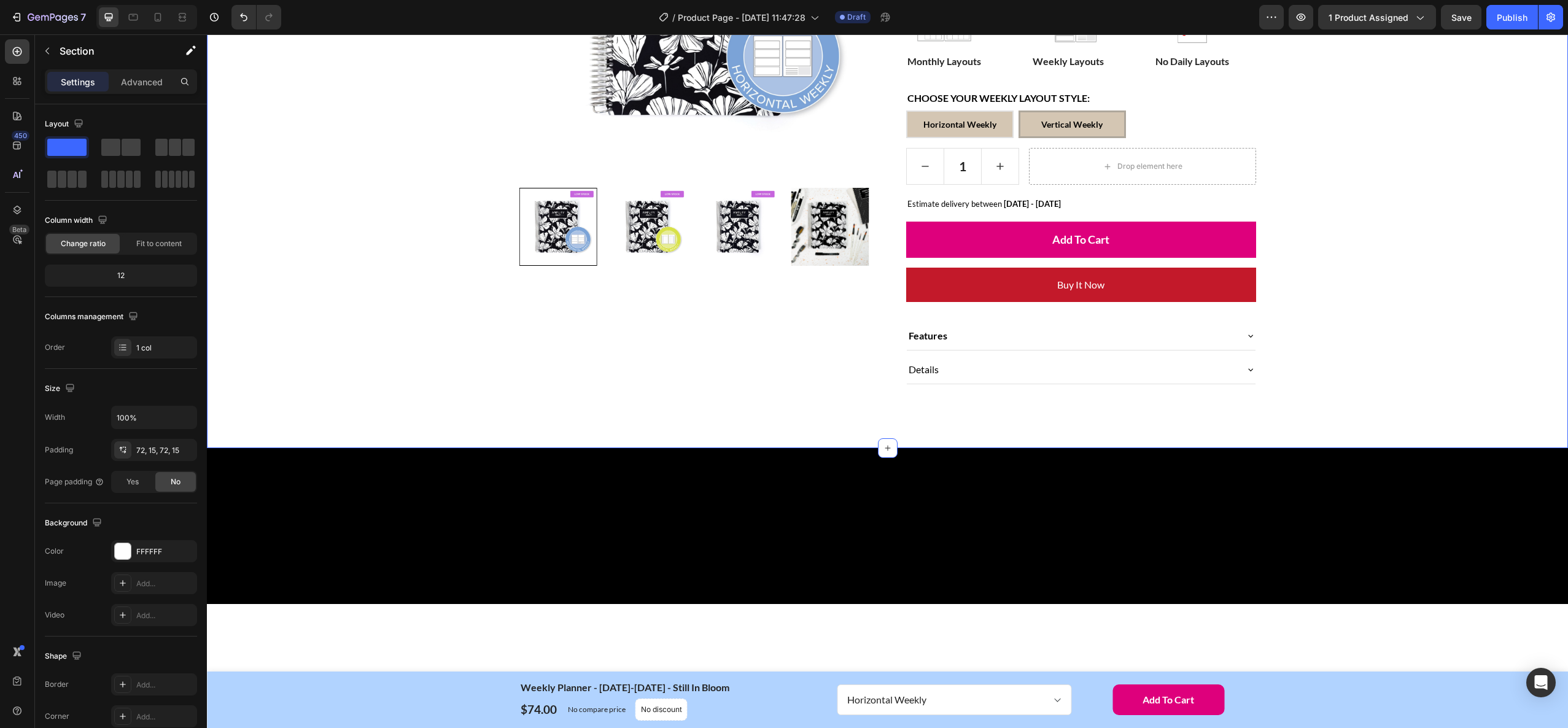
click at [1390, 376] on div "Home Weekly Planner - [DATE]-[DATE] - Still In Bloom Breadcrumb Row Product Ima…" at bounding box center [887, 92] width 1342 height 623
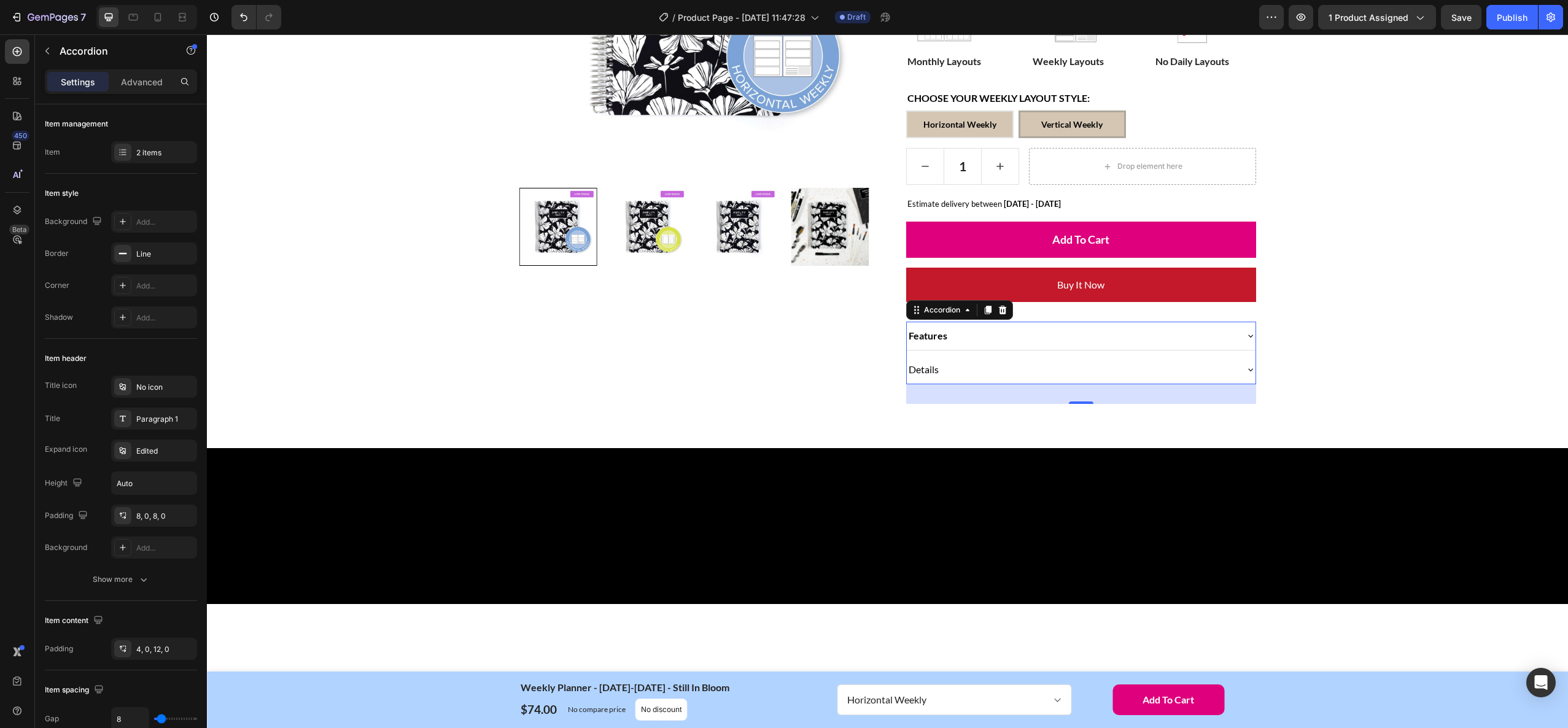
click at [1108, 343] on div "Features" at bounding box center [1072, 336] width 329 height 19
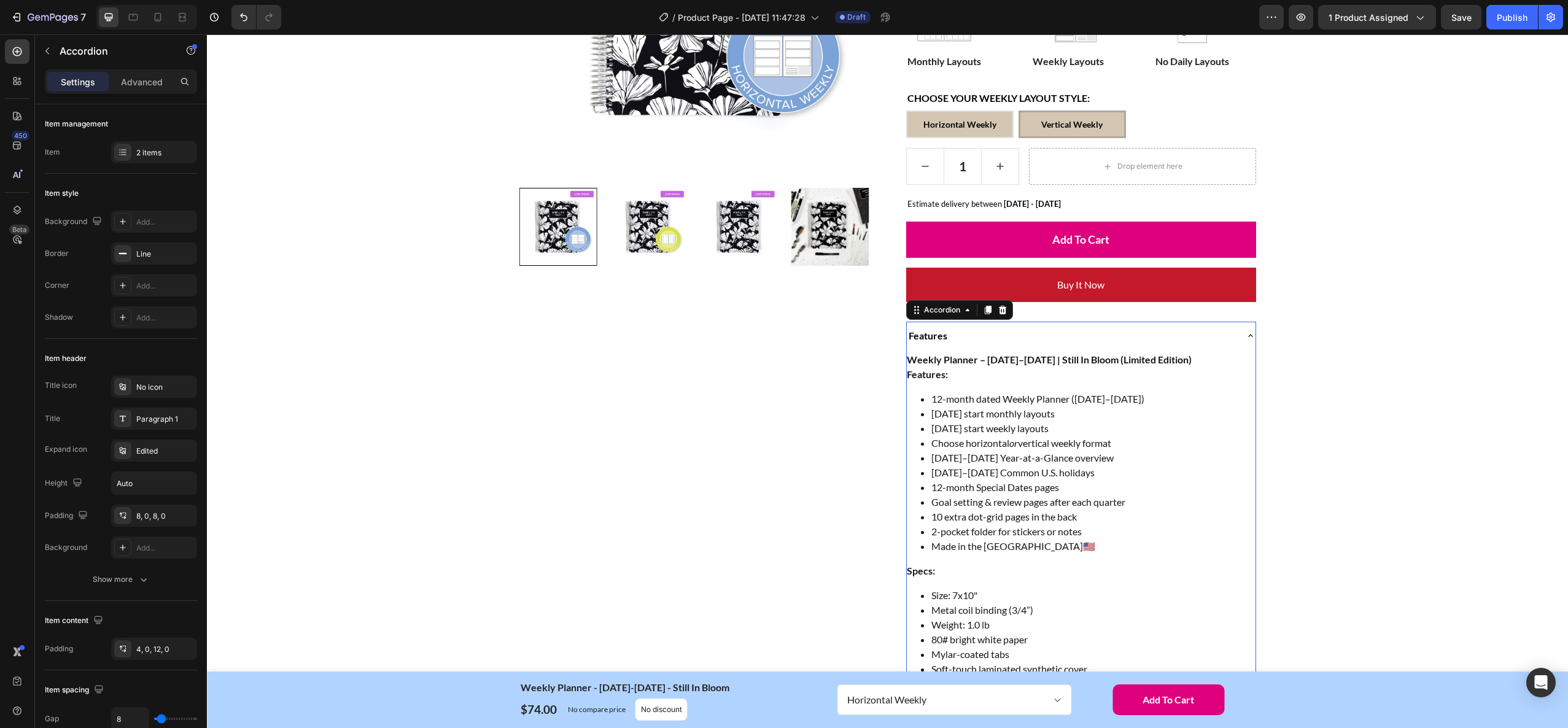
click at [1108, 343] on div "Features" at bounding box center [1072, 336] width 329 height 19
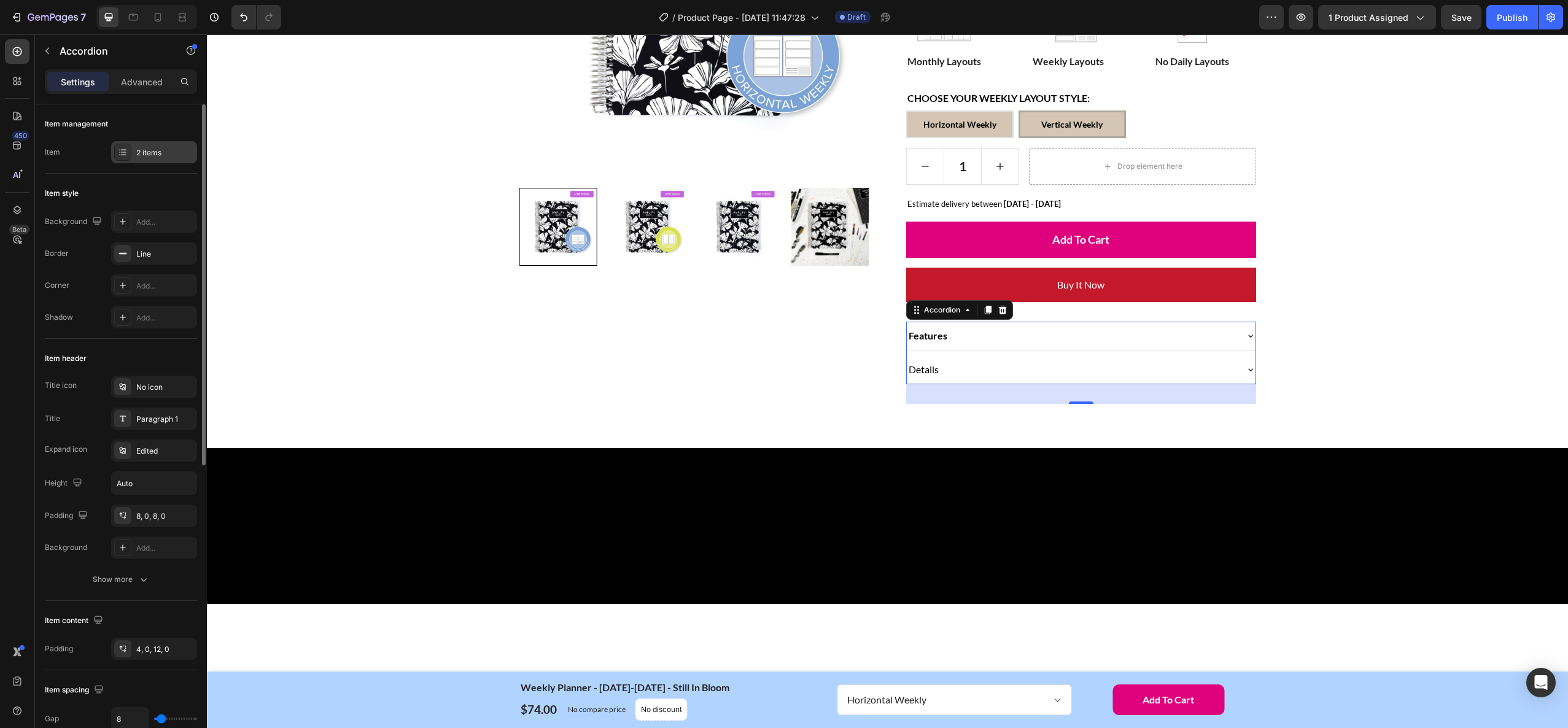
click at [124, 151] on icon at bounding box center [123, 152] width 10 height 10
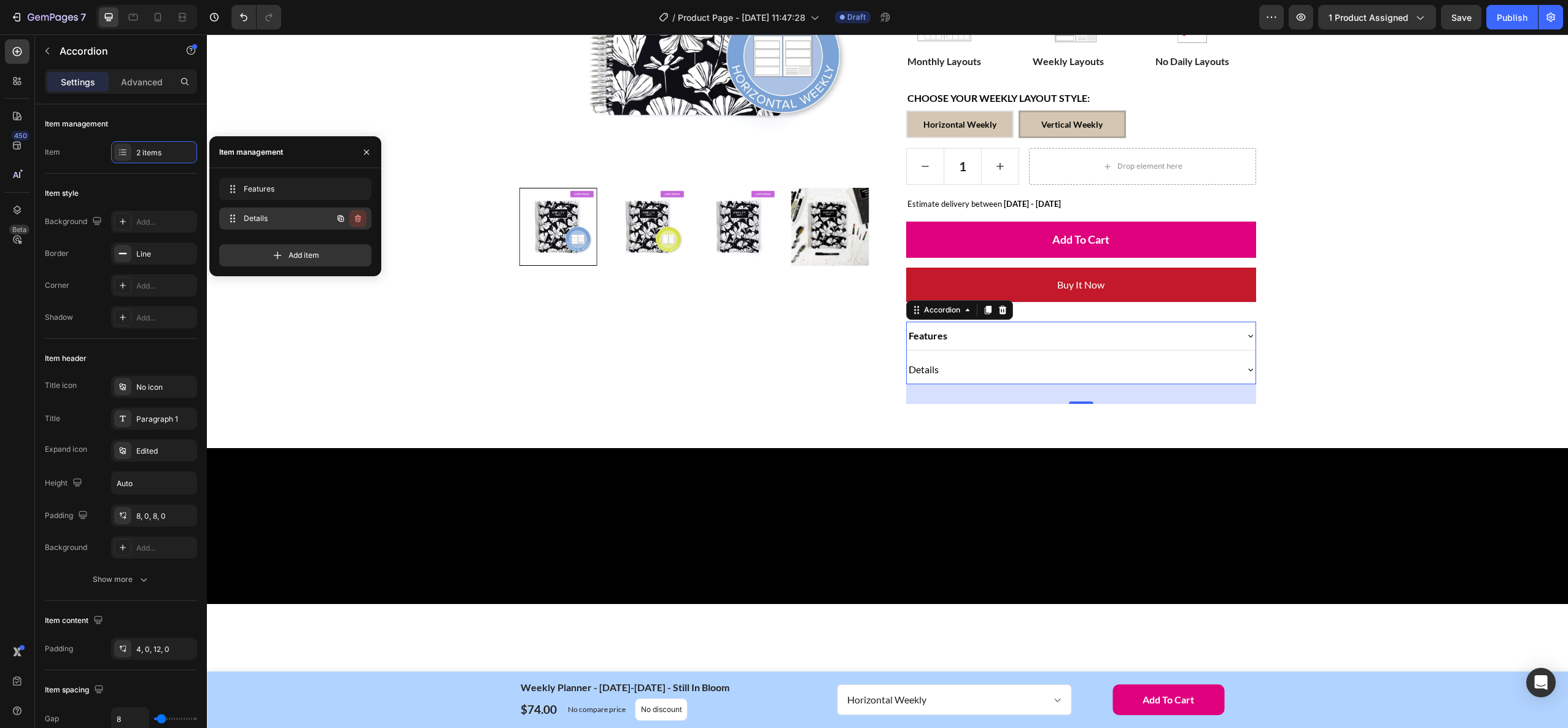
click at [358, 218] on icon "button" at bounding box center [358, 219] width 1 height 3
click at [345, 218] on div "Delete" at bounding box center [349, 218] width 23 height 11
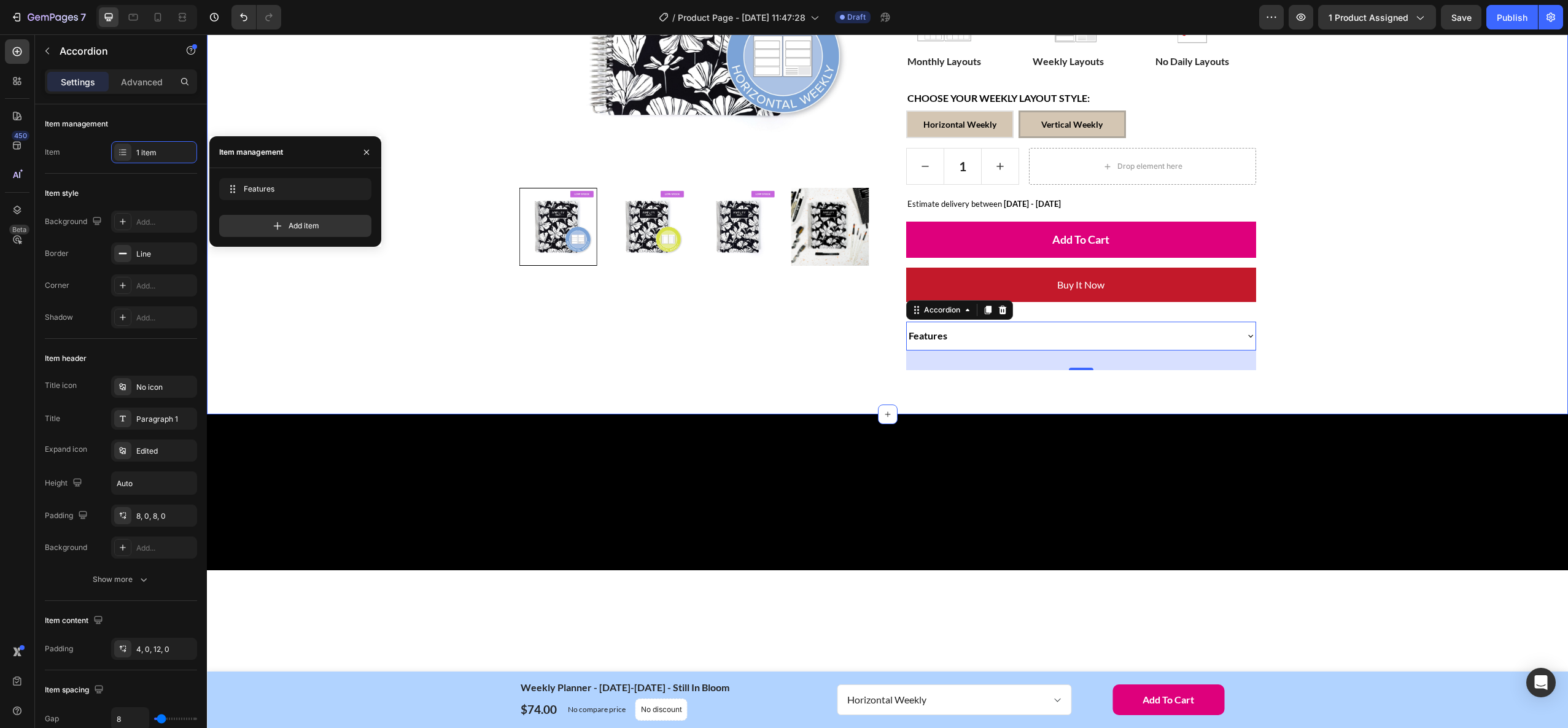
click at [1374, 337] on div "Home Weekly Planner - [DATE]-[DATE] - Still In Bloom Breadcrumb Row Product Ima…" at bounding box center [887, 75] width 1342 height 589
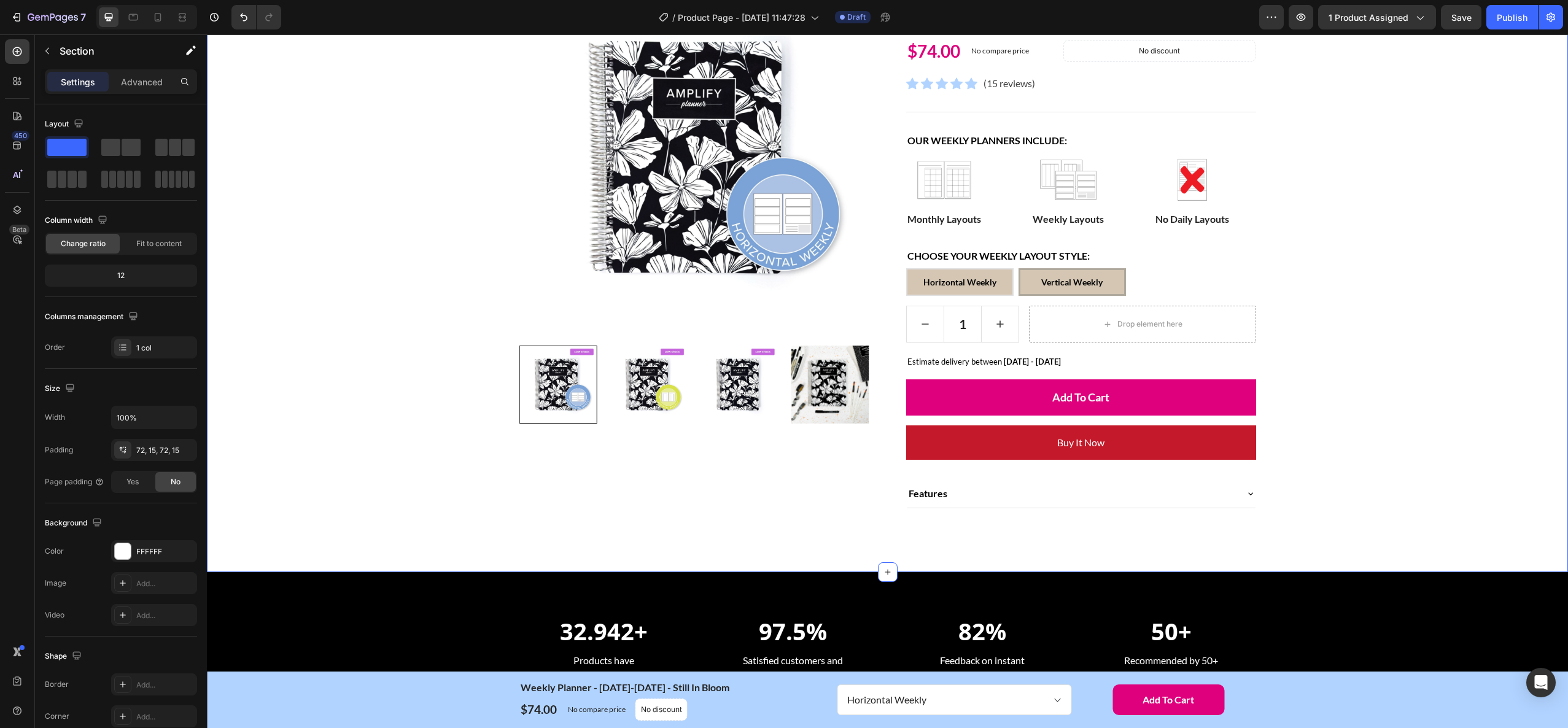
scroll to position [222, 0]
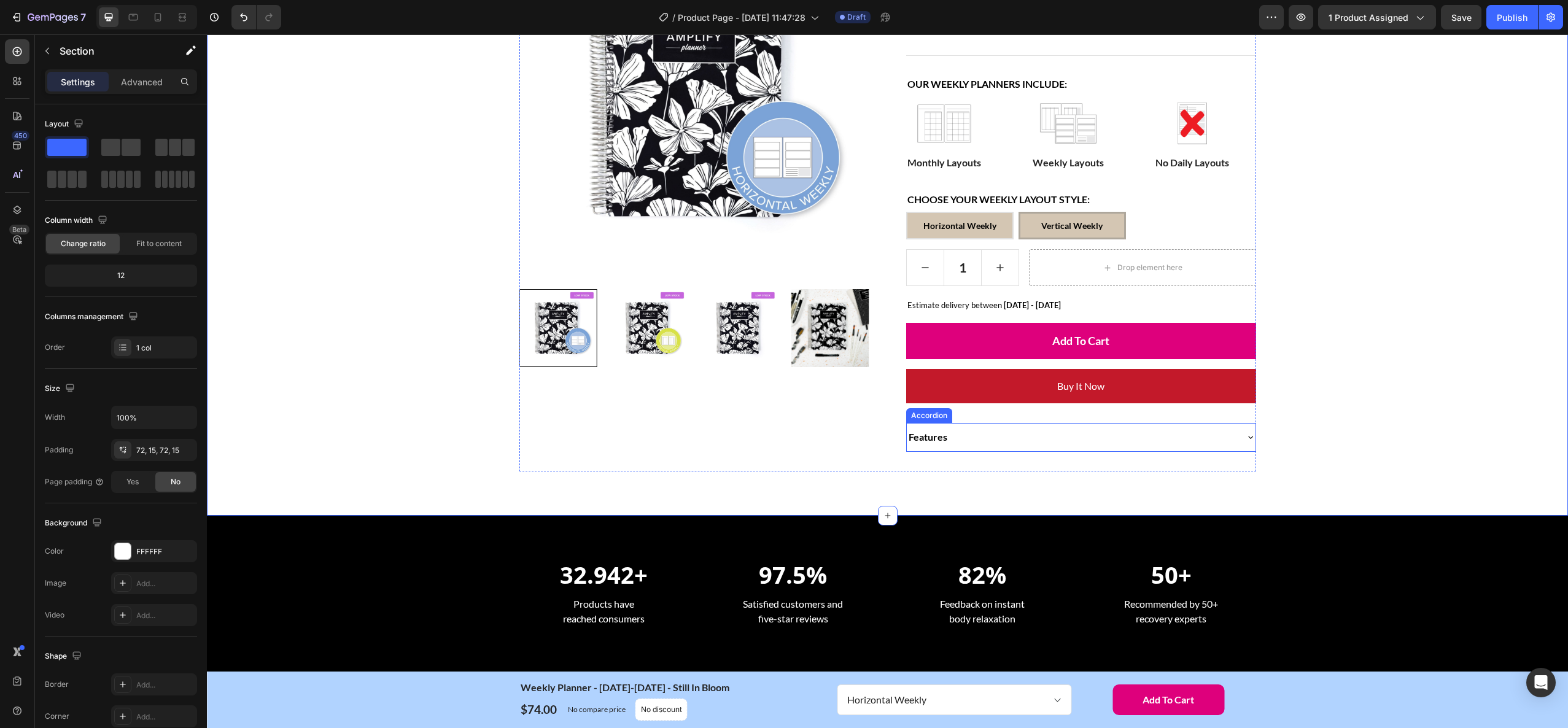
click at [941, 439] on strong "Features" at bounding box center [928, 436] width 39 height 12
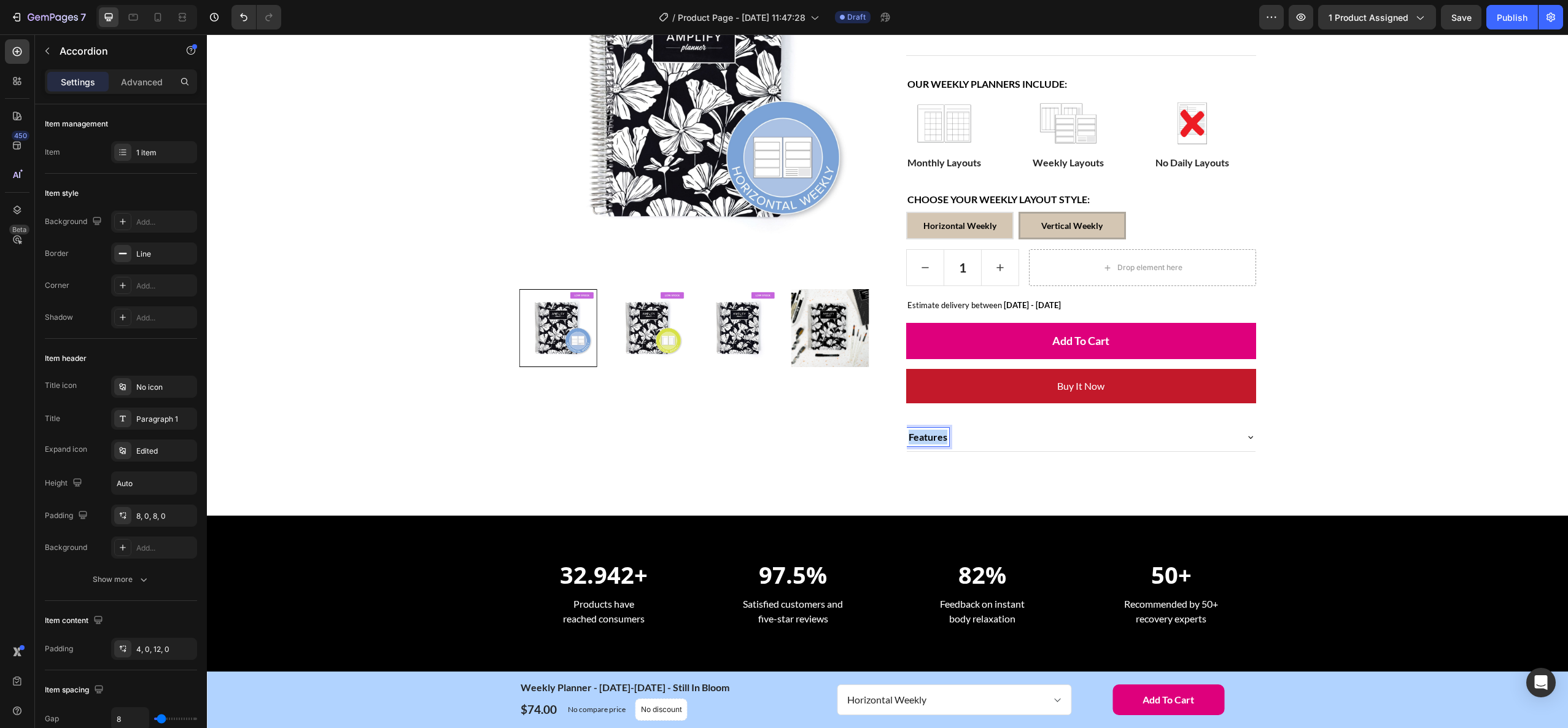
click at [936, 439] on strong "Features" at bounding box center [928, 436] width 39 height 12
click at [1424, 441] on div "Home Weekly Planner - [DATE]-[DATE] - Still In Bloom Breadcrumb Row Product Ima…" at bounding box center [887, 176] width 1342 height 589
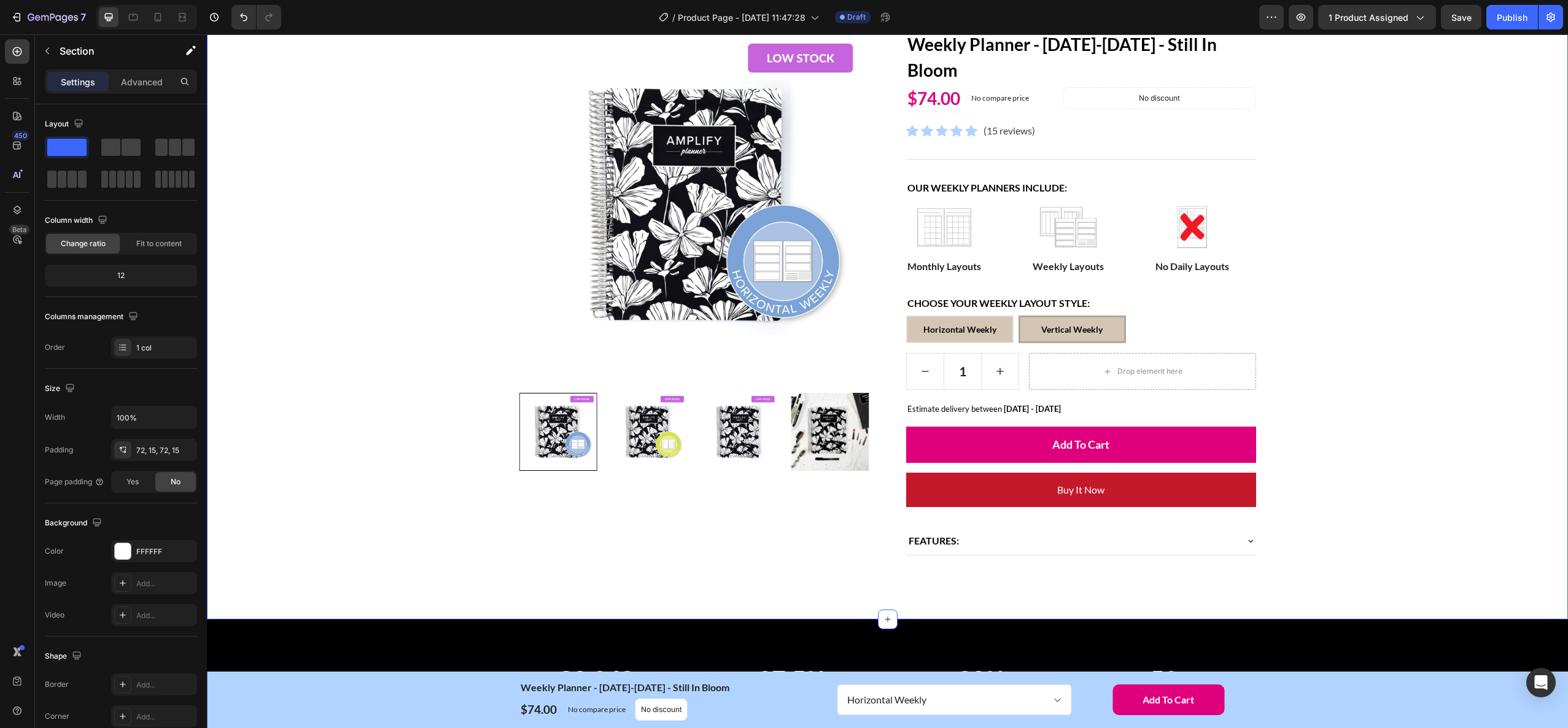
scroll to position [116, 0]
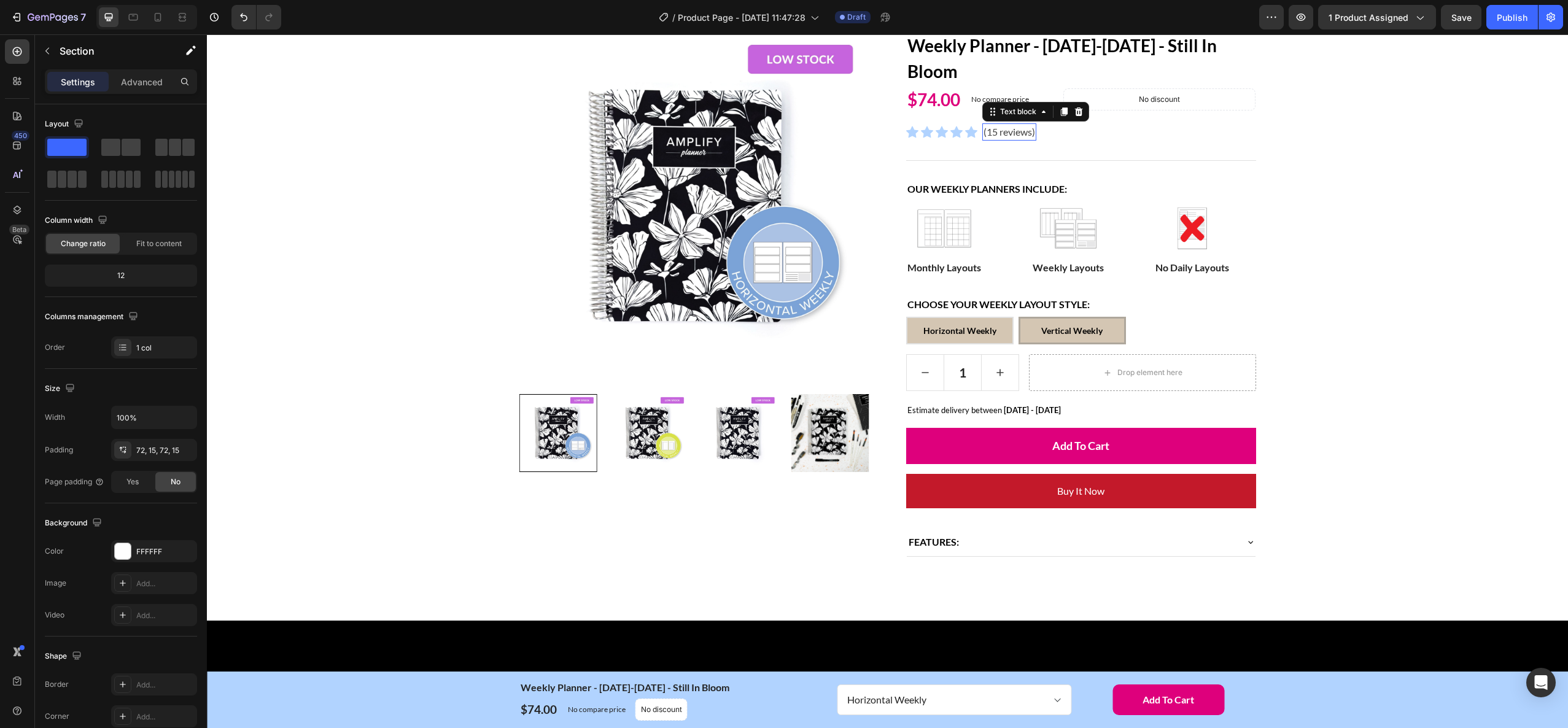
click at [1012, 131] on p "(15 reviews)" at bounding box center [1009, 132] width 52 height 15
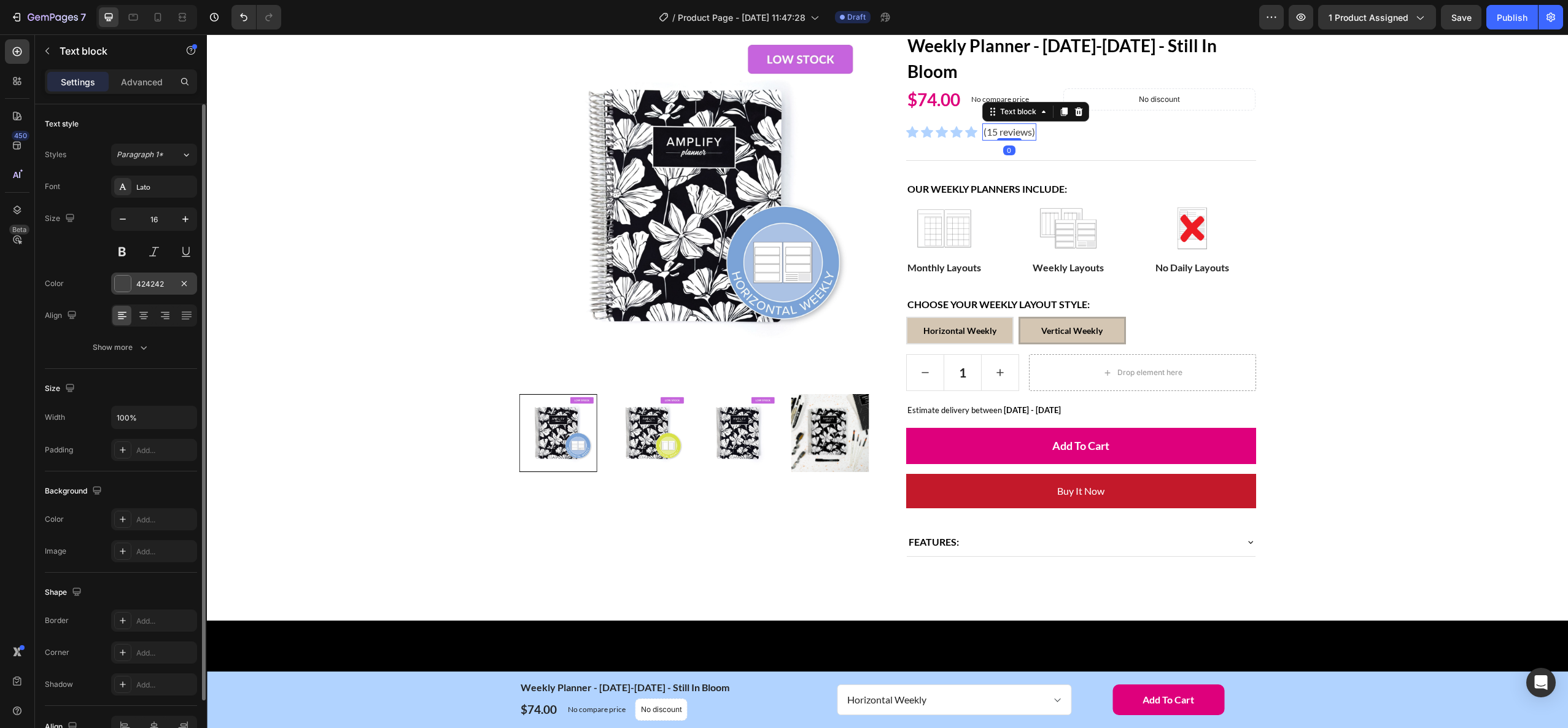
click at [159, 285] on div "424242" at bounding box center [155, 284] width 36 height 11
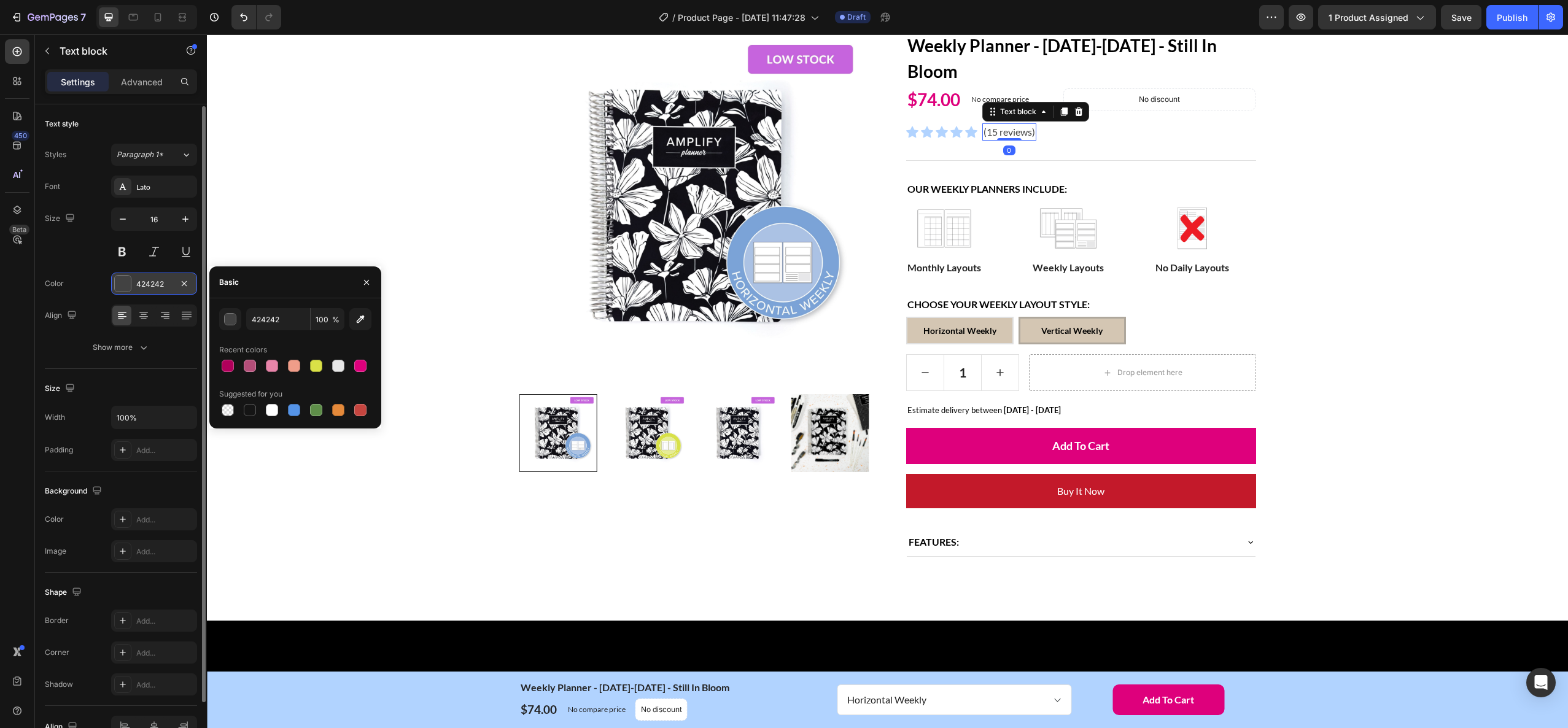
scroll to position [2, 0]
click at [245, 411] on div at bounding box center [250, 410] width 12 height 12
type input "151515"
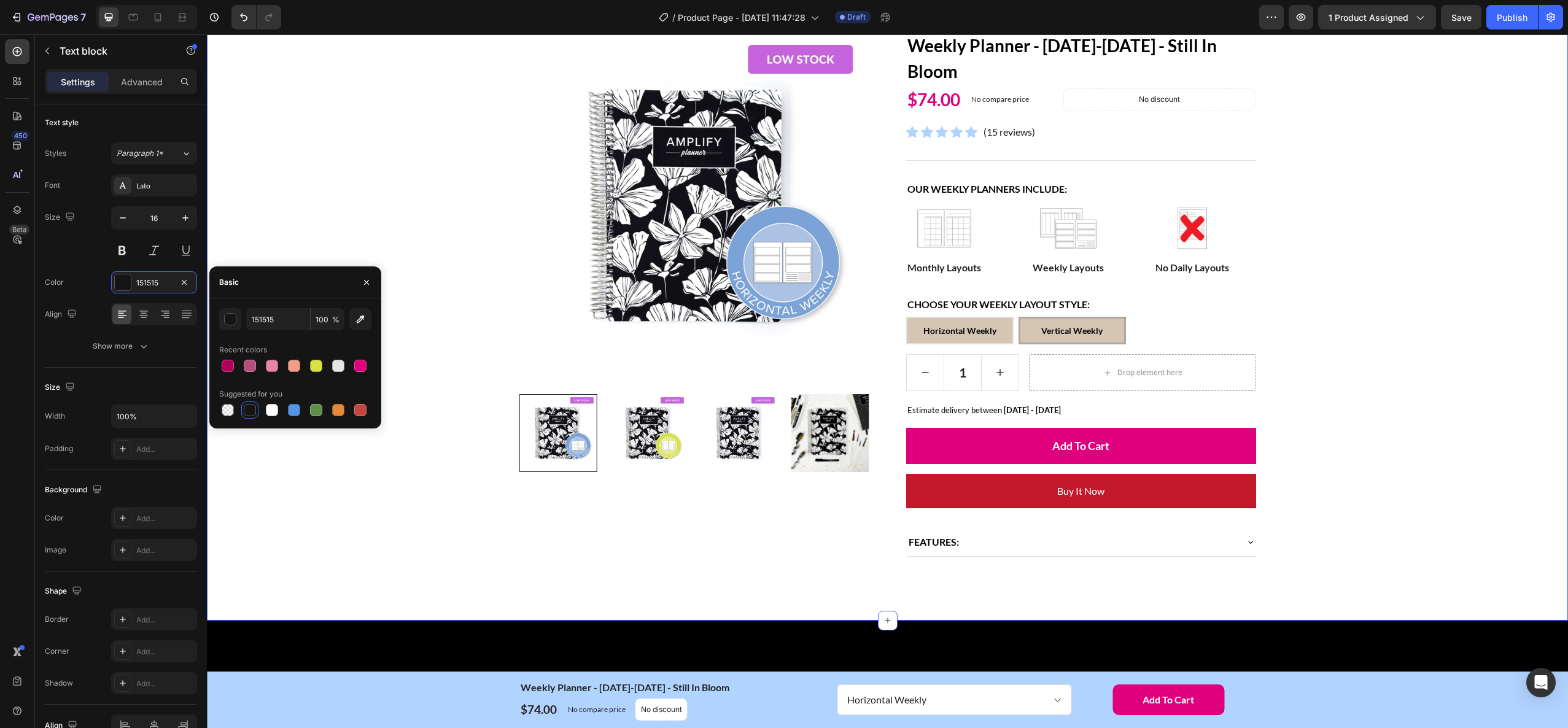
click at [1402, 457] on div "Home Weekly Planner - [DATE]-[DATE] - Still In Bloom Breadcrumb Row Product Ima…" at bounding box center [887, 281] width 1342 height 589
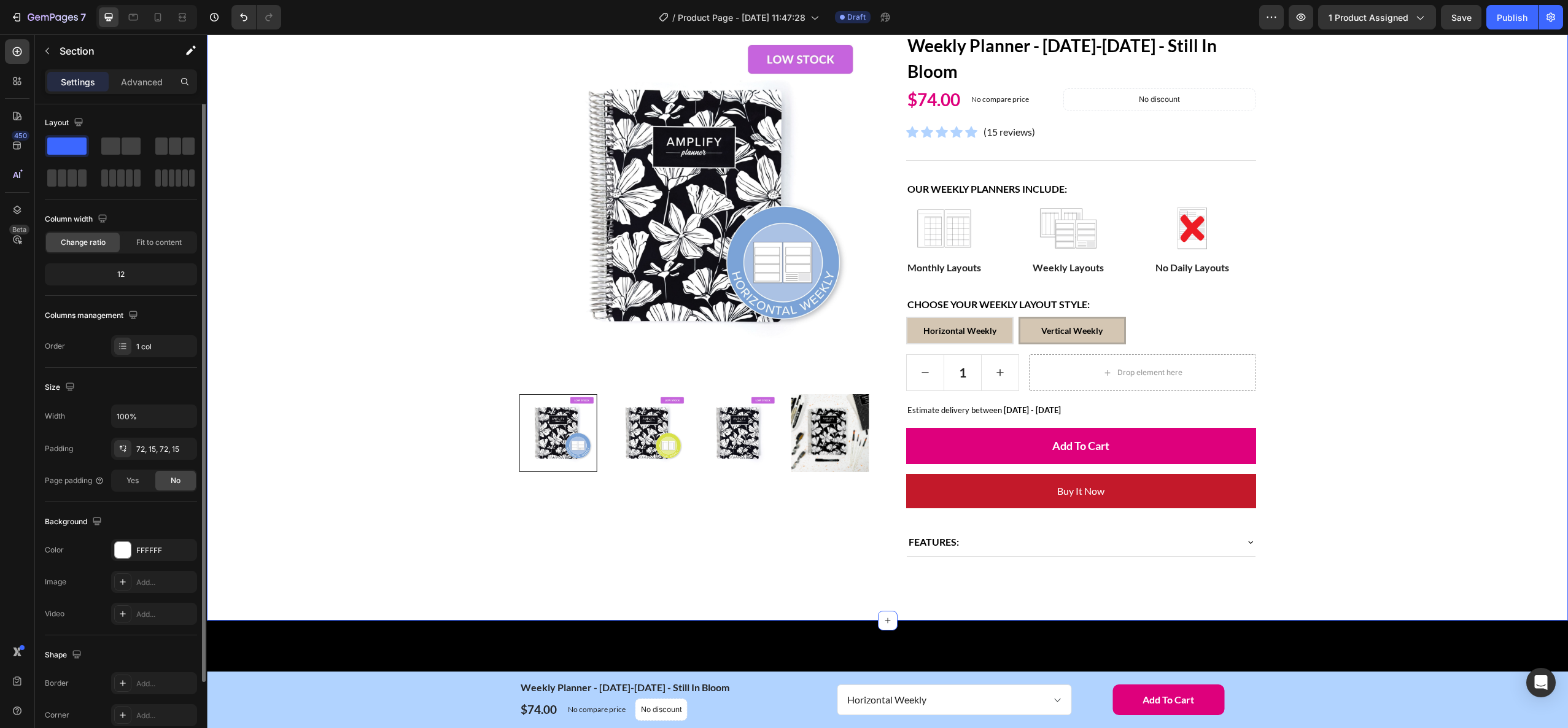
scroll to position [0, 0]
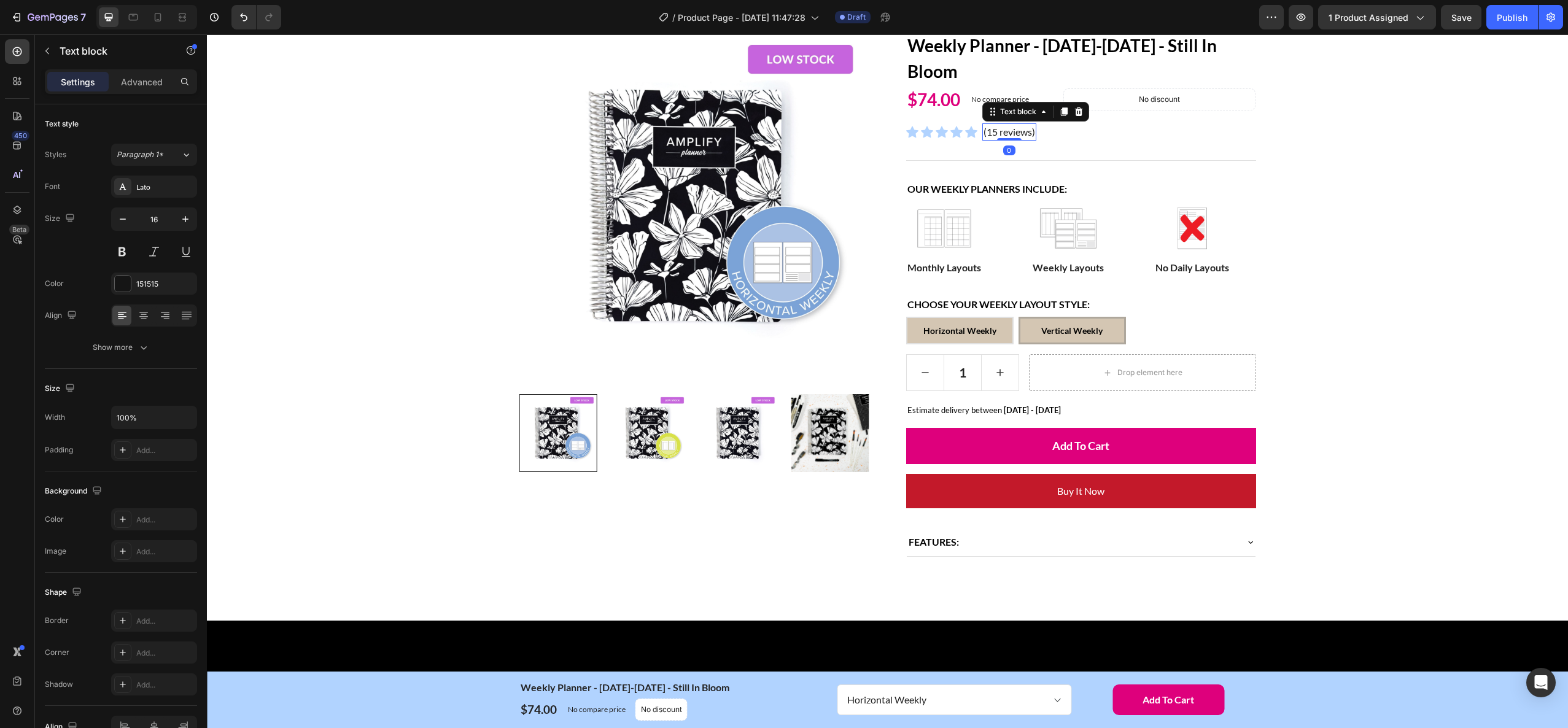
click at [1016, 126] on p "(15 reviews)" at bounding box center [1009, 132] width 52 height 15
click at [1012, 131] on p "(15 reviews)" at bounding box center [1009, 132] width 52 height 15
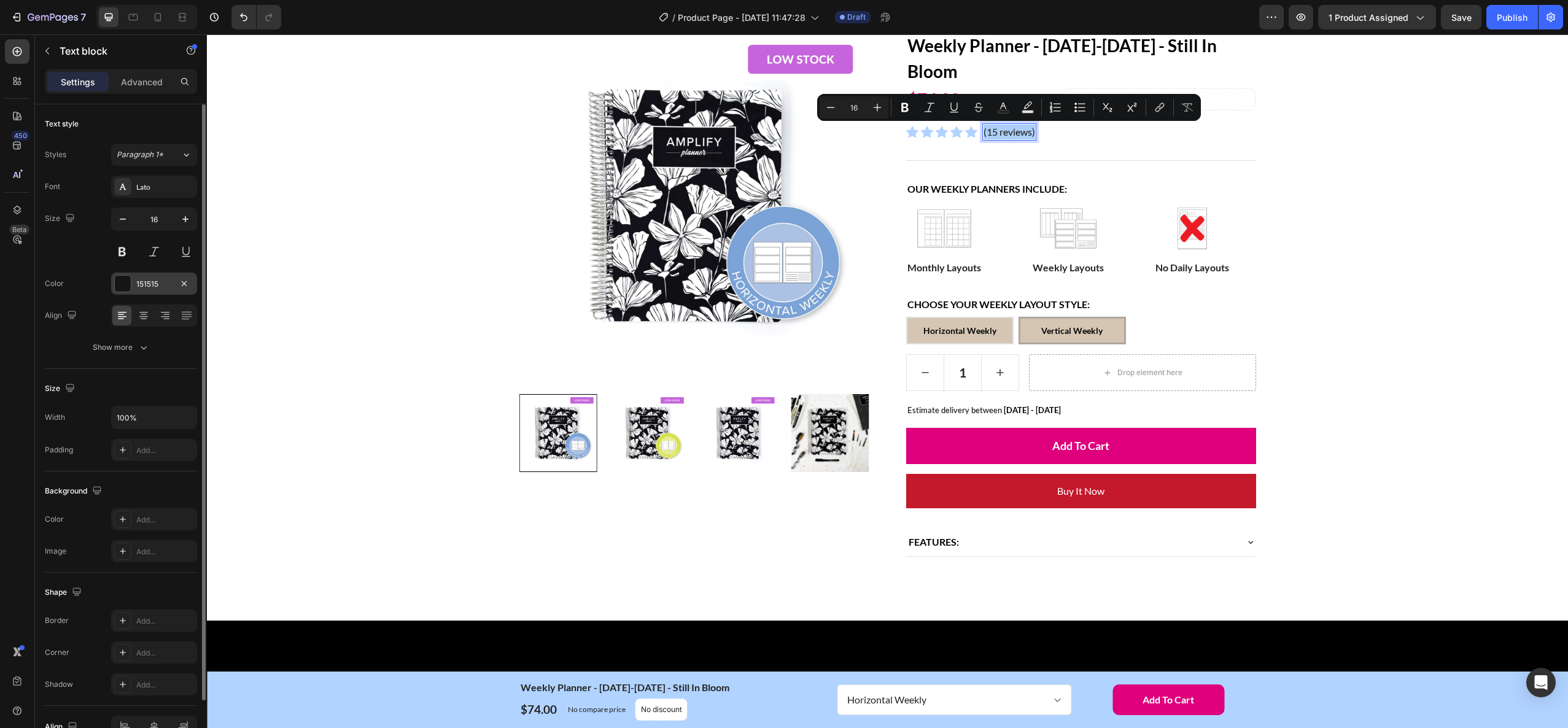
click at [148, 286] on div "151515" at bounding box center [155, 284] width 36 height 11
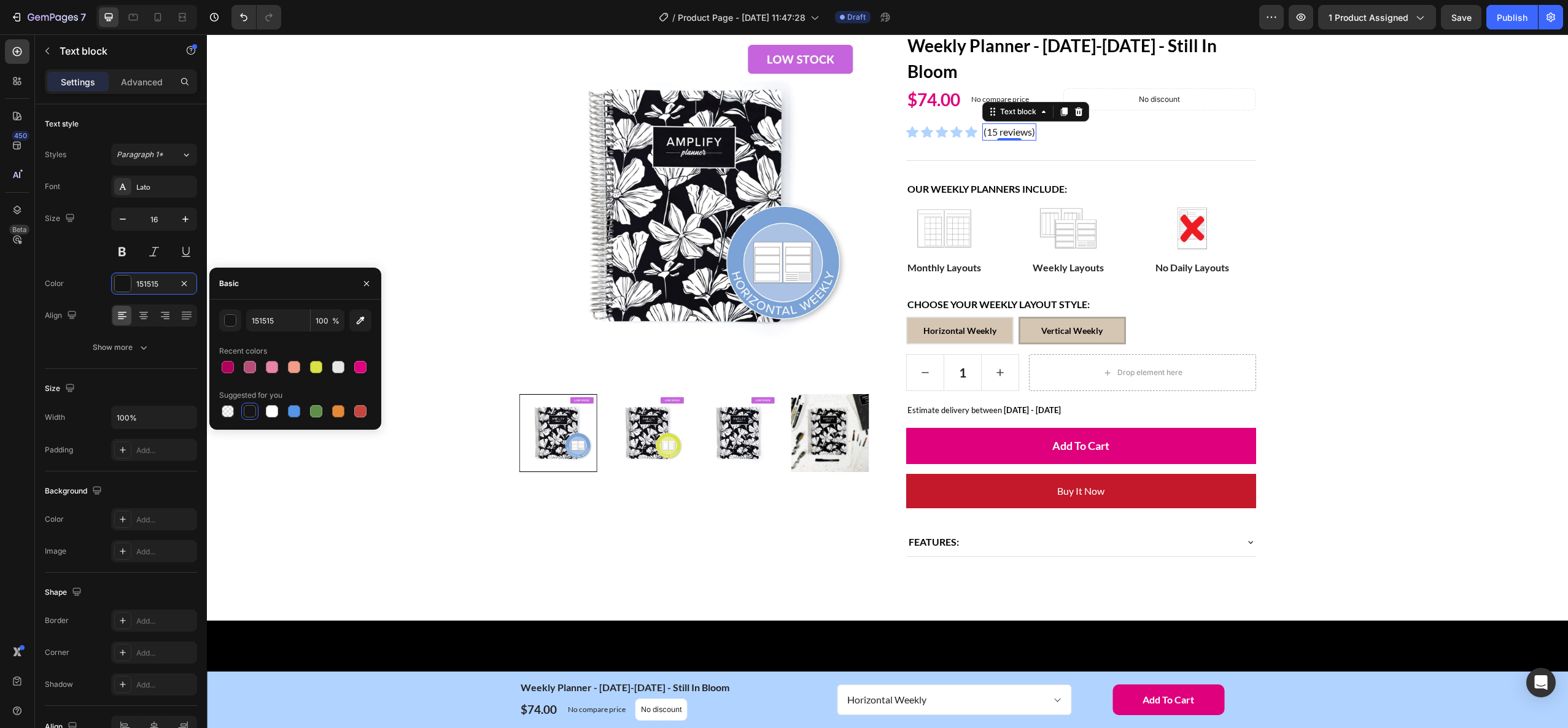
click at [249, 413] on div at bounding box center [250, 411] width 12 height 12
click at [1426, 504] on div "Home Weekly Planner - [DATE]-[DATE] - Still In Bloom Breadcrumb Row Product Ima…" at bounding box center [887, 281] width 1342 height 589
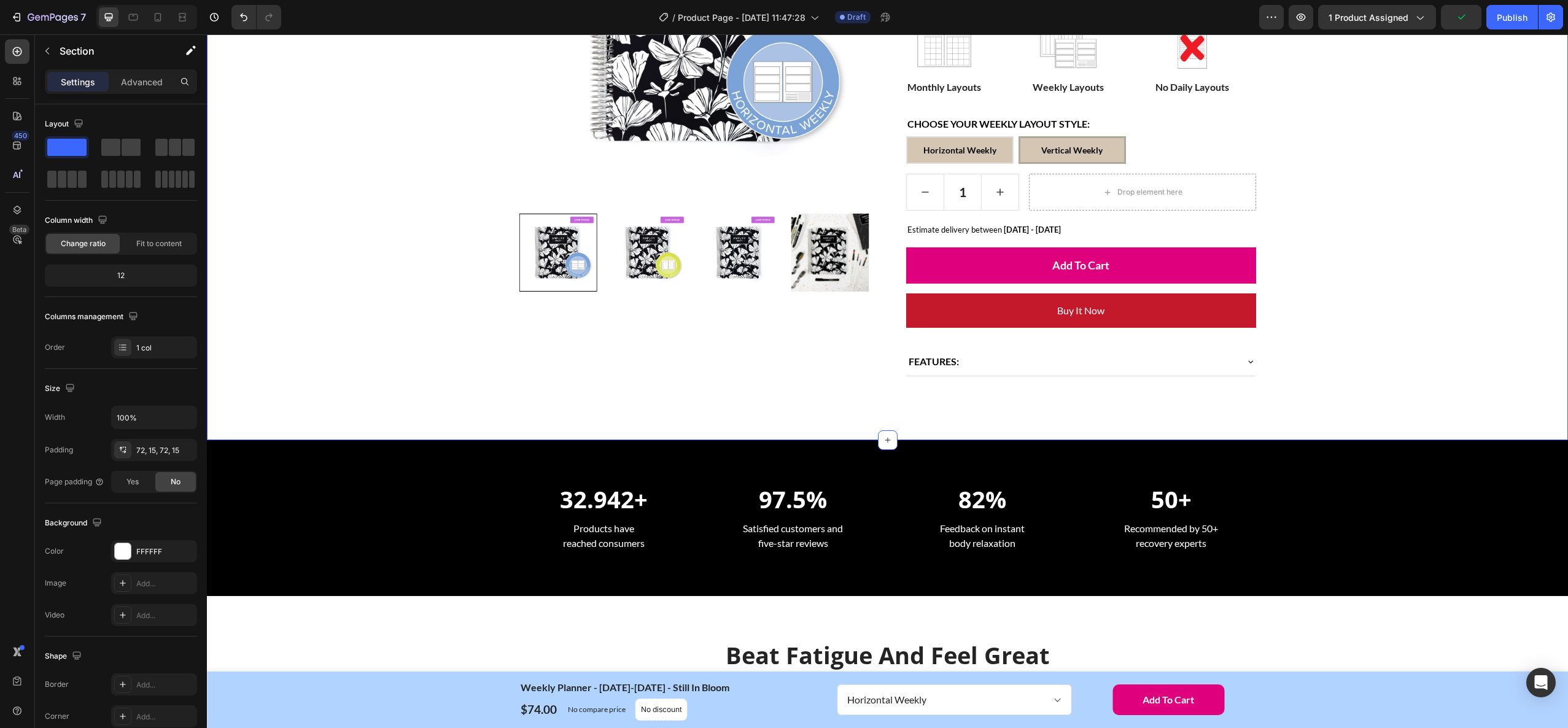
scroll to position [328, 0]
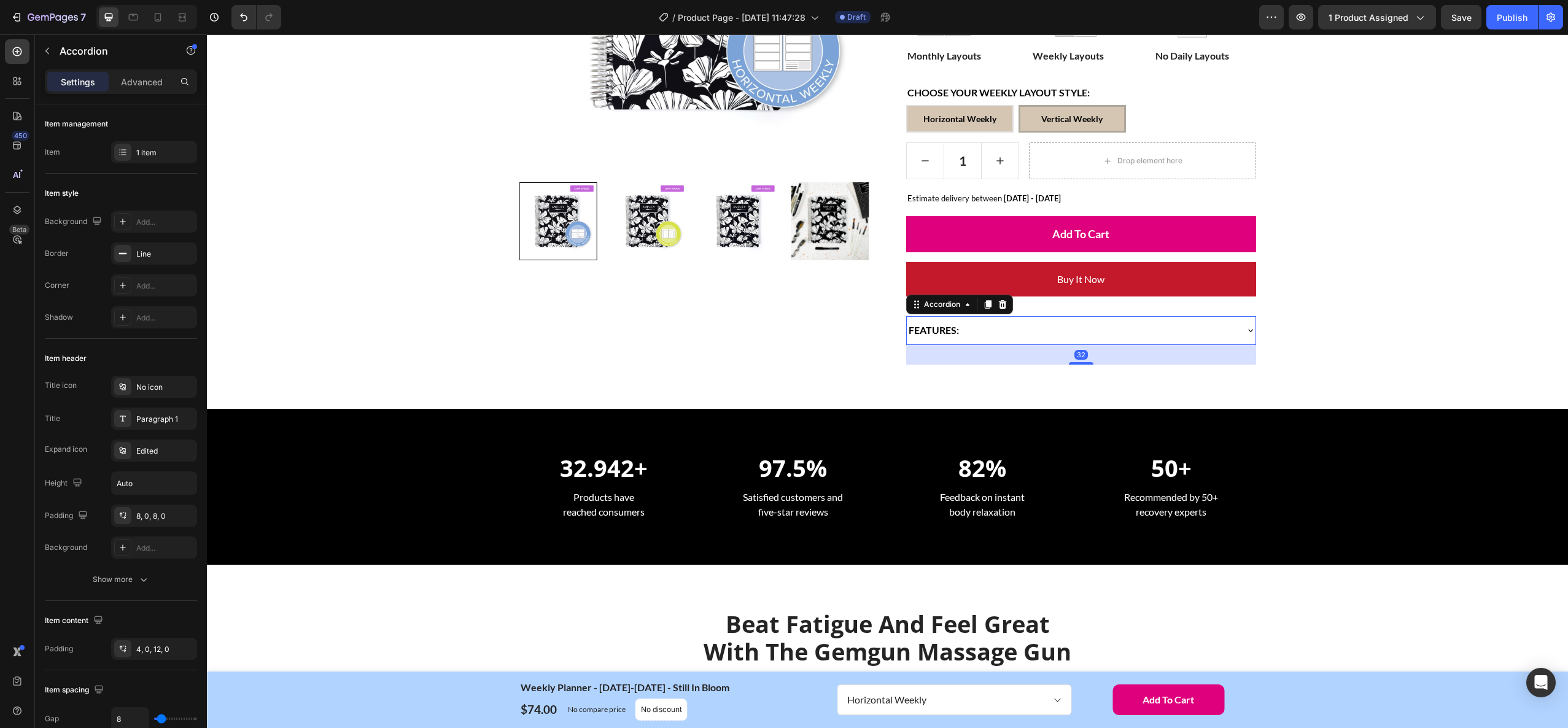
click at [1036, 329] on div "FEATURES:" at bounding box center [1072, 330] width 329 height 19
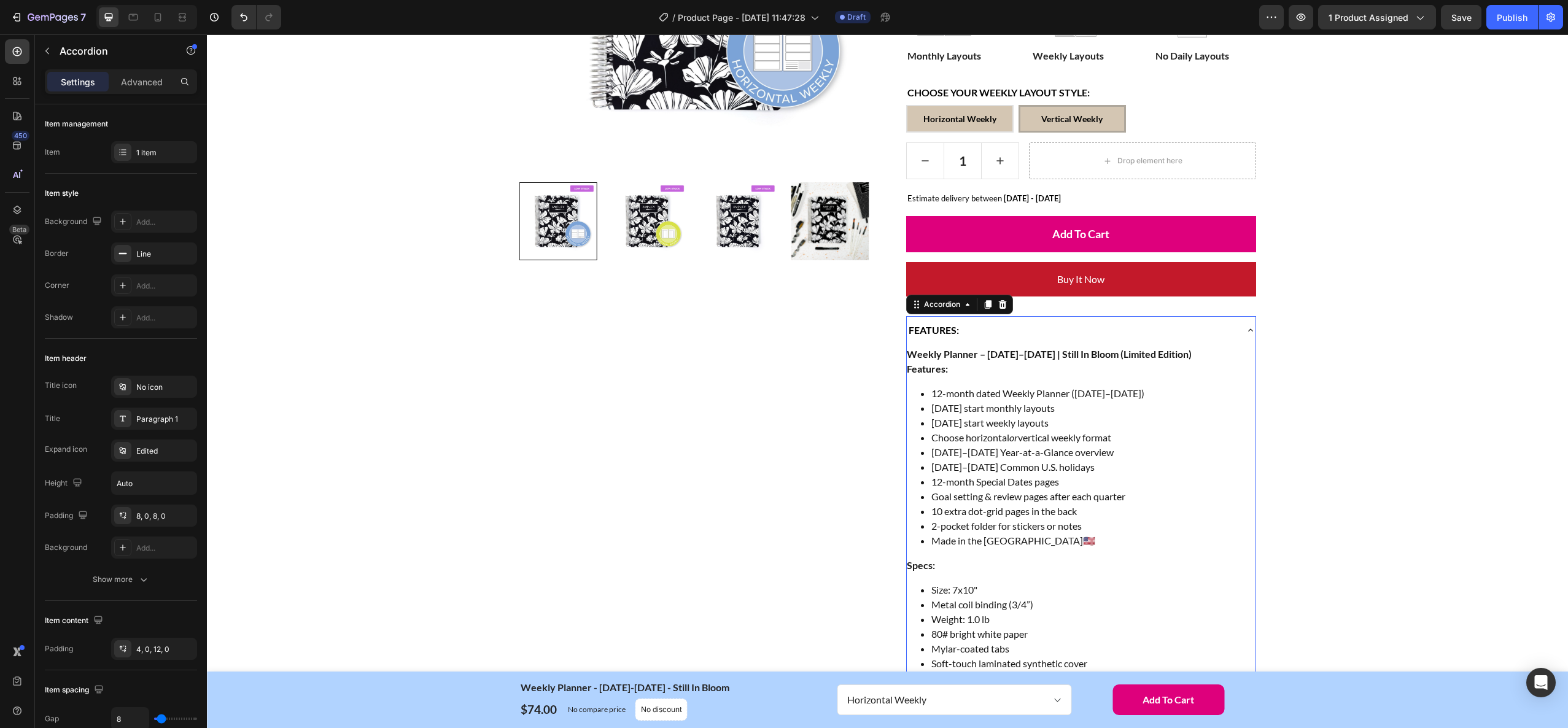
click at [1036, 329] on div "FEATURES:" at bounding box center [1072, 330] width 329 height 19
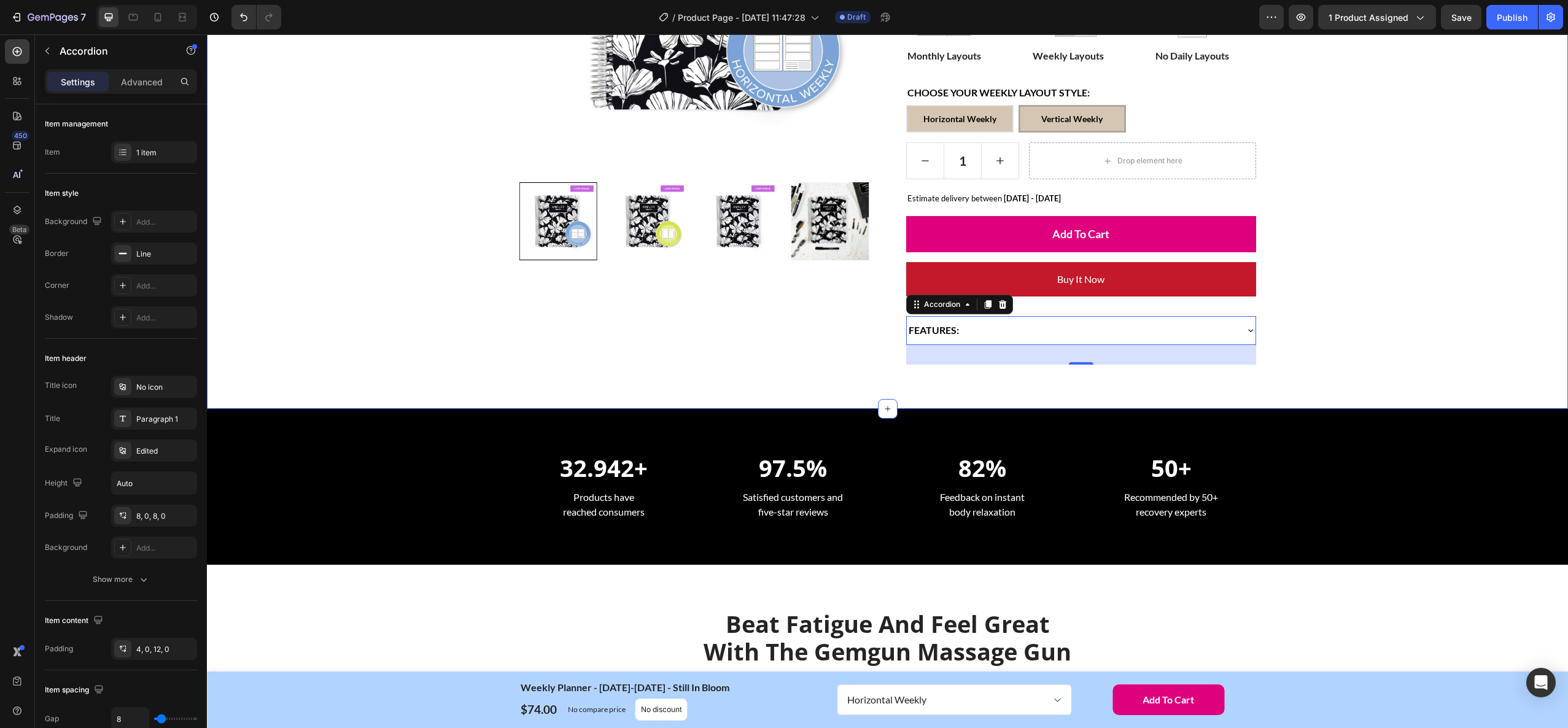
click at [1344, 345] on div "Home Weekly Planner - [DATE]-[DATE] - Still In Bloom Breadcrumb Row Product Ima…" at bounding box center [887, 69] width 1342 height 589
click at [991, 326] on div "FEATURES:" at bounding box center [1072, 330] width 329 height 19
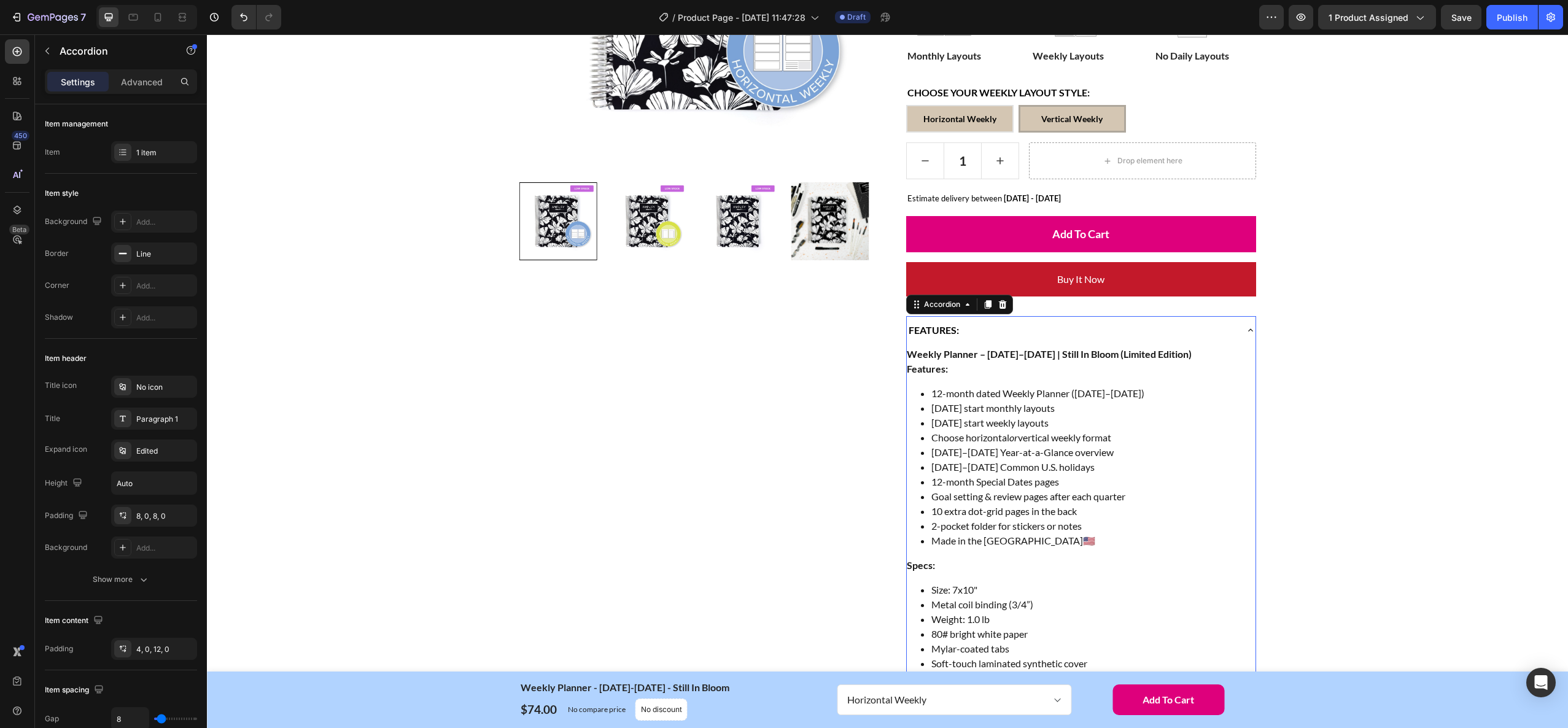
click at [993, 326] on div "FEATURES:" at bounding box center [1072, 330] width 329 height 19
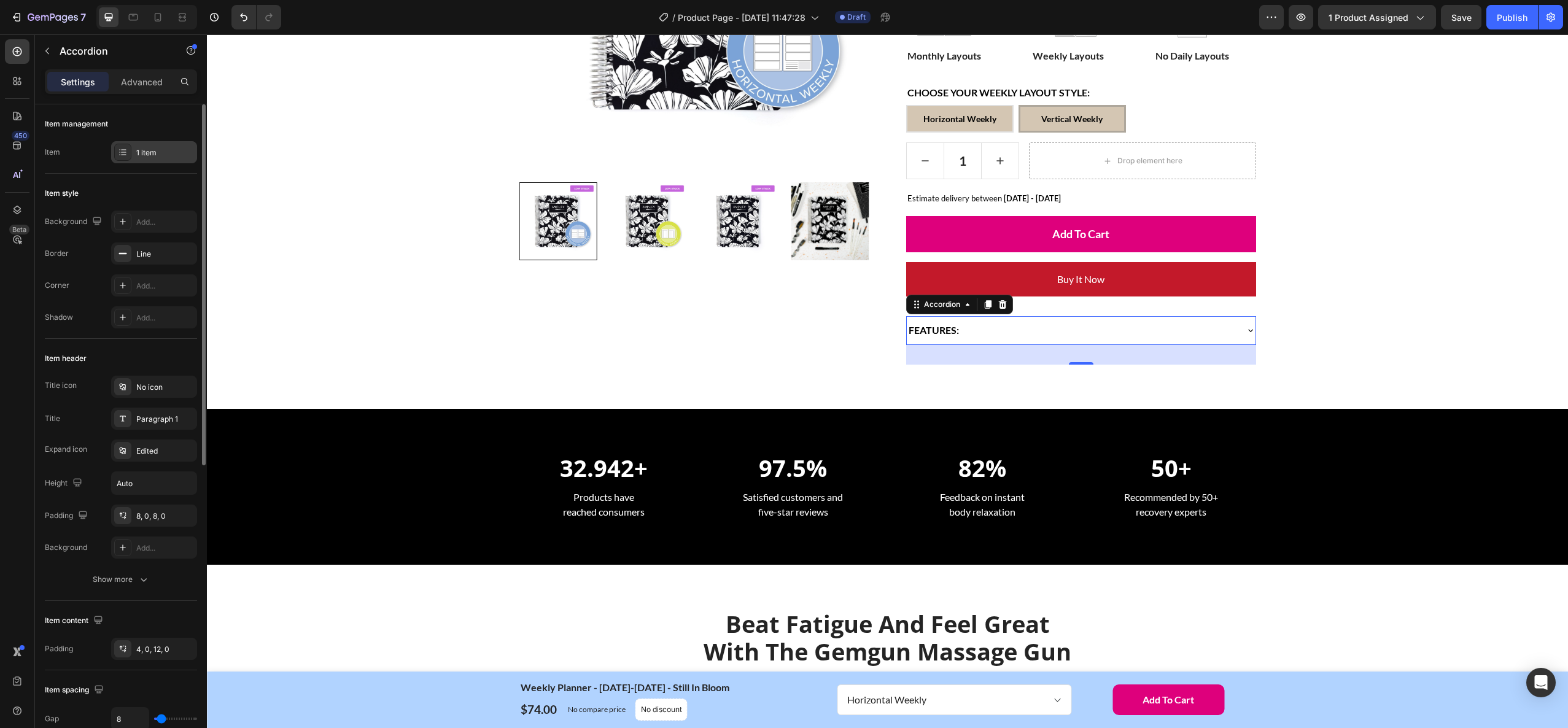
click at [148, 151] on div "1 item" at bounding box center [165, 153] width 58 height 11
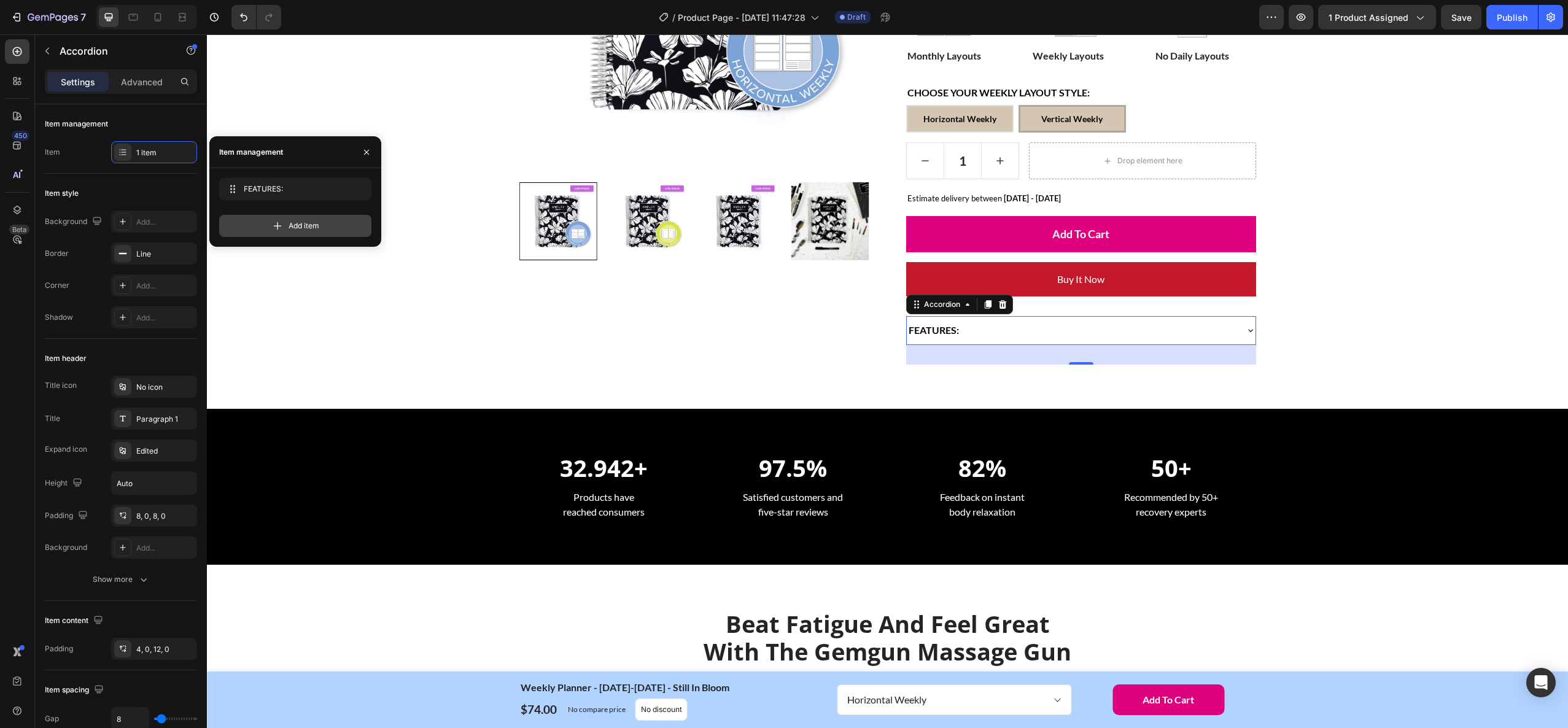
click at [313, 225] on span "Add item" at bounding box center [304, 226] width 30 height 11
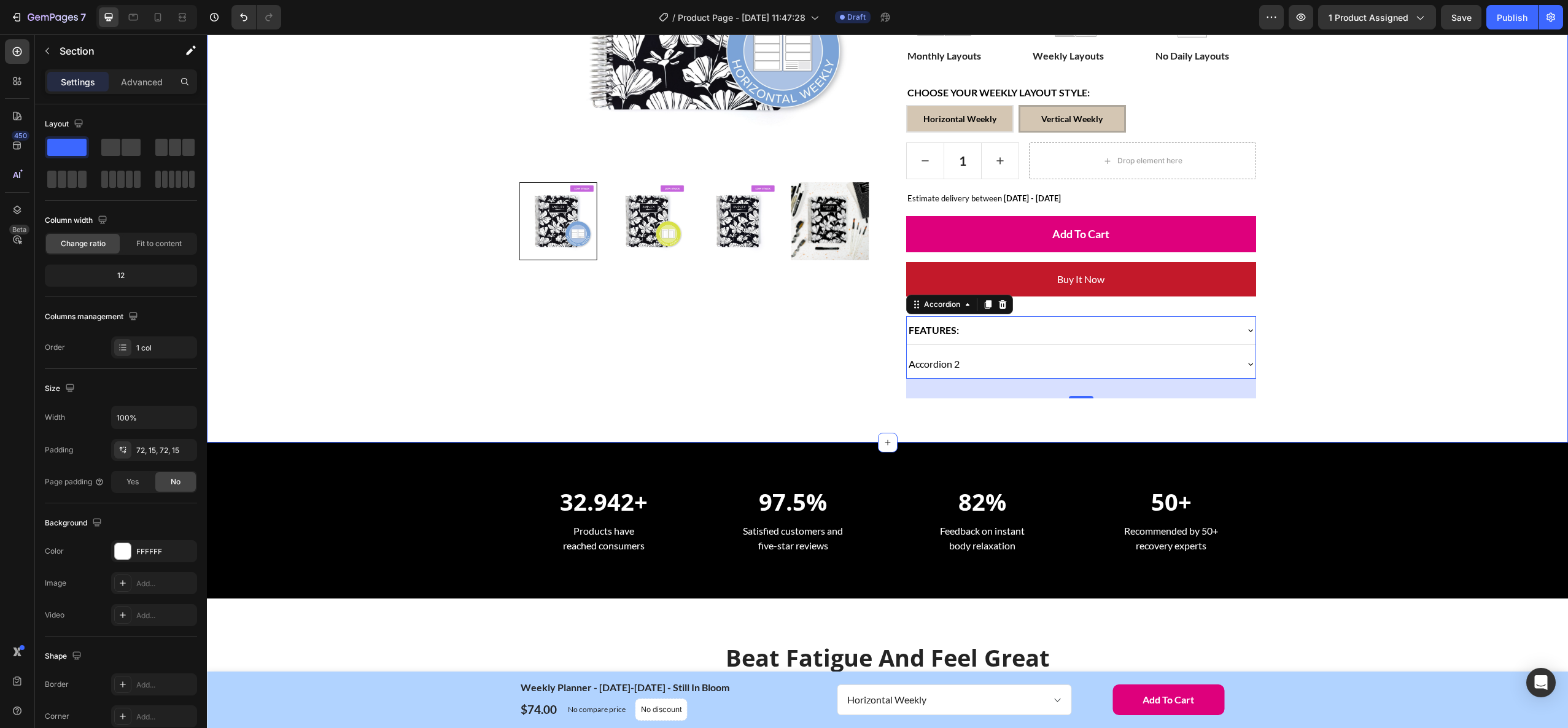
click at [1381, 337] on div "Home Weekly Planner - [DATE]-[DATE] - Still In Bloom Breadcrumb Row Product Ima…" at bounding box center [887, 87] width 1342 height 623
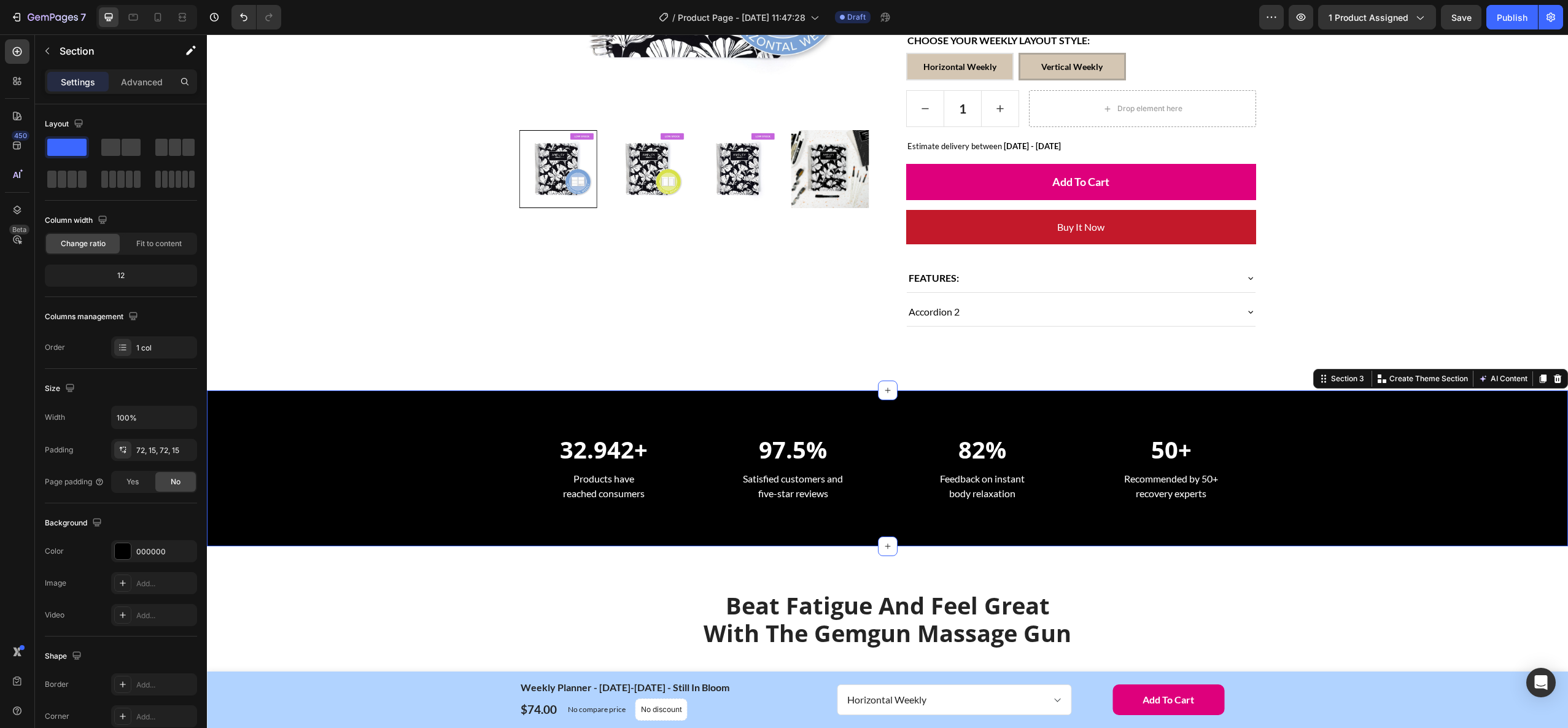
click at [1360, 398] on div "32.942+ Heading Products have reached consumers Text block 97.5% Heading Satisf…" at bounding box center [887, 468] width 1361 height 156
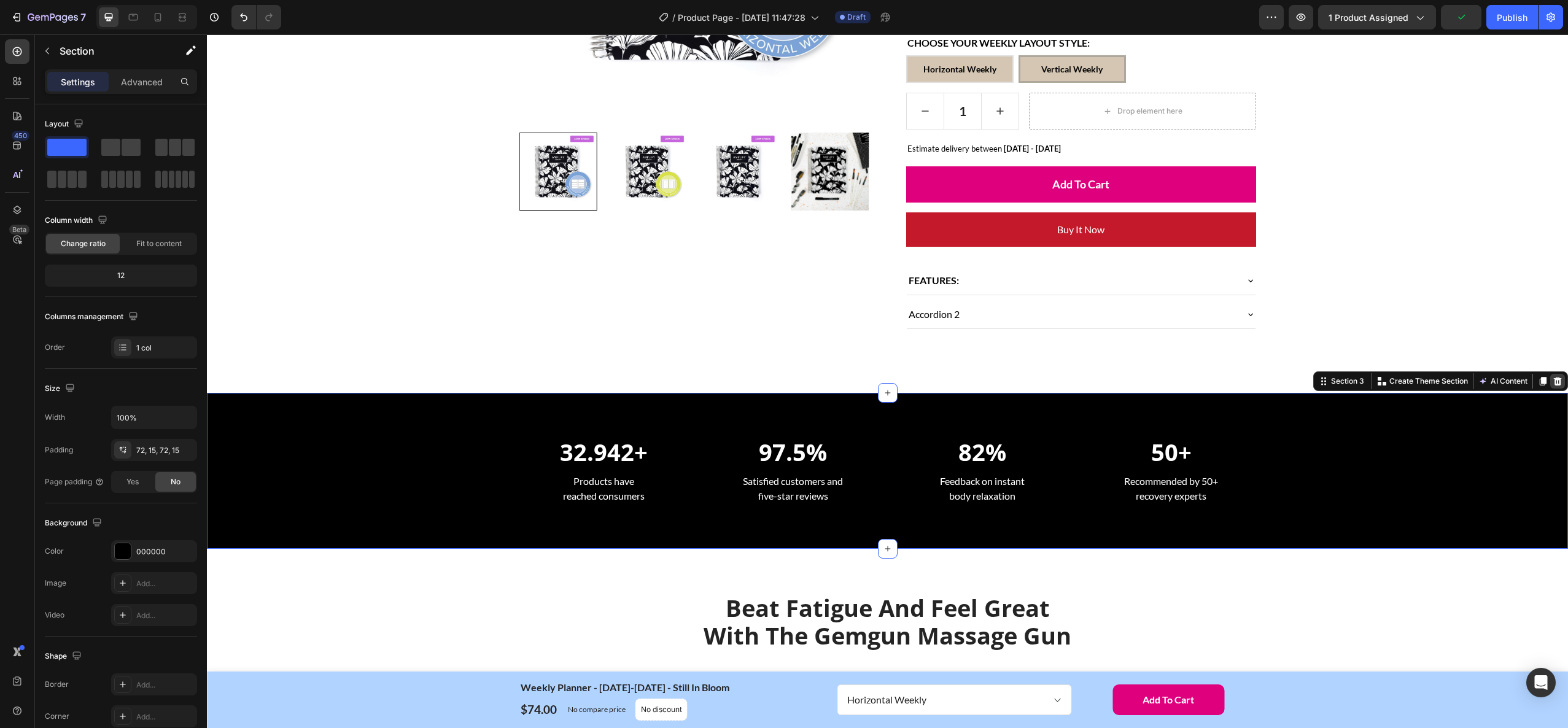
click at [1557, 378] on icon at bounding box center [1558, 381] width 8 height 9
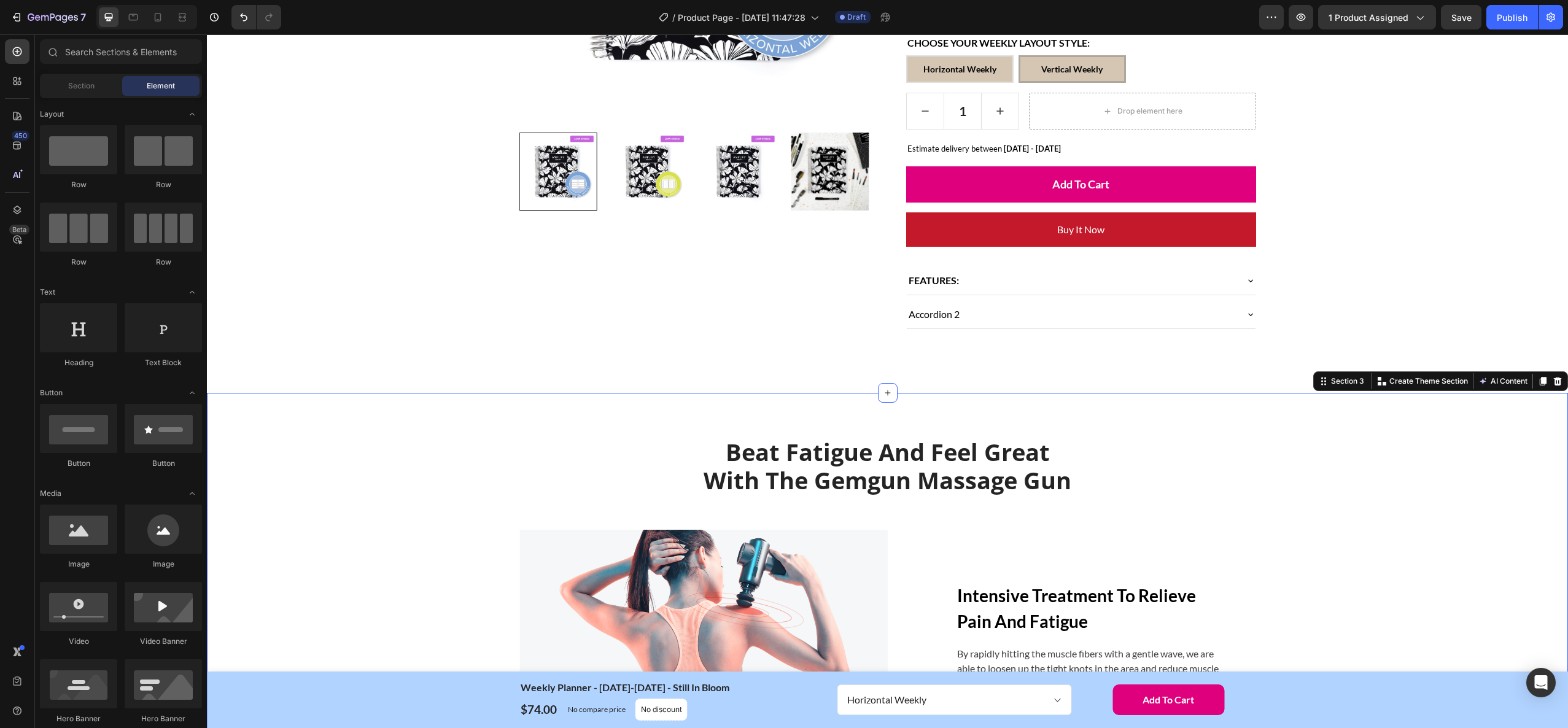
drag, startPoint x: 1480, startPoint y: 414, endPoint x: 1488, endPoint y: 410, distance: 8.9
click at [1480, 414] on div "Beat Fatigue And Feel Great With The Gemgun Massage Gun Heading Row Image Inten…" at bounding box center [887, 696] width 1361 height 608
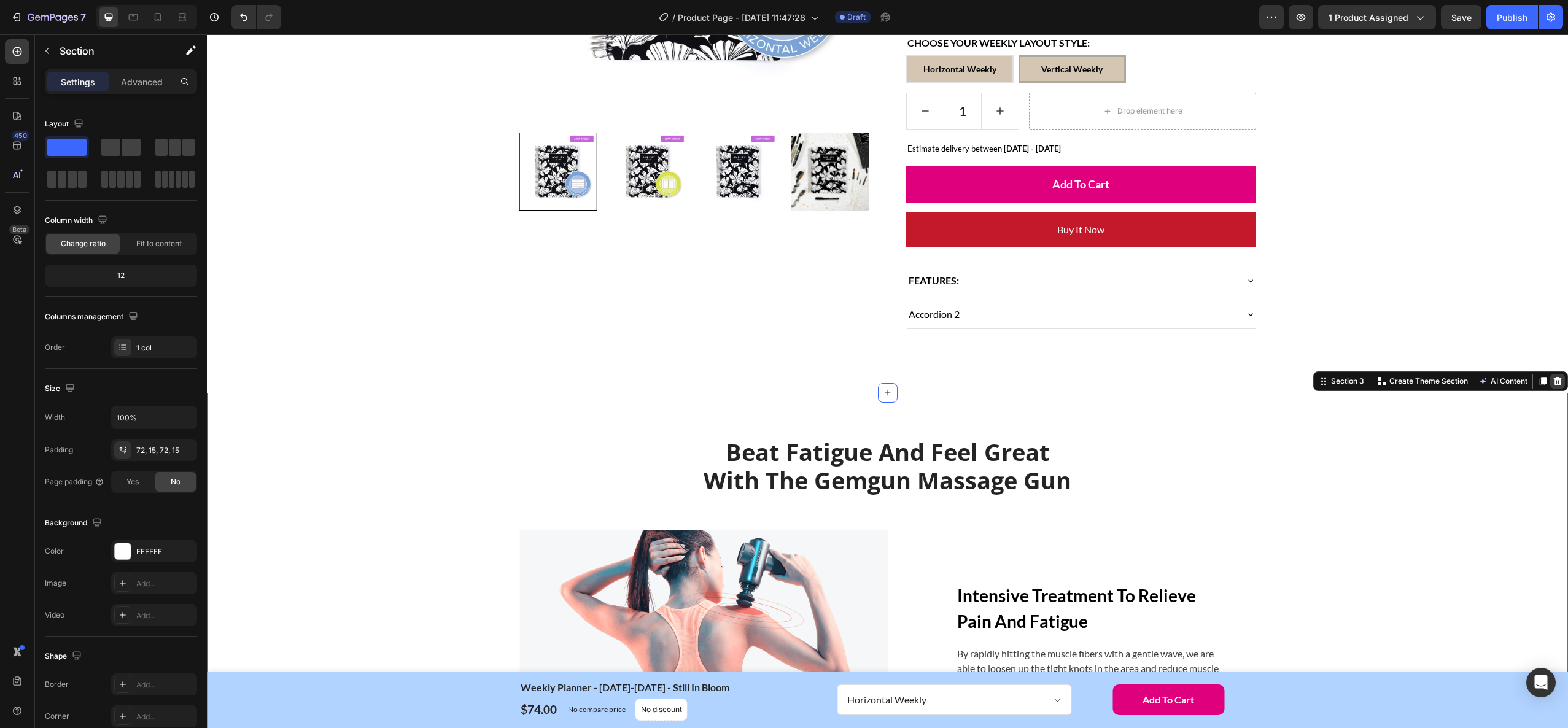
click at [1561, 381] on icon at bounding box center [1557, 381] width 10 height 10
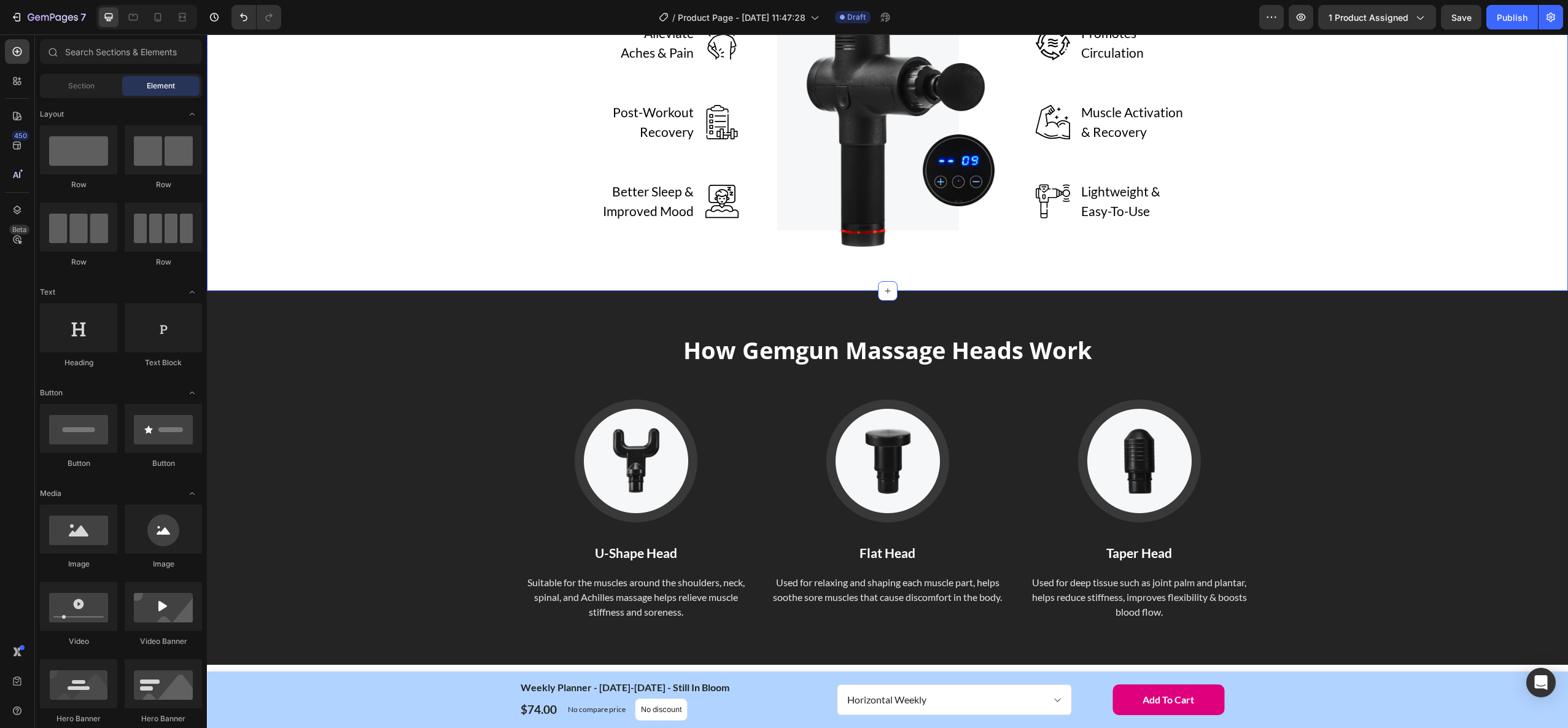
scroll to position [326, 0]
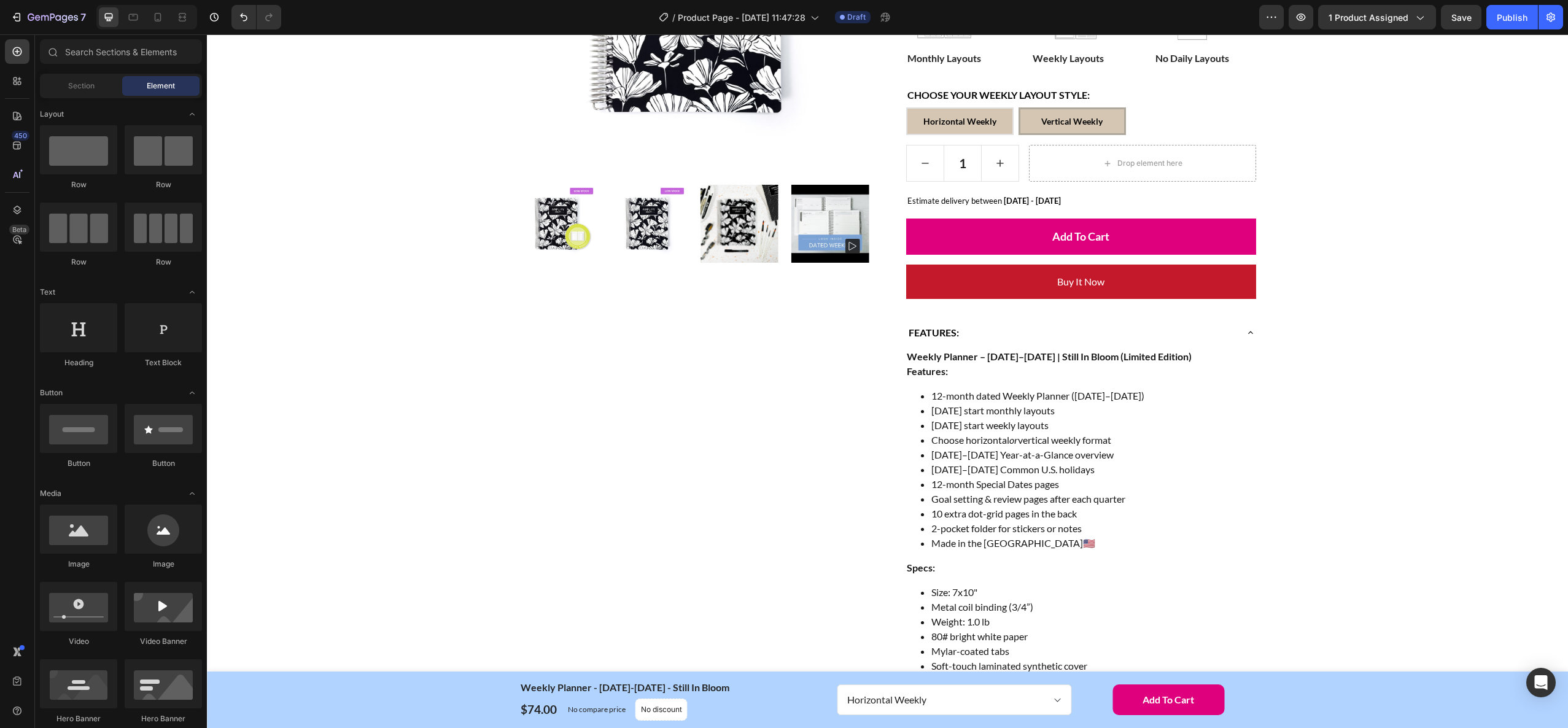
click at [1504, 470] on div "Home Weekly Planner - [DATE]-[DATE] - Still In Bloom Breadcrumb Row Product Ima…" at bounding box center [887, 366] width 1342 height 1177
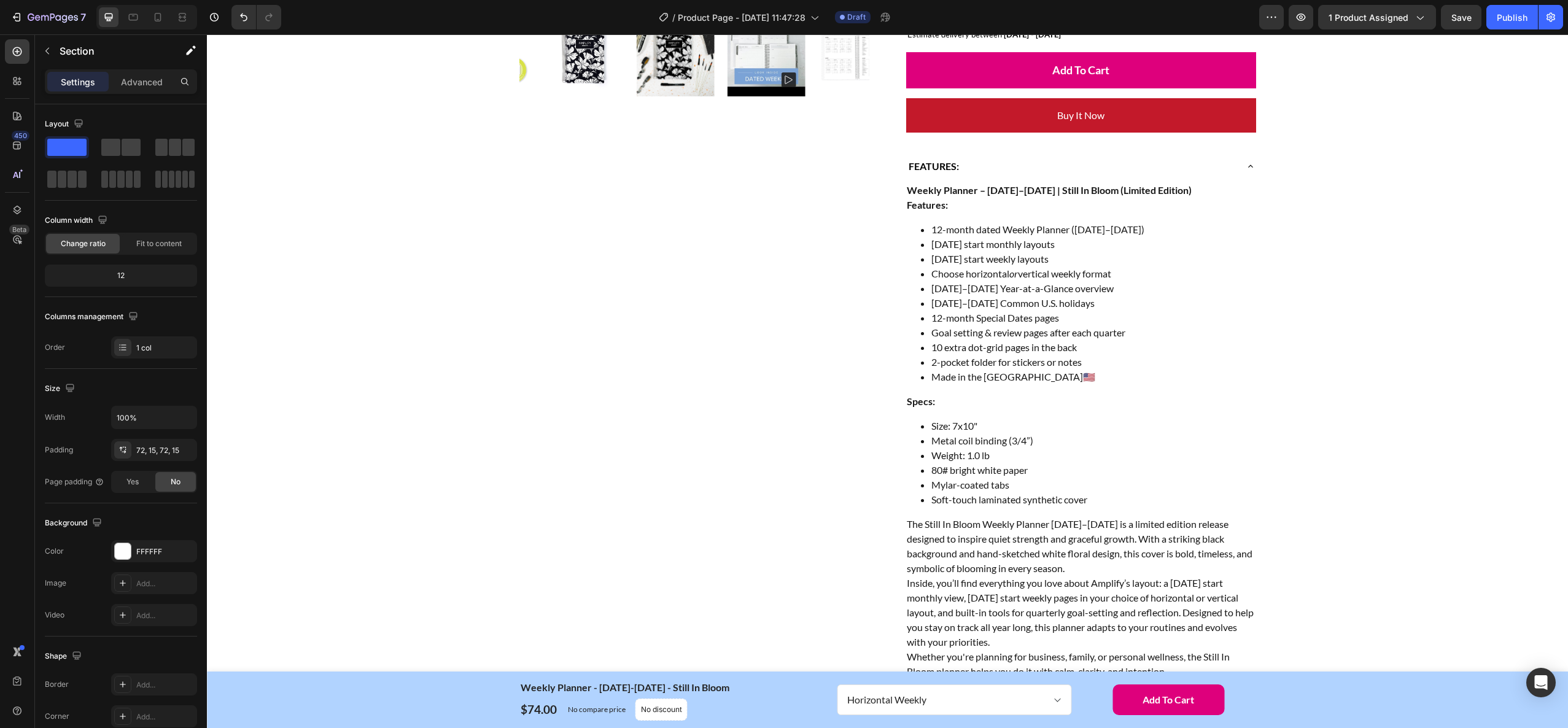
scroll to position [0, 0]
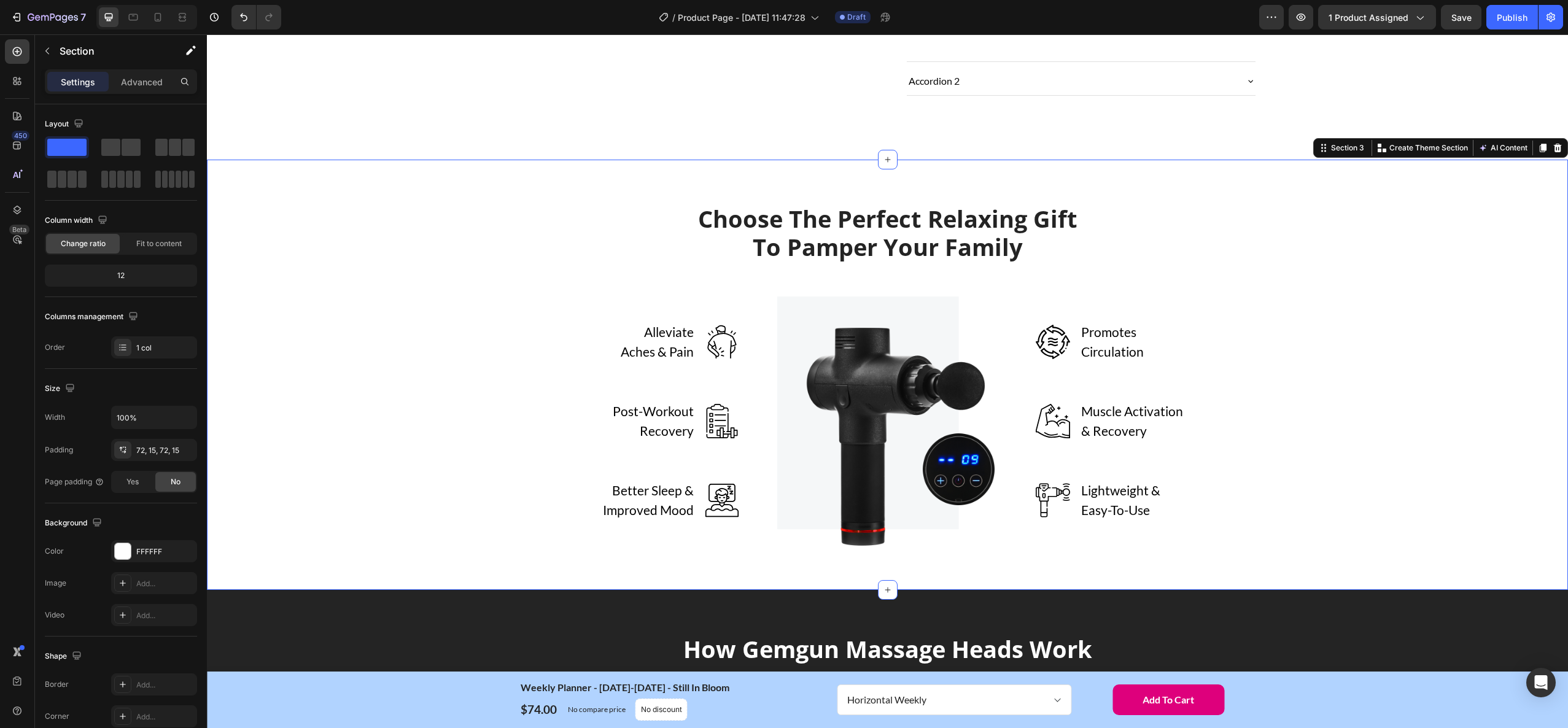
click at [1353, 386] on div "Choose The Perfect Relaxing Gift To Pamper Your Family Heading Row Alleviate Ac…" at bounding box center [887, 375] width 1342 height 342
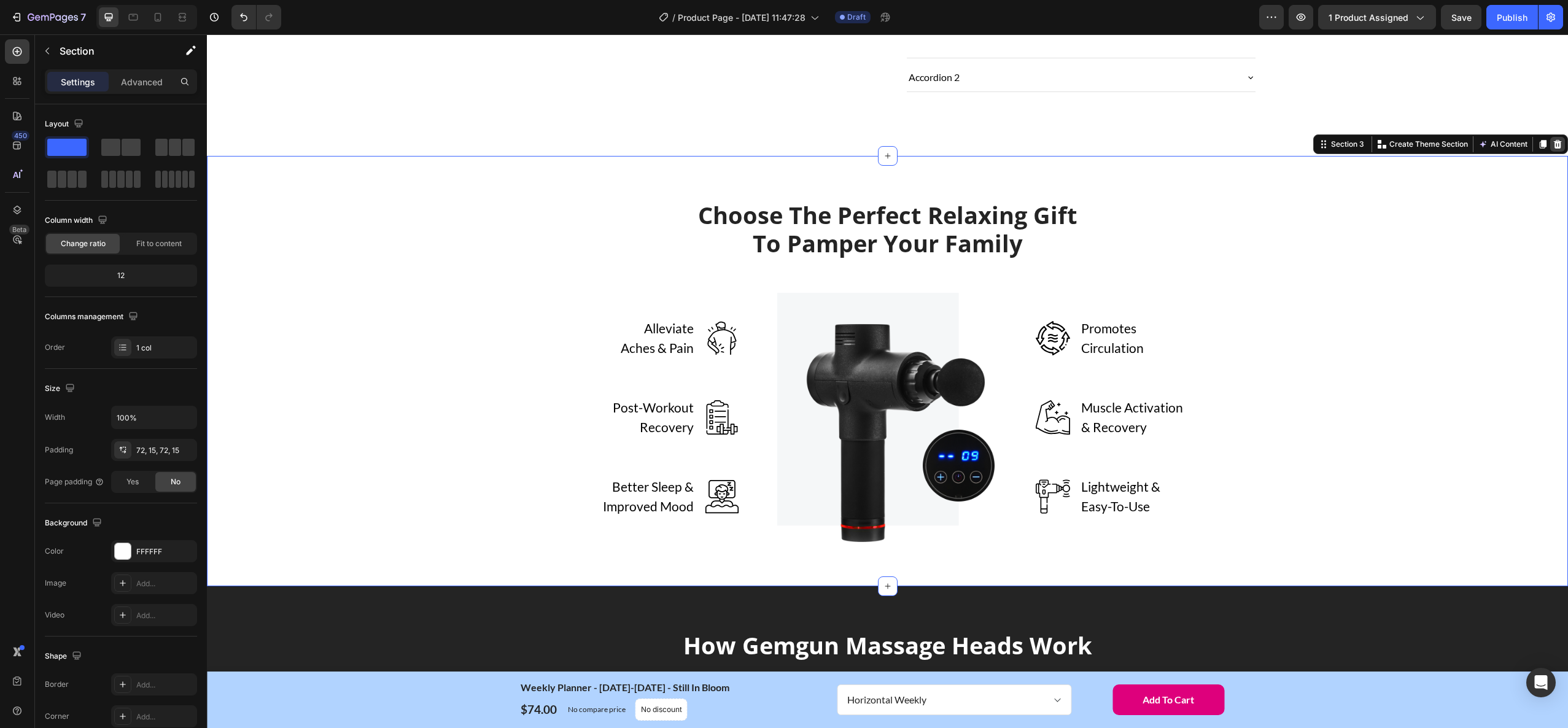
click at [1556, 147] on icon at bounding box center [1558, 144] width 8 height 9
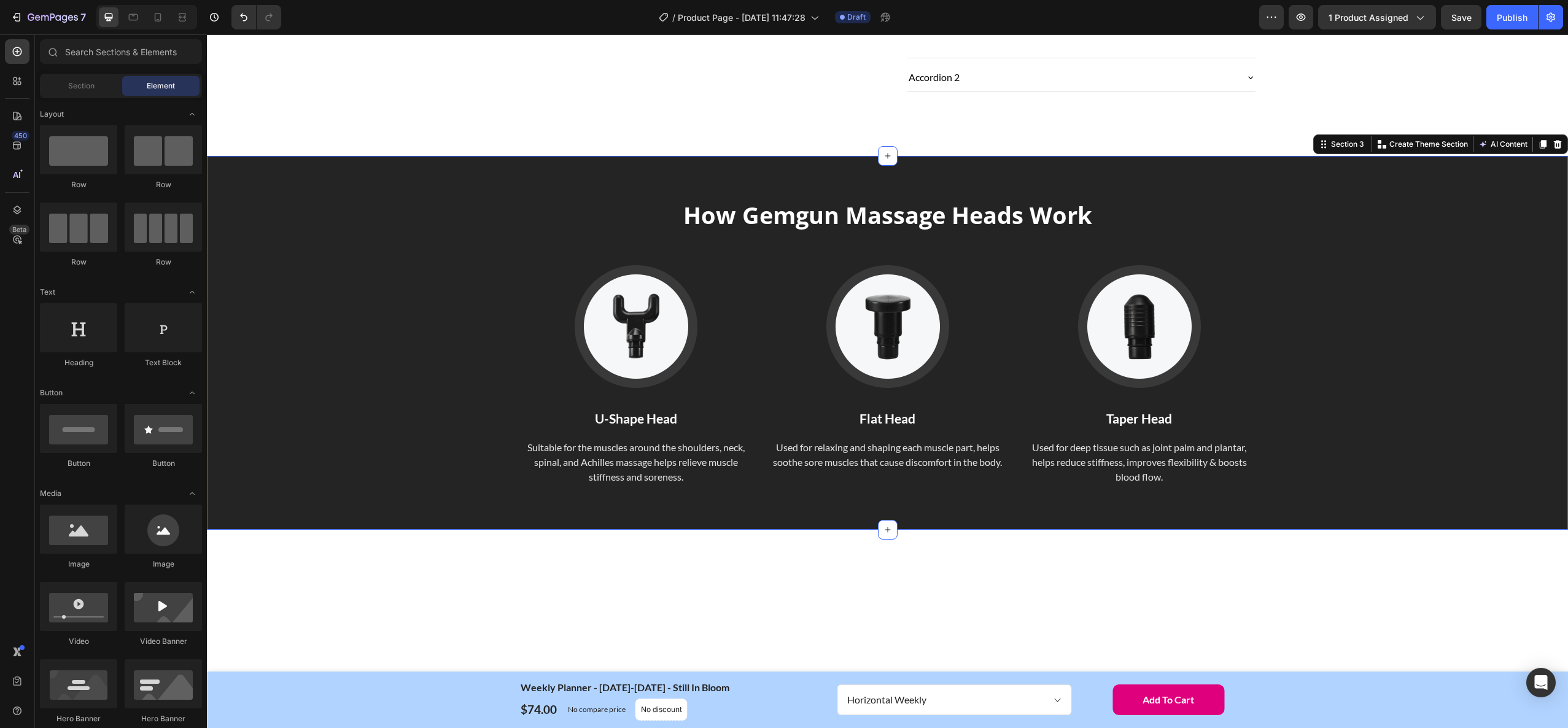
click at [1407, 188] on div "How Gemgun Massage Heads Work Heading Image U-Shape Head Text block Suitable fo…" at bounding box center [887, 343] width 1361 height 374
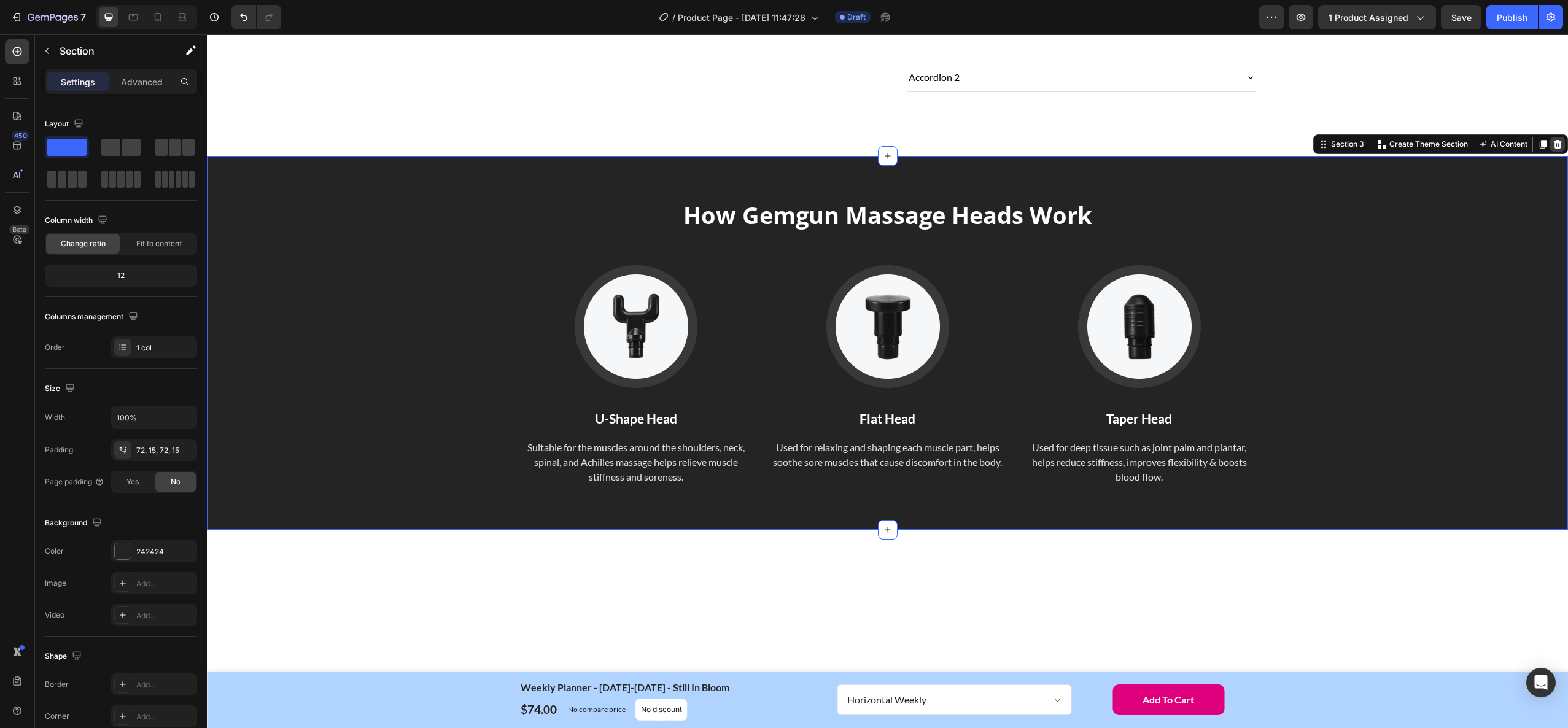
click at [1556, 143] on icon at bounding box center [1557, 144] width 10 height 10
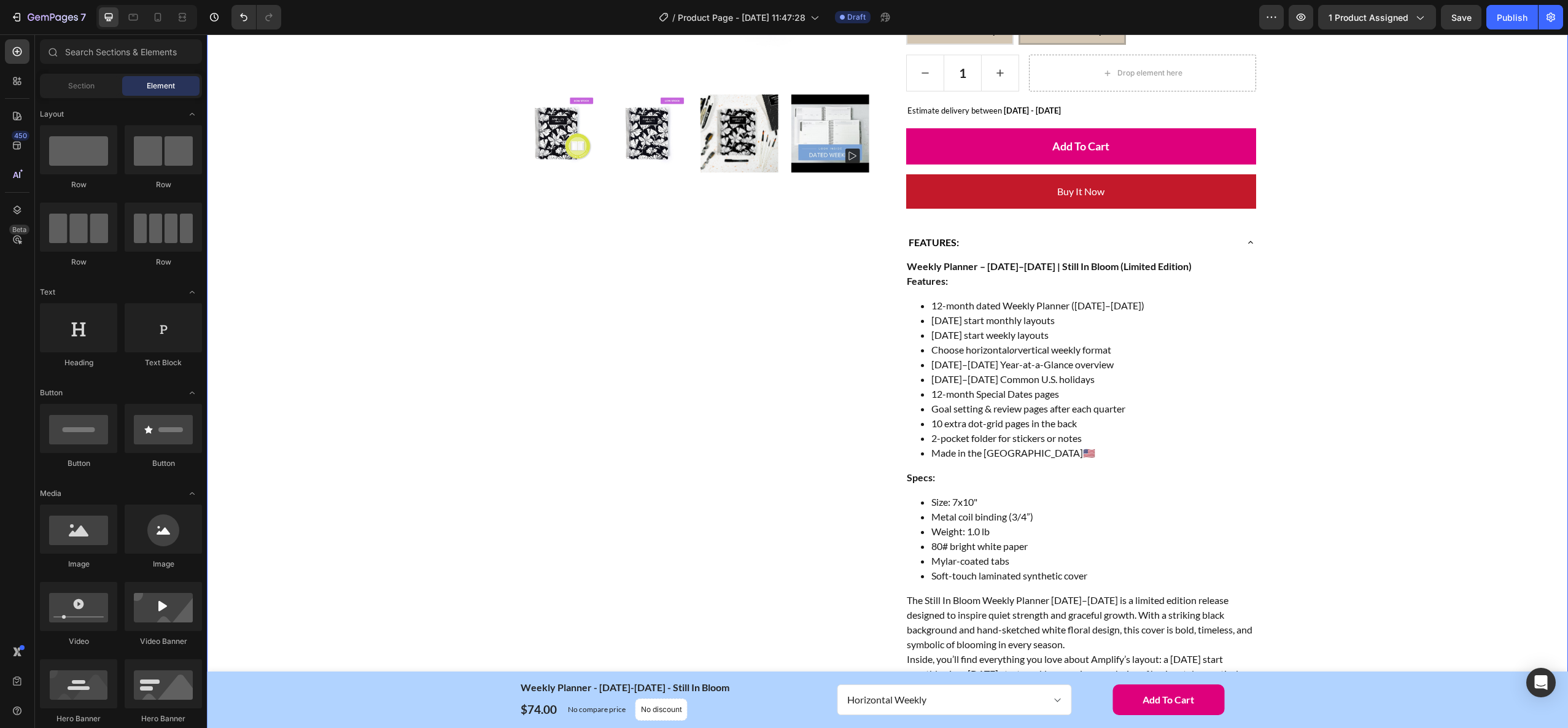
scroll to position [404, 0]
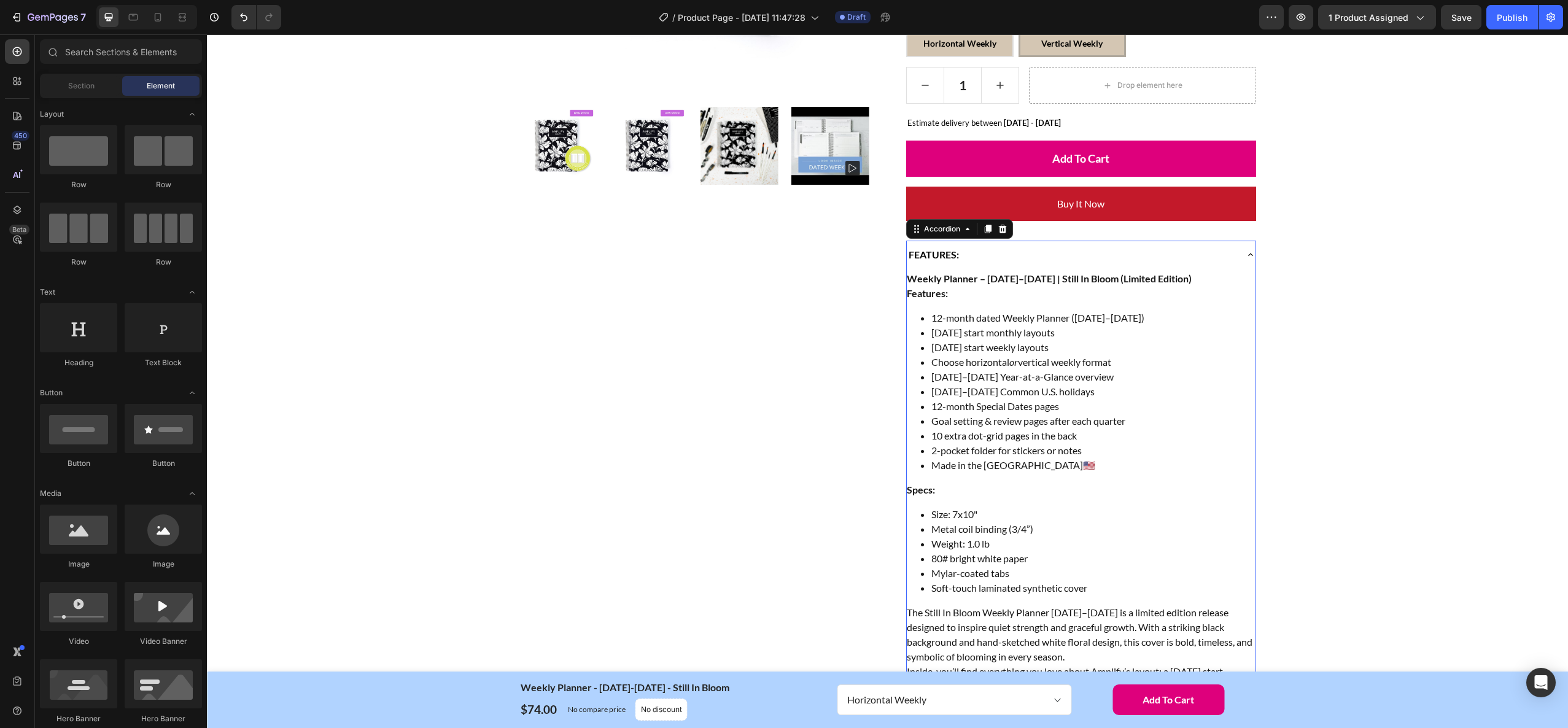
click at [1249, 253] on icon at bounding box center [1250, 254] width 10 height 10
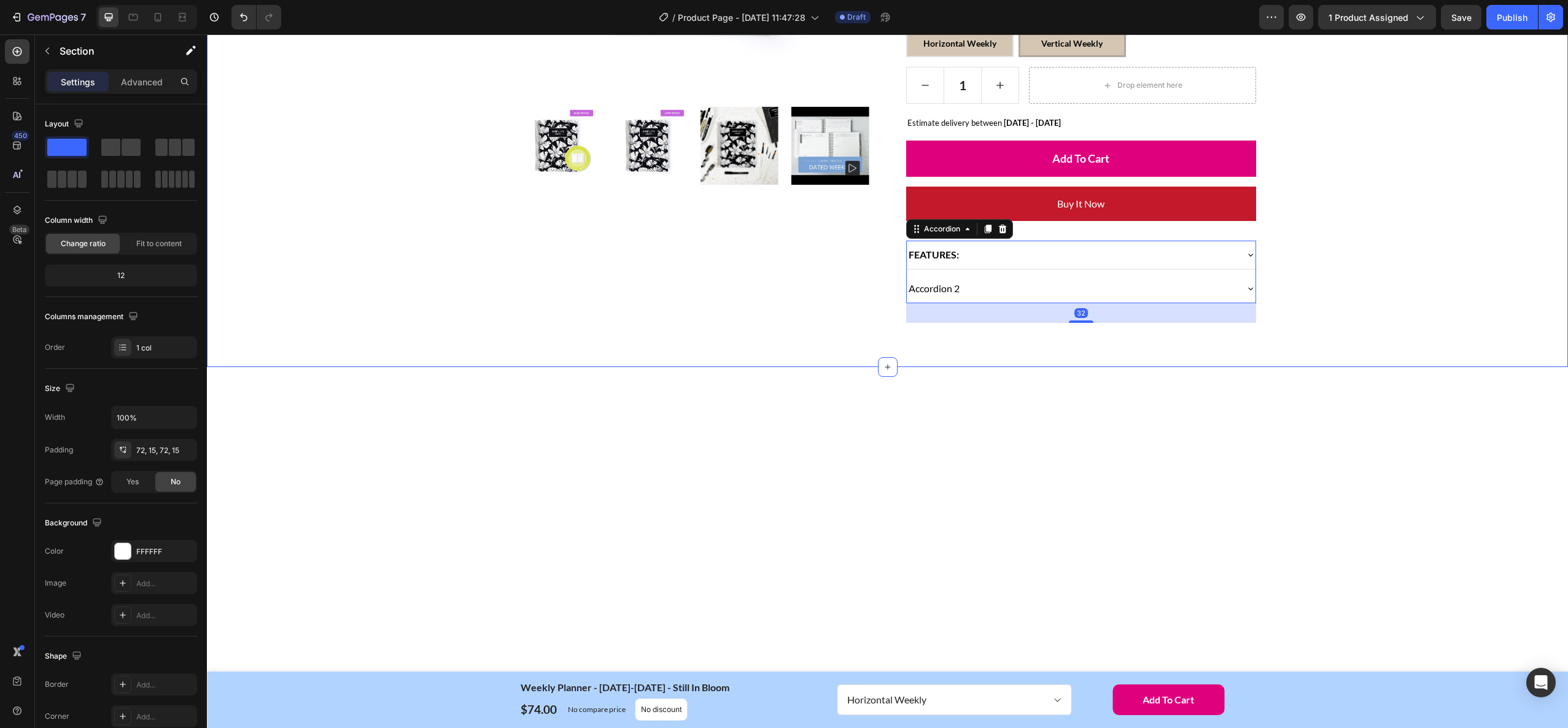
click at [1388, 307] on div "Home Weekly Planner - [DATE]-[DATE] - Still In Bloom Breadcrumb Row Product Ima…" at bounding box center [887, 11] width 1342 height 623
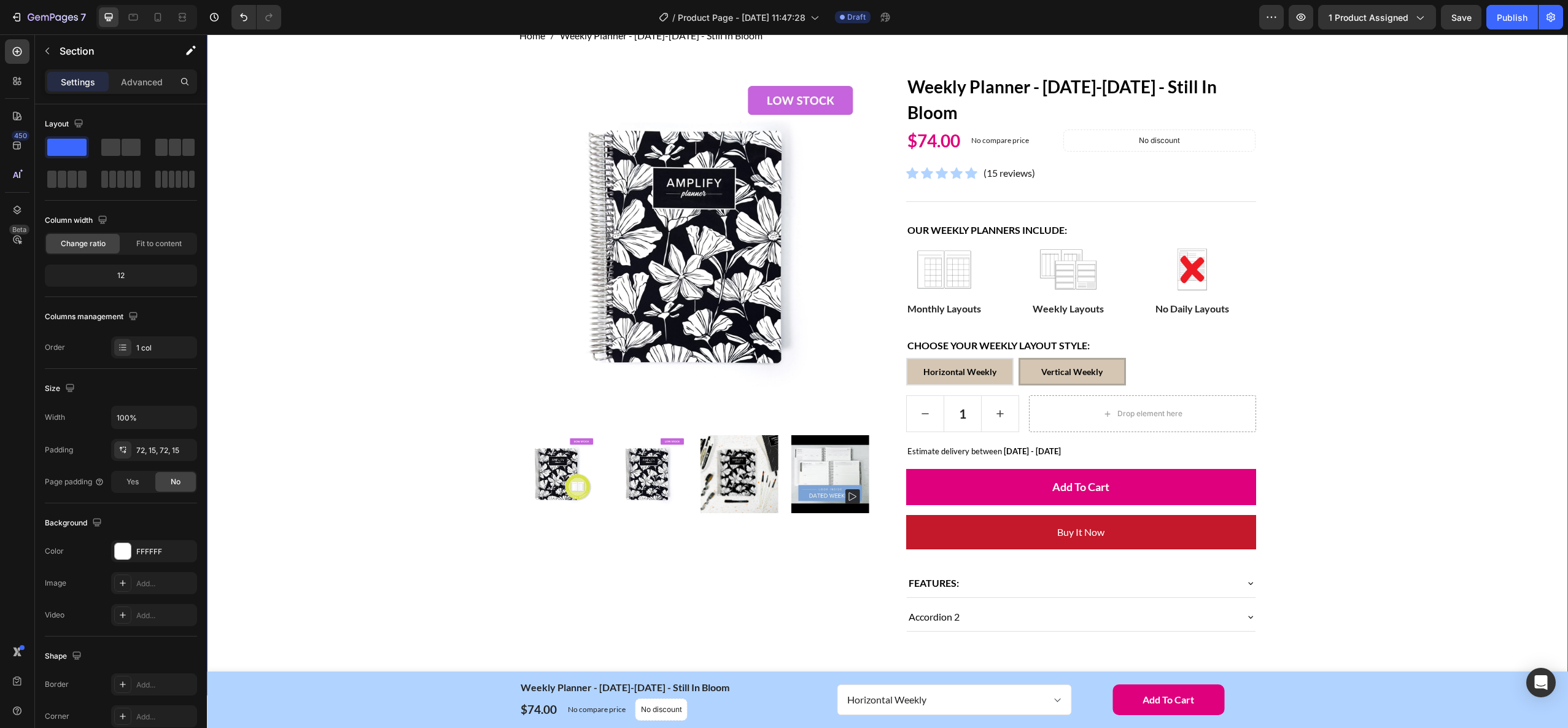
scroll to position [0, 0]
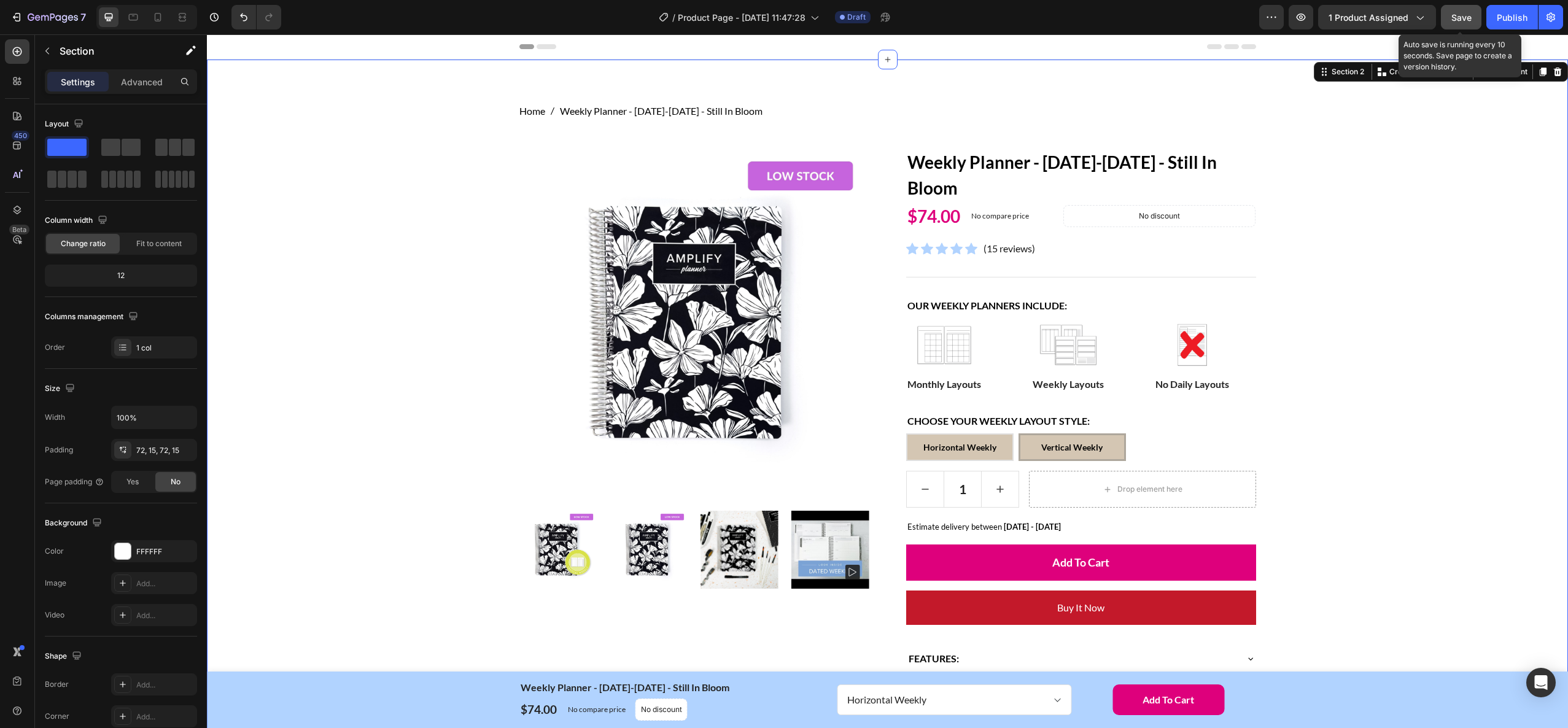
click at [1463, 20] on span "Save" at bounding box center [1461, 17] width 20 height 10
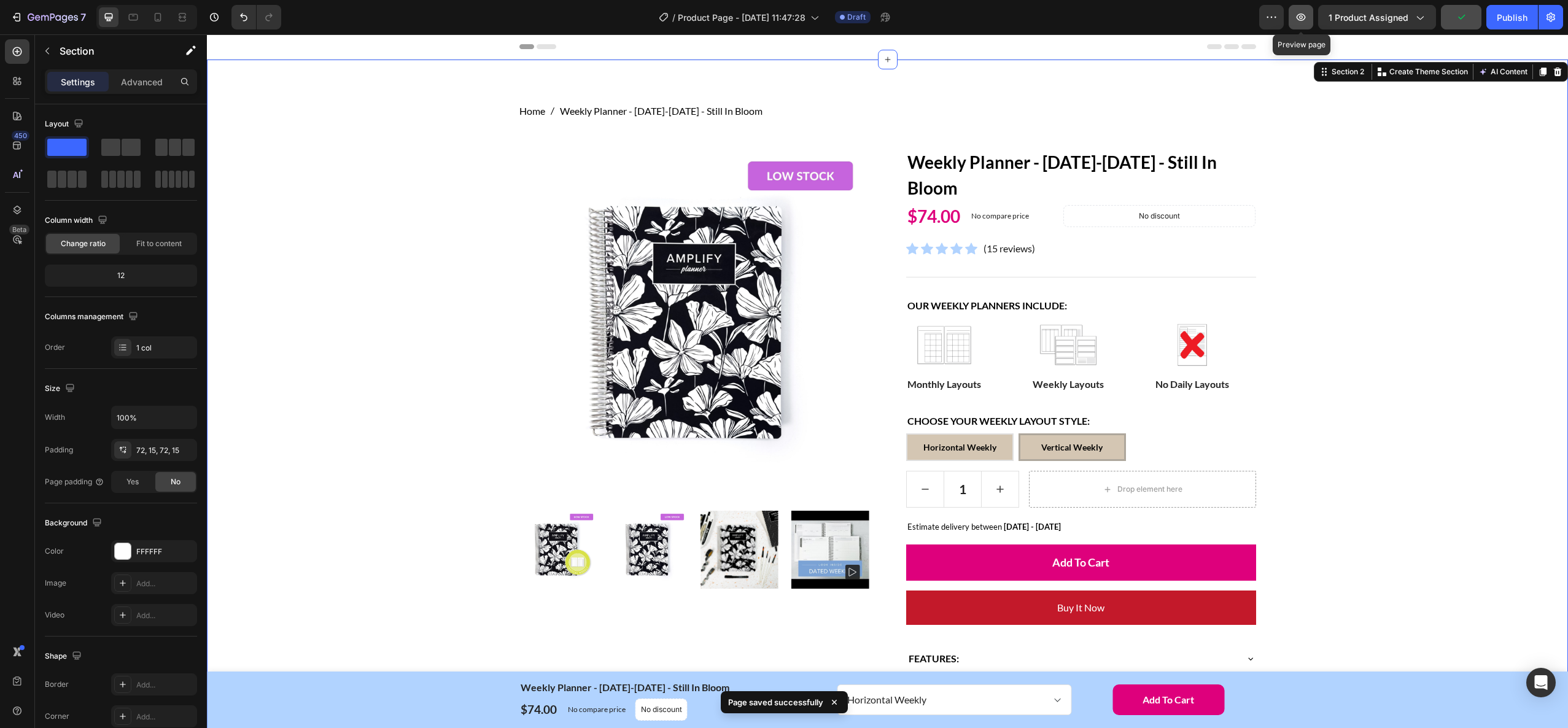
click at [1302, 21] on icon "button" at bounding box center [1301, 17] width 12 height 12
click at [13, 14] on icon "button" at bounding box center [16, 17] width 12 height 12
